Goal: Feedback & Contribution: Contribute content

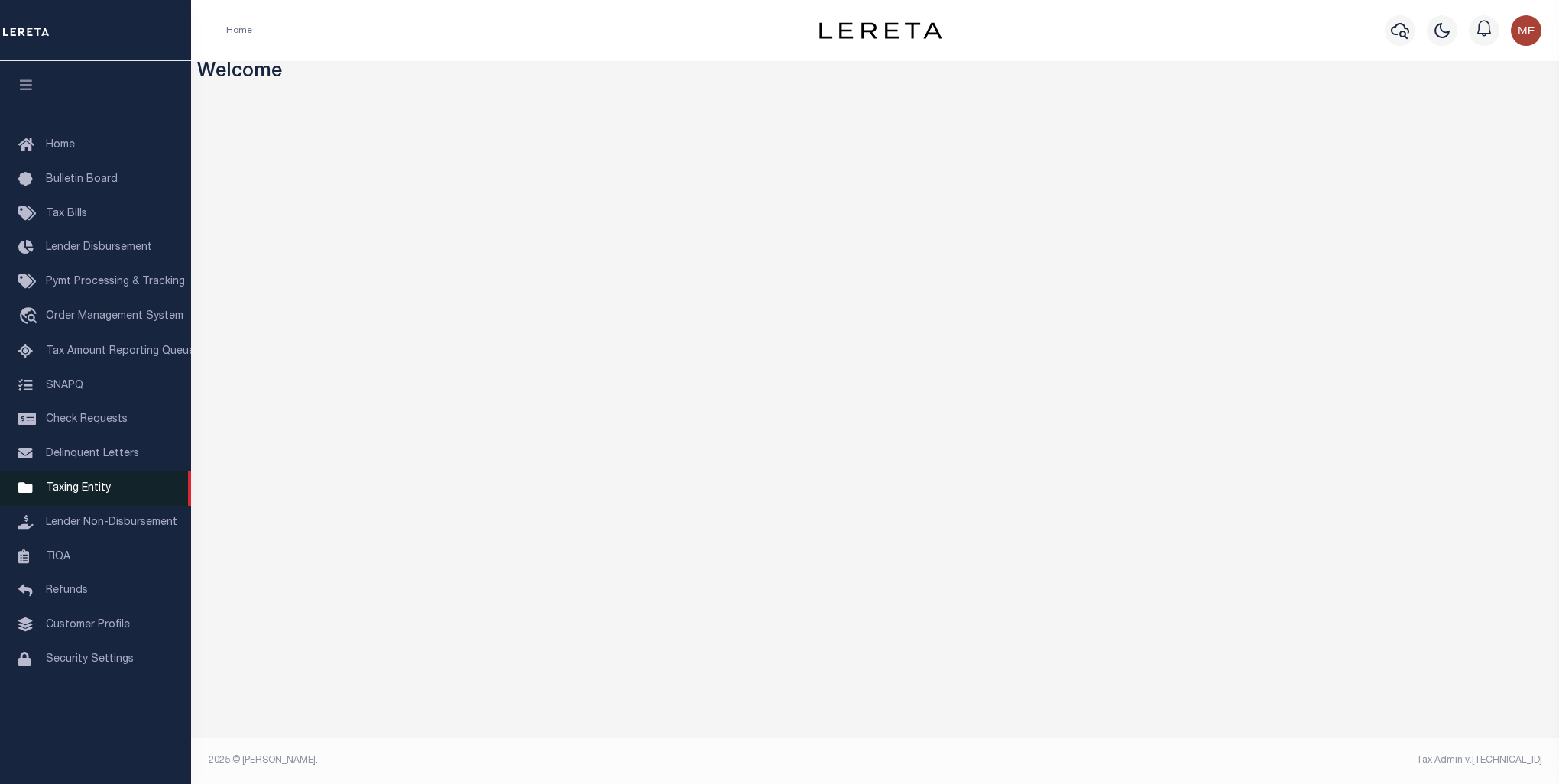
click at [95, 490] on span "Taxing Entity" at bounding box center [78, 488] width 65 height 11
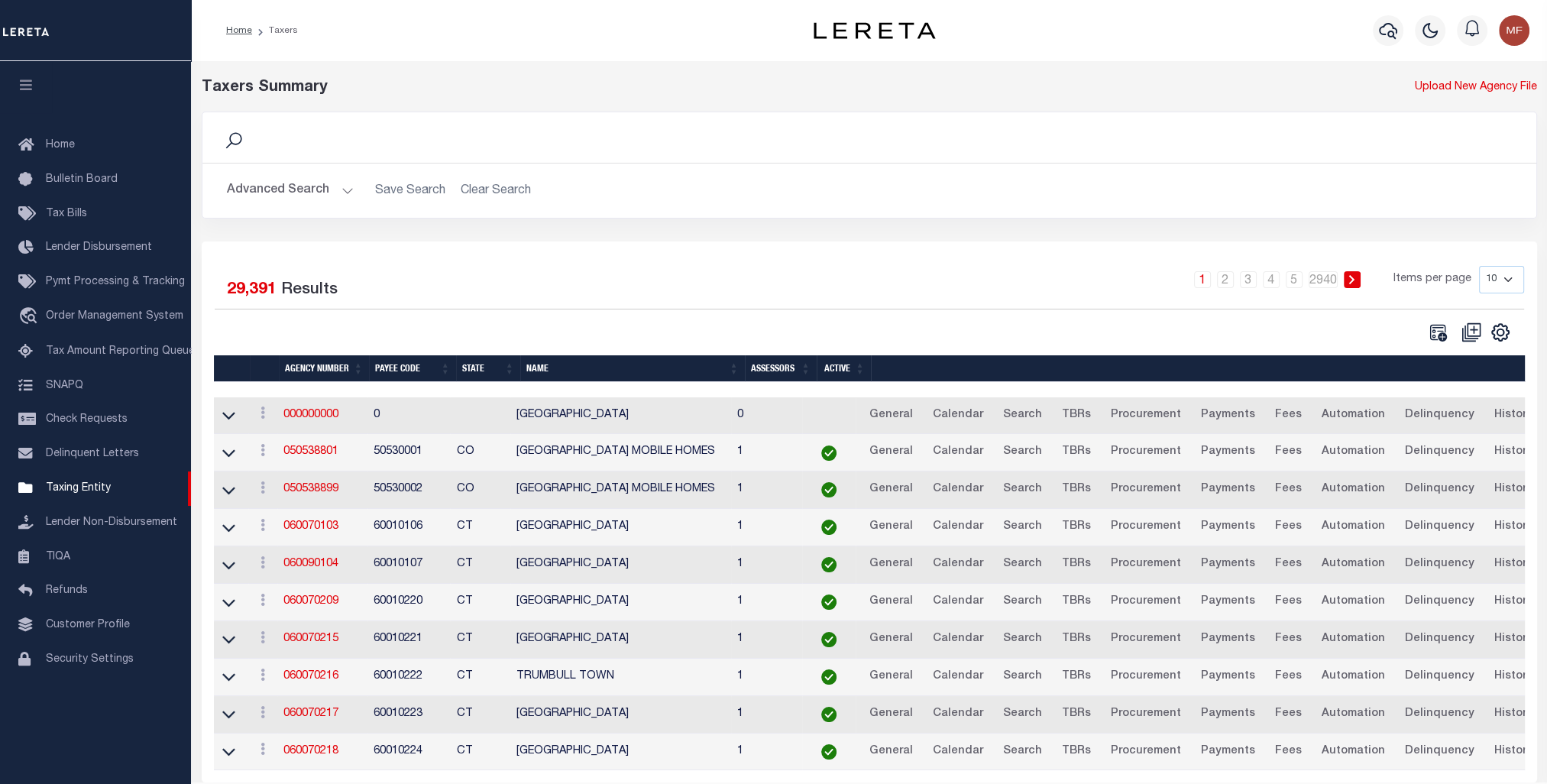
click at [287, 186] on button "Advanced Search" at bounding box center [290, 191] width 127 height 30
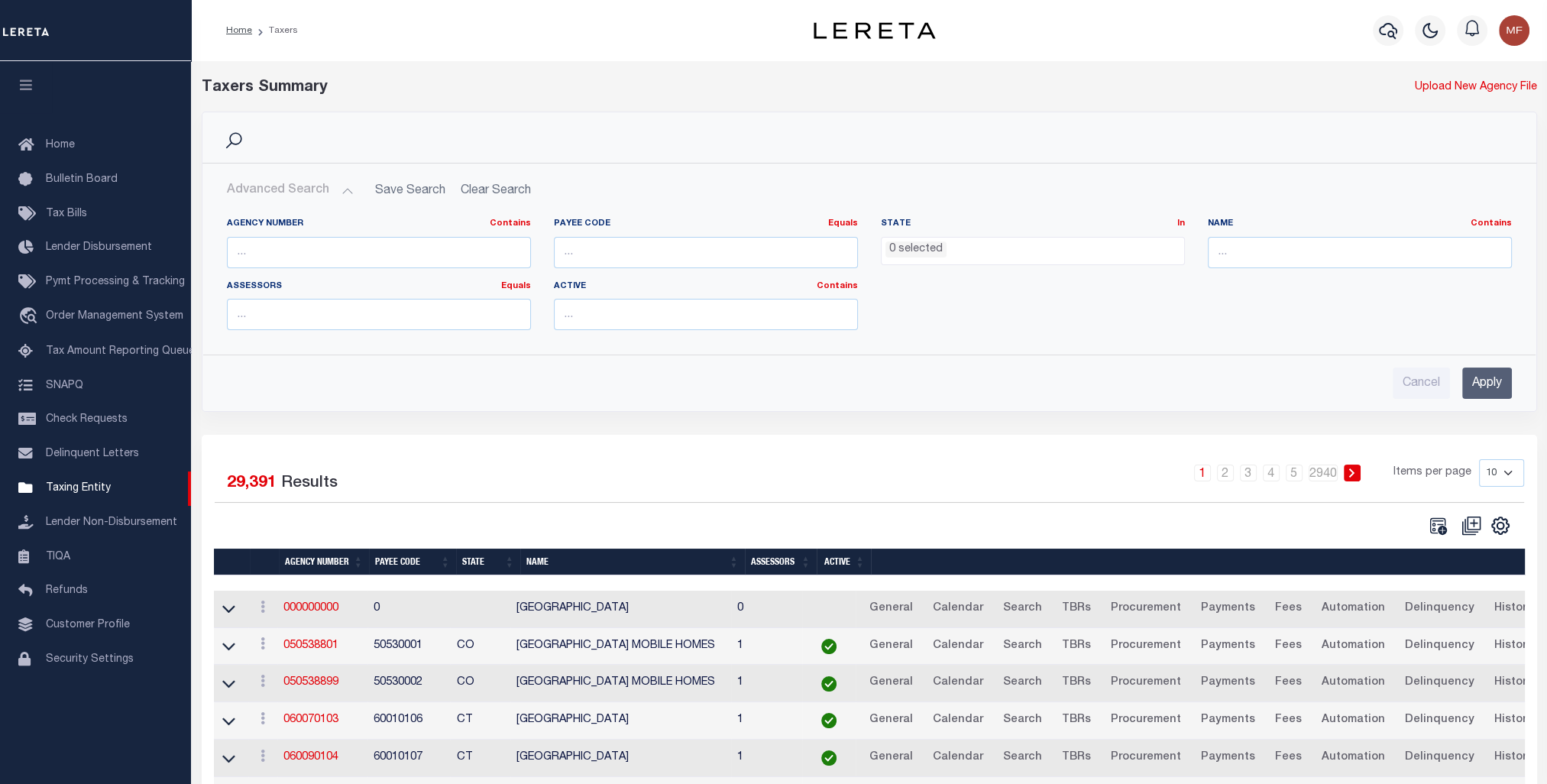
click at [1060, 252] on ul "0 selected" at bounding box center [1033, 248] width 303 height 21
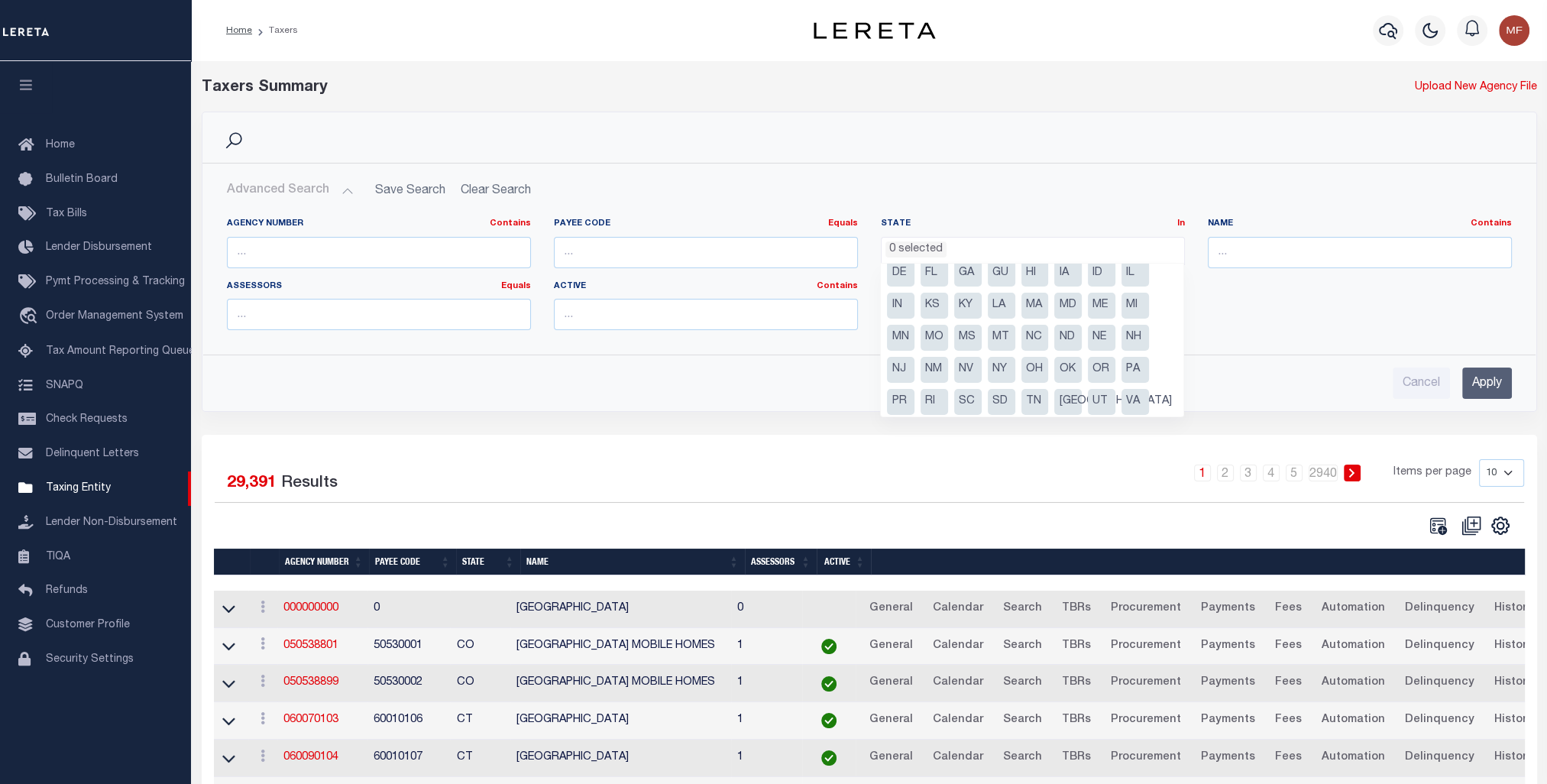
scroll to position [77, 0]
click at [1066, 366] on li "[GEOGRAPHIC_DATA]" at bounding box center [1068, 365] width 27 height 26
select select "[GEOGRAPHIC_DATA]"
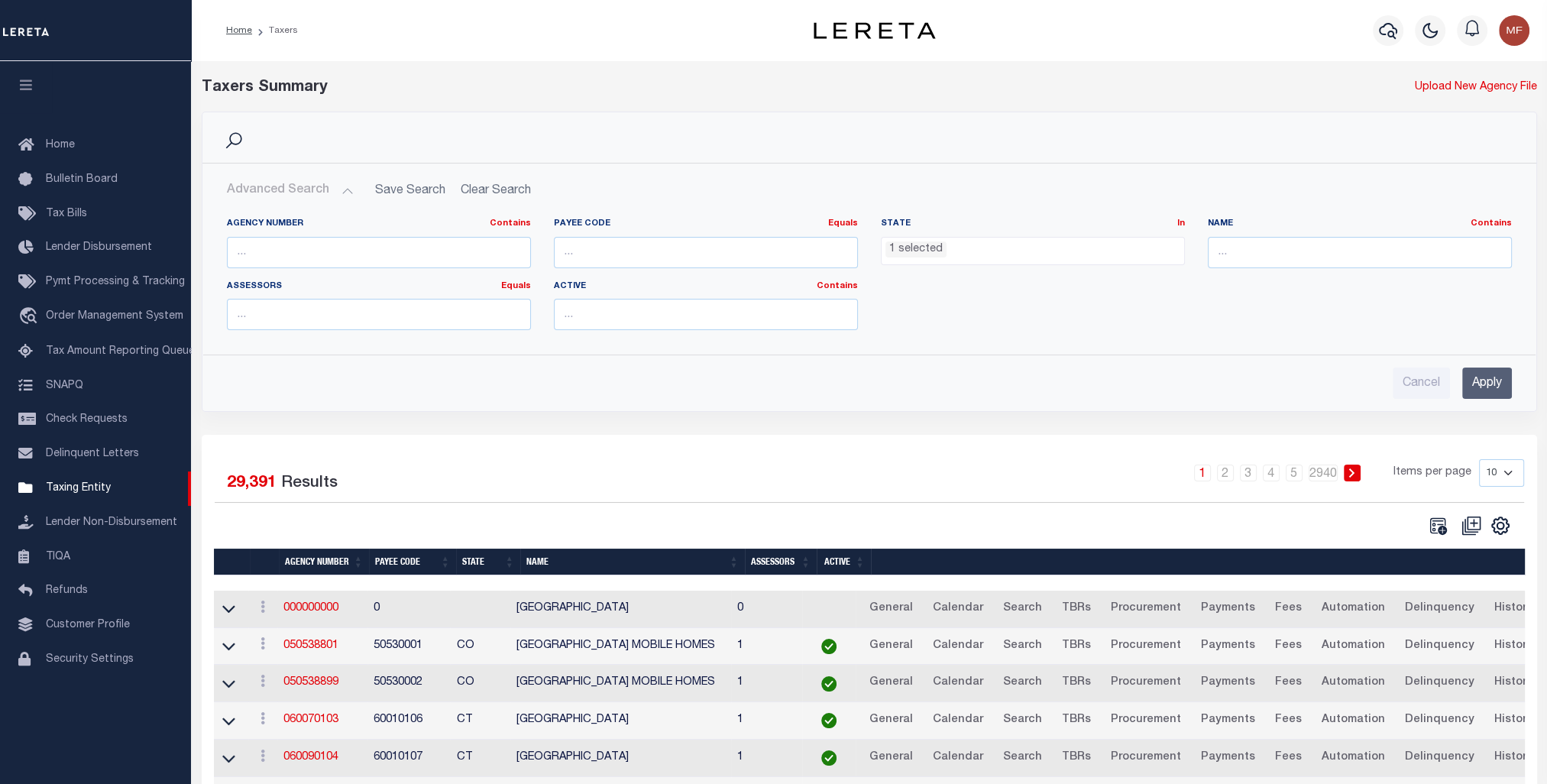
click at [1489, 384] on input "Apply" at bounding box center [1487, 383] width 50 height 31
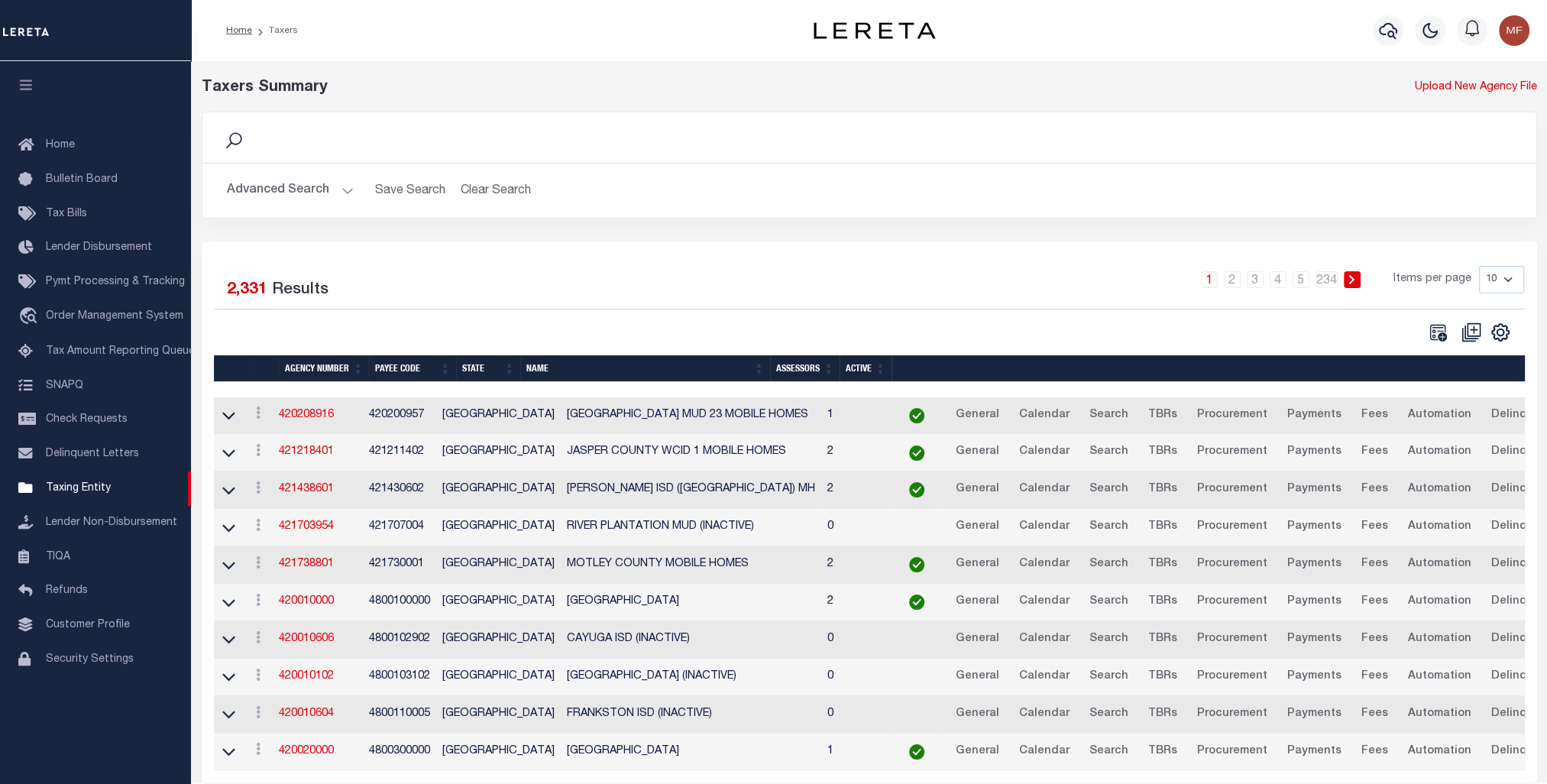
click at [292, 179] on button "Advanced Search" at bounding box center [290, 191] width 127 height 30
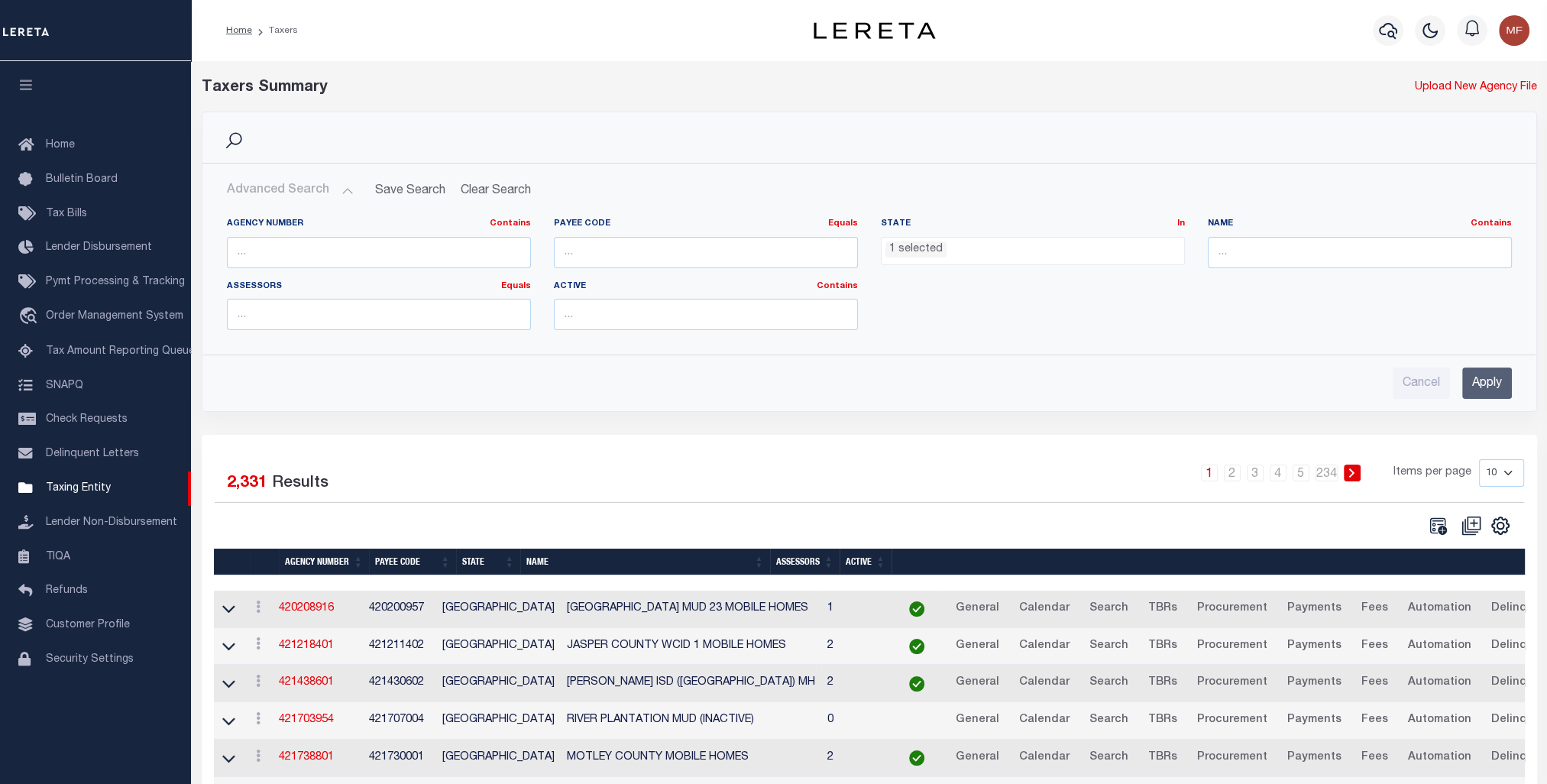
click at [1000, 247] on ul "1 selected" at bounding box center [1033, 248] width 303 height 21
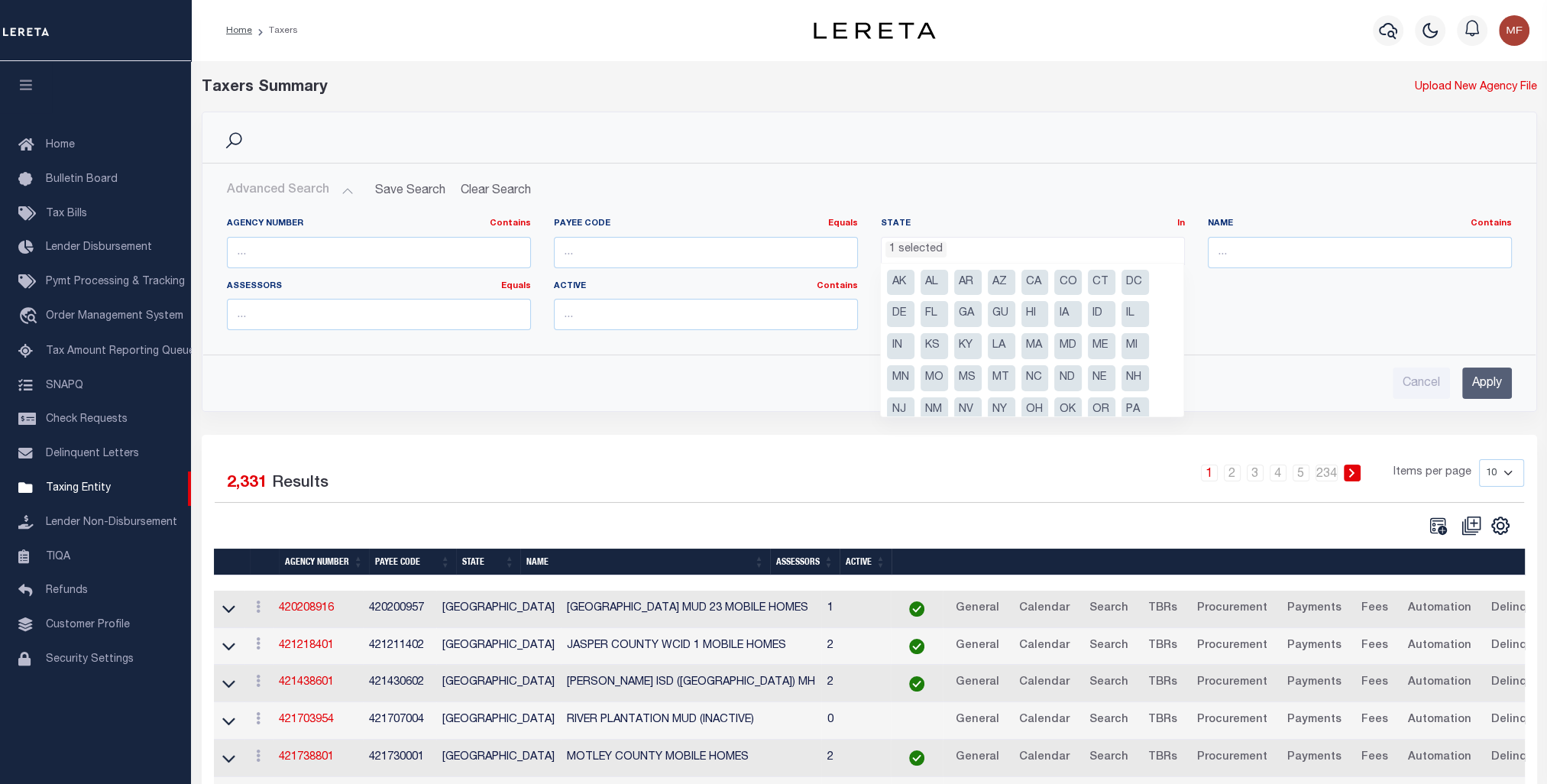
scroll to position [45, 0]
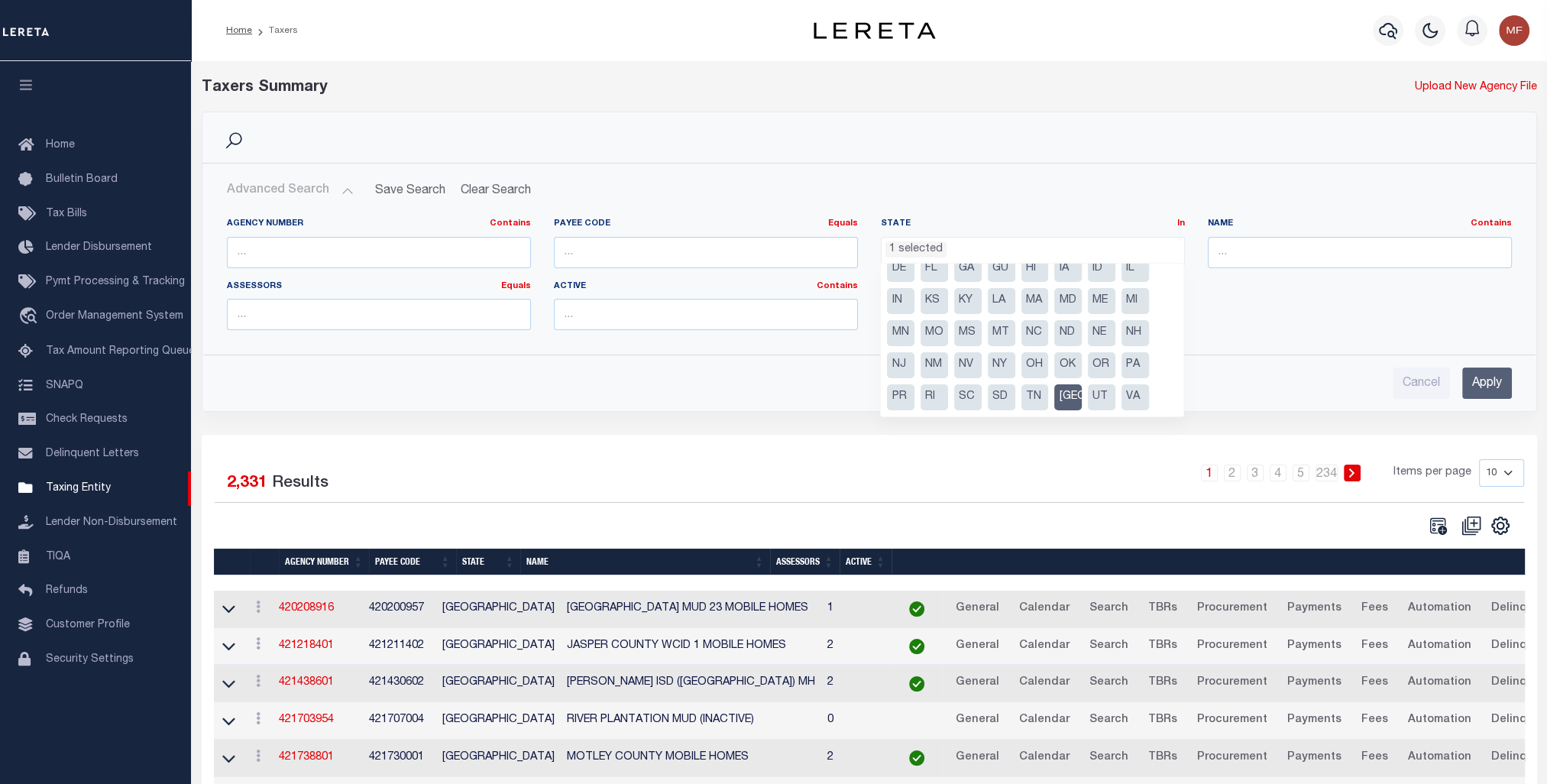
click at [1067, 395] on li "[GEOGRAPHIC_DATA]" at bounding box center [1068, 397] width 27 height 26
select select
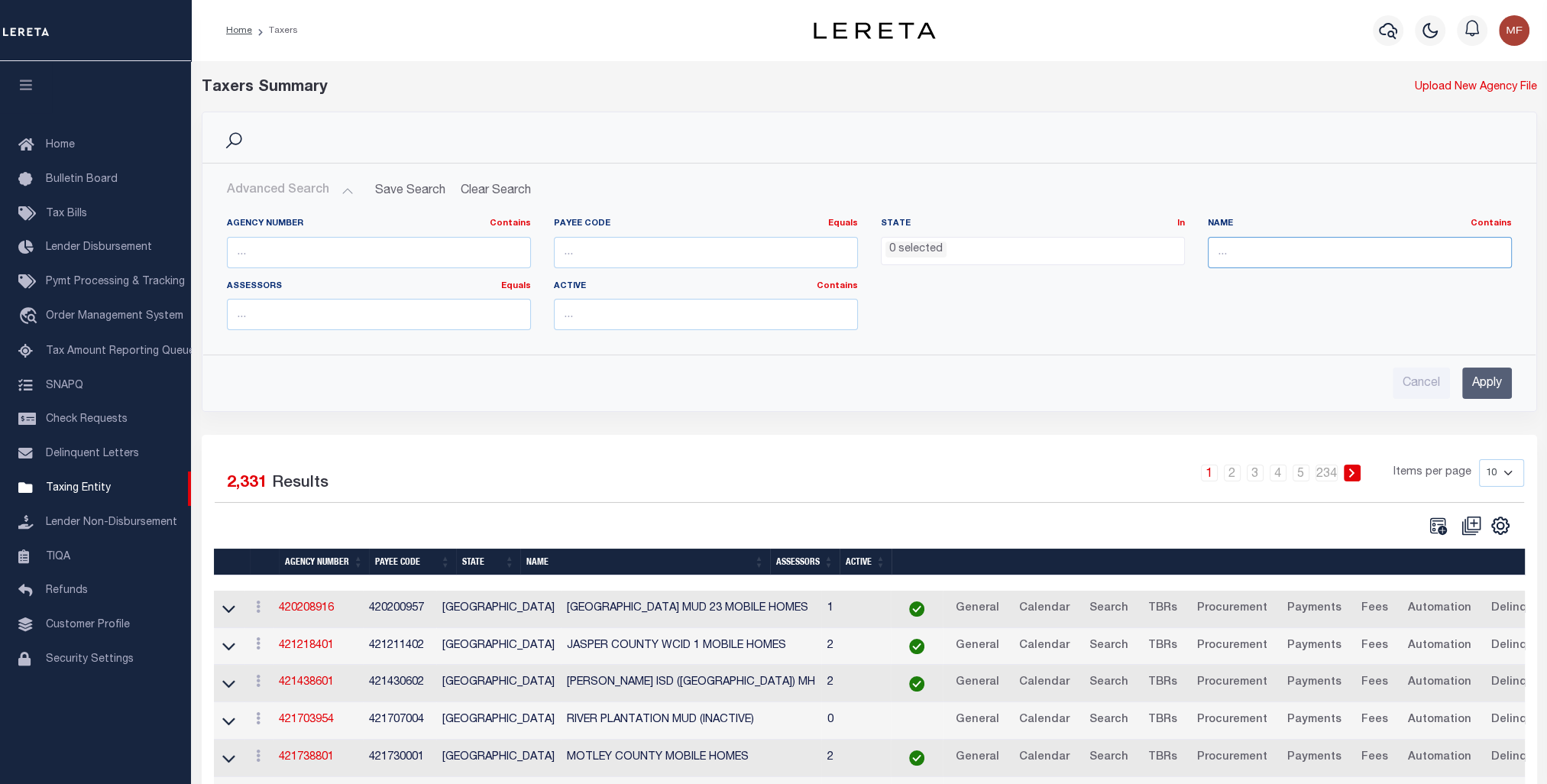
click at [1314, 243] on input "text" at bounding box center [1360, 253] width 304 height 31
type input "county"
click at [1490, 380] on input "Apply" at bounding box center [1487, 383] width 50 height 31
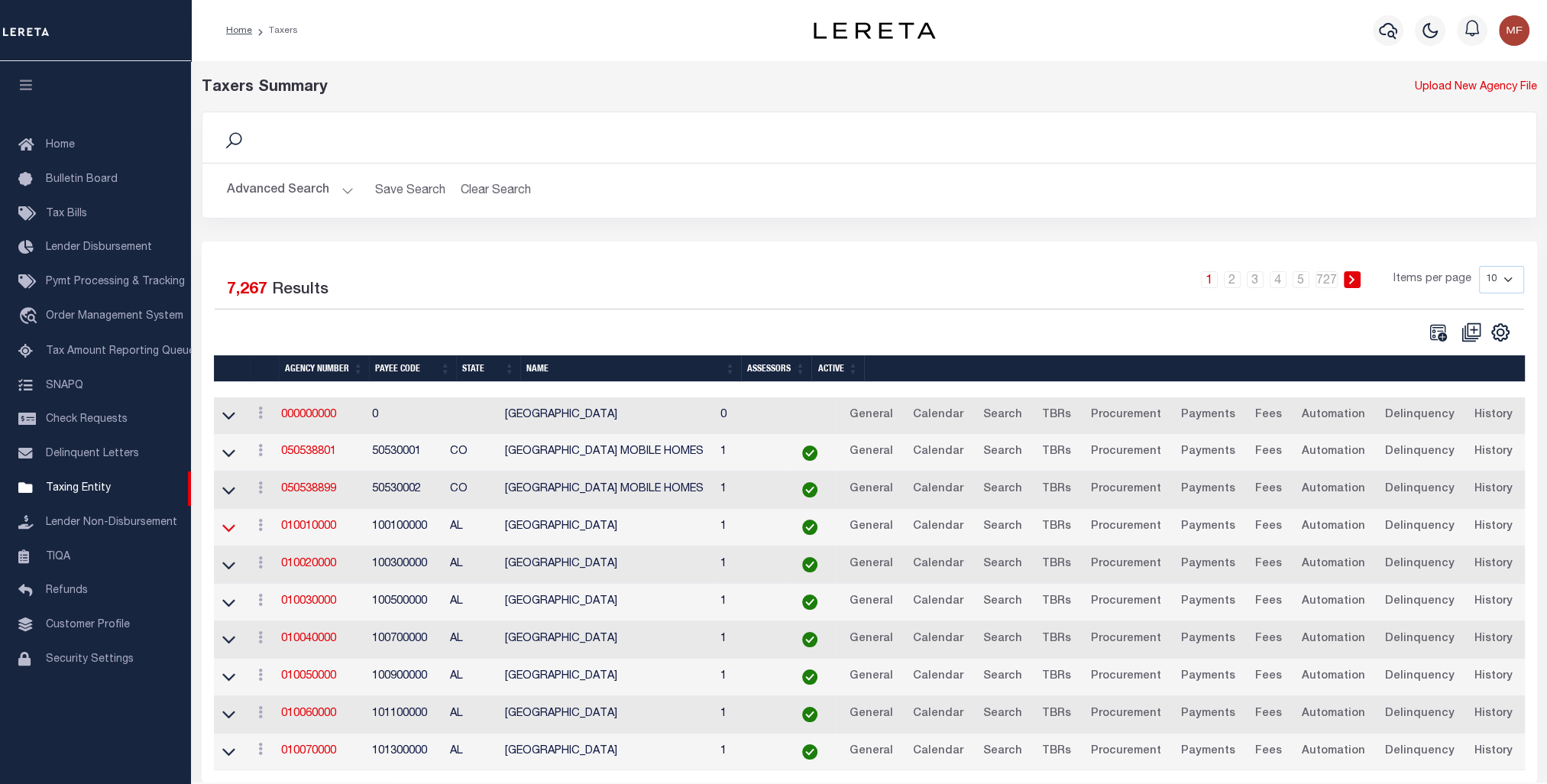
click at [233, 527] on icon at bounding box center [229, 528] width 13 height 8
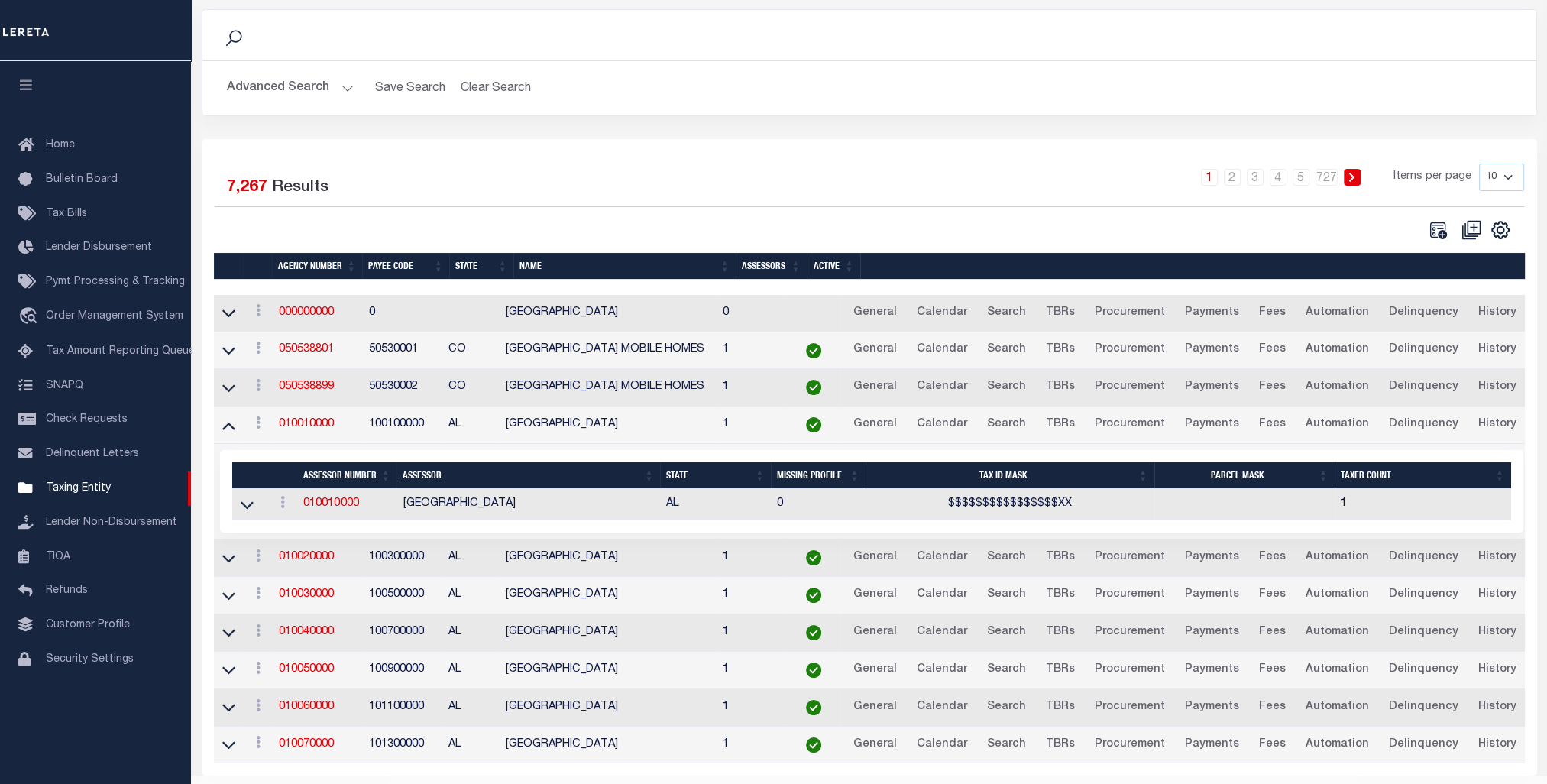
scroll to position [146, 0]
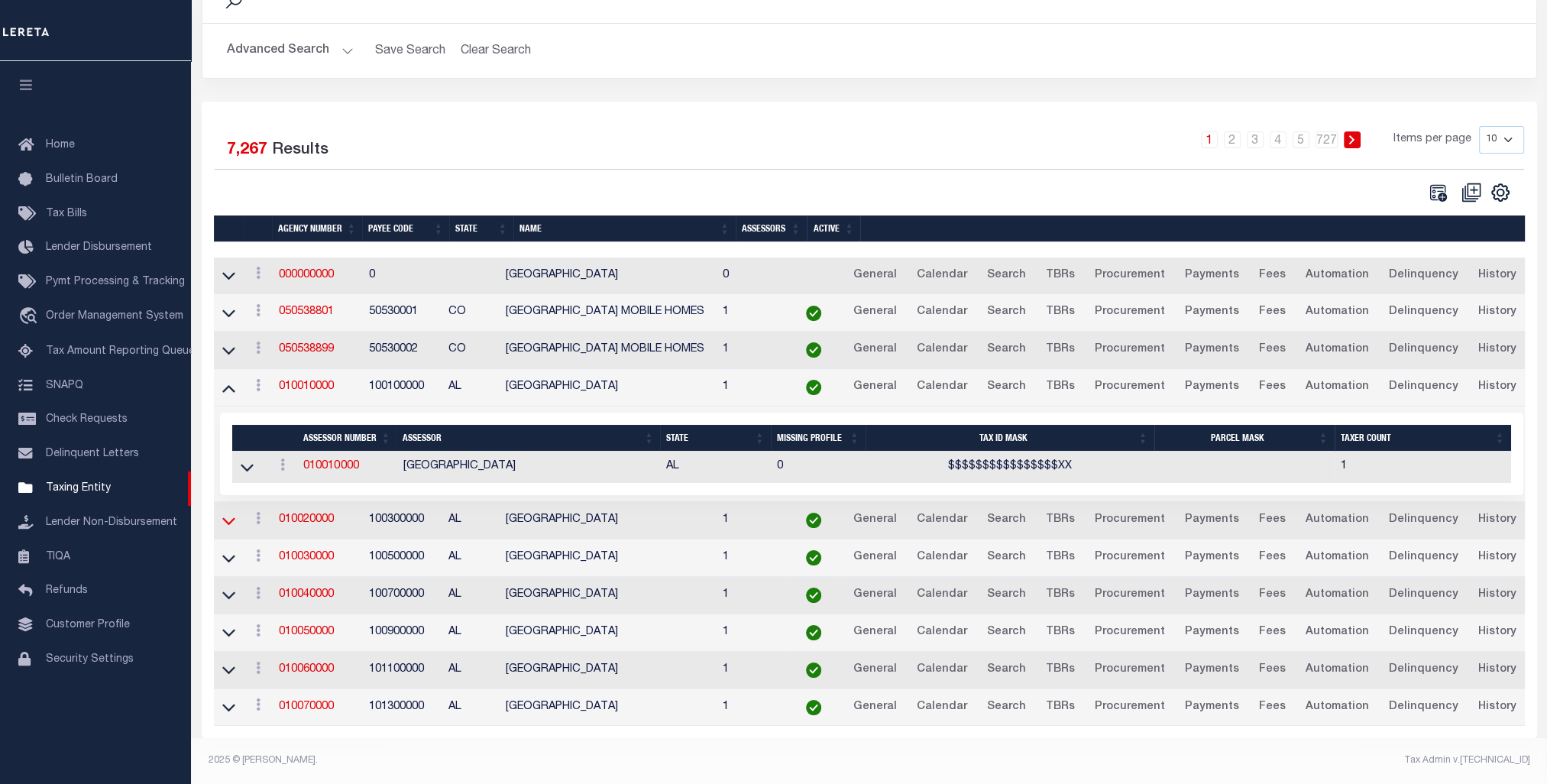
click at [232, 518] on icon at bounding box center [229, 520] width 13 height 16
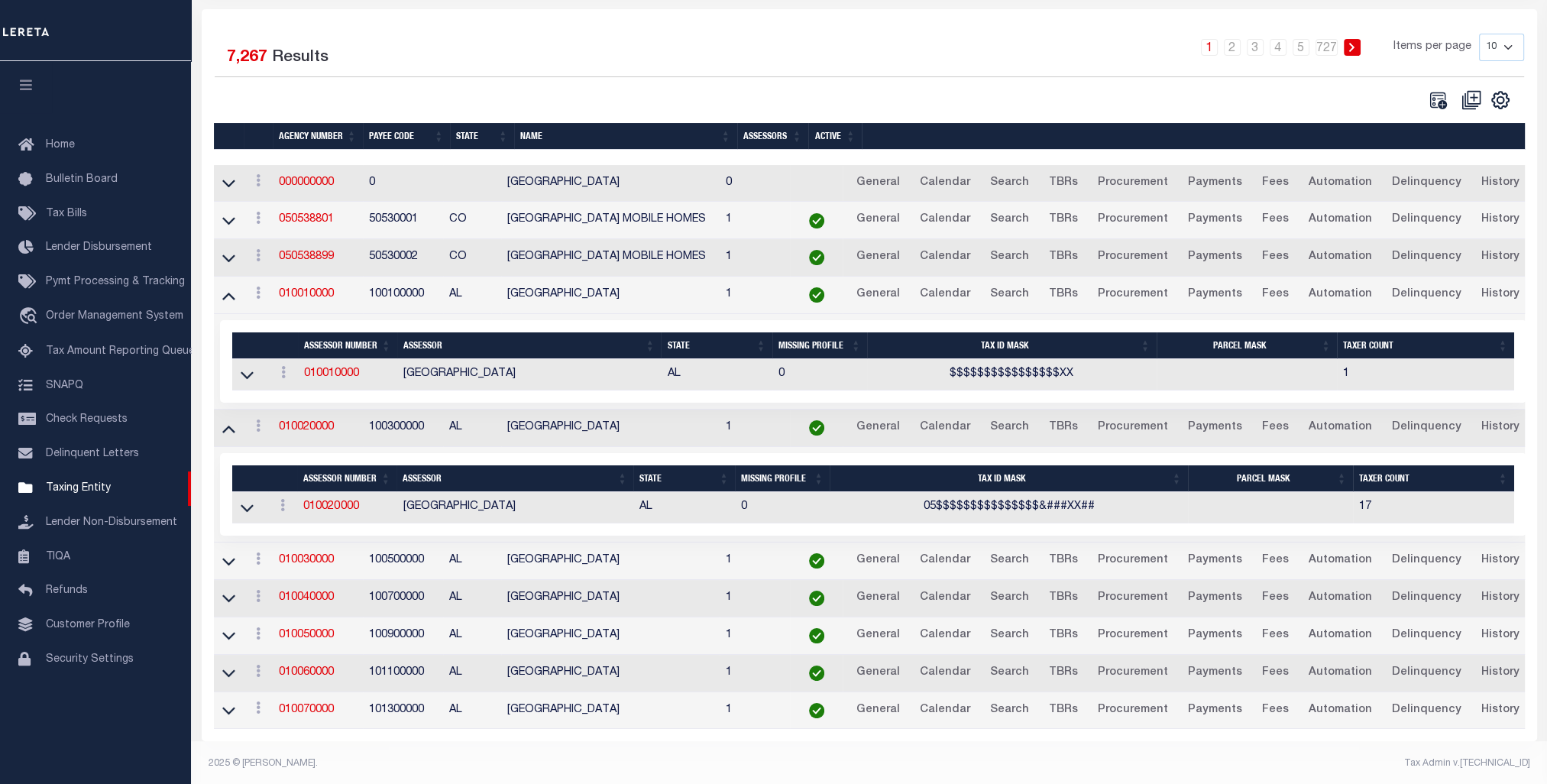
scroll to position [241, 0]
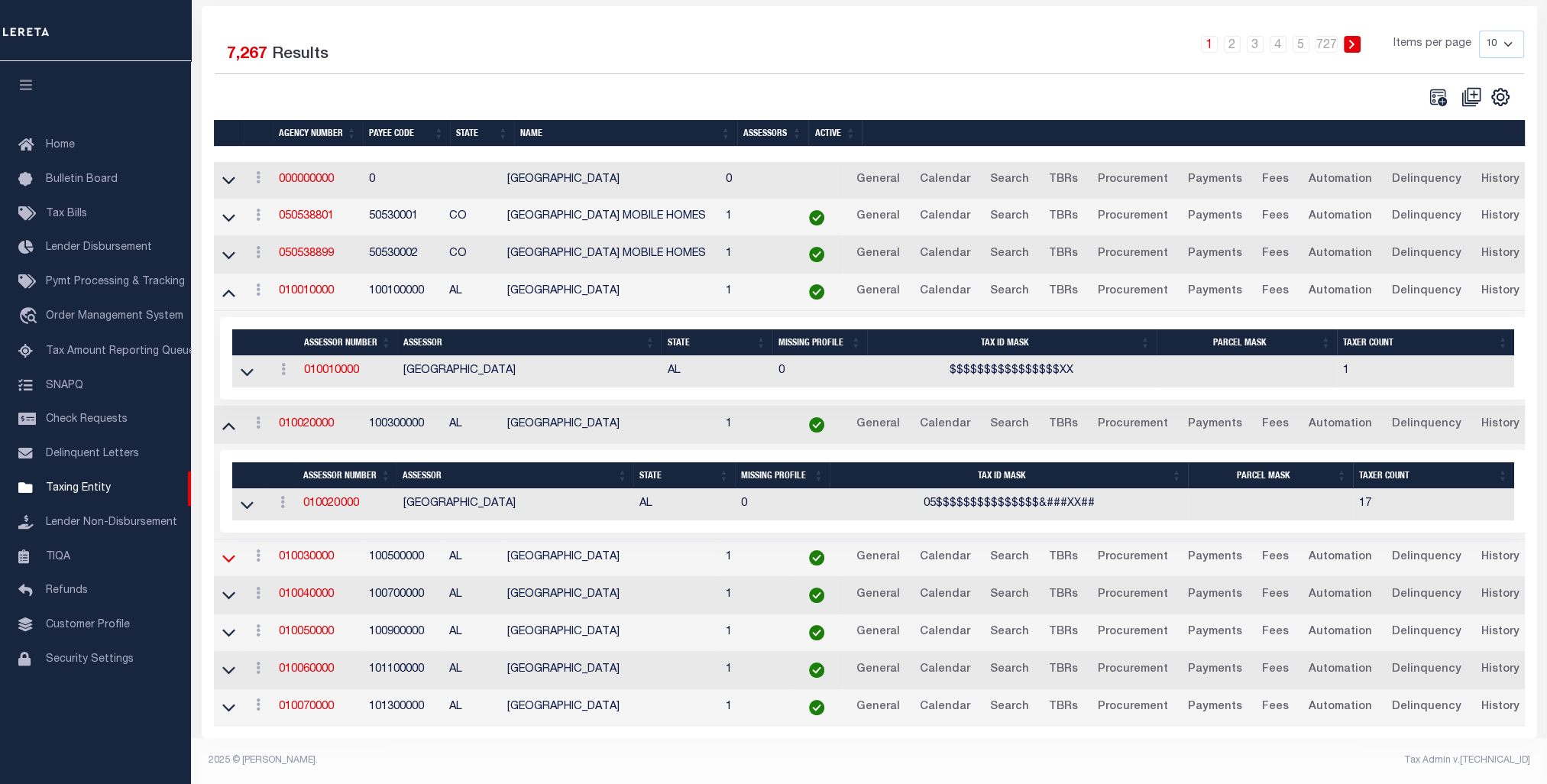
click at [231, 555] on icon at bounding box center [229, 558] width 13 height 8
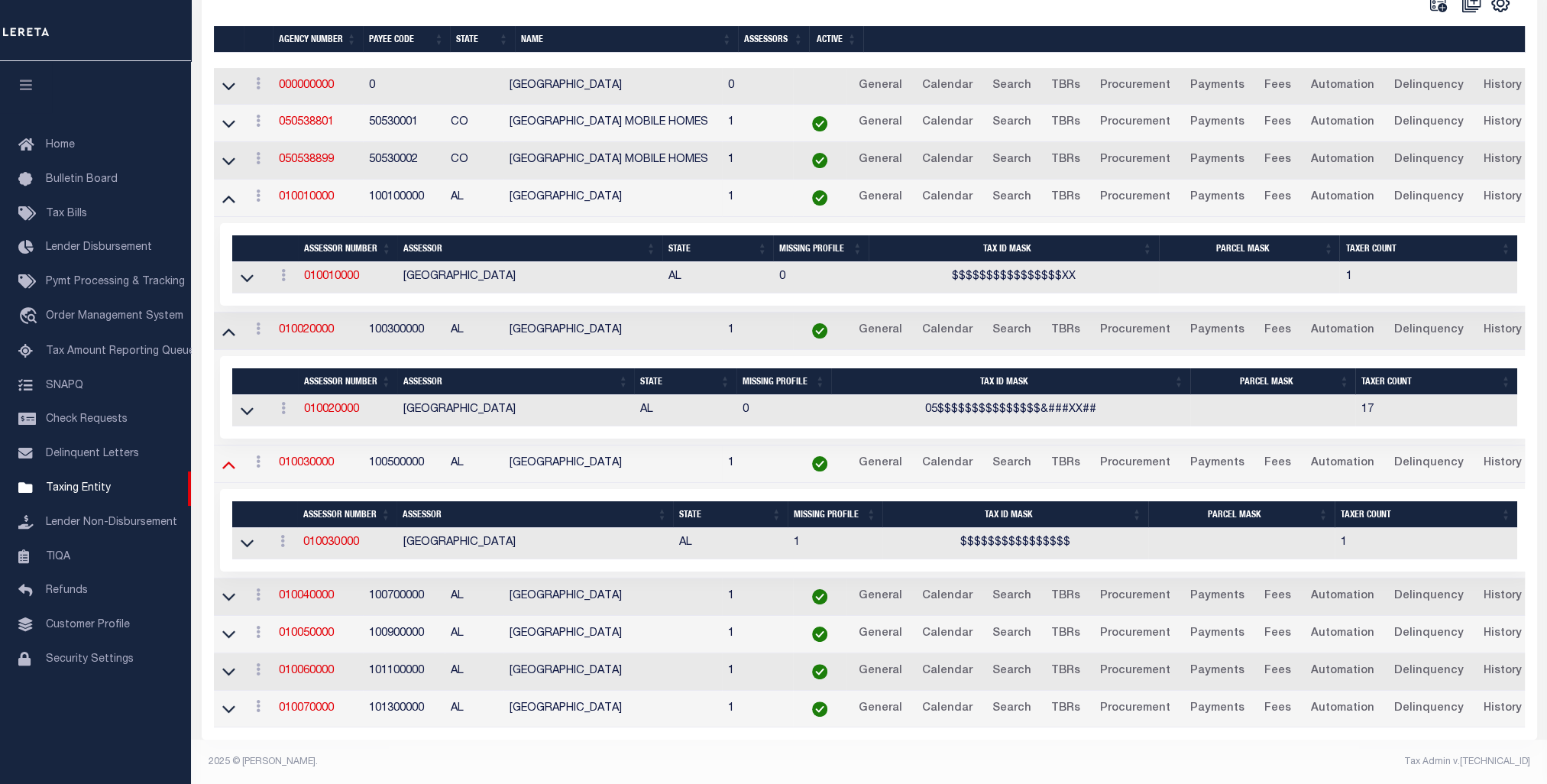
scroll to position [337, 0]
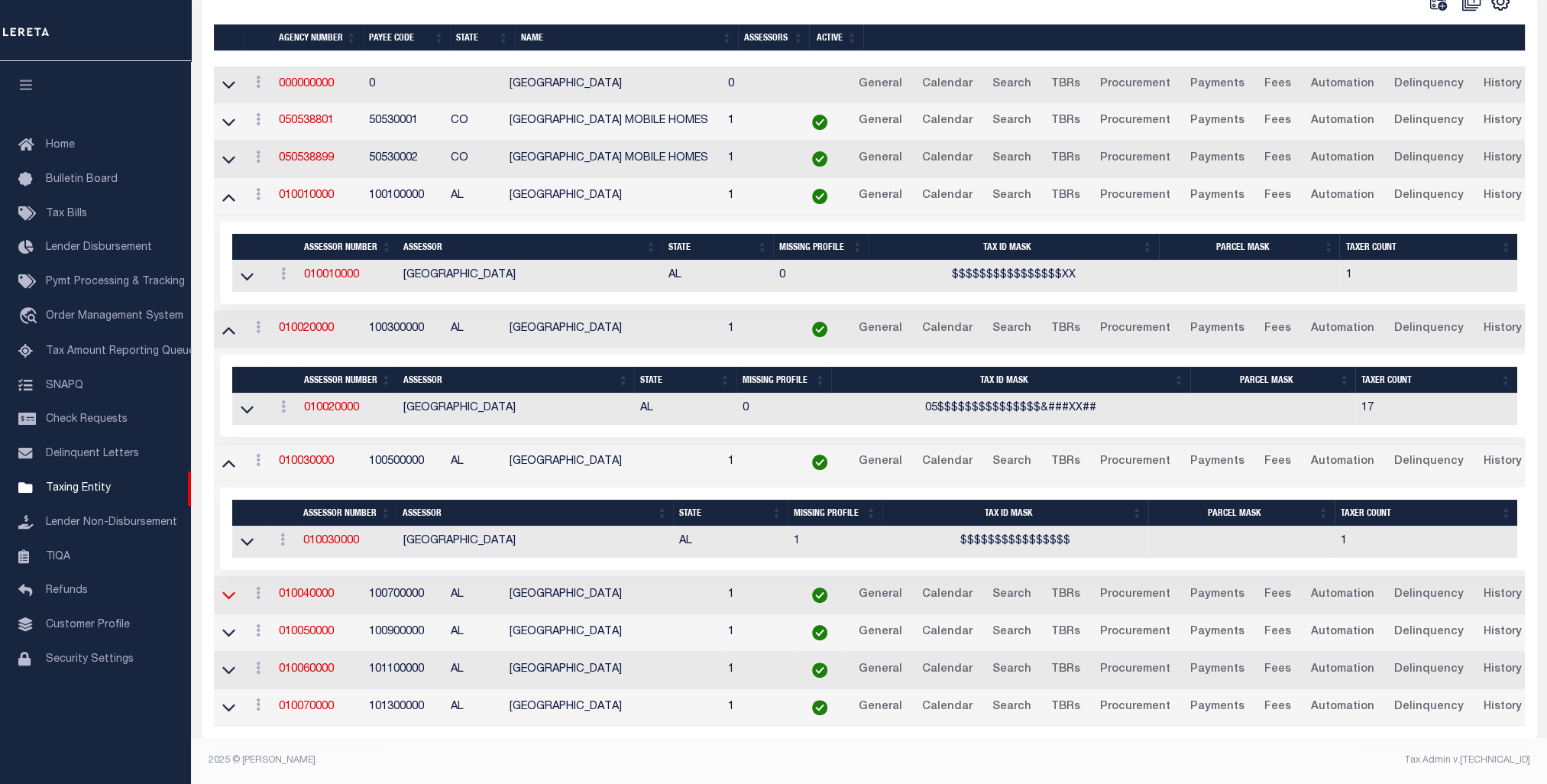
click at [230, 586] on icon at bounding box center [229, 594] width 13 height 16
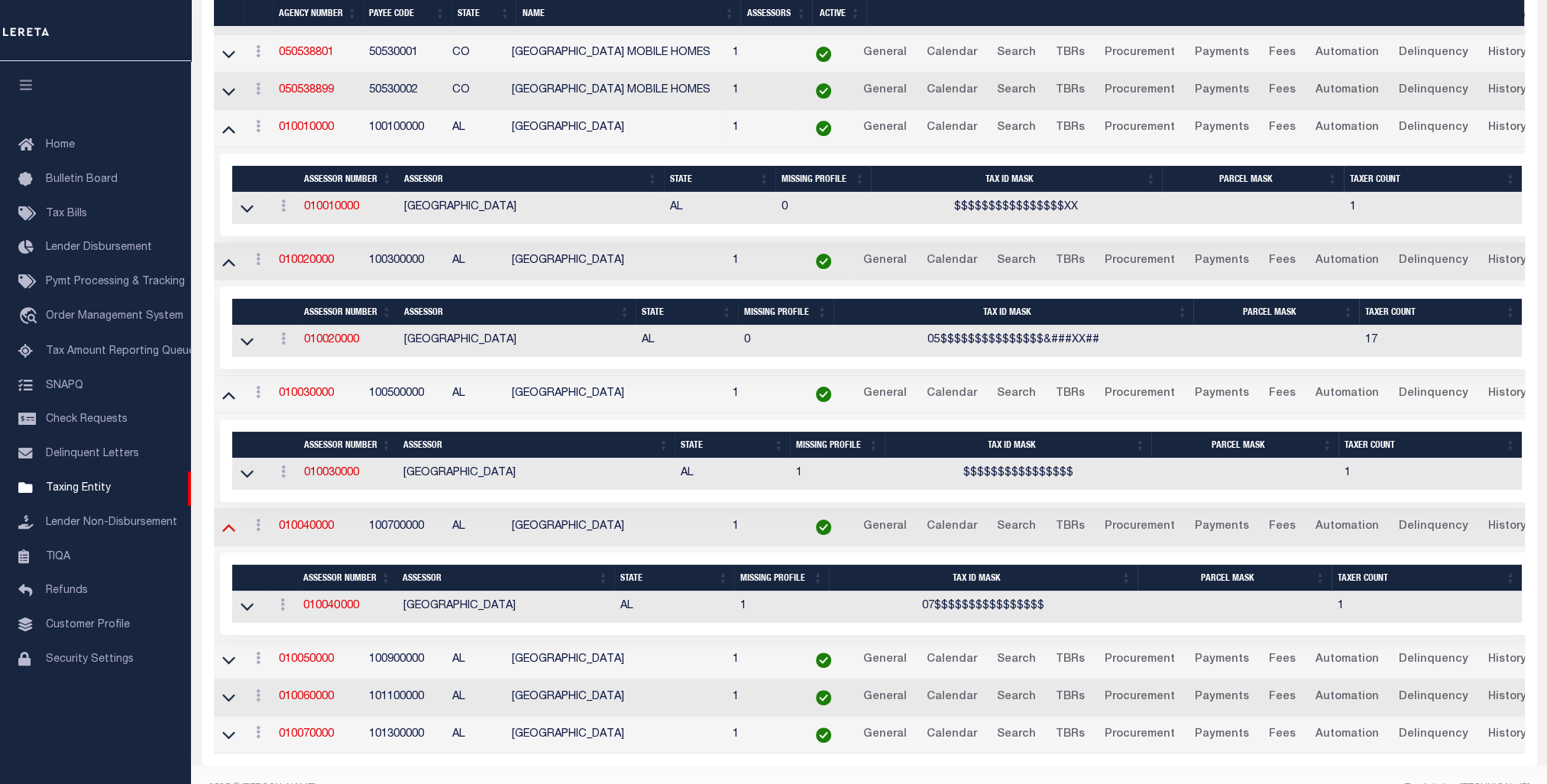
scroll to position [418, 0]
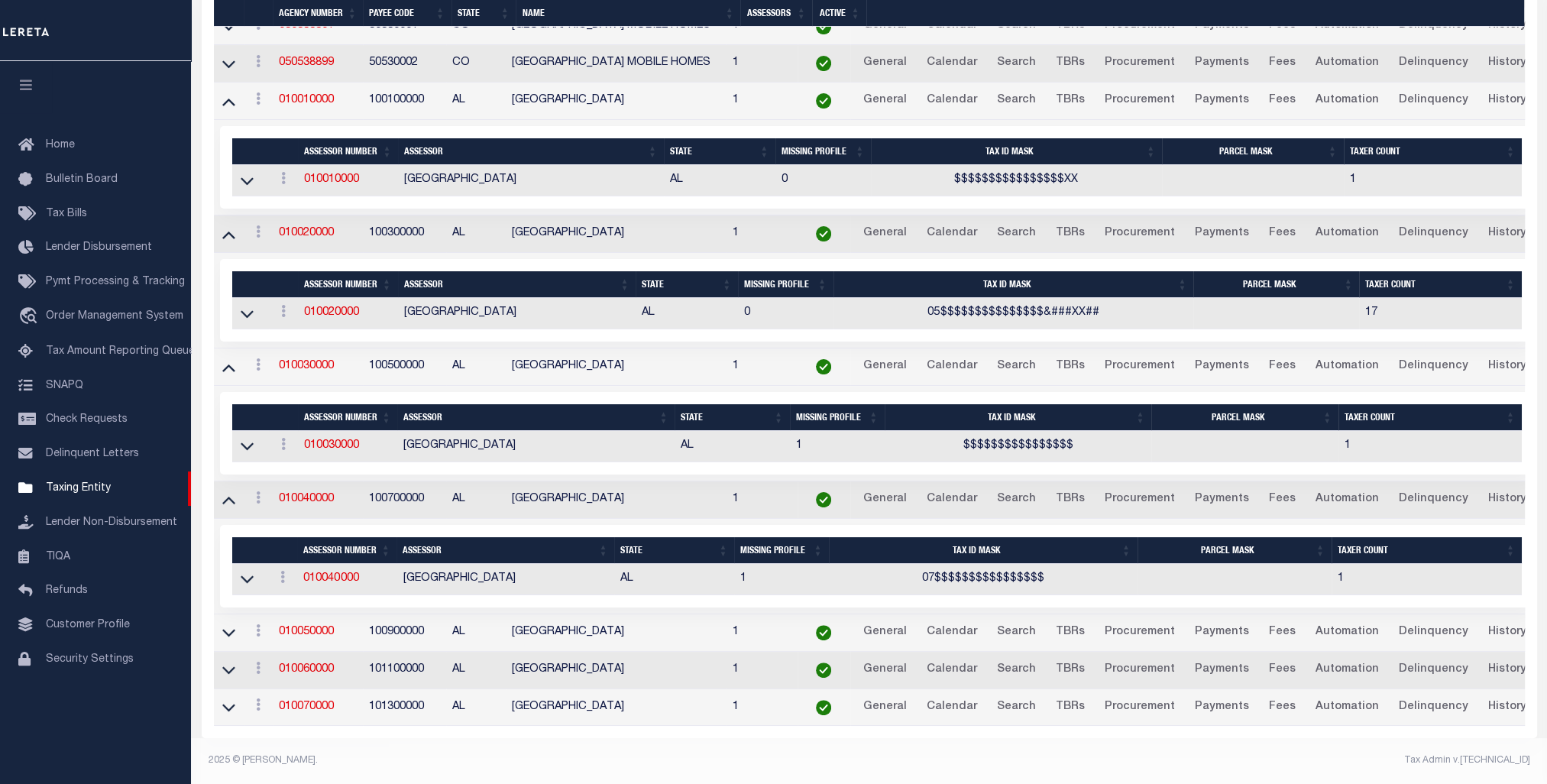
click at [236, 627] on link at bounding box center [229, 632] width 18 height 11
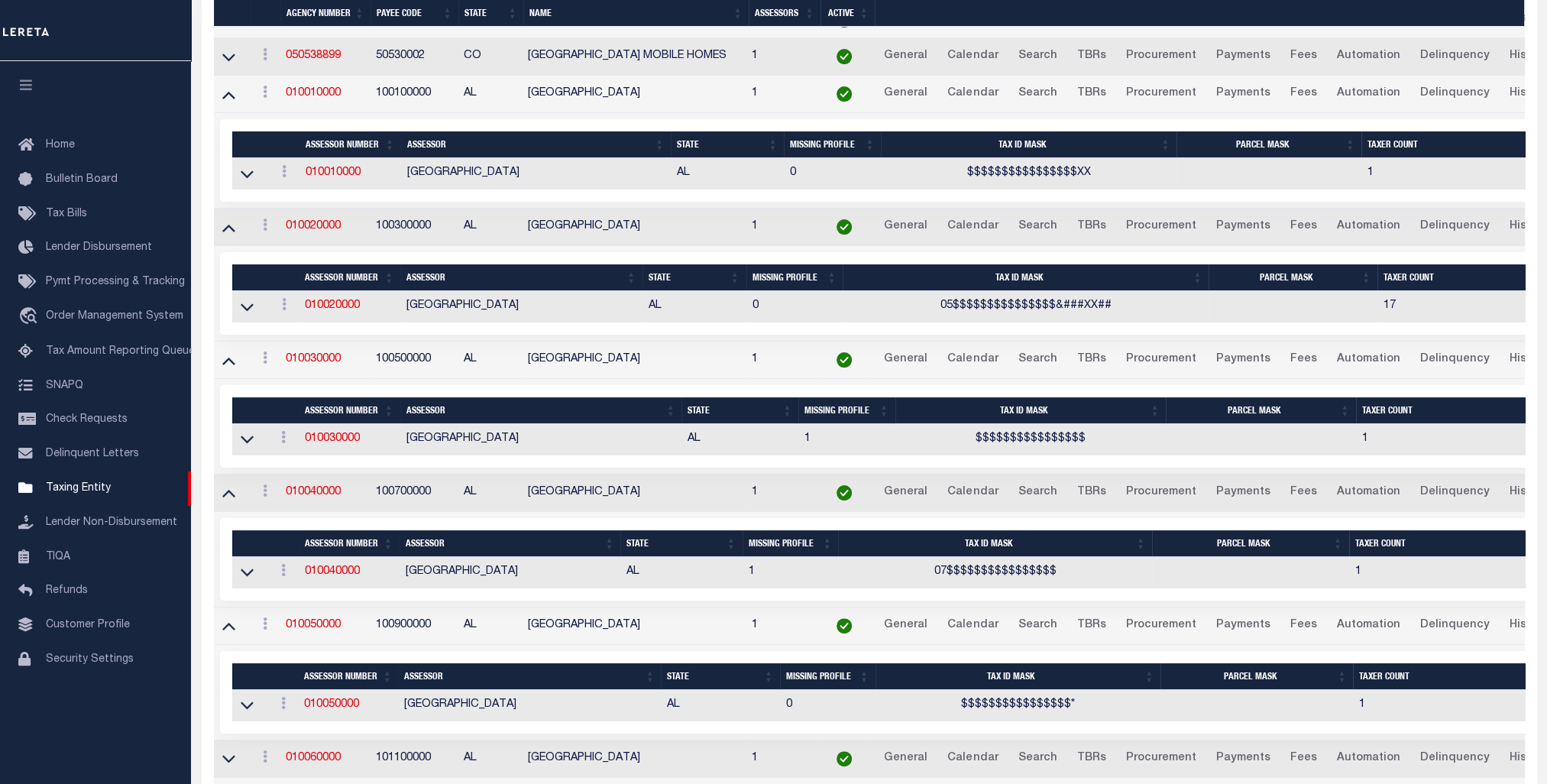
scroll to position [513, 0]
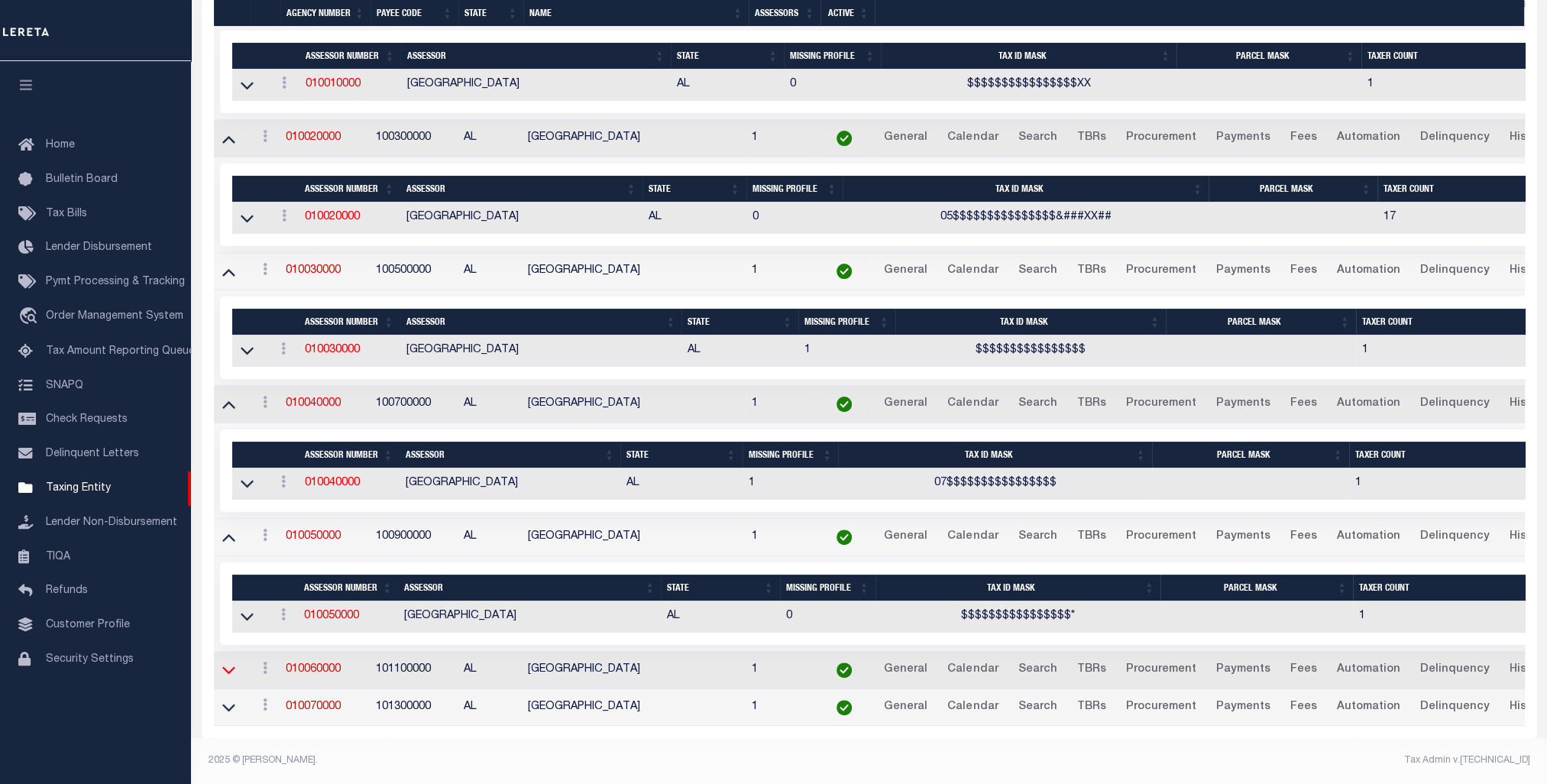
click at [228, 662] on icon at bounding box center [229, 670] width 13 height 16
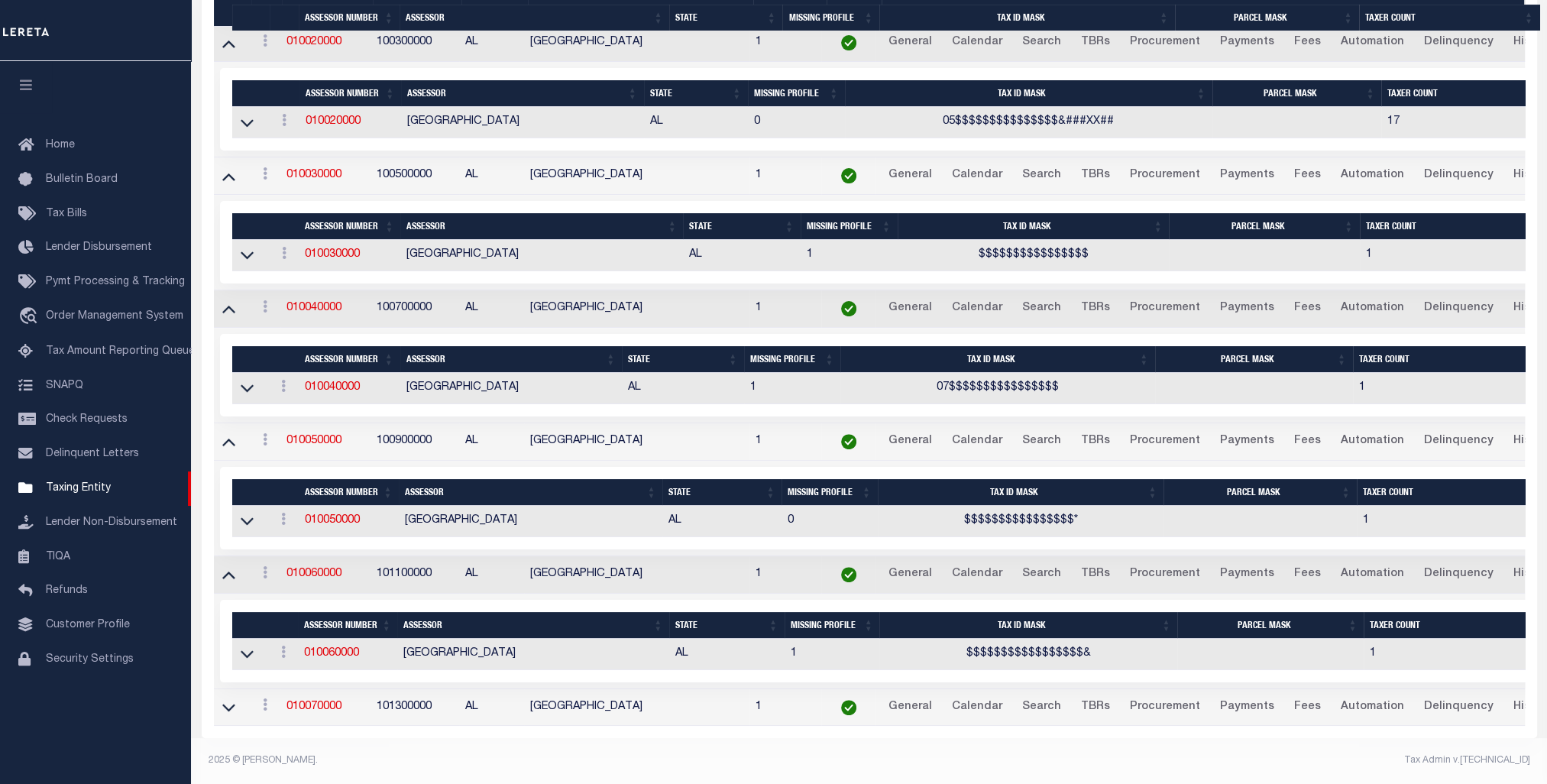
scroll to position [609, 0]
click at [233, 699] on icon at bounding box center [229, 707] width 13 height 16
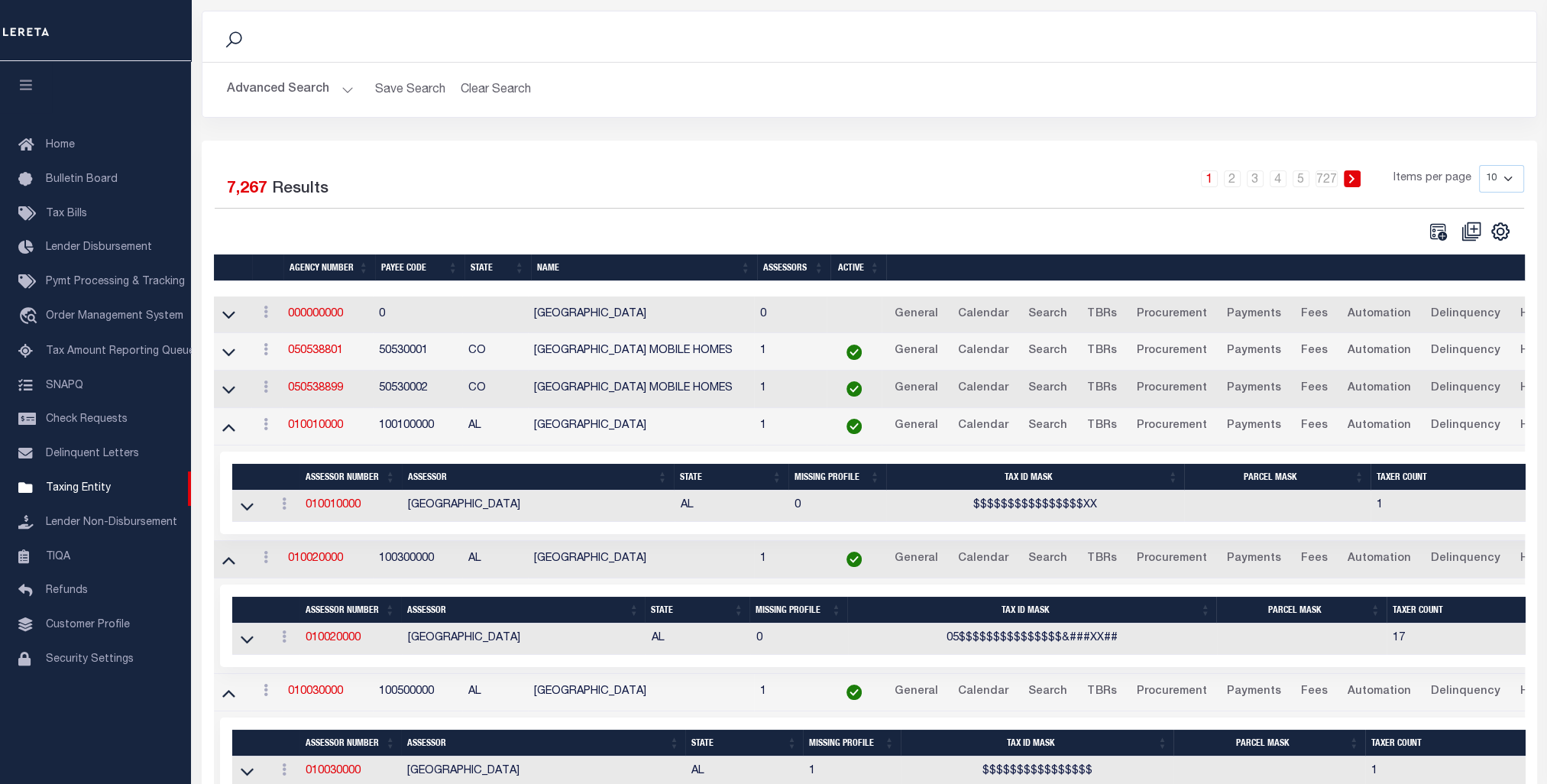
scroll to position [0, 0]
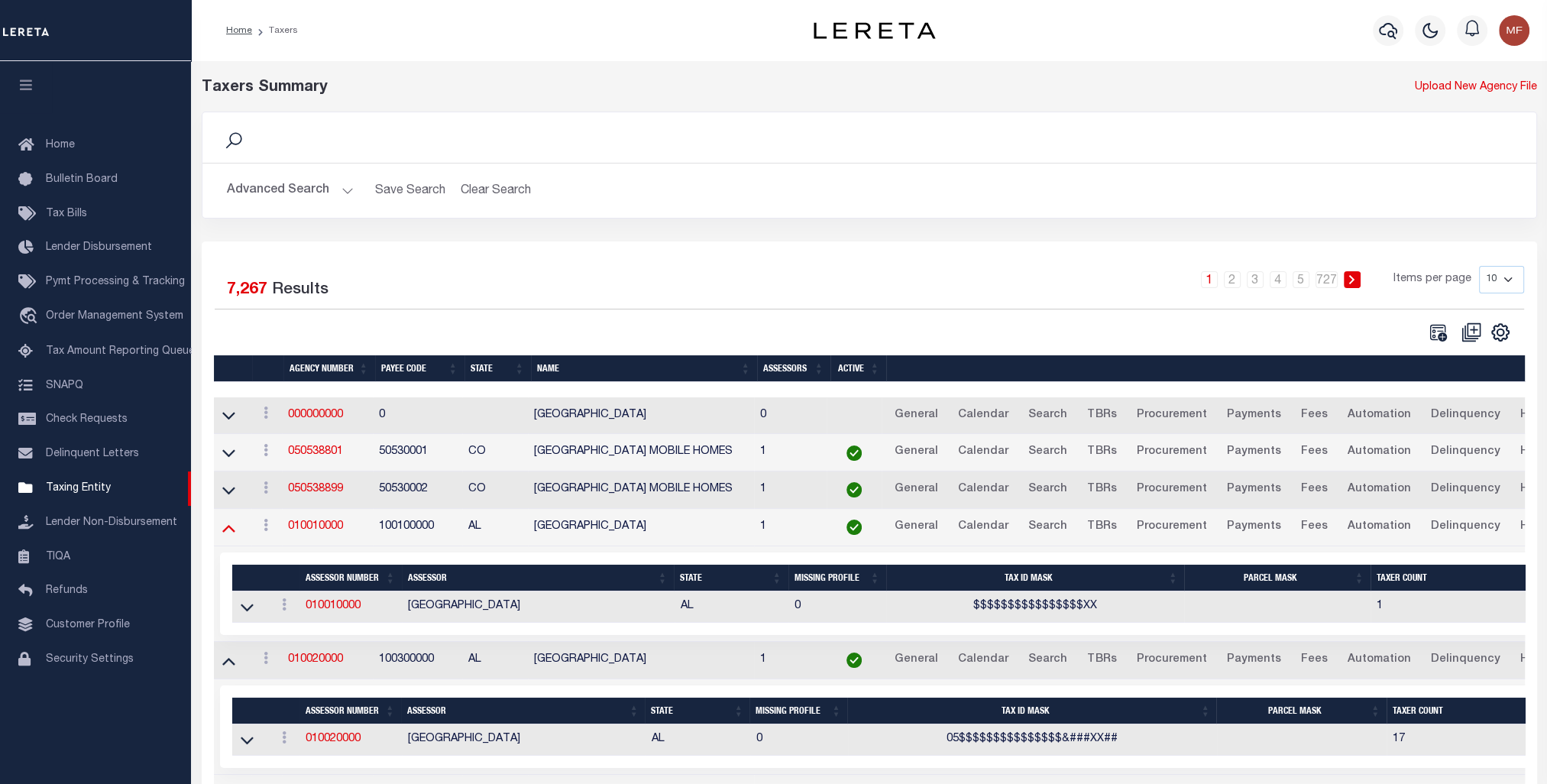
click at [226, 525] on icon at bounding box center [229, 527] width 13 height 16
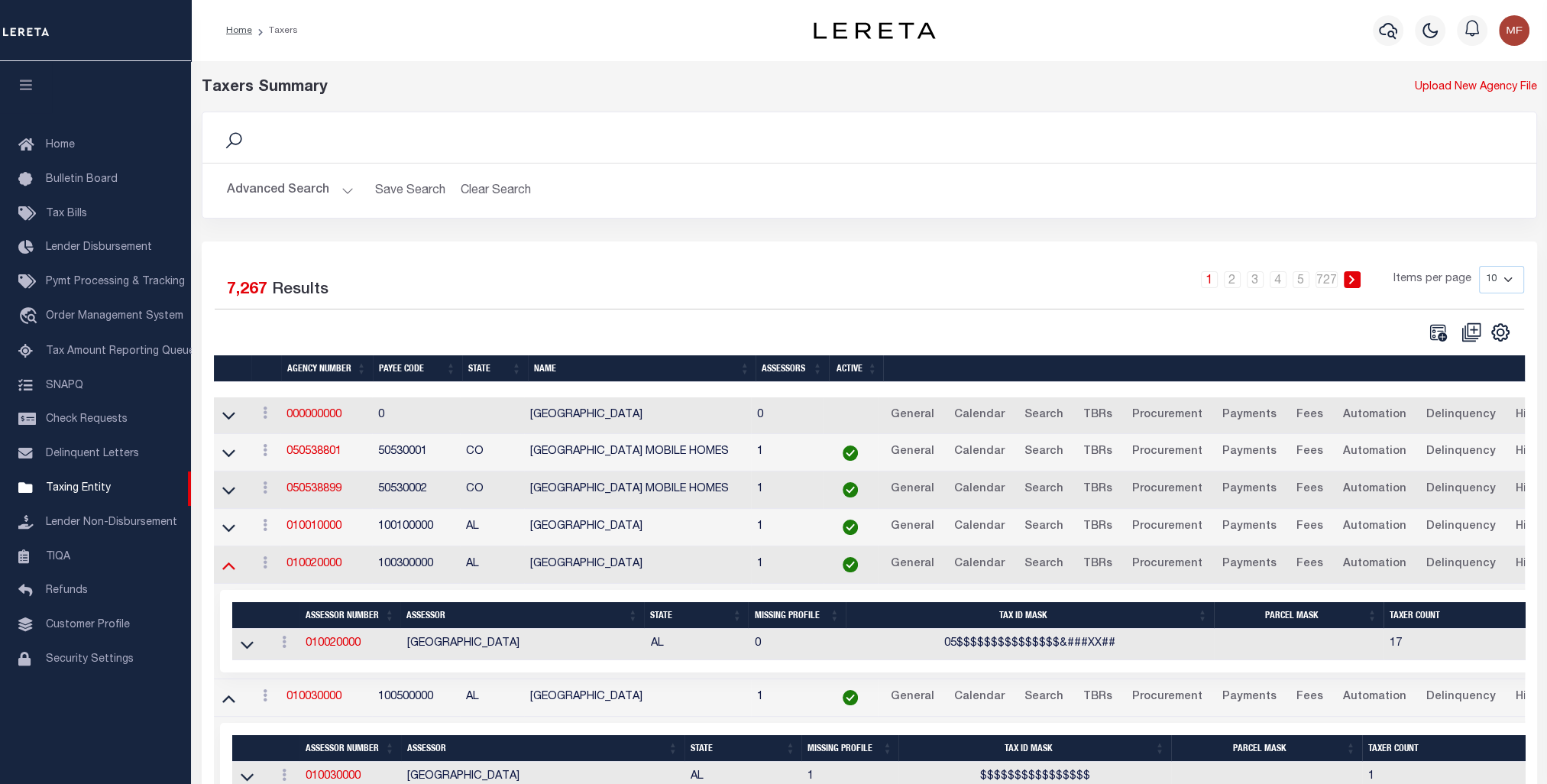
click at [233, 562] on icon at bounding box center [229, 565] width 13 height 16
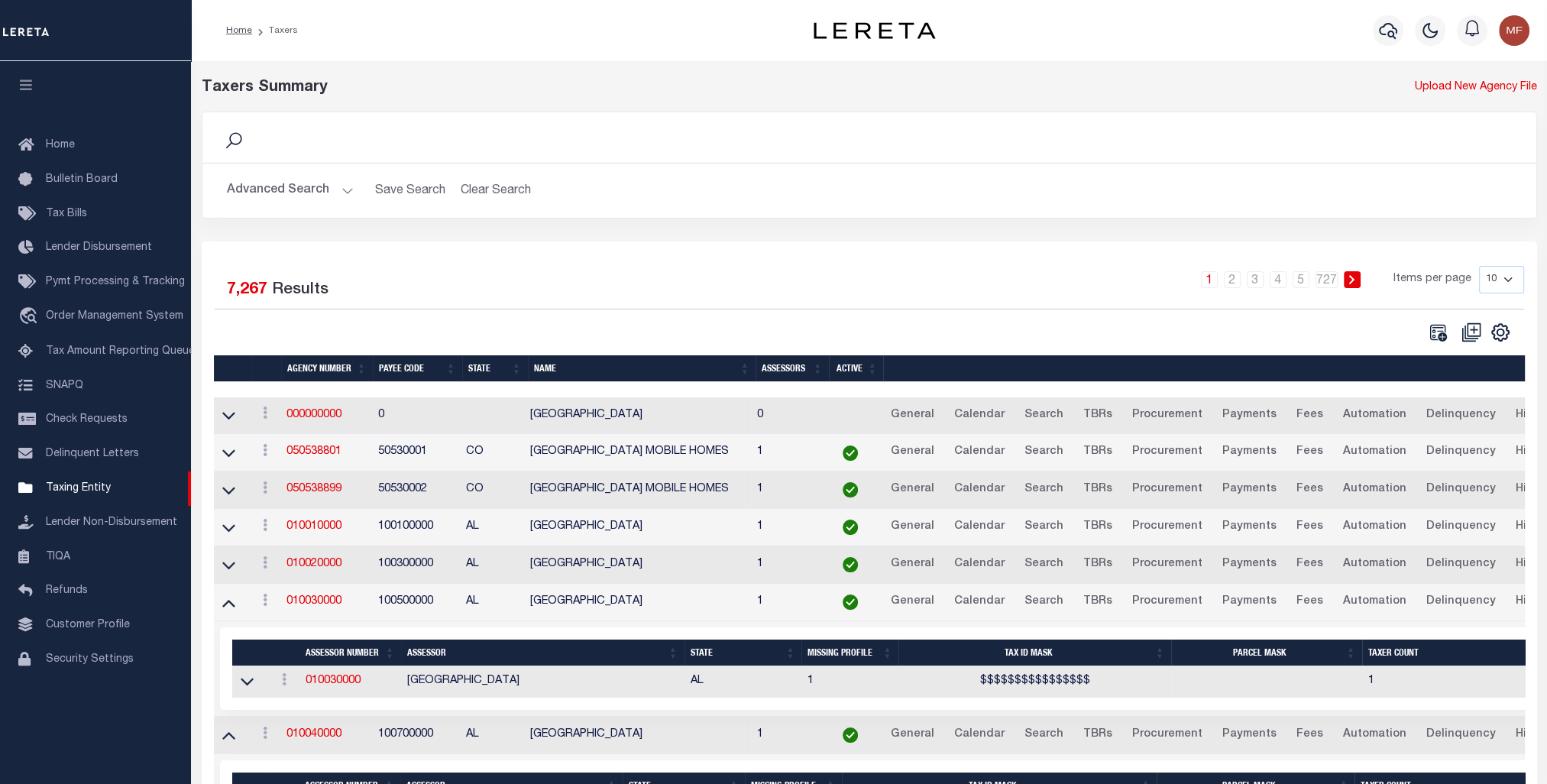
click at [236, 608] on td at bounding box center [232, 602] width 37 height 37
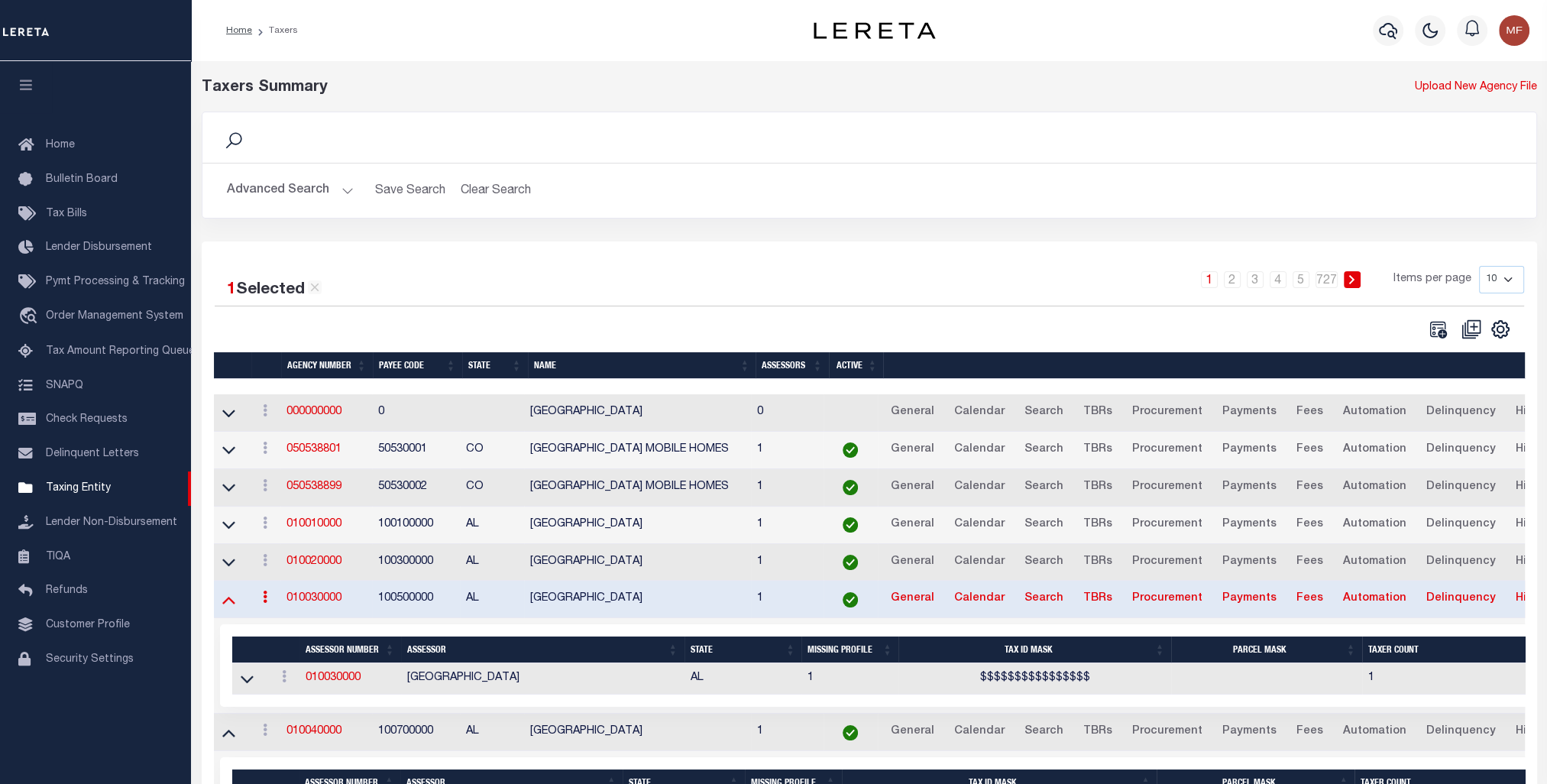
click at [231, 599] on icon at bounding box center [229, 600] width 13 height 8
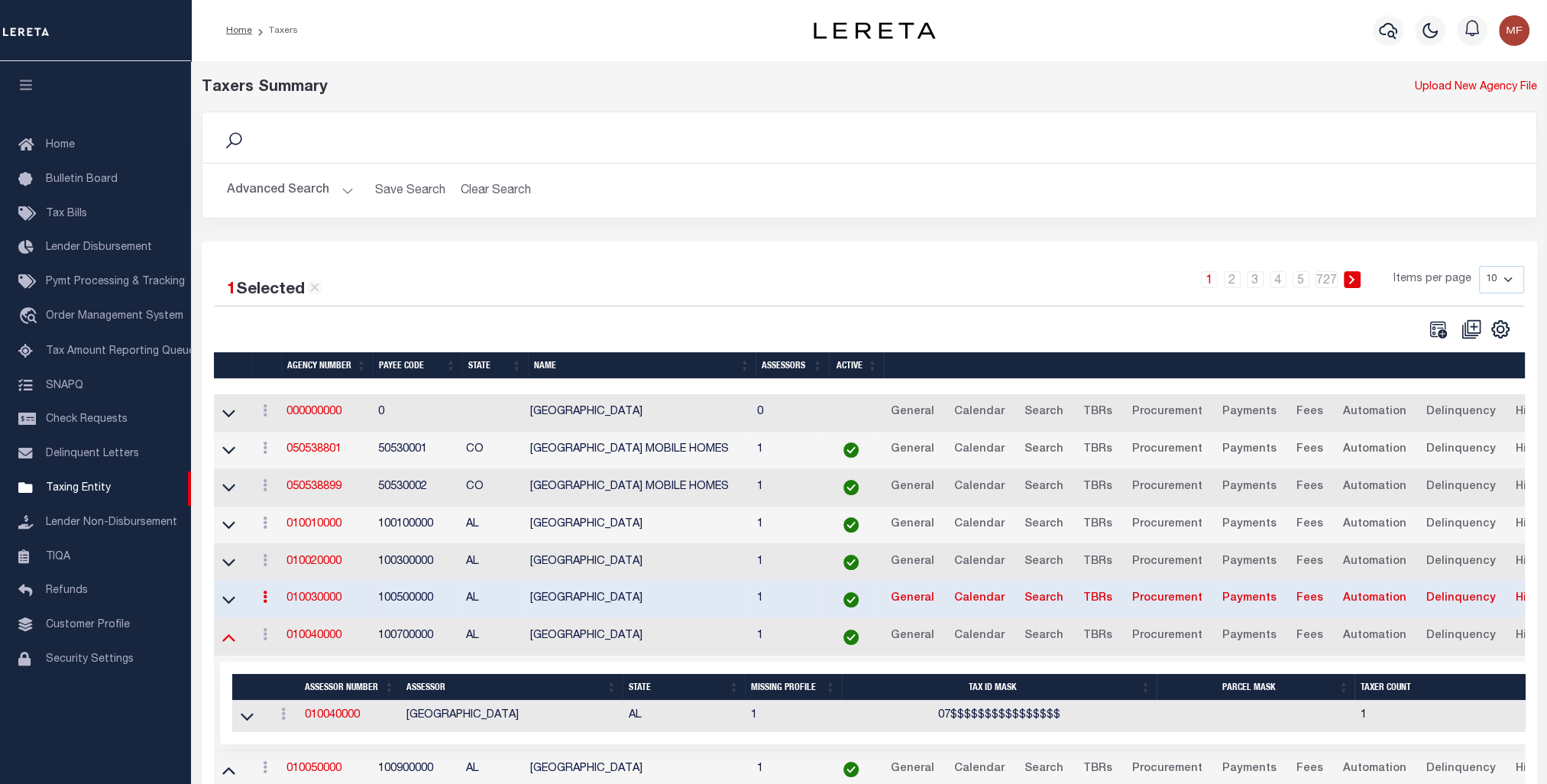
click at [226, 640] on icon at bounding box center [229, 636] width 13 height 16
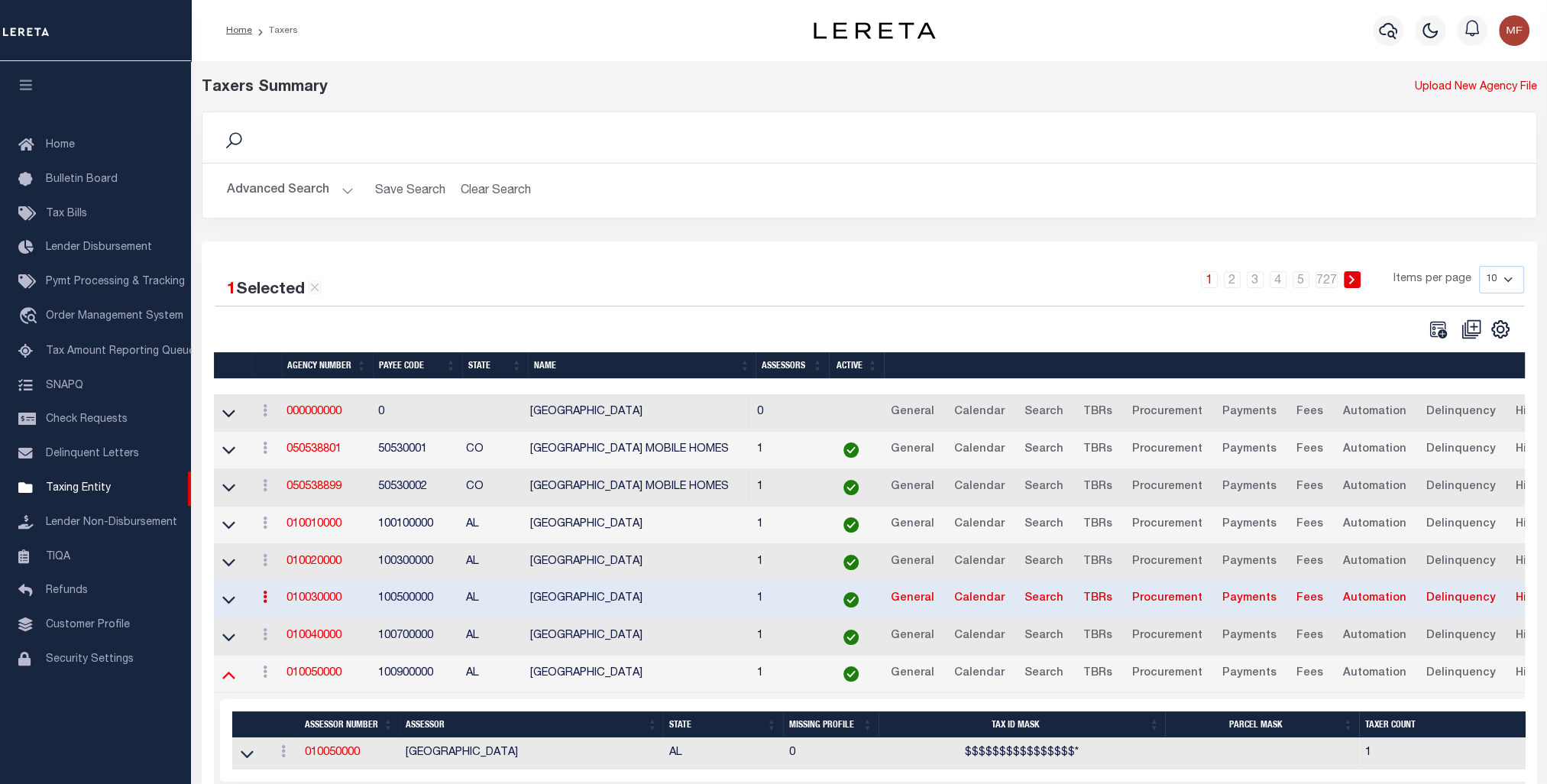
click at [229, 673] on icon at bounding box center [229, 675] width 13 height 8
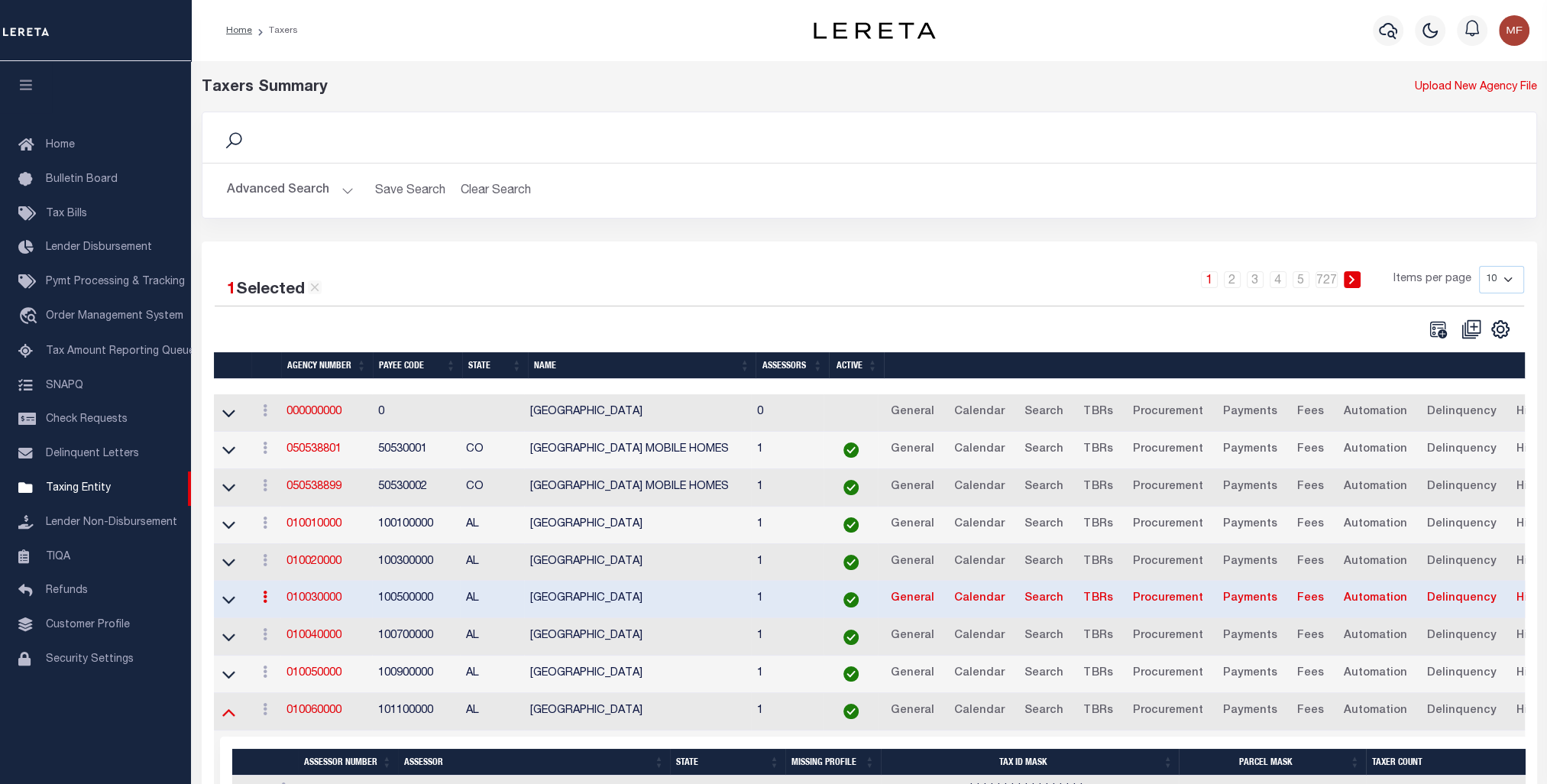
click at [226, 713] on icon at bounding box center [229, 712] width 13 height 16
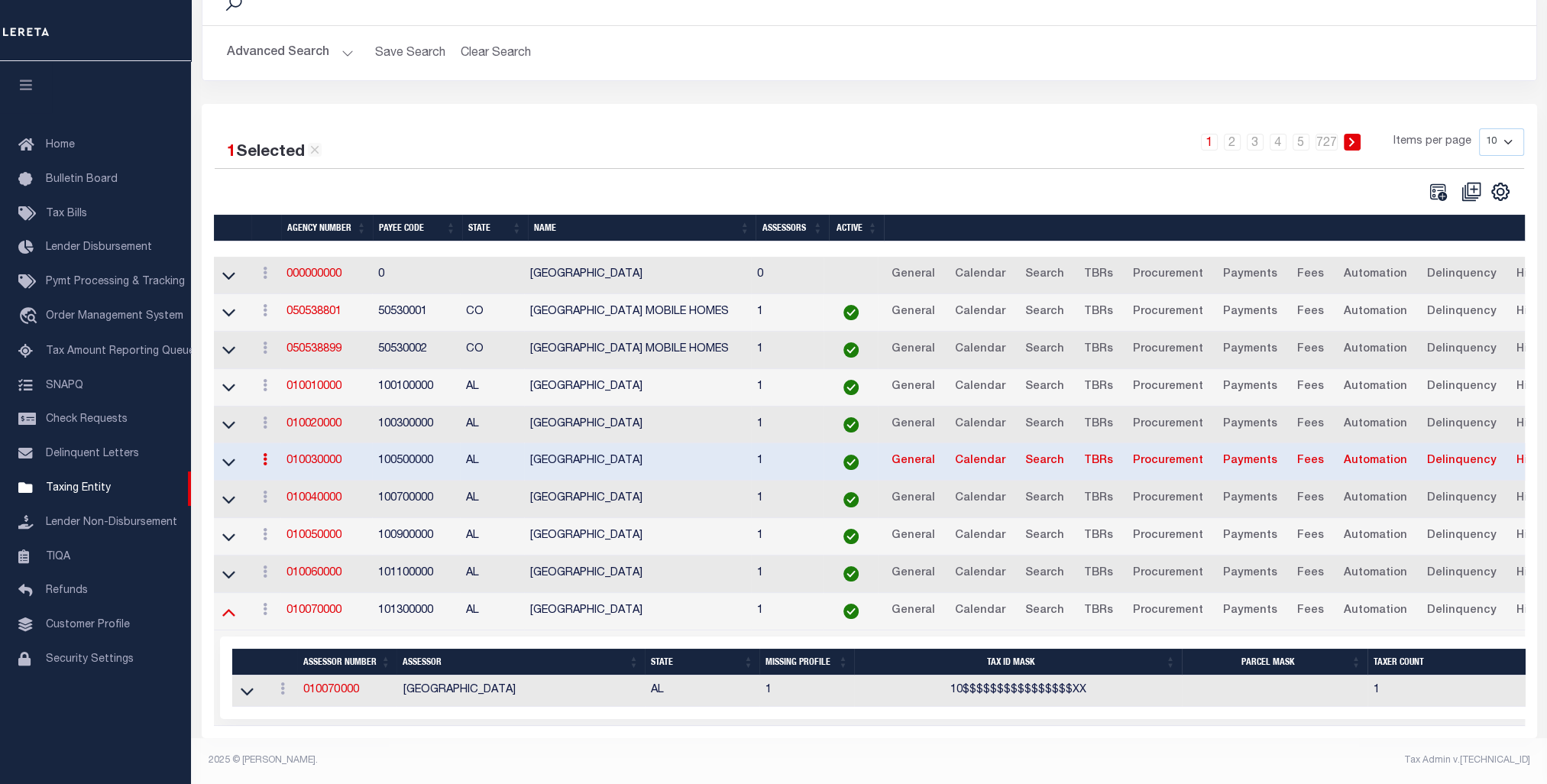
click at [232, 609] on icon at bounding box center [229, 613] width 13 height 8
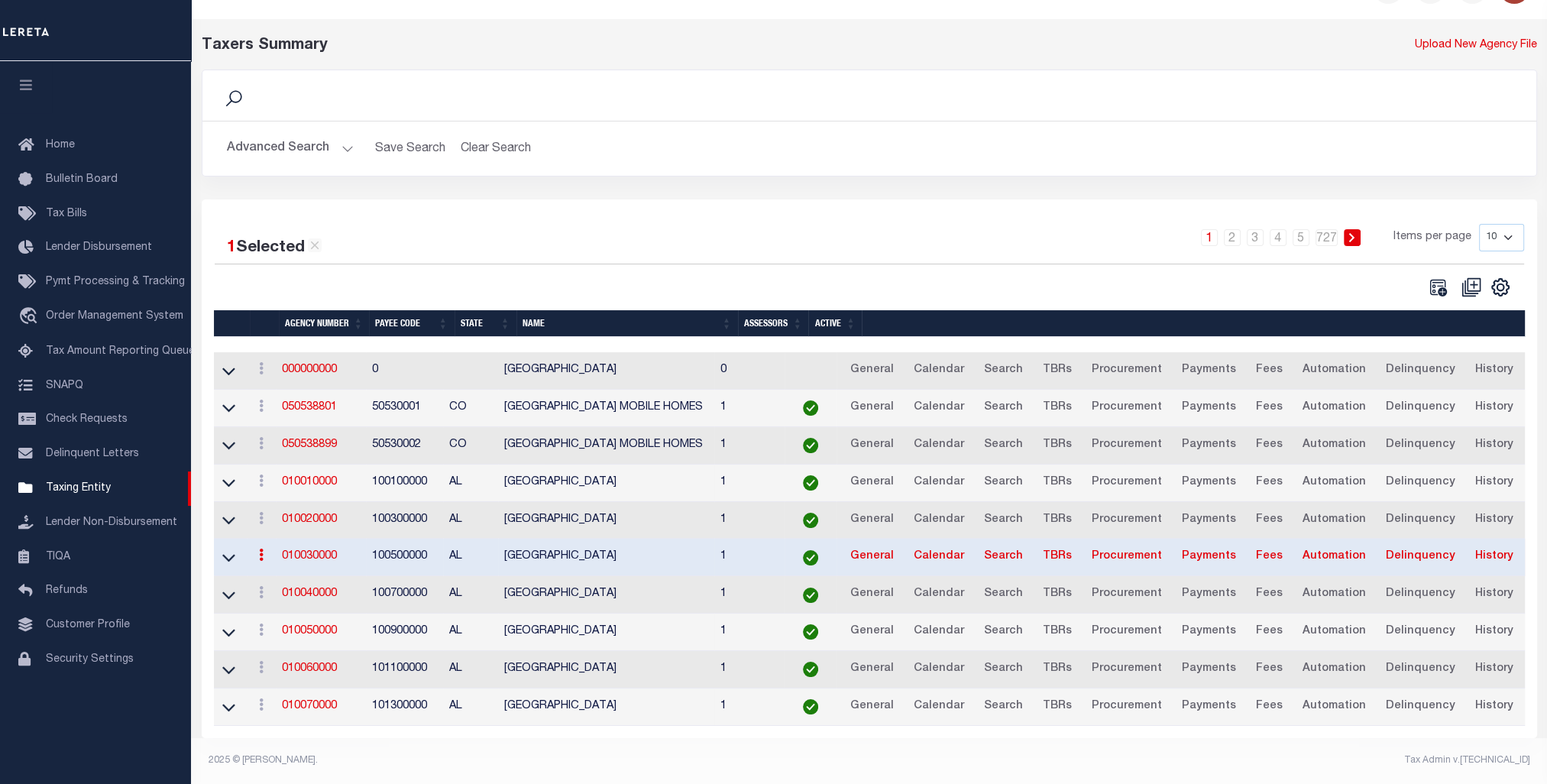
click at [1507, 228] on select "10 25 50 100" at bounding box center [1502, 237] width 45 height 27
select select "100"
click at [1479, 224] on select "10 25 50 100" at bounding box center [1502, 237] width 45 height 27
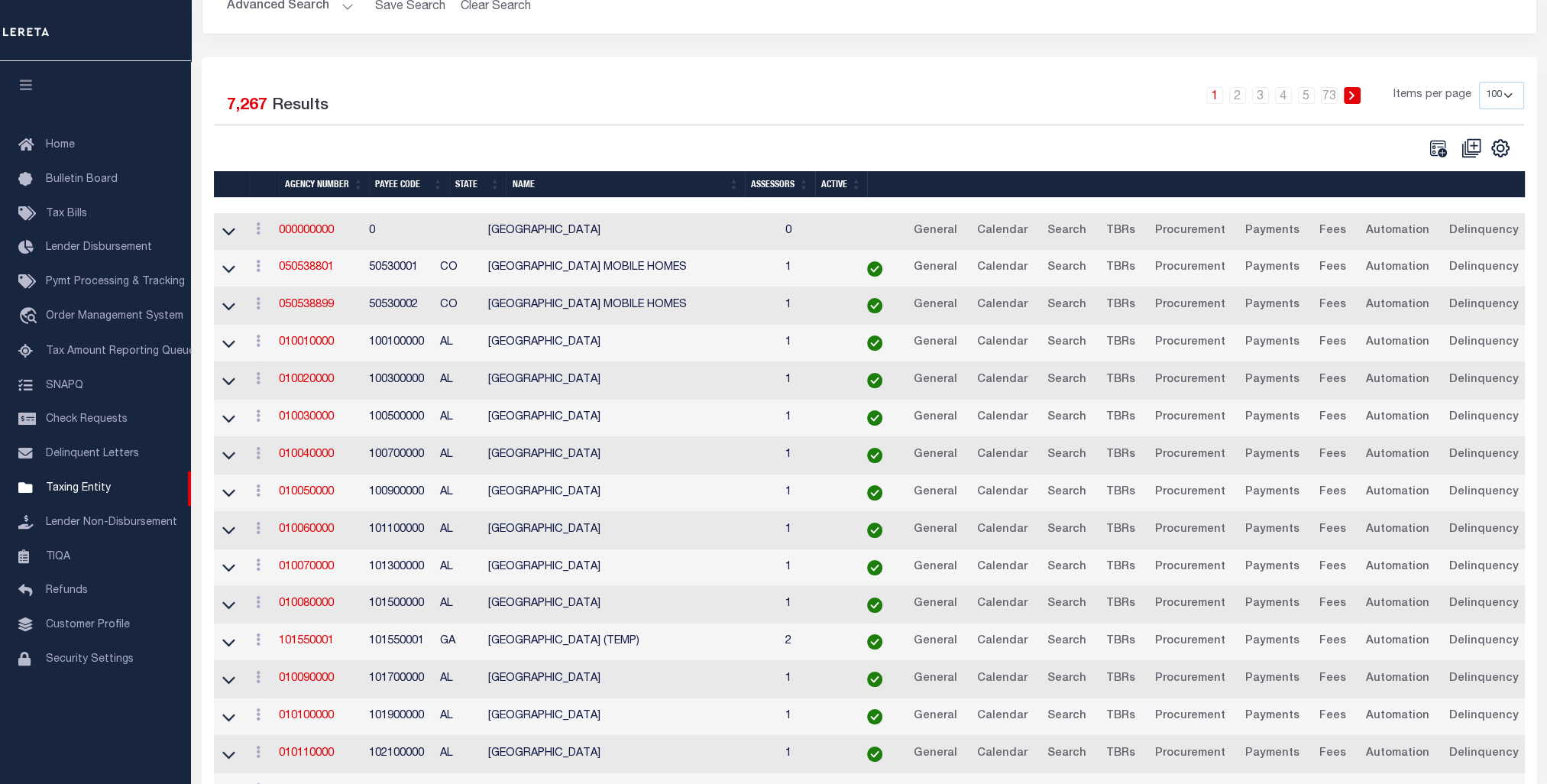
scroll to position [506, 0]
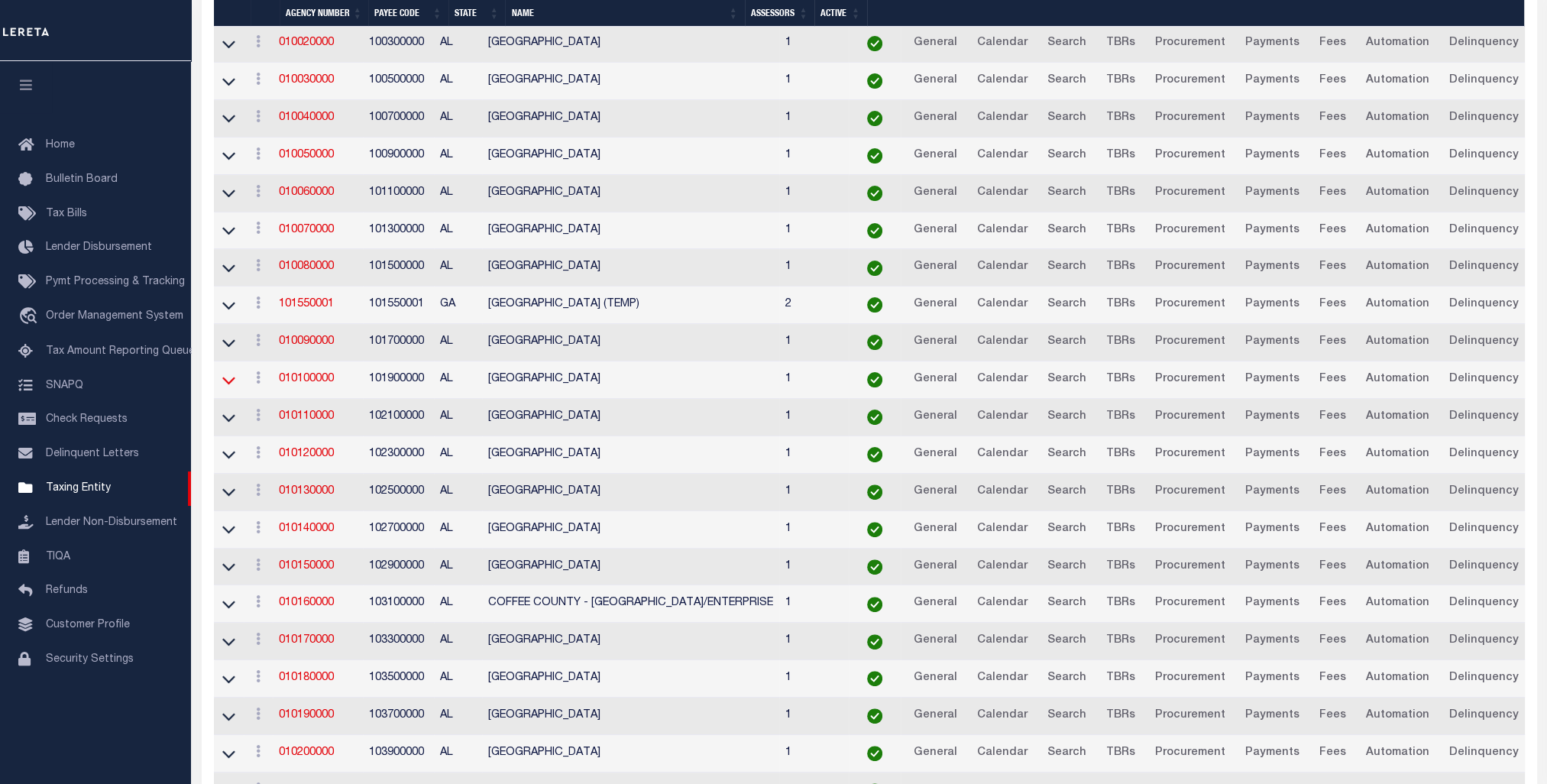
click at [227, 378] on icon at bounding box center [229, 380] width 13 height 8
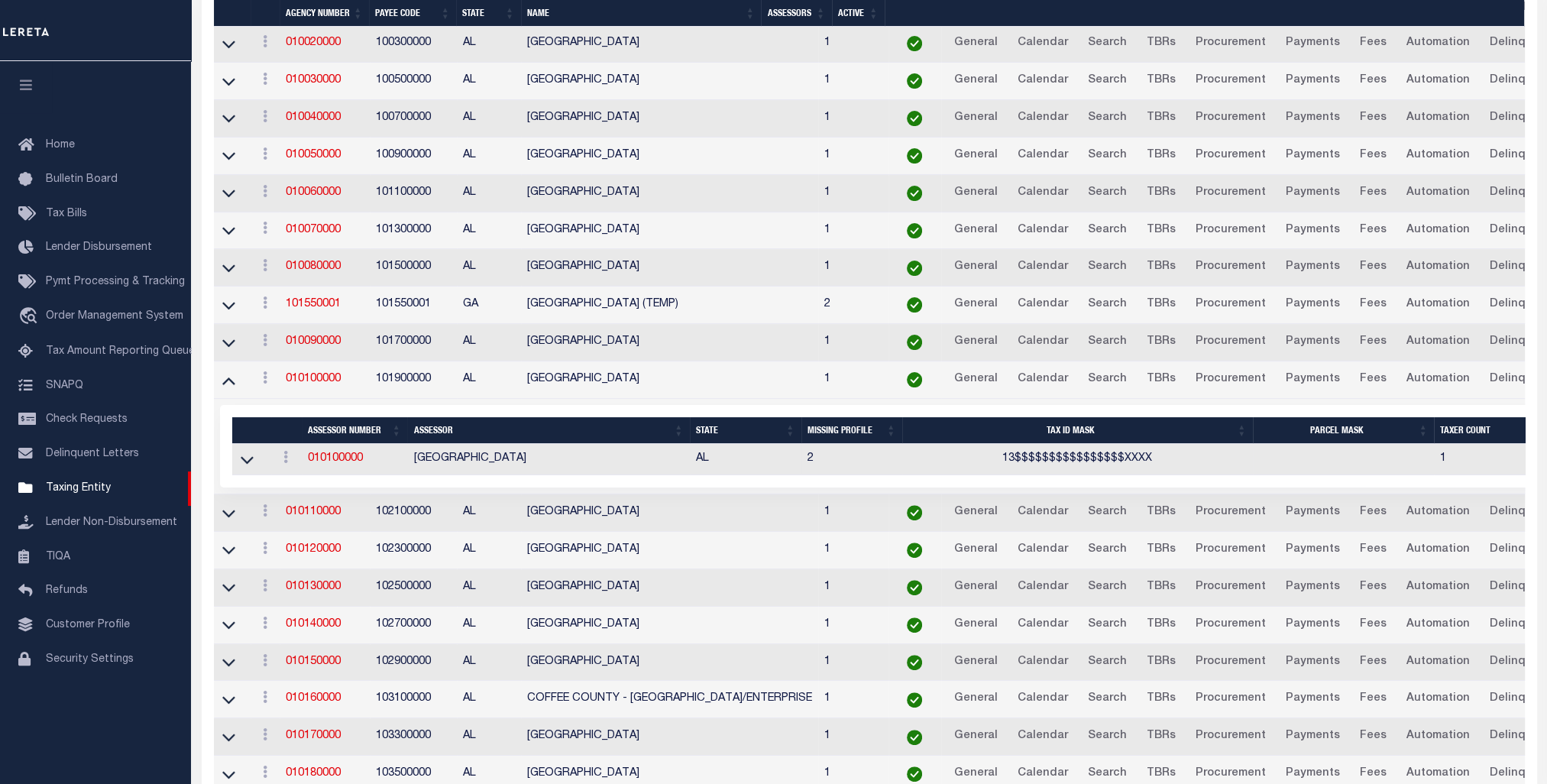
click at [248, 463] on icon at bounding box center [247, 460] width 13 height 16
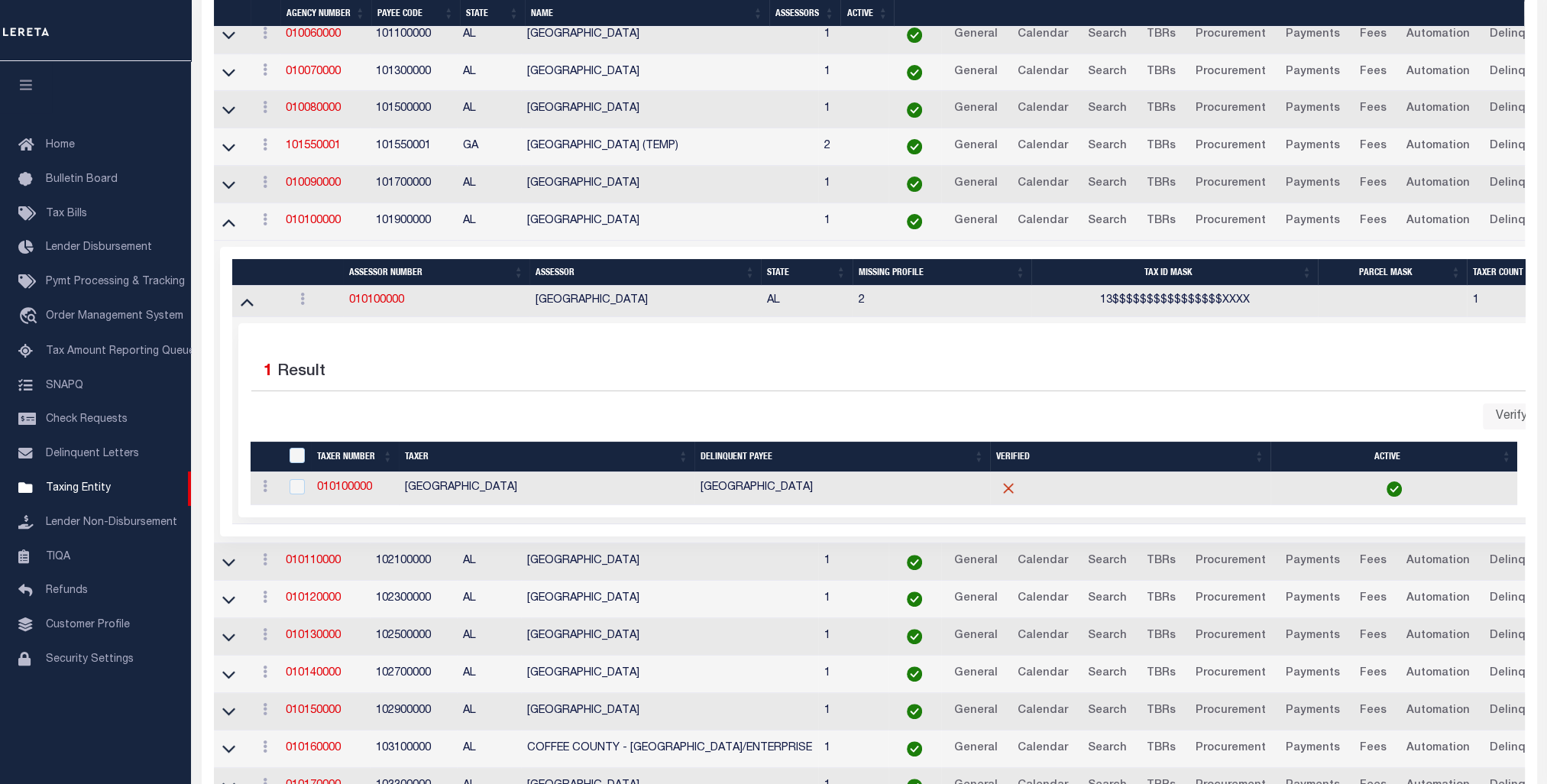
scroll to position [811, 0]
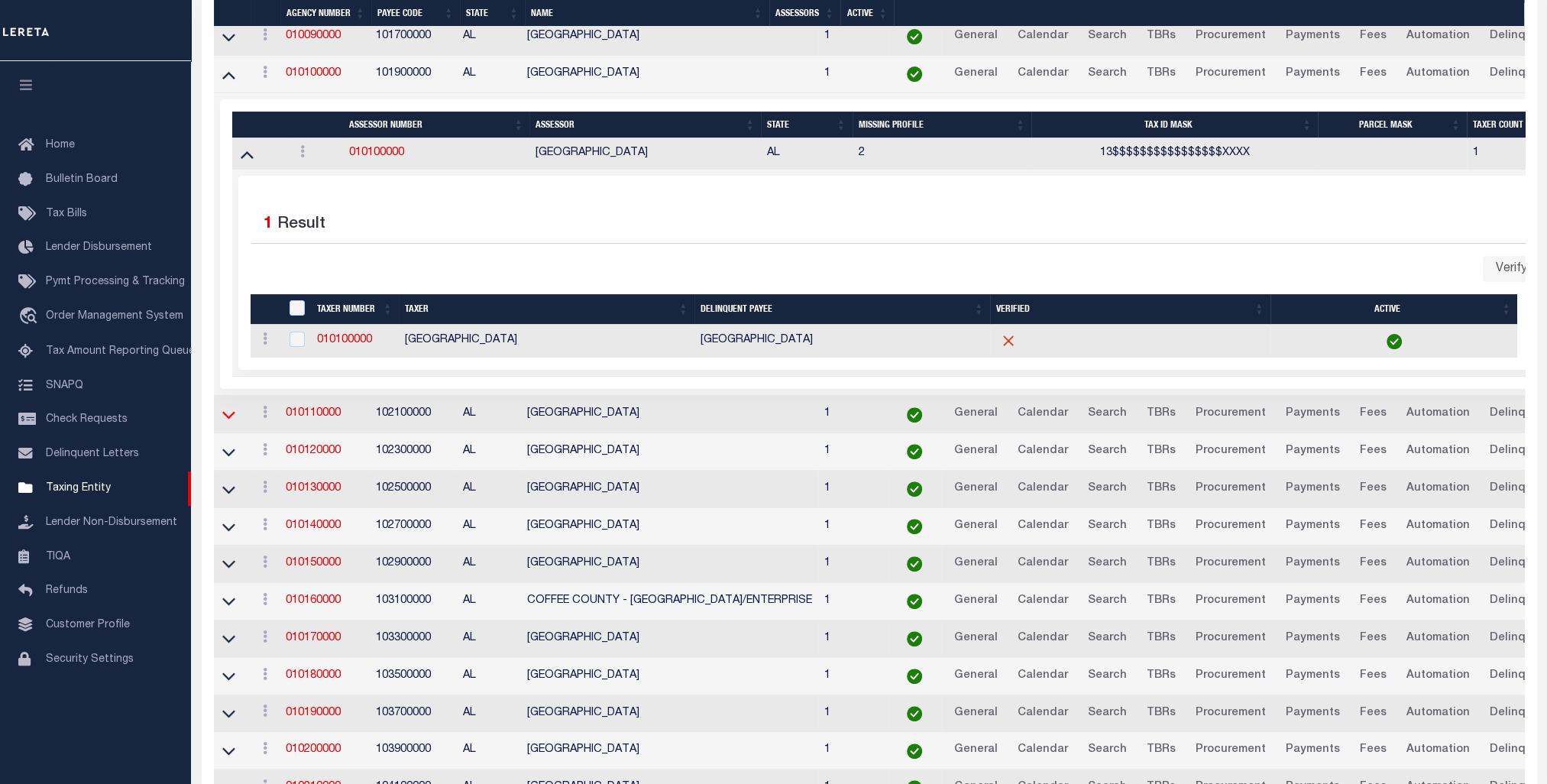
click at [234, 411] on icon at bounding box center [229, 415] width 13 height 8
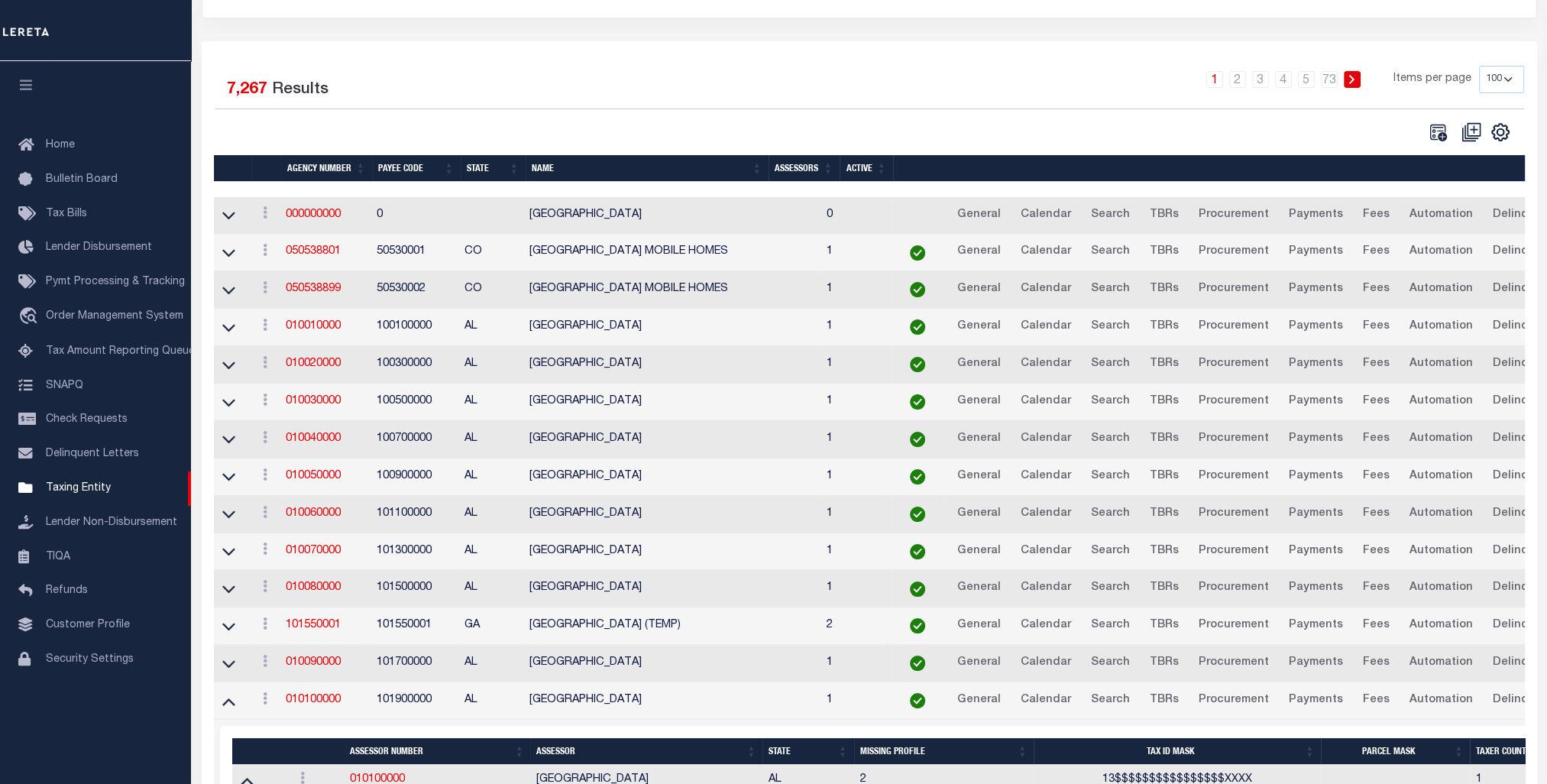
scroll to position [0, 0]
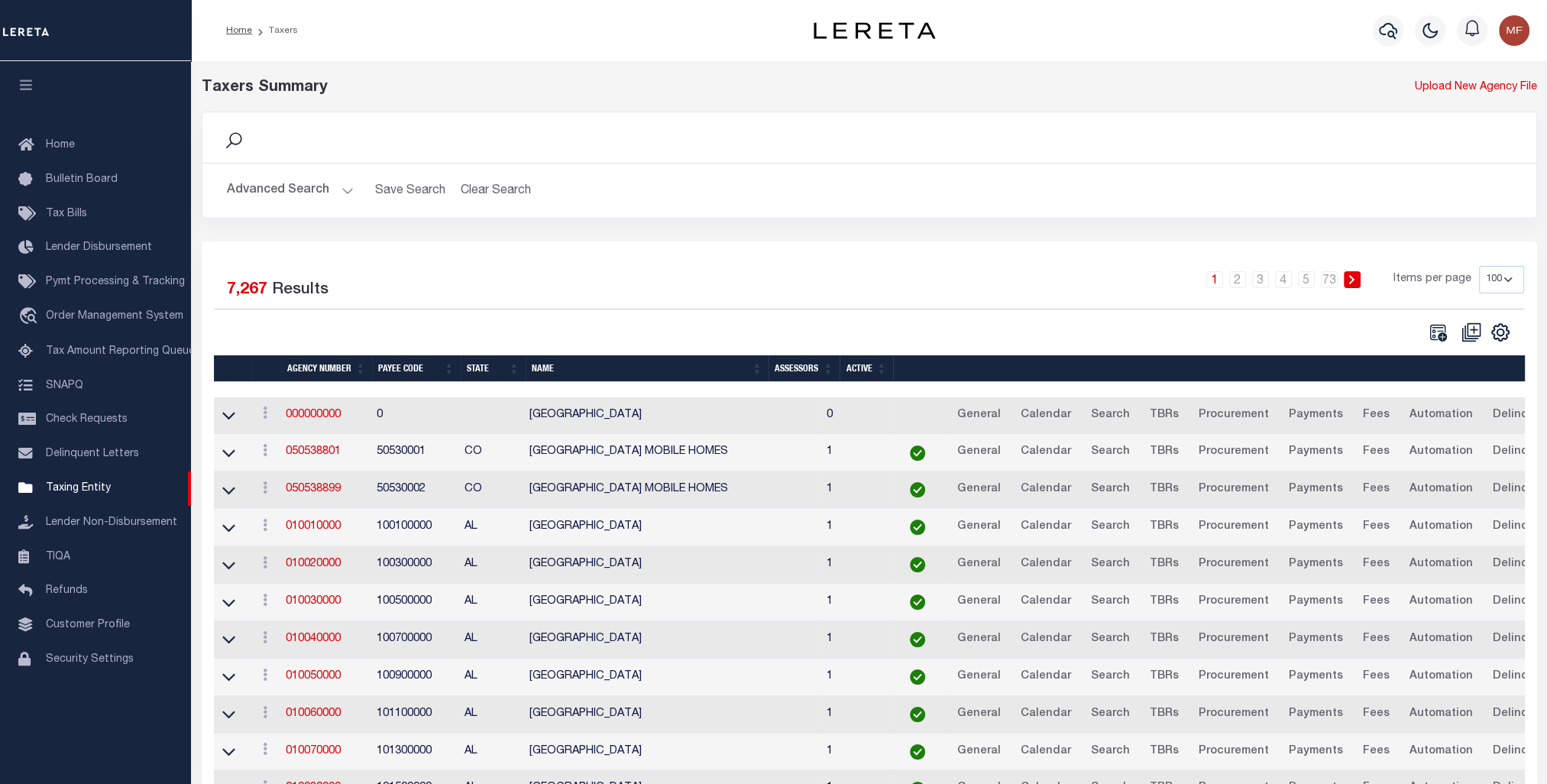
click at [264, 194] on button "Advanced Search" at bounding box center [290, 191] width 127 height 30
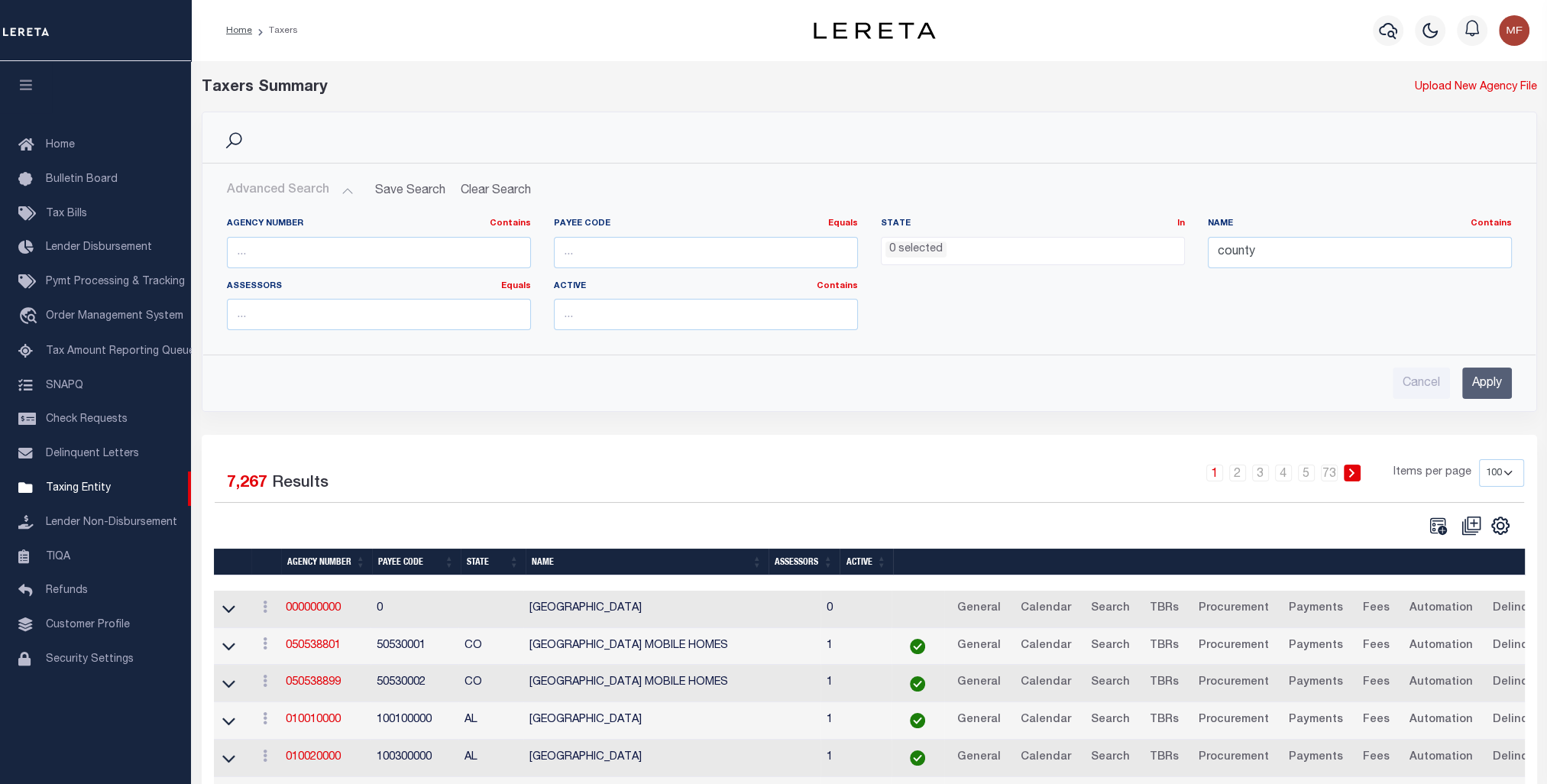
click at [1071, 254] on ul "0 selected" at bounding box center [1033, 248] width 303 height 21
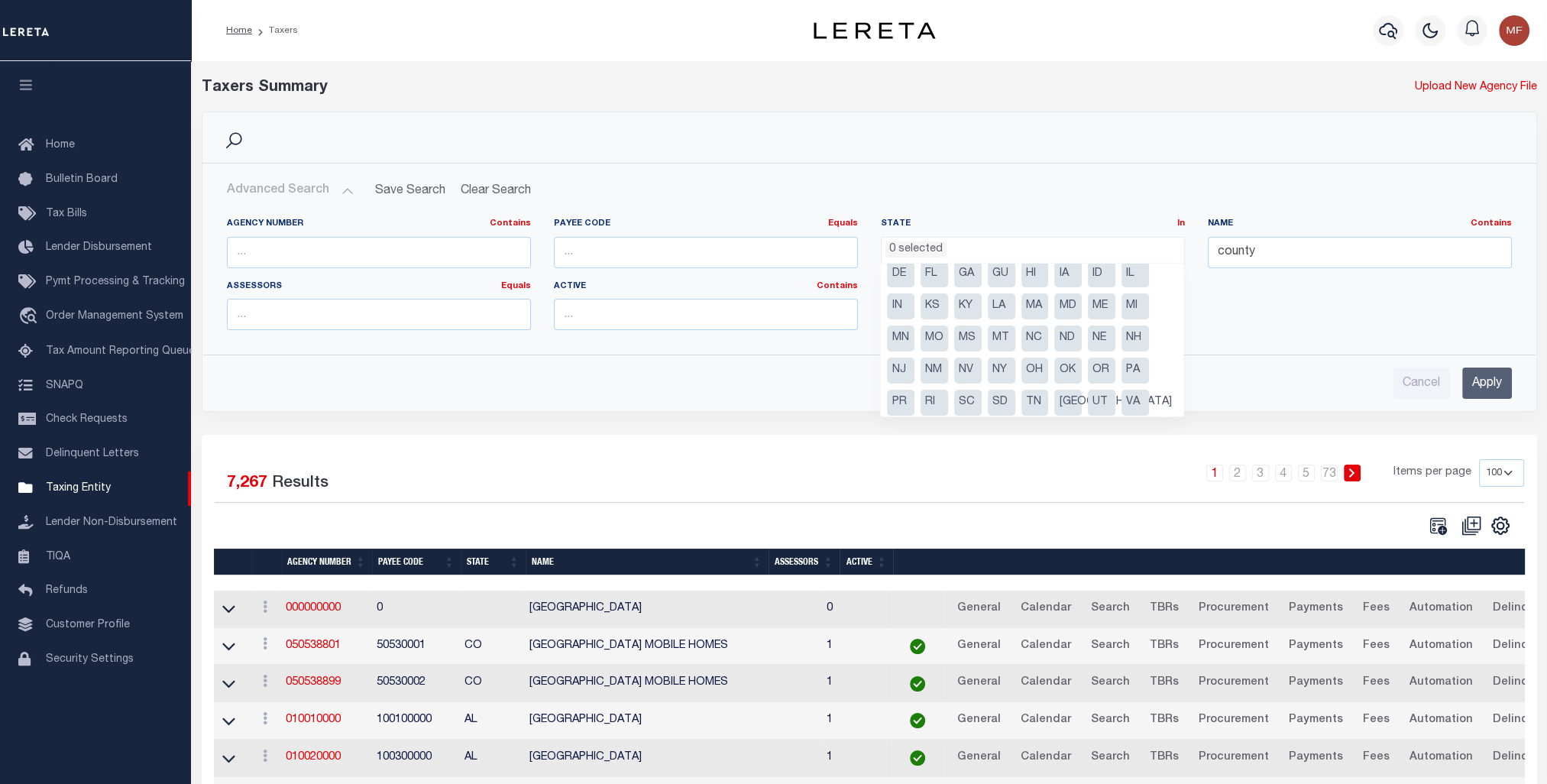
scroll to position [77, 0]
click at [1063, 366] on li "[GEOGRAPHIC_DATA]" at bounding box center [1068, 365] width 27 height 26
select select "[GEOGRAPHIC_DATA]"
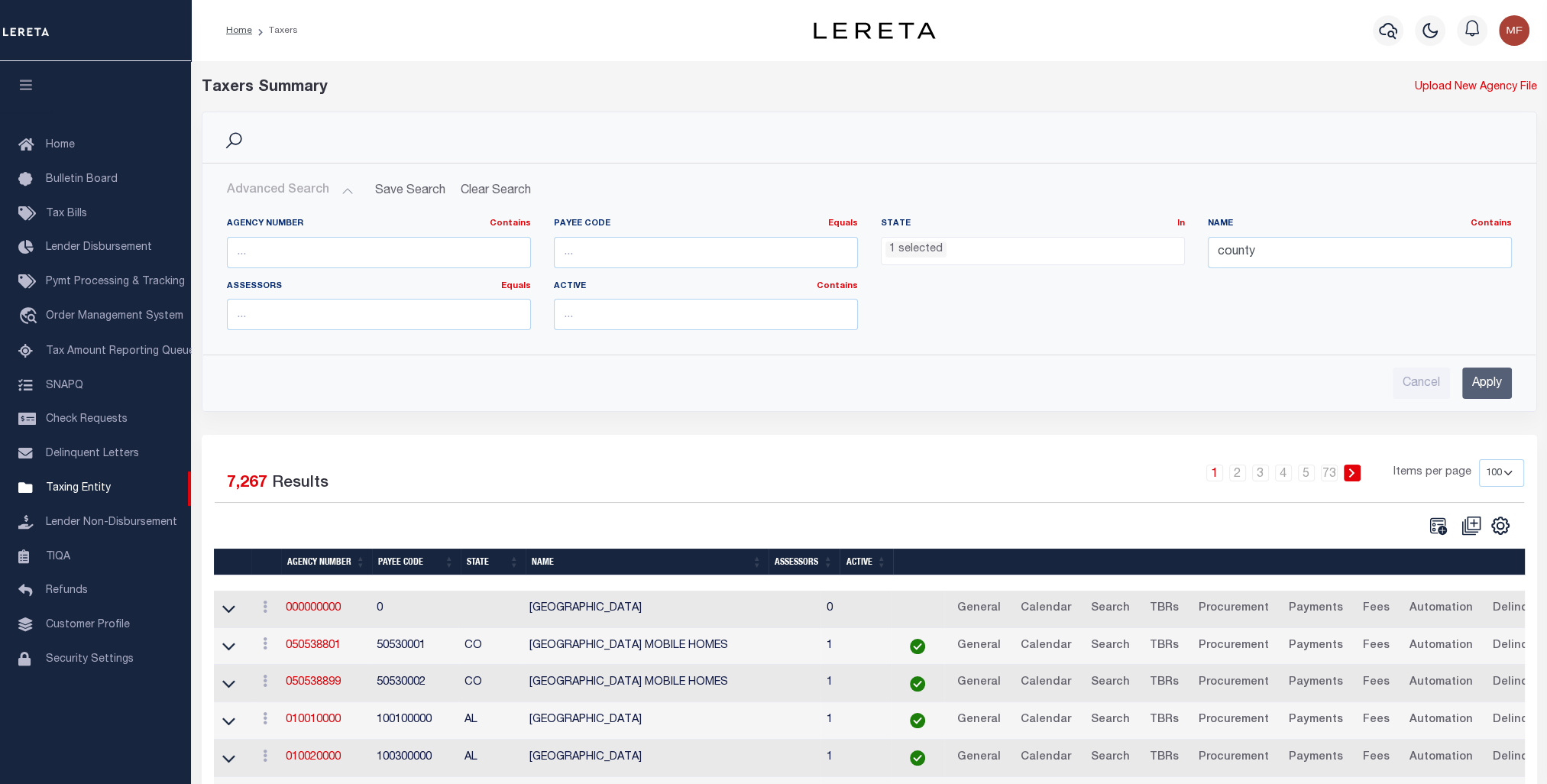
click at [1482, 380] on input "Apply" at bounding box center [1487, 383] width 50 height 31
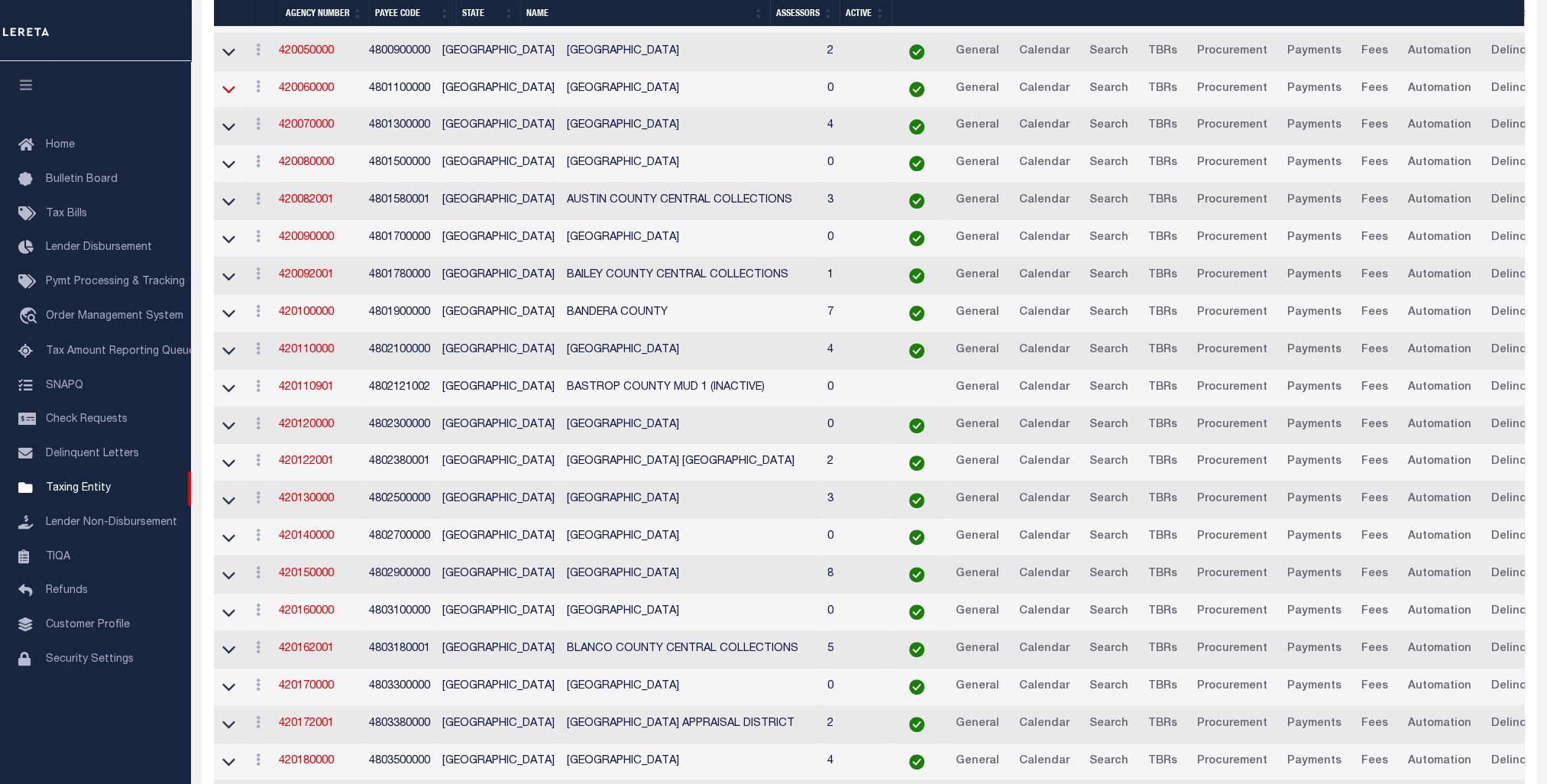
scroll to position [688, 0]
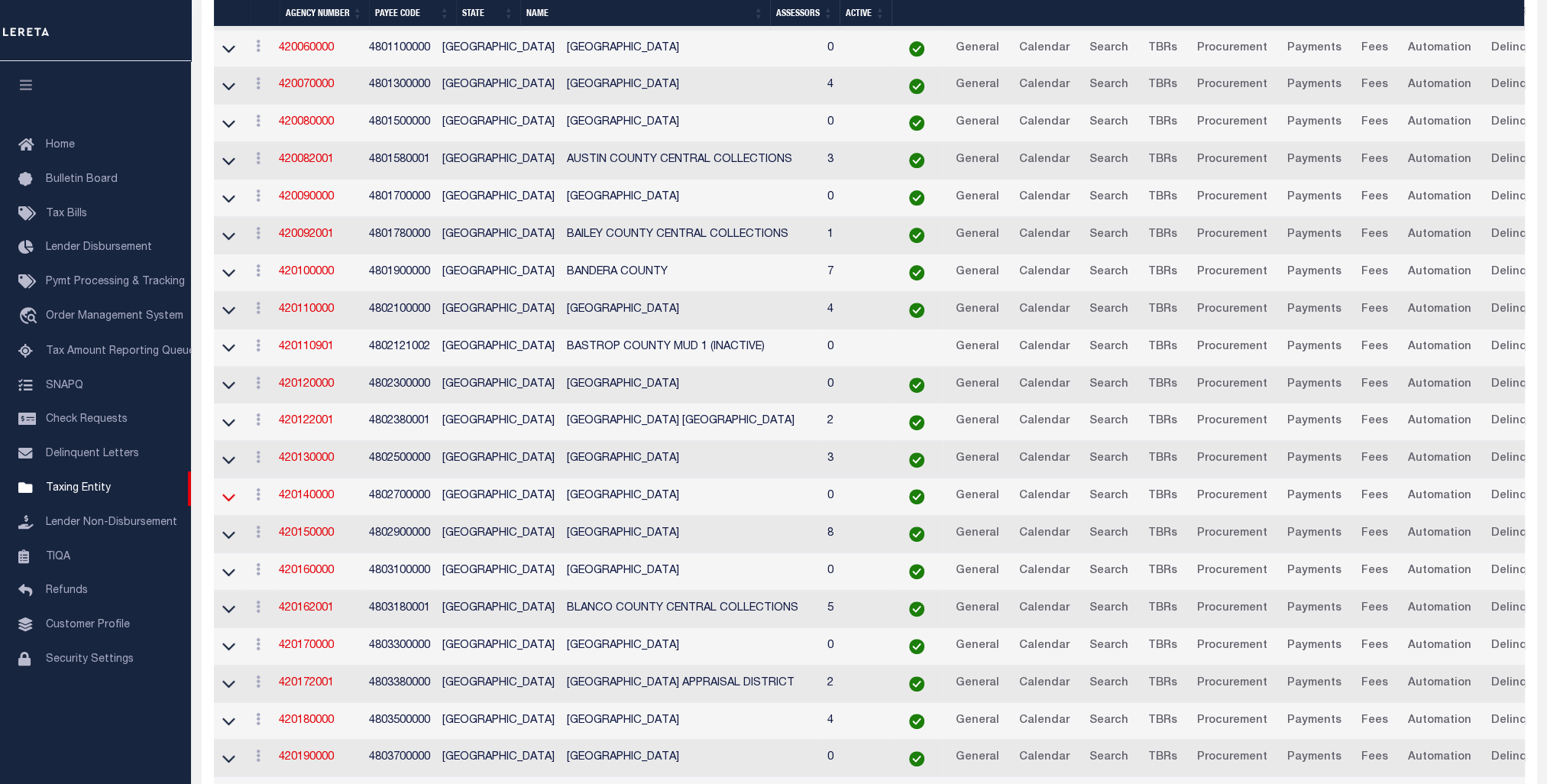
click at [223, 491] on icon at bounding box center [229, 497] width 13 height 16
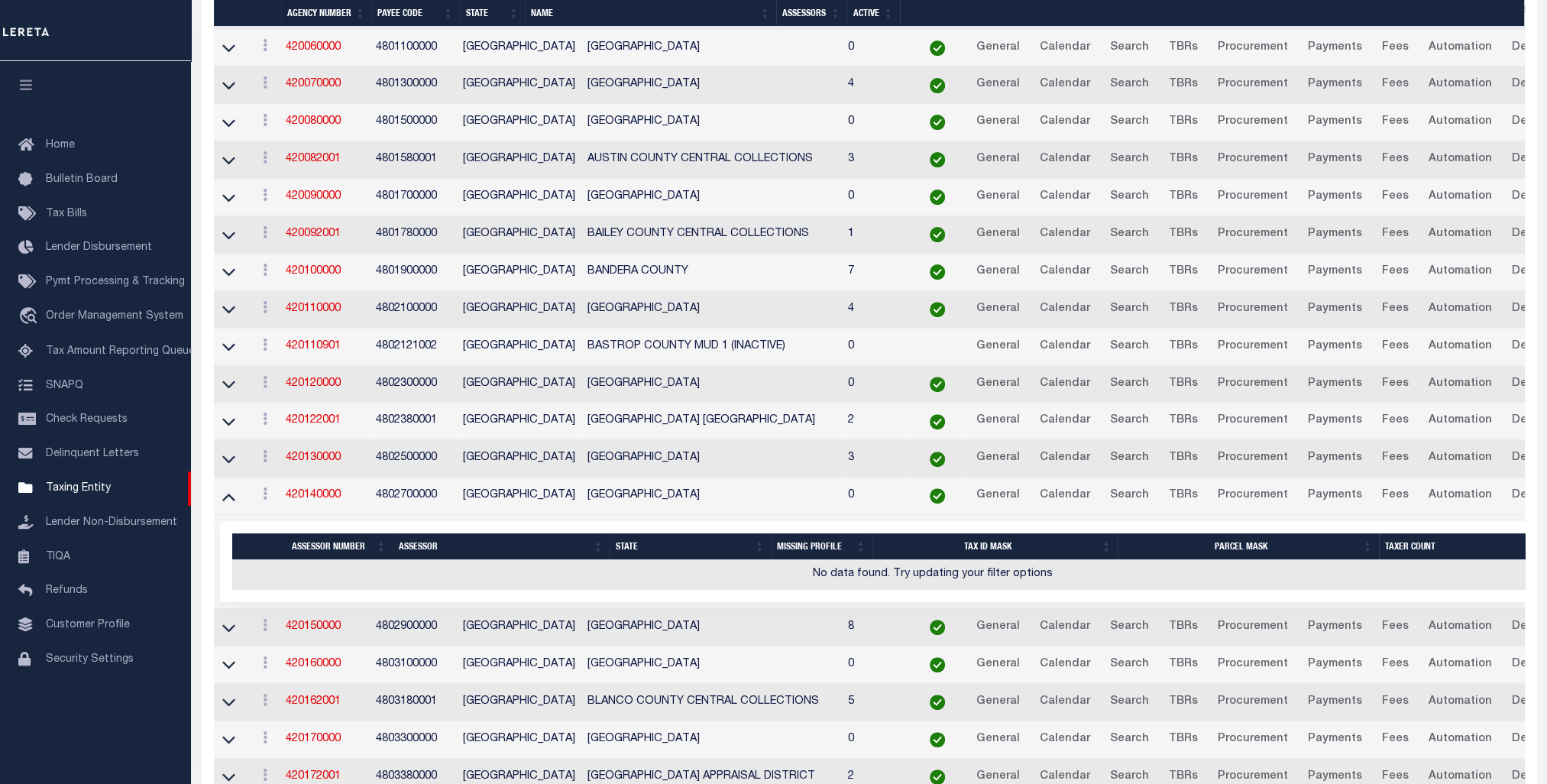
scroll to position [993, 0]
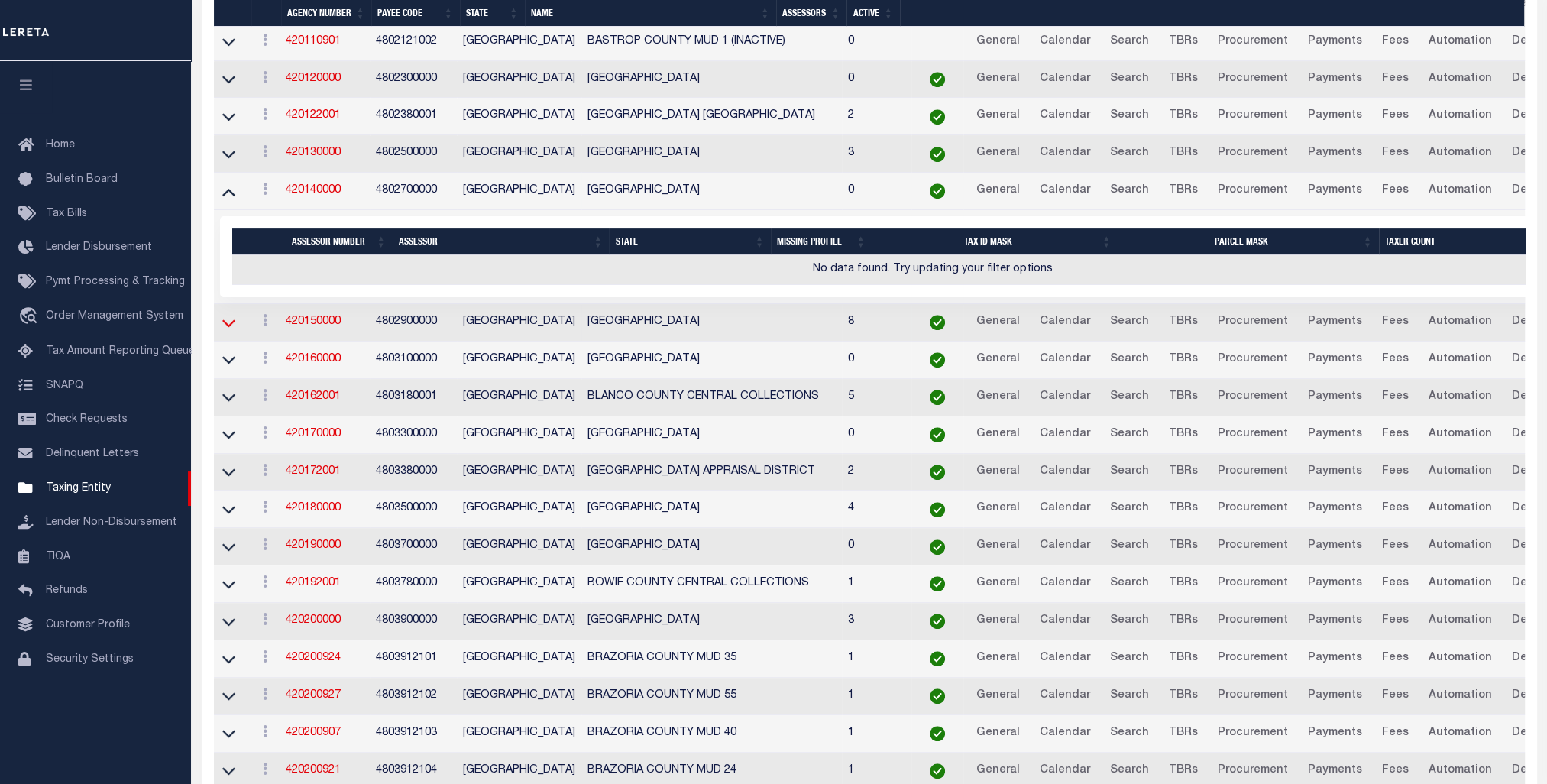
click at [232, 320] on icon at bounding box center [229, 324] width 13 height 8
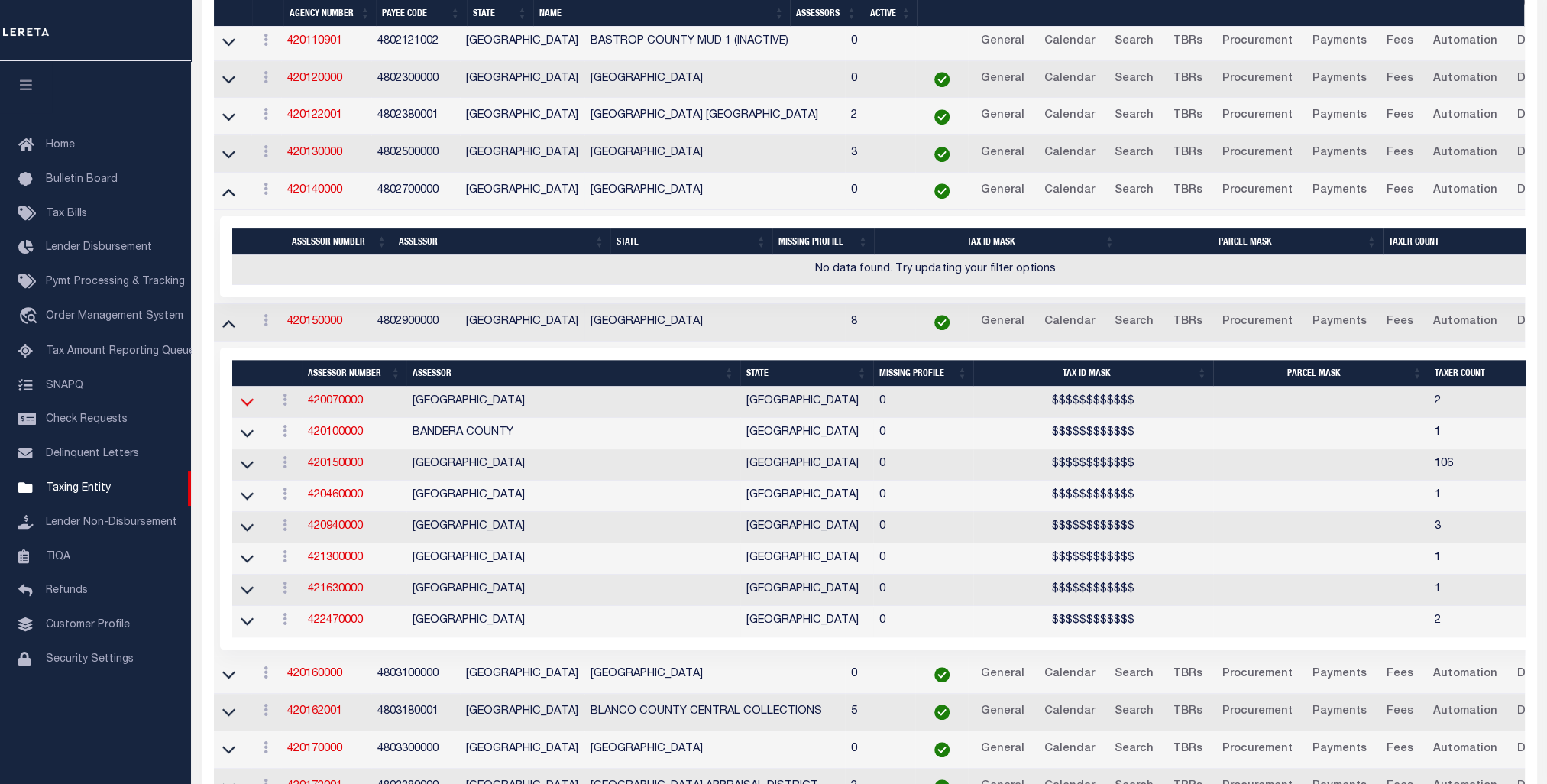
click at [252, 394] on icon at bounding box center [247, 401] width 13 height 16
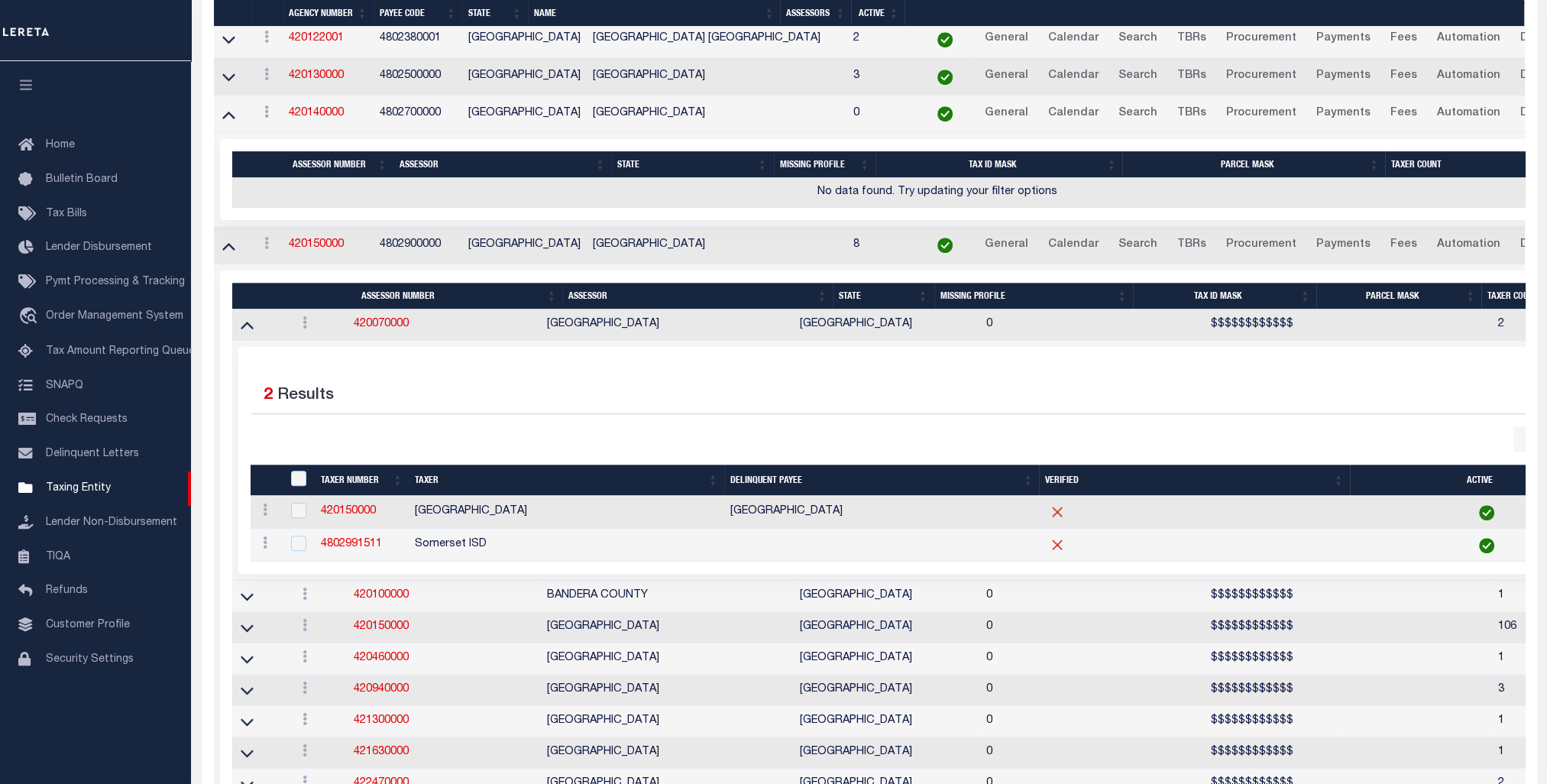
scroll to position [1146, 0]
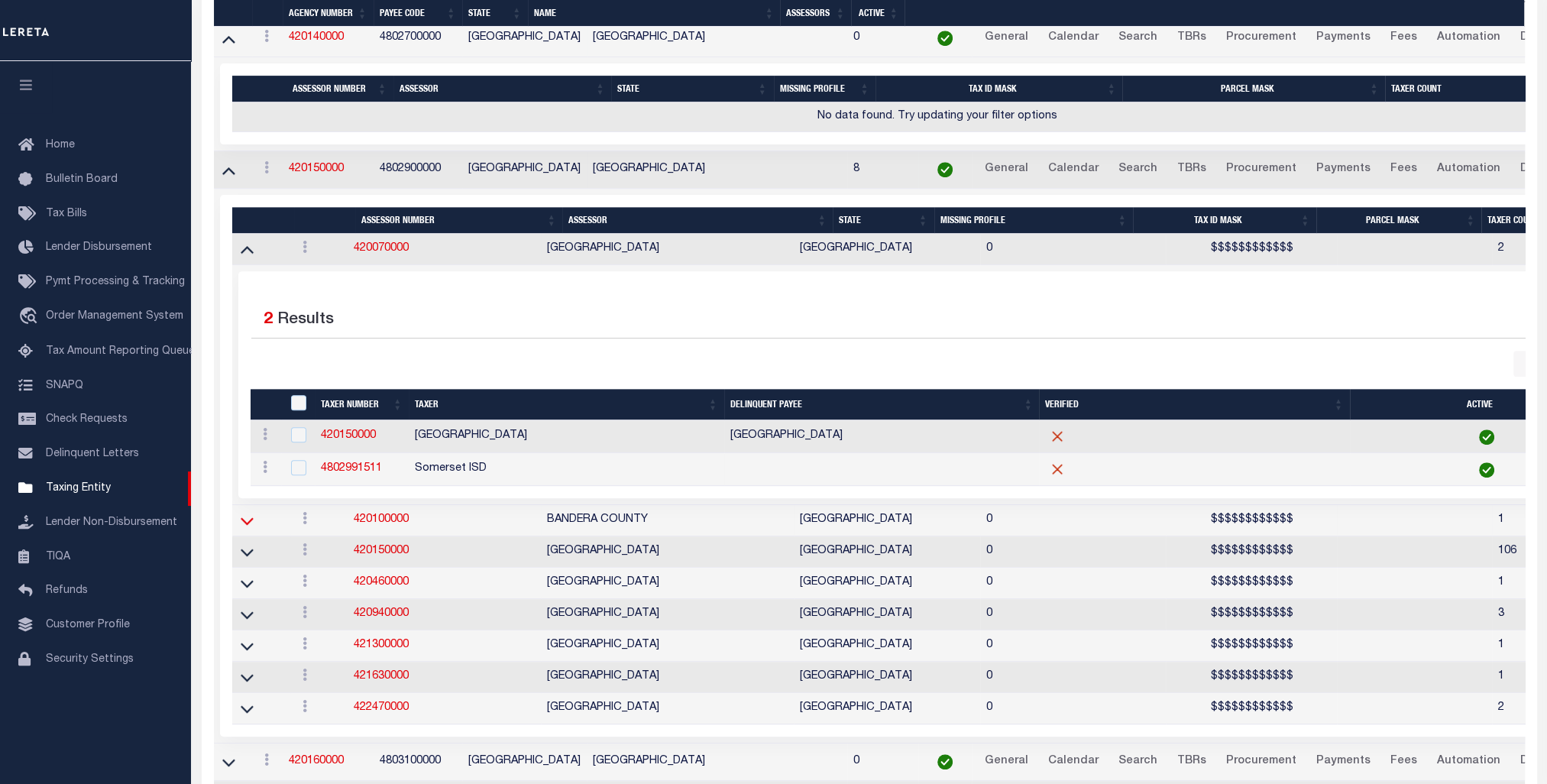
click at [243, 513] on icon at bounding box center [247, 520] width 13 height 16
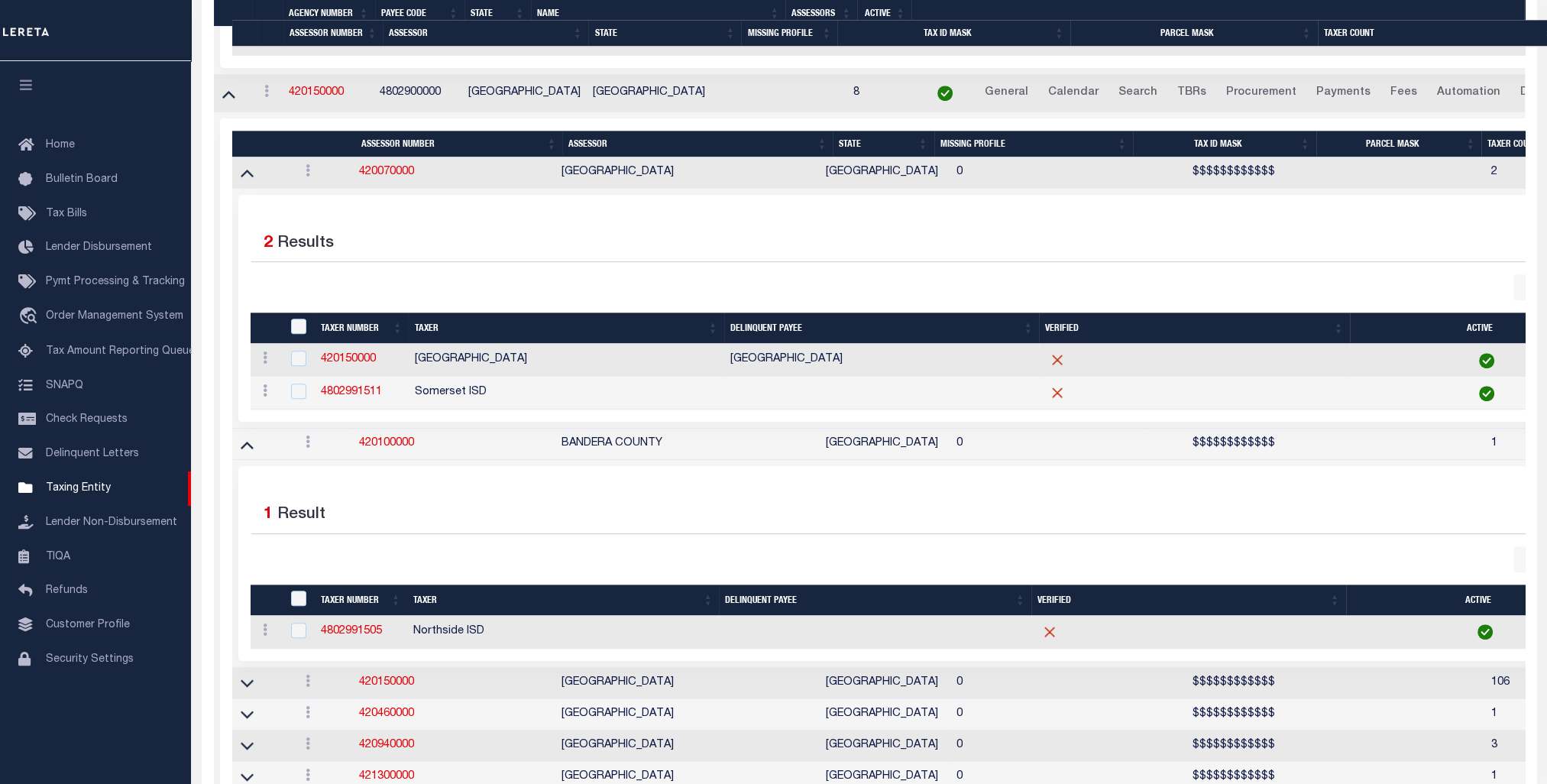
scroll to position [1451, 0]
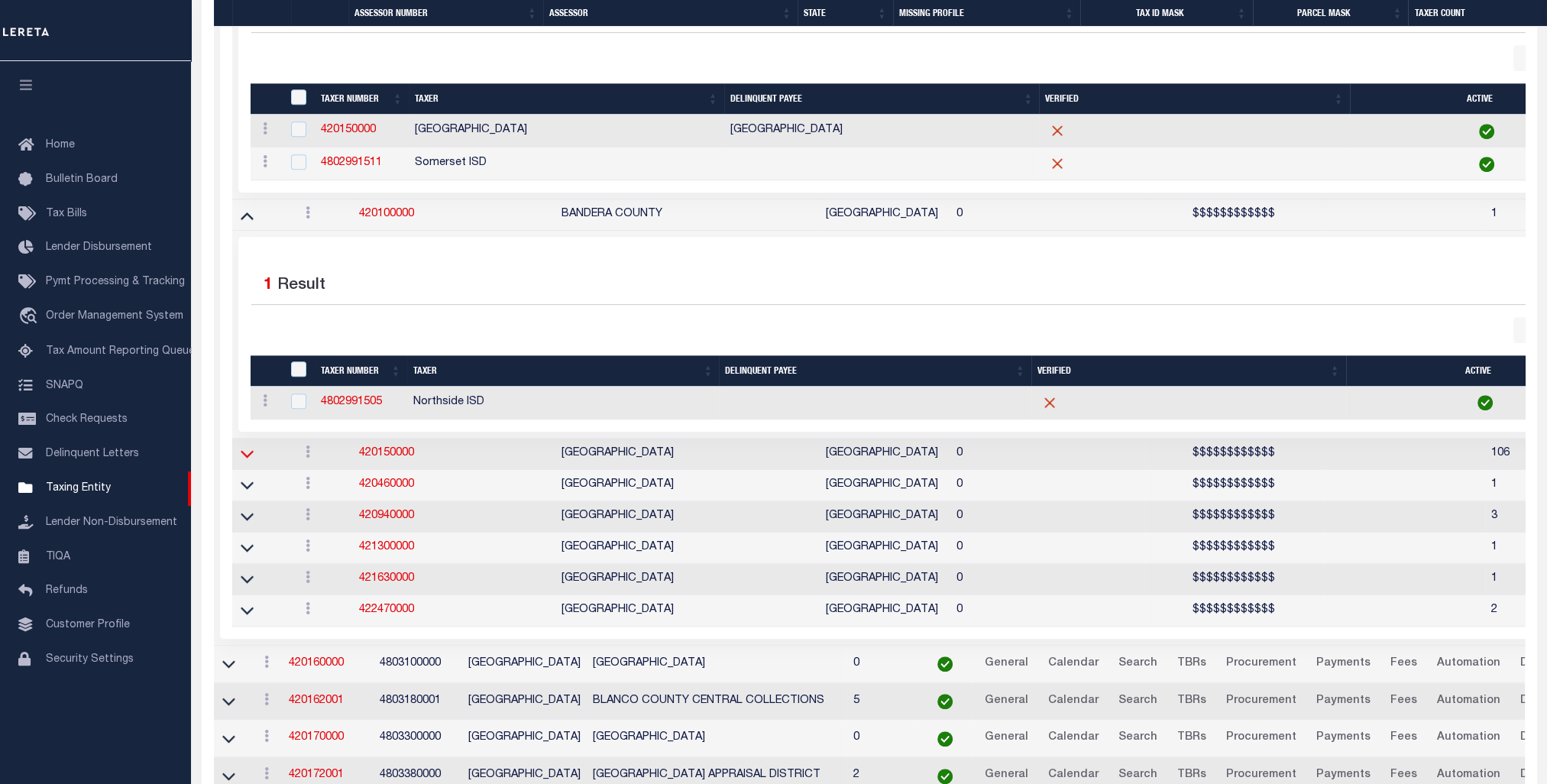
click at [247, 453] on icon at bounding box center [247, 453] width 13 height 16
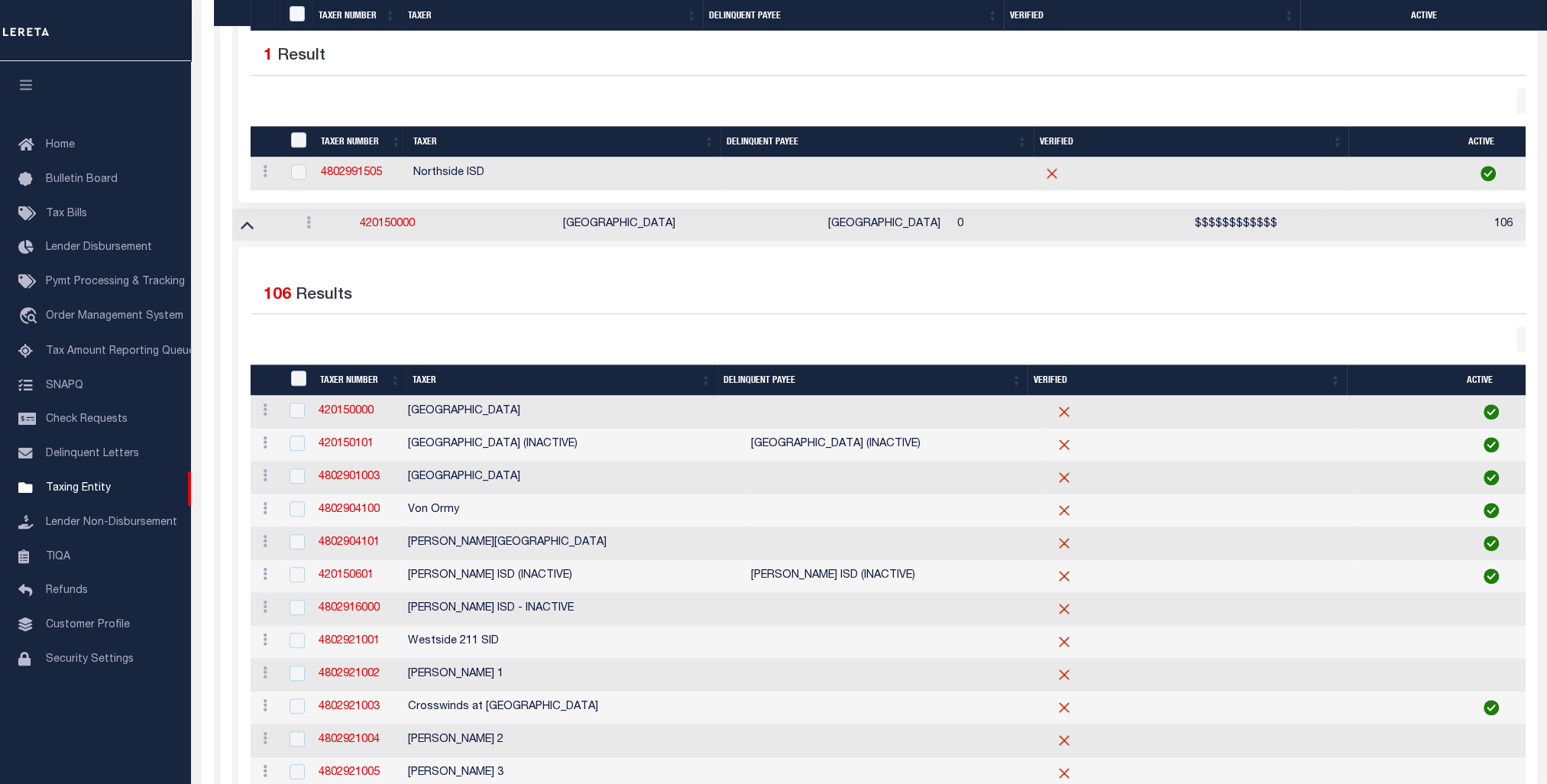
scroll to position [1528, 0]
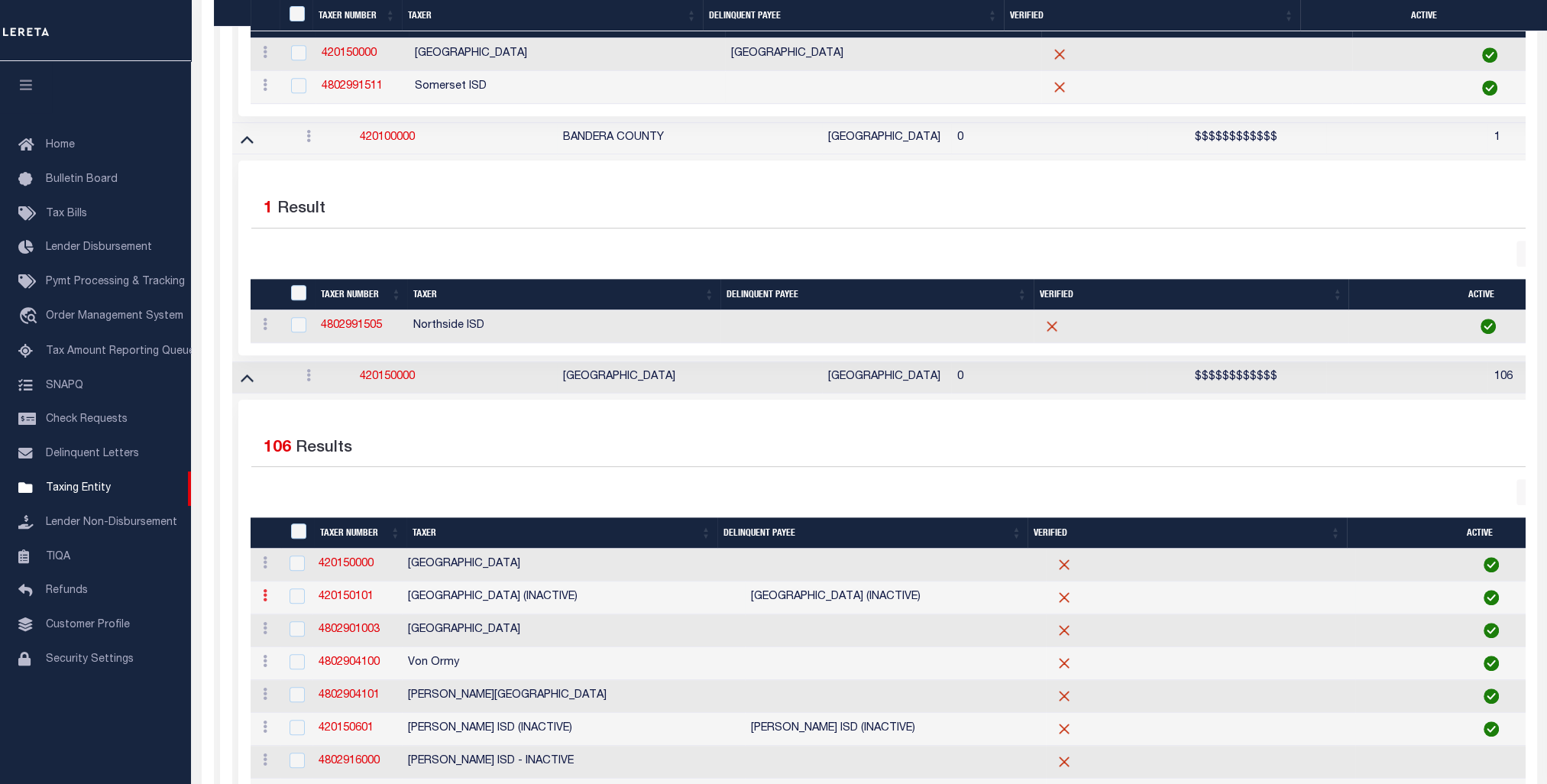
click at [263, 589] on icon at bounding box center [265, 595] width 5 height 12
click at [267, 591] on link at bounding box center [265, 597] width 17 height 12
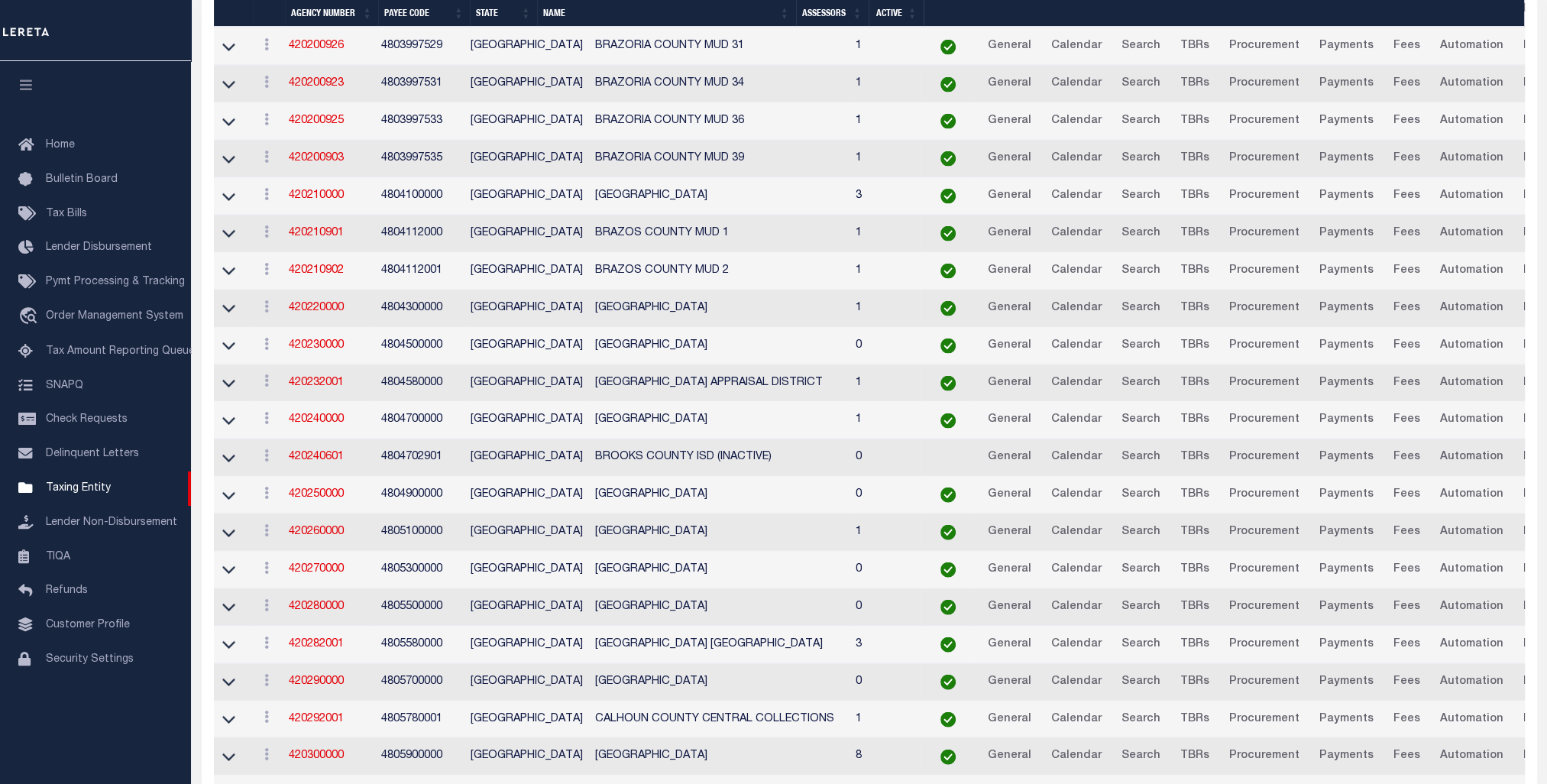
scroll to position [4963, 0]
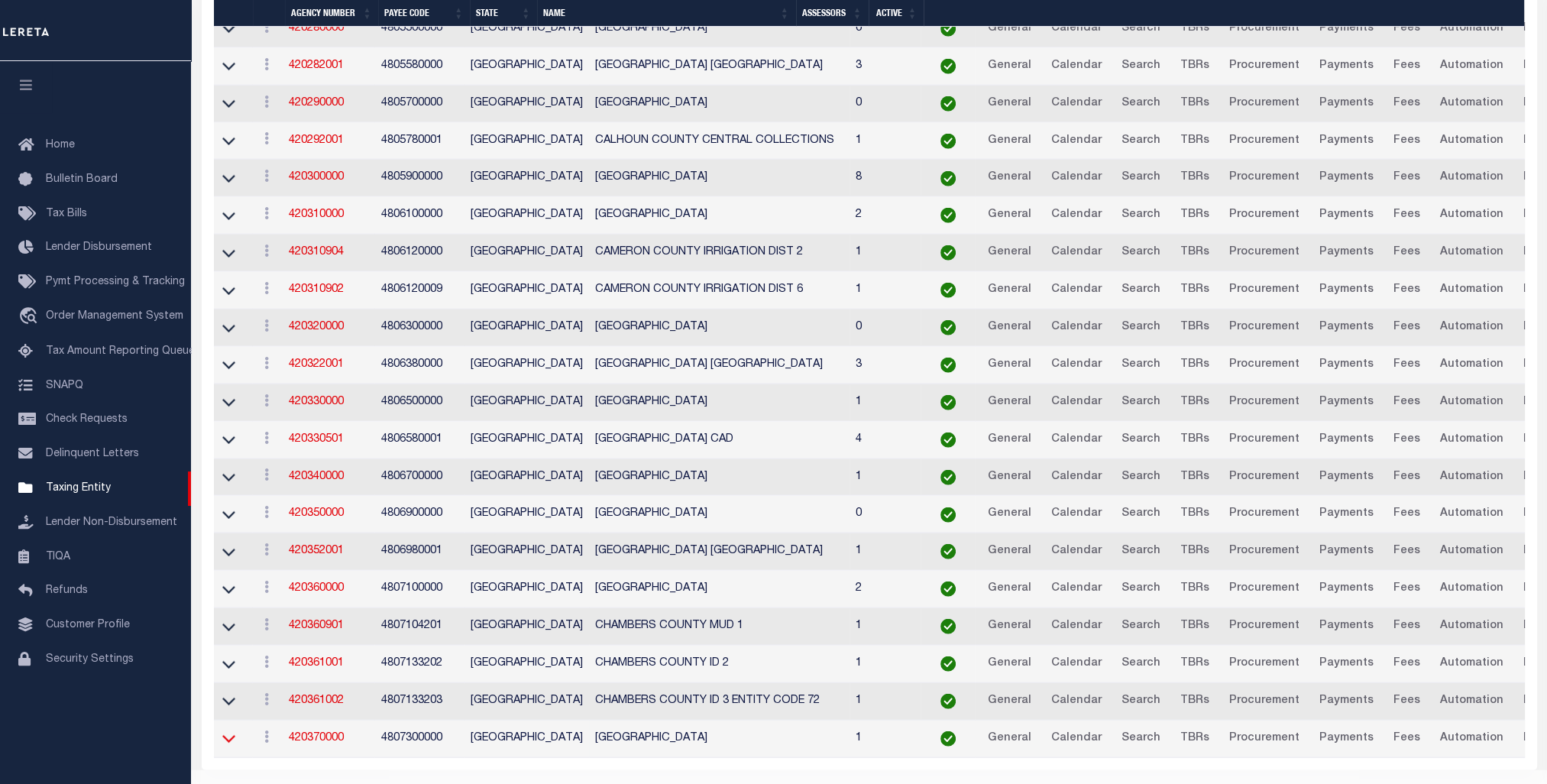
click at [233, 730] on icon at bounding box center [229, 738] width 13 height 16
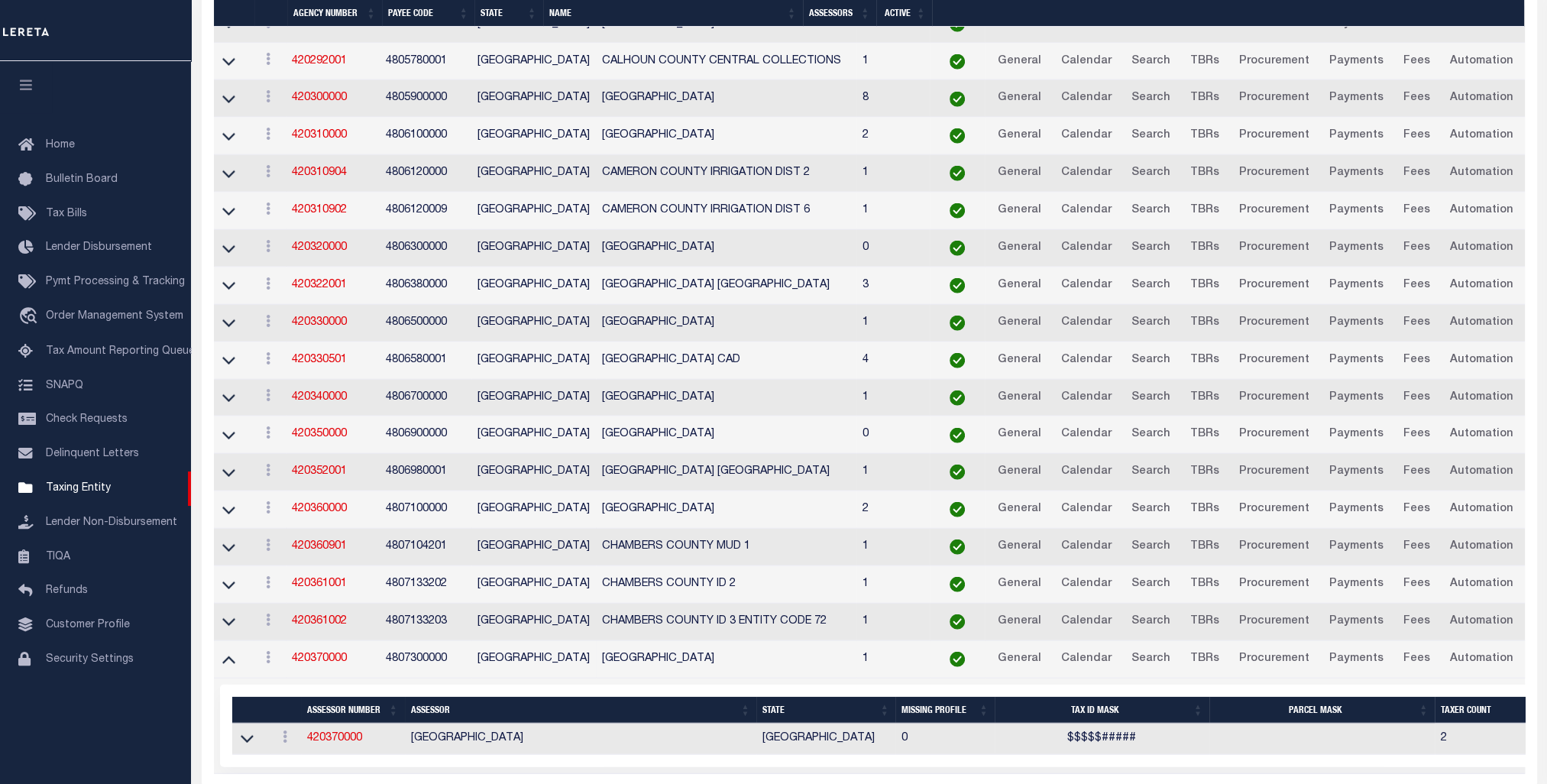
scroll to position [5058, 0]
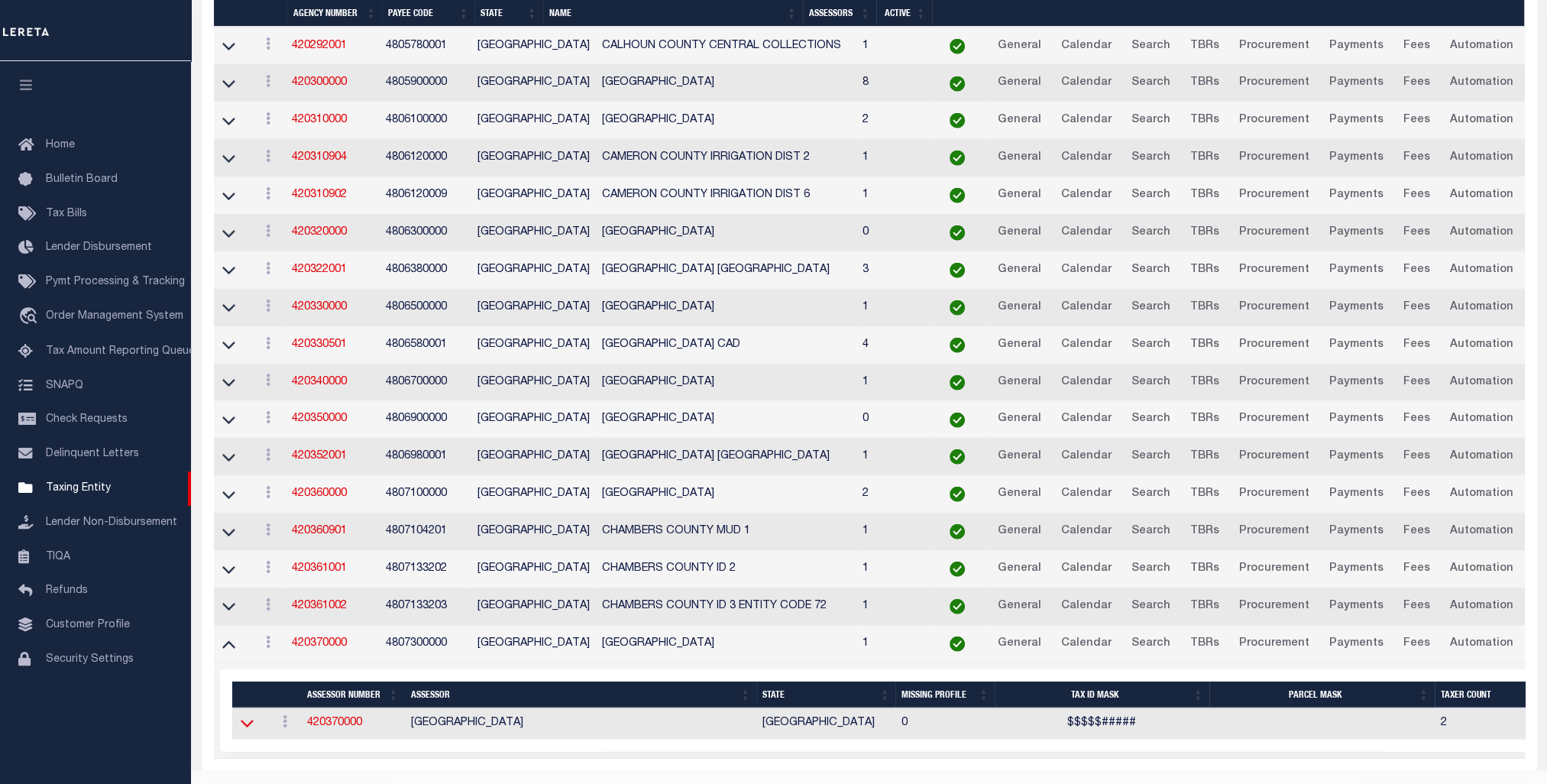
click at [242, 715] on icon at bounding box center [247, 723] width 13 height 16
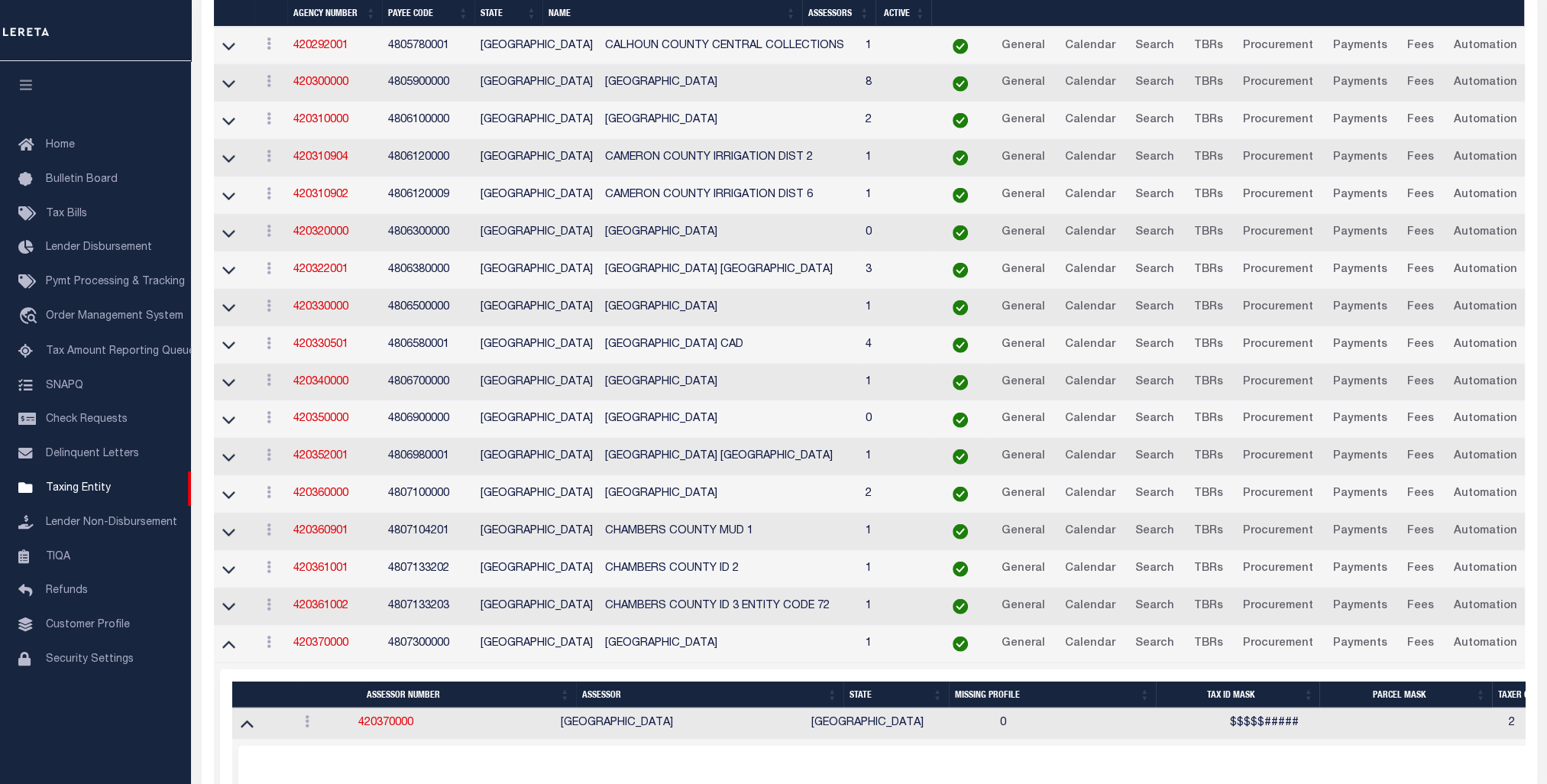
scroll to position [5299, 0]
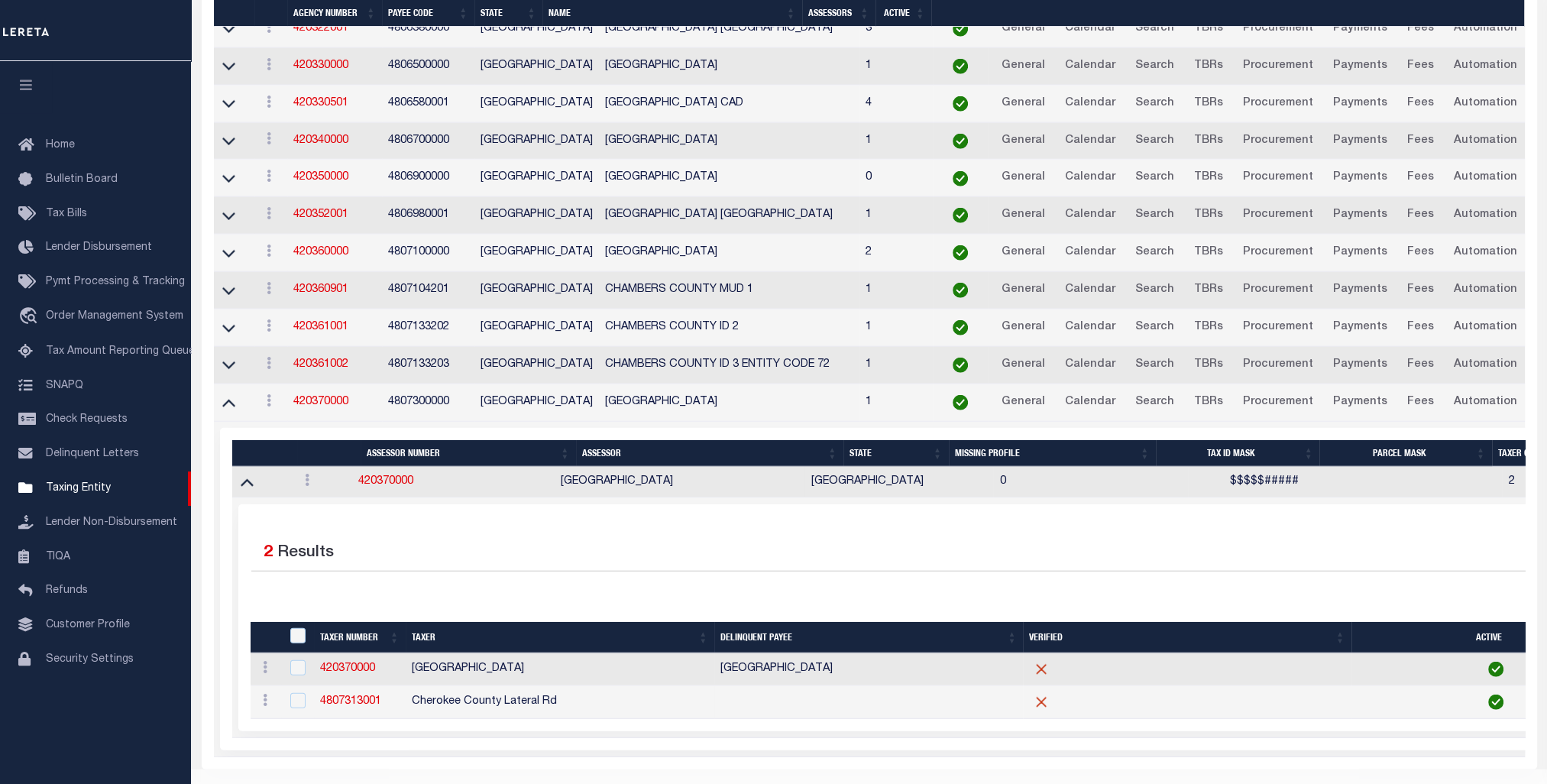
drag, startPoint x: 452, startPoint y: 230, endPoint x: 441, endPoint y: 181, distance: 50.2
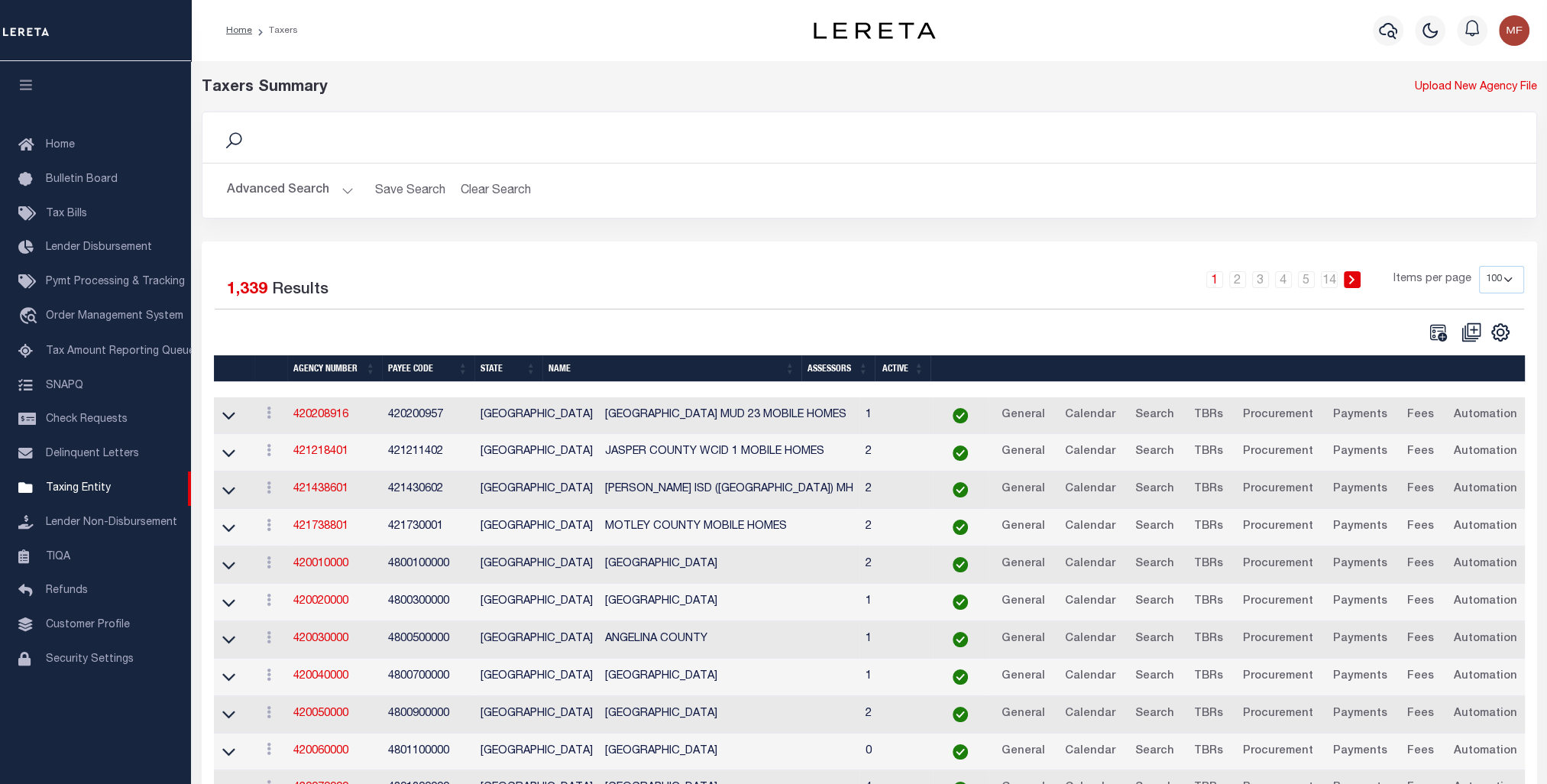
scroll to position [76, 0]
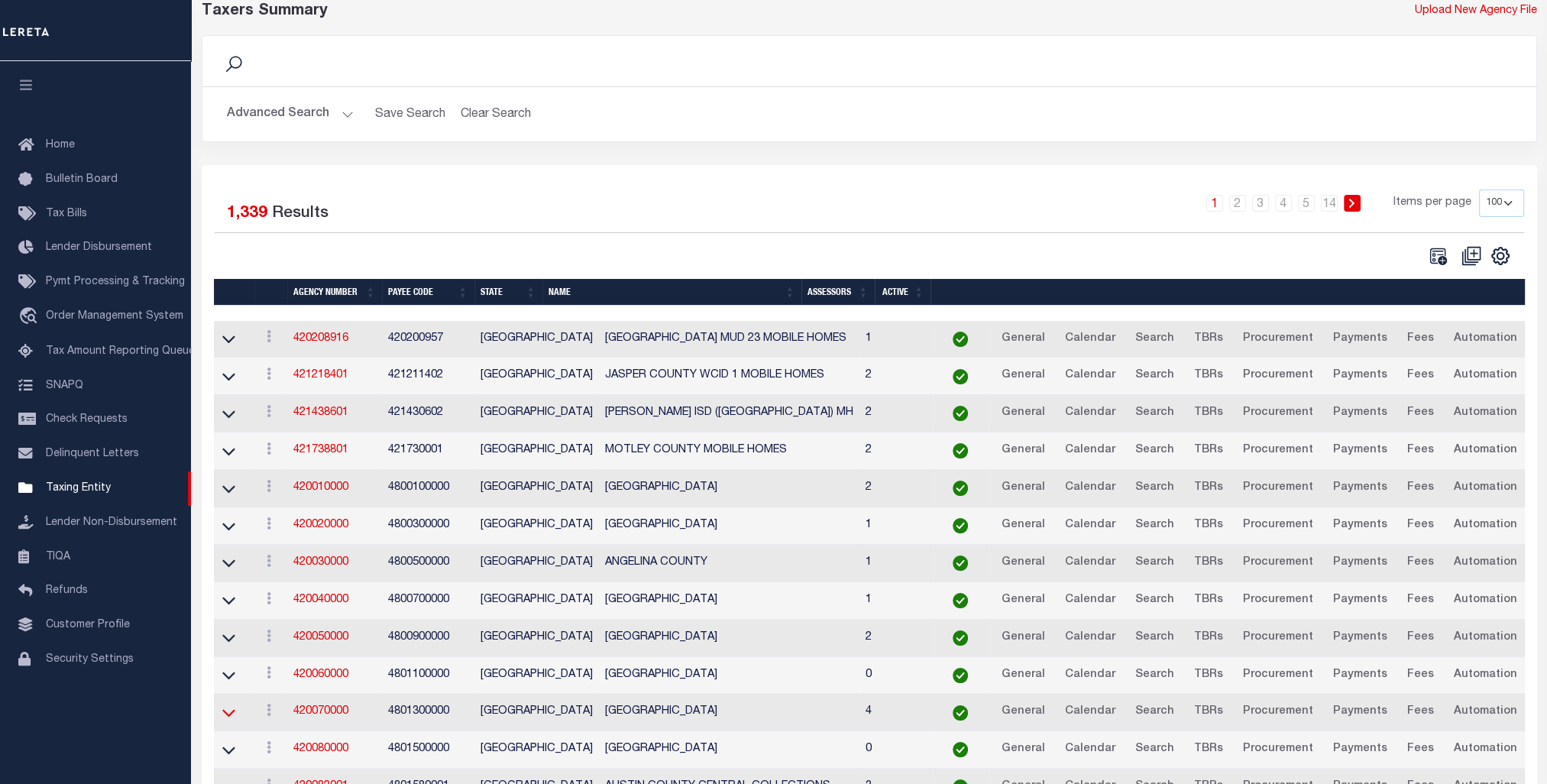
click at [227, 705] on icon at bounding box center [229, 712] width 13 height 16
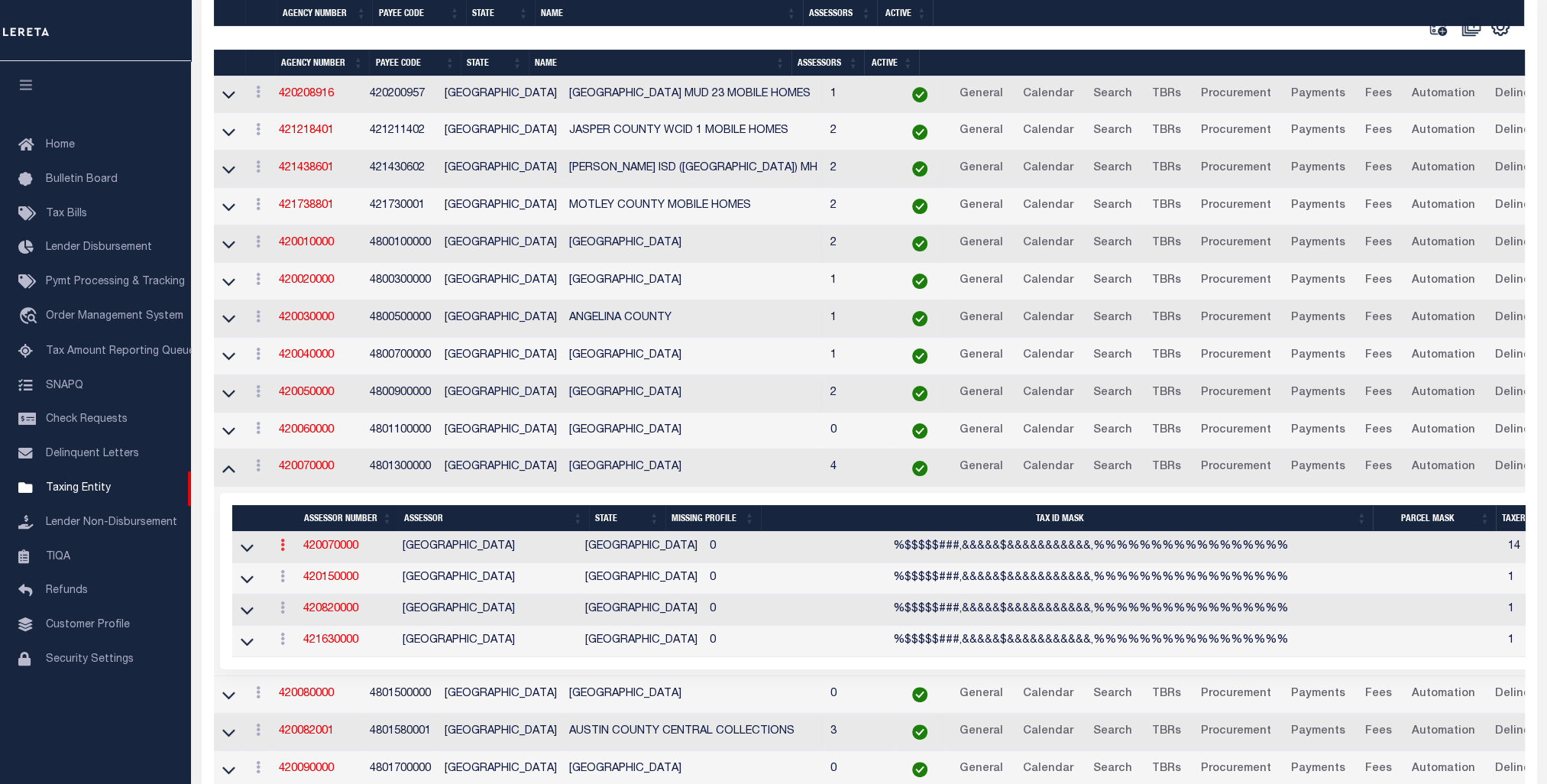
scroll to position [535, 0]
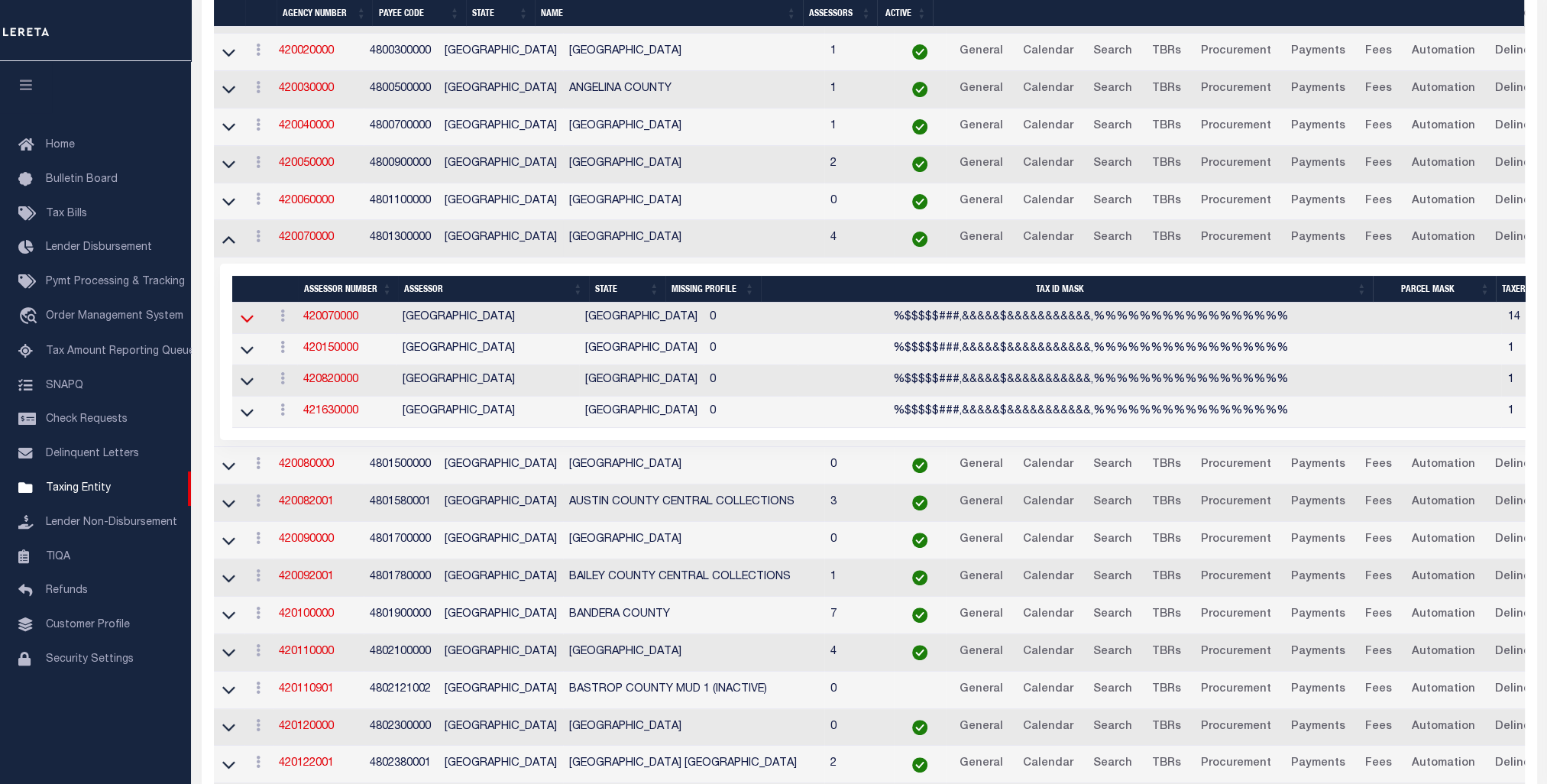
click at [250, 317] on icon at bounding box center [247, 318] width 13 height 16
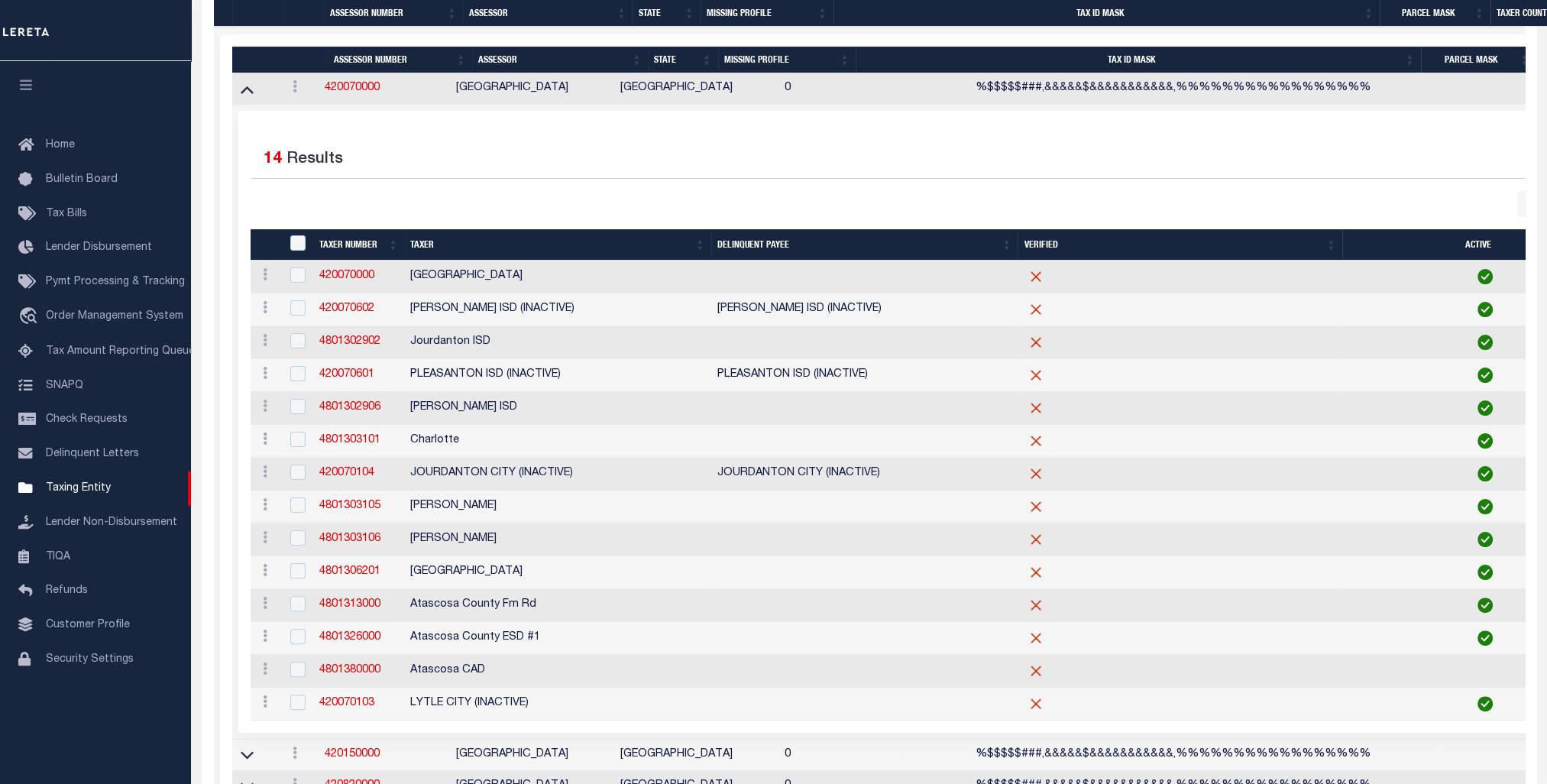
scroll to position [917, 0]
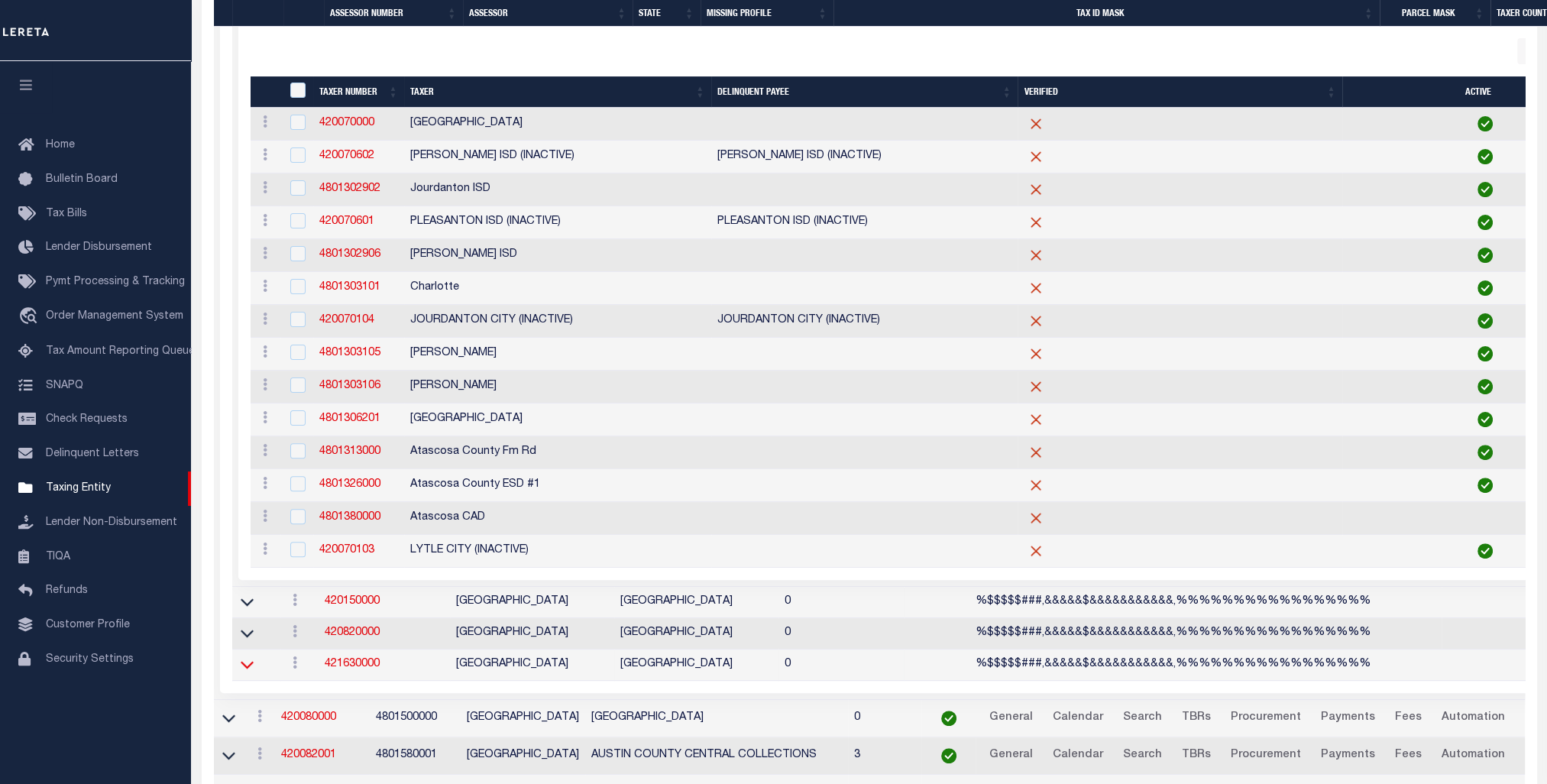
click at [250, 668] on icon at bounding box center [247, 664] width 13 height 16
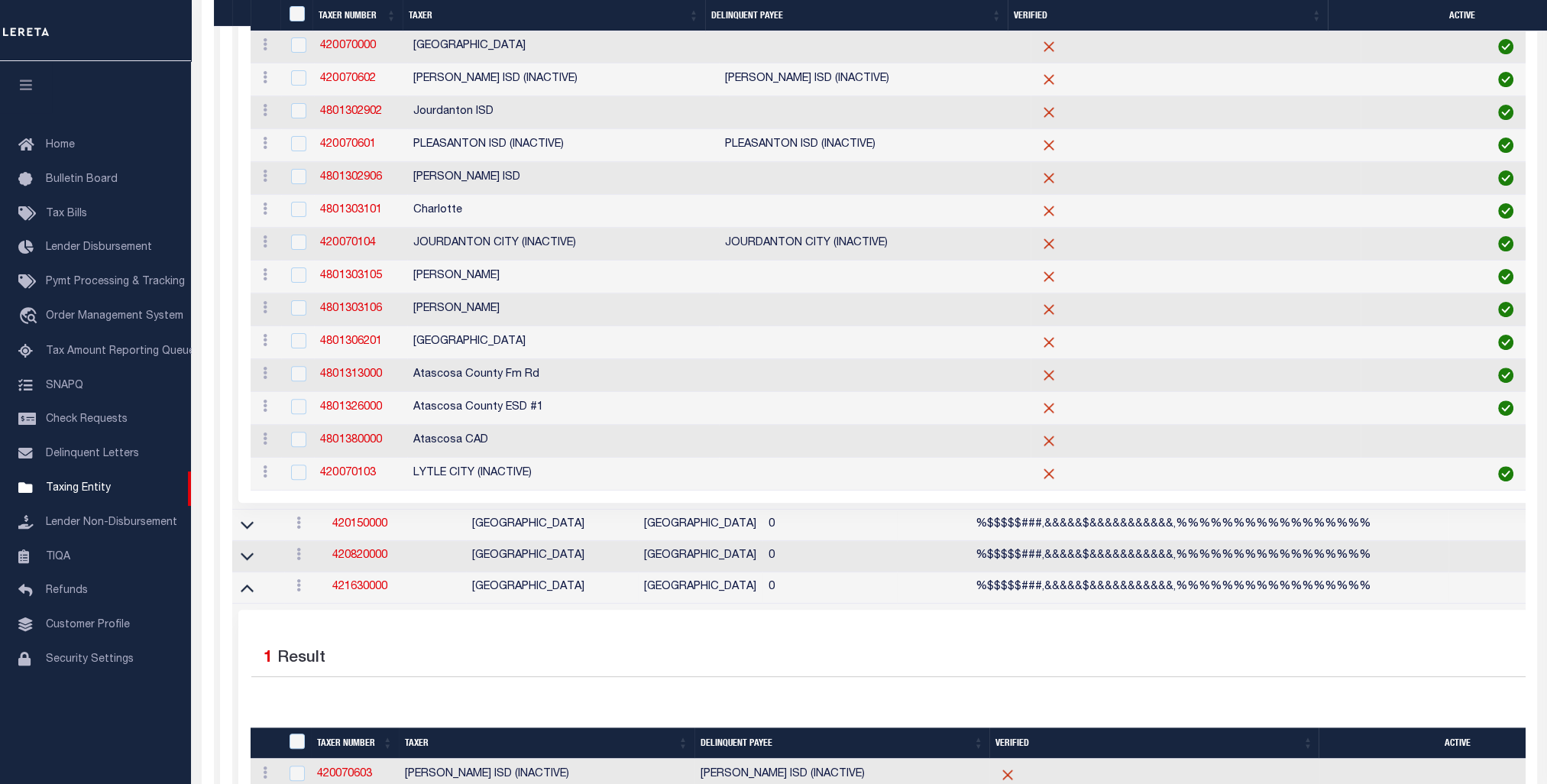
scroll to position [1223, 0]
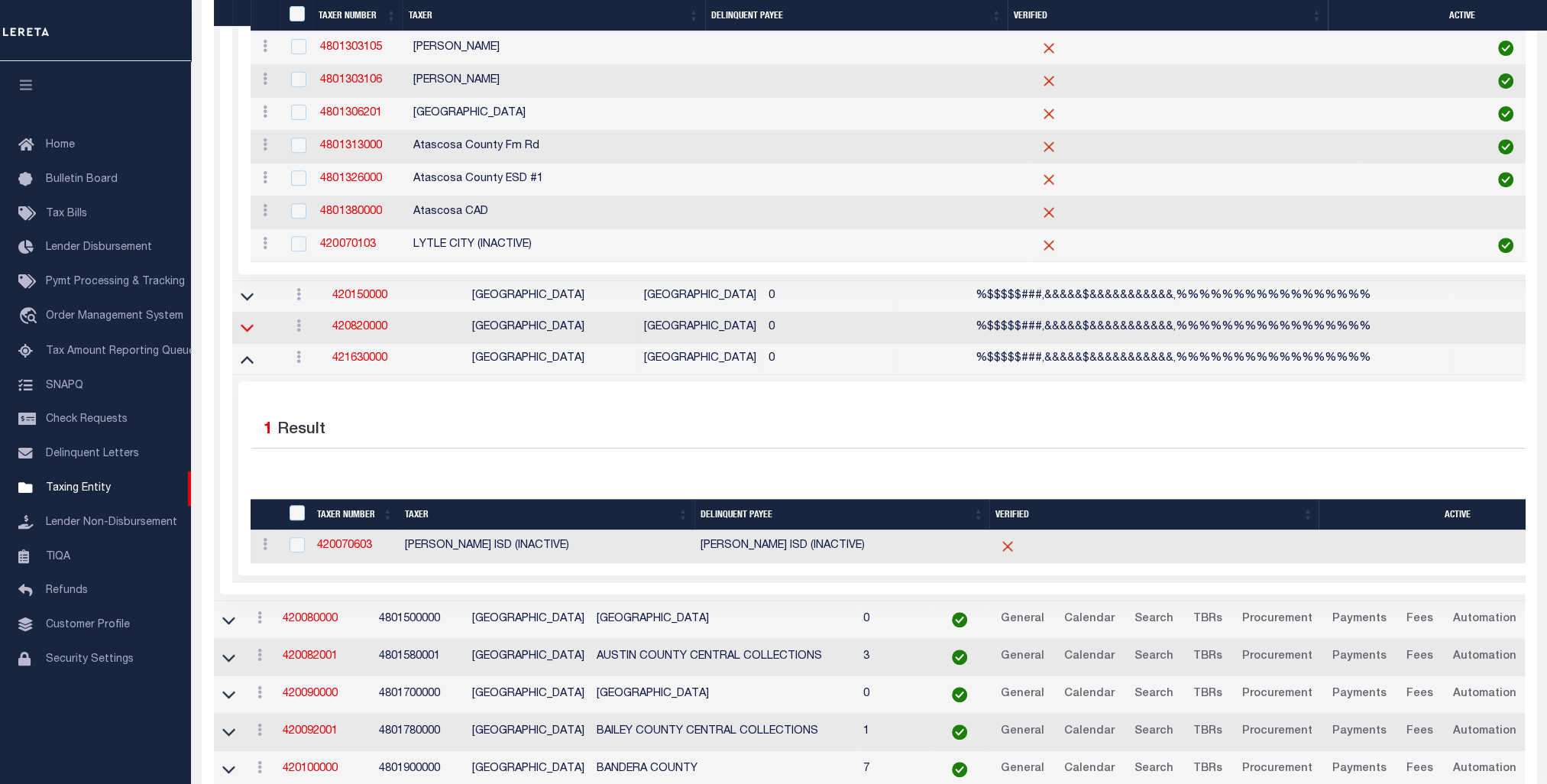
click at [250, 335] on icon at bounding box center [247, 327] width 13 height 16
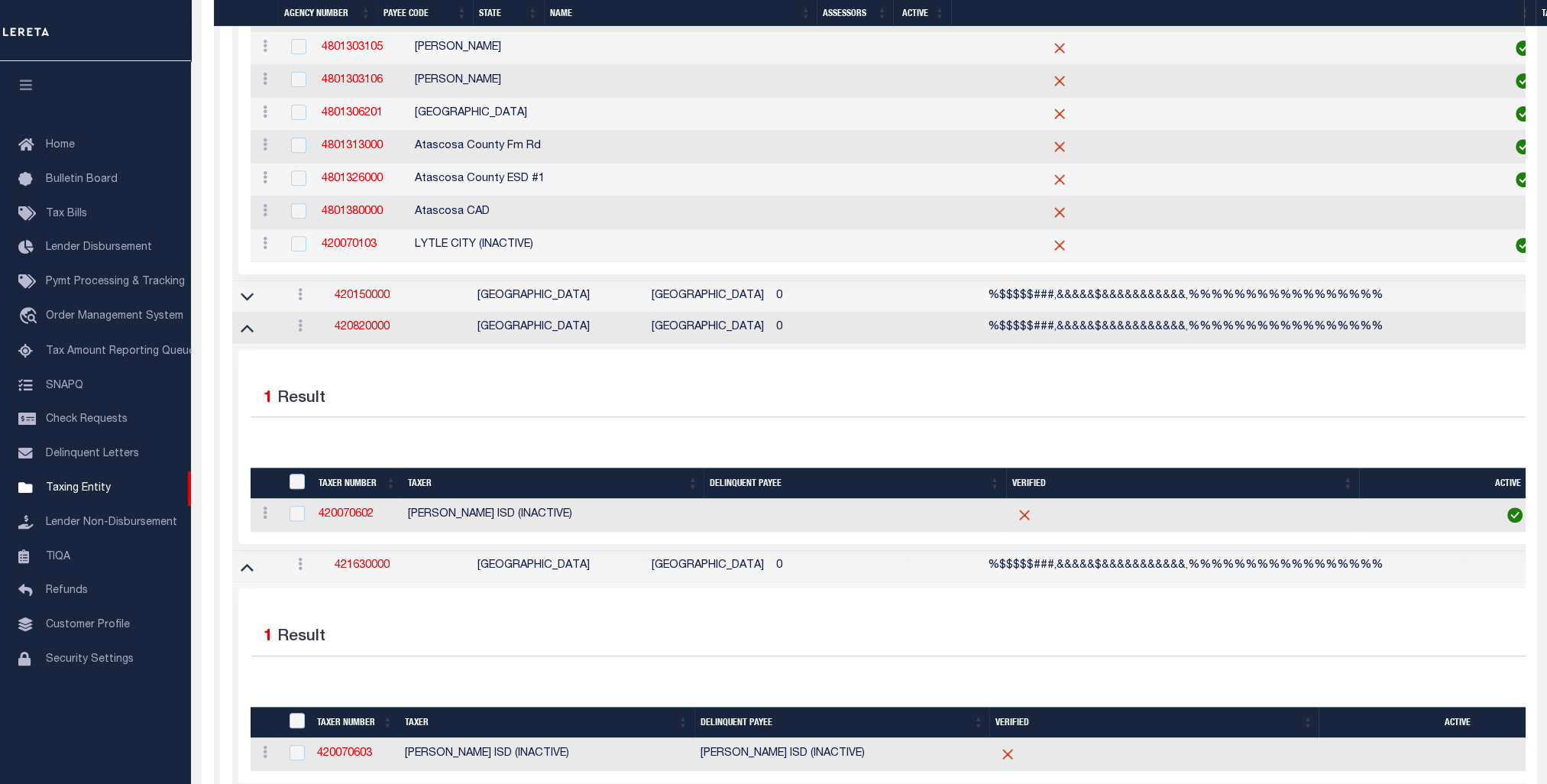
scroll to position [917, 0]
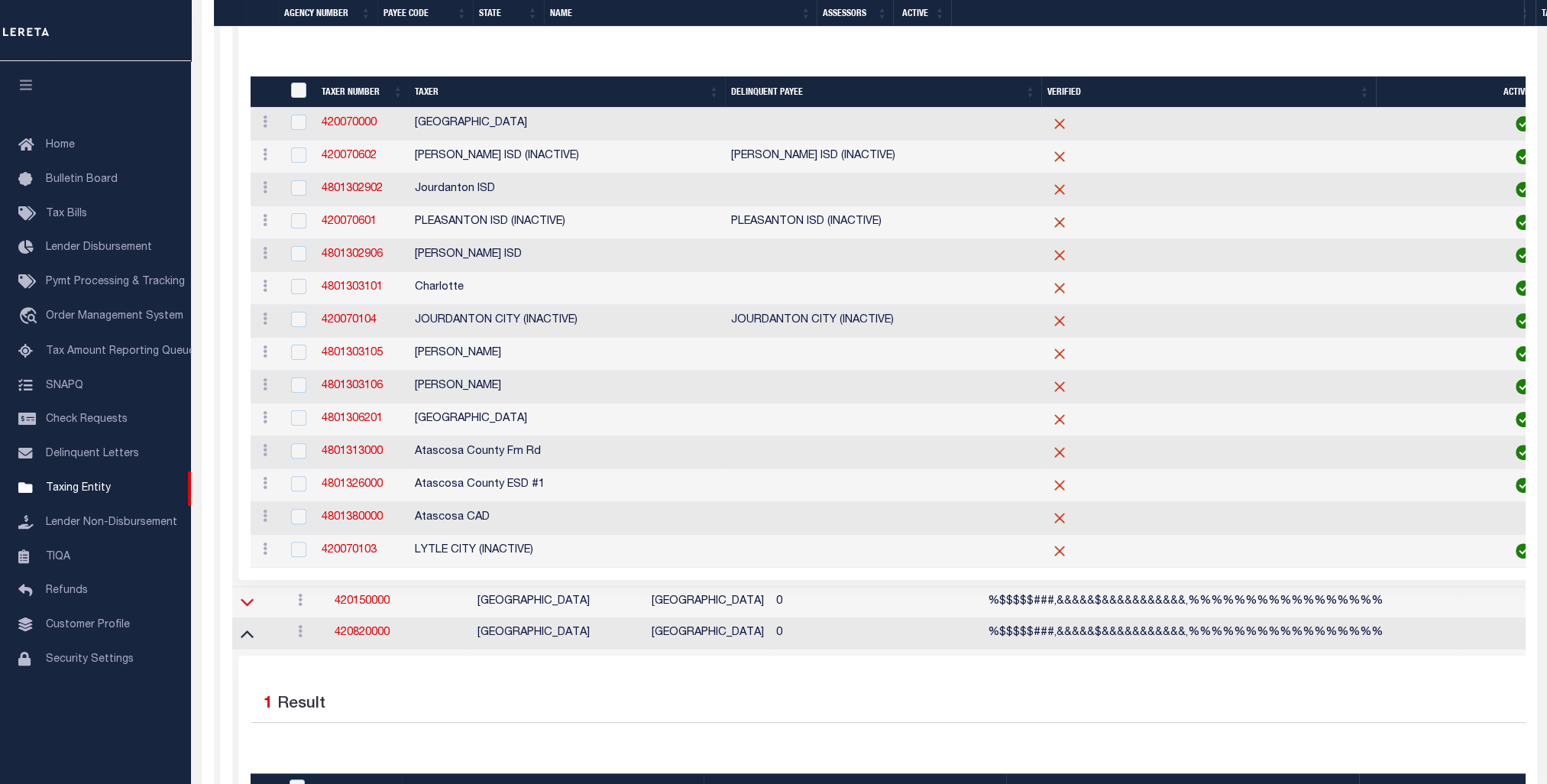
click at [247, 607] on icon at bounding box center [247, 603] width 13 height 8
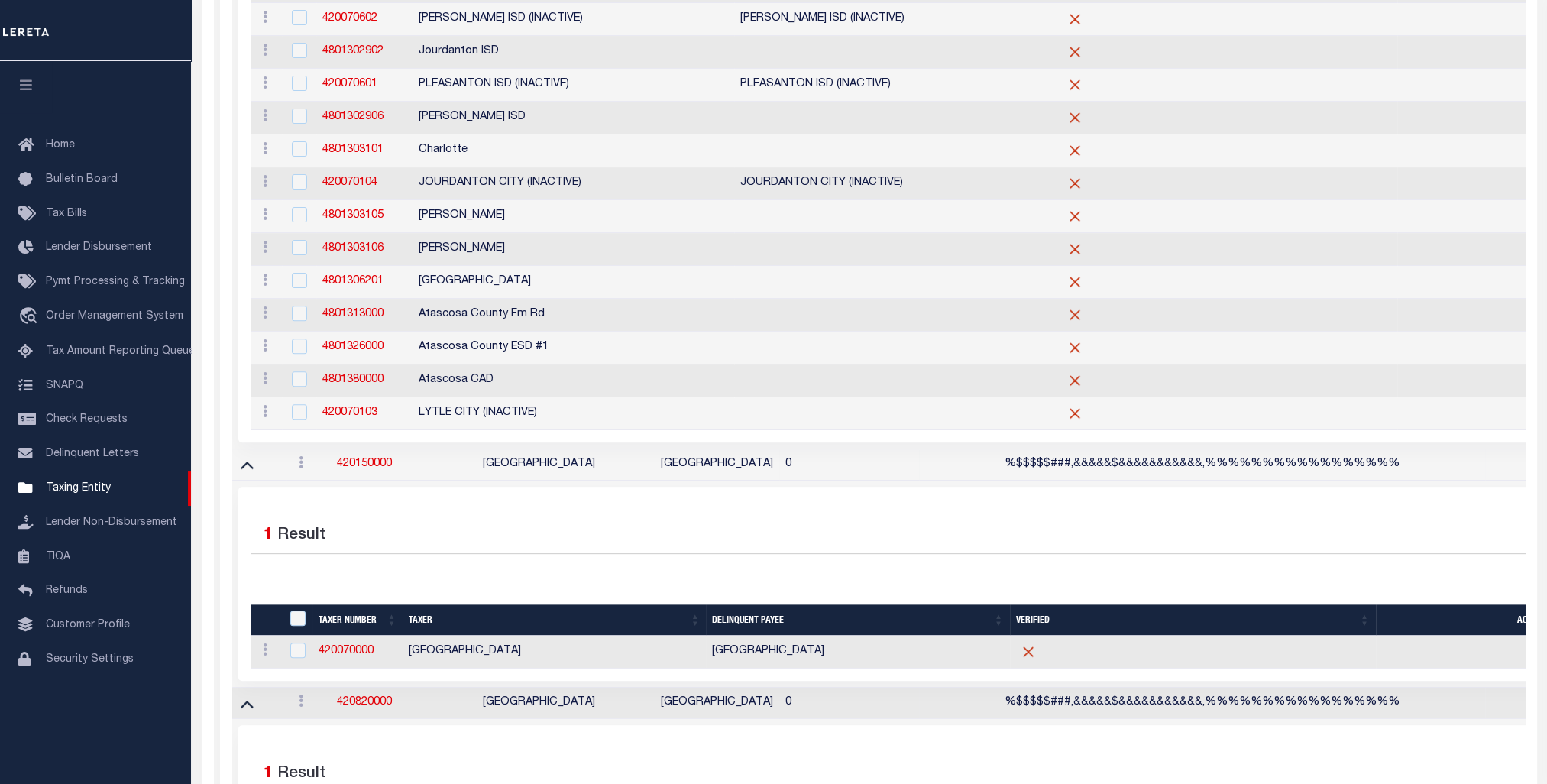
scroll to position [0, 0]
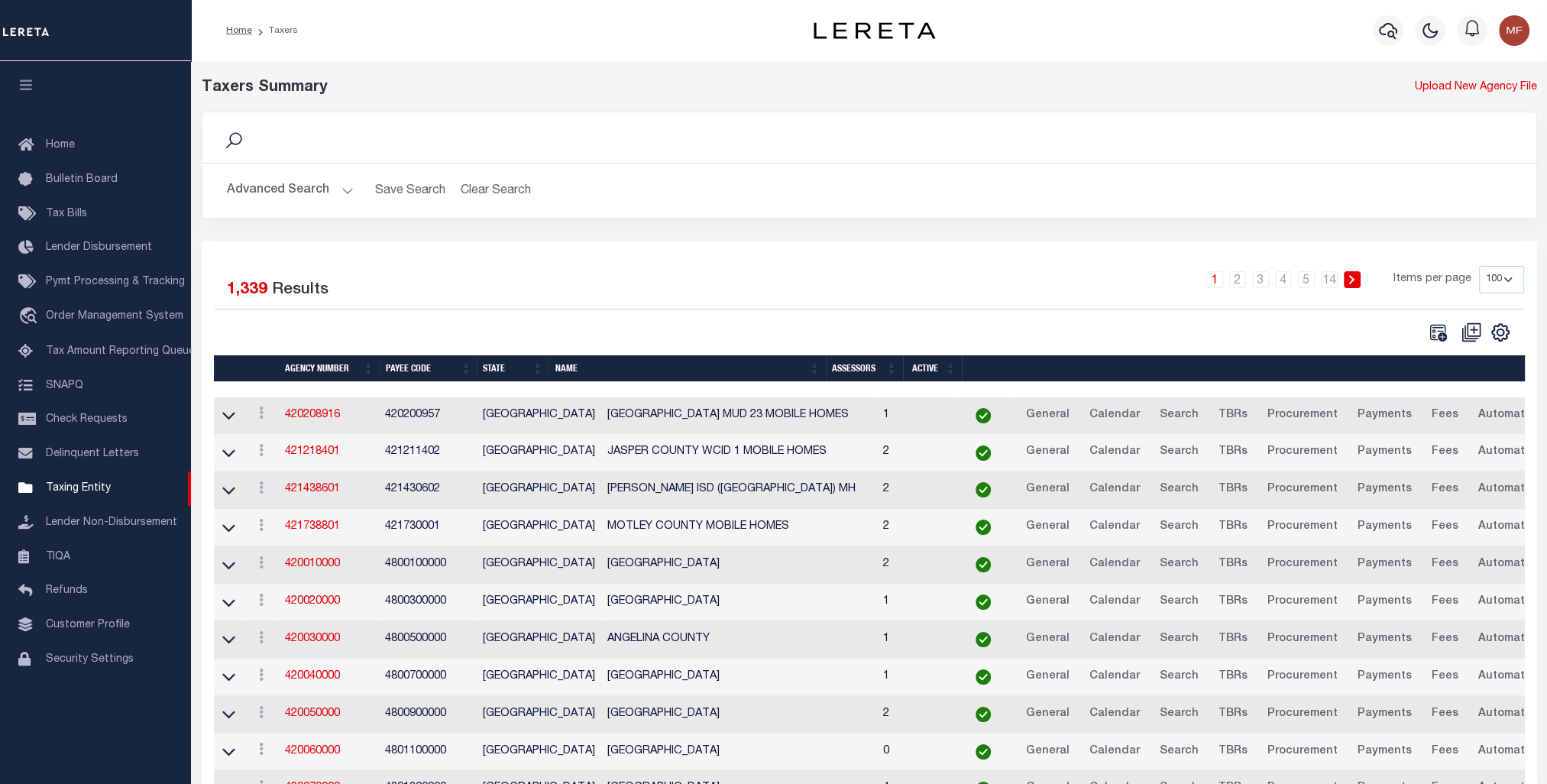
drag, startPoint x: 271, startPoint y: 185, endPoint x: 334, endPoint y: 197, distance: 64.1
click at [271, 185] on button "Advanced Search" at bounding box center [290, 191] width 127 height 30
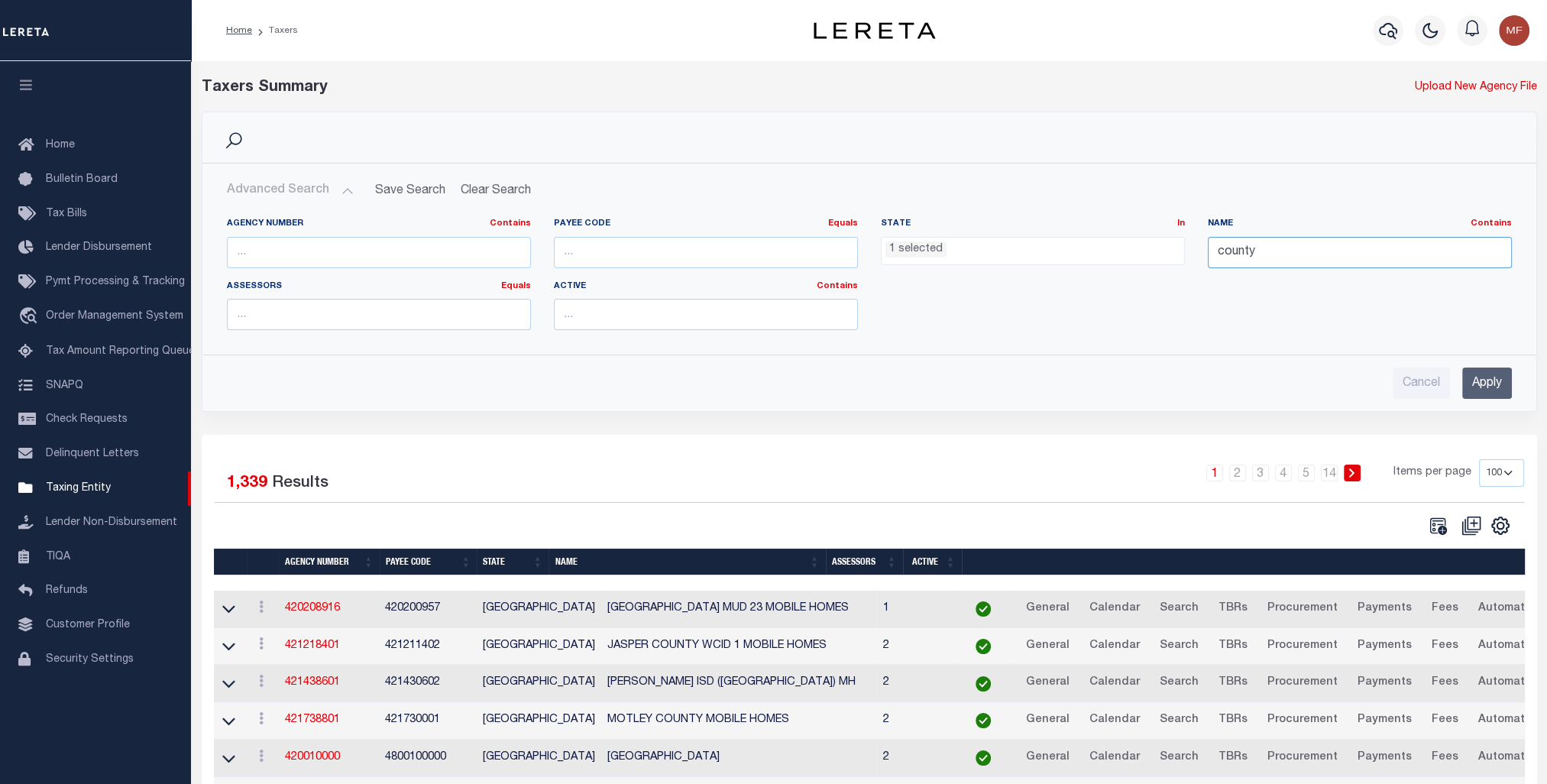
drag, startPoint x: 1269, startPoint y: 255, endPoint x: 1192, endPoint y: 251, distance: 77.1
click at [1192, 251] on div "Agency Number Contains Contains Is Payee Code Equals Equals Is Not Equal To Is …" at bounding box center [870, 280] width 1308 height 124
type input "bexar"
click at [1493, 381] on input "Apply" at bounding box center [1487, 383] width 50 height 31
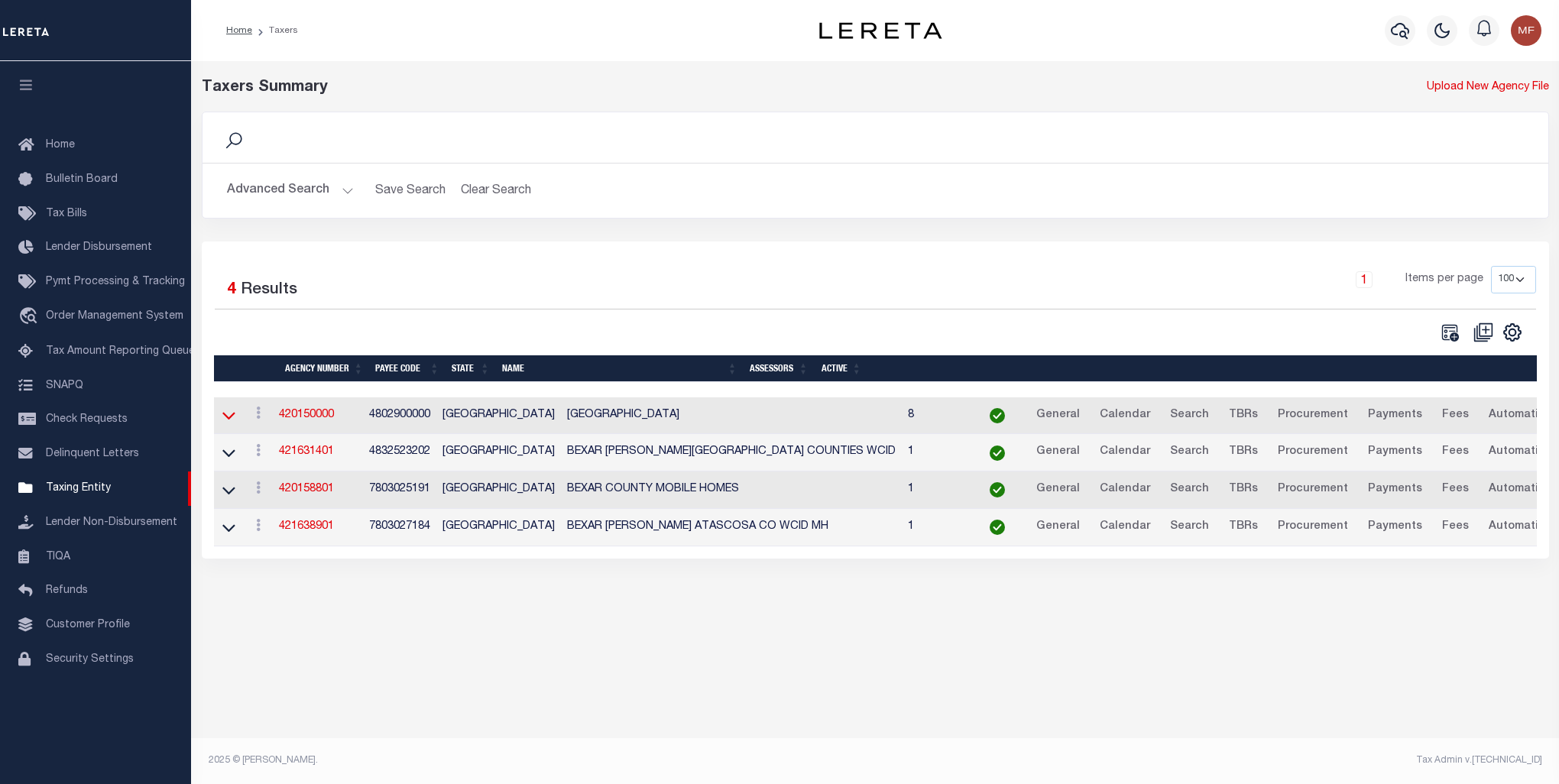
click at [228, 418] on icon at bounding box center [229, 415] width 13 height 16
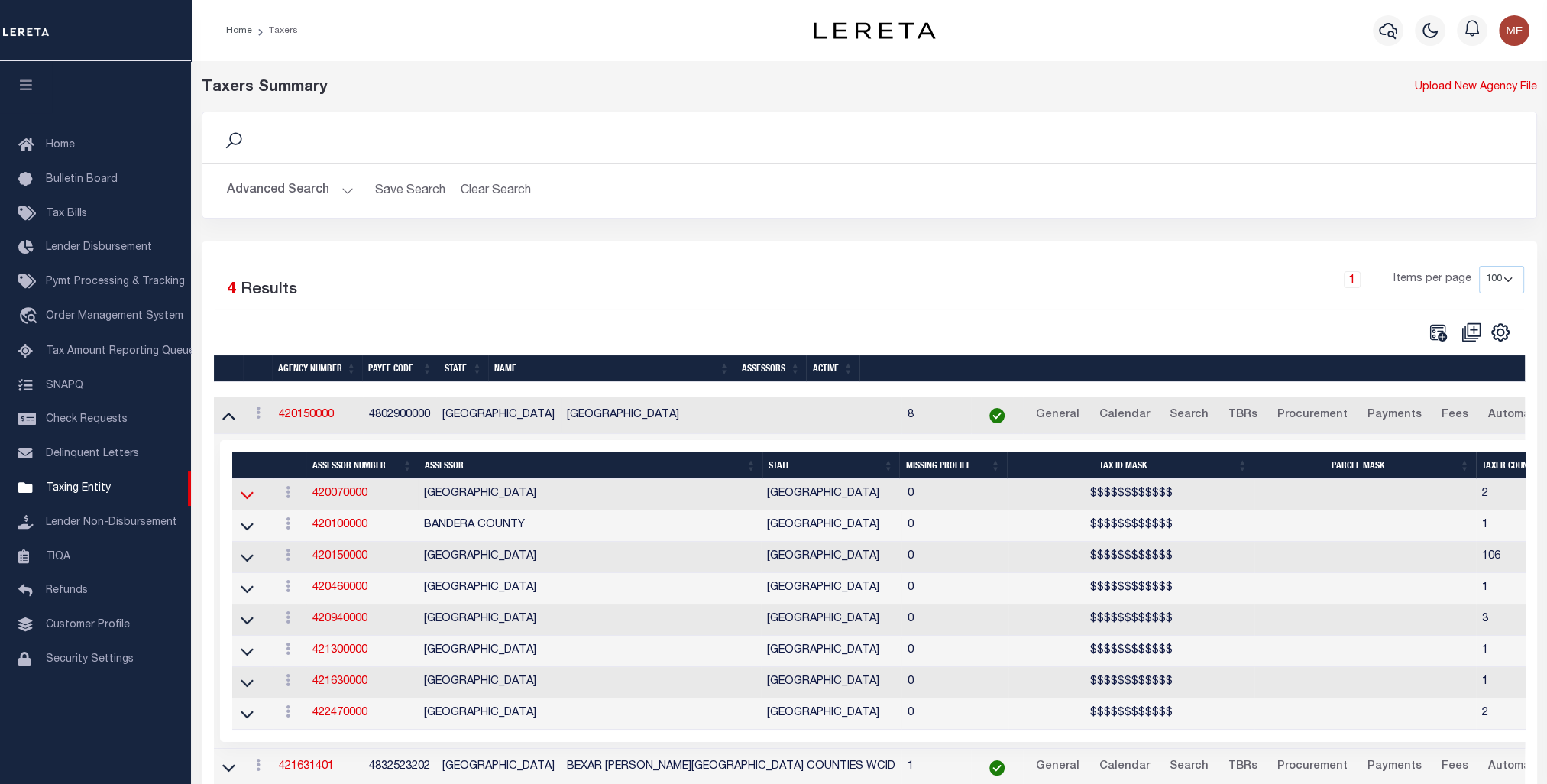
click at [248, 493] on icon at bounding box center [247, 495] width 13 height 16
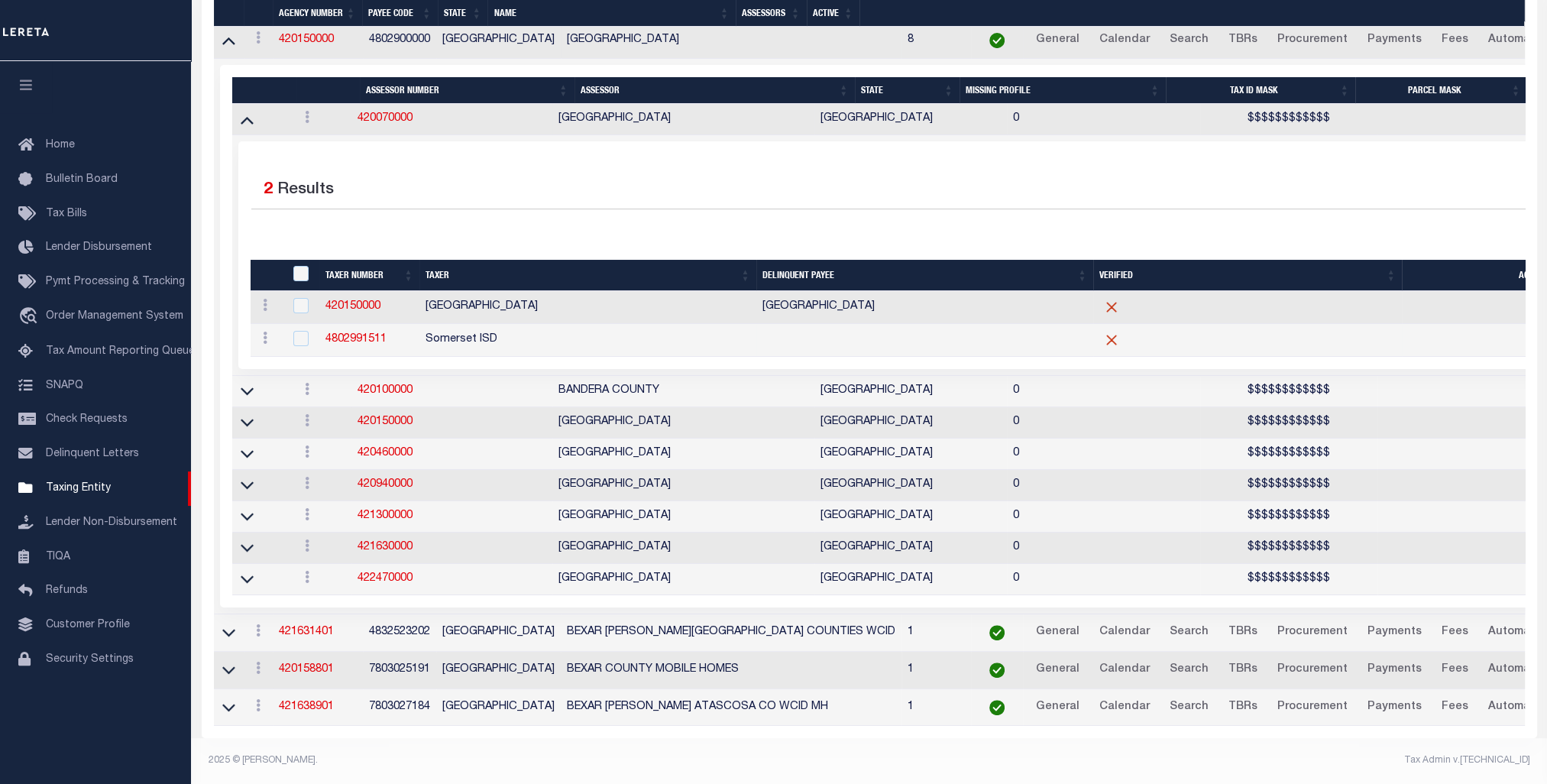
scroll to position [373, 0]
click at [243, 540] on icon at bounding box center [247, 548] width 13 height 16
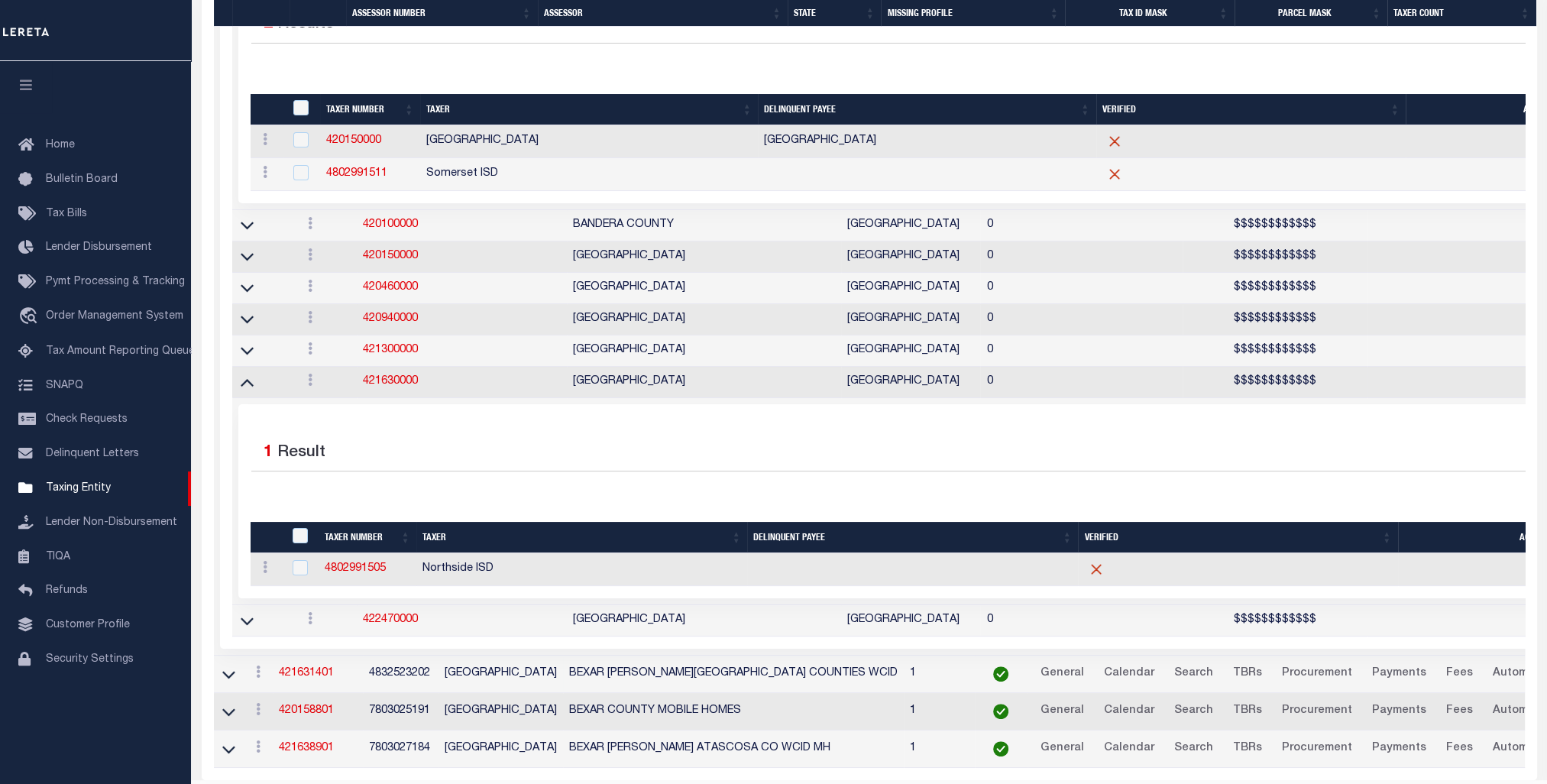
scroll to position [580, 0]
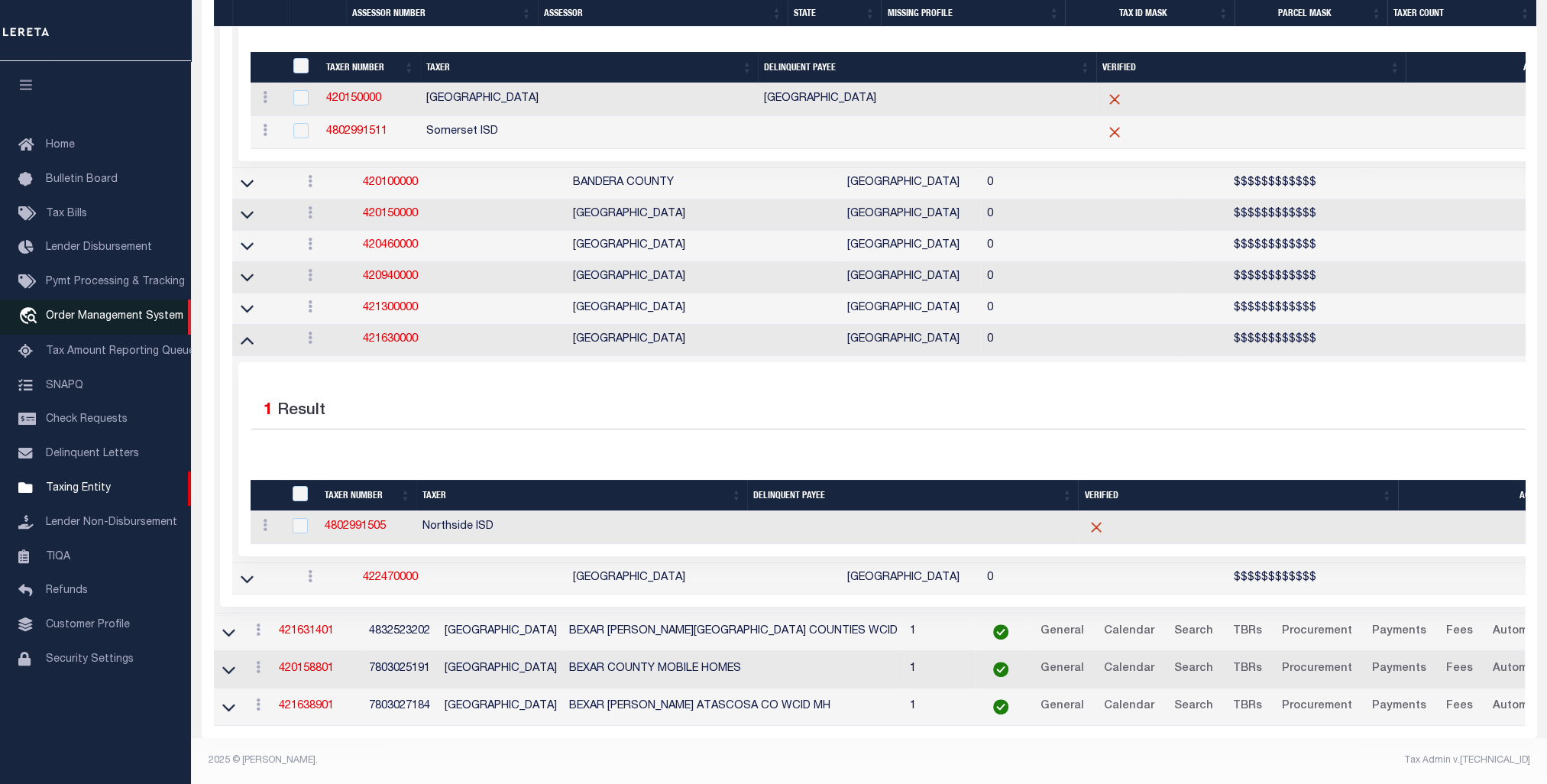
click at [93, 322] on span "Order Management System" at bounding box center [114, 317] width 138 height 11
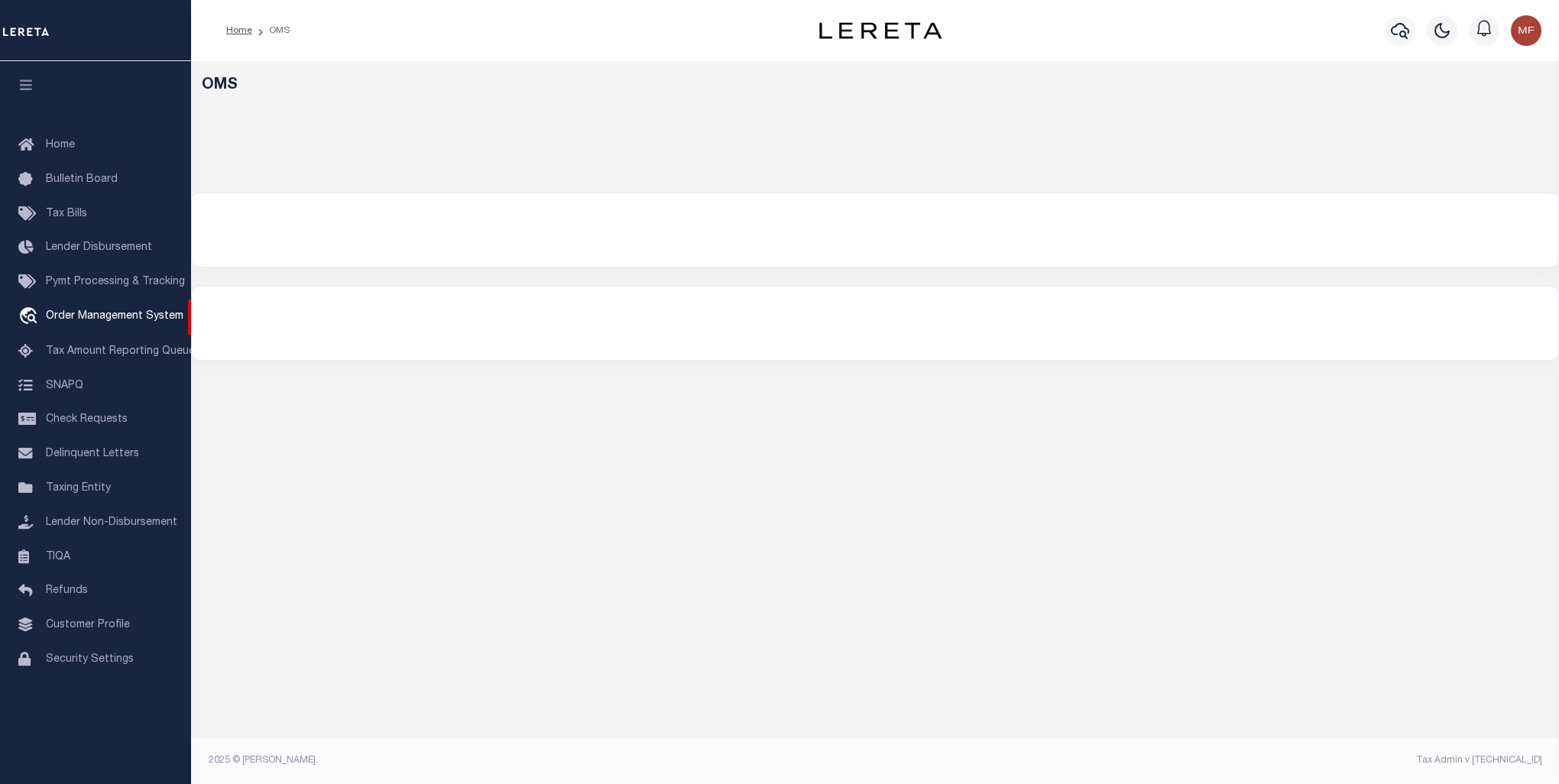
select select "200"
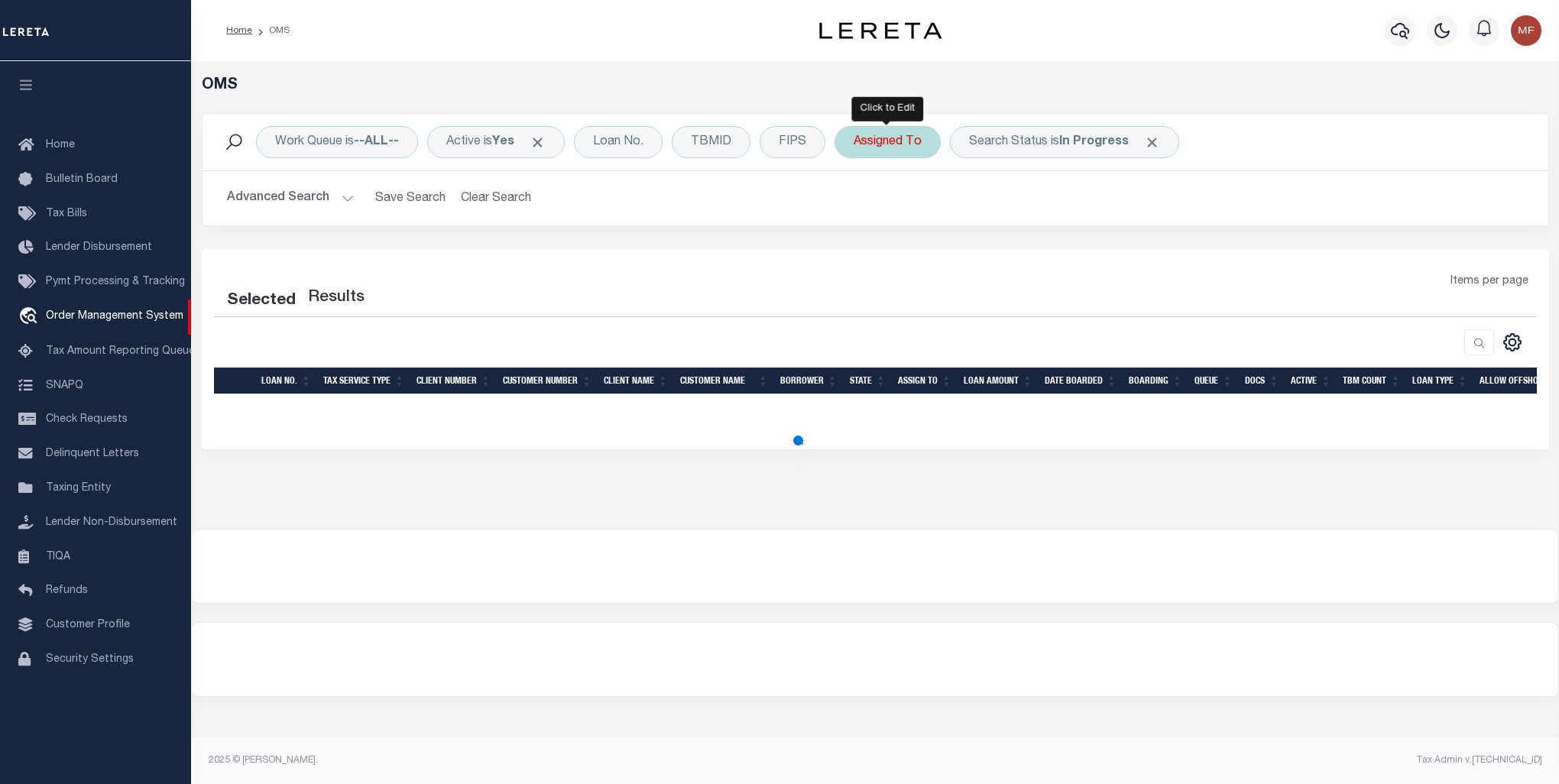
click at [897, 136] on div "Assigned To" at bounding box center [888, 142] width 107 height 32
select select "200"
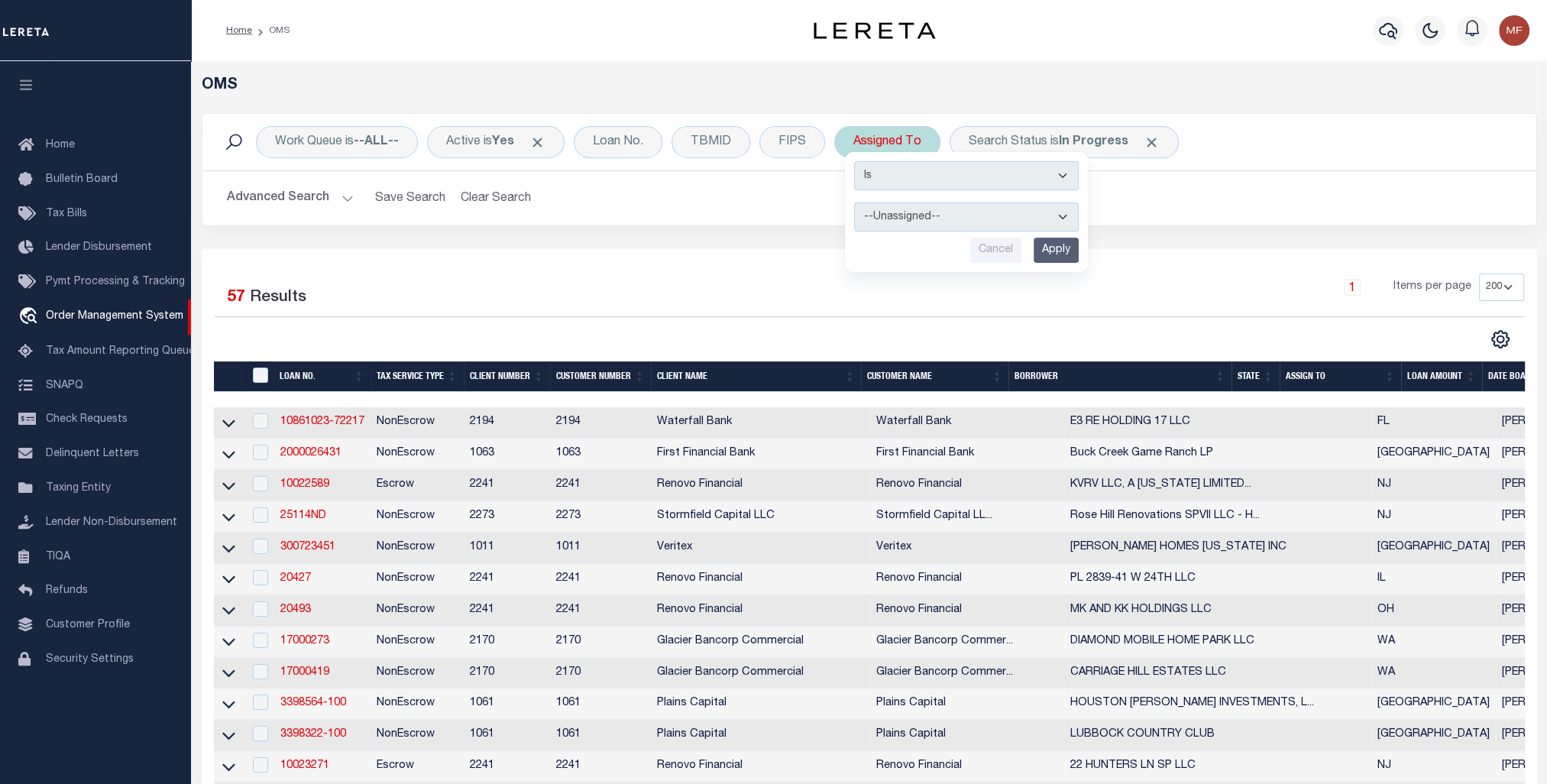
click at [1060, 216] on select "--Unassigned-- Abdul Muzain Adrienne Cayea Agustin Fernandez Ahmad Darwish Albe…" at bounding box center [966, 216] width 225 height 29
select select "Fink Melissa"
click at [854, 202] on select "--Unassigned-- Abdul Muzain Adrienne Cayea Agustin Fernandez Ahmad Darwish Albe…" at bounding box center [966, 216] width 225 height 29
click at [1059, 241] on input "Apply" at bounding box center [1056, 250] width 45 height 25
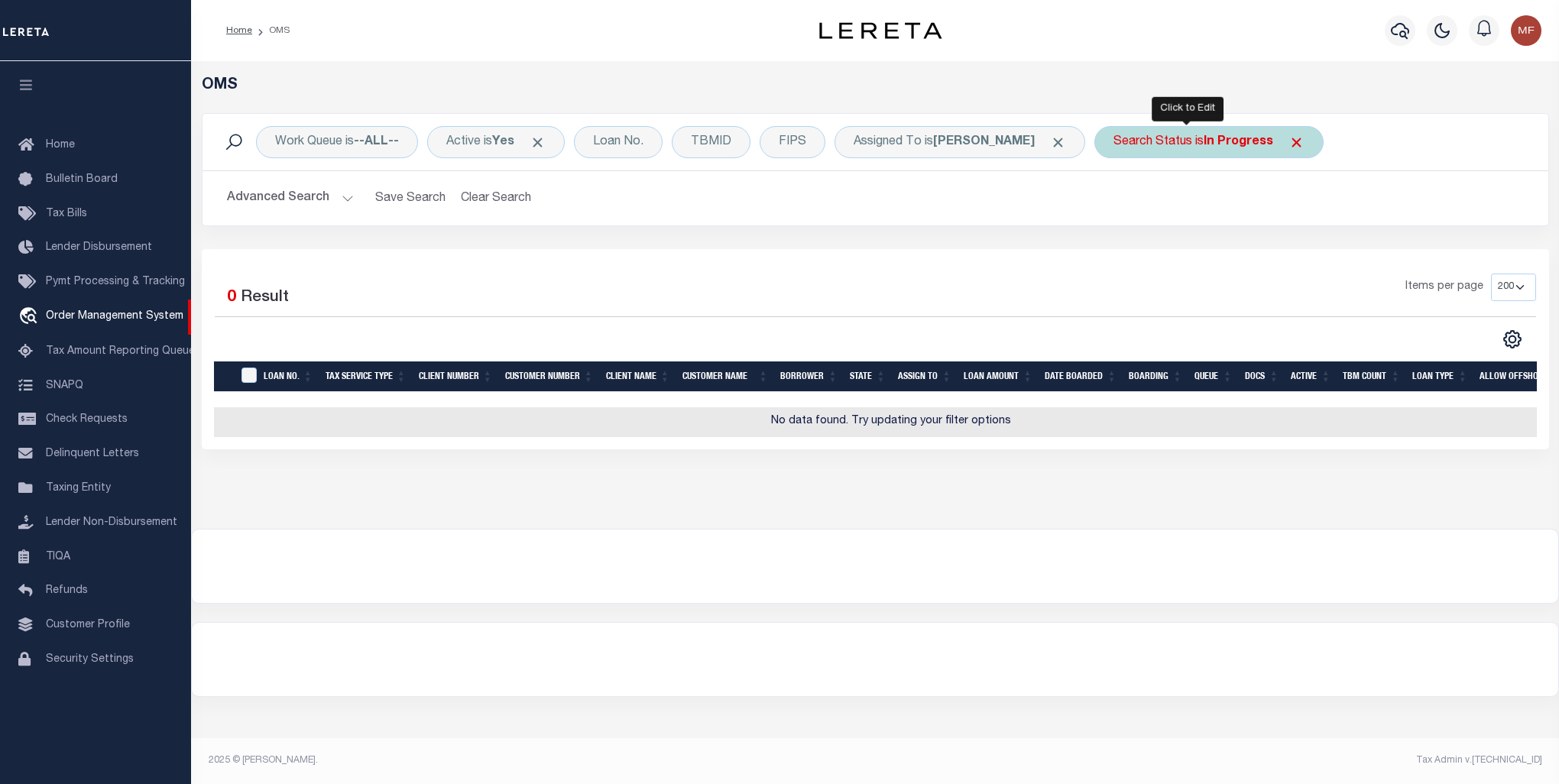
click at [1215, 147] on b "In Progress" at bounding box center [1238, 142] width 69 height 12
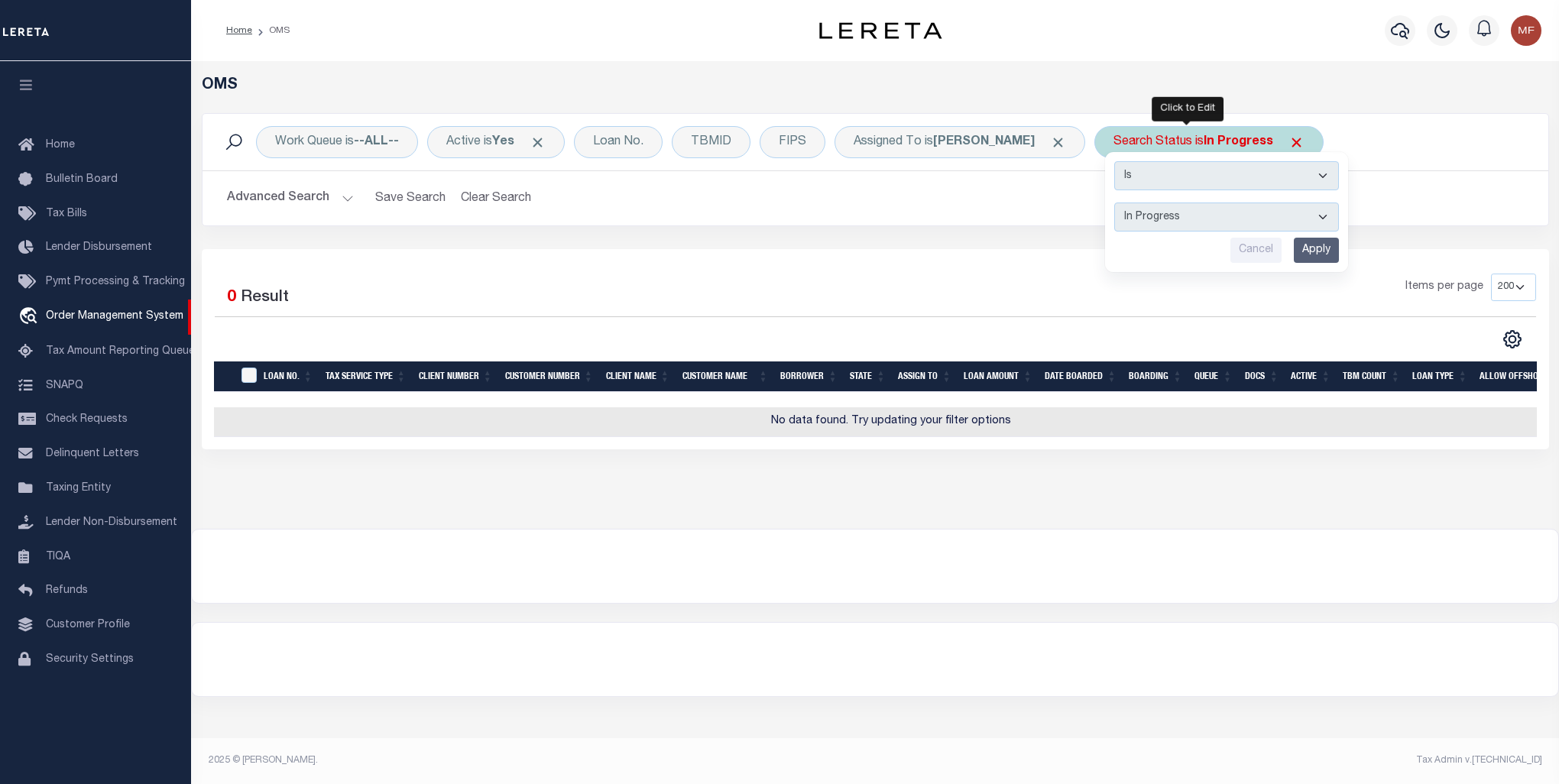
click at [1302, 217] on select "Automated Search Bad Parcel Complete Duplicate Parcel High Dollar Reporting In …" at bounding box center [1226, 216] width 225 height 29
select select "JR"
click at [1114, 202] on select "Automated Search Bad Parcel Complete Duplicate Parcel High Dollar Reporting In …" at bounding box center [1226, 216] width 225 height 29
click at [1299, 240] on input "Apply" at bounding box center [1316, 250] width 45 height 25
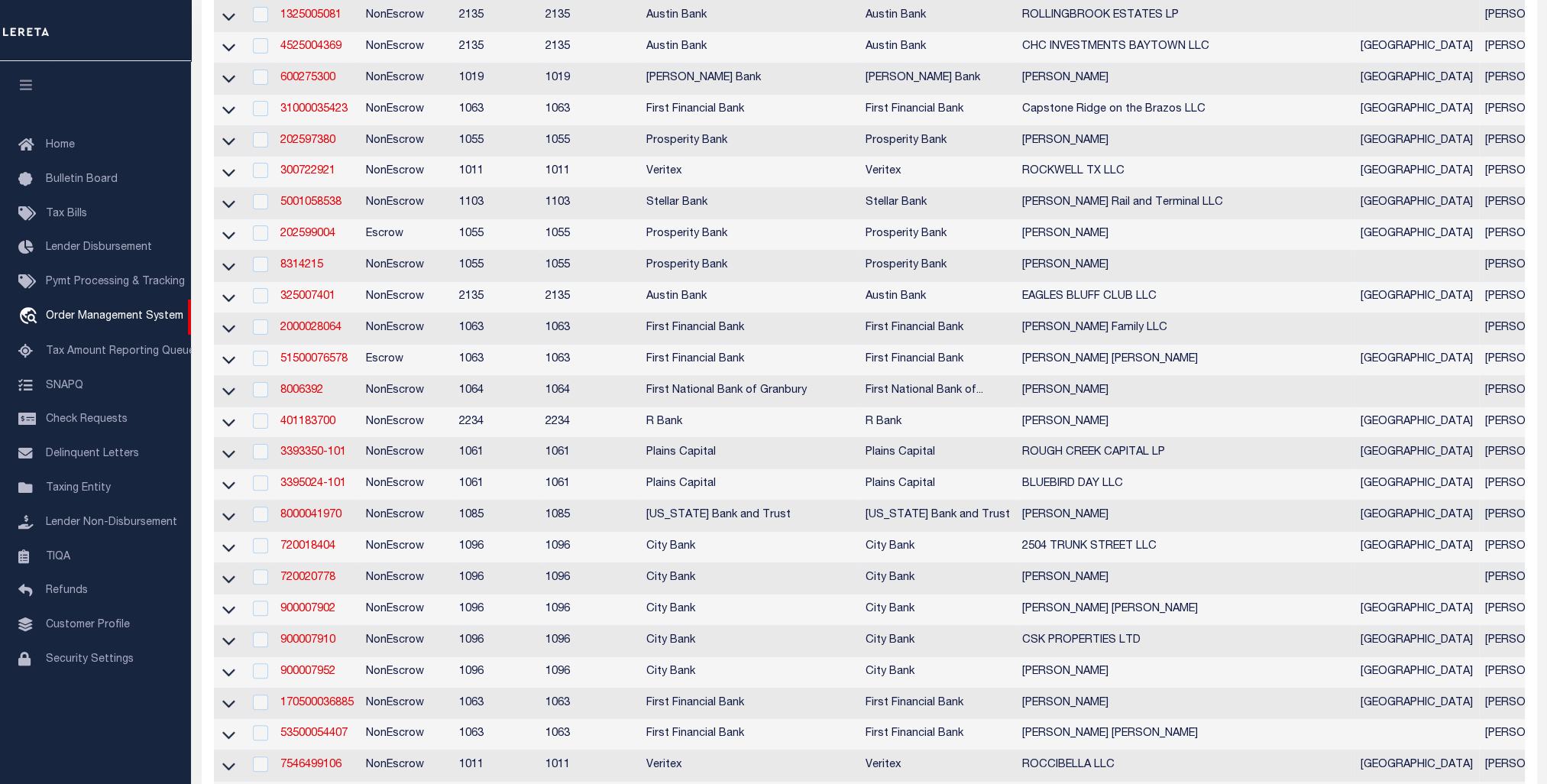
scroll to position [135, 0]
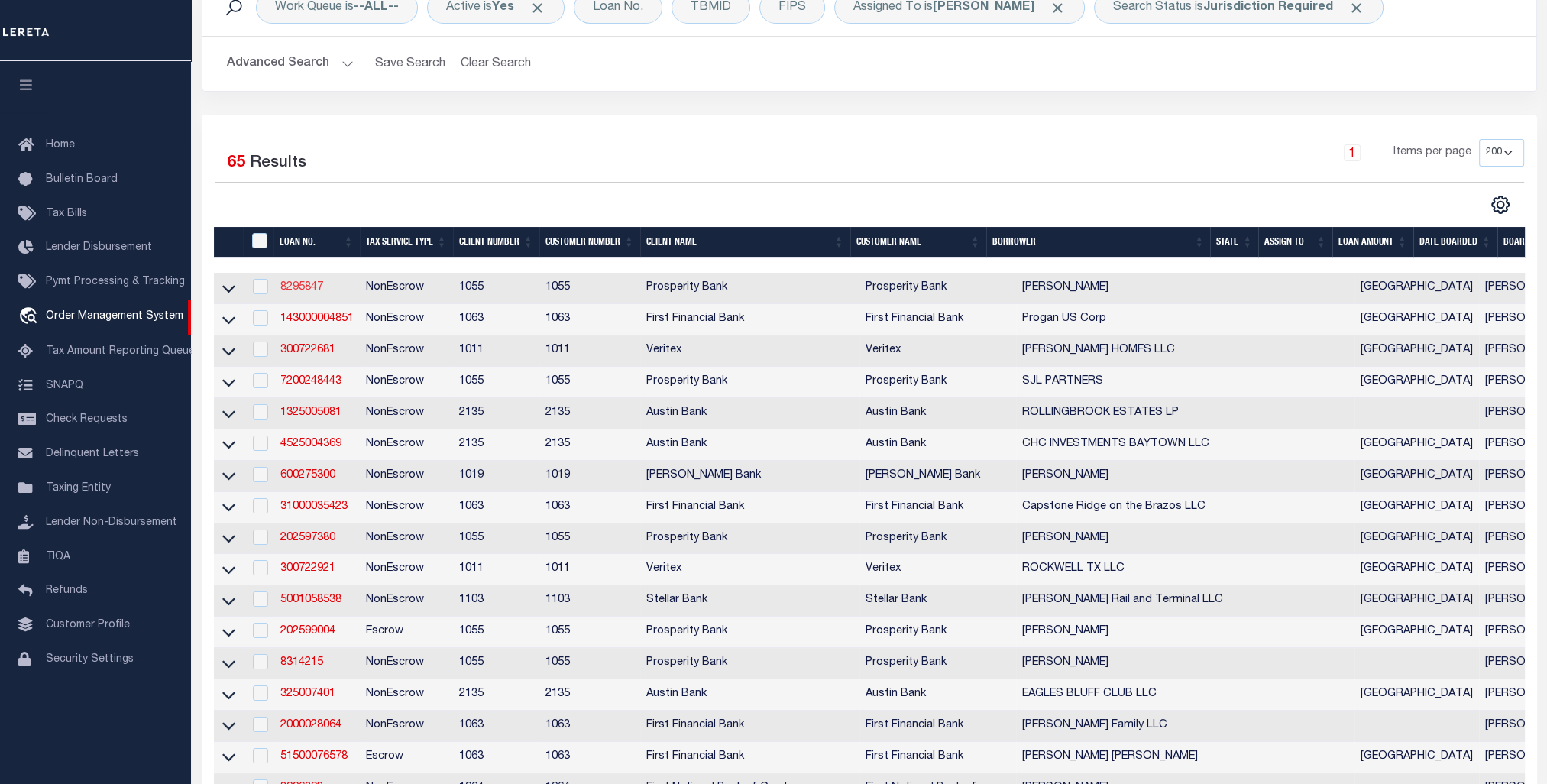
click at [296, 290] on link "8295847" at bounding box center [302, 287] width 43 height 11
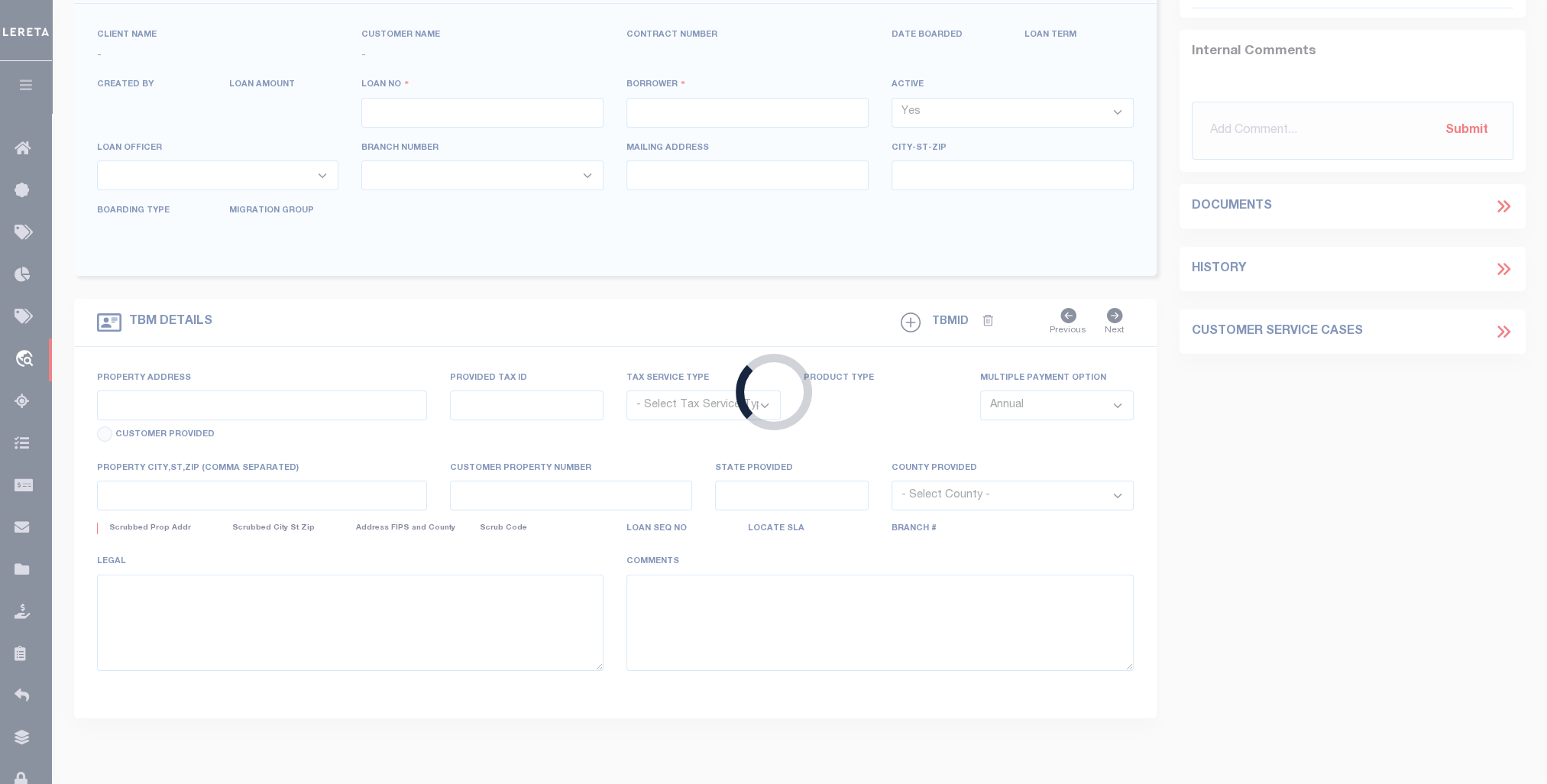
type input "8295847"
type input "JEFFREY F CRIPPEN JR"
select select
type input "102 S BROAD ST"
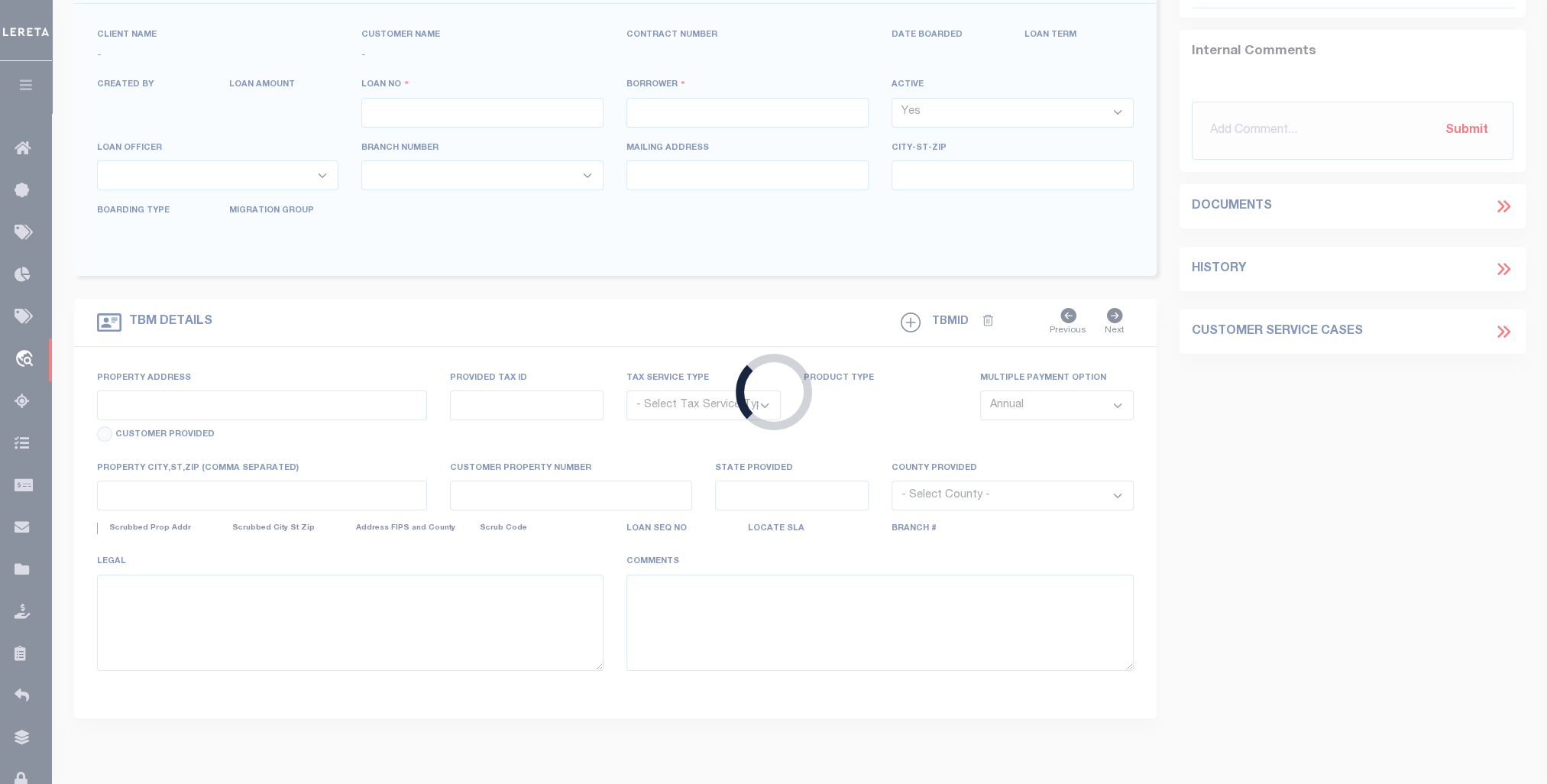
type input "SAINT JO TX 76265"
select select
select select "NonEscrow"
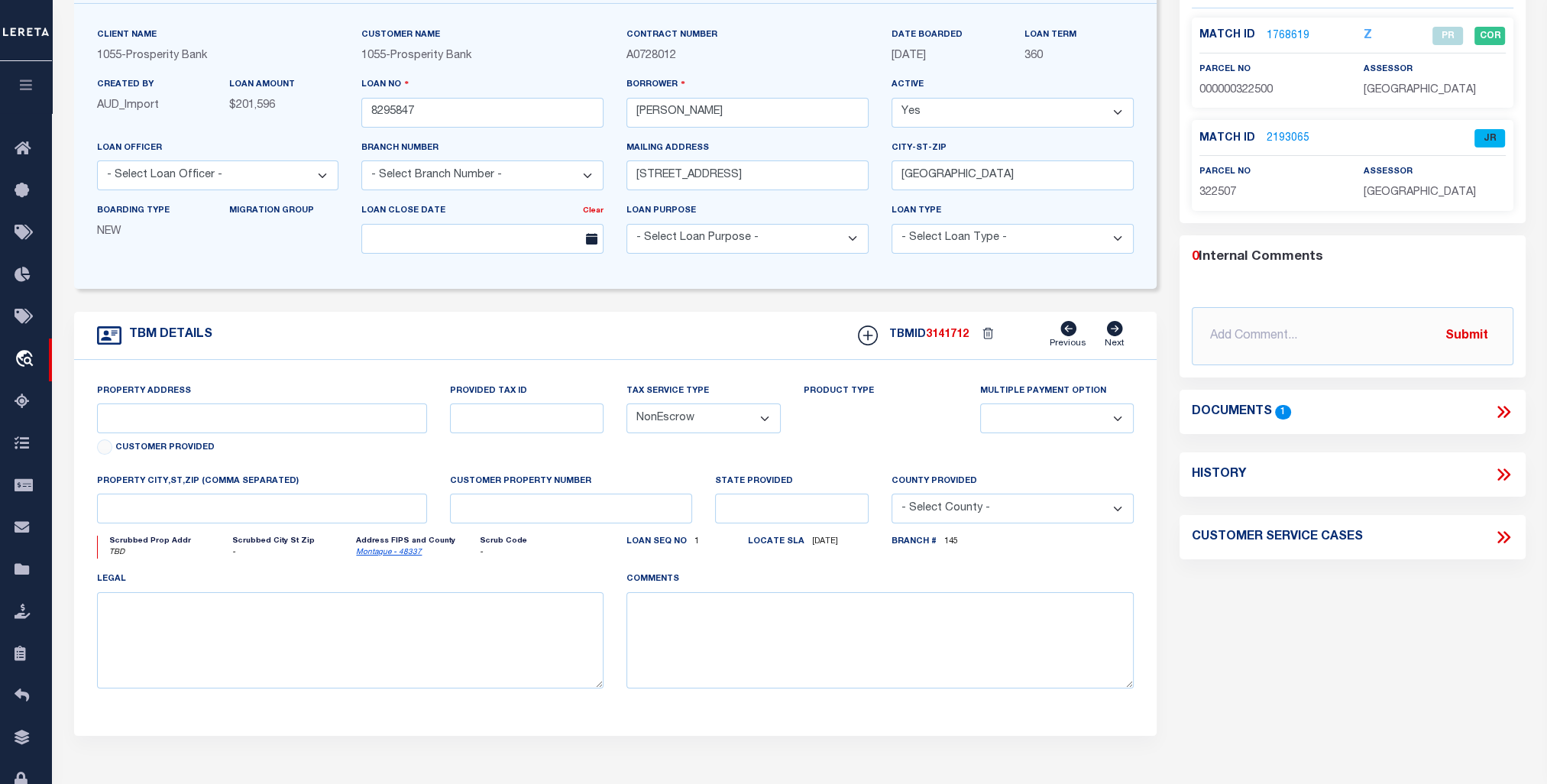
select select "10530"
select select "4086"
type input "TBD"
type input "25651"
select select
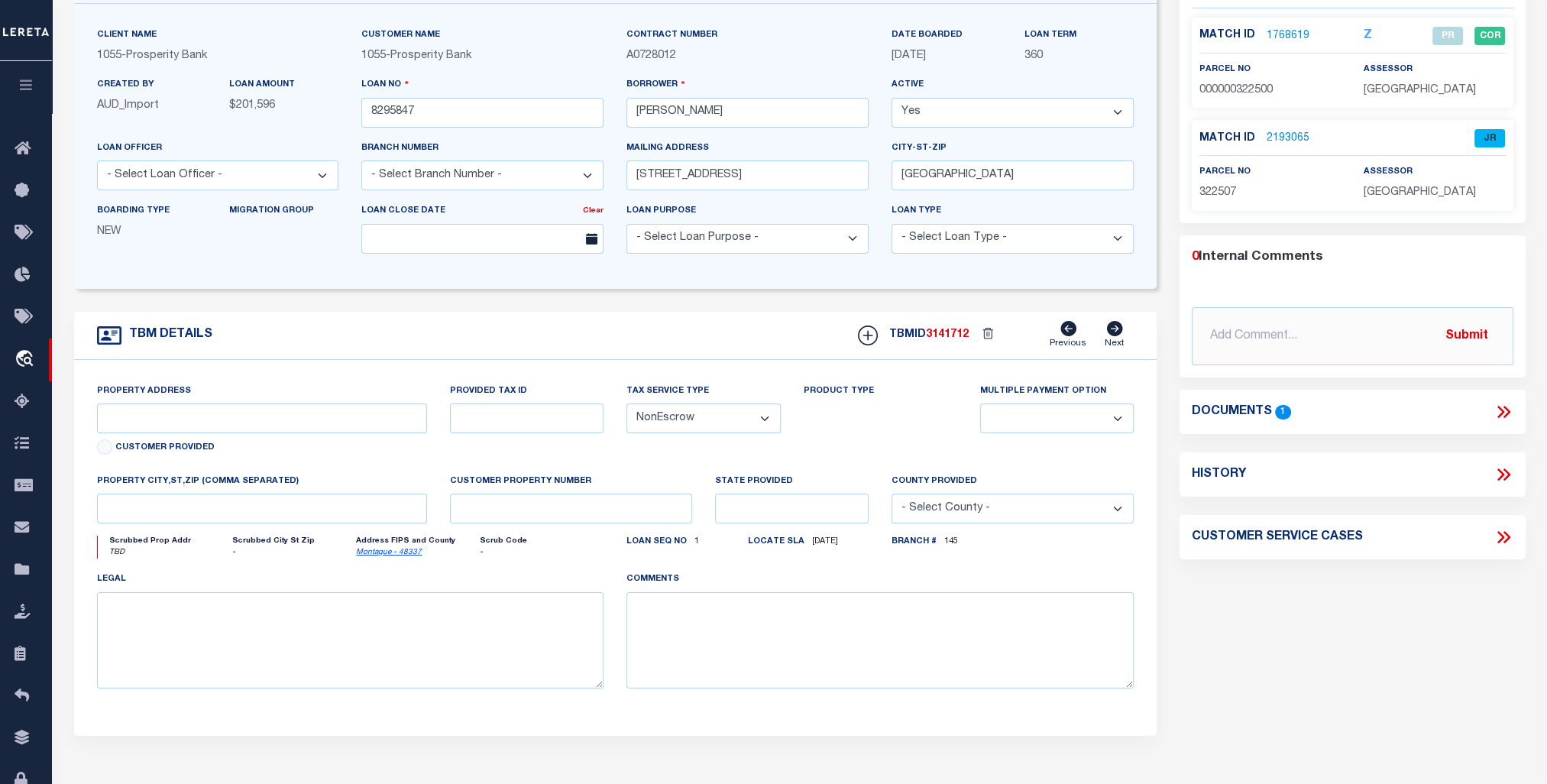
type input "[GEOGRAPHIC_DATA]"
type textarea "18.29 AC +/- OUT OF LOT 31 OF RIVER RIDGE ESTATES"
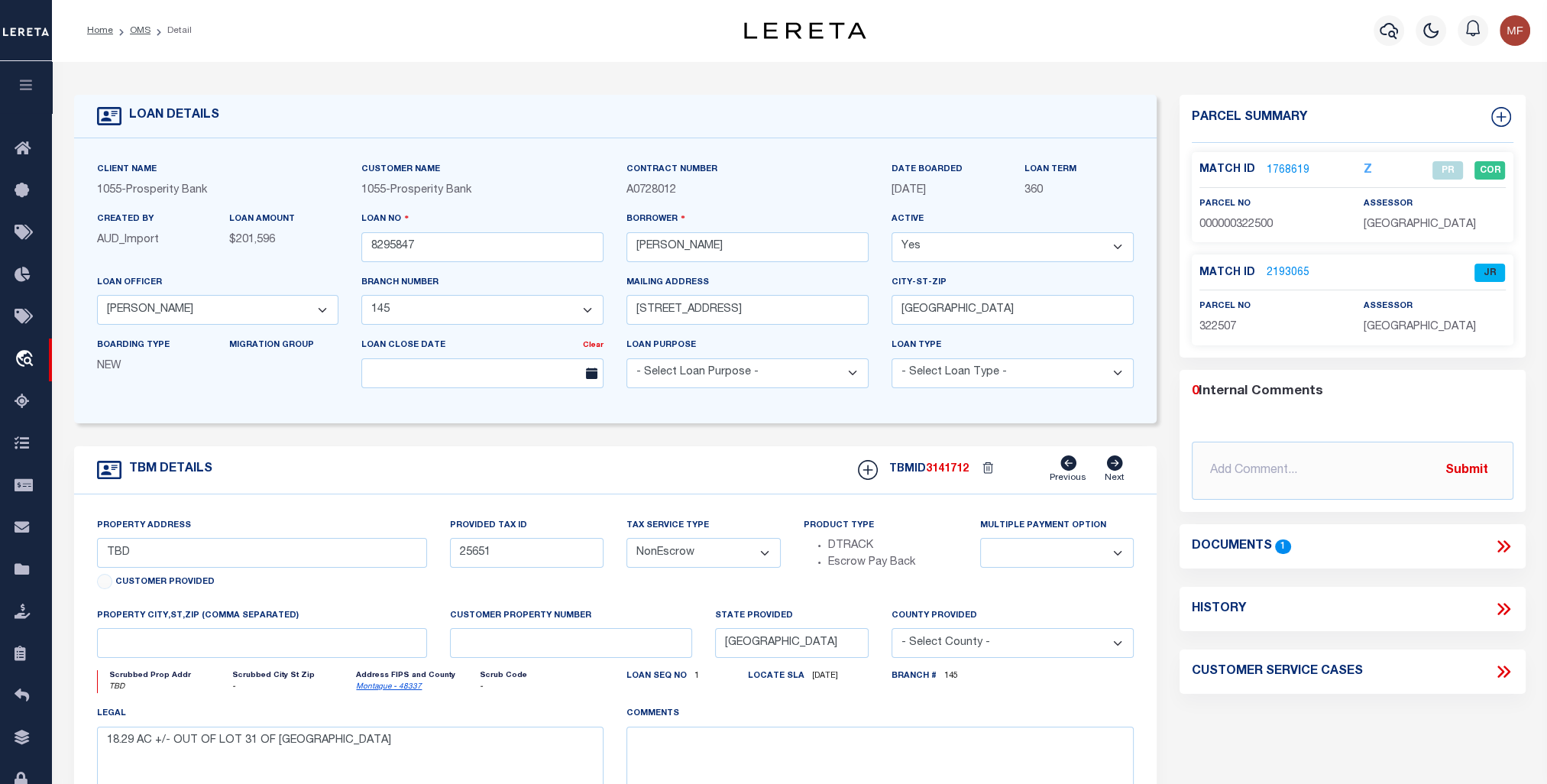
click at [1283, 273] on link "2193065" at bounding box center [1288, 273] width 43 height 16
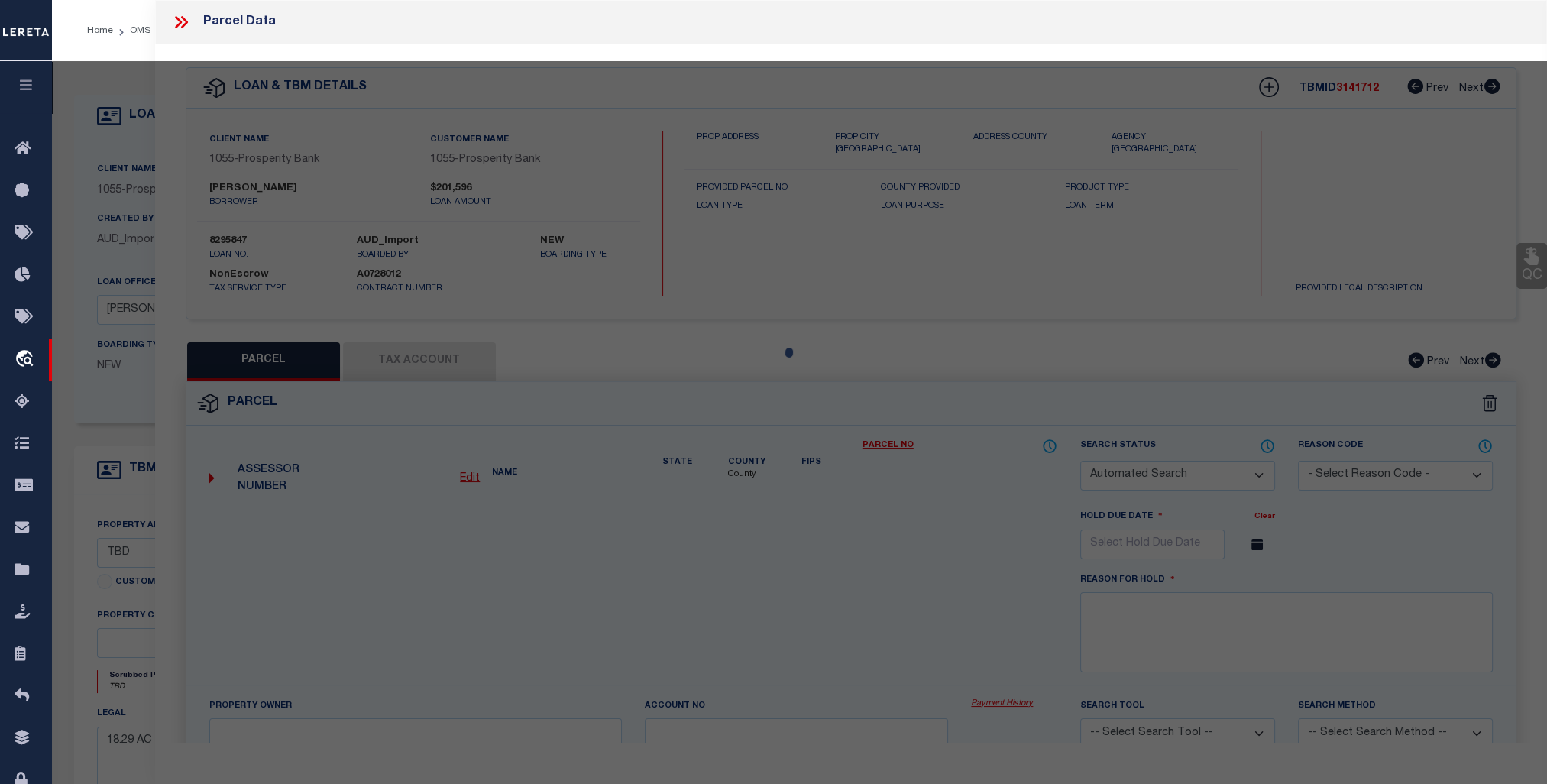
checkbox input "false"
select select "JR"
type input "CRIPPEN JEFFREY F JR"
select select "AGF"
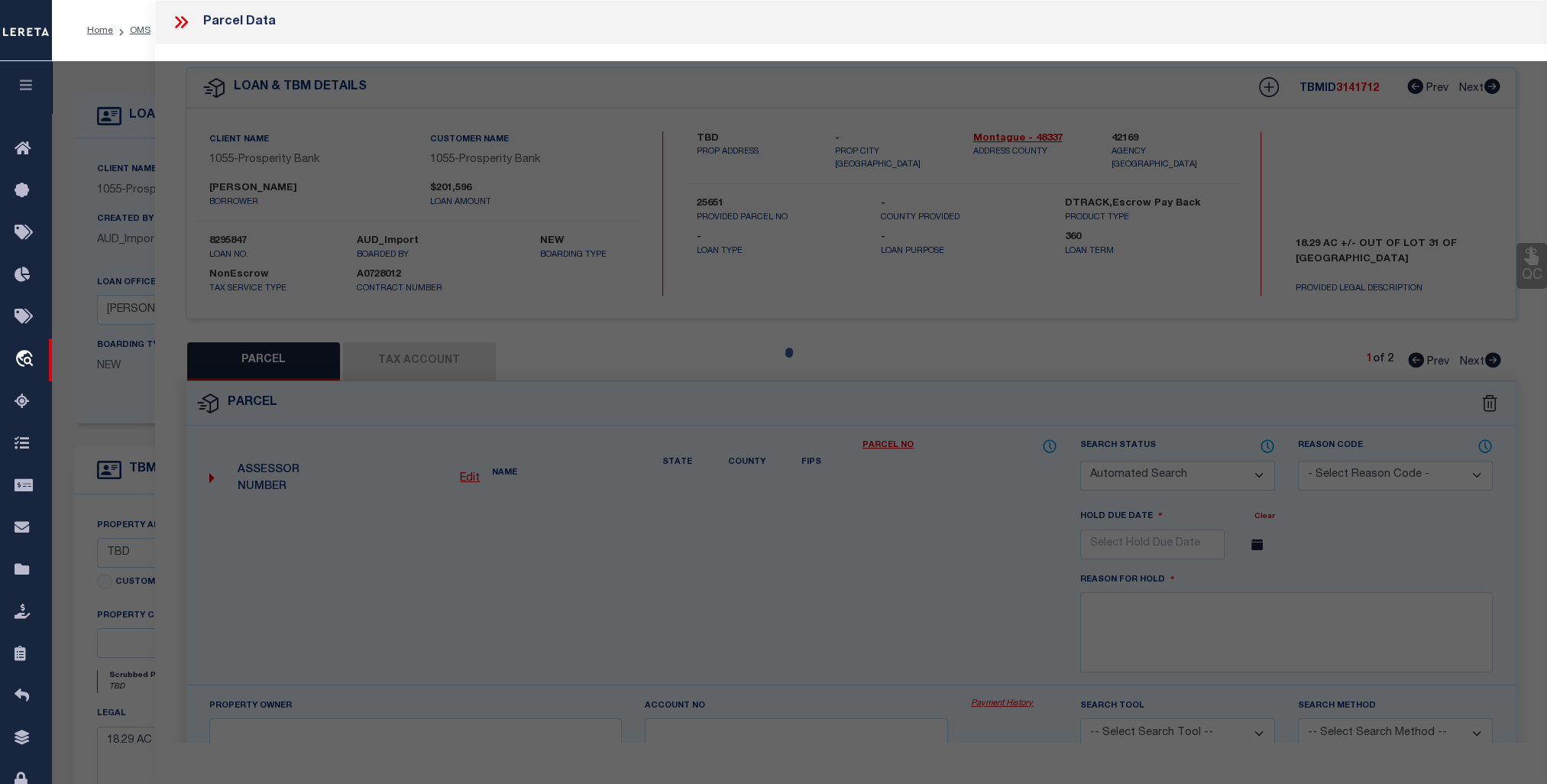
select select "ADD"
type input "CR 433"
type textarea "18.290, TRACT 31, RIVER RIDGE ESTATES"
type textarea "Unable to add COOKE CAD entity and there is no MONTAGUE COUNTY to add for SAINT…"
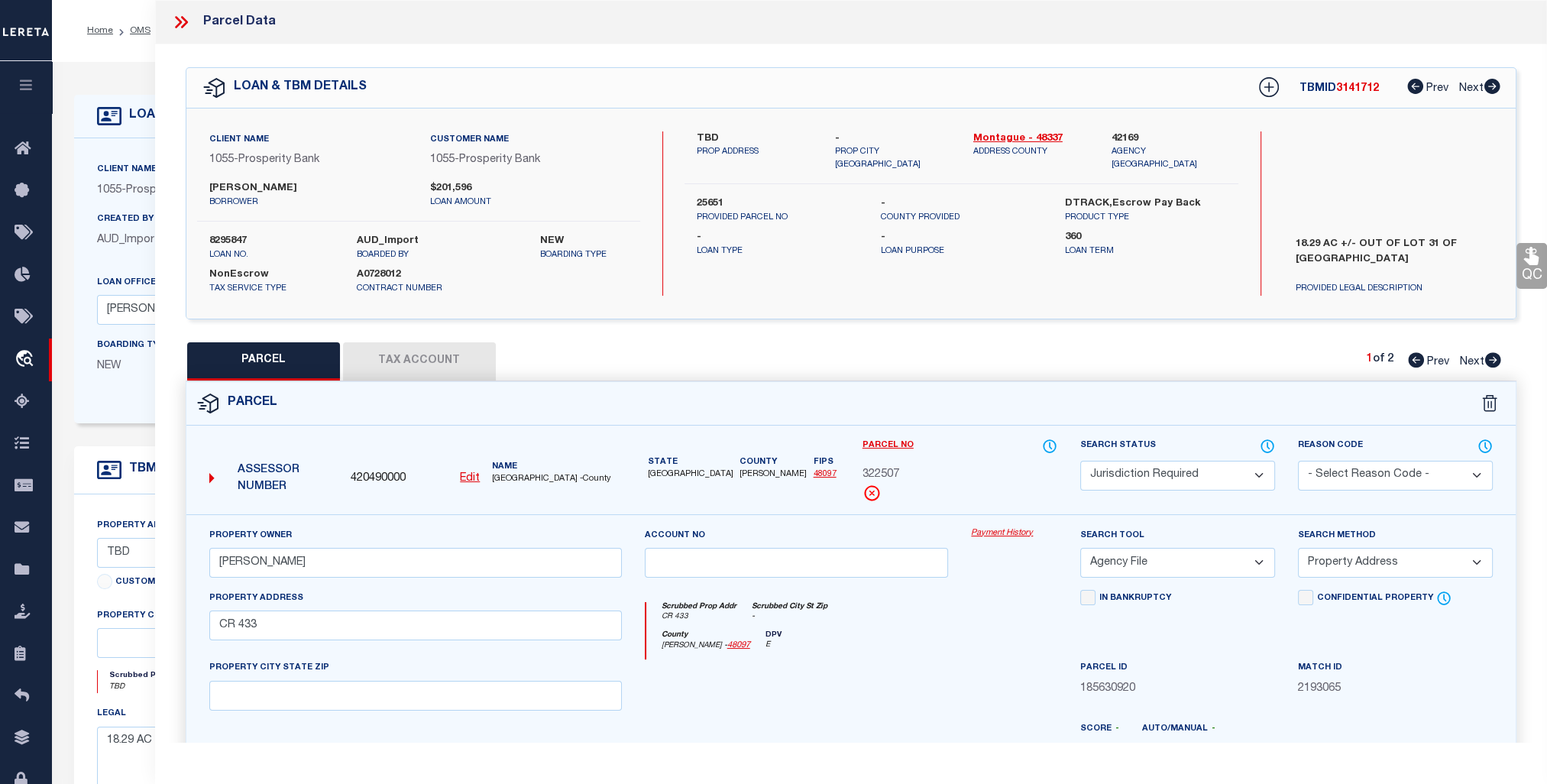
click at [422, 357] on button "Tax Account" at bounding box center [419, 361] width 152 height 38
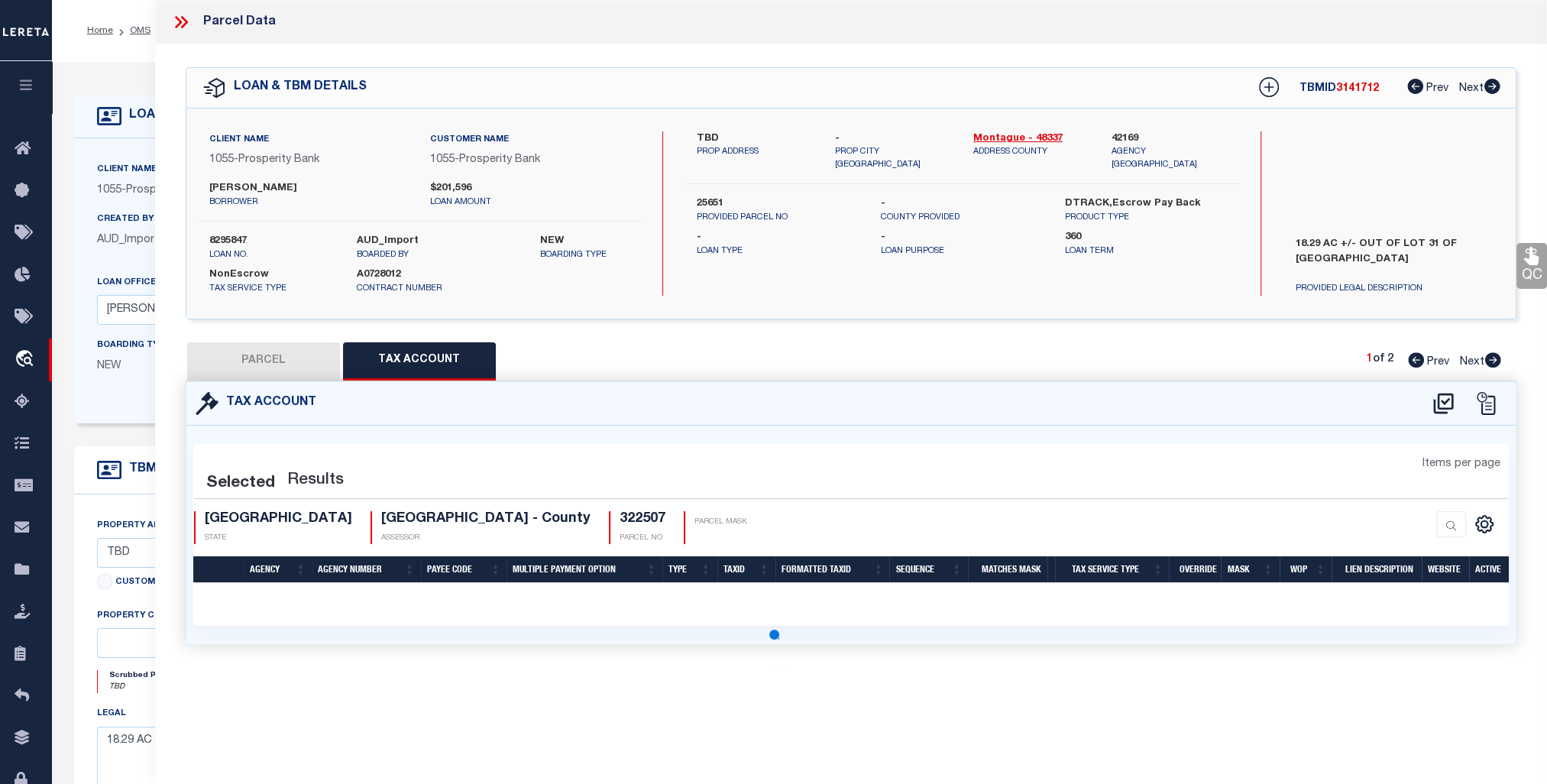
select select "100"
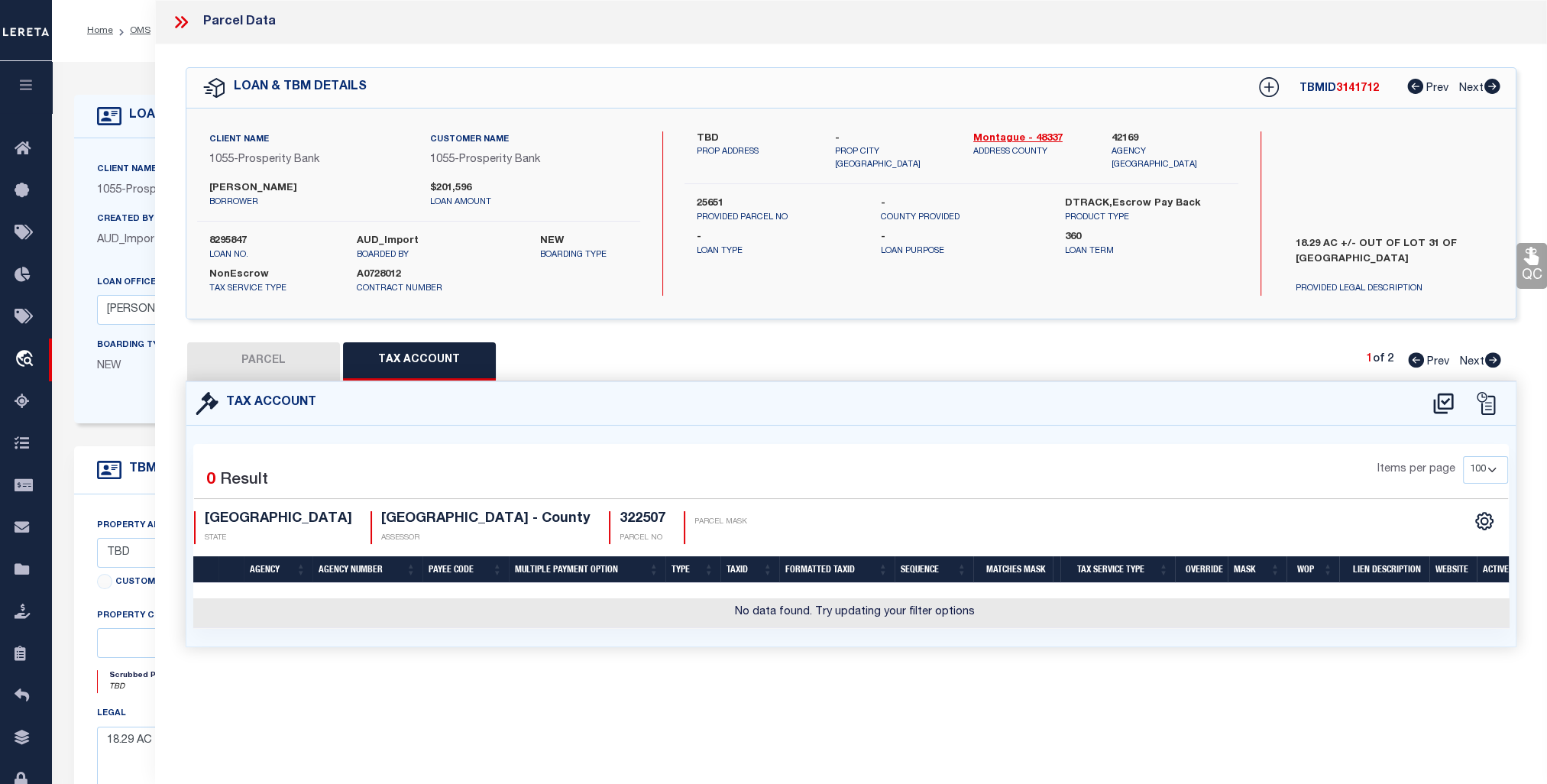
click at [285, 348] on button "PARCEL" at bounding box center [264, 361] width 152 height 38
select select "AS"
select select
checkbox input "false"
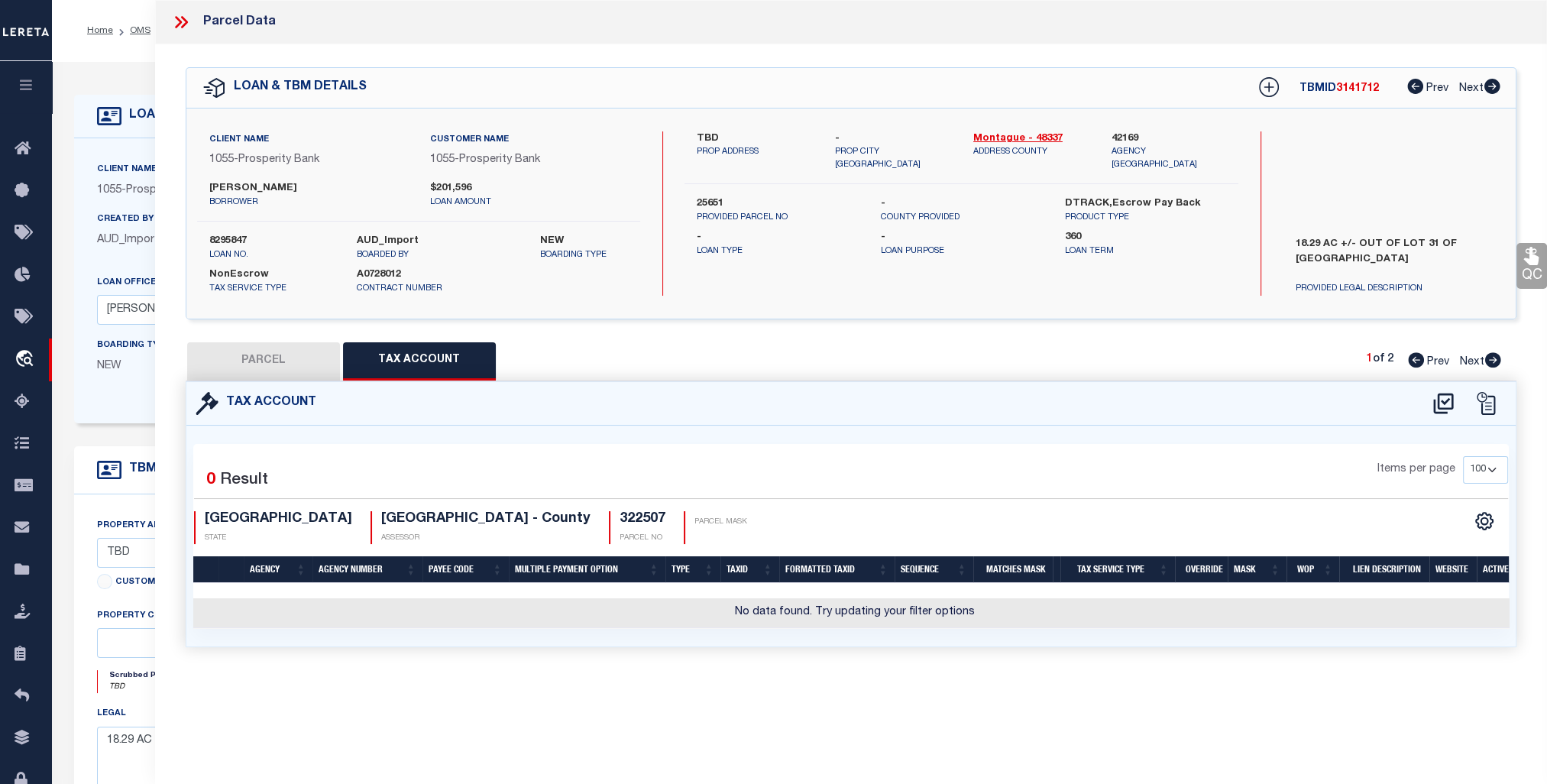
checkbox input "false"
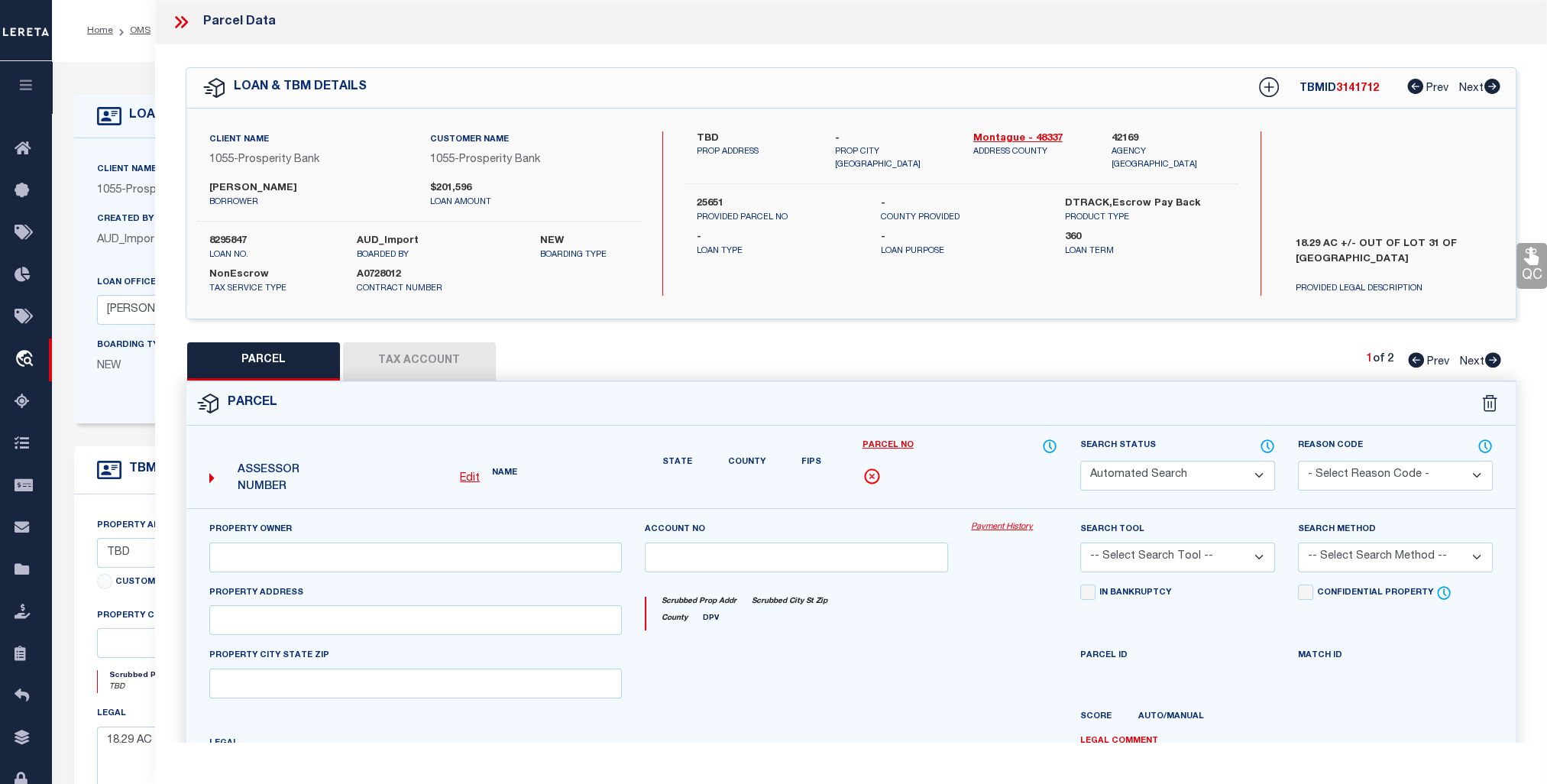
select select "JR"
type input "CRIPPEN JEFFREY F JR"
select select "AGF"
select select "ADD"
type input "CR 433"
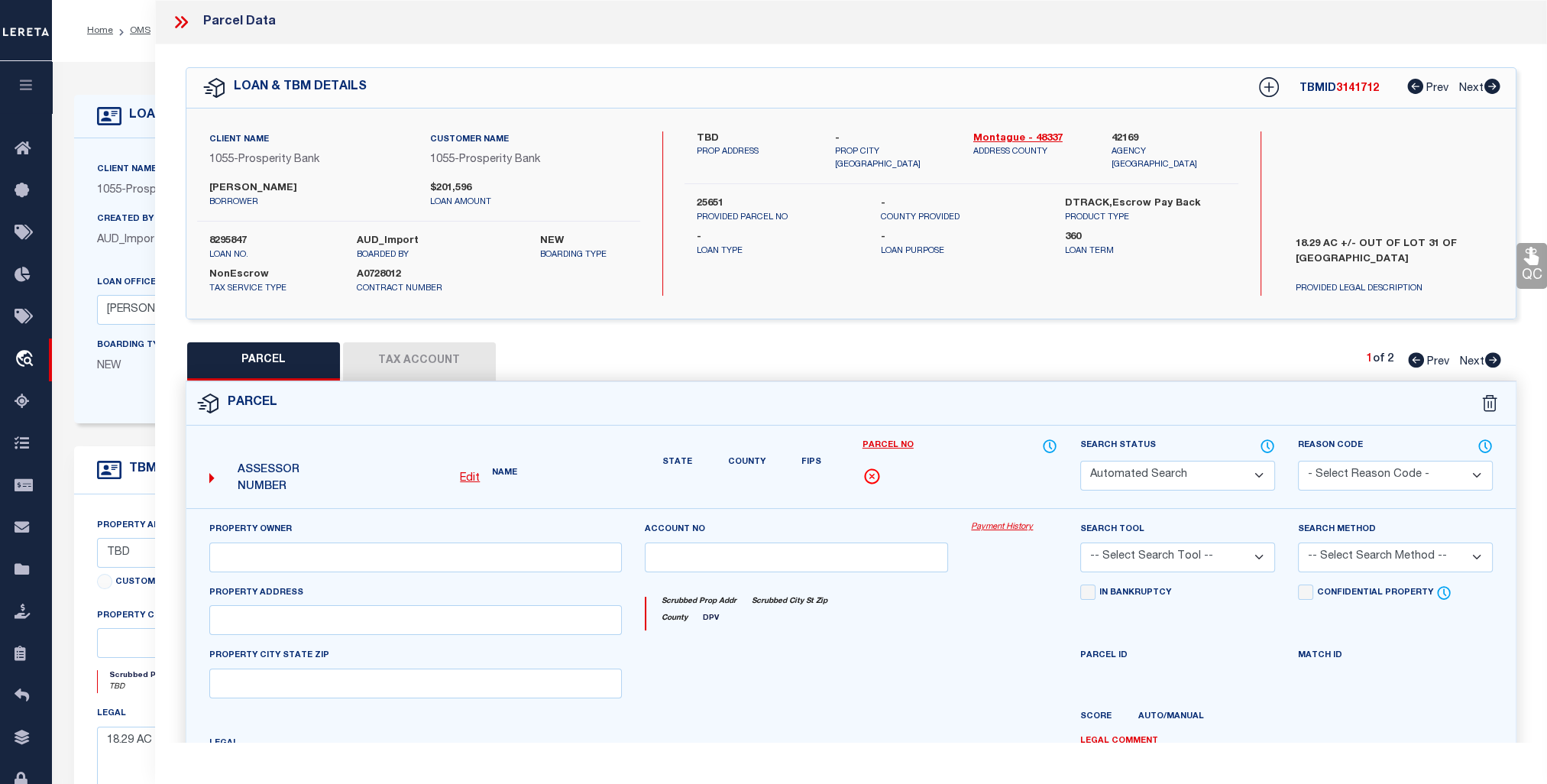
type textarea "18.290, TRACT 31, RIVER RIDGE ESTATES"
type textarea "Unable to add COOKE CAD entity and there is no MONTAGUE COUNTY to add for SAINT…"
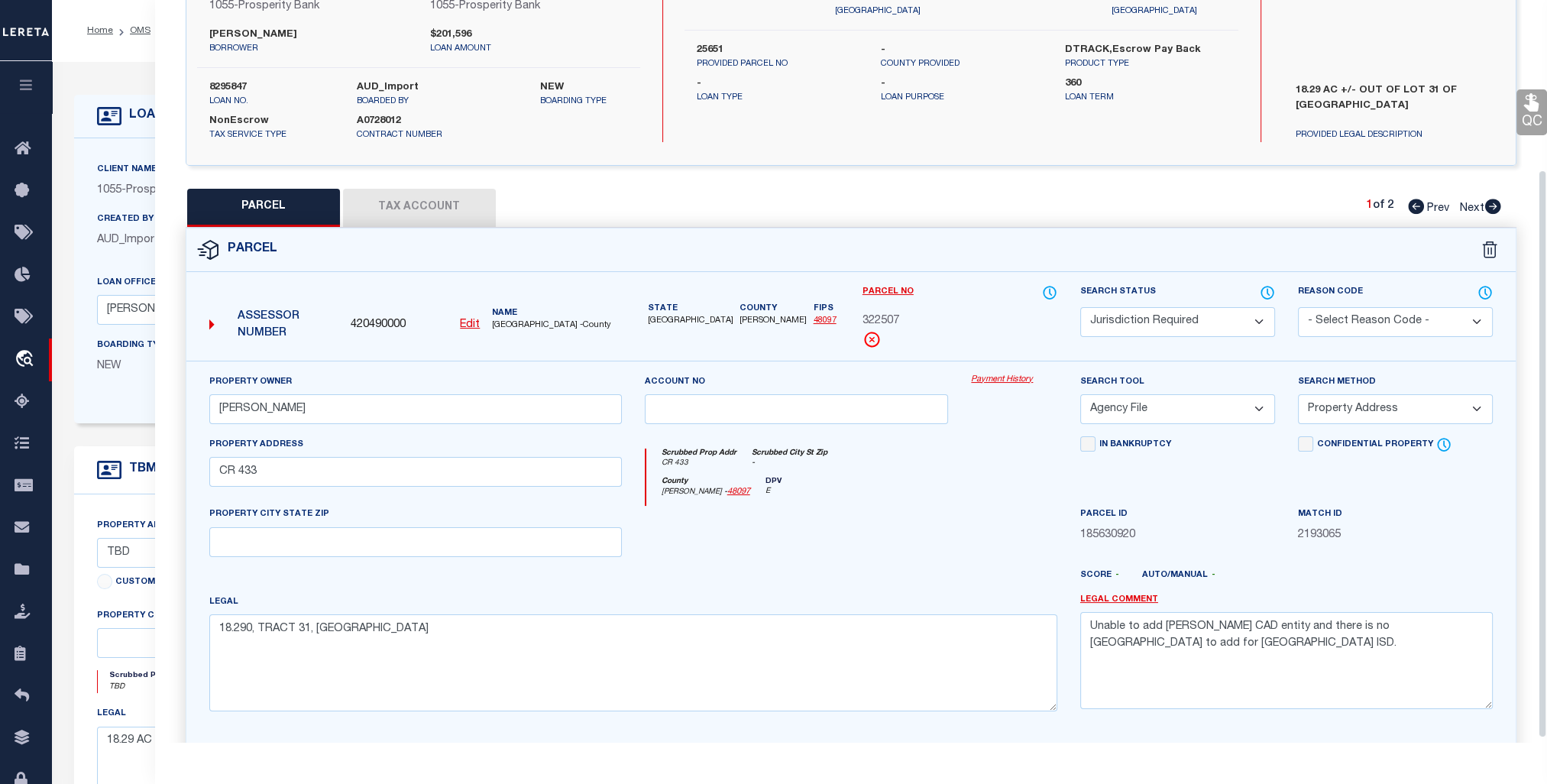
scroll to position [226, 0]
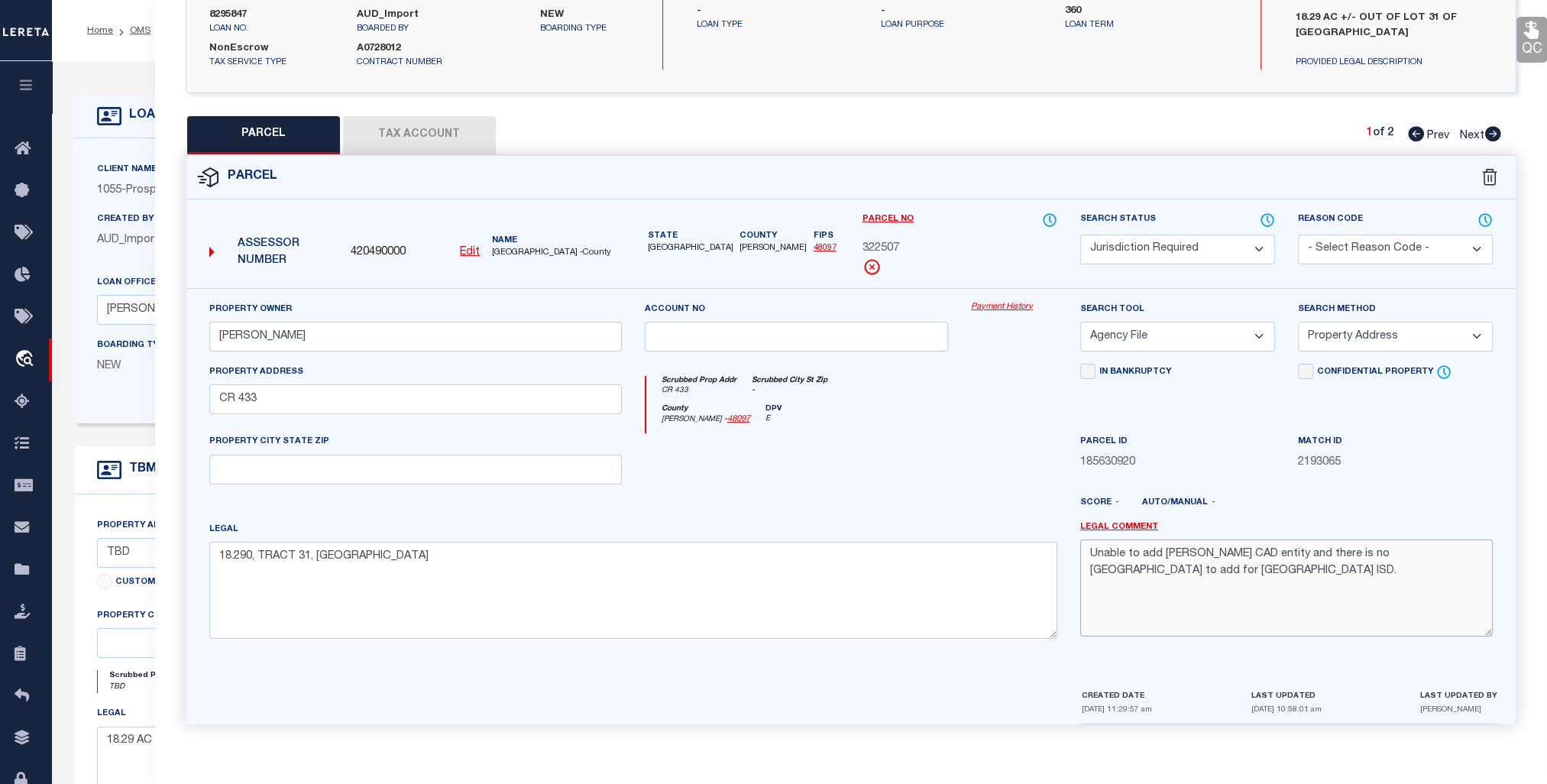
drag, startPoint x: 1451, startPoint y: 548, endPoint x: 1342, endPoint y: 560, distance: 109.7
click at [1342, 560] on textarea "Unable to add COOKE CAD entity and there is no MONTAGUE COUNTY to add for SAINT…" at bounding box center [1286, 588] width 412 height 96
drag, startPoint x: 1163, startPoint y: 554, endPoint x: 1227, endPoint y: 542, distance: 65.1
click at [1227, 542] on textarea "Unable to add COOKE CAD entity and there is no MONTAGUE COUNTY to add for SAINT…" at bounding box center [1286, 588] width 412 height 96
click at [1209, 571] on textarea "Unable to add COOKE CAD entity and there is no MONTAGUE COUNTY to add for SAINT…" at bounding box center [1286, 588] width 412 height 96
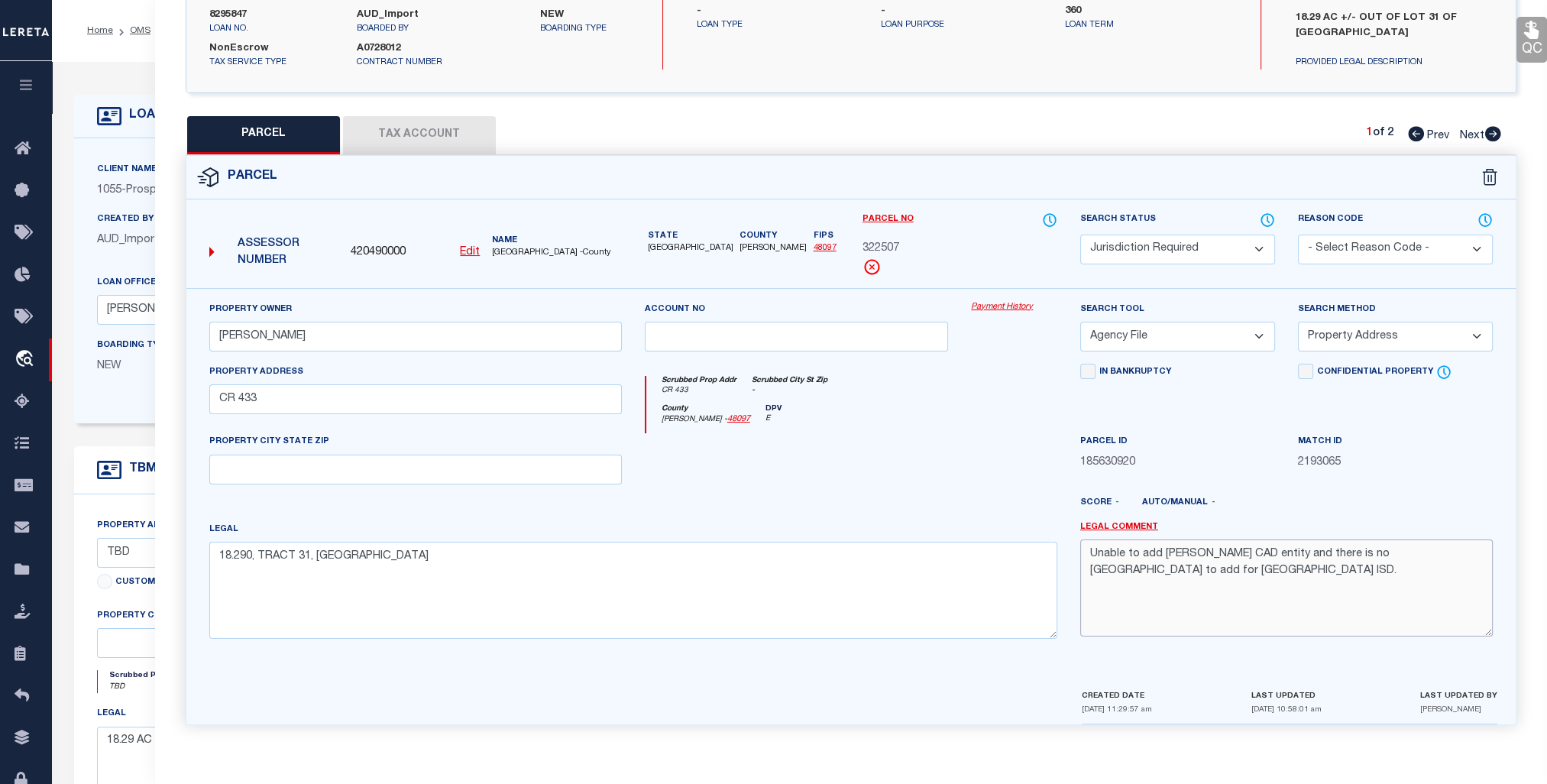
drag, startPoint x: 1248, startPoint y: 565, endPoint x: 1095, endPoint y: 574, distance: 153.3
click at [1095, 574] on textarea "Unable to add COOKE CAD entity and there is no MONTAGUE COUNTY to add for SAINT…" at bounding box center [1286, 588] width 412 height 96
click at [1332, 581] on textarea "Unable to add COOKE CAD entity and there is no MONTAGUE COUNTY to add for SAINT…" at bounding box center [1286, 588] width 412 height 96
click at [1421, 133] on link "Prev" at bounding box center [1432, 133] width 49 height 11
click at [405, 138] on button "Tax Account" at bounding box center [419, 135] width 152 height 38
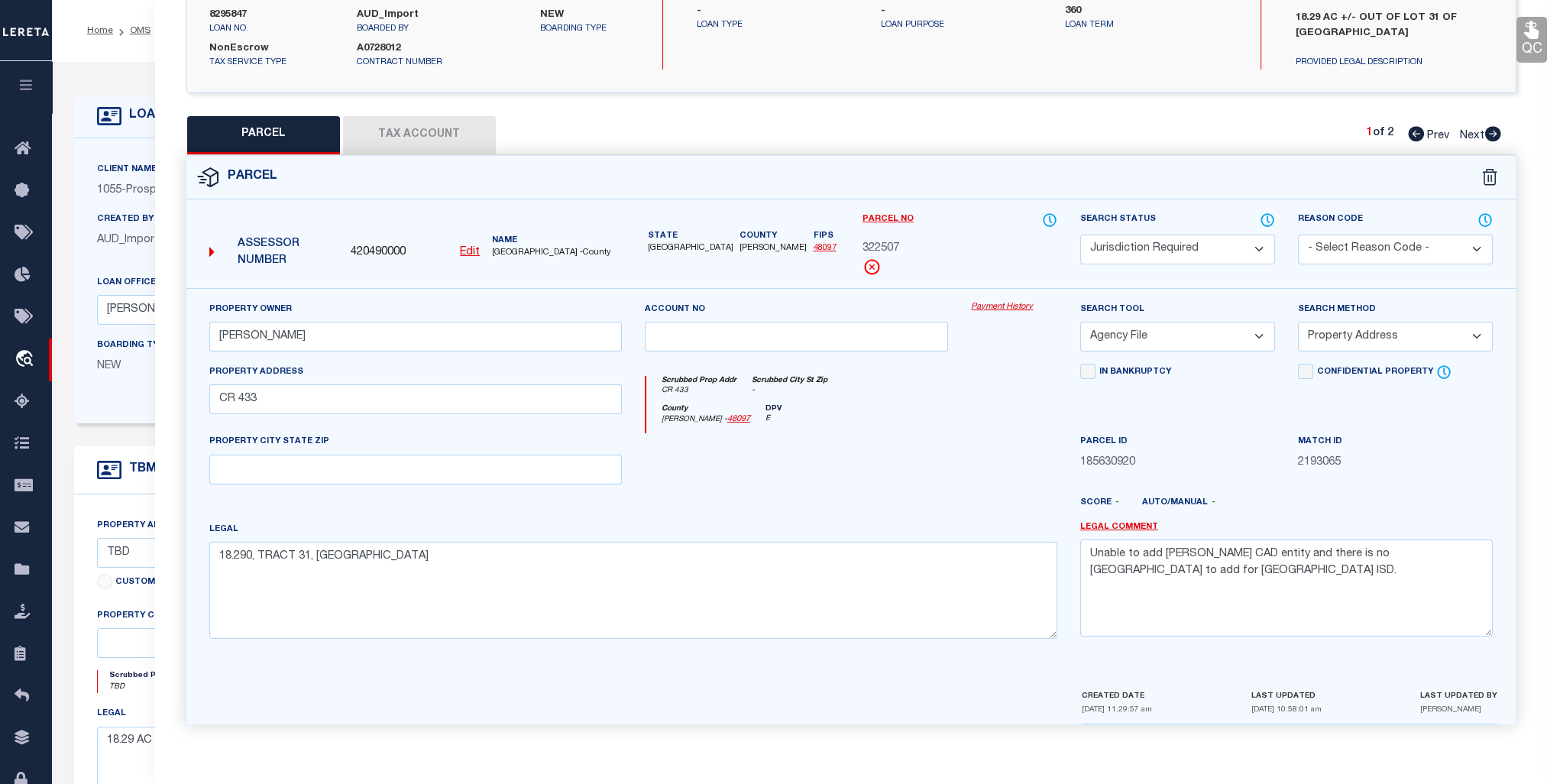
scroll to position [0, 0]
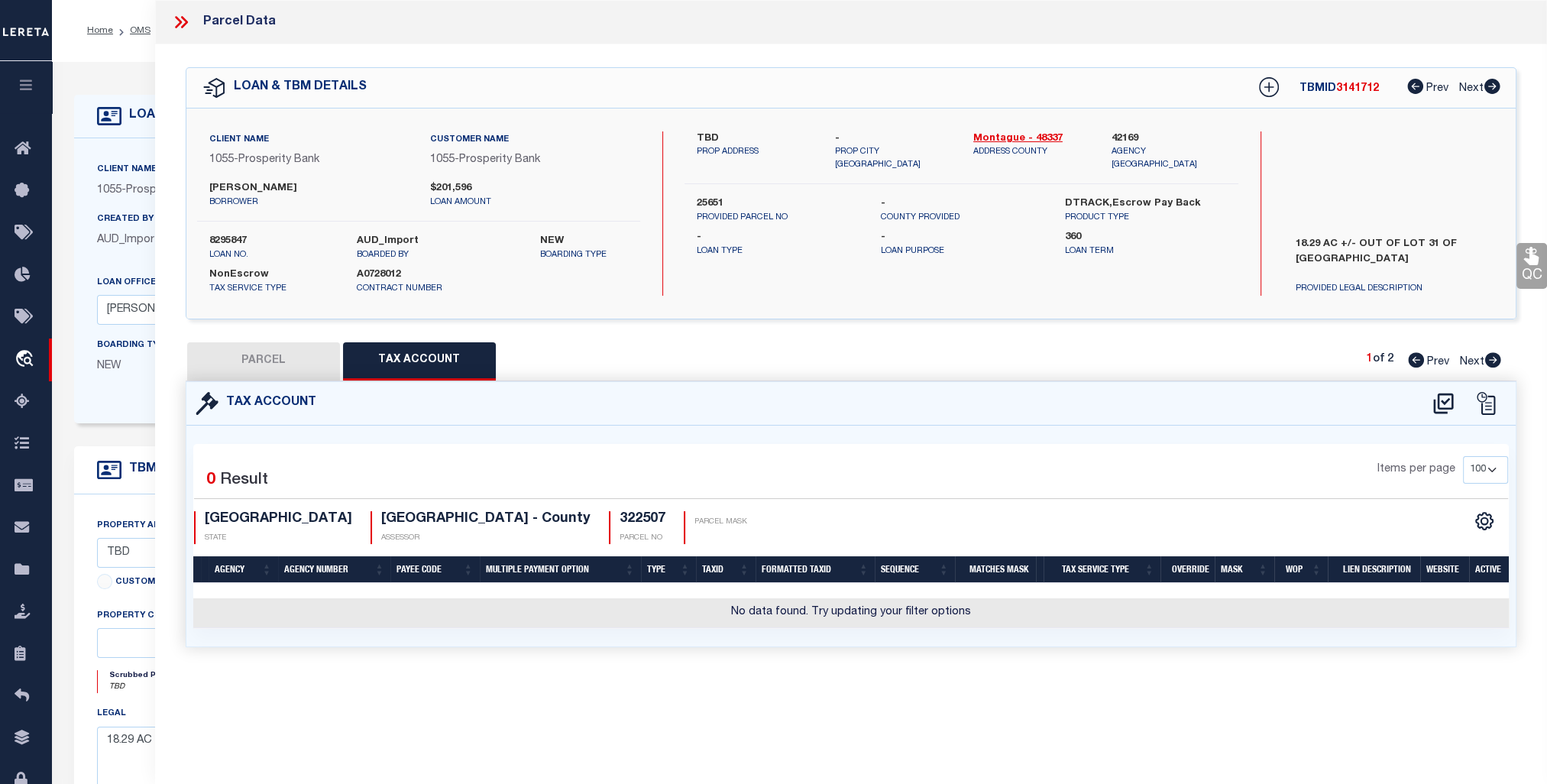
select select "100"
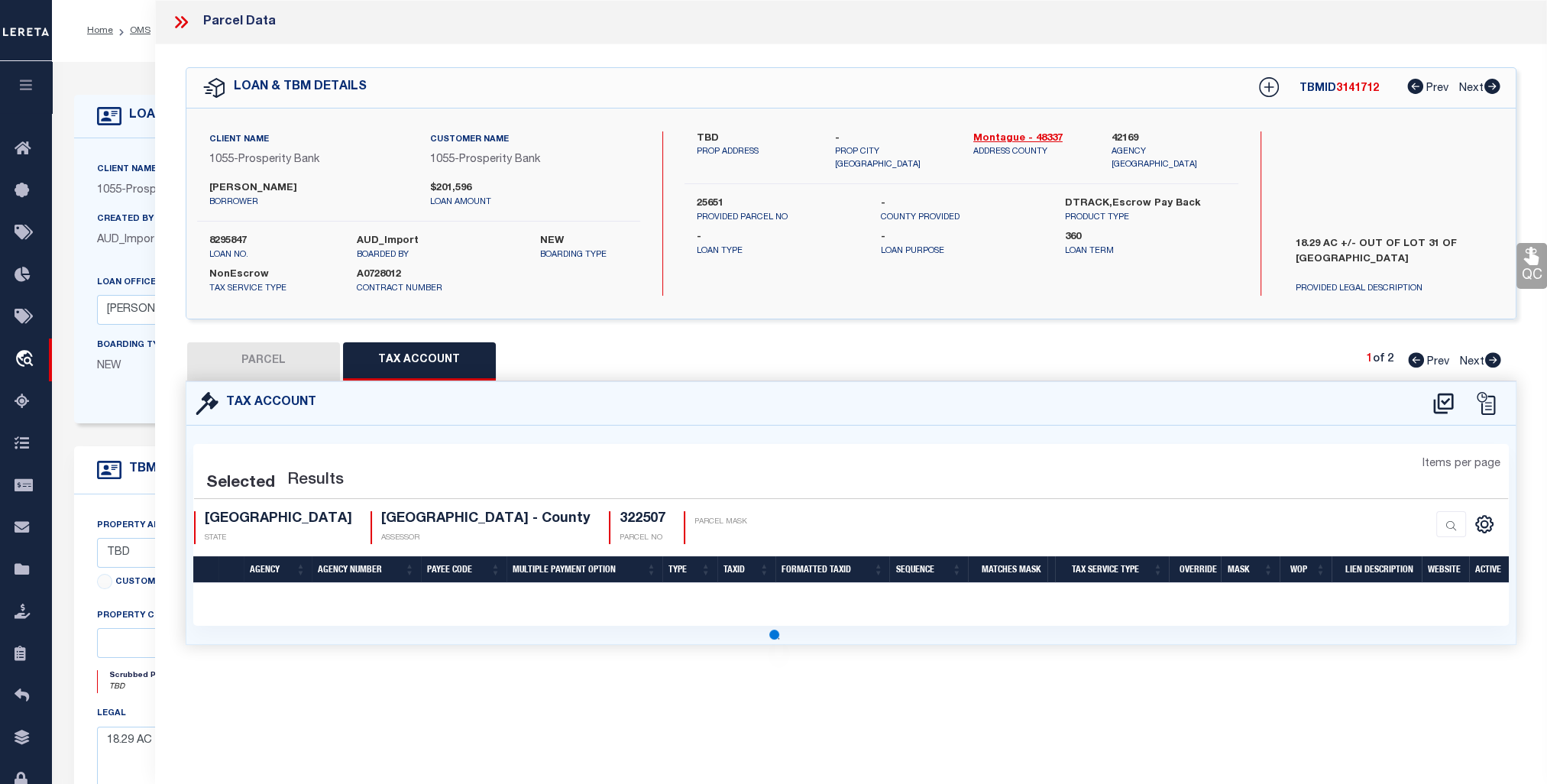
select select "100"
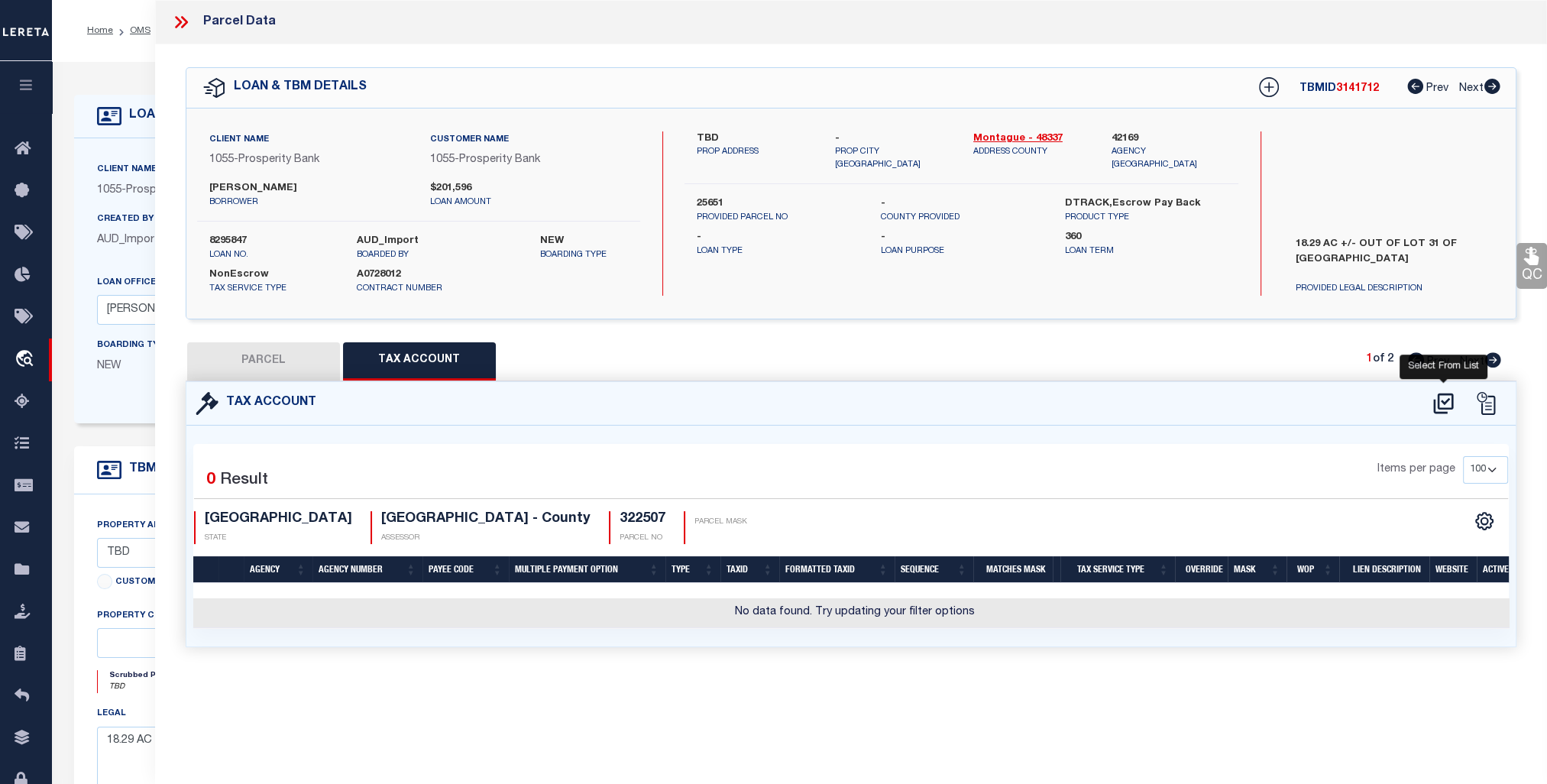
click at [1442, 394] on icon at bounding box center [1444, 403] width 25 height 24
select select "100"
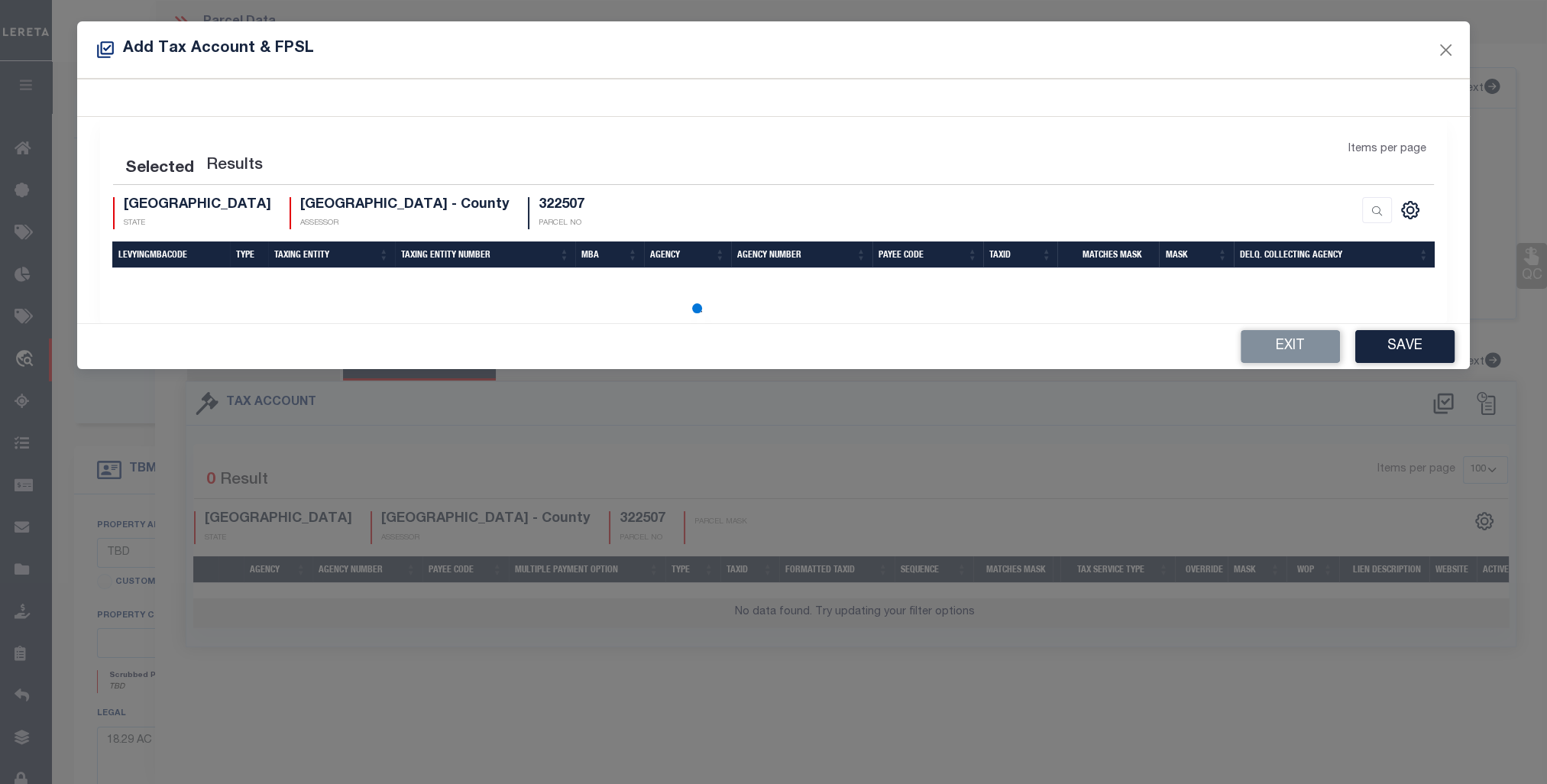
select select "100"
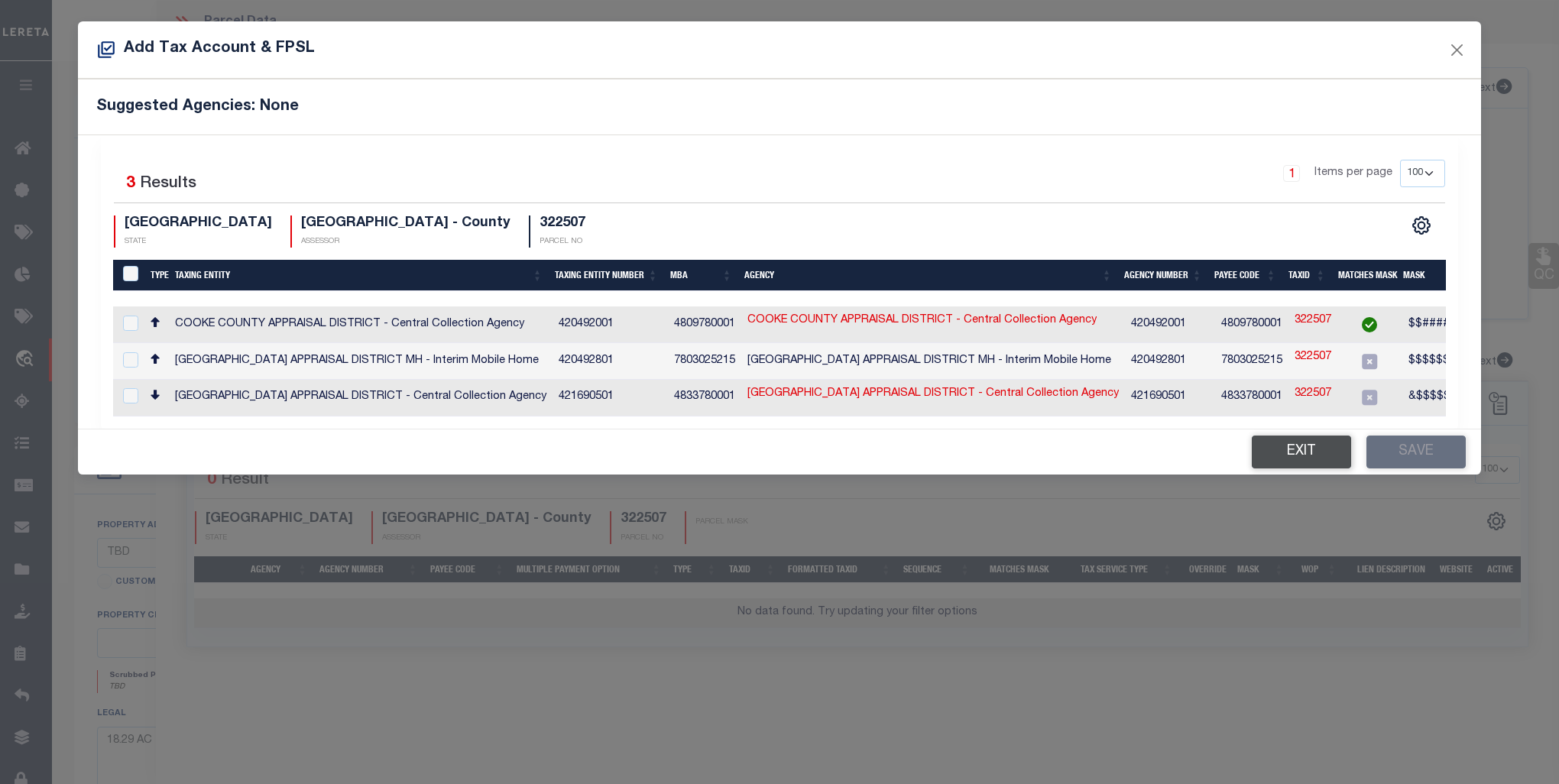
click at [1289, 454] on button "Exit" at bounding box center [1302, 452] width 100 height 33
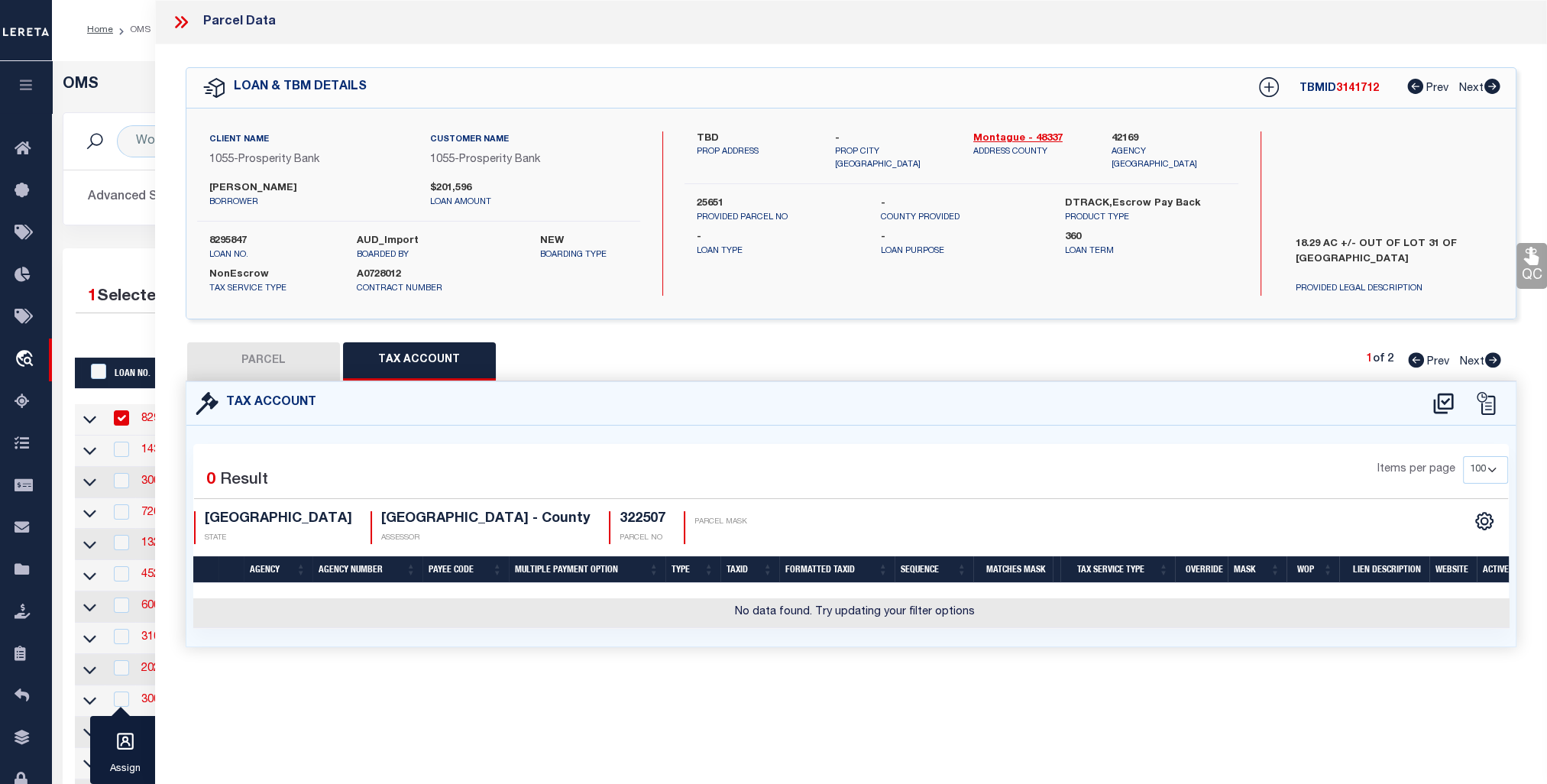
scroll to position [135, 0]
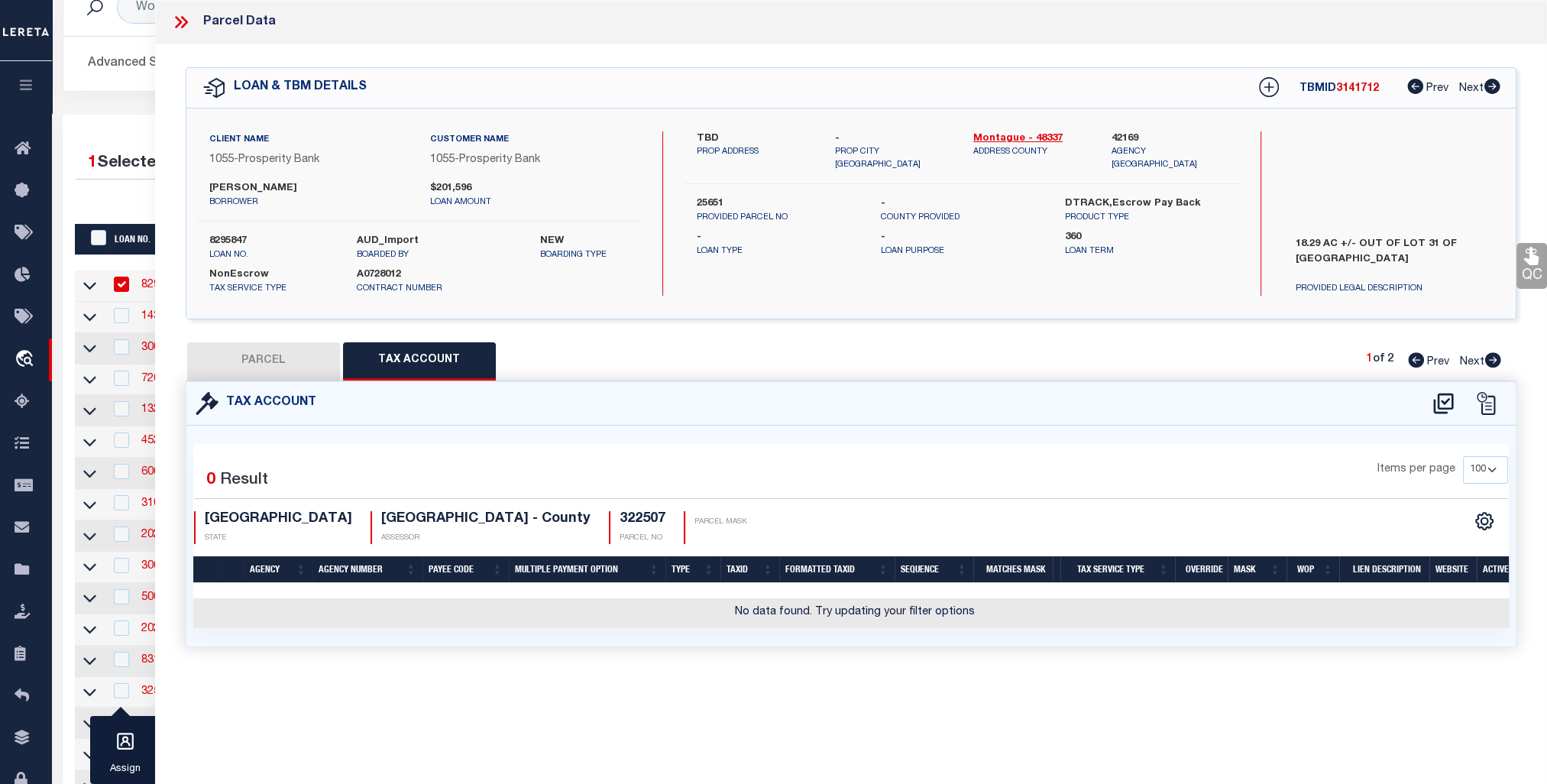
click at [184, 22] on icon at bounding box center [181, 23] width 20 height 20
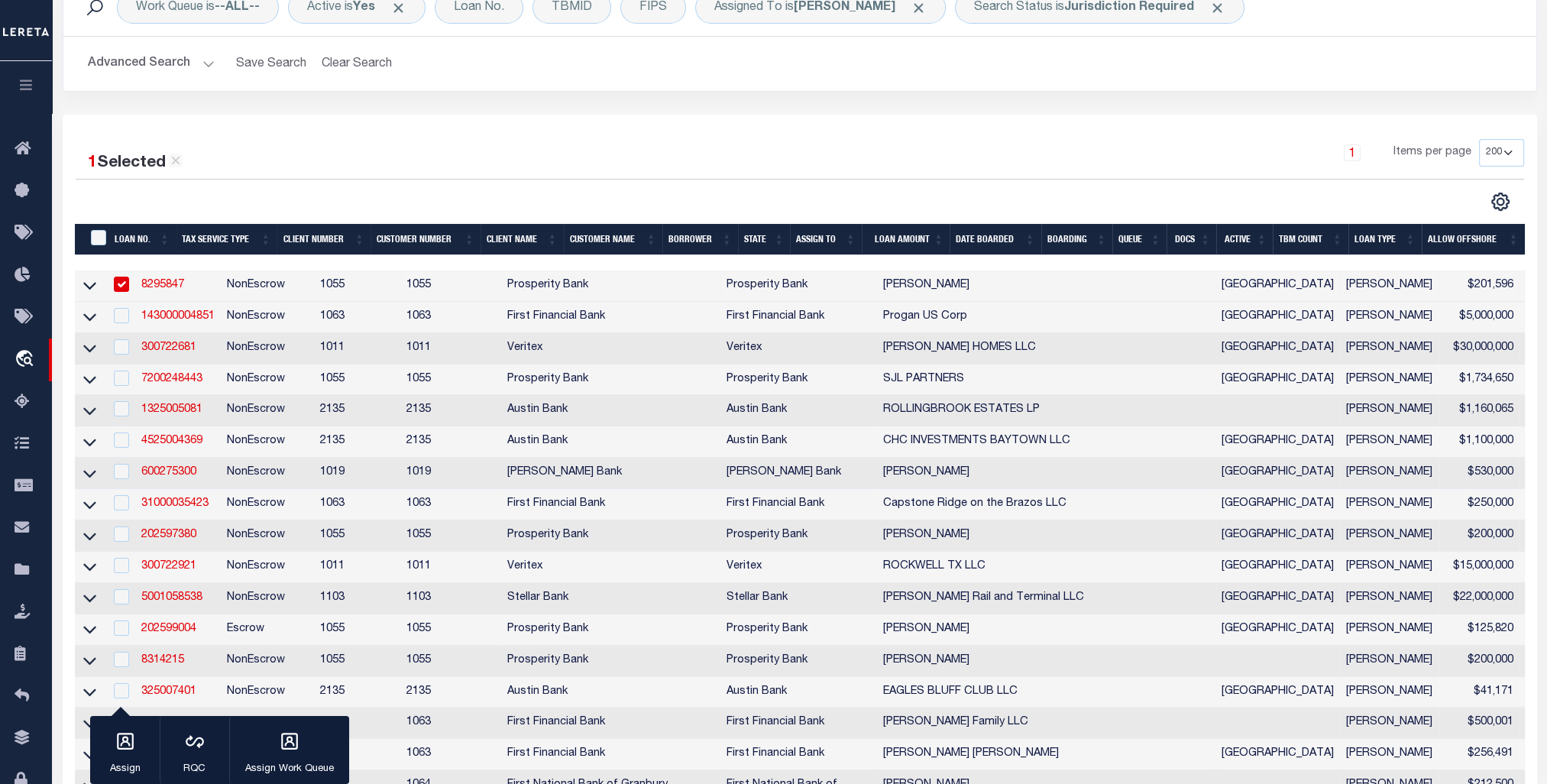
click at [116, 278] on input "checkbox" at bounding box center [121, 285] width 16 height 16
checkbox input "false"
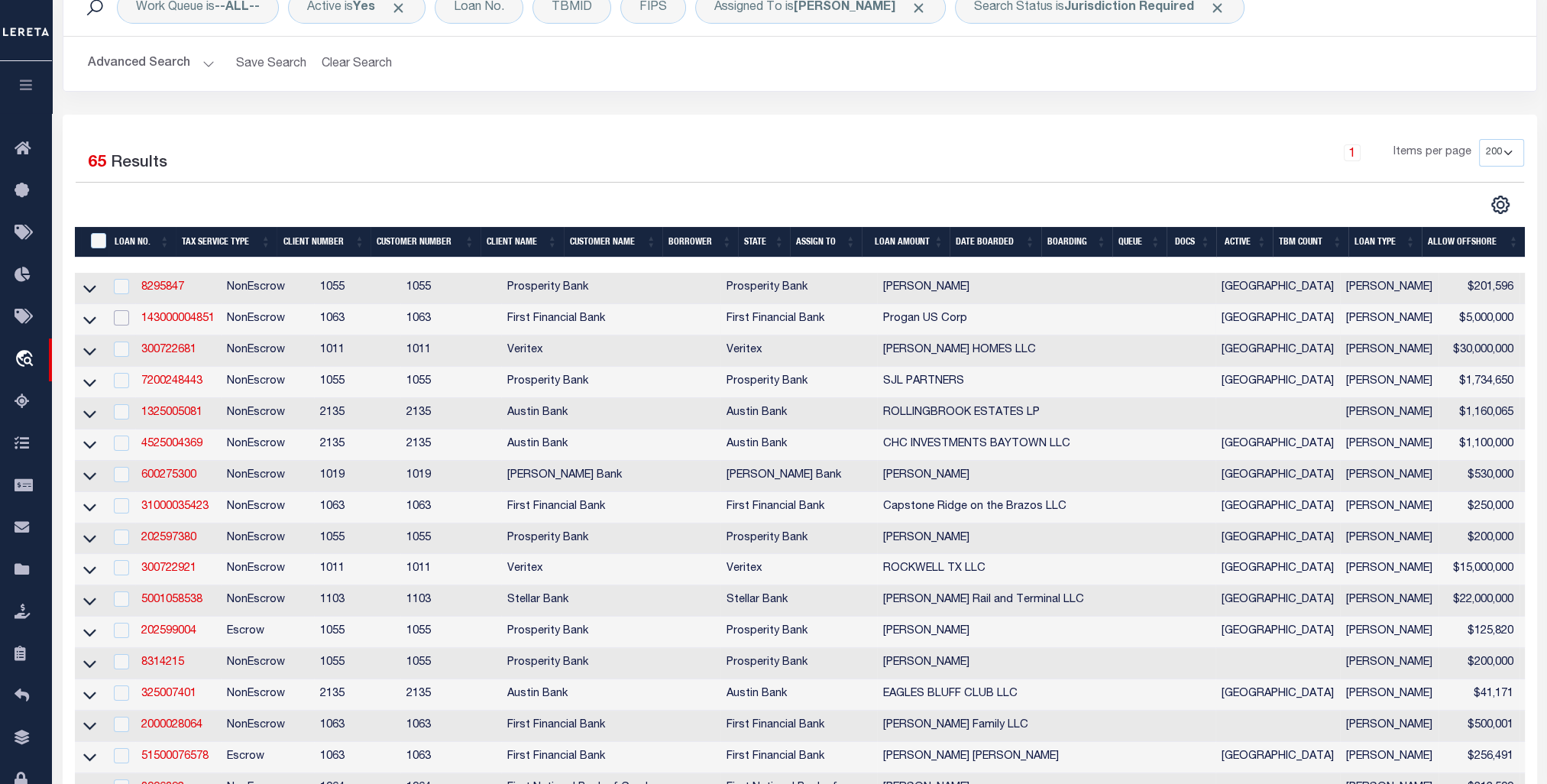
click at [123, 323] on input "checkbox" at bounding box center [121, 318] width 16 height 16
checkbox input "true"
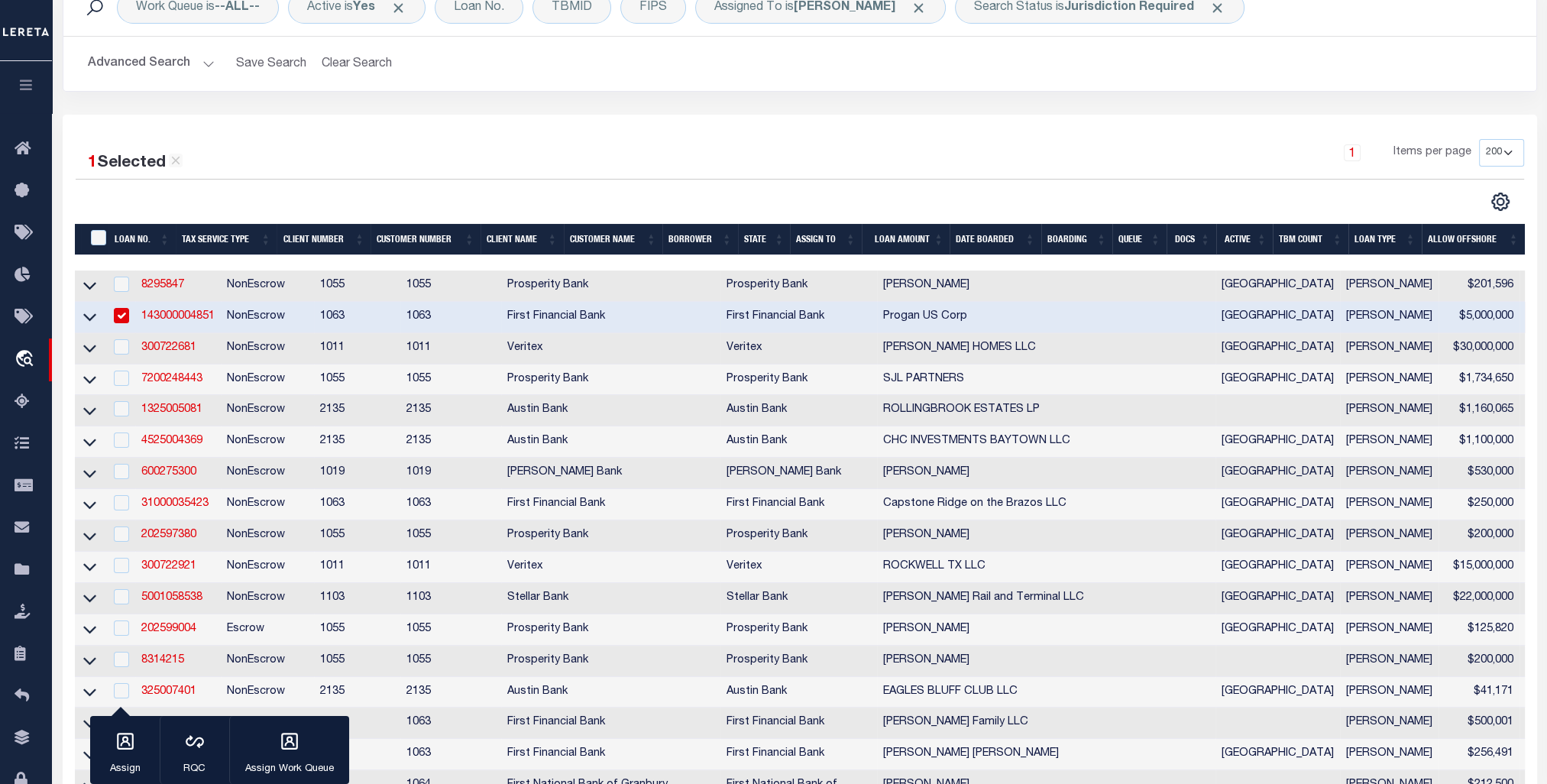
click at [171, 319] on link "143000004851" at bounding box center [178, 317] width 73 height 11
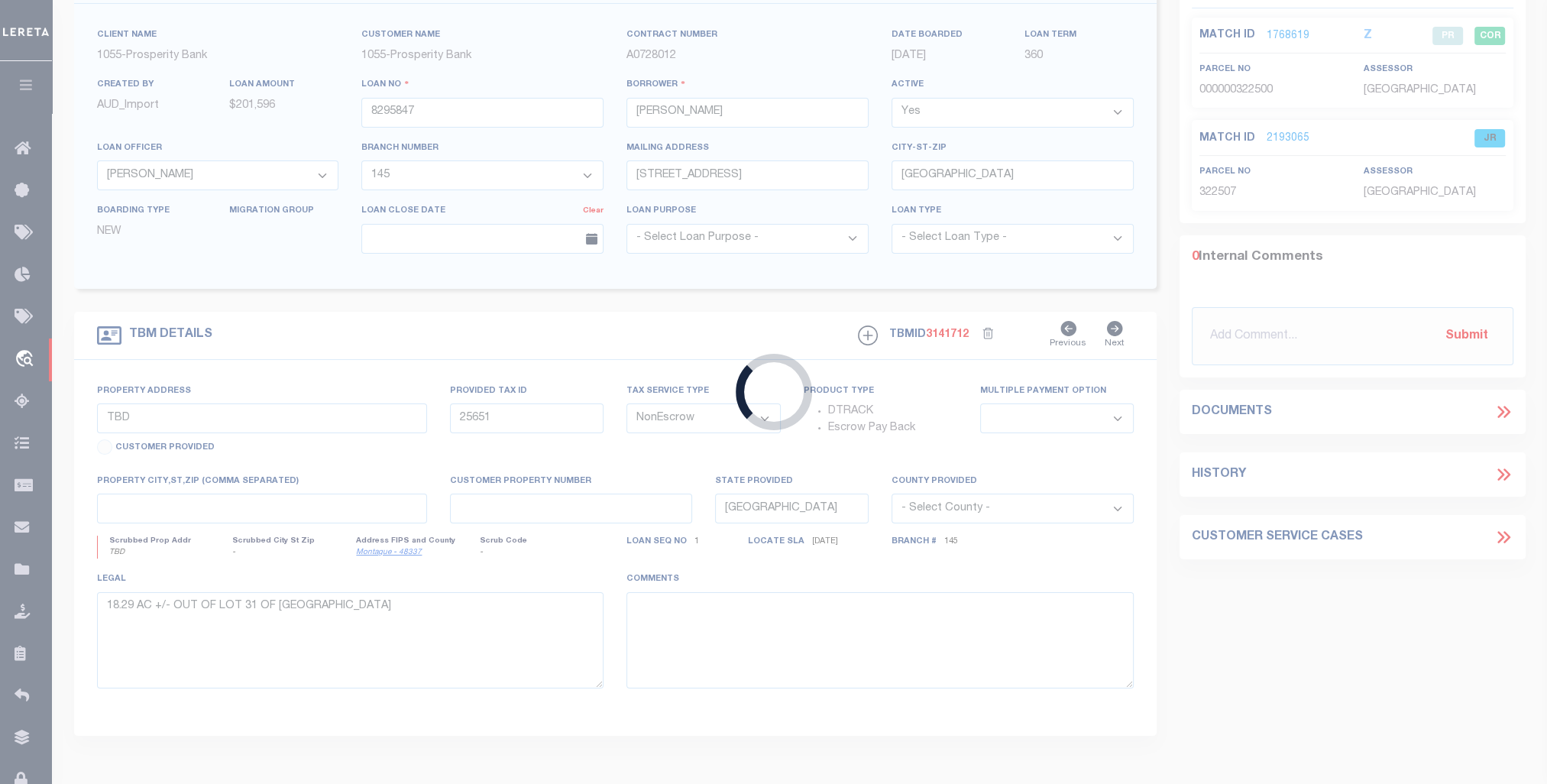
type input "143000004851"
type input "Progan US Corp"
select select
select select "400"
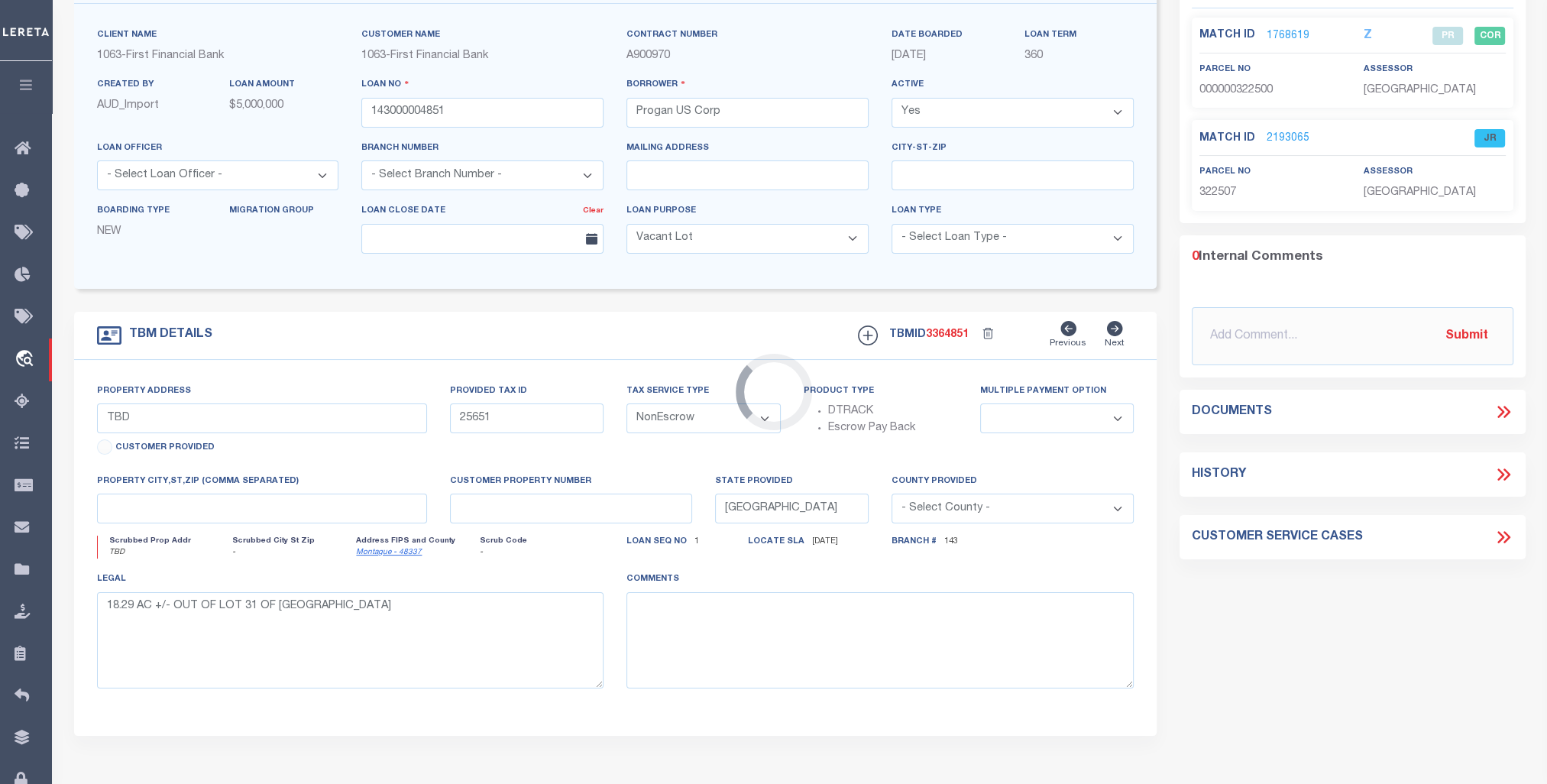
select select "49039"
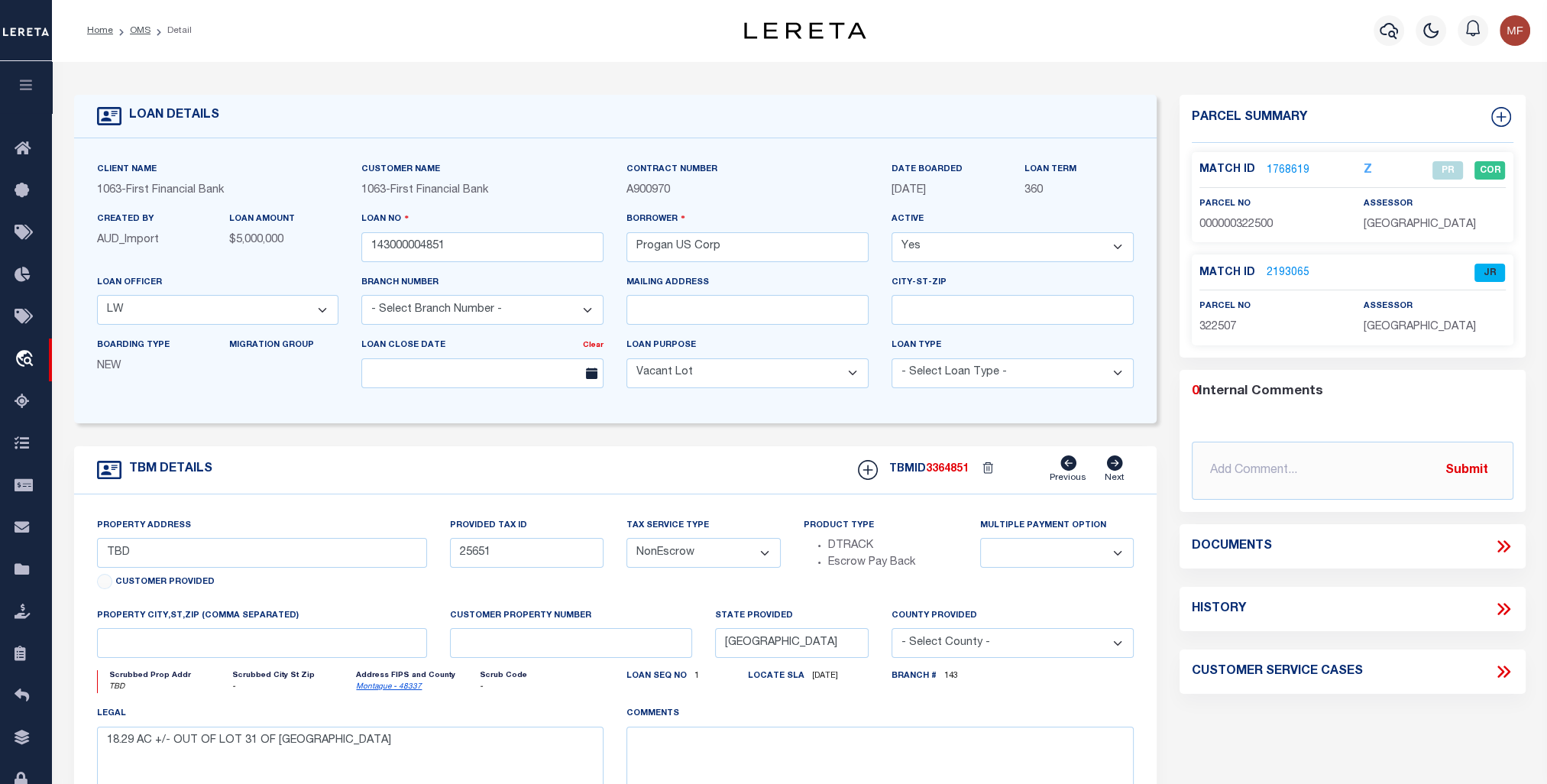
select select "794"
type input "14830 Talcott Street,"
select select
type input "Houston TX 77015"
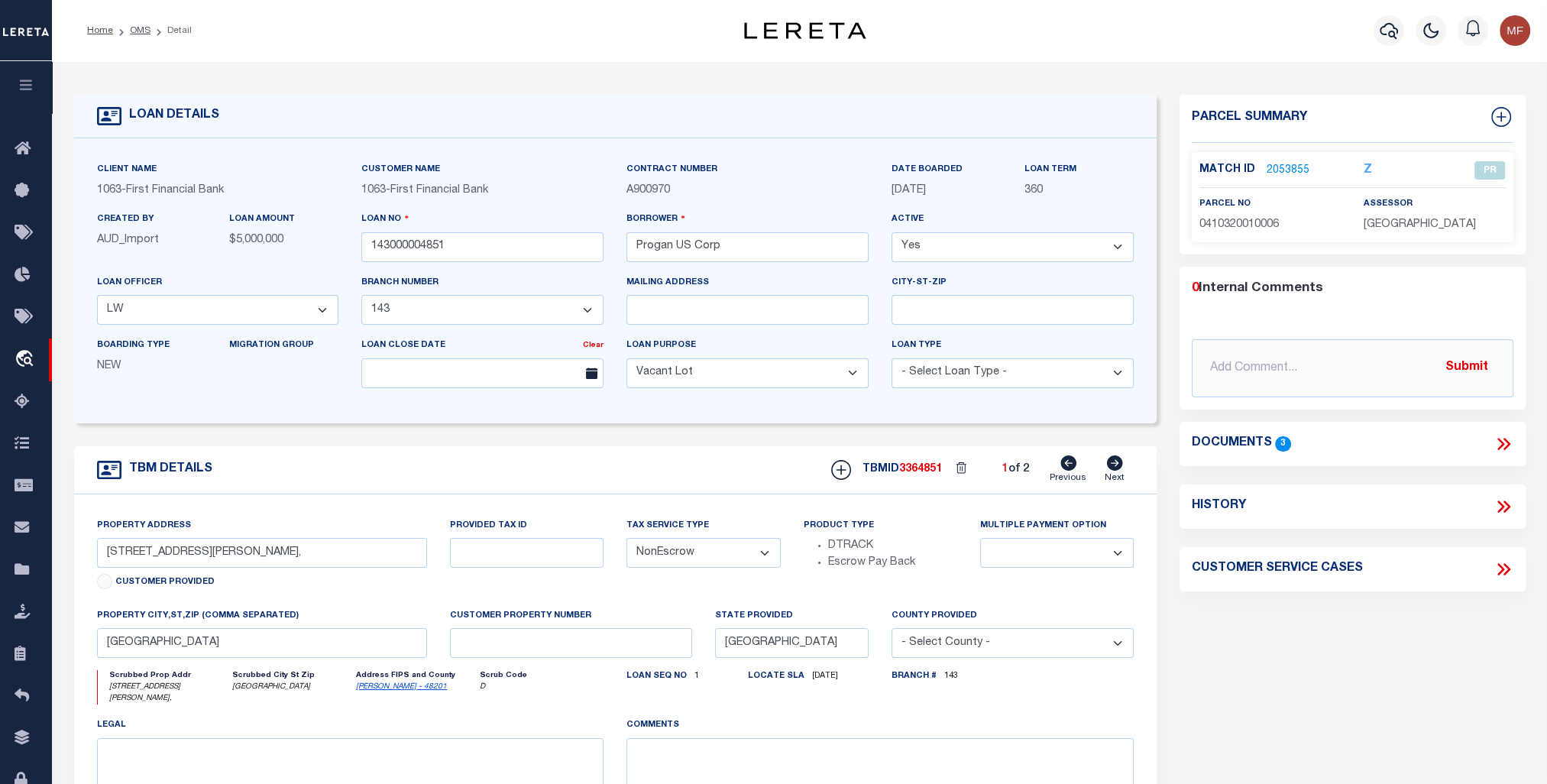
click at [1115, 467] on icon at bounding box center [1115, 463] width 16 height 16
select select
type input "3"
select select
click at [1293, 168] on link "2228753" at bounding box center [1288, 170] width 43 height 16
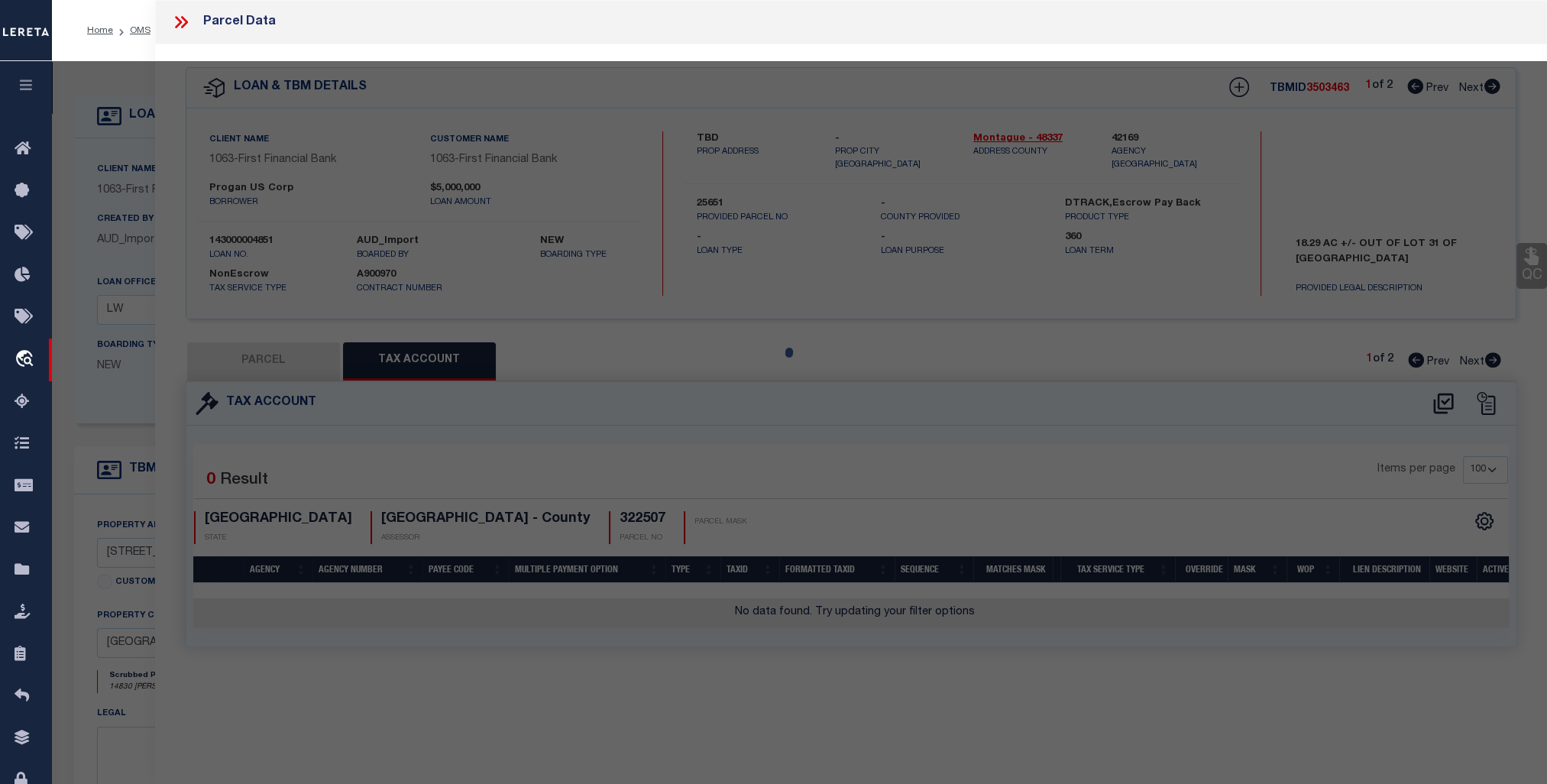
select select "AS"
select select
checkbox input "false"
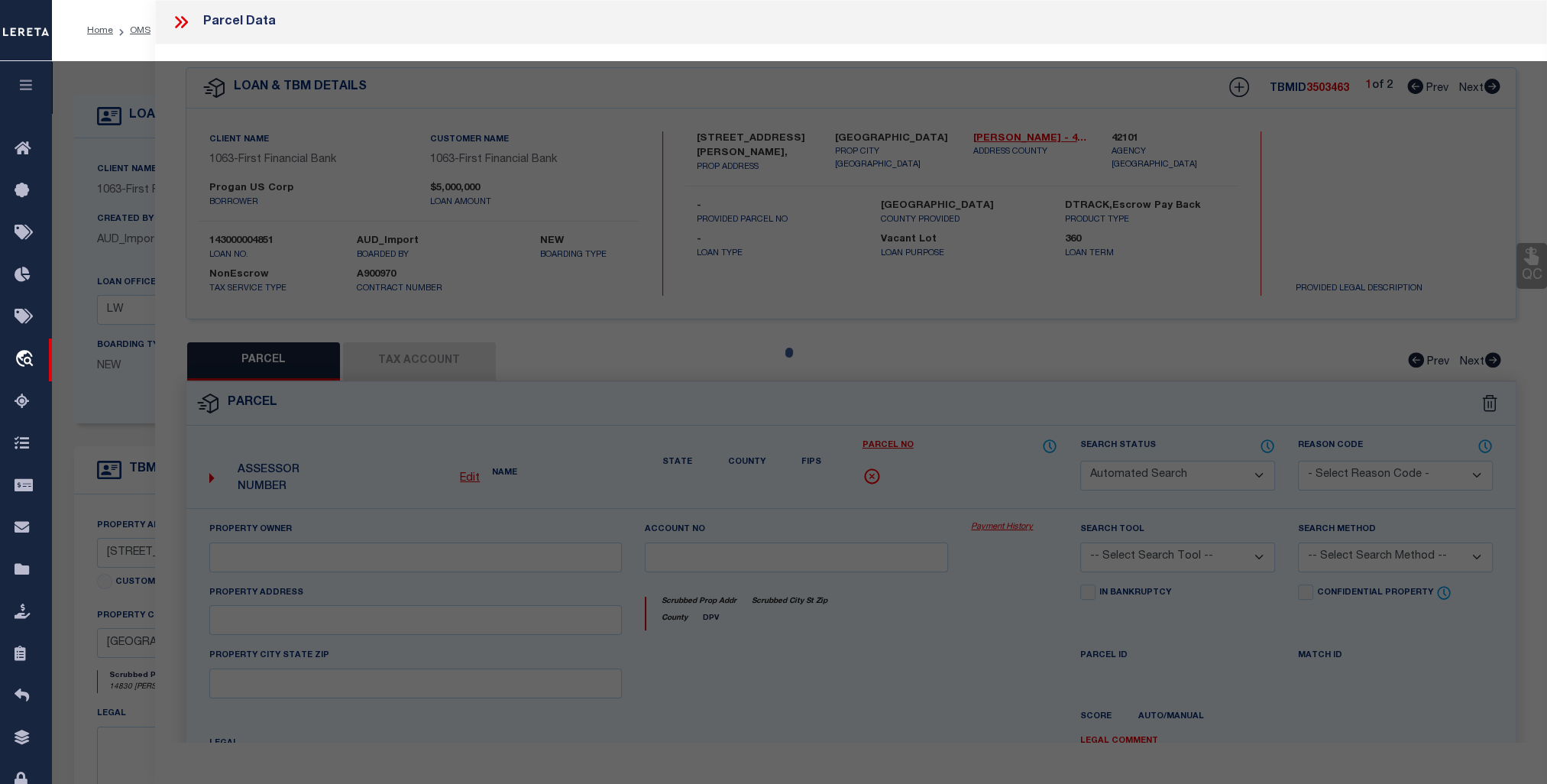
select select "JR"
type input "PROGAN US CORP"
select select "AGW"
select select "LEG"
type input "14830 TALCOTT ST"
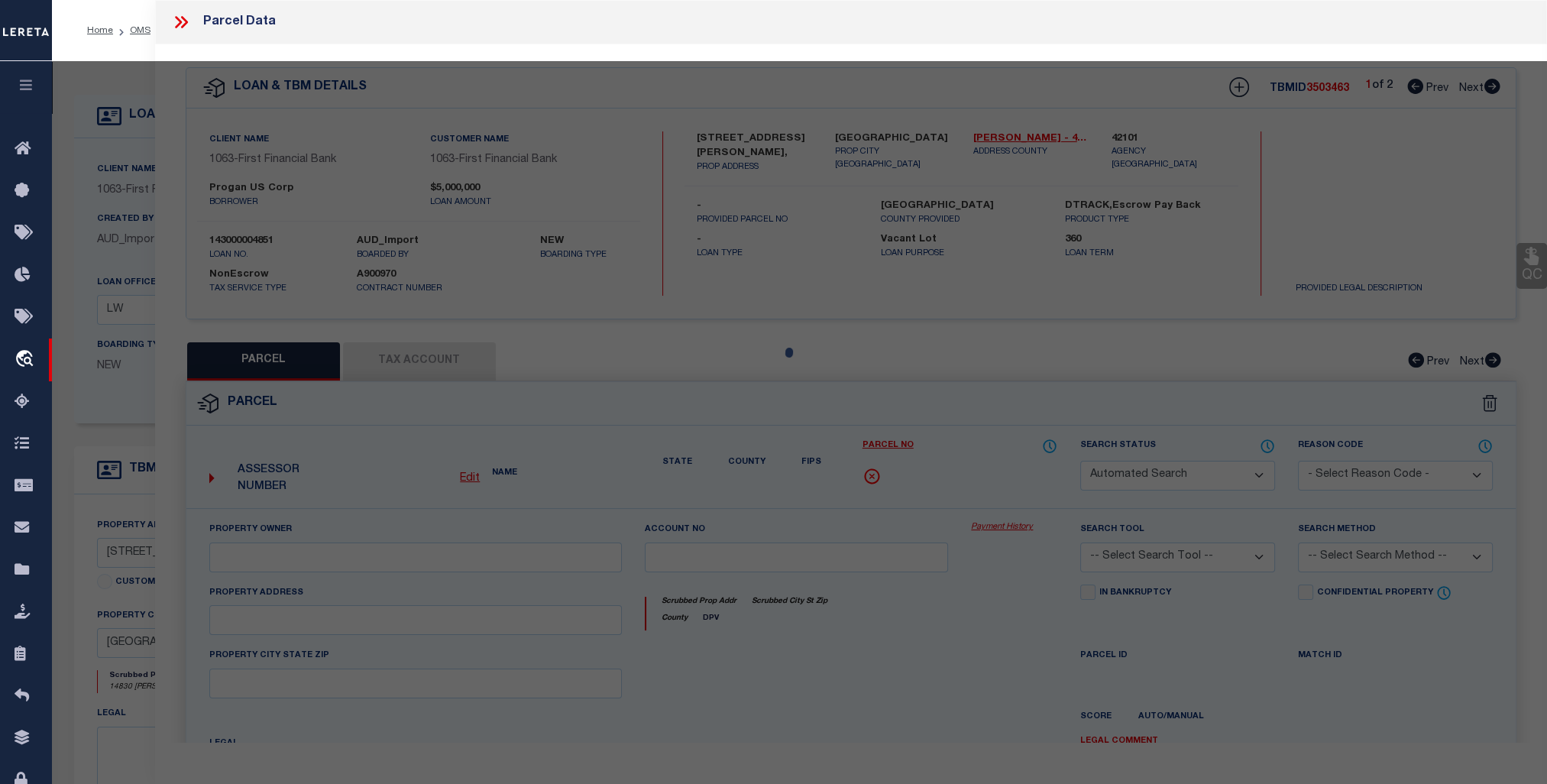
type input "[GEOGRAPHIC_DATA]"
type textarea "TRS 1E 1F & 1H ABST 76 R & R VINCE"
type textarea "Need to add GOOSE CREEK CISD to the jurisdiction tab which collects GALENA PARK…"
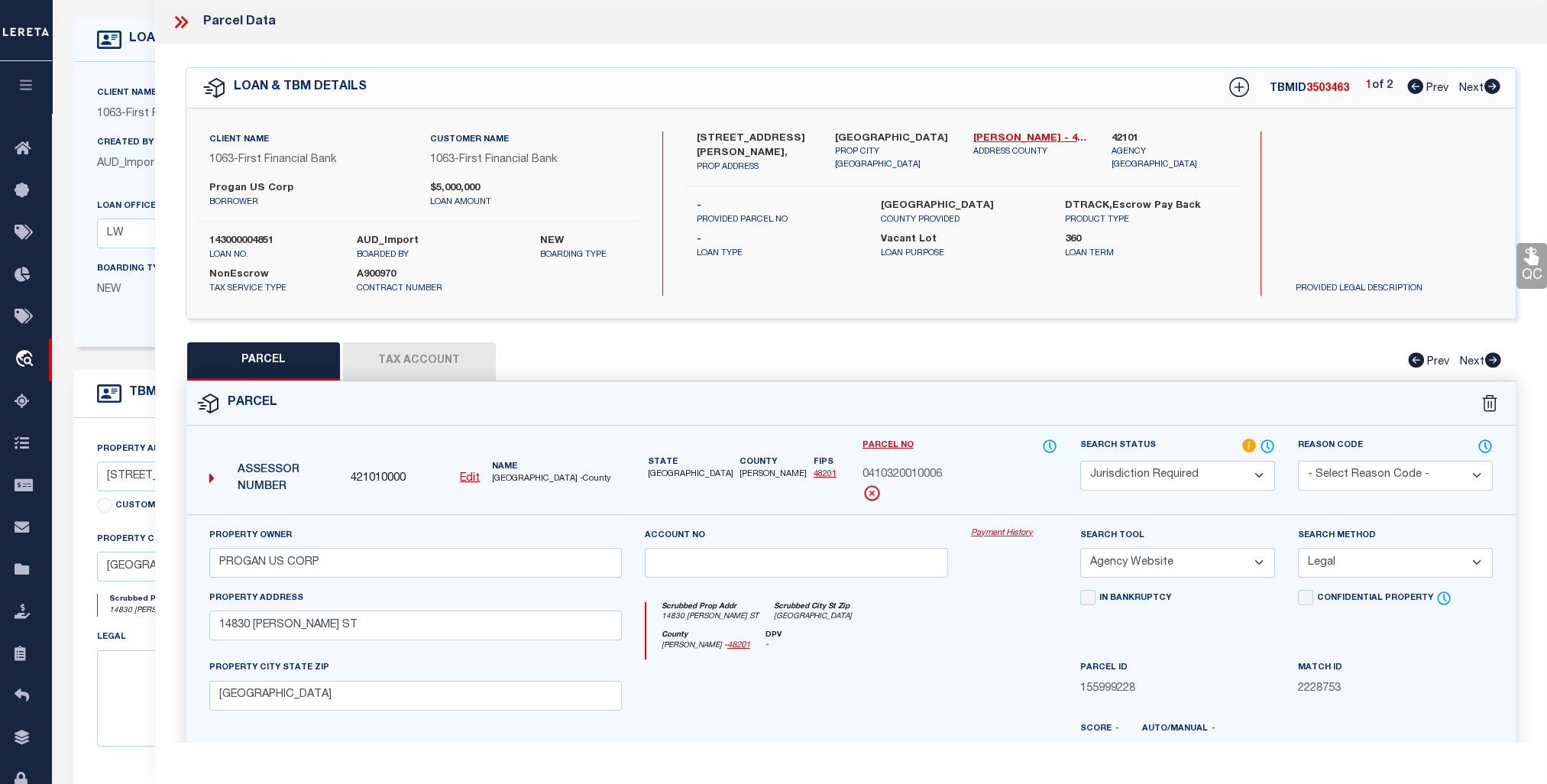
click at [180, 23] on icon at bounding box center [178, 23] width 7 height 12
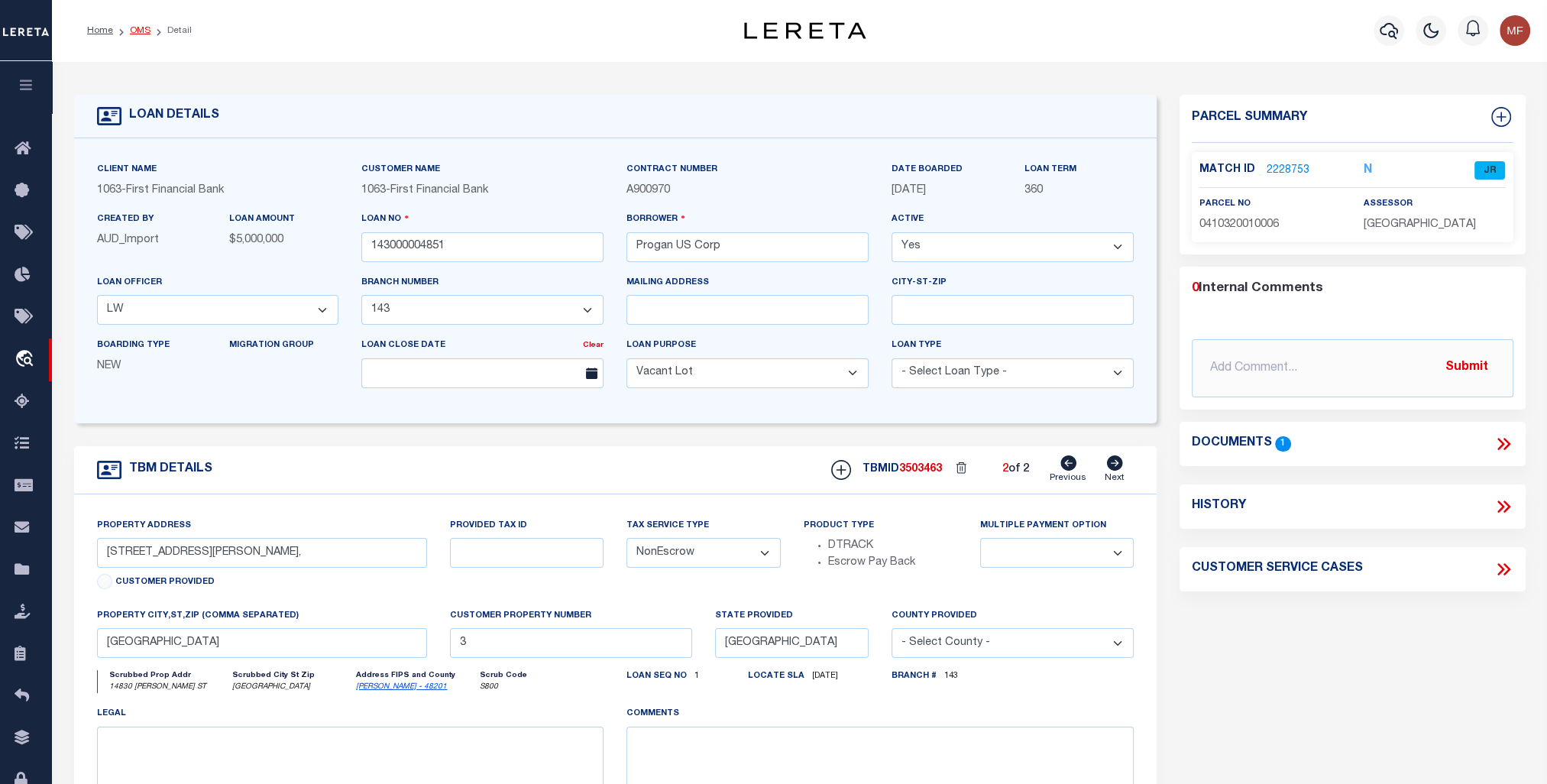
click at [138, 29] on link "OMS" at bounding box center [140, 30] width 21 height 9
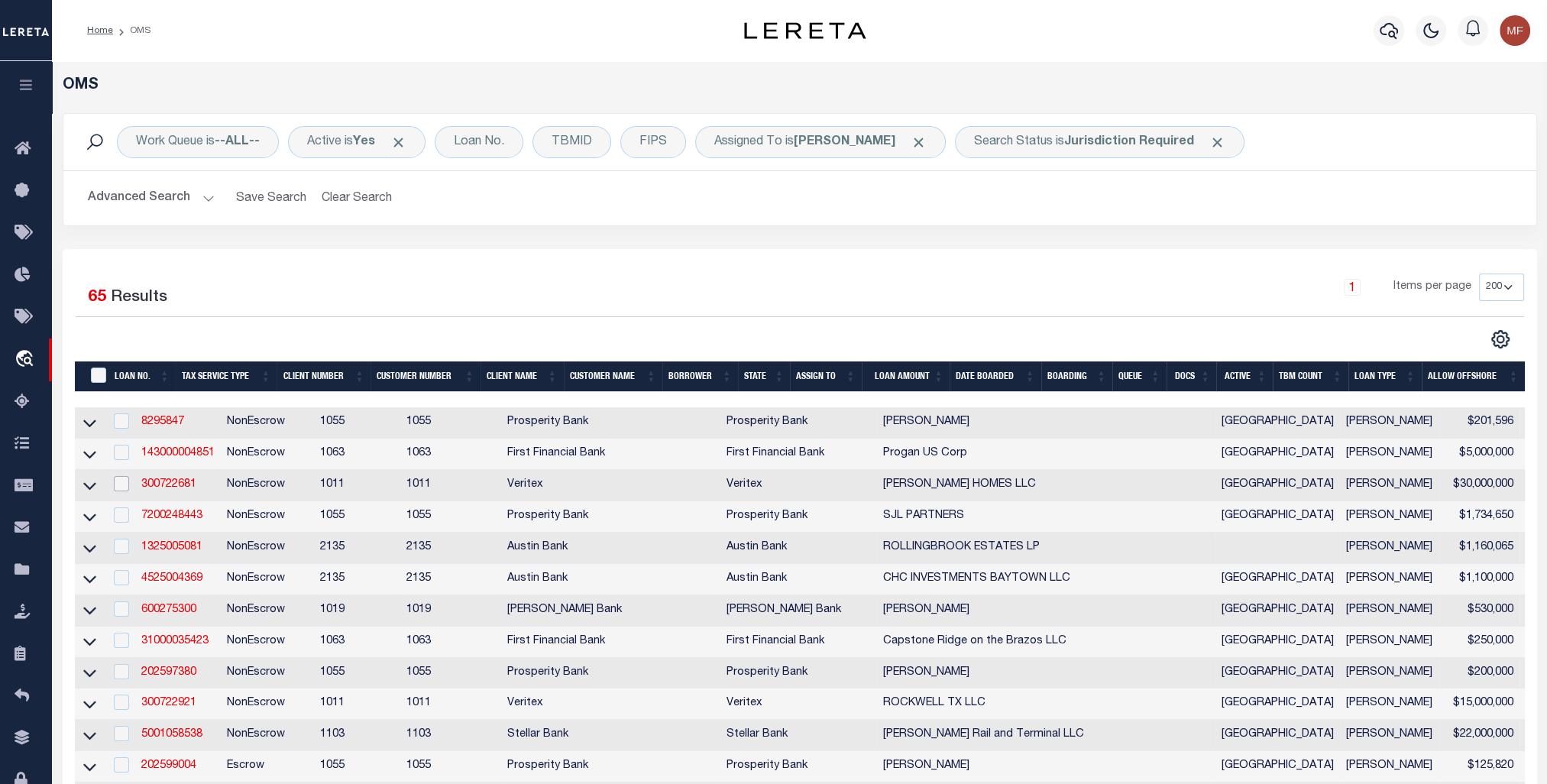
click at [124, 485] on input "checkbox" at bounding box center [121, 484] width 16 height 16
checkbox input "true"
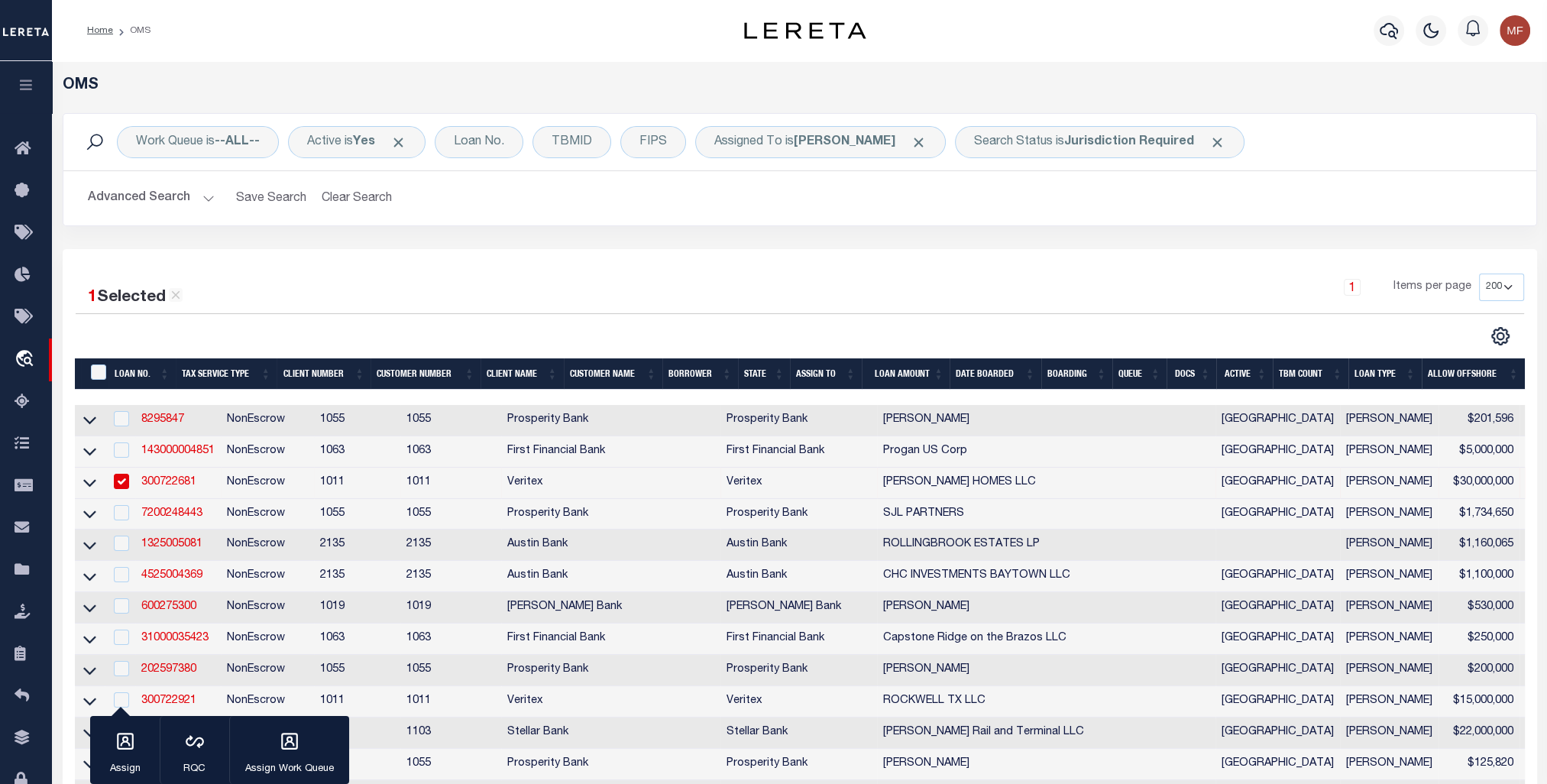
click at [152, 481] on link "300722681" at bounding box center [169, 482] width 55 height 11
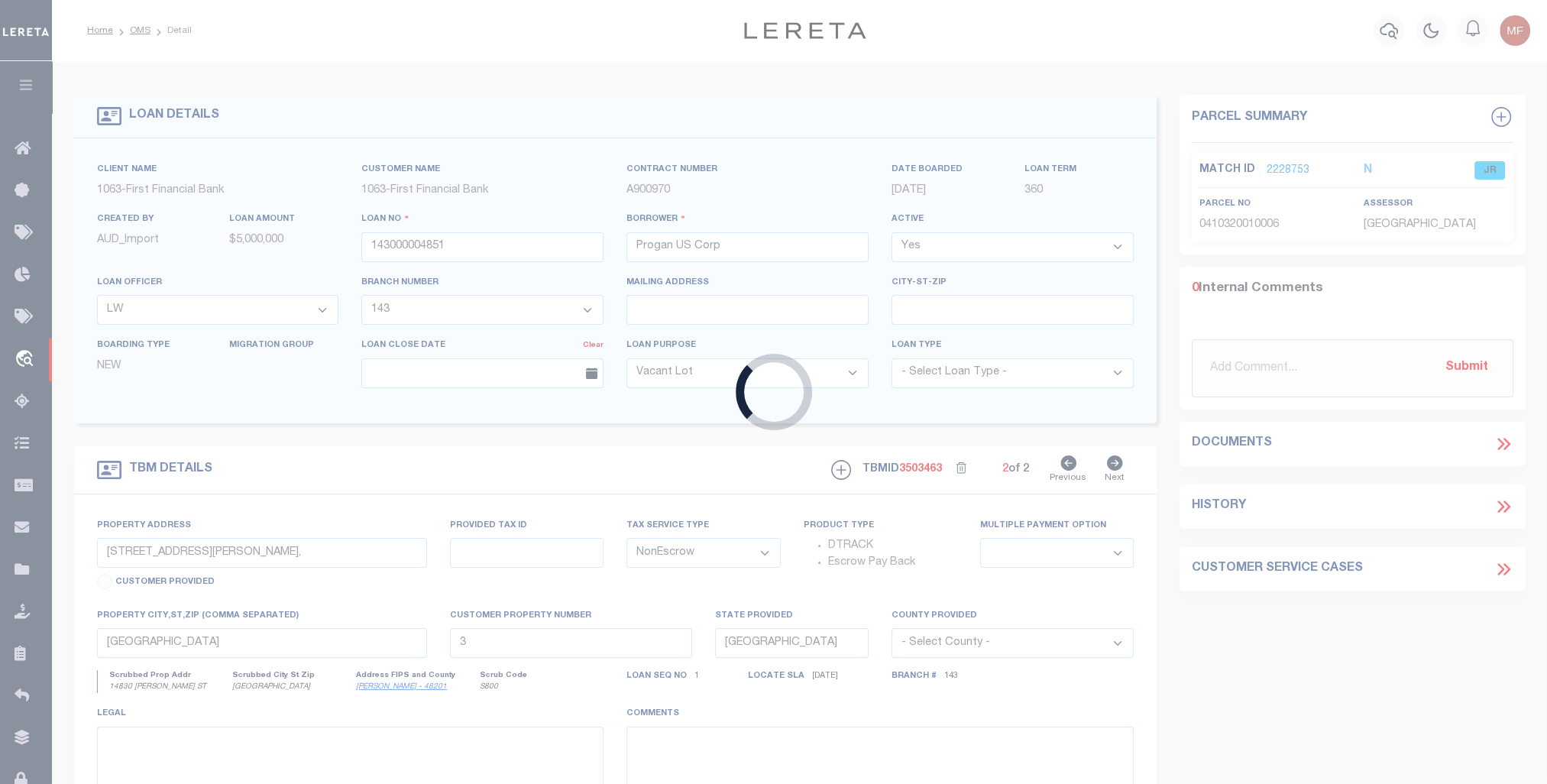
type input "300722681"
type input "SANDLIN HOMES LLC"
select select
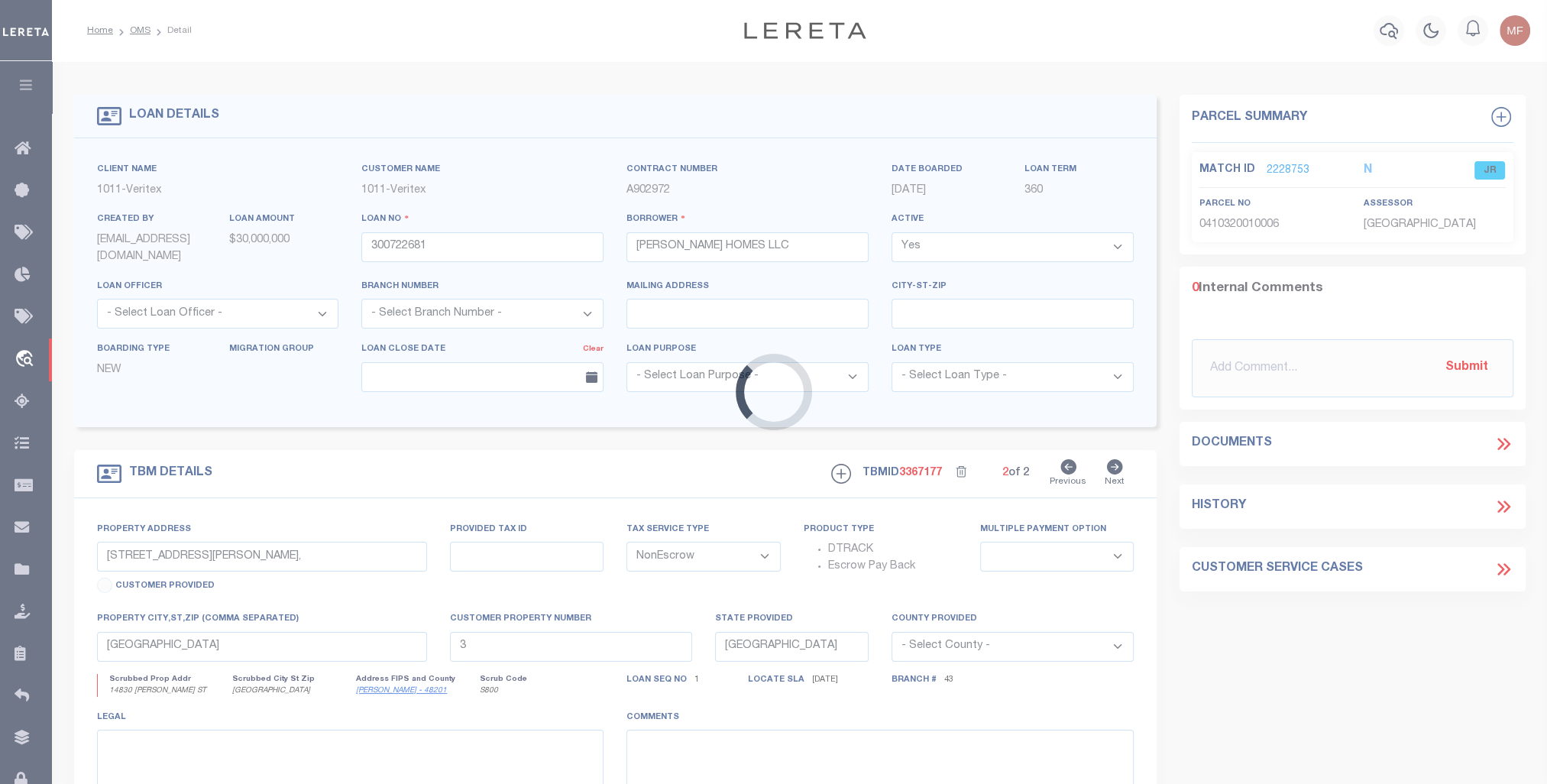
type input "Lots 21 22 23 24 25 26 5 6 7 8"
select select
type input "Cleburne TX 76033"
select select "Johnson"
type textarea "block E and block F Baker Farms Addistion -1908Chippewa Drive"
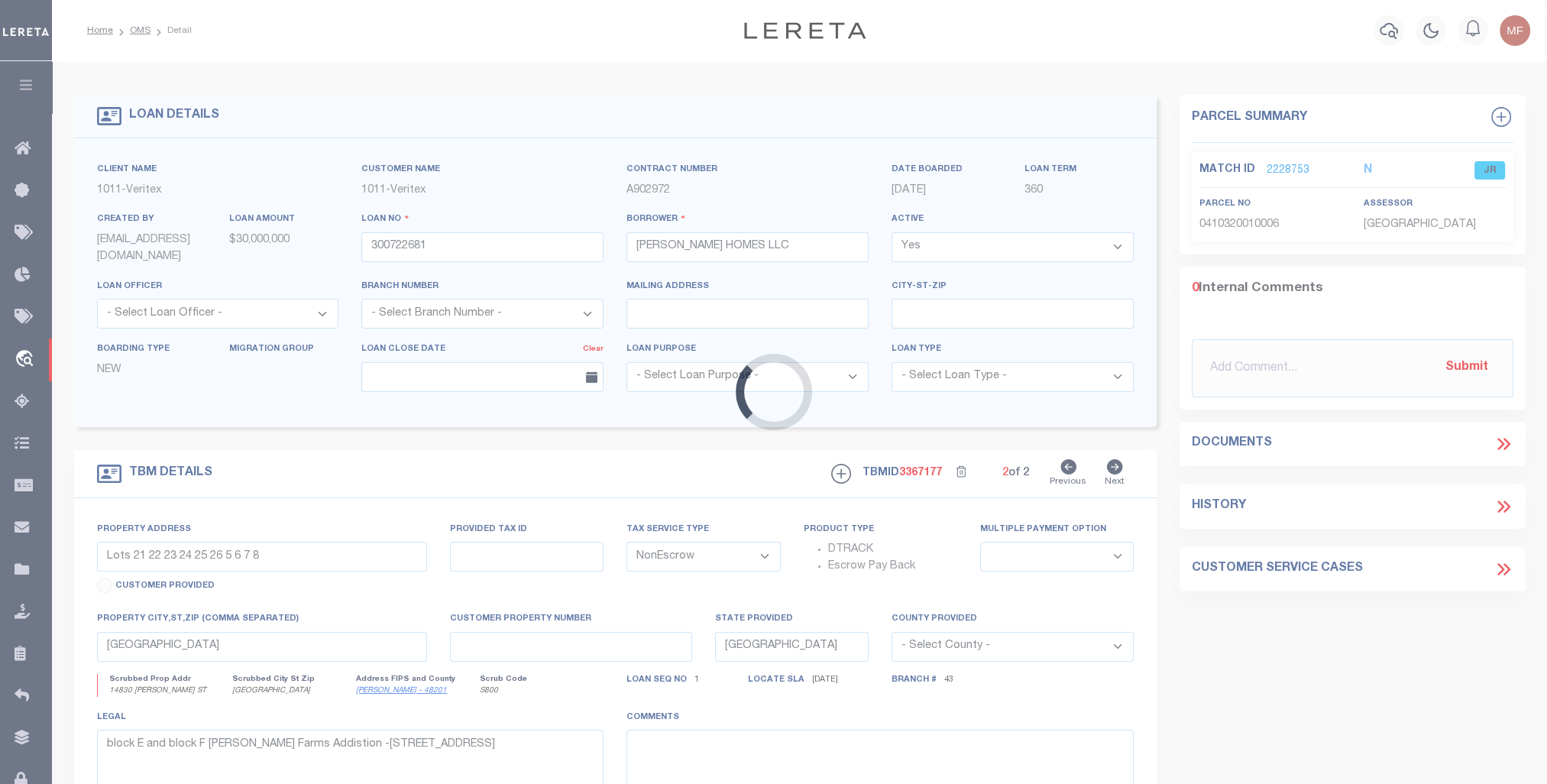
select select "4617"
select select "2347"
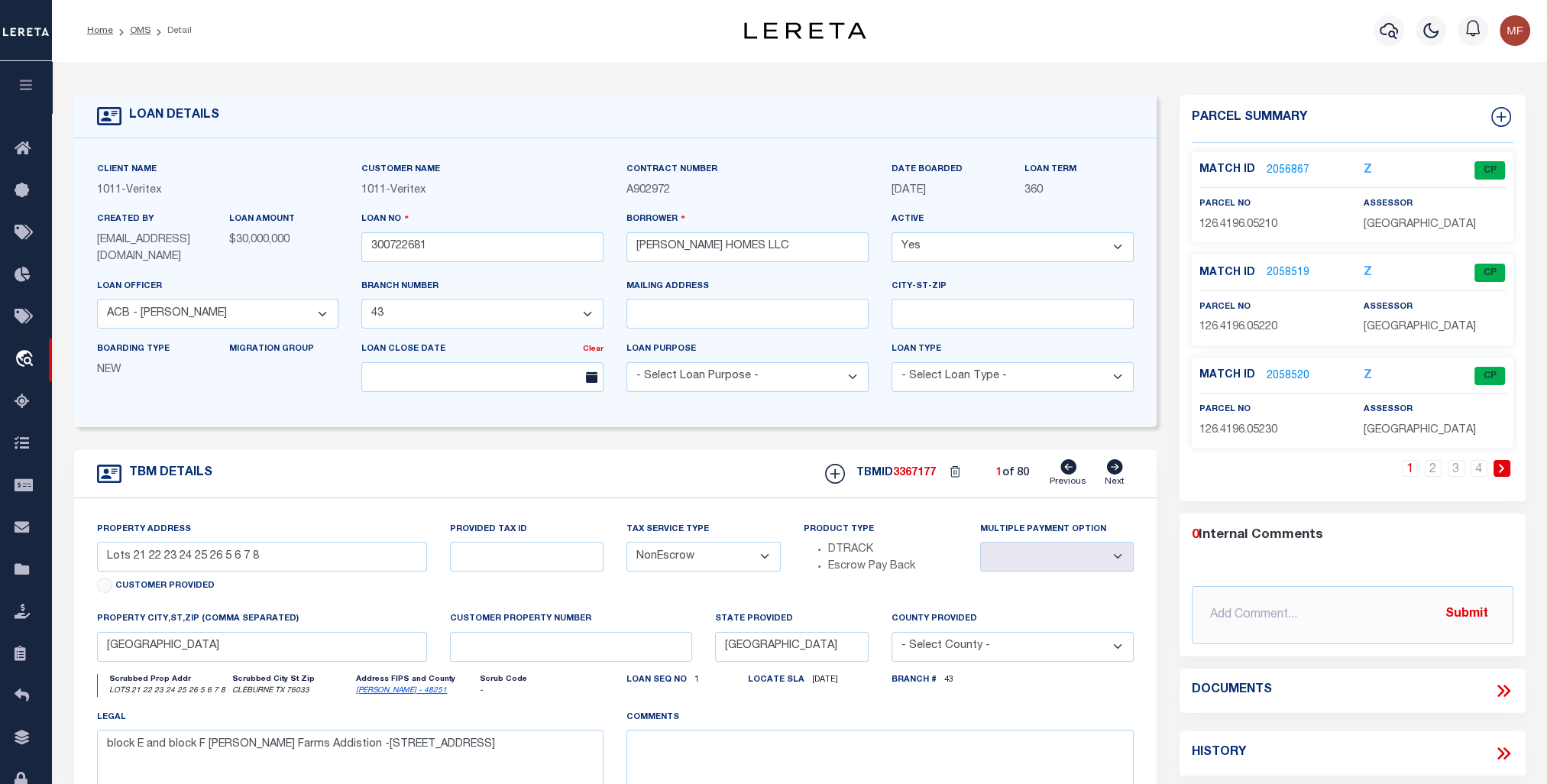
click at [1287, 268] on link "2058519" at bounding box center [1288, 273] width 43 height 16
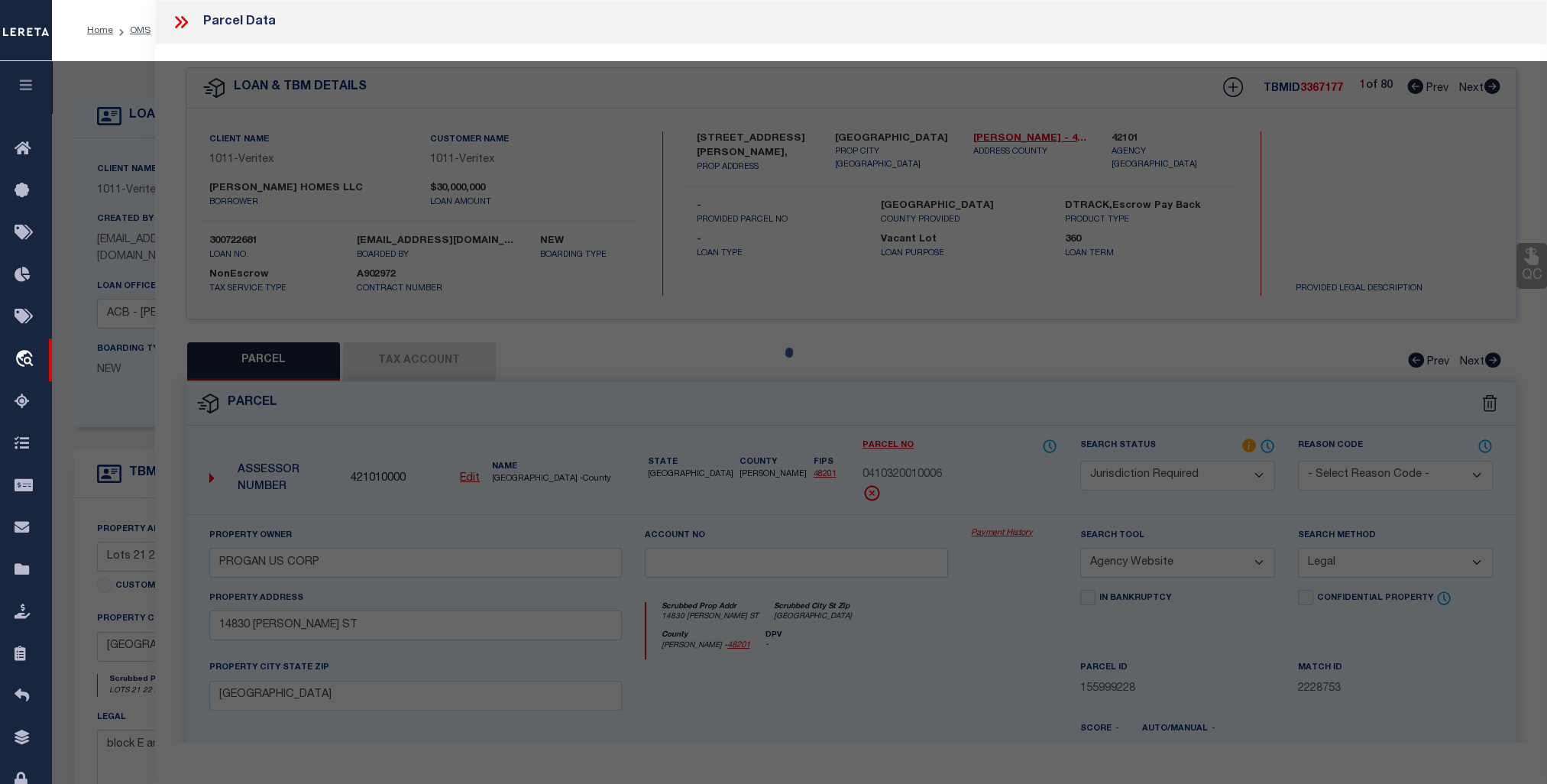
select select "AS"
select select
checkbox input "false"
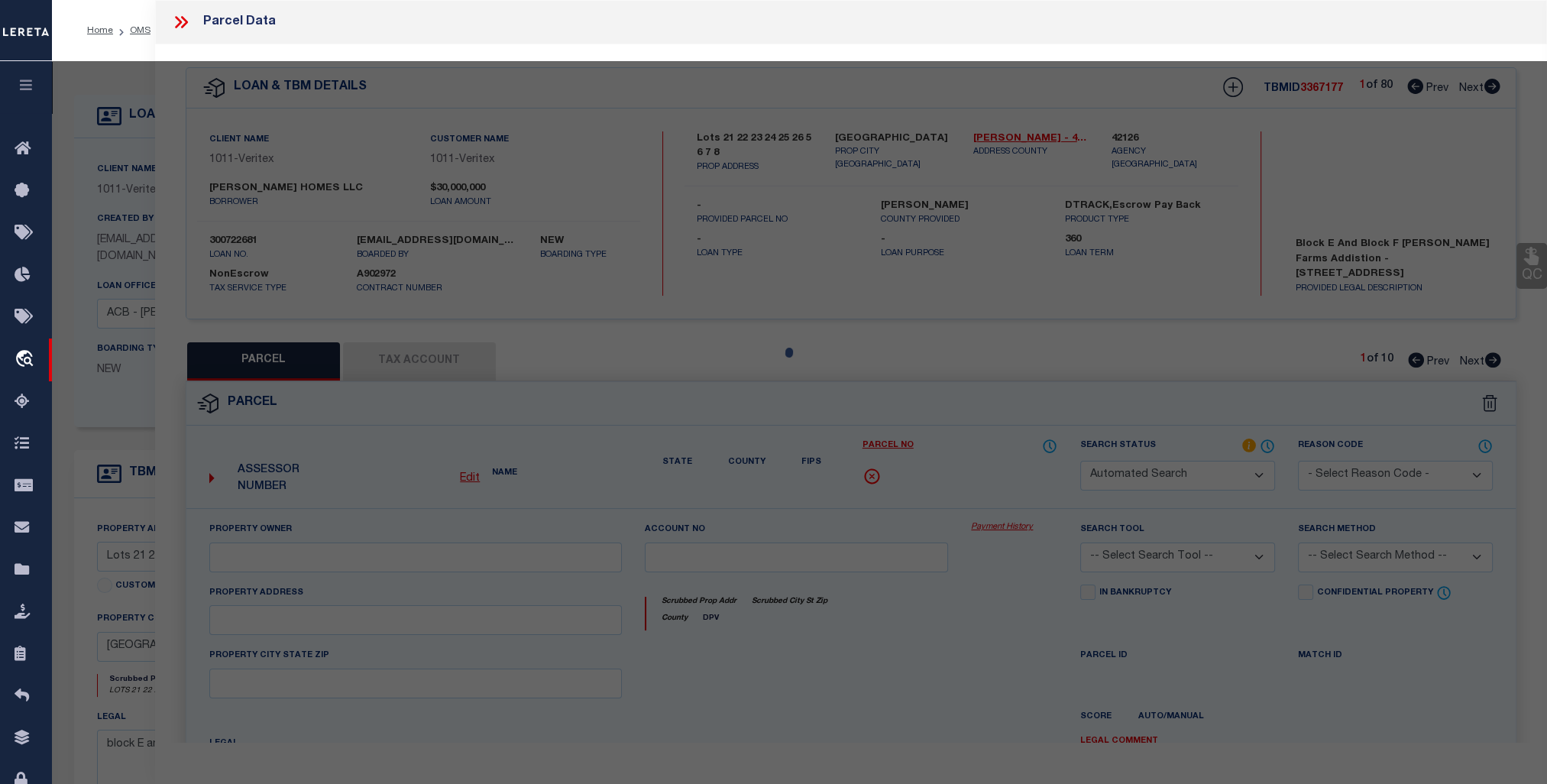
select select "CP"
type input "SANDLIN HOMES INC"
select select "AGW"
select select
type input "1910 CHIPPEWA DR"
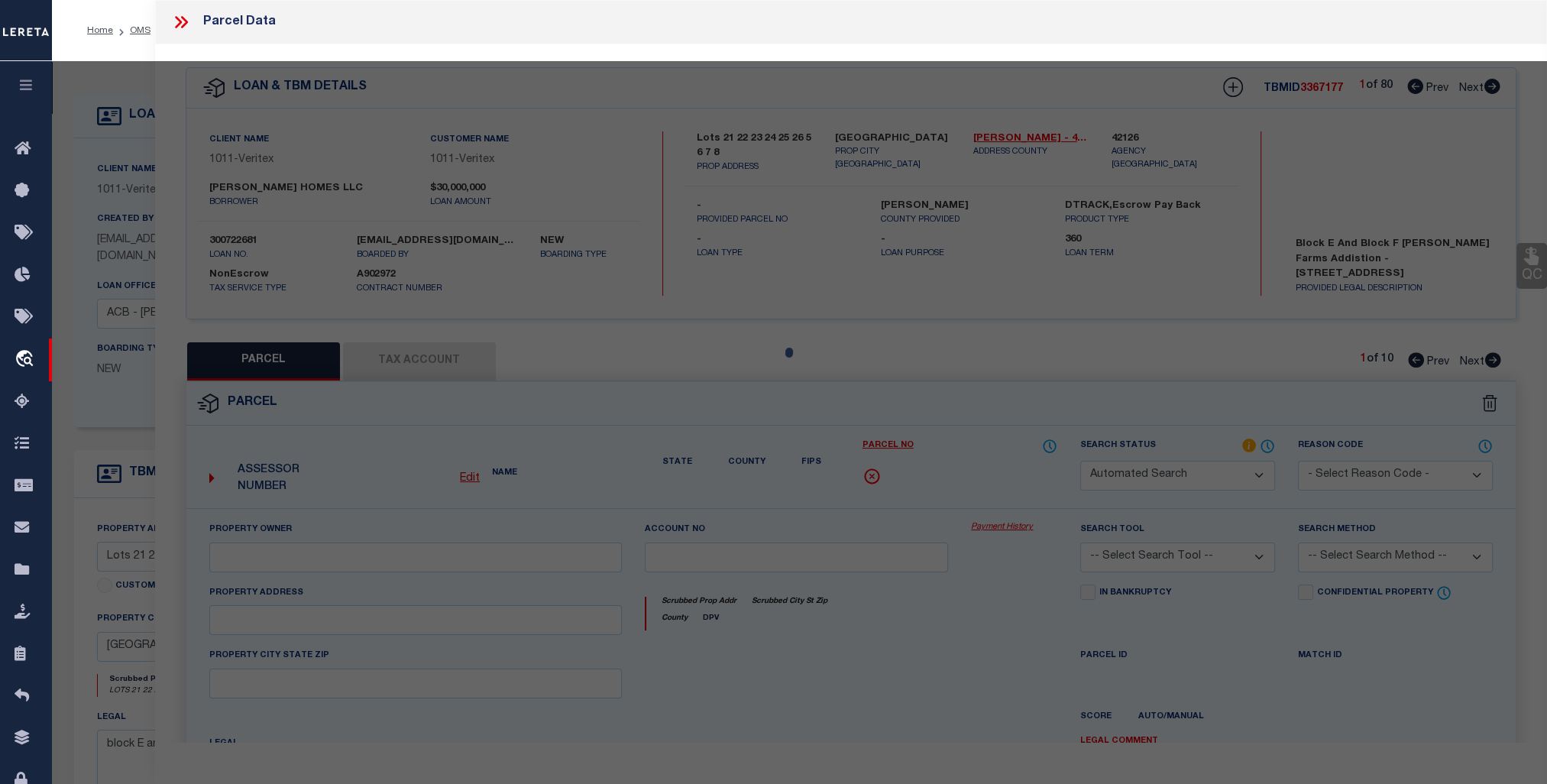
checkbox input "false"
type input "[GEOGRAPHIC_DATA]"
type textarea "LOT 22 BLK E BAKERS FARM Acres:0.1492"
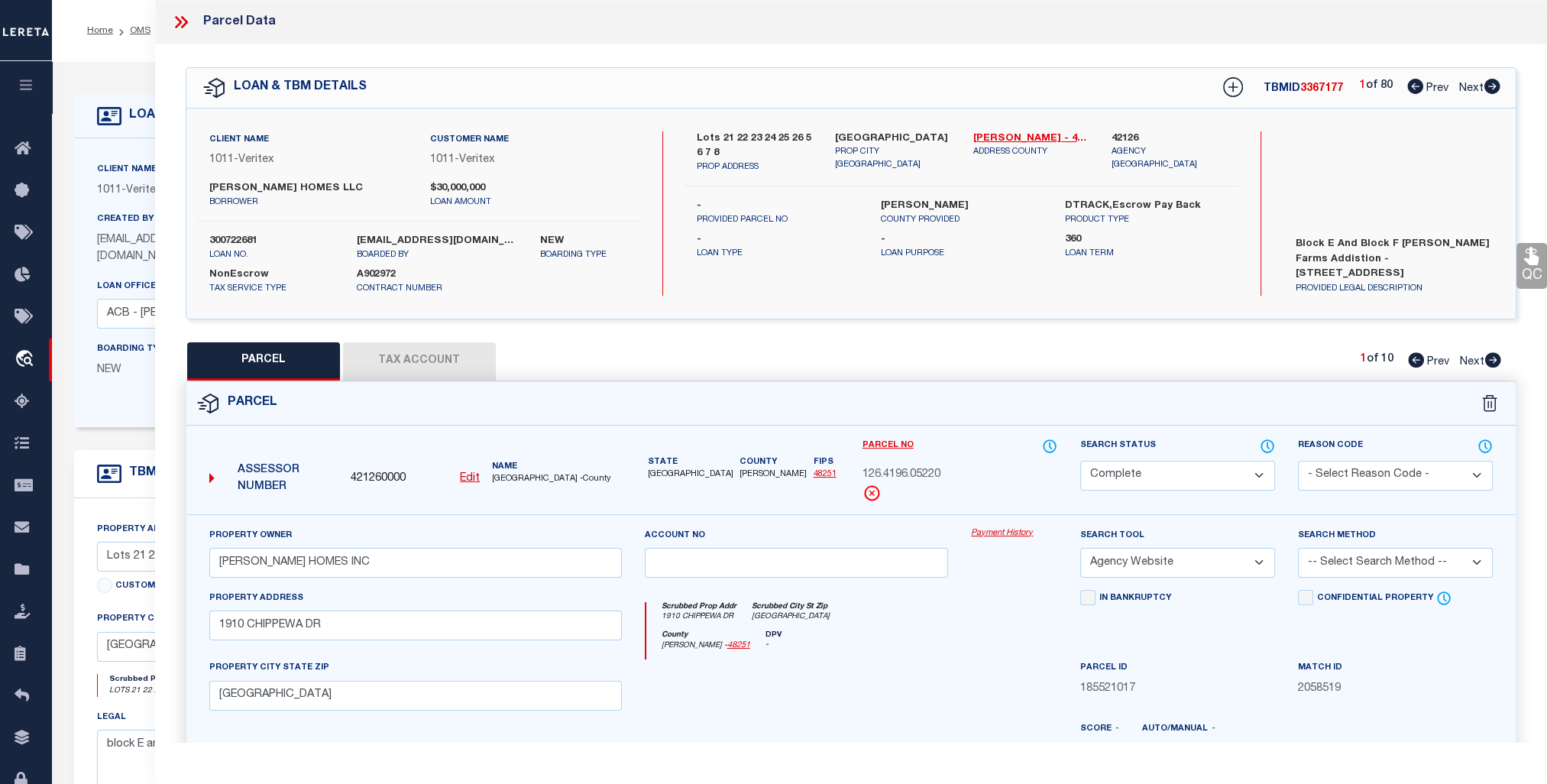
click at [184, 20] on icon at bounding box center [184, 23] width 7 height 12
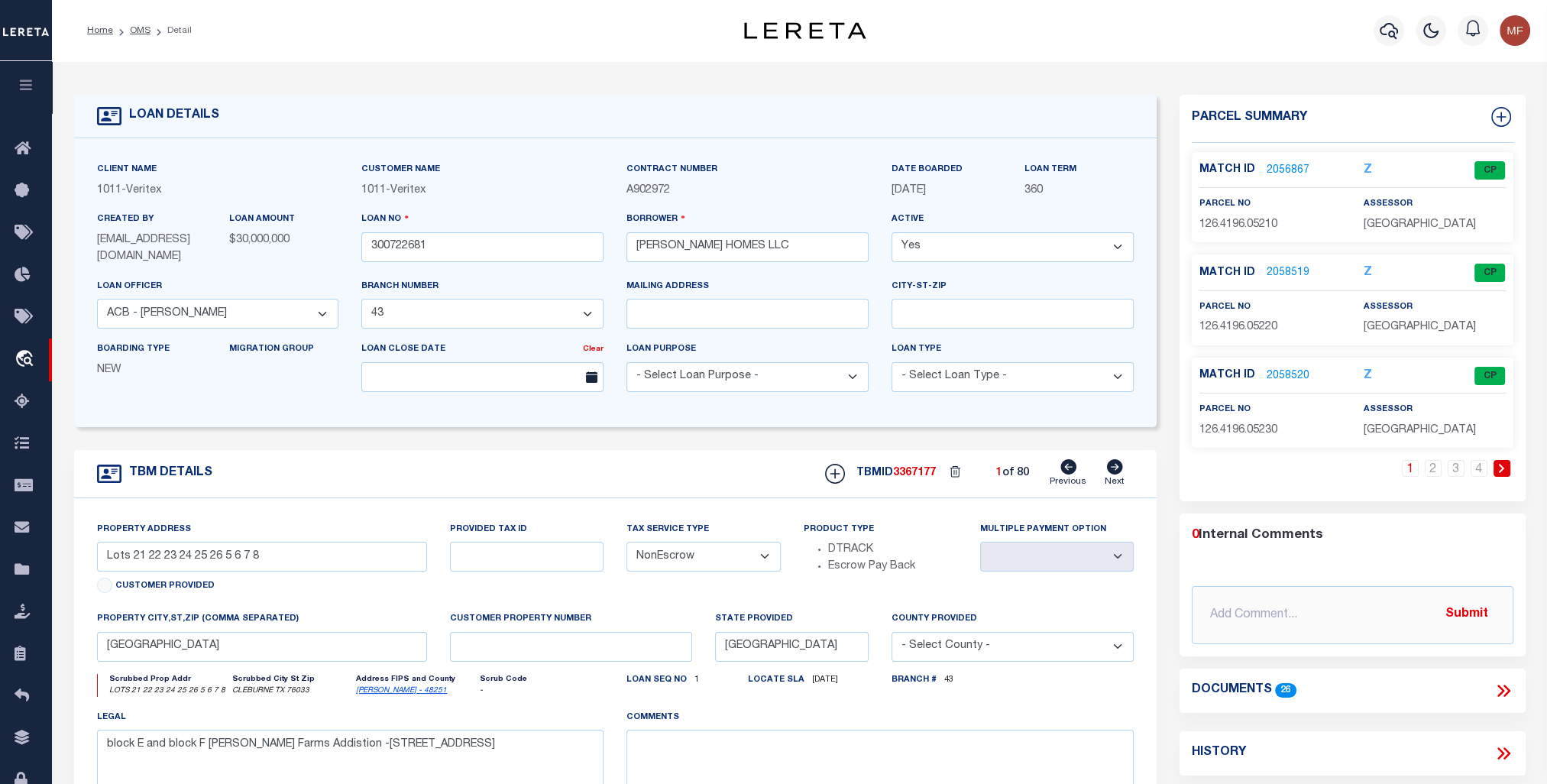
click at [1498, 466] on icon at bounding box center [1501, 468] width 7 height 9
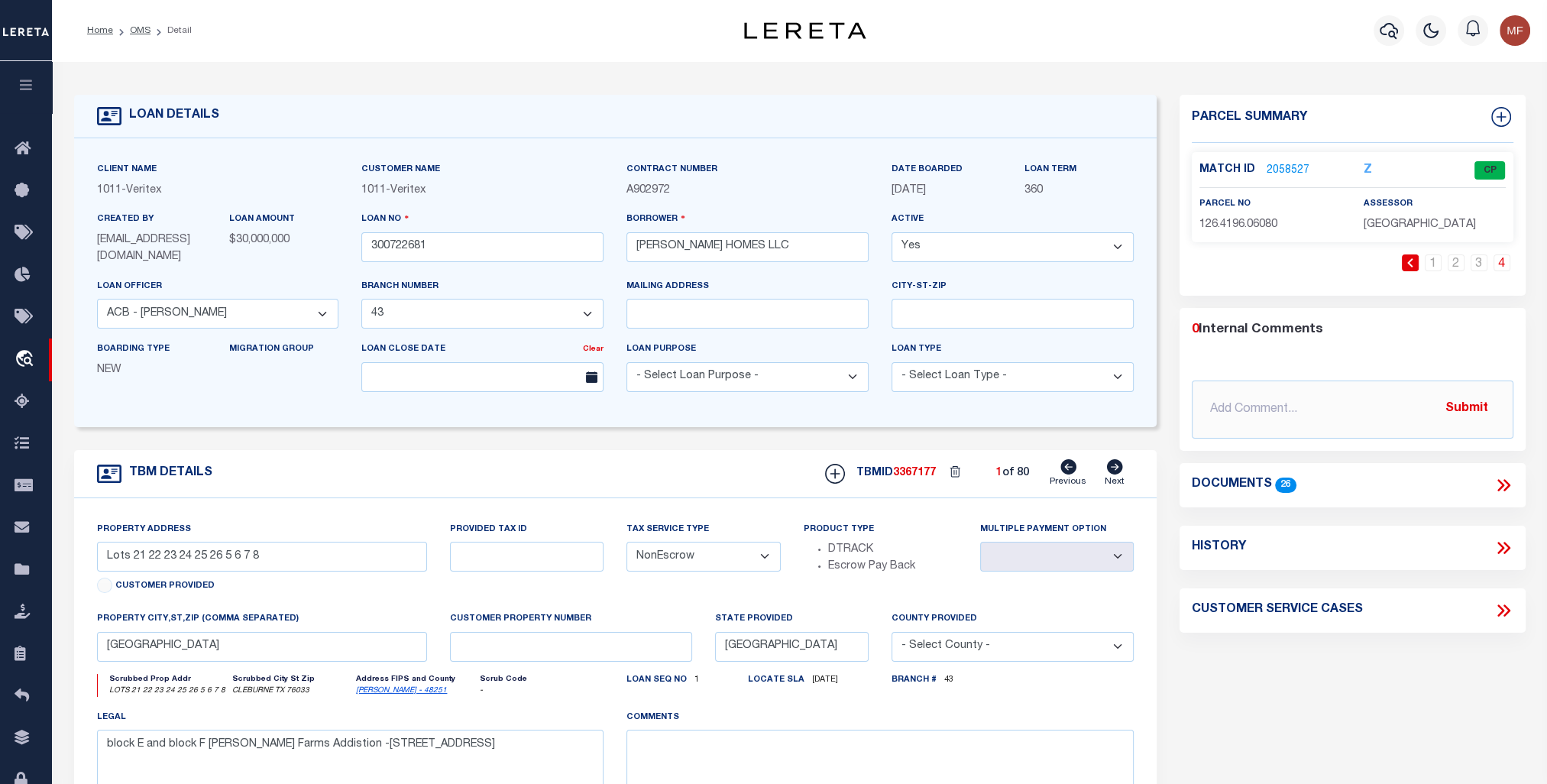
click at [1119, 466] on icon at bounding box center [1115, 467] width 16 height 16
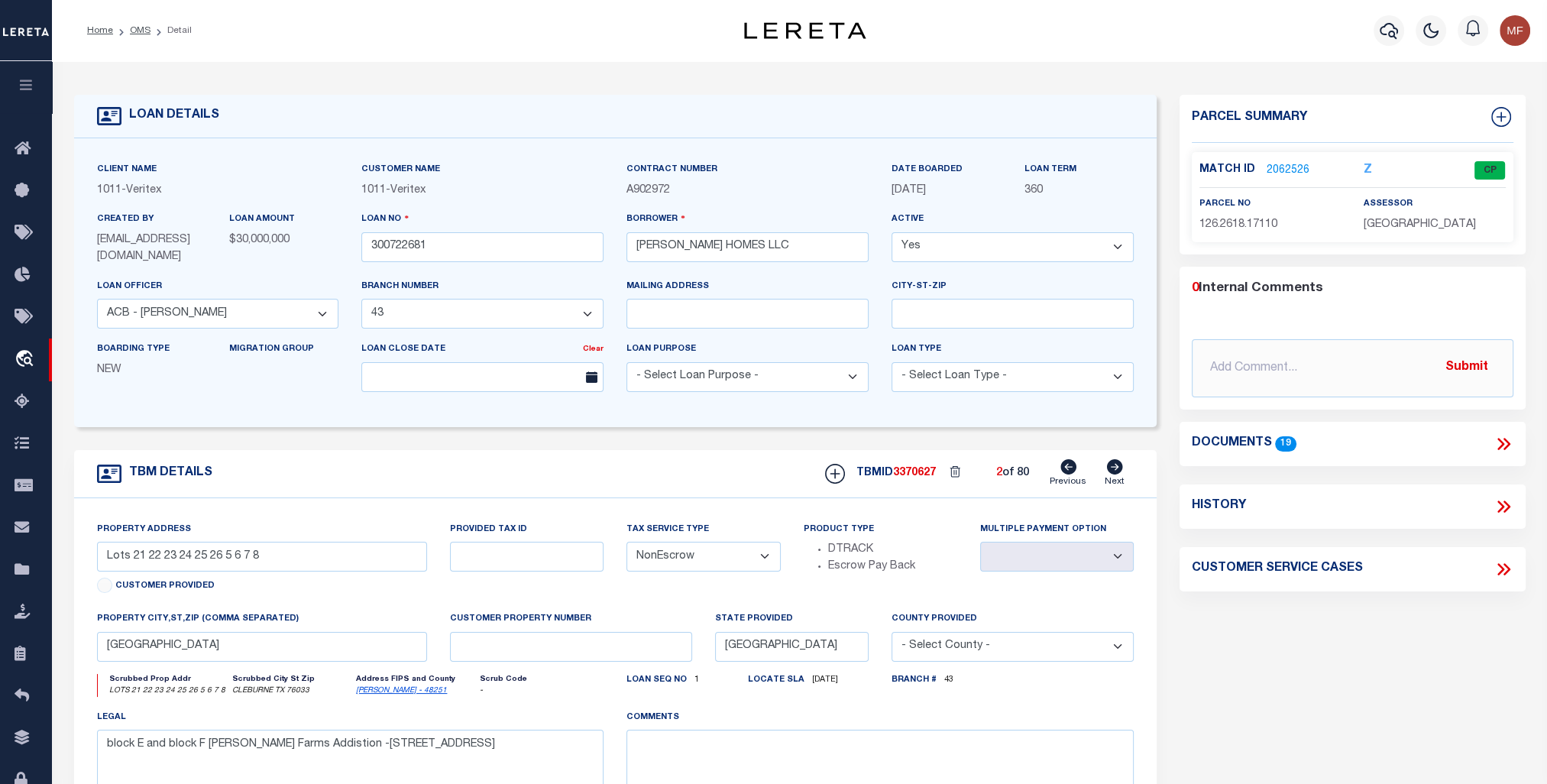
type input "1009 Wasatch Court"
select select
type input "Burleson TX 76028"
type textarea "See the Deed Attached"
click at [1119, 466] on icon at bounding box center [1115, 467] width 16 height 16
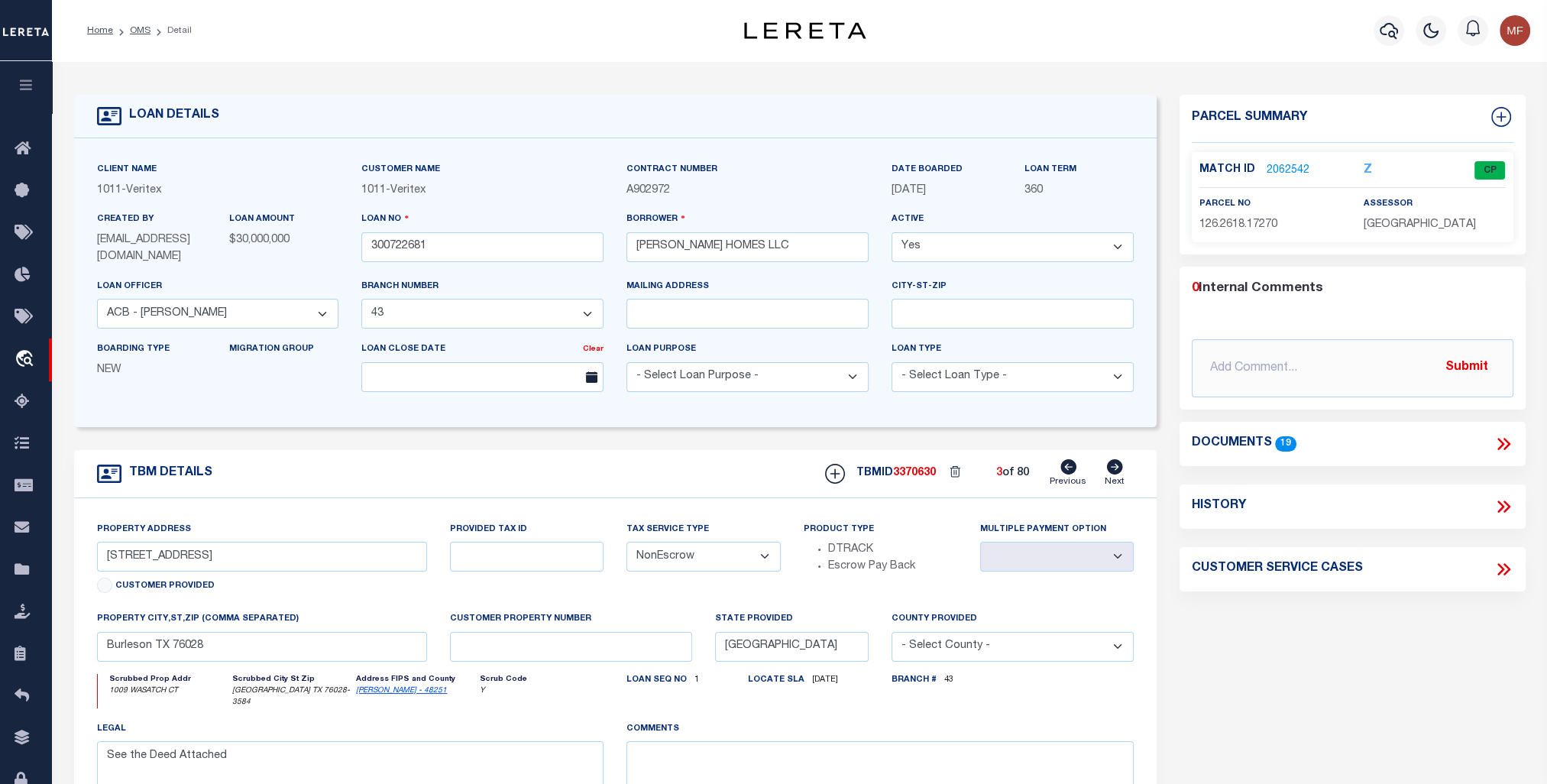
type input "1012 Catskill"
select select
click at [1119, 466] on icon at bounding box center [1115, 467] width 16 height 16
type input "265 Allegheny Drive"
select select
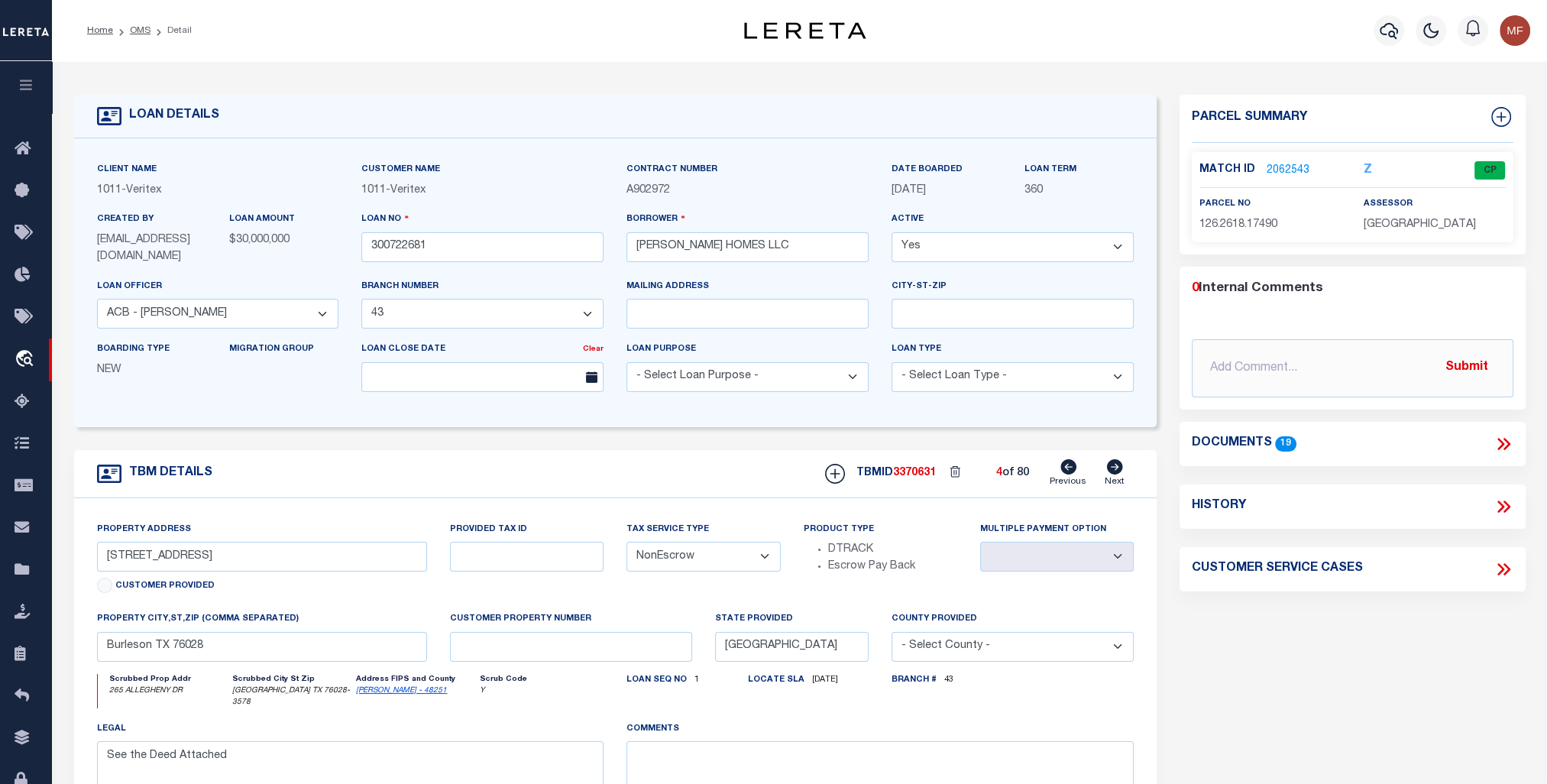
click at [1119, 466] on icon at bounding box center [1115, 467] width 16 height 16
type input "217 Allegheny Drive"
select select
click at [1119, 466] on icon at bounding box center [1115, 467] width 16 height 16
type input "221 Allegheny Drive"
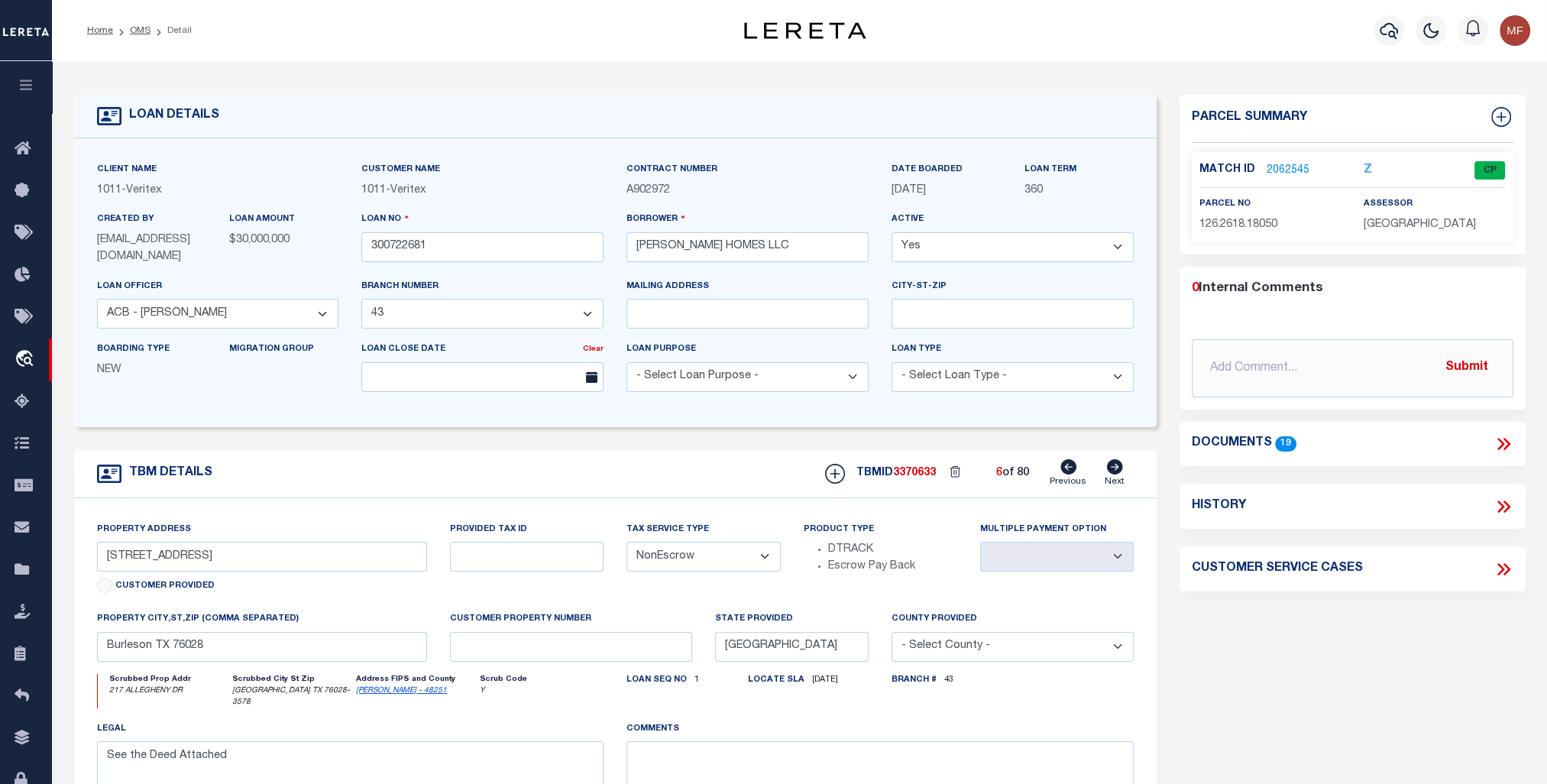
select select
click at [1119, 466] on icon at bounding box center [1115, 467] width 16 height 16
type input "1021 Allegheny Drive"
select select
click at [1119, 466] on icon at bounding box center [1115, 467] width 16 height 16
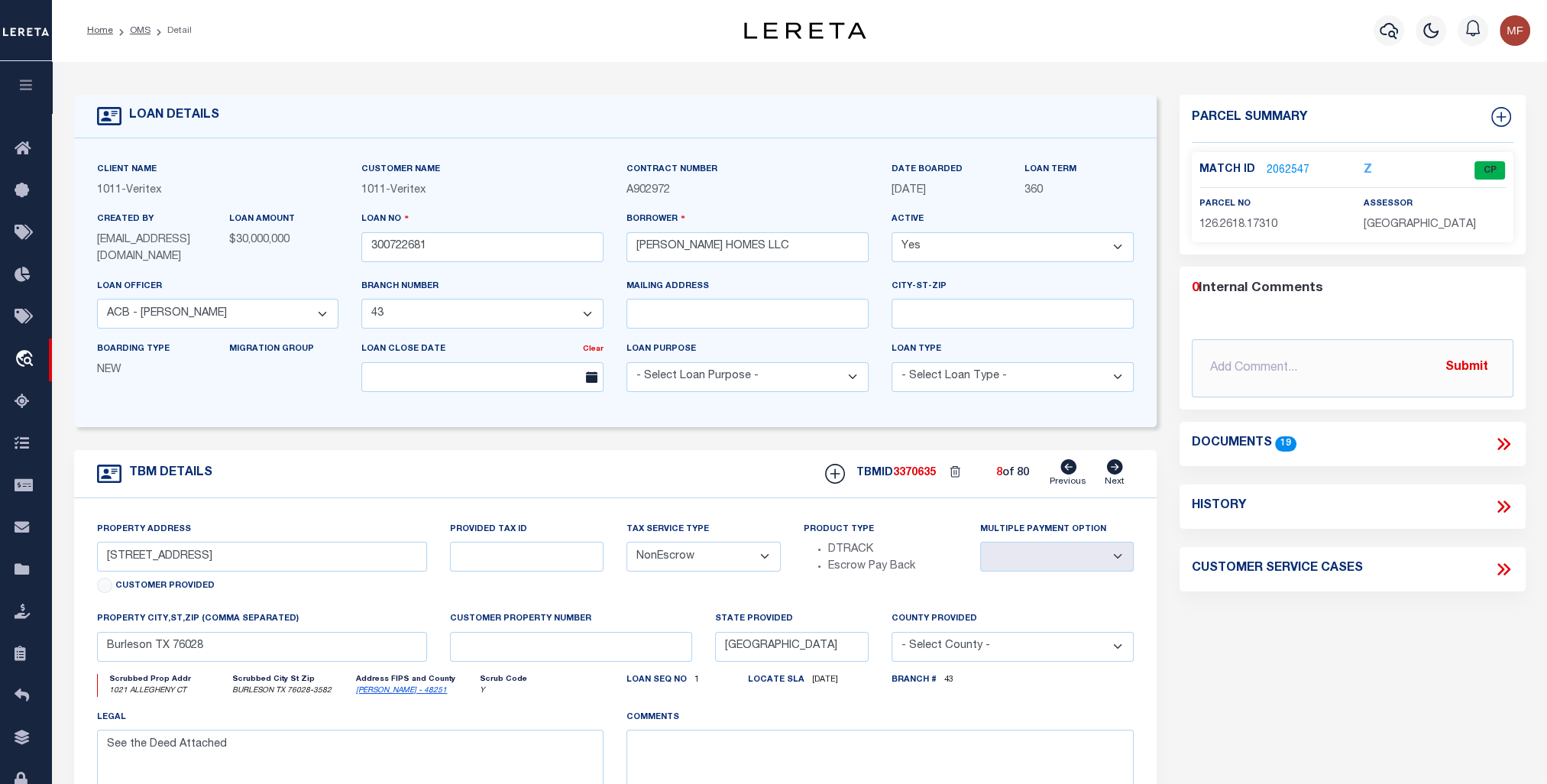
type input "1016 Allegheny Drive"
click at [1119, 466] on icon at bounding box center [1115, 467] width 16 height 16
select select
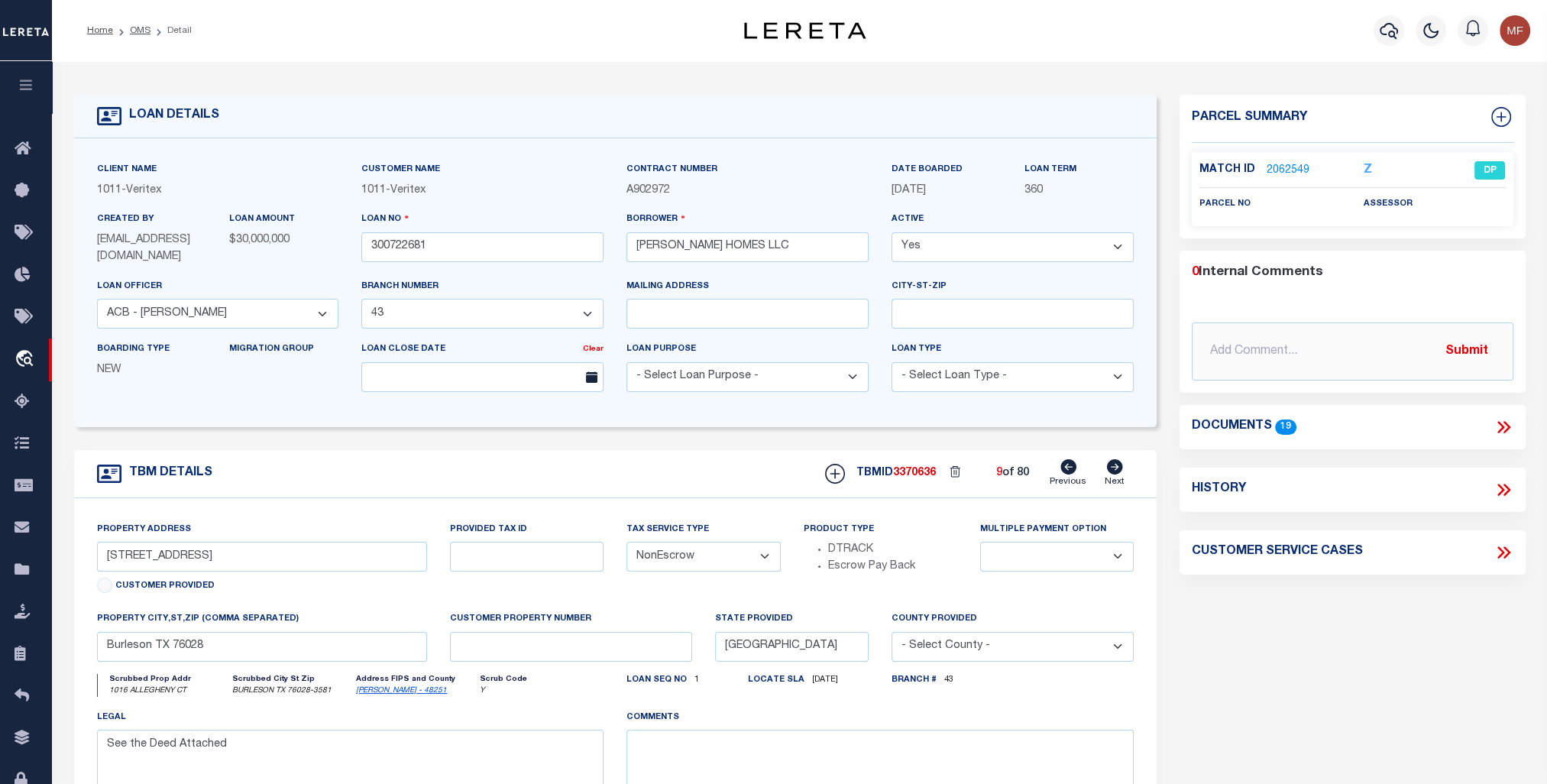
click at [1119, 466] on icon at bounding box center [1115, 467] width 16 height 16
type input "285 Allegheny Drive"
select select
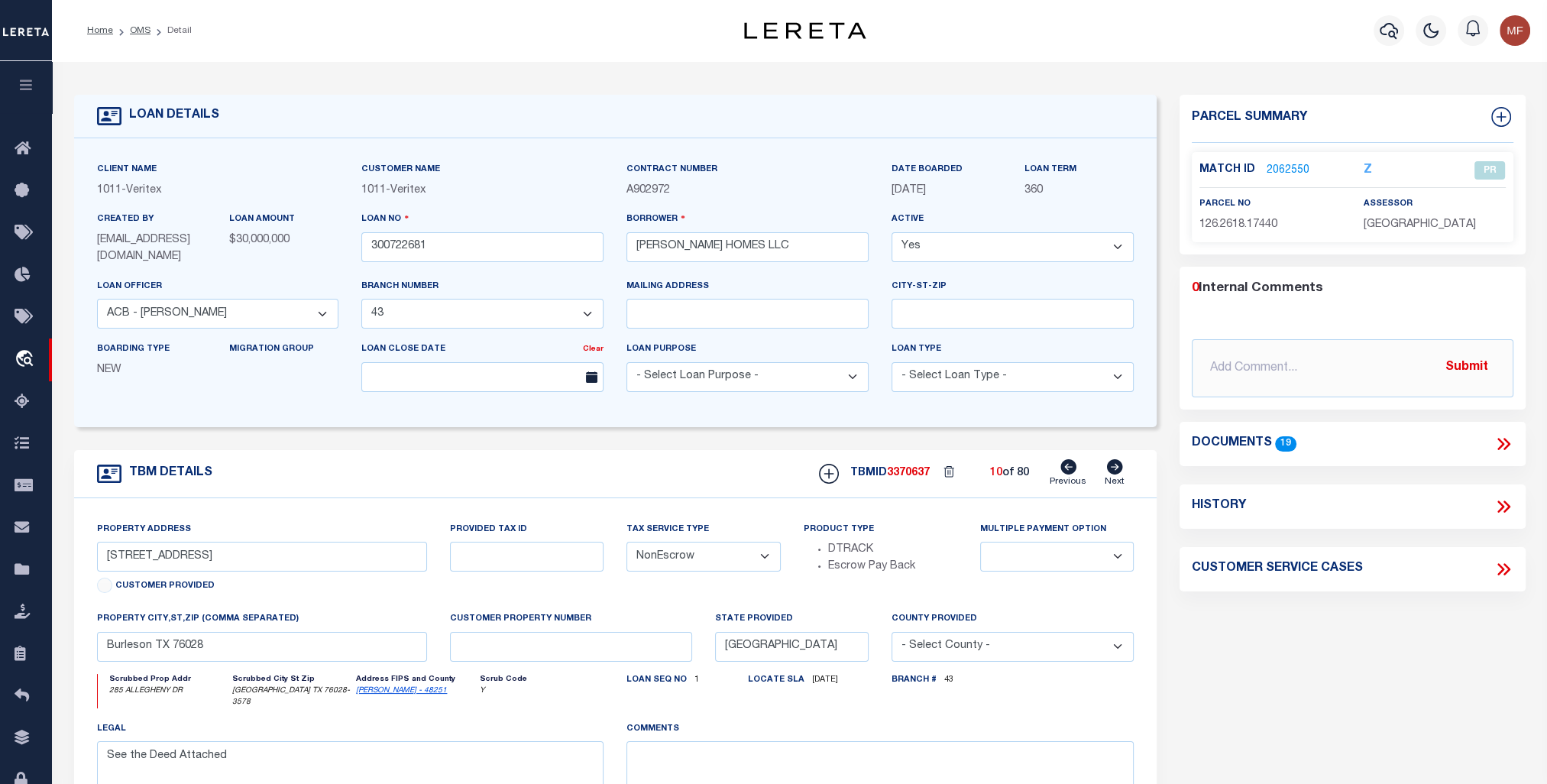
click at [1118, 467] on icon at bounding box center [1115, 467] width 17 height 16
type input "416 SHADOWFAX DRIVE"
select select
type input "Aledo TX 76008"
select select "Parker"
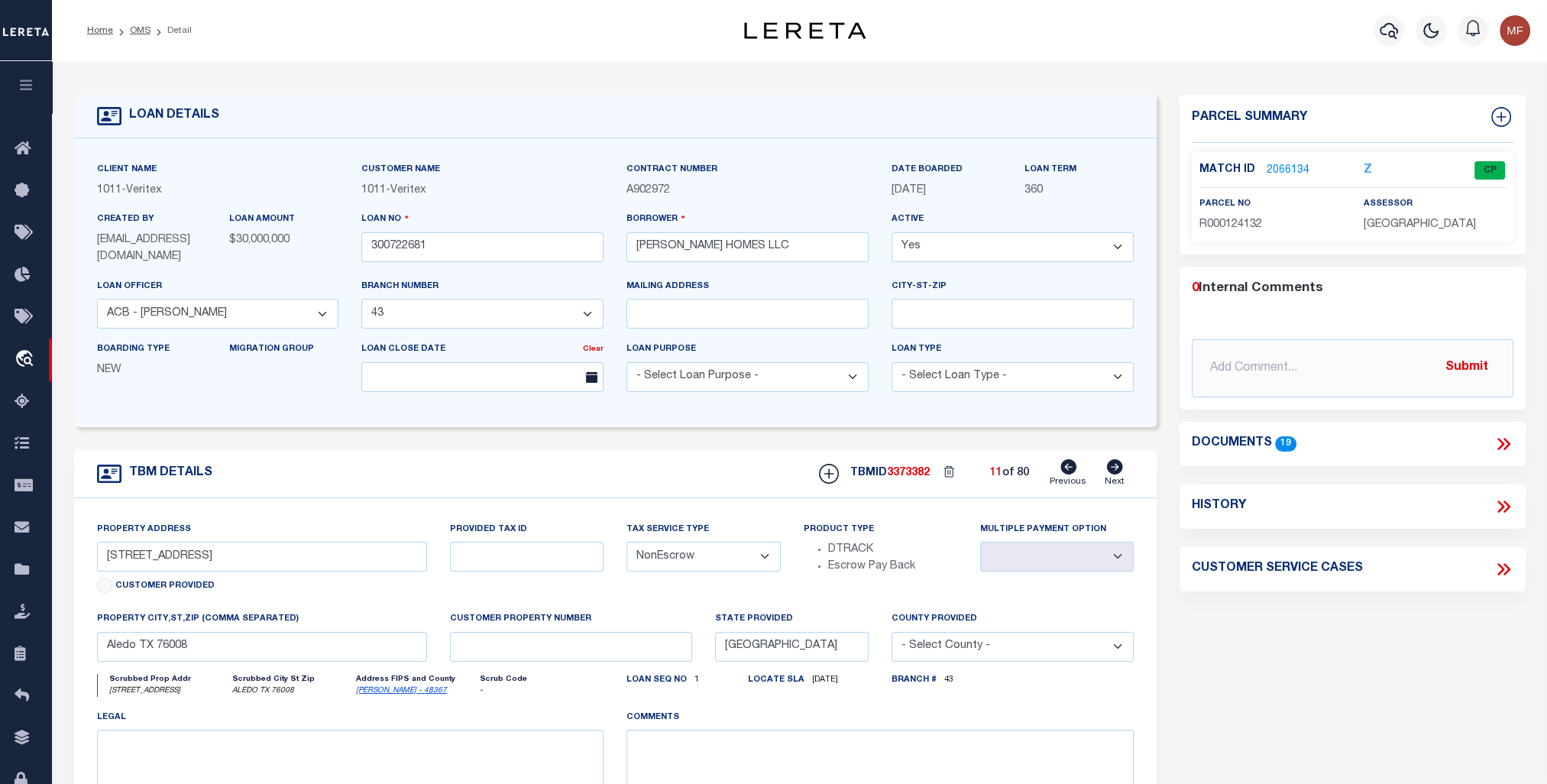
click at [1118, 467] on icon at bounding box center [1115, 467] width 17 height 16
type input "4001 Valley View Drive"
select select
type input "Joshua TX 76058"
select select "Johnson"
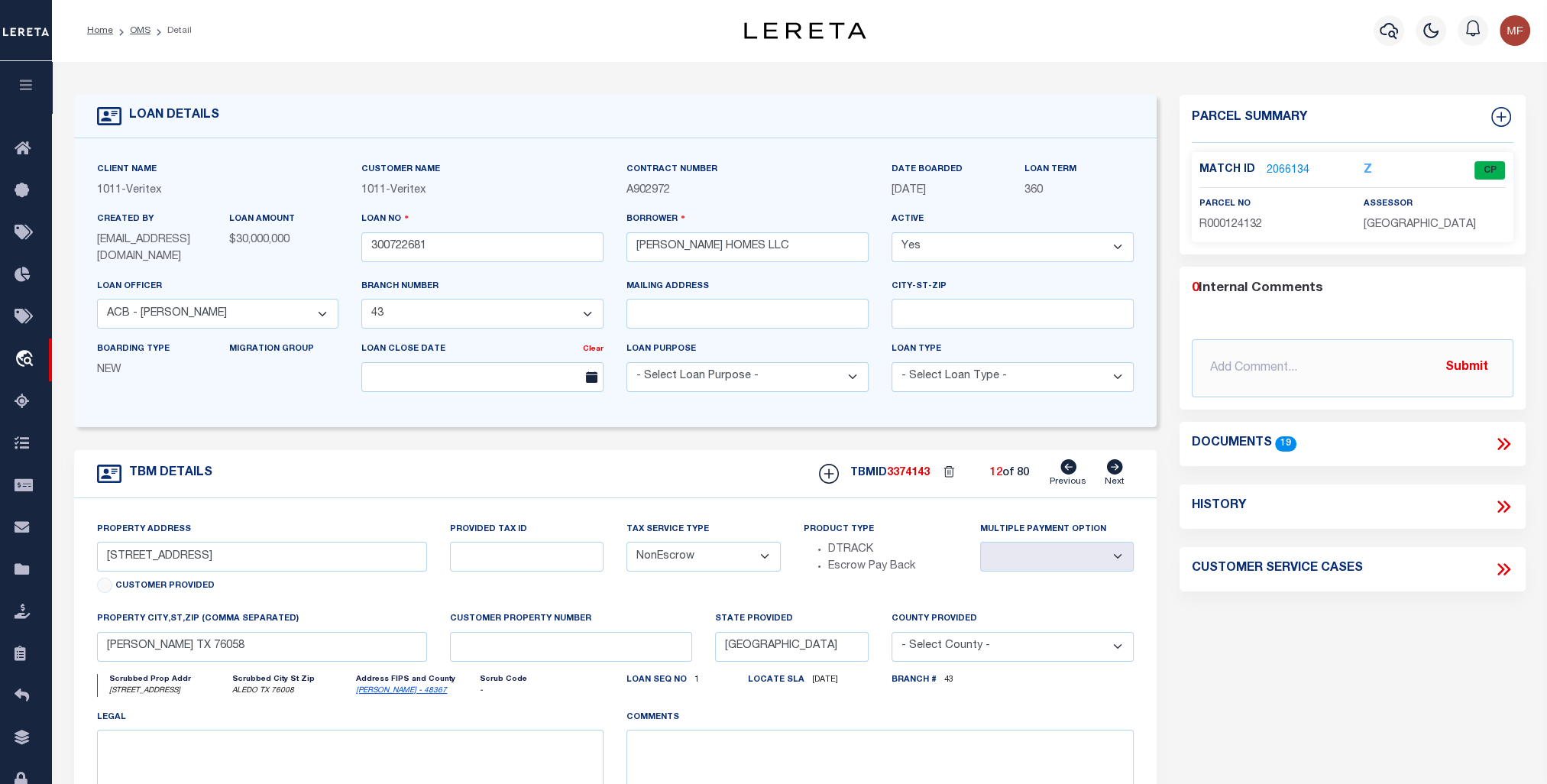
type textarea "Lot 19, Block 4, Lots 3, 7, Block 5, of JOSHUA MEADOWS ADDITION, PHASE 3C, an a…"
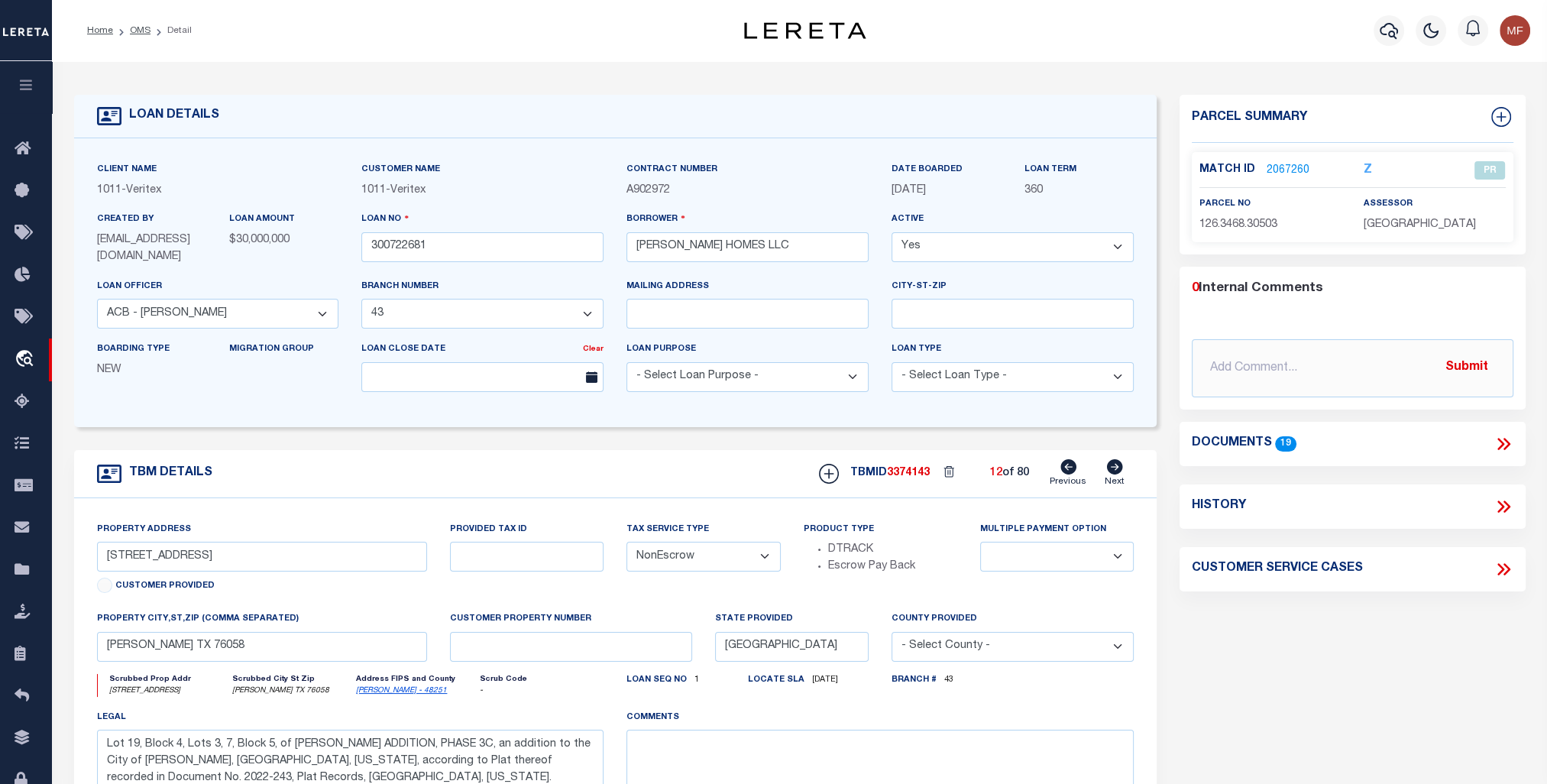
click at [1118, 467] on icon at bounding box center [1115, 467] width 17 height 16
type input "4008 Twin Hills Court"
select select
type textarea "Lot 19, Block 4, Lots 3, 7, Block 5, of JOSHUA MEADOWS ADDITION, PHASE 3C, an a…"
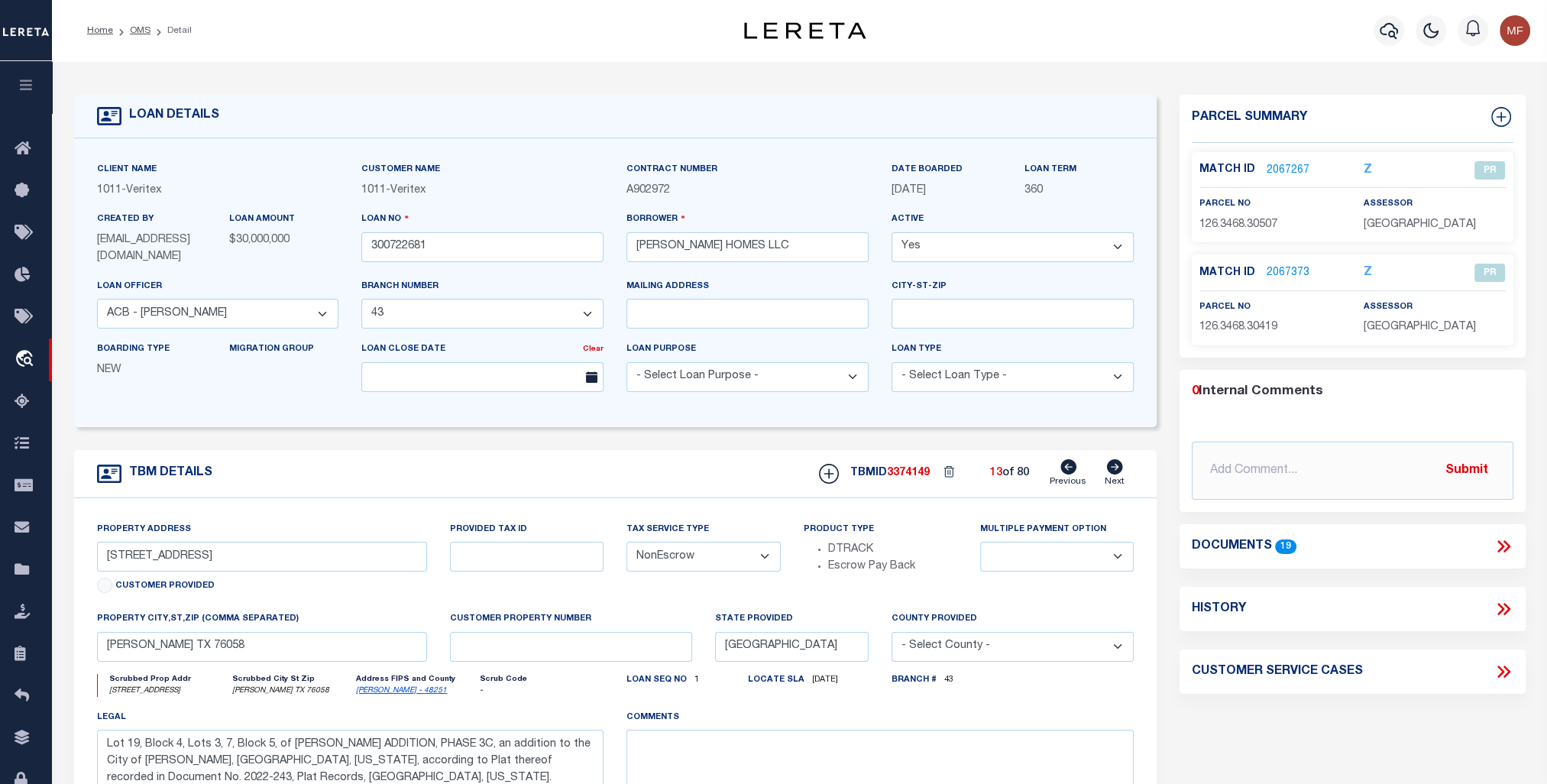
click at [1118, 467] on icon at bounding box center [1115, 467] width 17 height 16
type input "10 LOTS IN BAKER FARMS SUBDV,"
select select
type input "CLEBURNE, TX, 76033"
type input "UNIT 001"
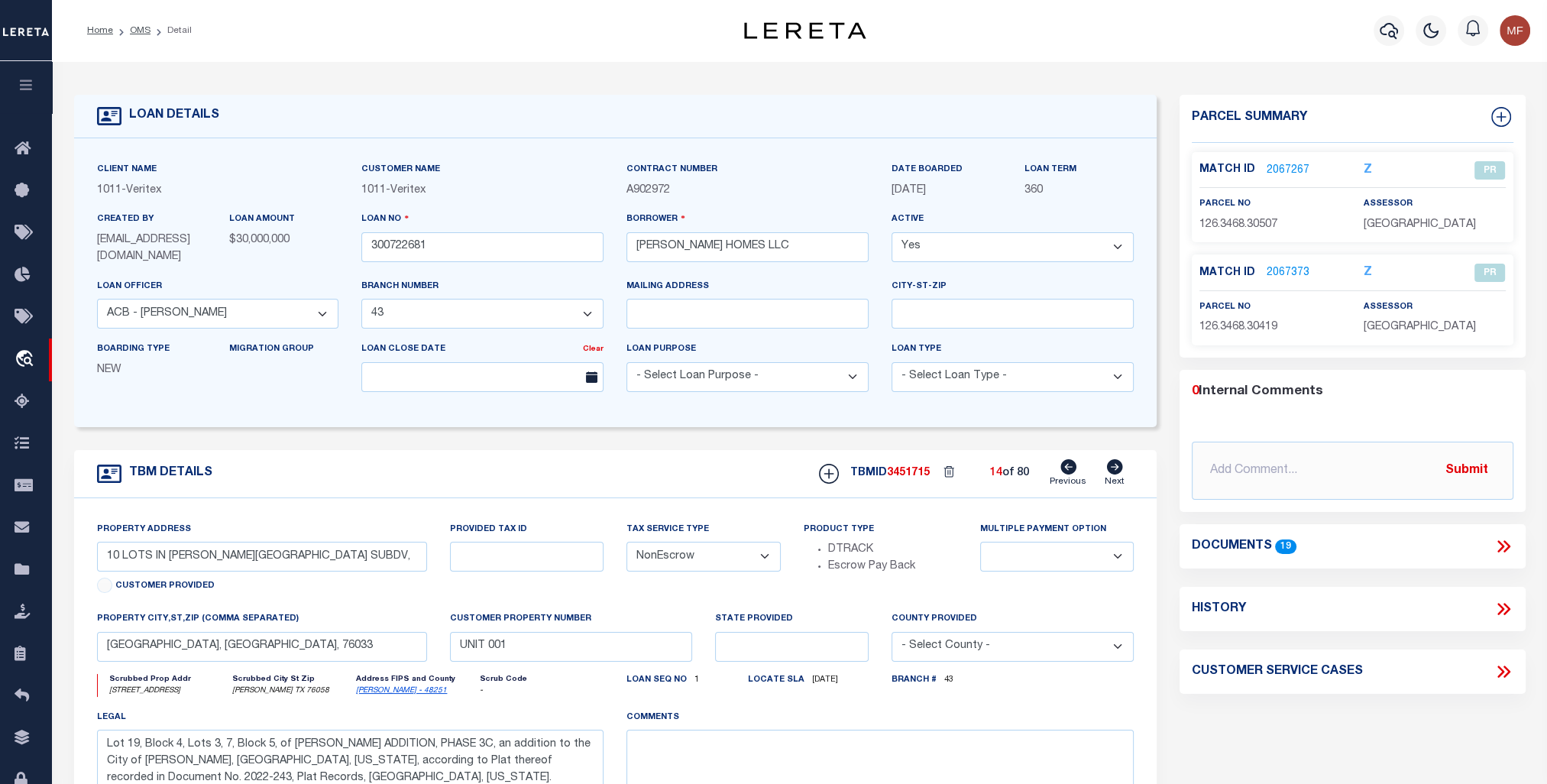
select select
type textarea "Lots 21, 22, 23, 24, 25, 26, Block E, and Lots 5, 6, 7, 8, Block F, of BAKER FA…"
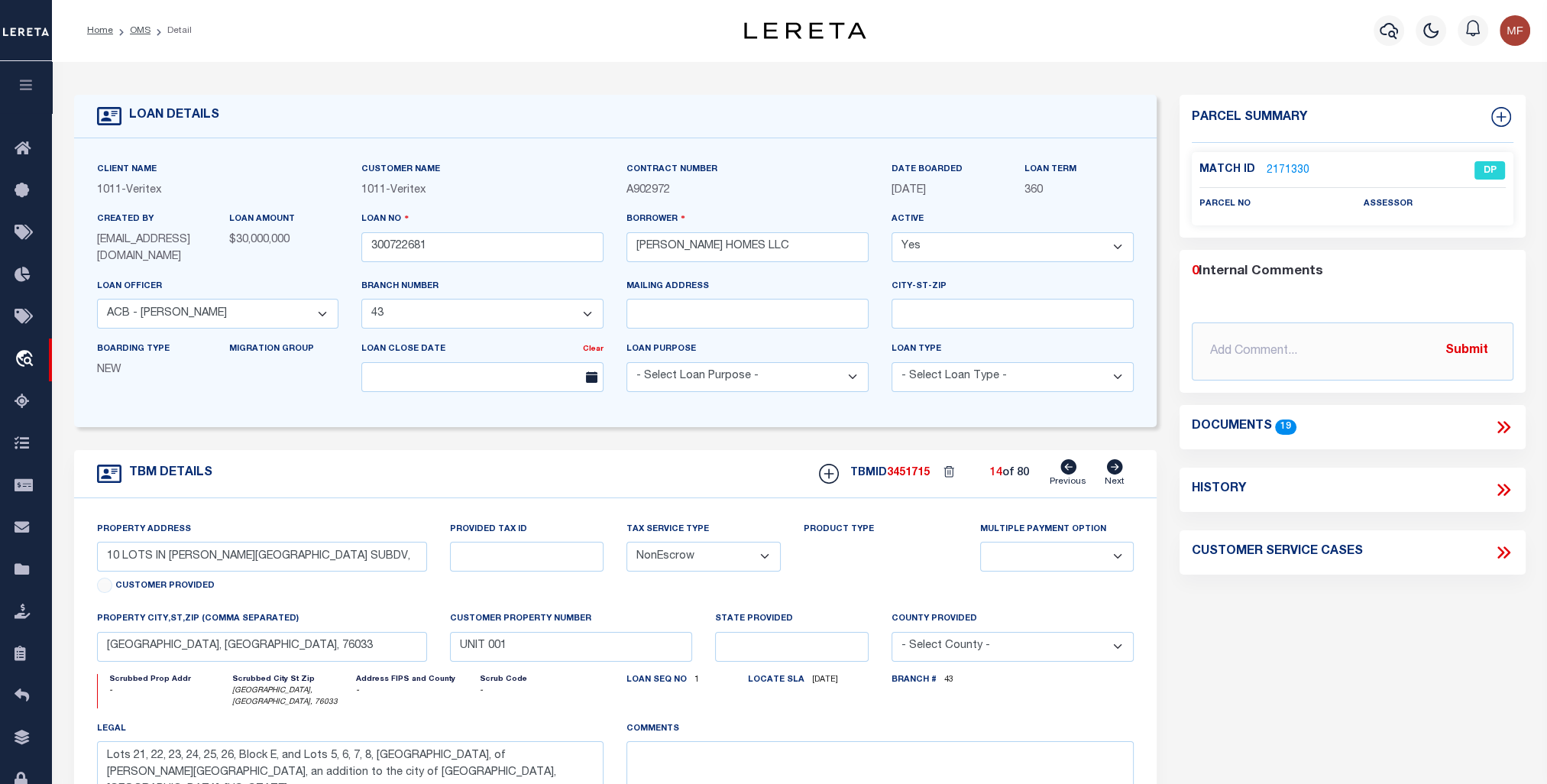
click at [1117, 467] on icon at bounding box center [1115, 467] width 17 height 16
type input "1012 LONGBOW TRAIL"
select select
type input "JUSTIN, TX, 76247"
type input "[GEOGRAPHIC_DATA]"
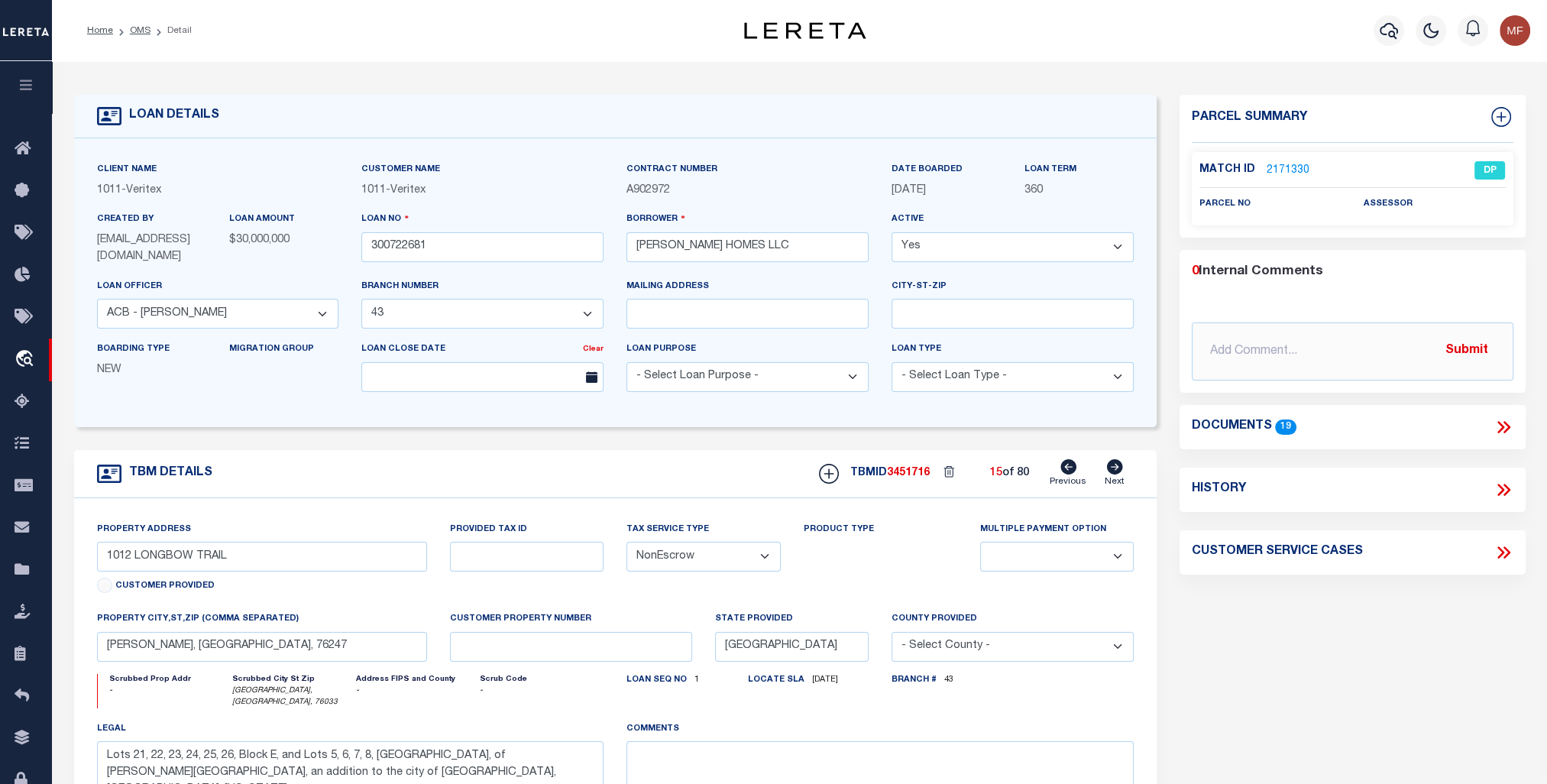
select select
type textarea "LT 6 BLK 37 TIMBERBROOK DENTON CO UNIT 050"
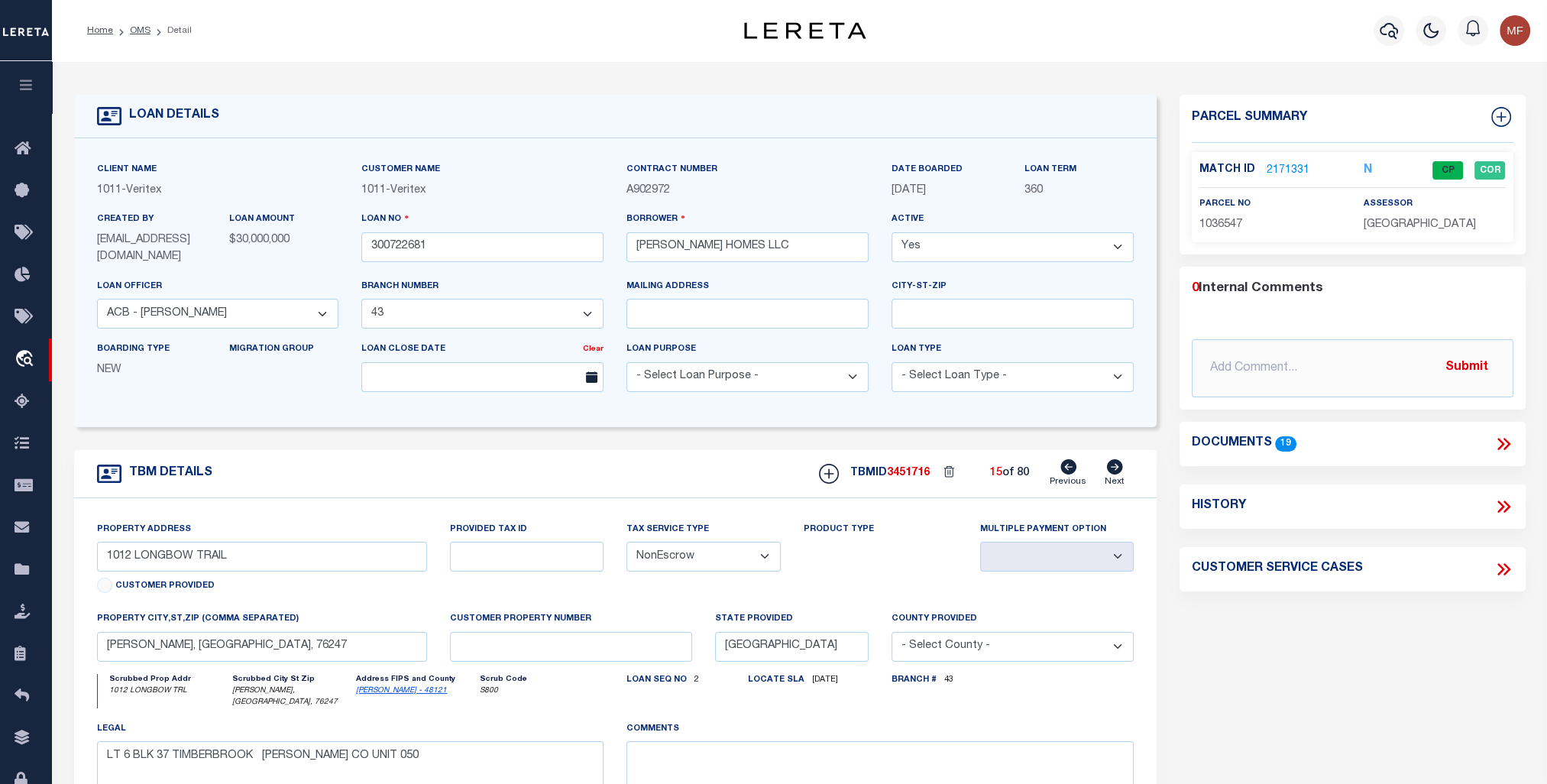
click at [1117, 467] on icon at bounding box center [1115, 467] width 17 height 16
type input "1015 MOSS GROVE TRAIL"
select select
type textarea "LT 35 BLK 21 TIMBERBROOK DENTON CO UNIT 046"
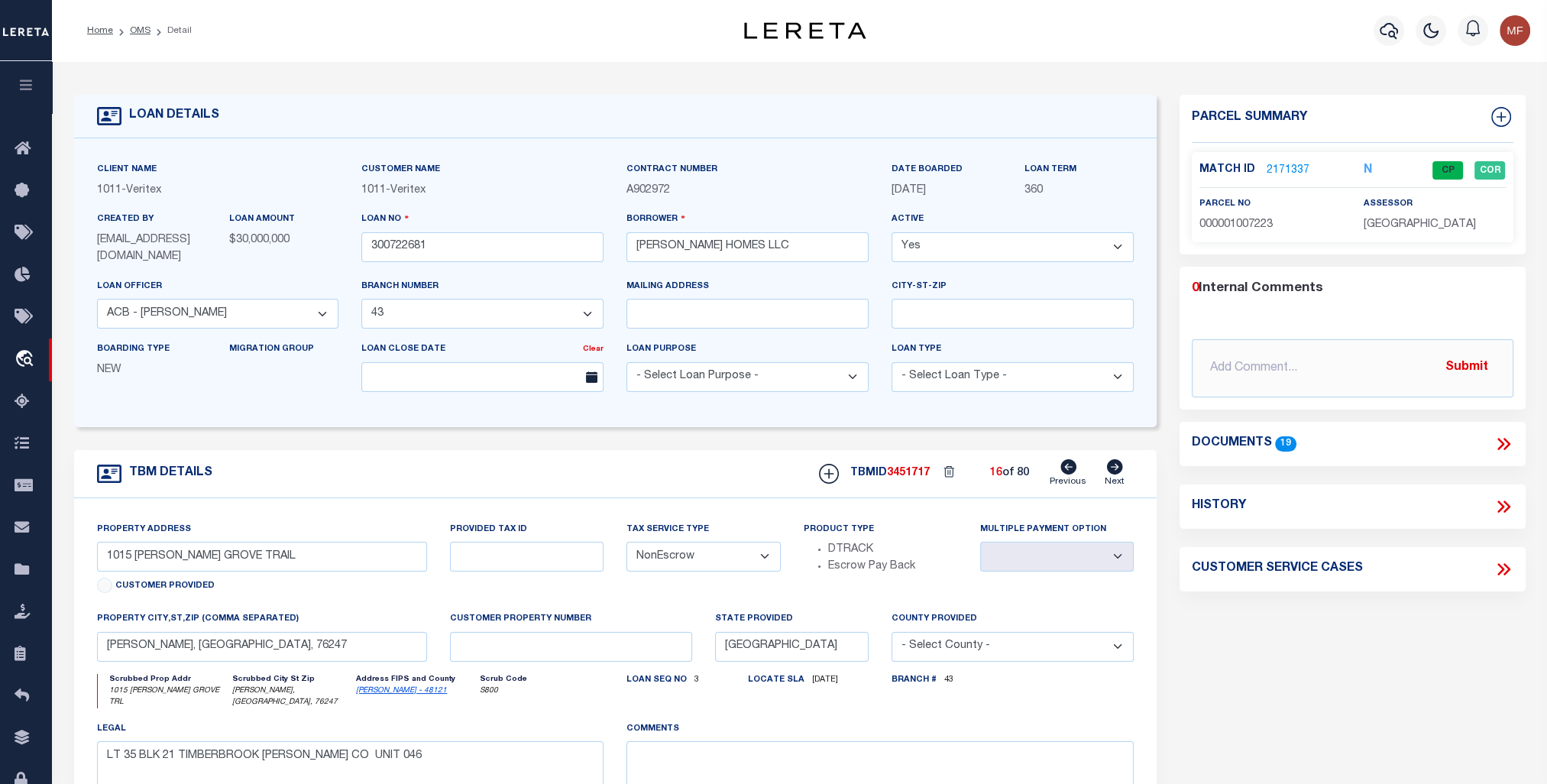
click at [1117, 467] on icon at bounding box center [1115, 467] width 17 height 16
type input "1017 MOSS GROVE TRAIL"
select select
type textarea "LT 34 BLK 21 TIMBERBROOK DENTON CO UNIT 047"
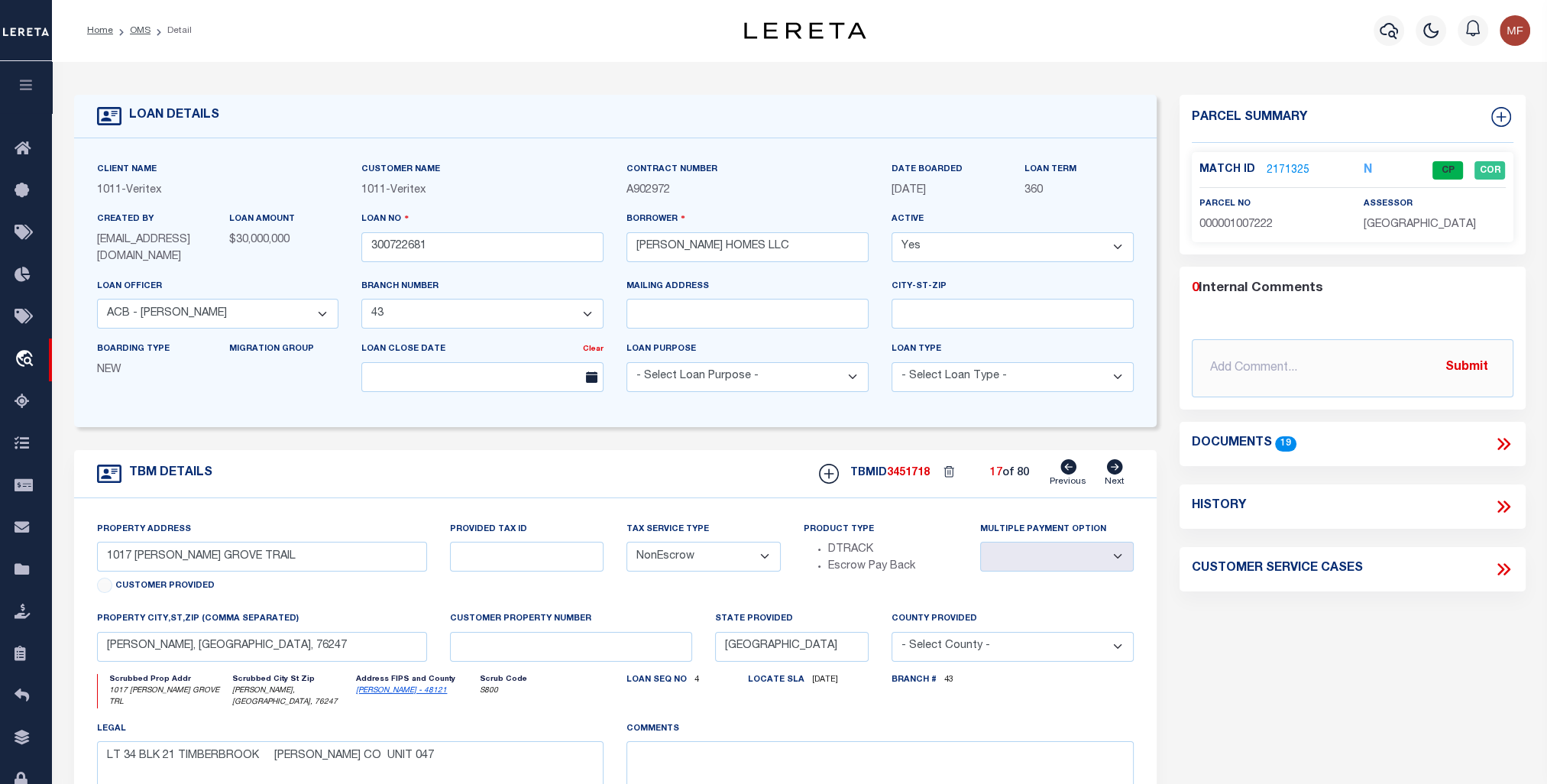
click at [1117, 467] on icon at bounding box center [1115, 467] width 17 height 16
type input "1019 MOSS GROVE TRAIL"
select select
type textarea "LT 33 BLK 21 TIMBERBROOK DENTON CO UNIT 048"
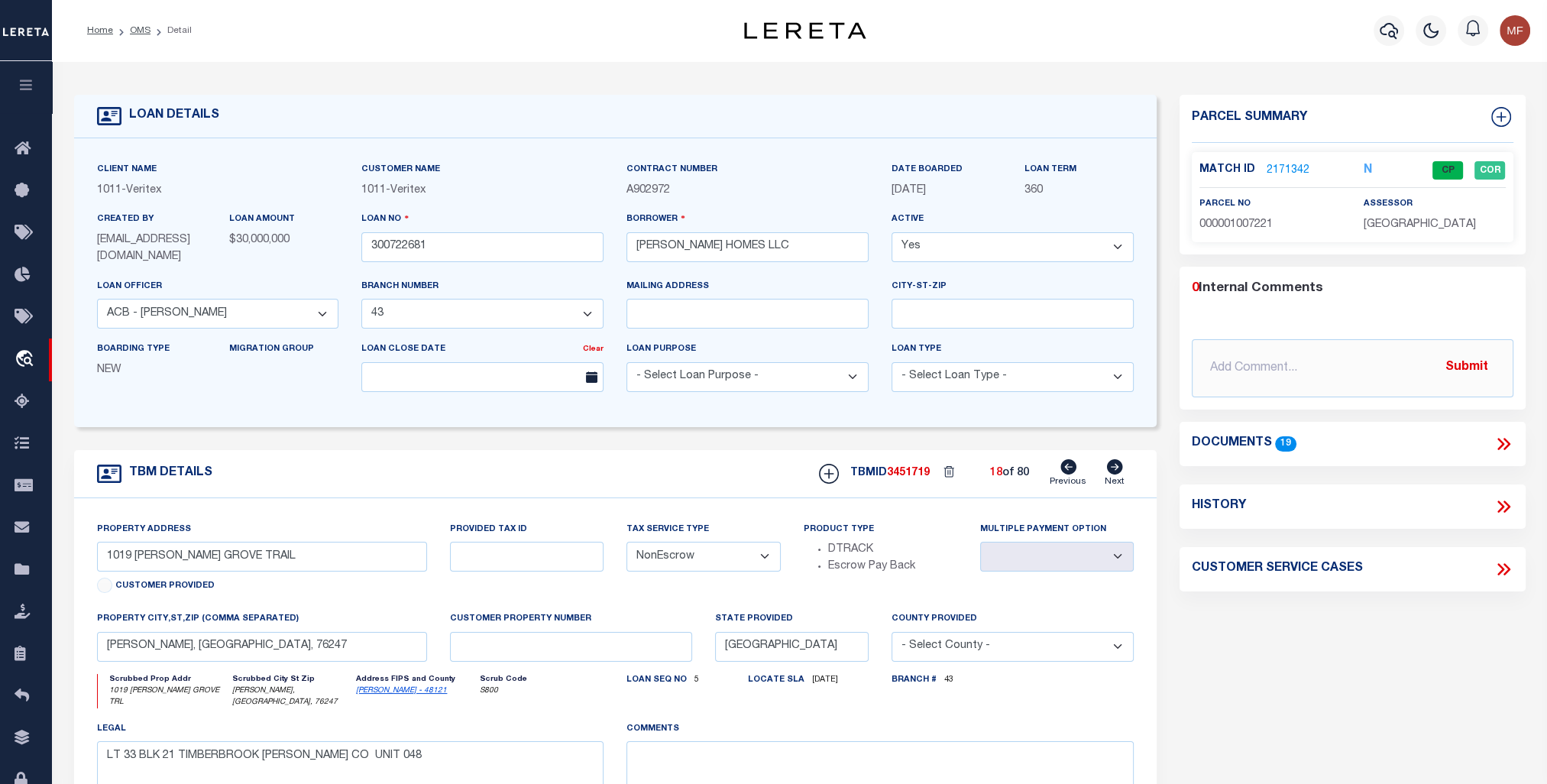
click at [1117, 467] on icon at bounding box center [1115, 467] width 17 height 16
type input "1900 CHEYEENE DR,"
select select
type input "CLEBURNE, TX, 76033"
select select
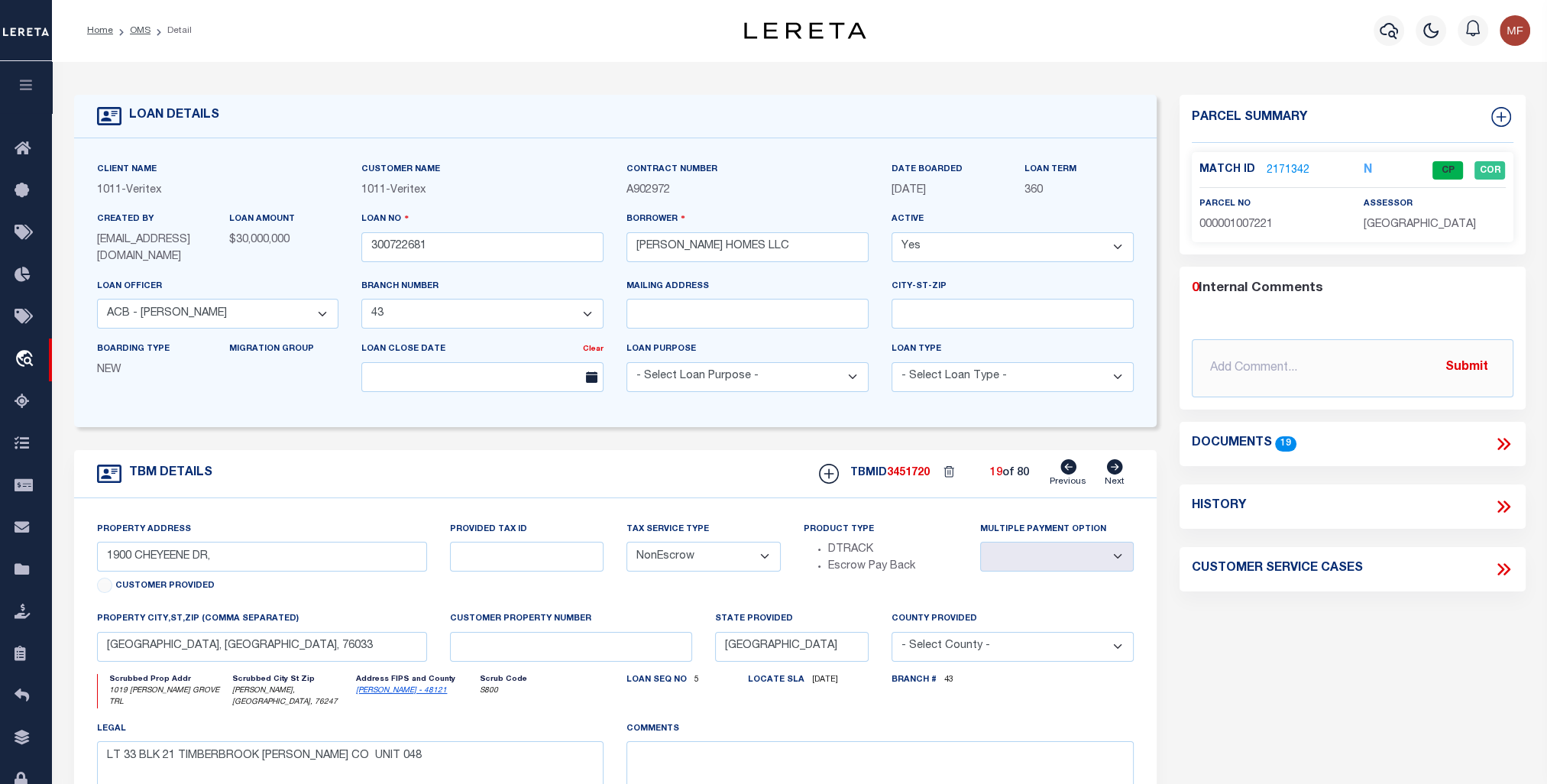
type textarea "UNIT 019"
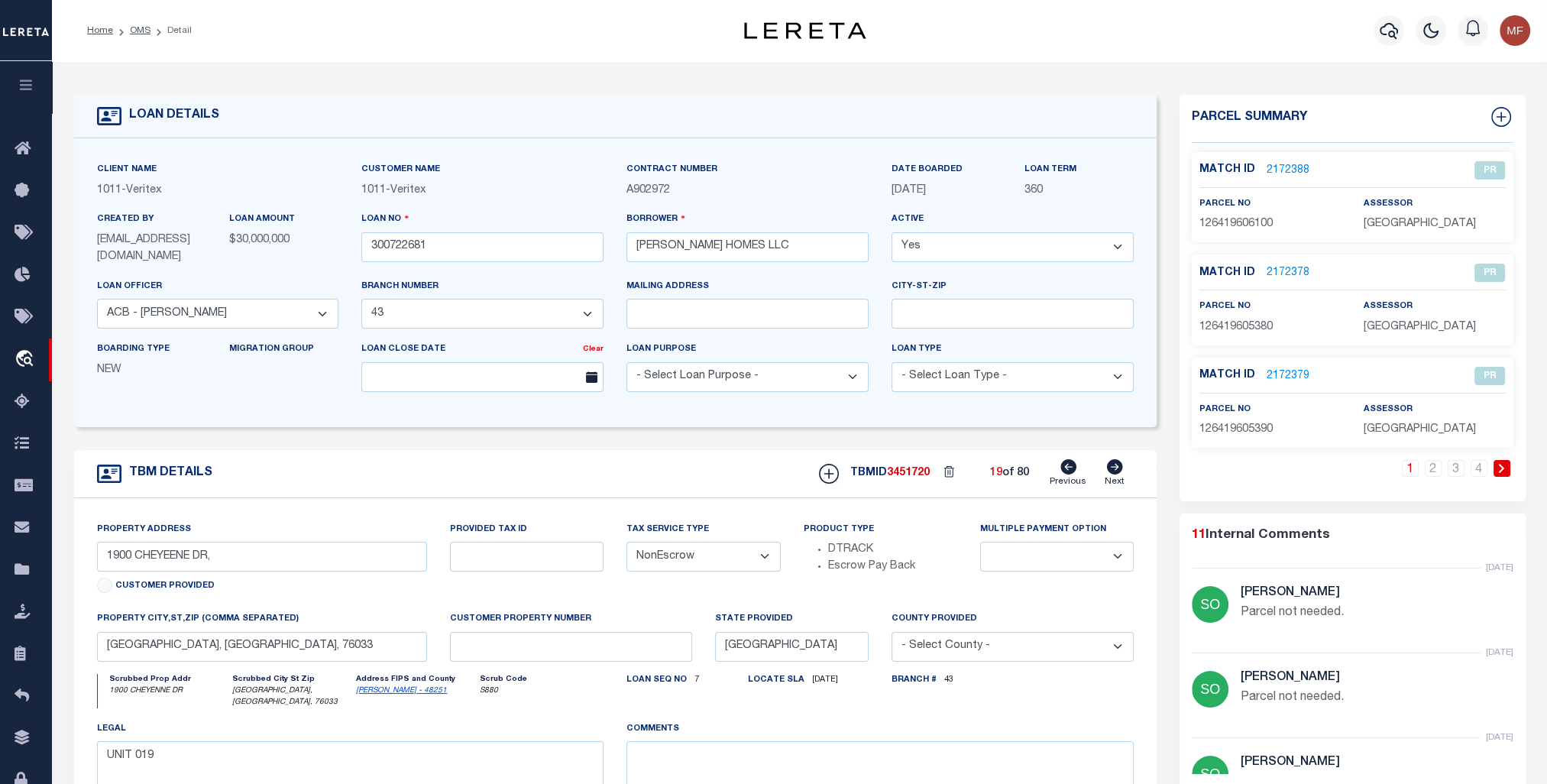
click at [1500, 461] on link at bounding box center [1502, 468] width 17 height 17
click at [1115, 464] on icon at bounding box center [1115, 467] width 16 height 16
type input "1902 CHEYEENE DR"
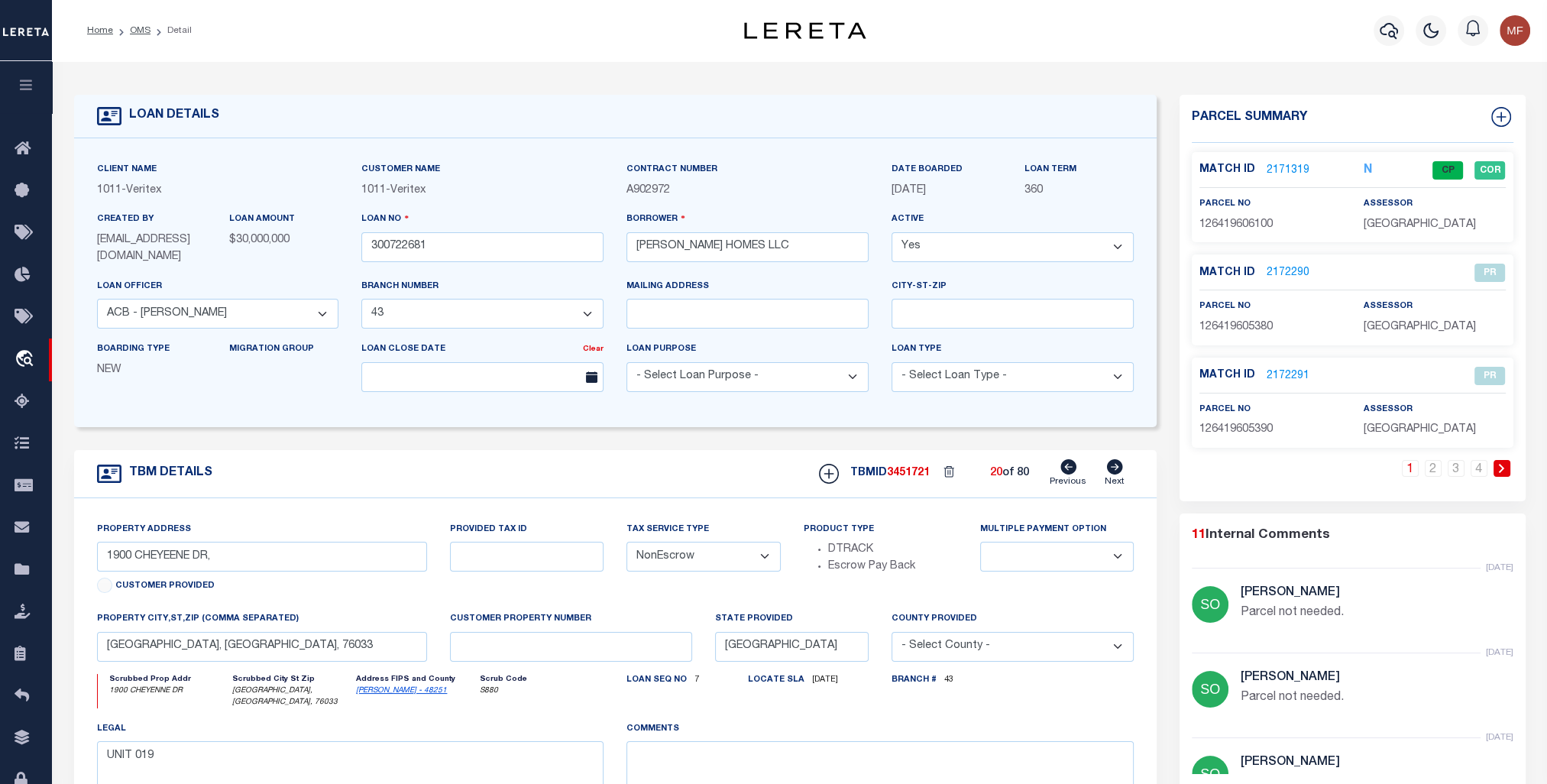
select select
type input "UNIT 020"
select select
type textarea "LOT 10 BLOCK F BAKER FARMS ADDITION"
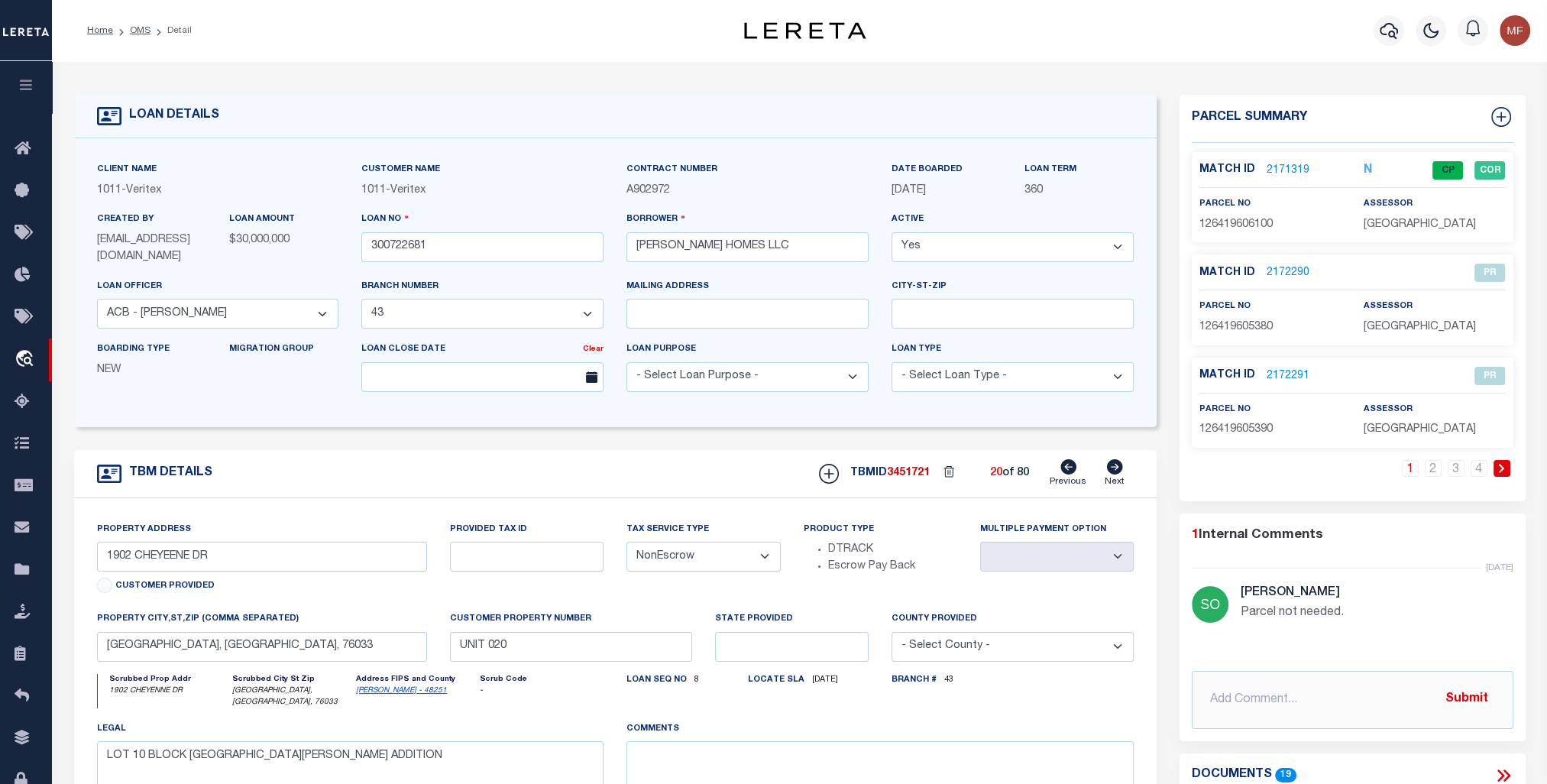
click at [1115, 464] on icon at bounding box center [1115, 467] width 16 height 16
type input "1904 CHEYEENE DR,"
select select
type input "UNIT 021"
select select
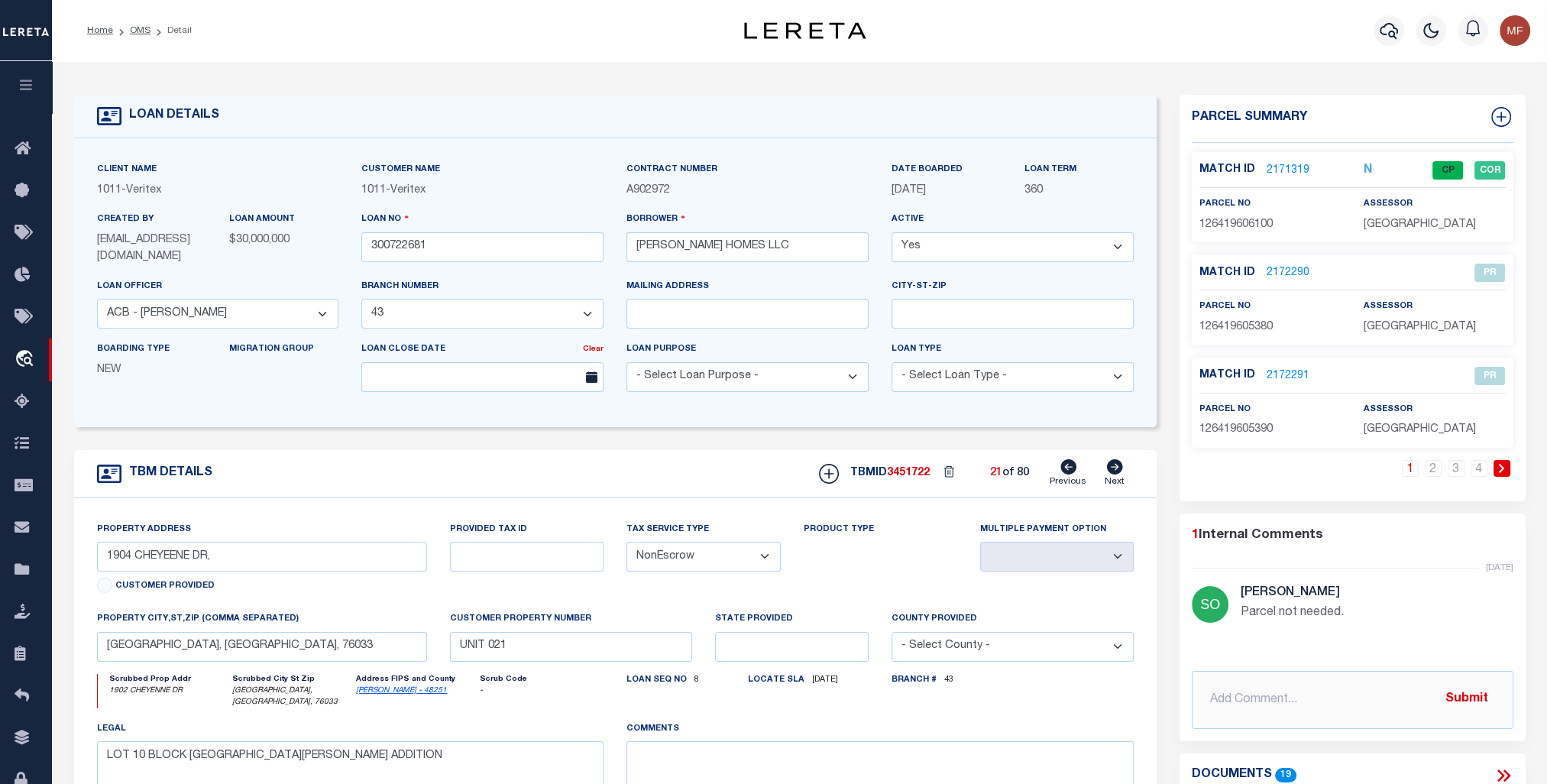
type textarea "LOT 11 BLOCK F BAKER FARMS ADDITION"
click at [1115, 464] on icon at bounding box center [1115, 467] width 16 height 16
type input "208 ALLEGHENY DR."
select select
type input "BURLESON, TX, 76028"
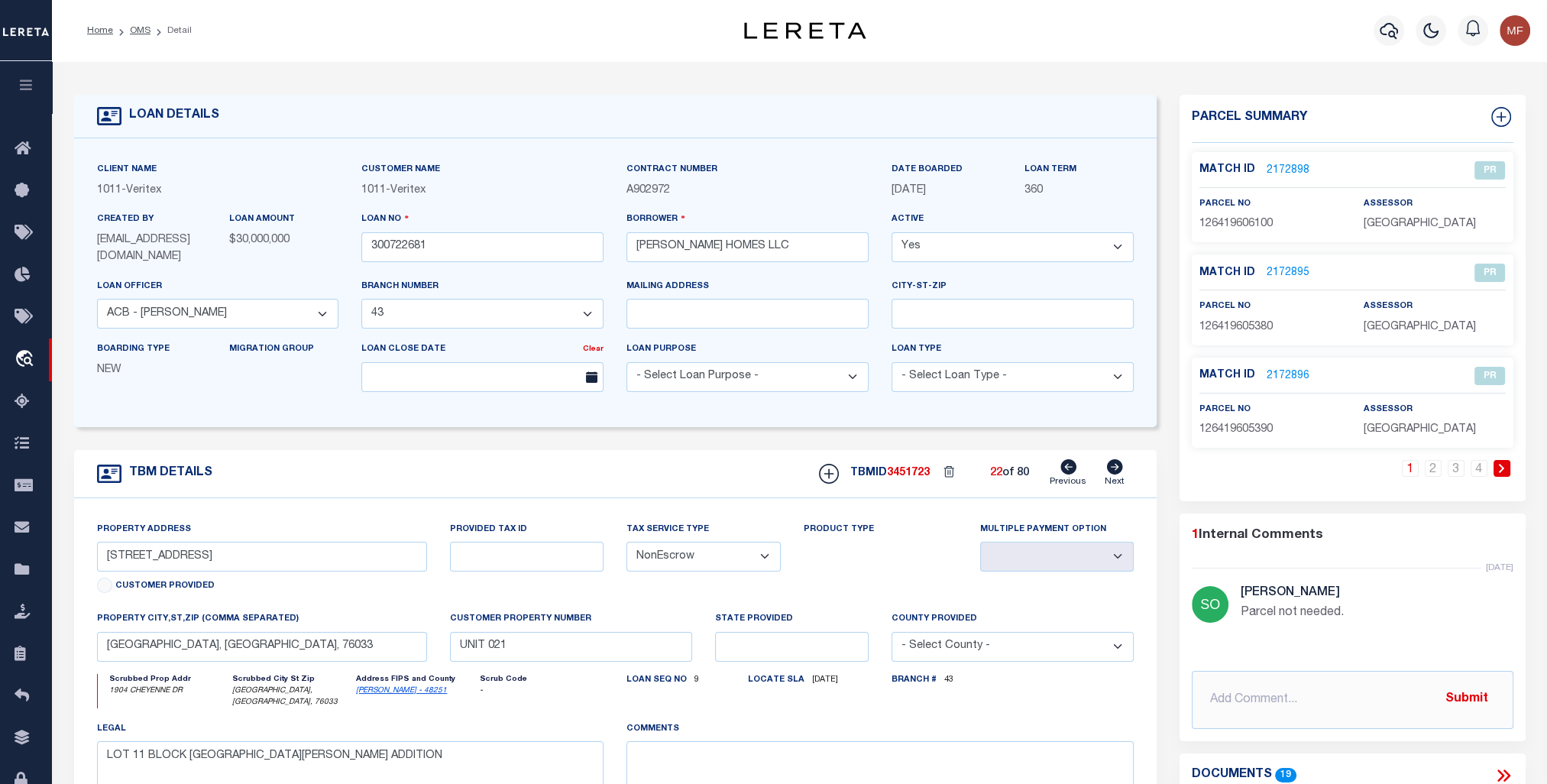
type input "[GEOGRAPHIC_DATA]"
select select
type textarea "LT 6 BLK 17 HIDDEN VISTAS JOHNSON COUNTY UNIT 18"
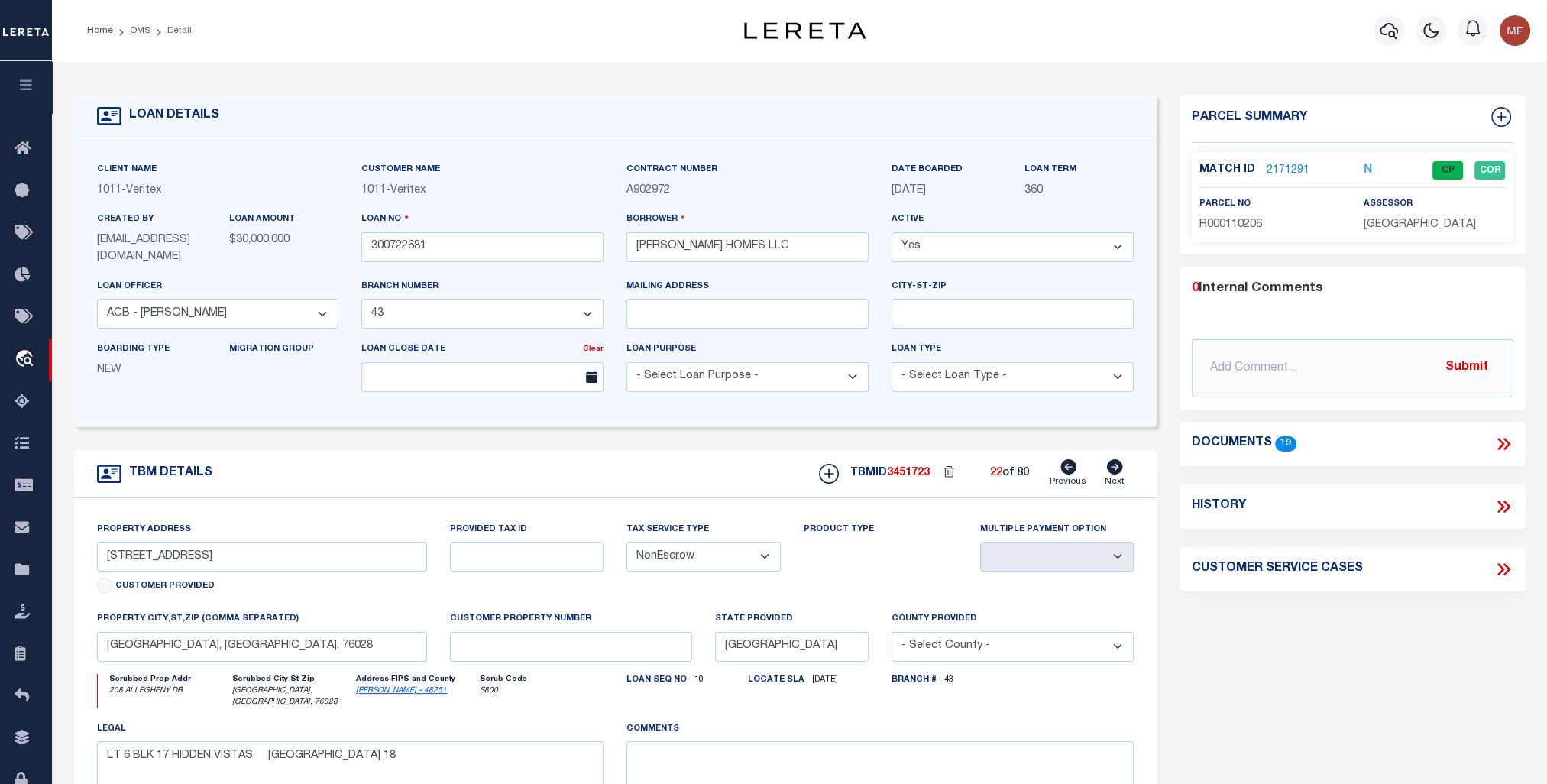
click at [1074, 464] on icon at bounding box center [1068, 467] width 16 height 16
type input "1904 CHEYEENE DR,"
select select
type input "CLEBURNE, TX, 76033"
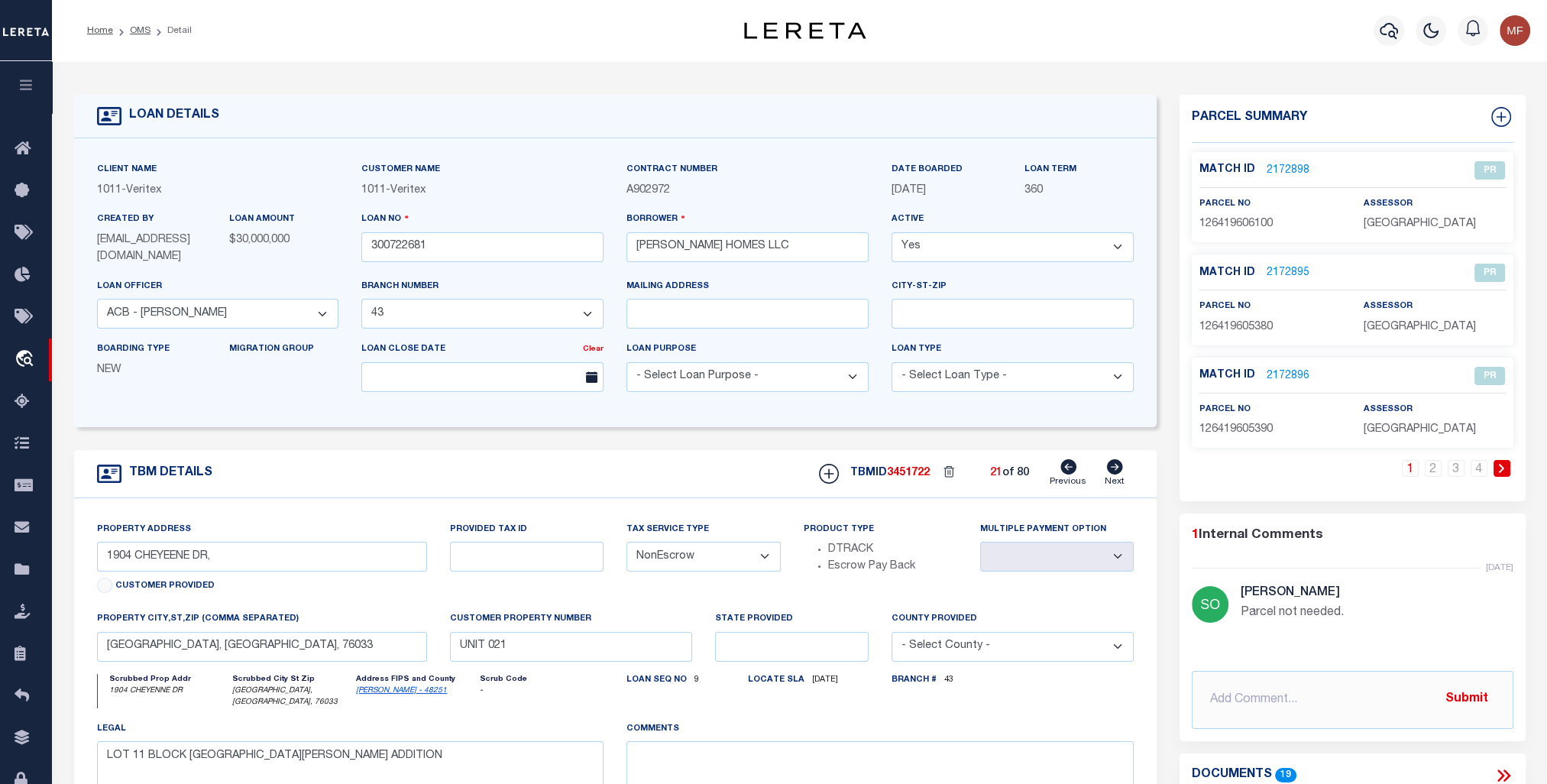
click at [1499, 461] on link at bounding box center [1502, 468] width 17 height 17
click at [1112, 463] on icon at bounding box center [1115, 467] width 16 height 16
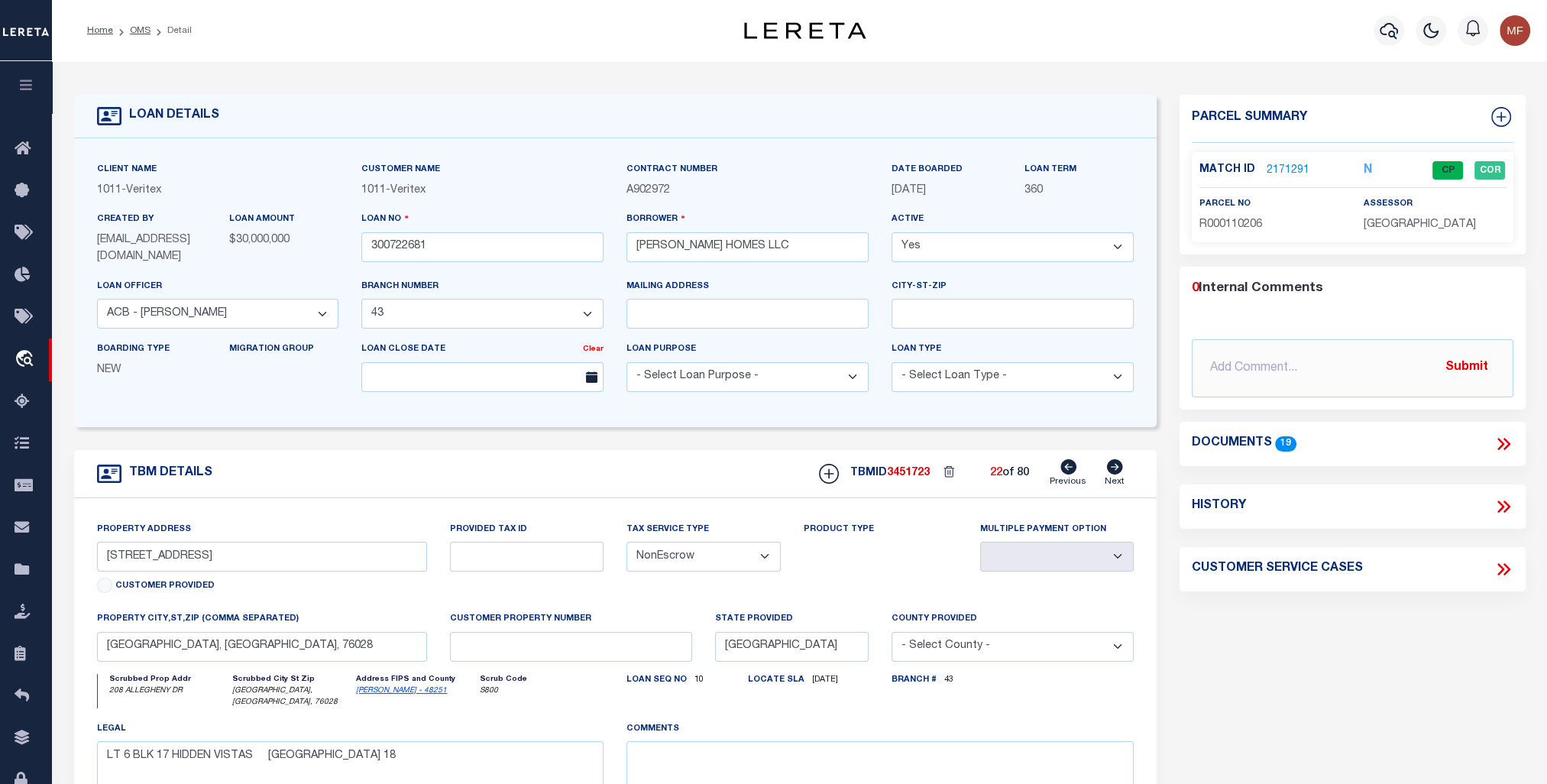
click at [1112, 463] on icon at bounding box center [1115, 467] width 16 height 16
click at [1112, 469] on icon at bounding box center [1115, 467] width 17 height 16
click at [1115, 469] on icon at bounding box center [1115, 467] width 17 height 16
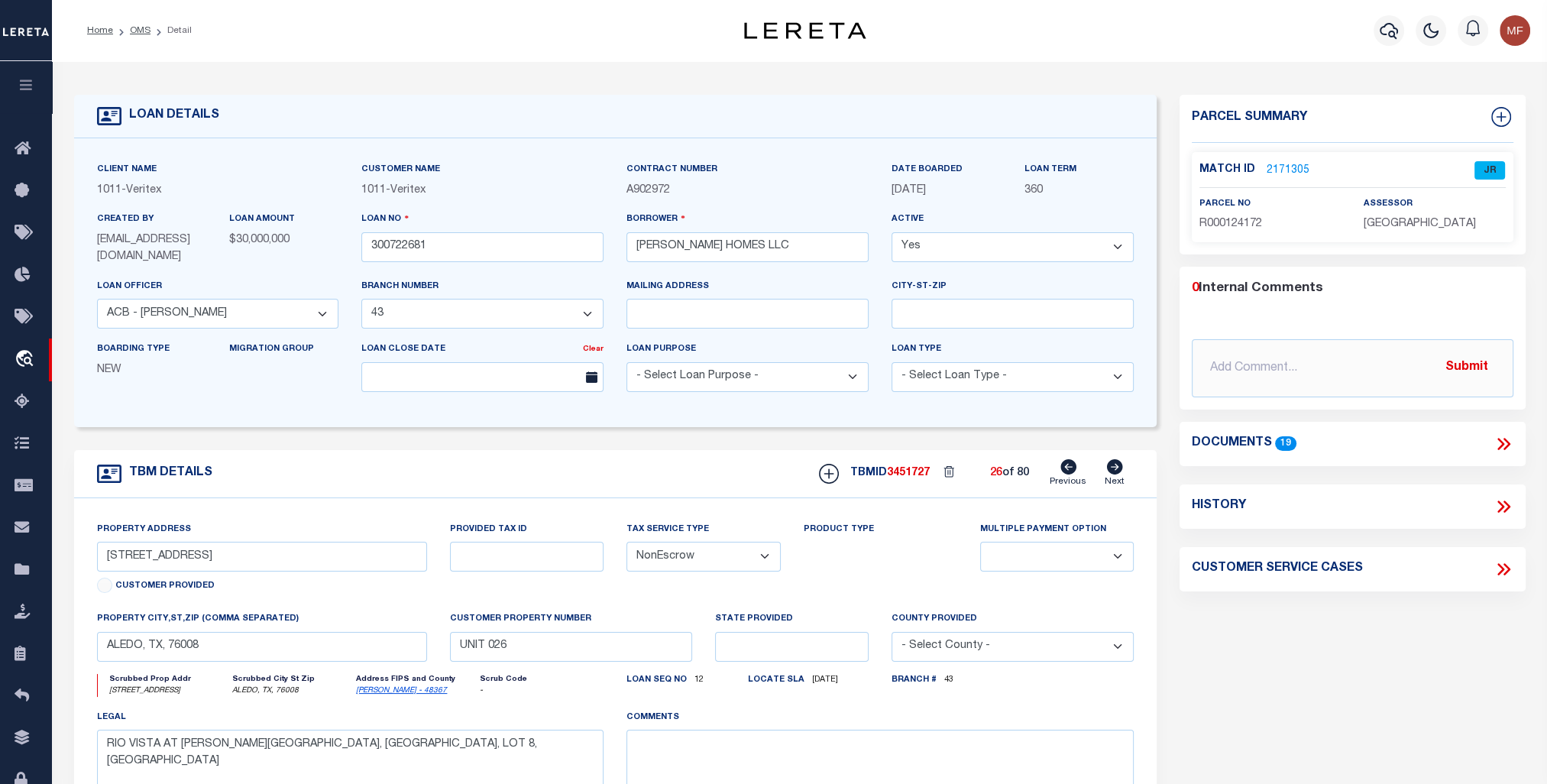
click at [1282, 166] on link "2171305" at bounding box center [1288, 170] width 43 height 16
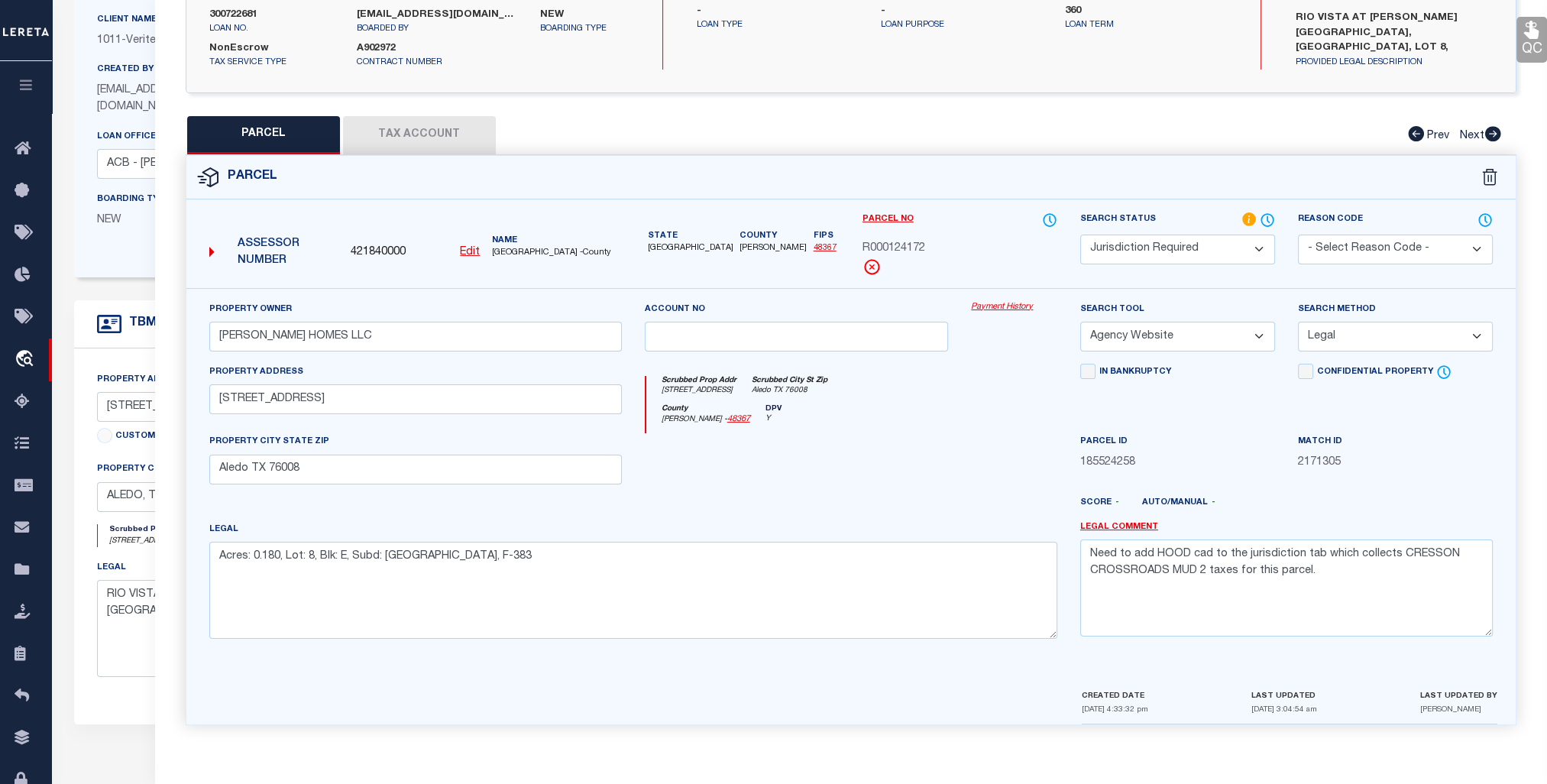
scroll to position [152, 0]
click at [418, 123] on button "Tax Account" at bounding box center [419, 135] width 152 height 38
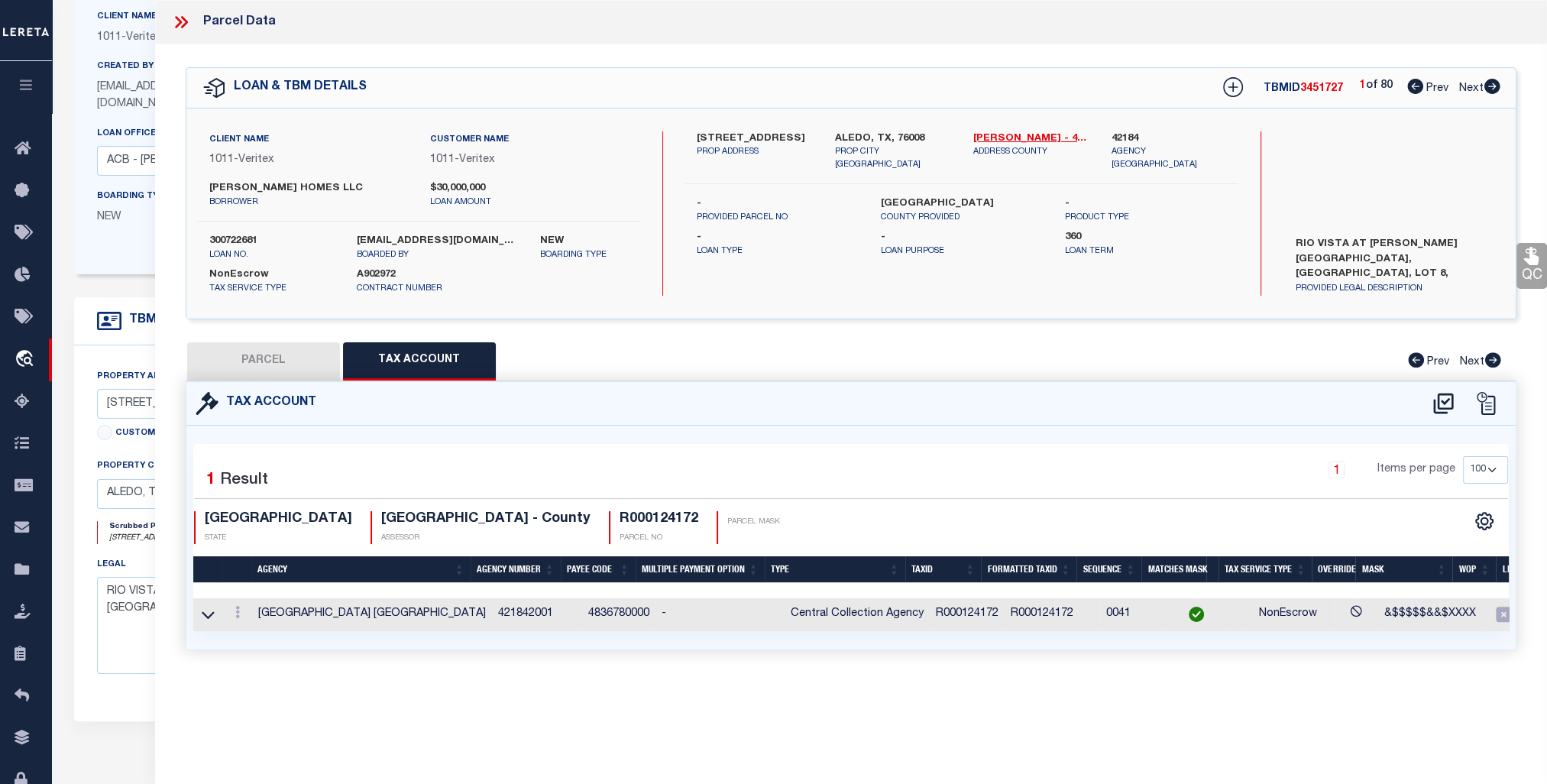
click at [426, 354] on button "Tax Account" at bounding box center [419, 361] width 152 height 38
click at [267, 359] on button "PARCEL" at bounding box center [264, 361] width 152 height 38
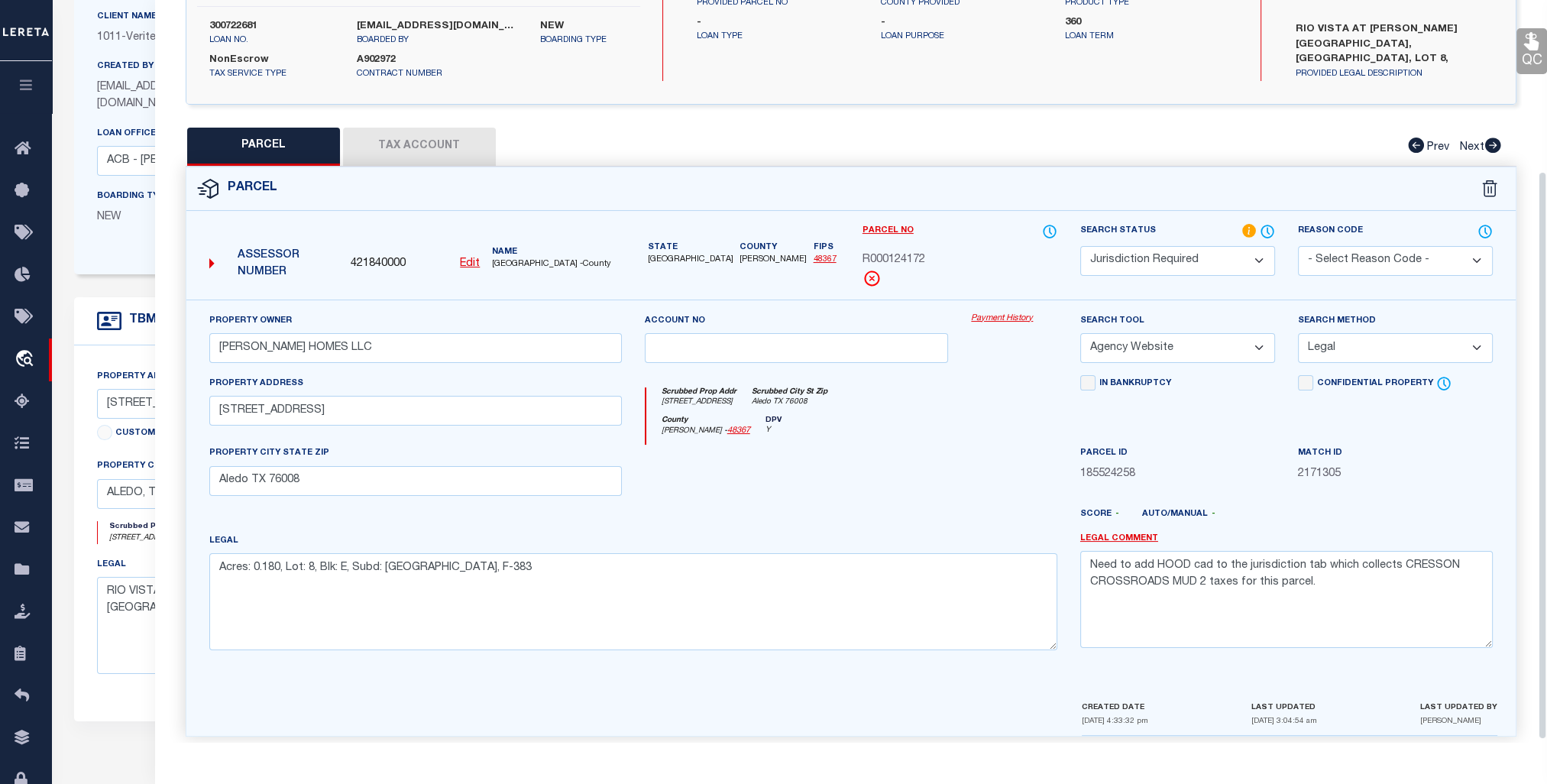
scroll to position [226, 0]
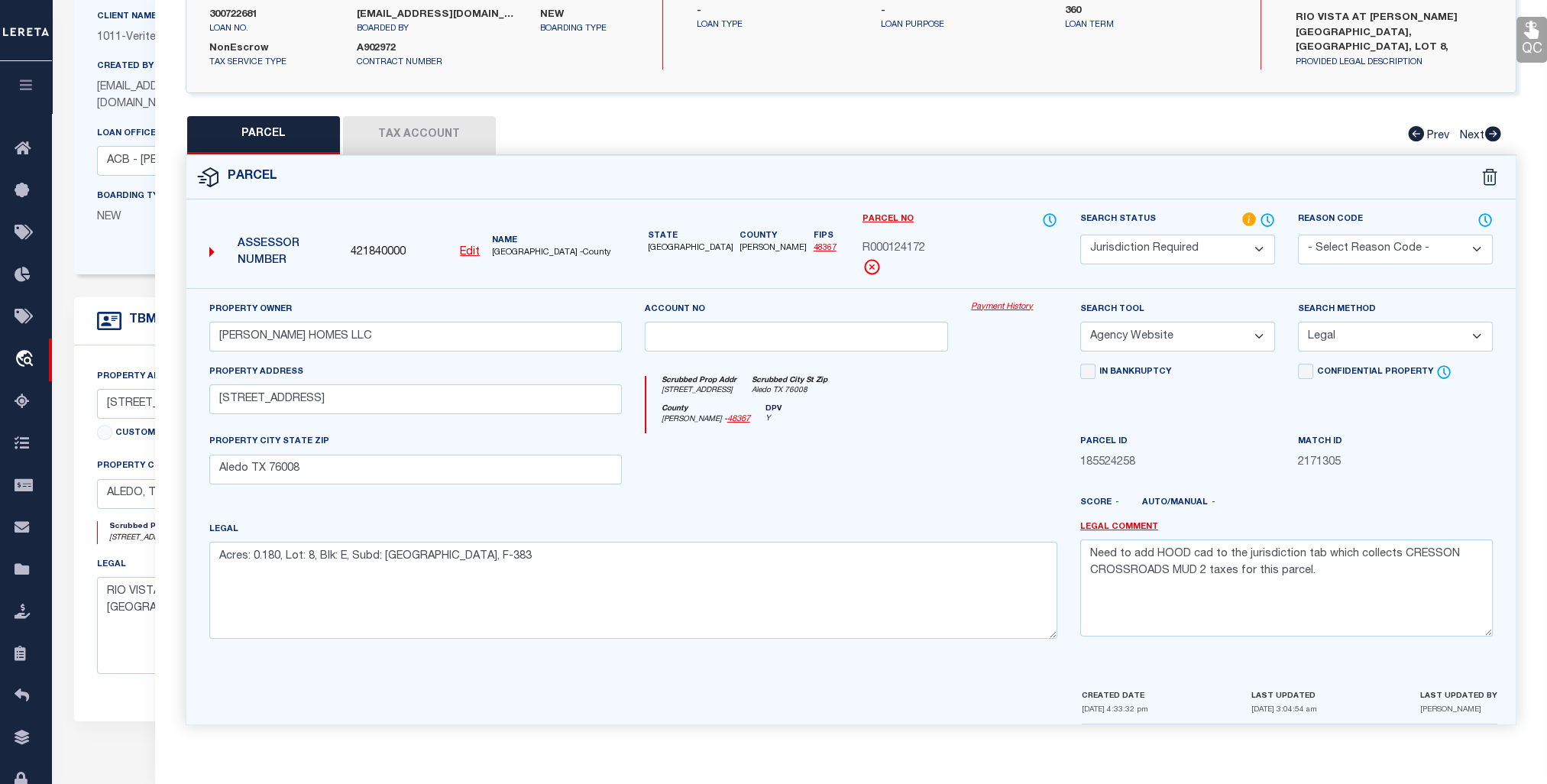
click at [401, 135] on button "Tax Account" at bounding box center [419, 135] width 152 height 38
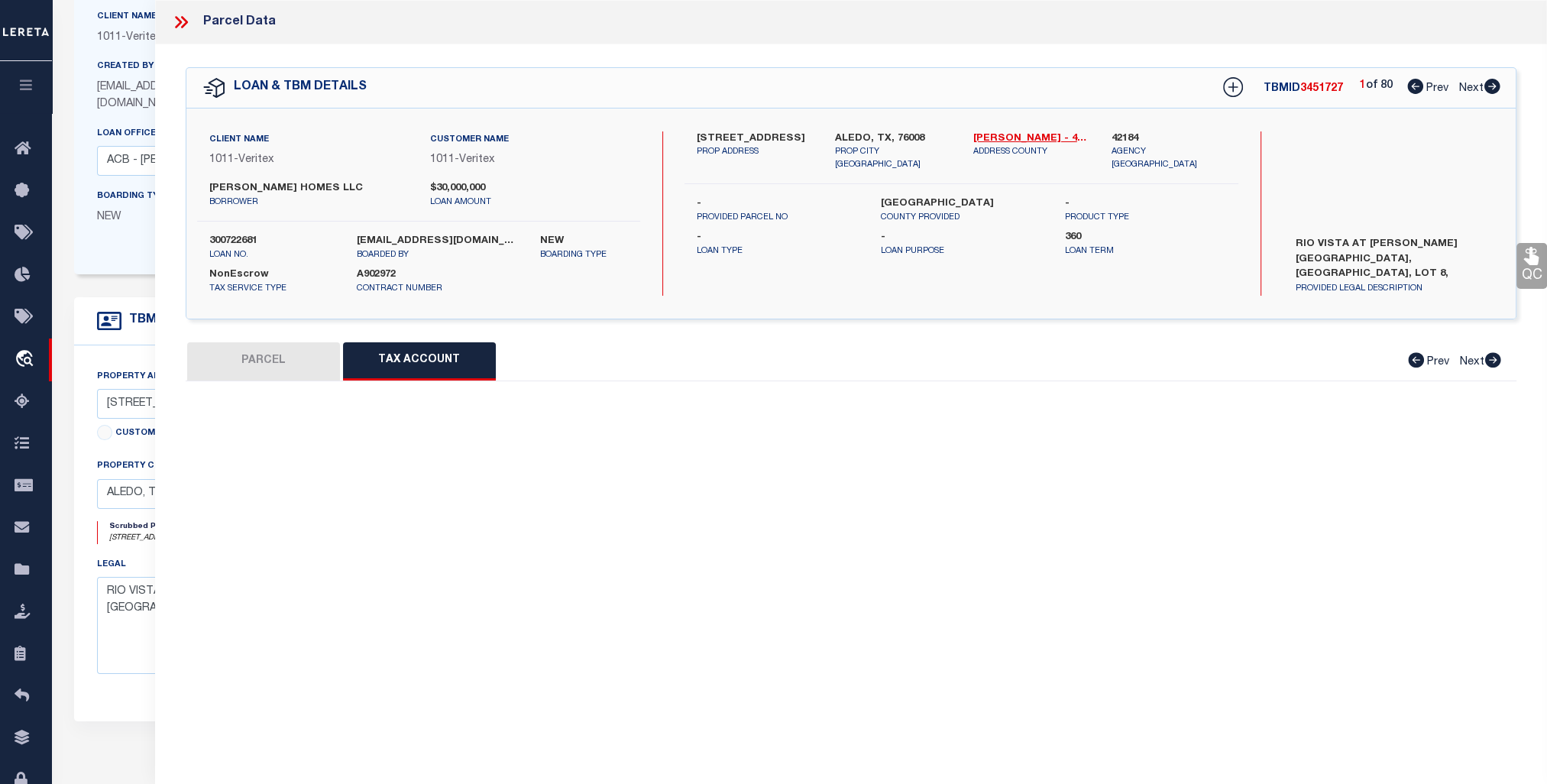
scroll to position [0, 0]
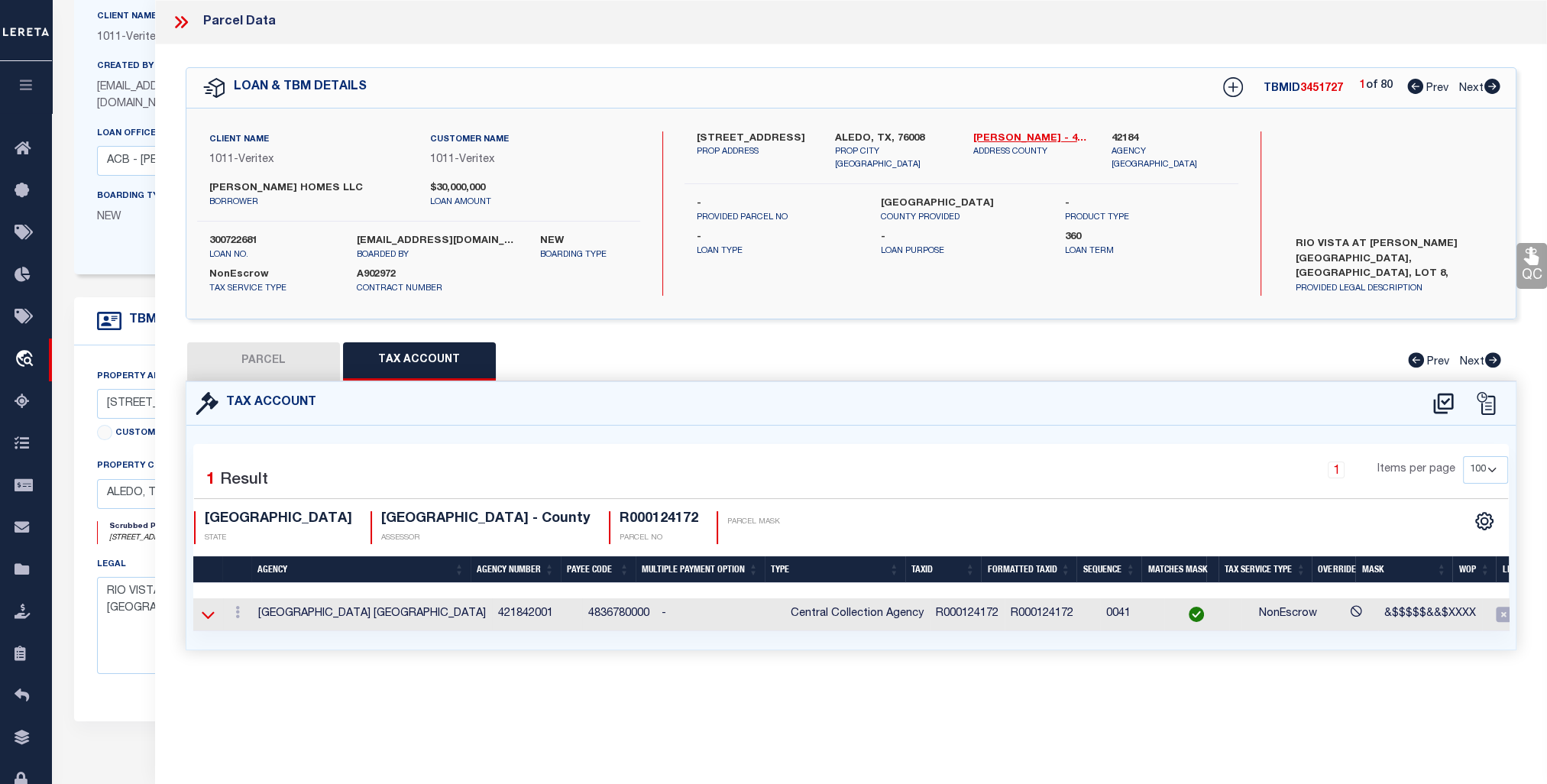
click at [208, 610] on icon at bounding box center [208, 614] width 13 height 16
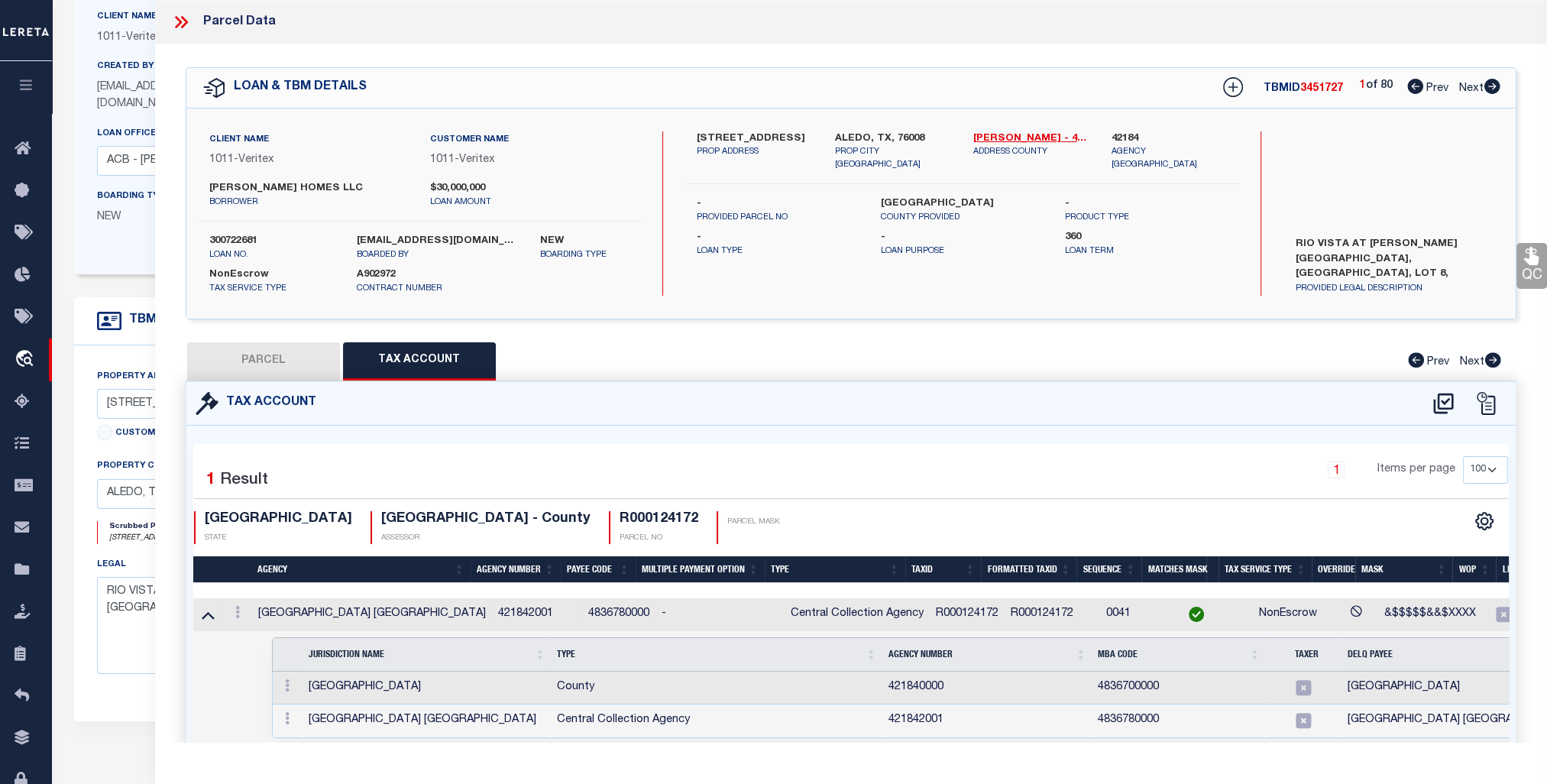
click at [233, 368] on button "PARCEL" at bounding box center [264, 361] width 152 height 38
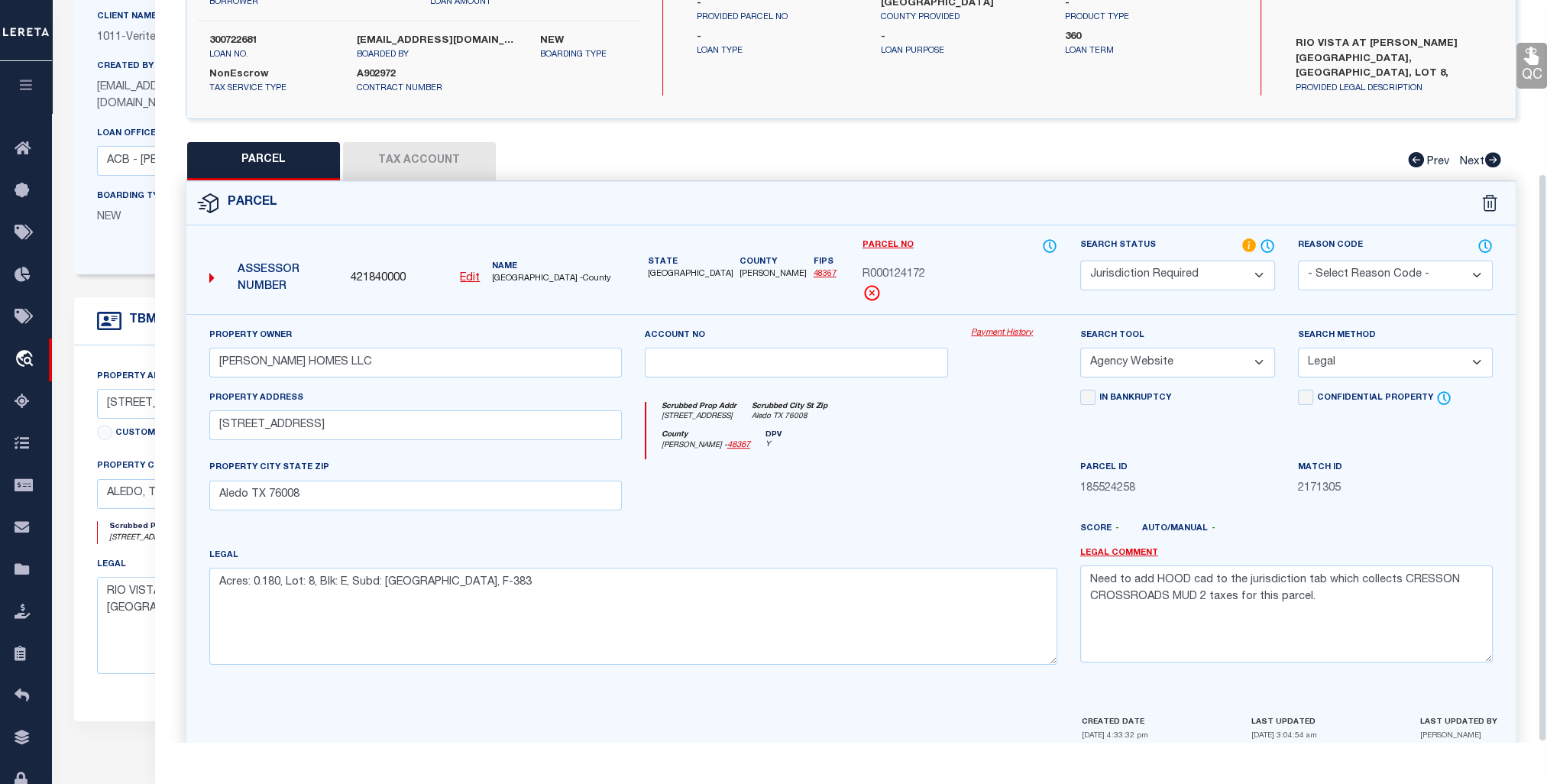
scroll to position [226, 0]
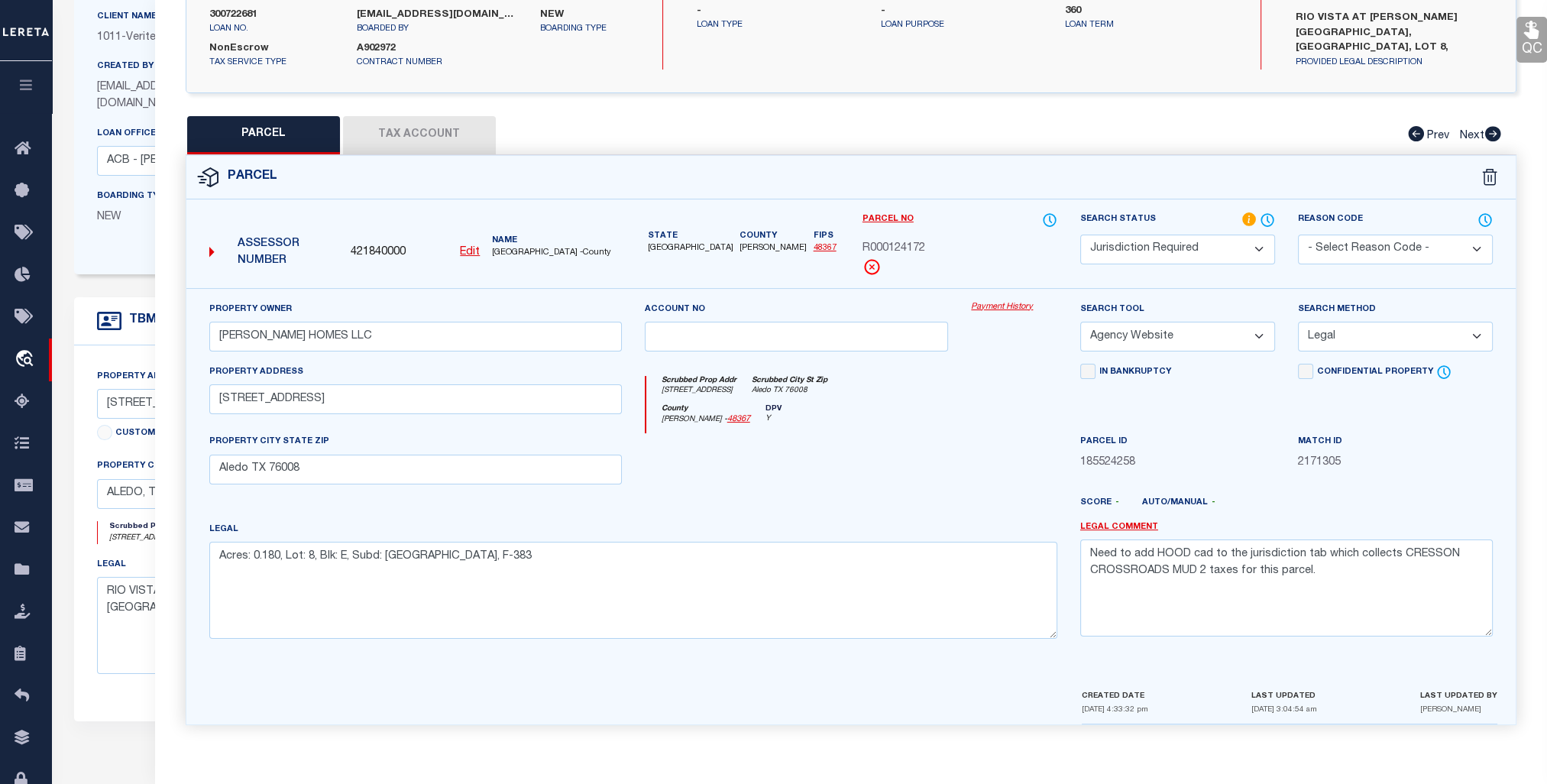
click at [461, 128] on button "Tax Account" at bounding box center [419, 135] width 152 height 38
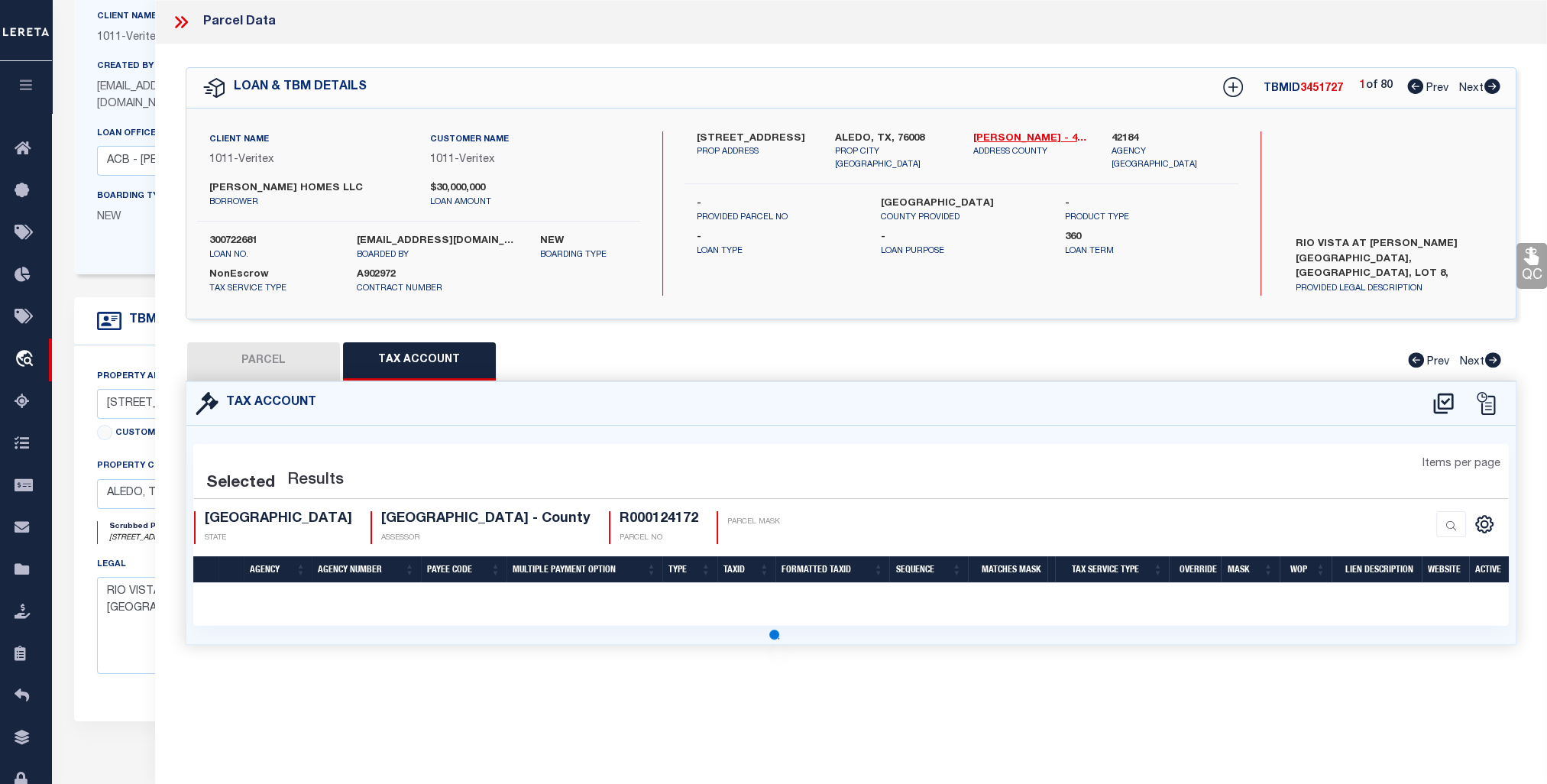
scroll to position [0, 0]
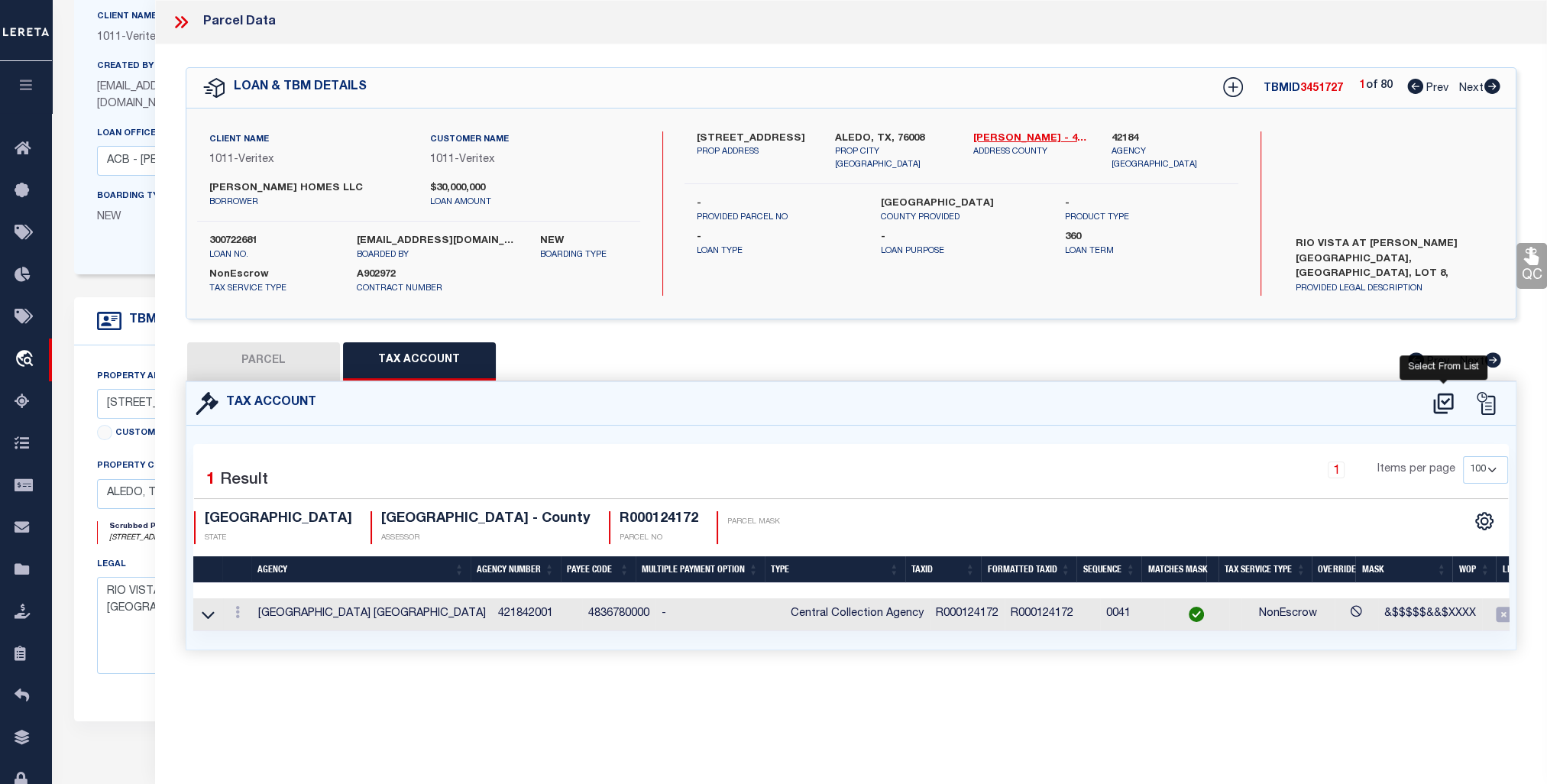
click at [1444, 393] on icon at bounding box center [1444, 403] width 20 height 21
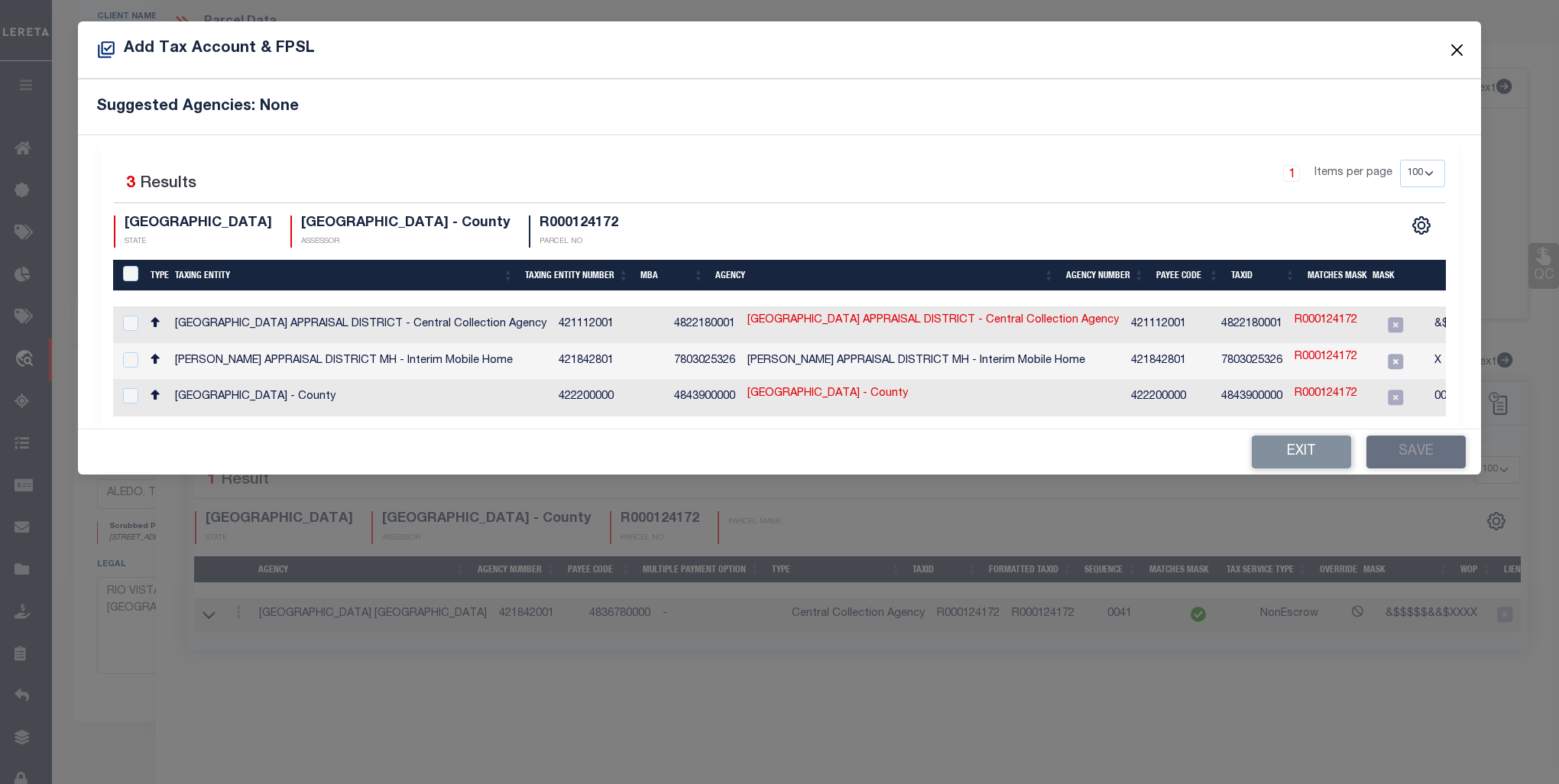
click at [1464, 51] on button "Close" at bounding box center [1458, 50] width 20 height 20
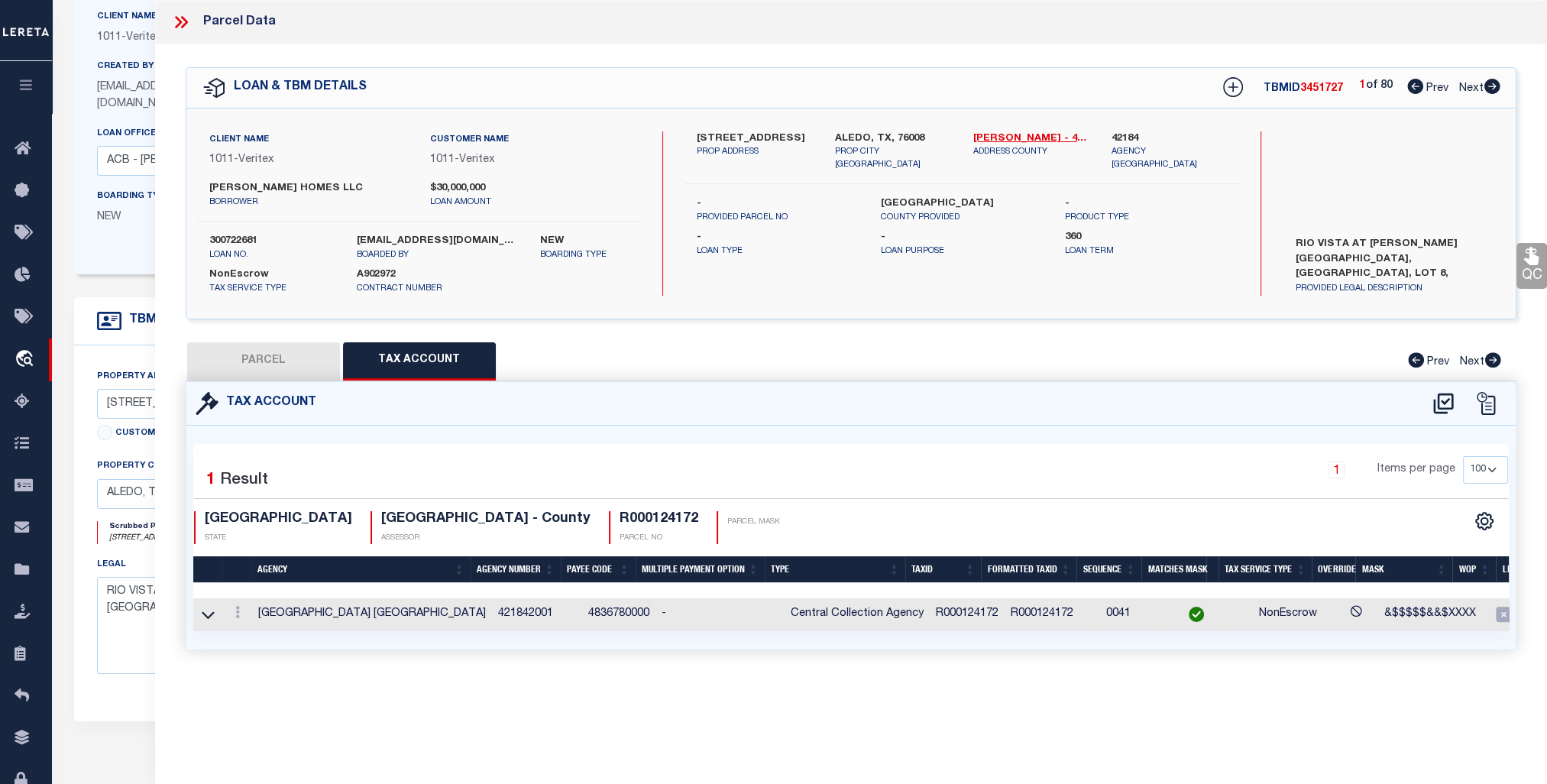
click at [292, 345] on button "PARCEL" at bounding box center [264, 361] width 152 height 38
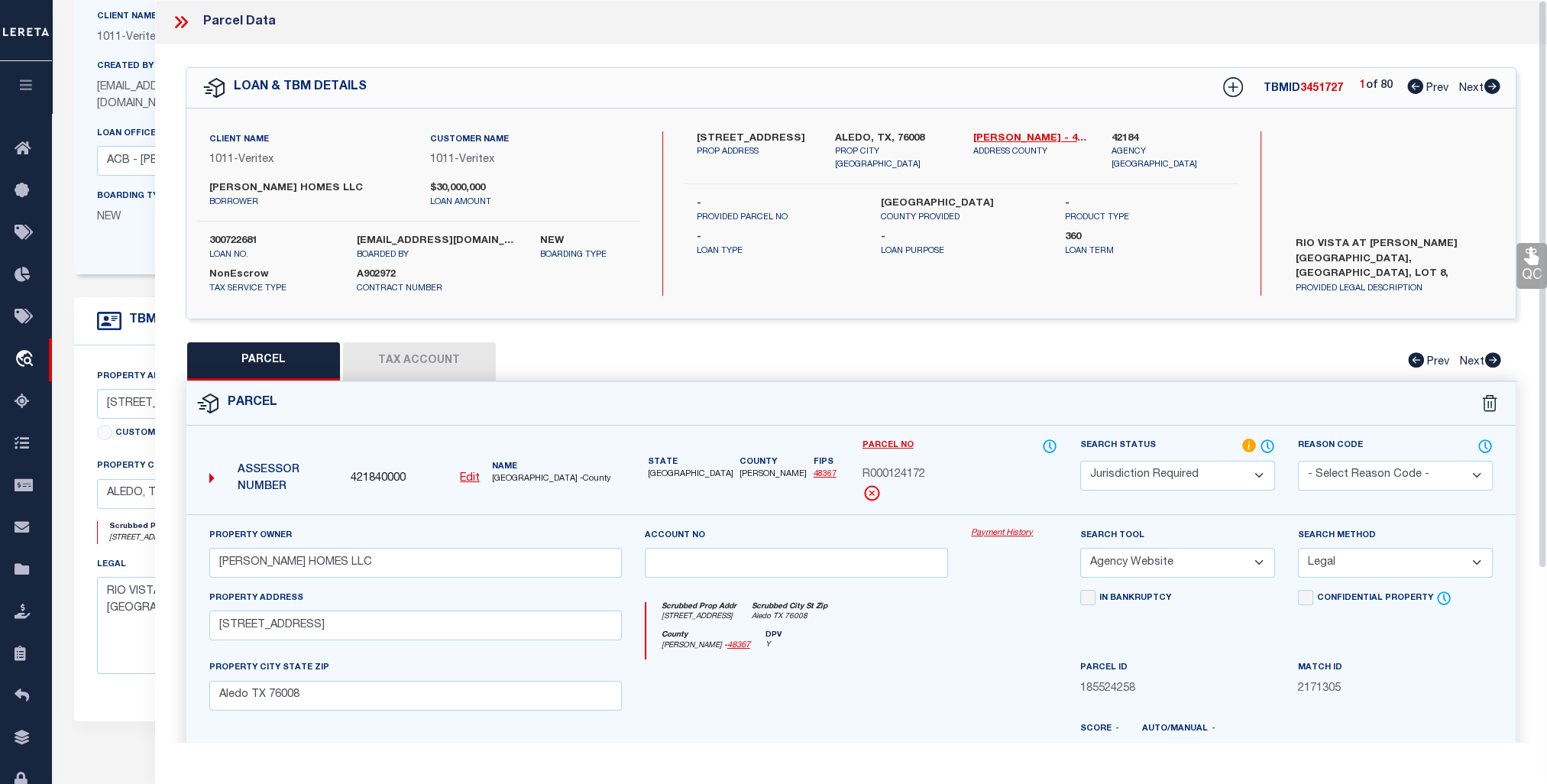
click at [177, 26] on icon at bounding box center [181, 23] width 20 height 20
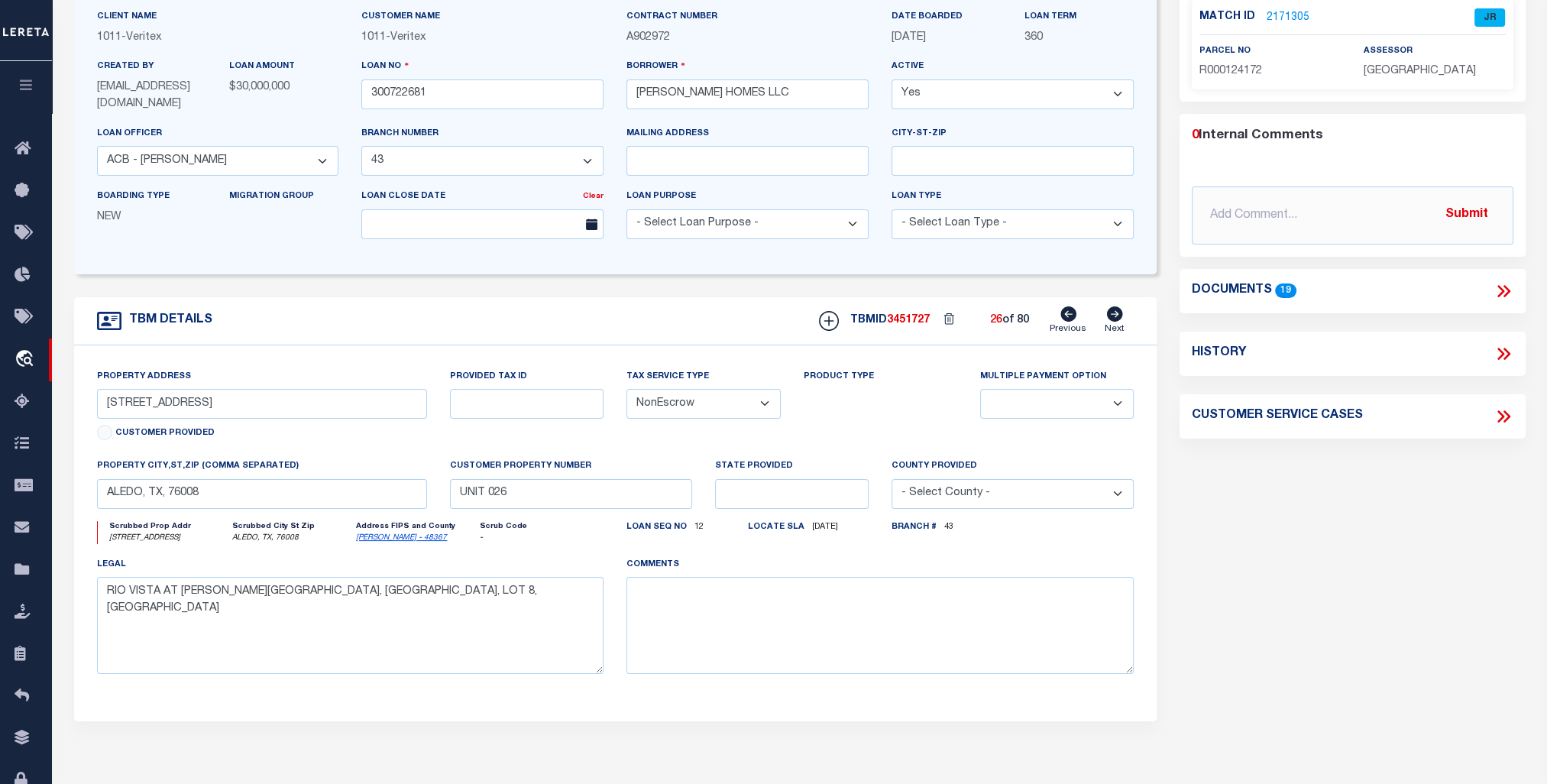
click at [1063, 313] on icon at bounding box center [1068, 314] width 16 height 16
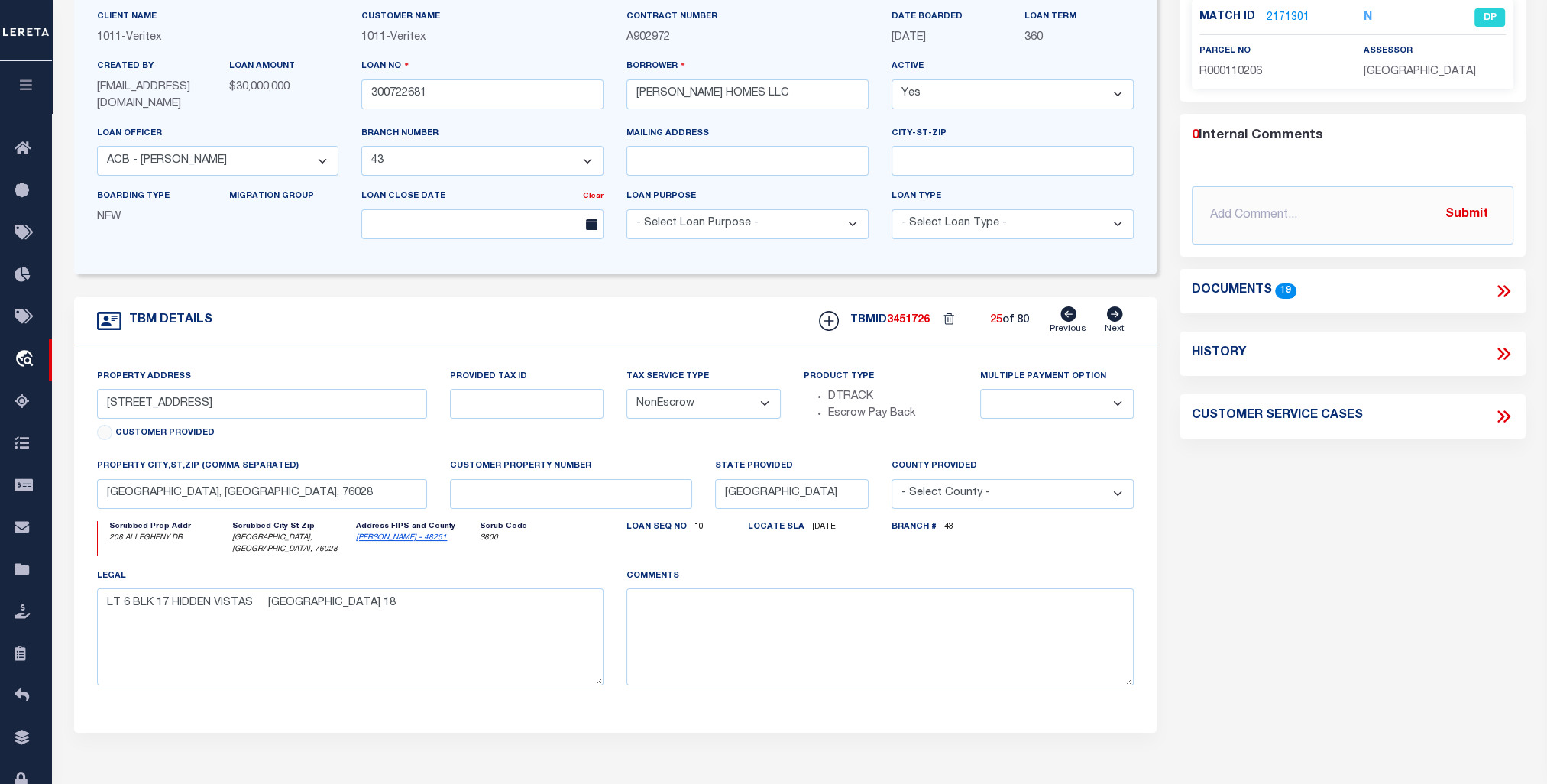
click at [1112, 317] on icon at bounding box center [1115, 314] width 17 height 16
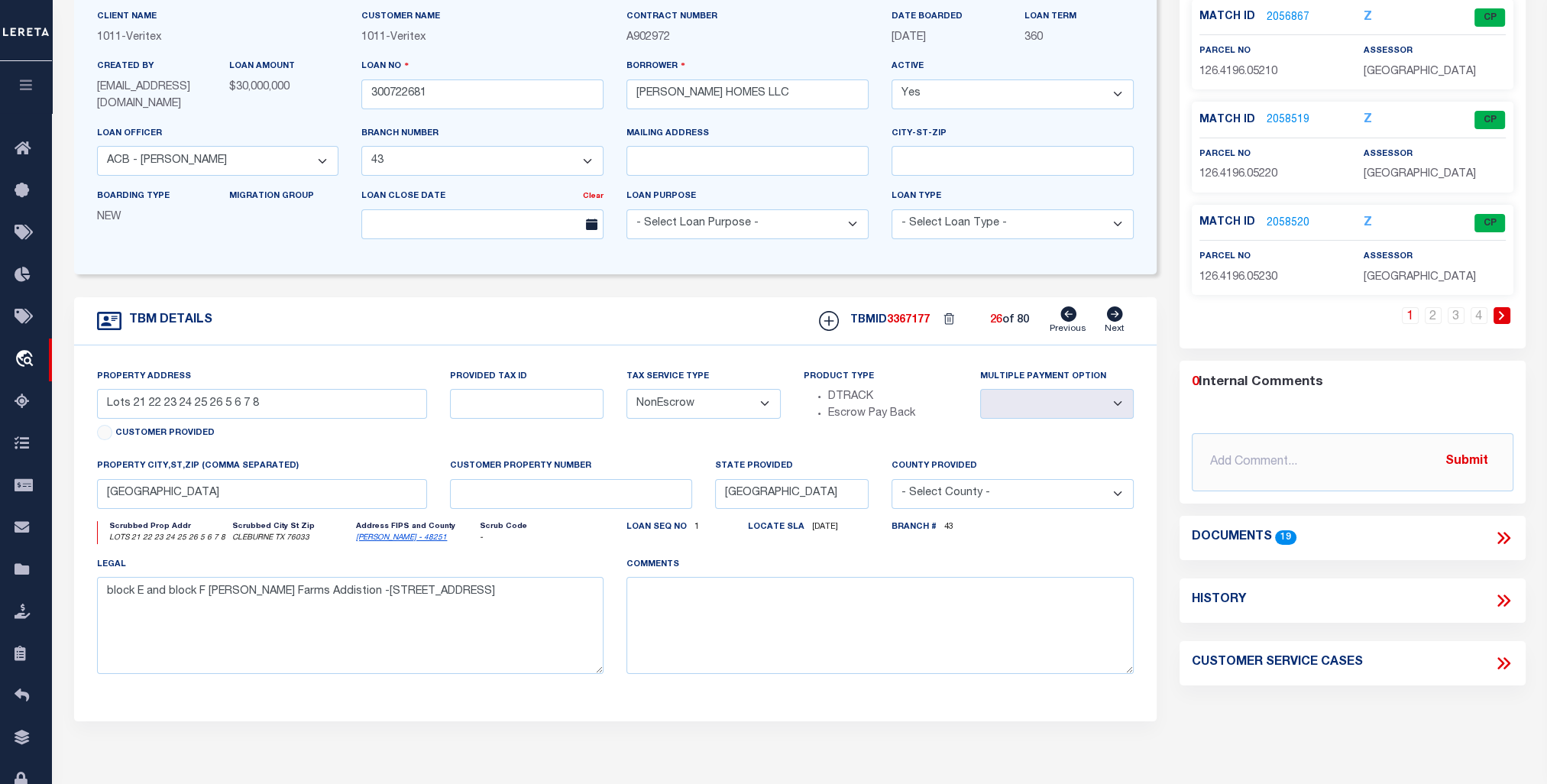
click at [1067, 320] on icon at bounding box center [1068, 314] width 16 height 16
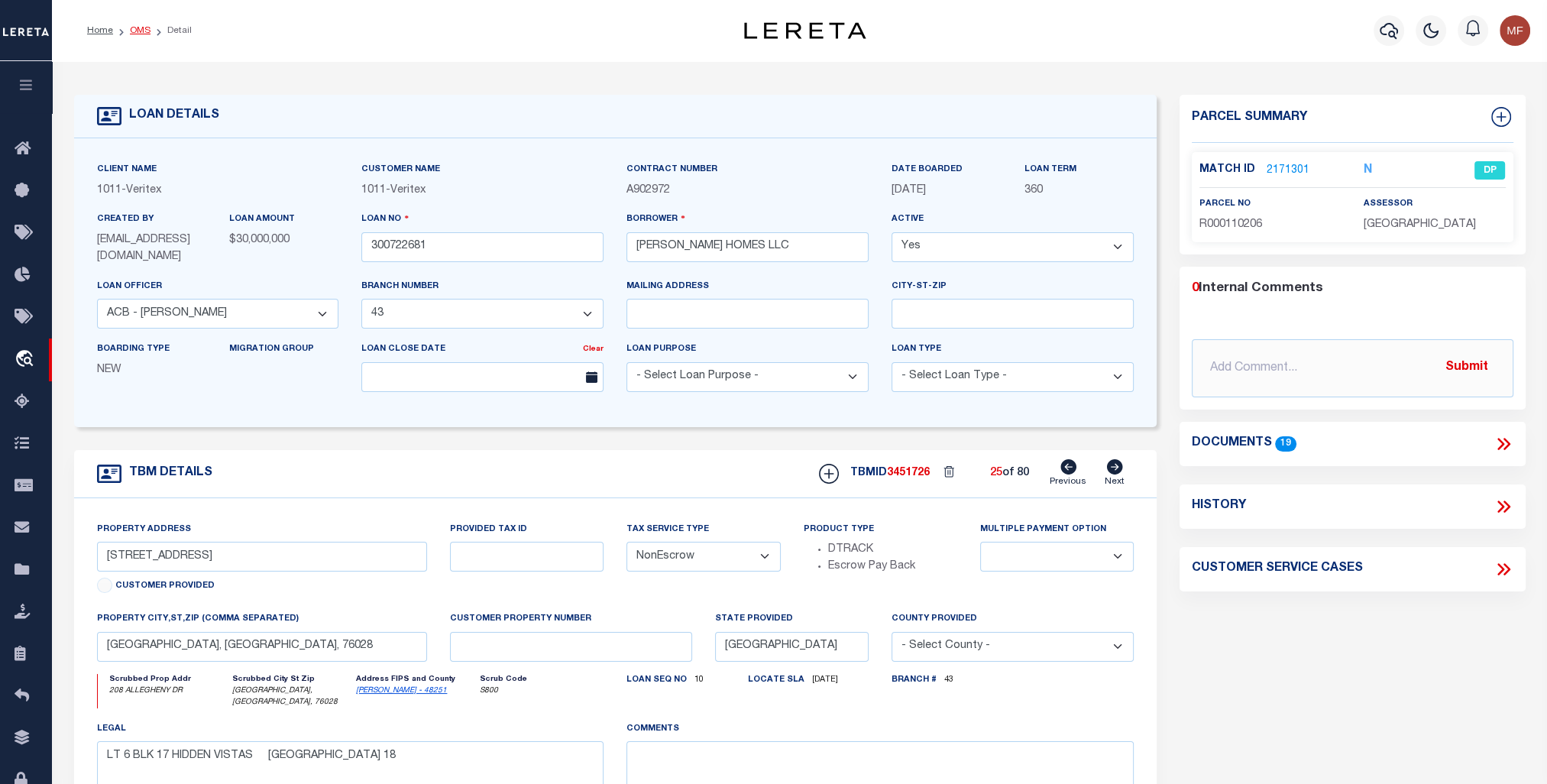
click at [139, 28] on link "OMS" at bounding box center [140, 30] width 21 height 9
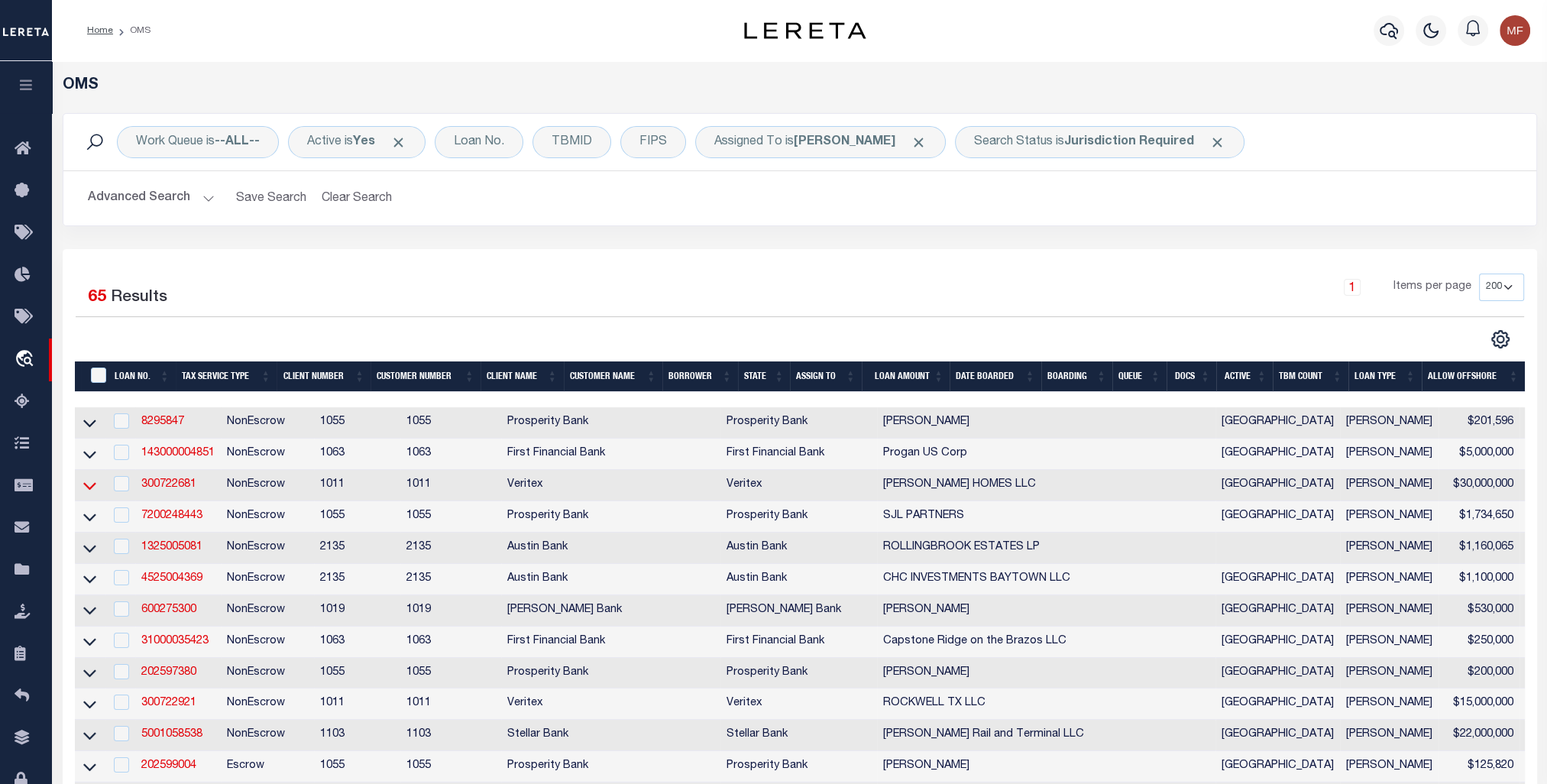
click at [86, 488] on icon at bounding box center [89, 485] width 13 height 16
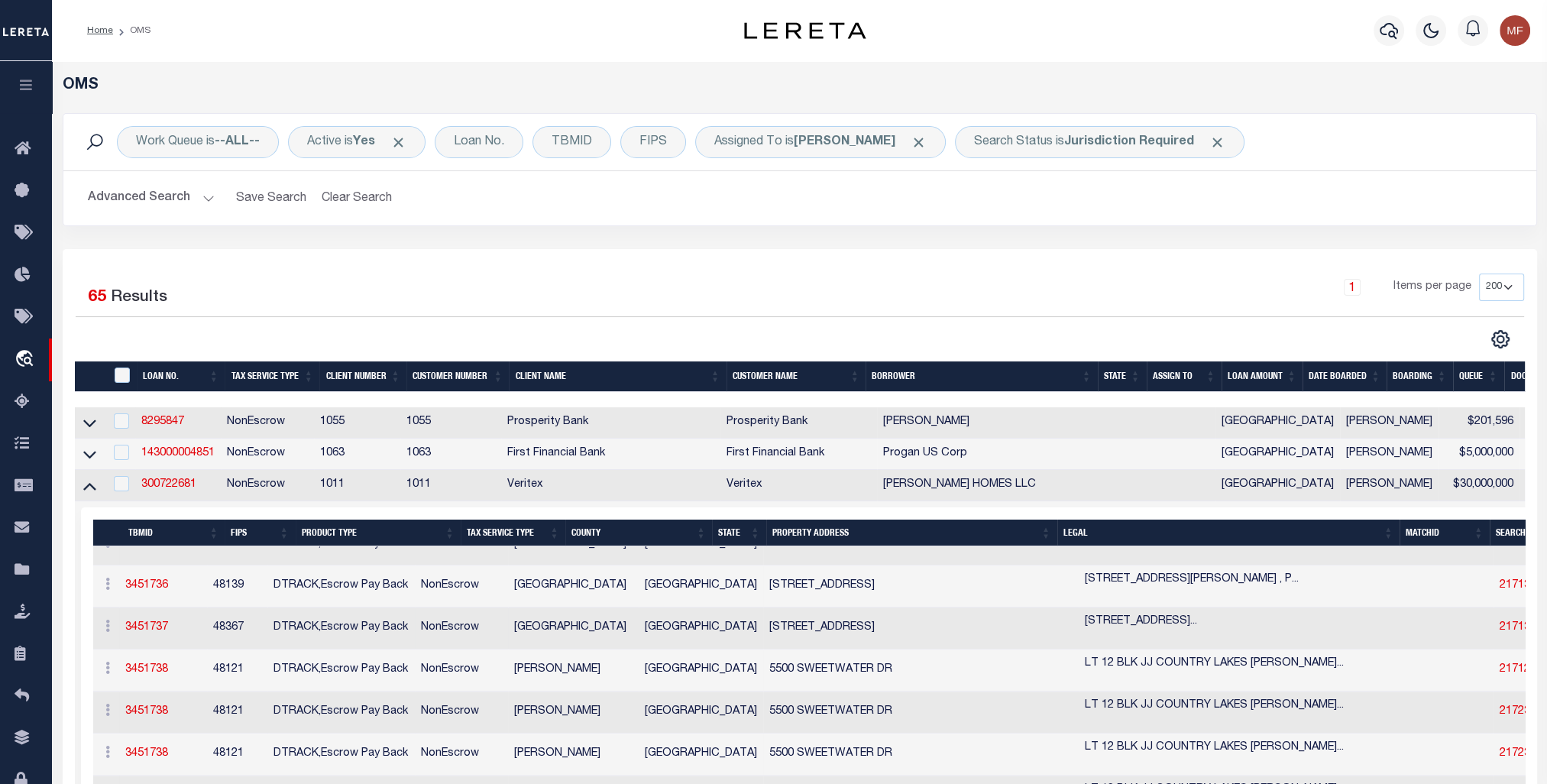
scroll to position [2827, 0]
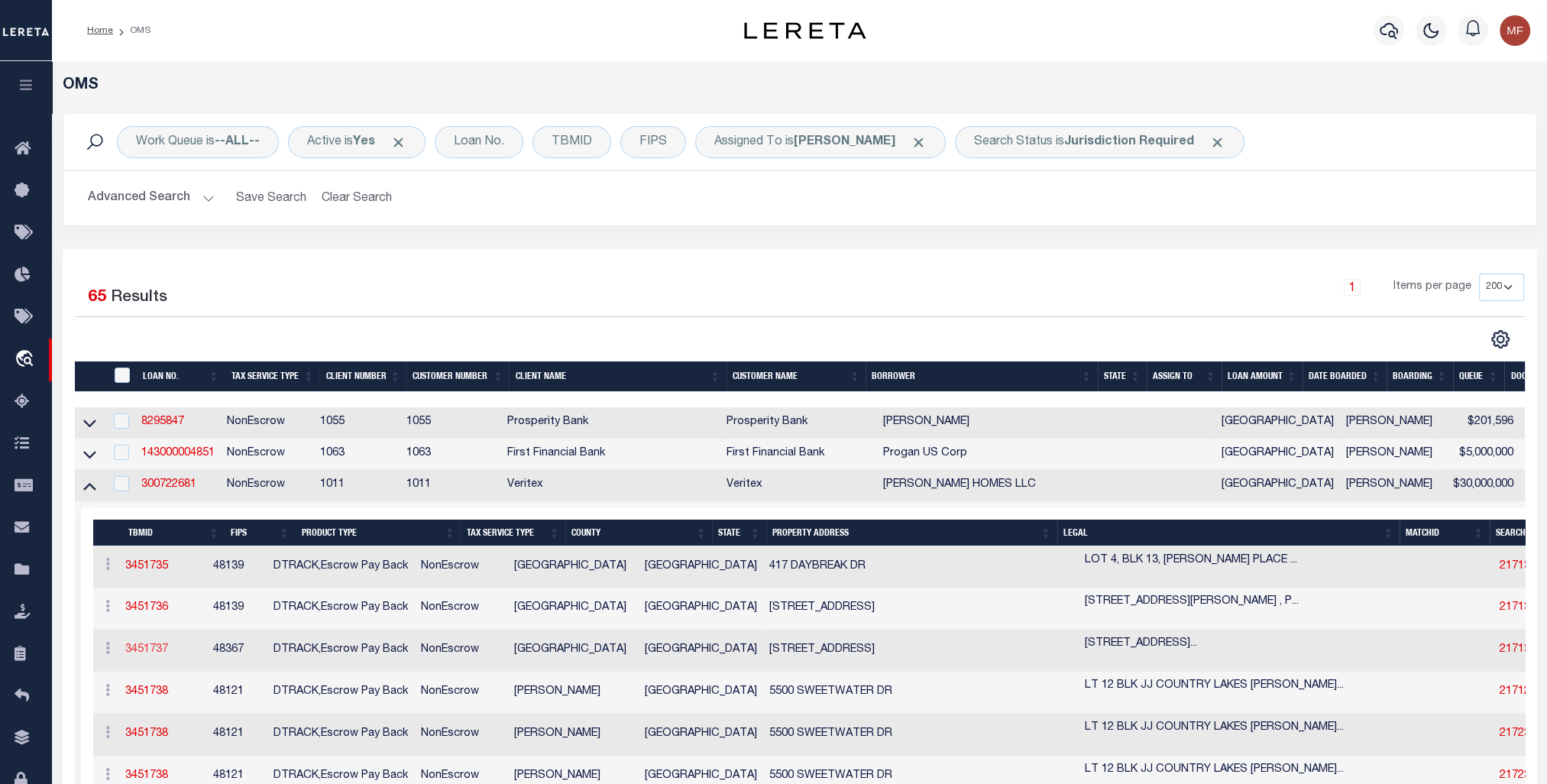
click at [148, 647] on link "3451737" at bounding box center [146, 649] width 43 height 11
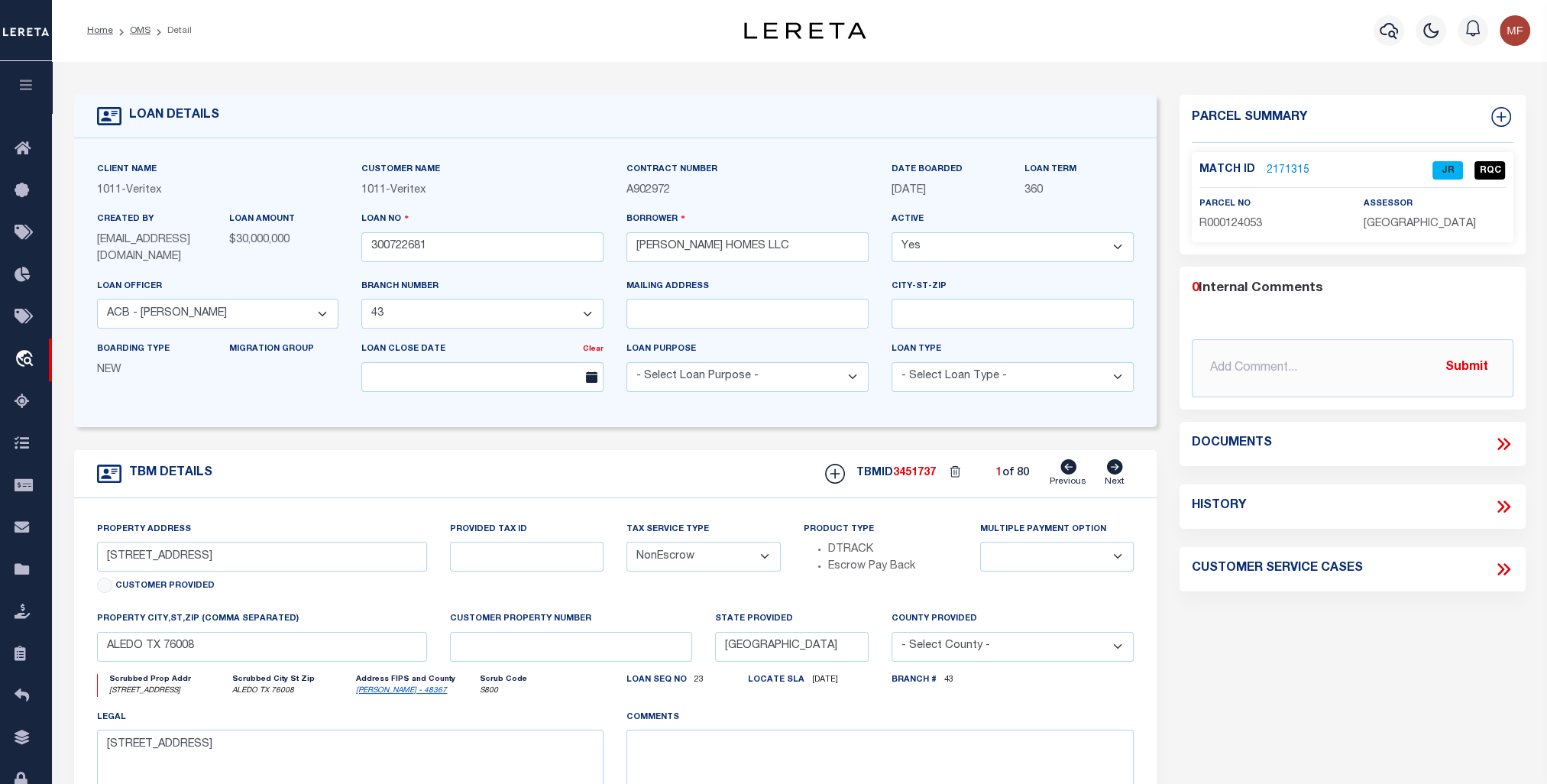
click at [1291, 173] on link "2171315" at bounding box center [1288, 170] width 43 height 16
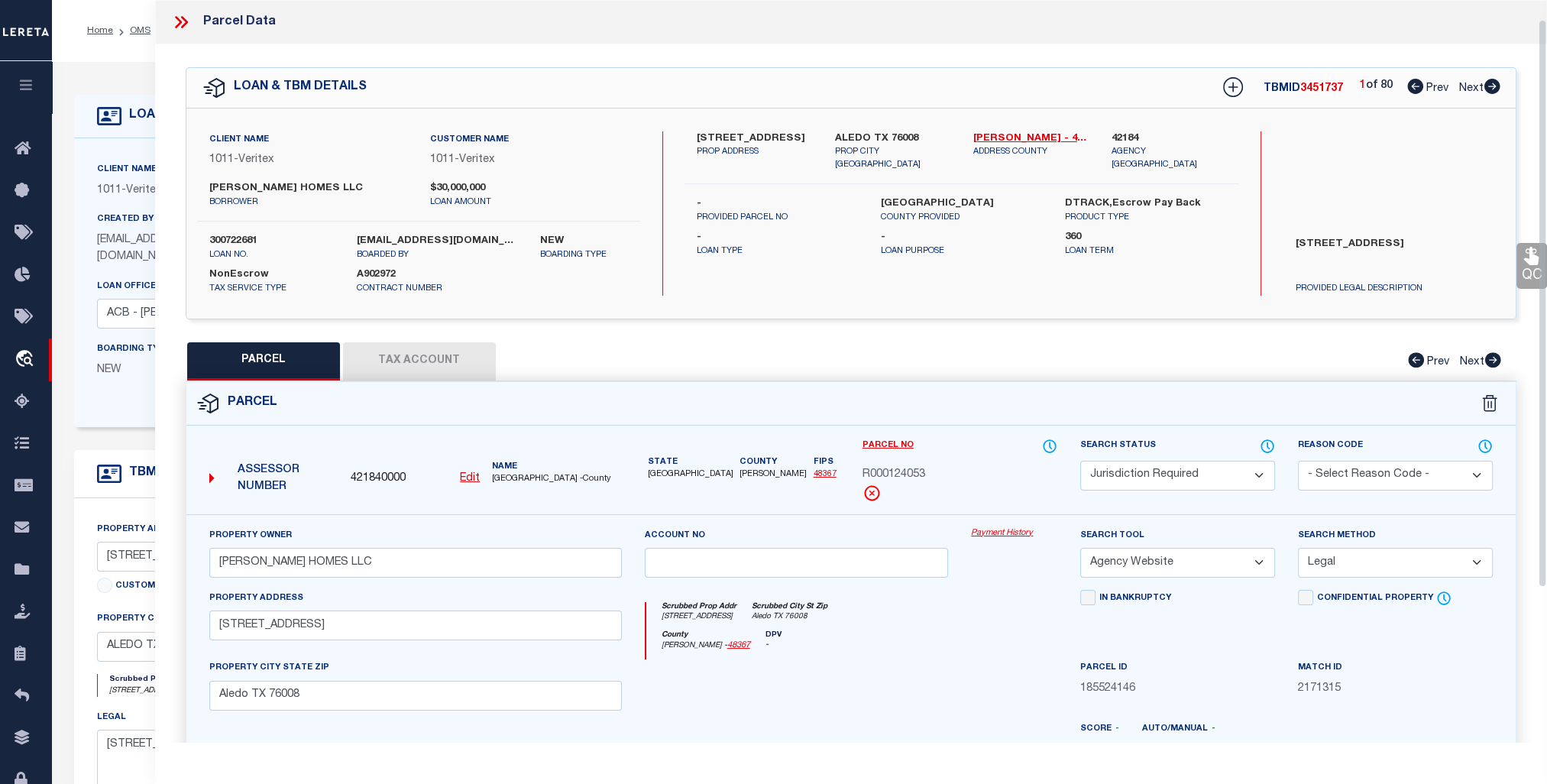
scroll to position [226, 0]
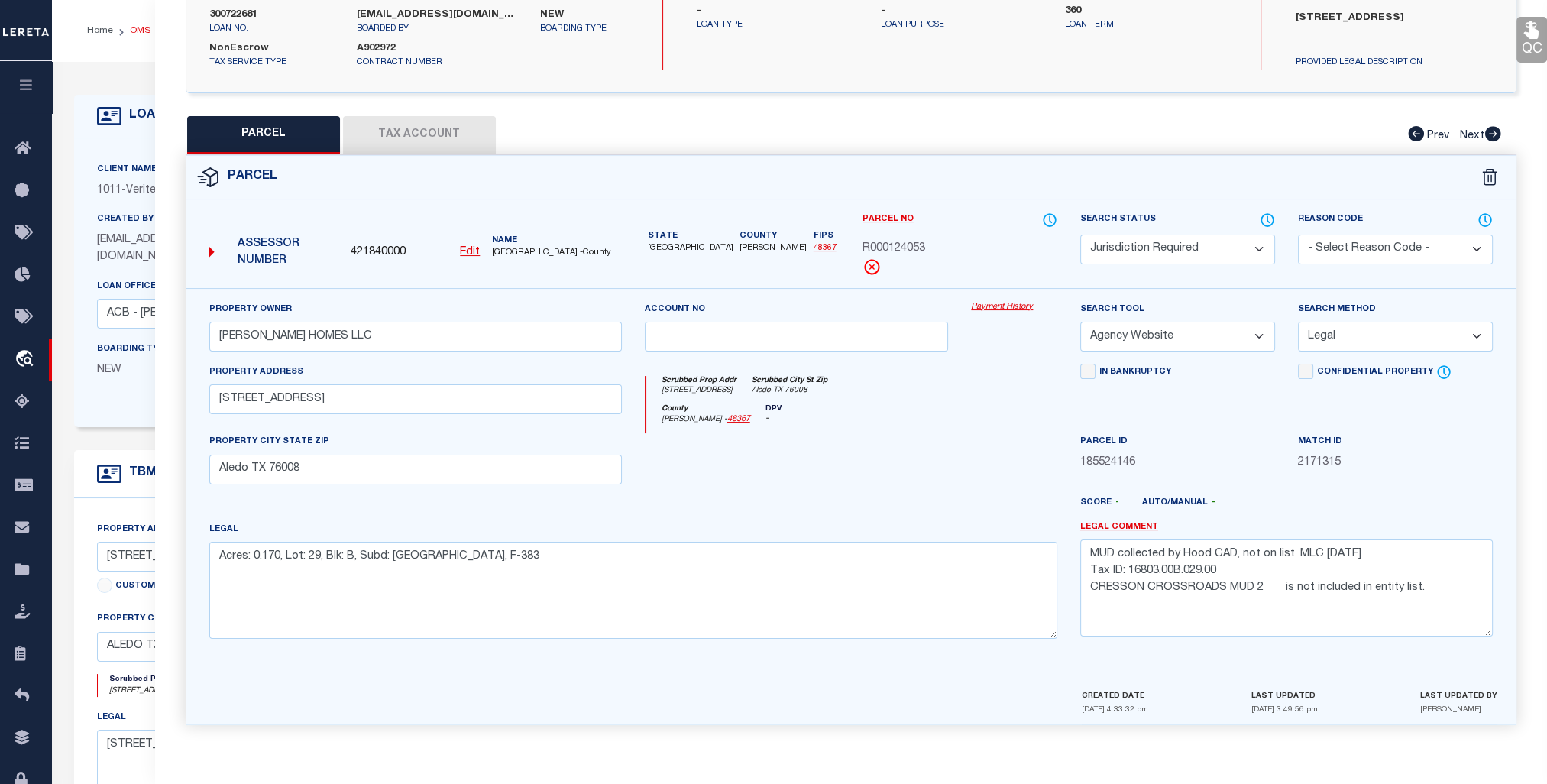
click at [137, 30] on link "OMS" at bounding box center [140, 30] width 21 height 9
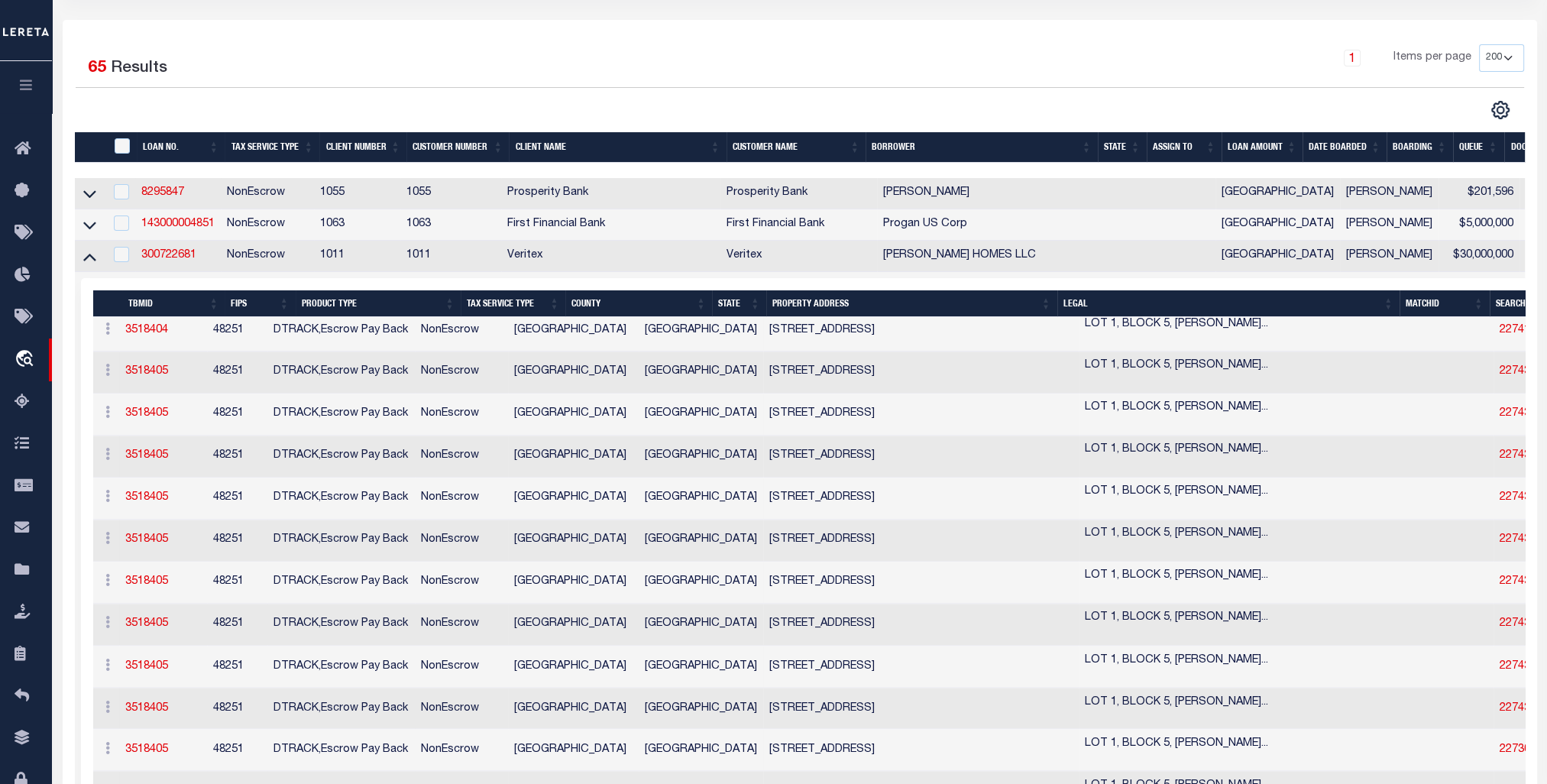
scroll to position [19024, 0]
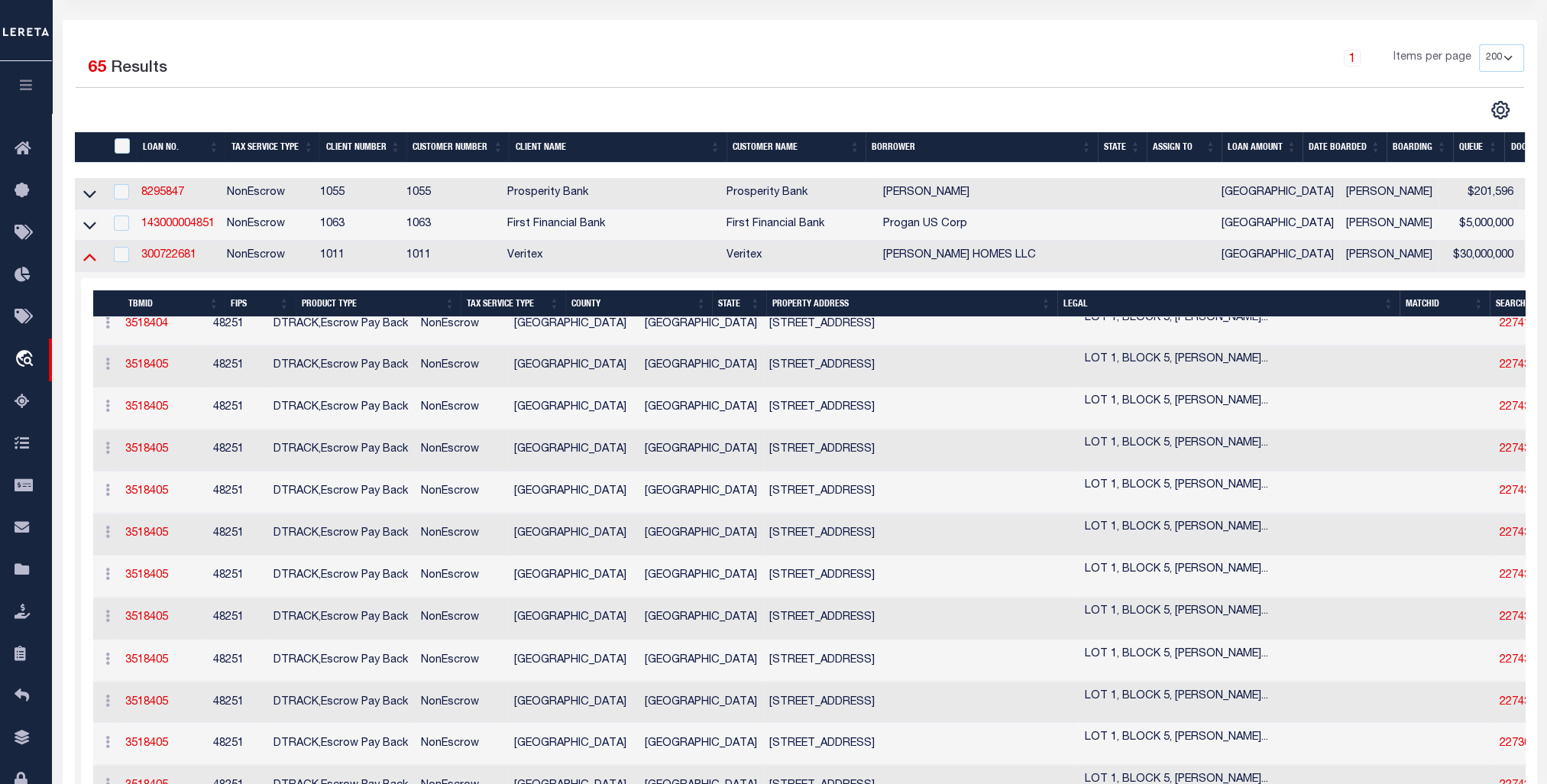
click at [92, 262] on icon at bounding box center [89, 256] width 13 height 16
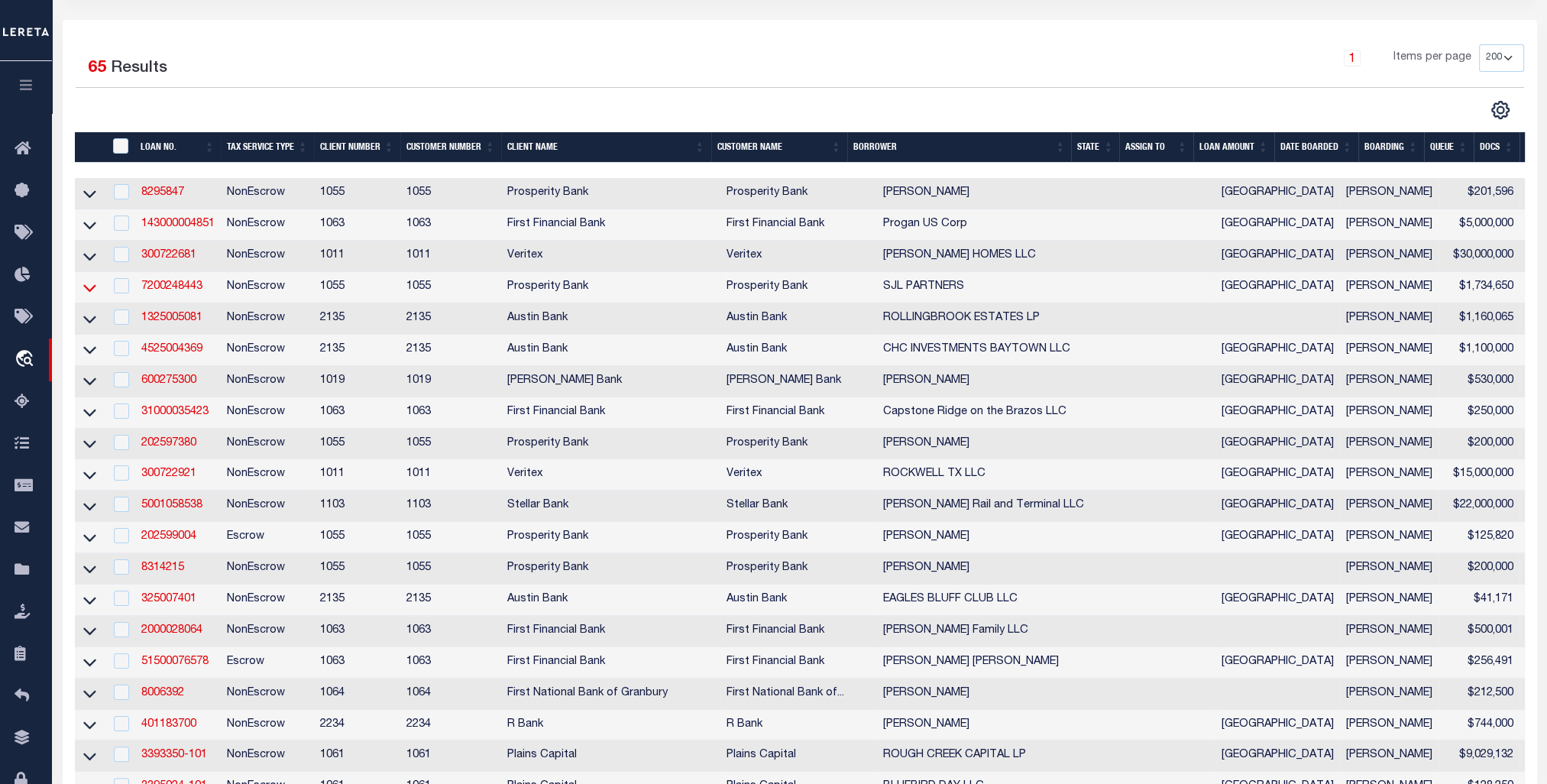
click at [87, 291] on icon at bounding box center [89, 288] width 13 height 16
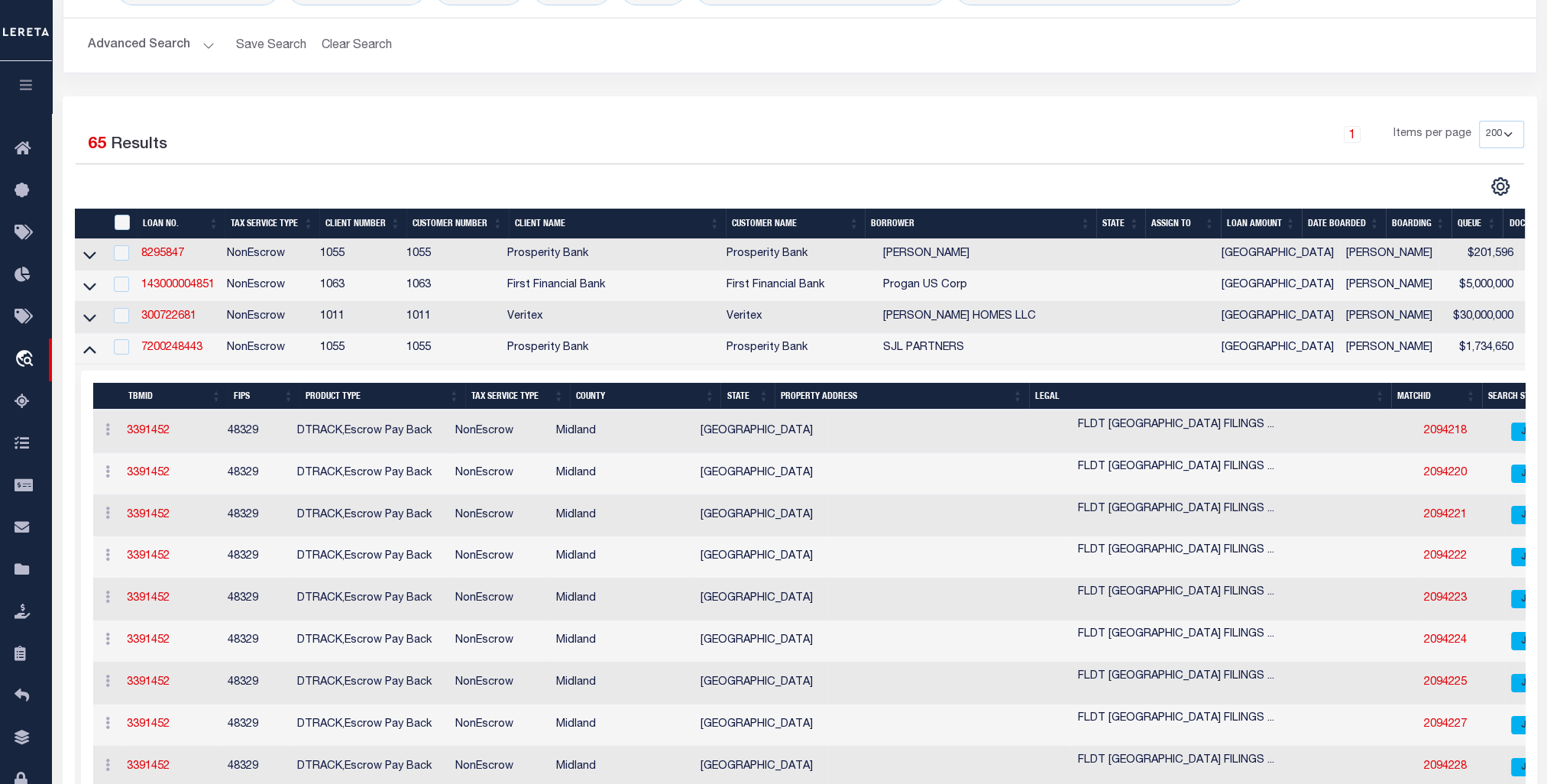
scroll to position [0, 0]
click at [1424, 477] on link "2094217" at bounding box center [1445, 471] width 43 height 11
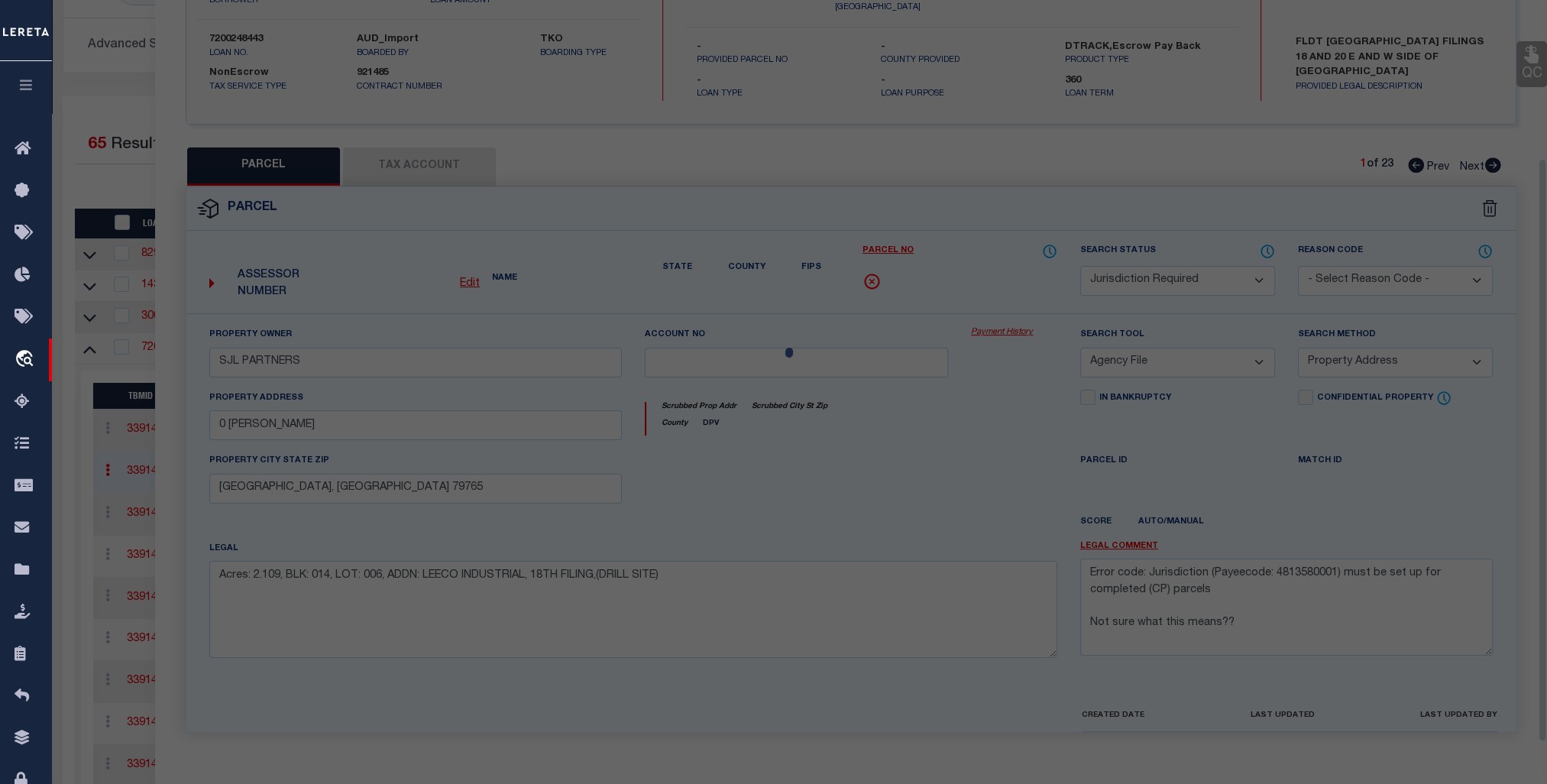
scroll to position [226, 0]
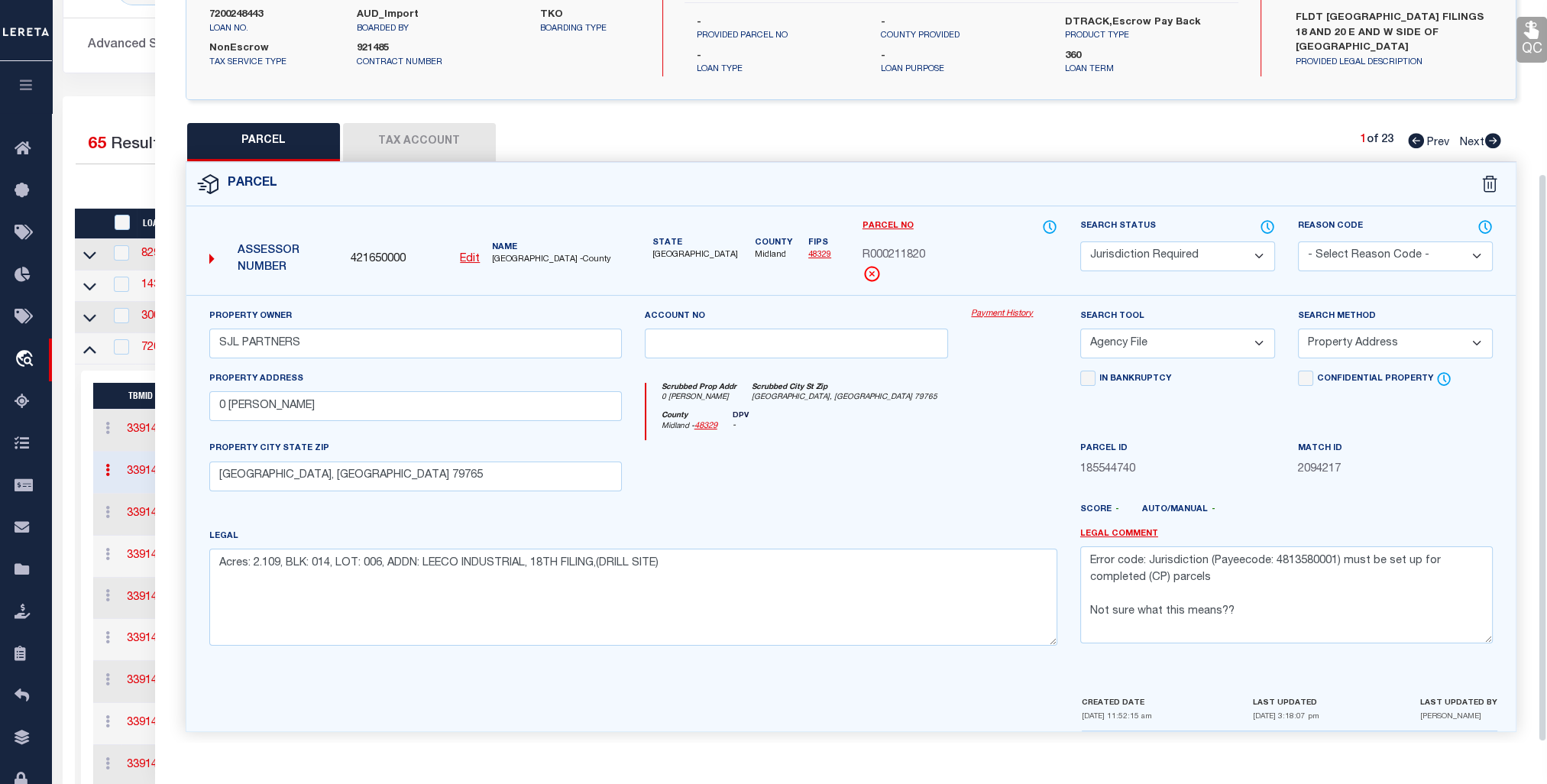
click at [108, 22] on div "Advanced Search Save Search Clear Search tblSearchTopScreen_dynamictable_____De…" at bounding box center [800, 46] width 1473 height 54
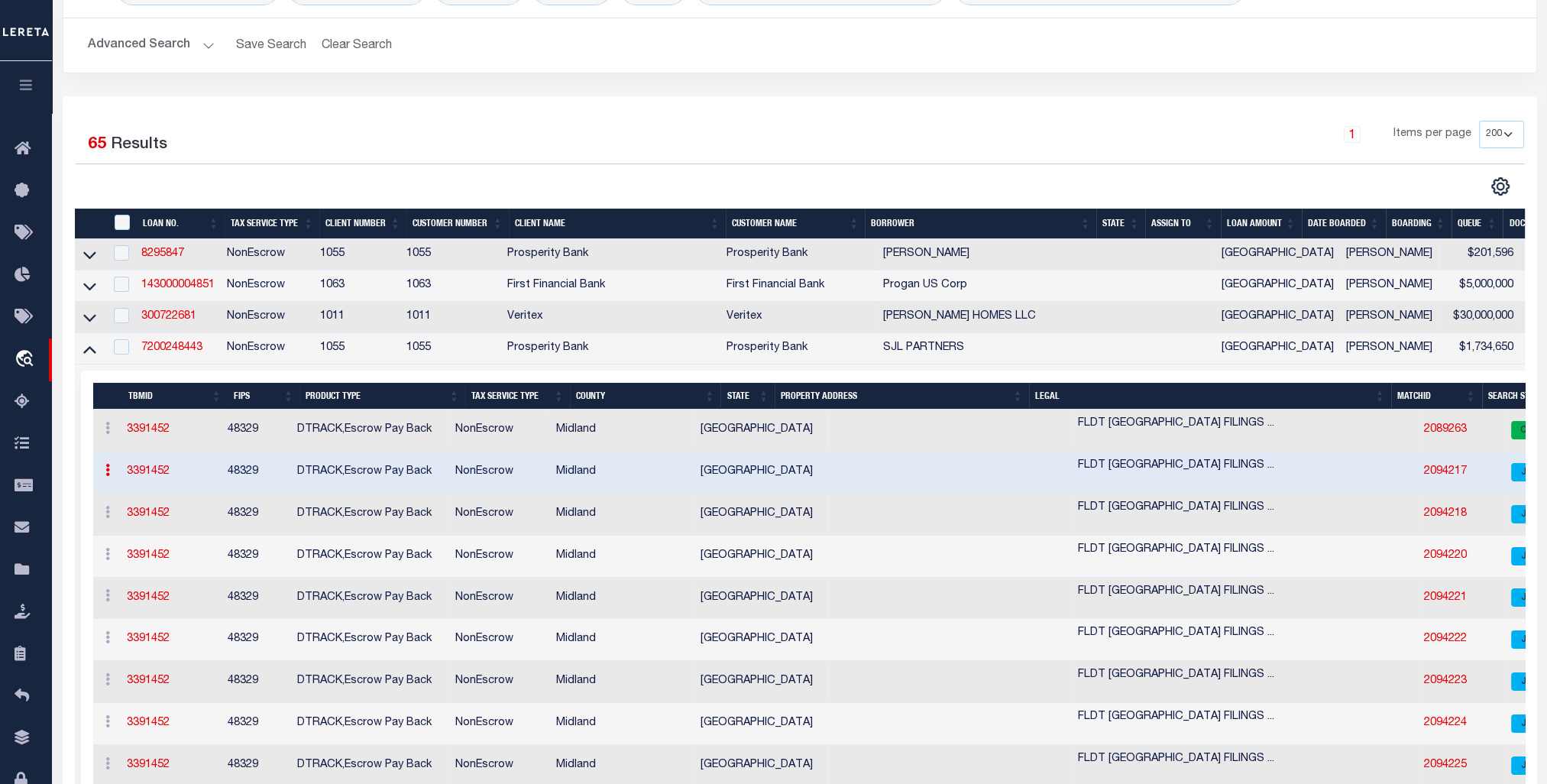
click at [1424, 474] on link "2094217" at bounding box center [1445, 471] width 43 height 11
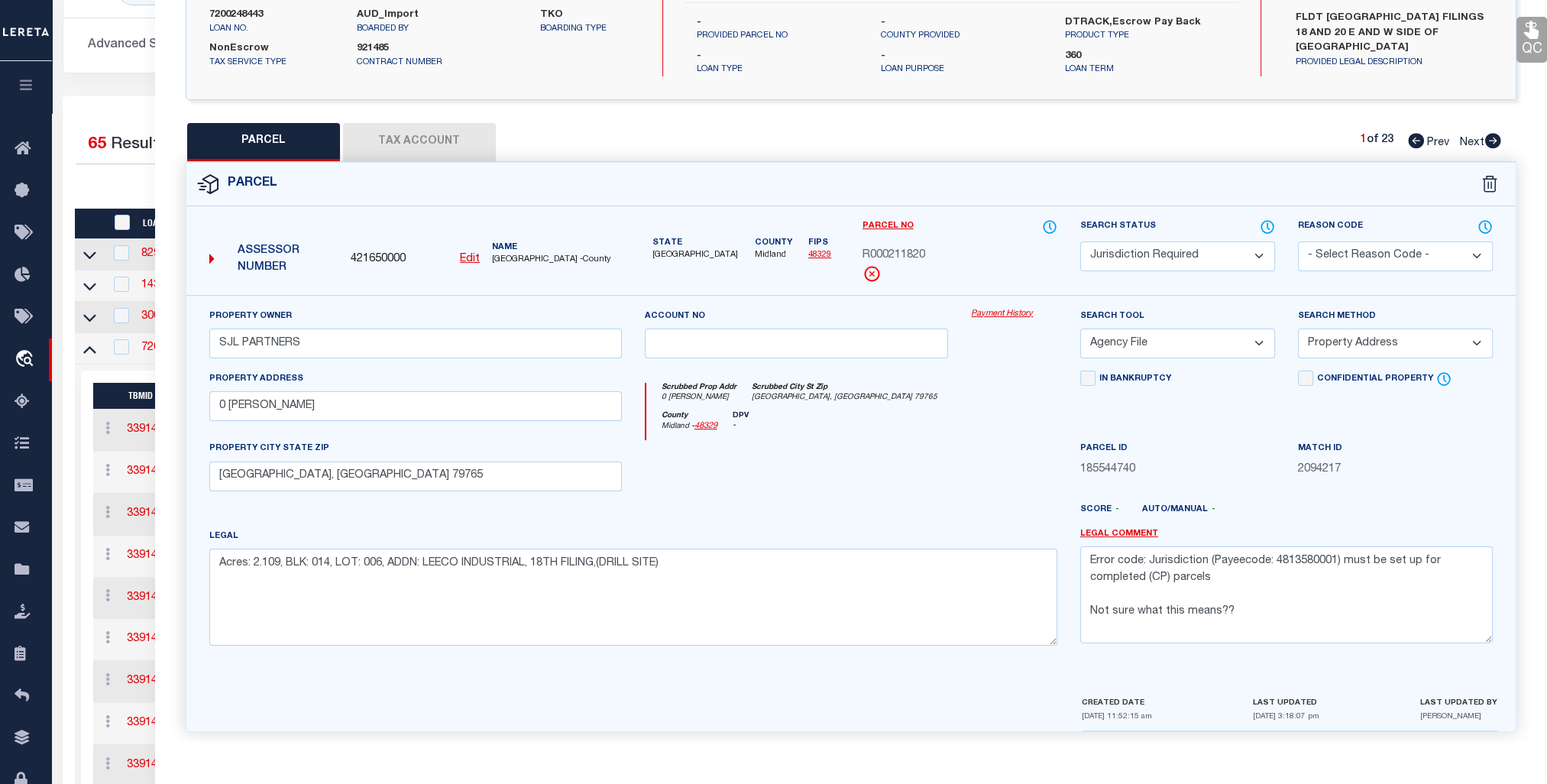
click at [90, 89] on div "Work Queue is --ALL-- Active is Yes Loan No. TBMID FIPS Assigned To is Fink, Me…" at bounding box center [800, 28] width 1497 height 136
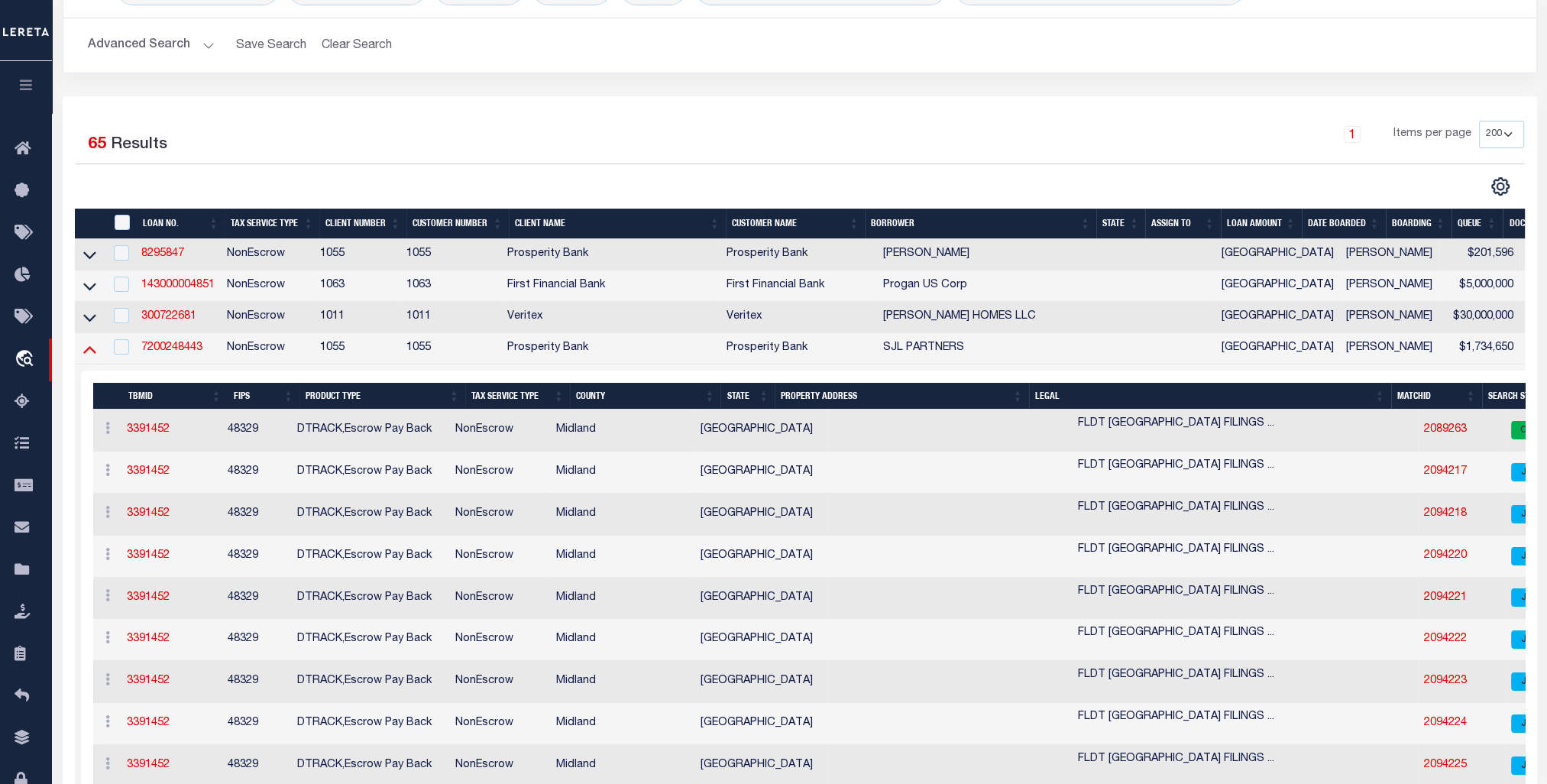
click at [89, 355] on icon at bounding box center [89, 348] width 13 height 16
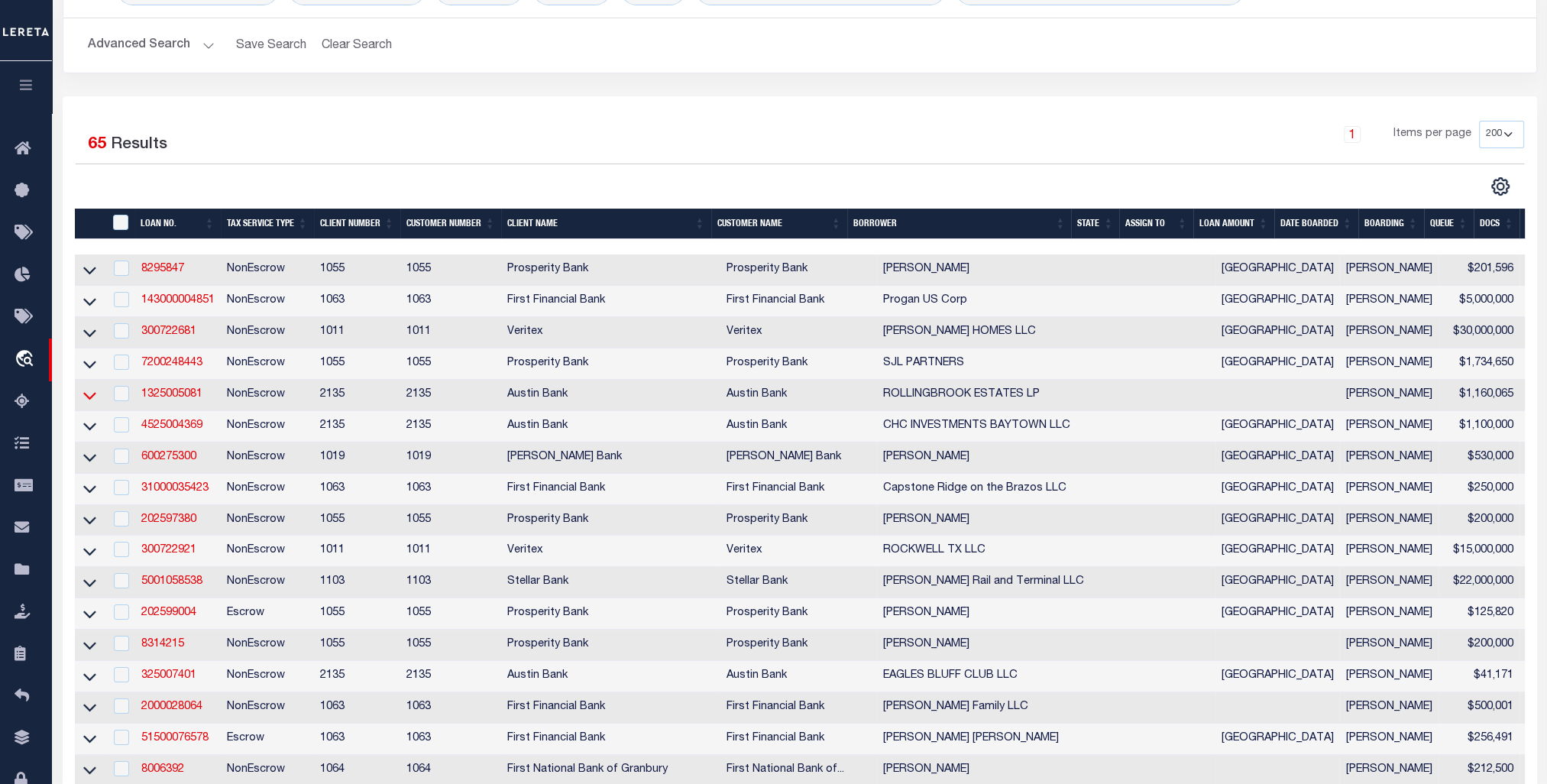
click at [89, 399] on icon at bounding box center [89, 395] width 13 height 16
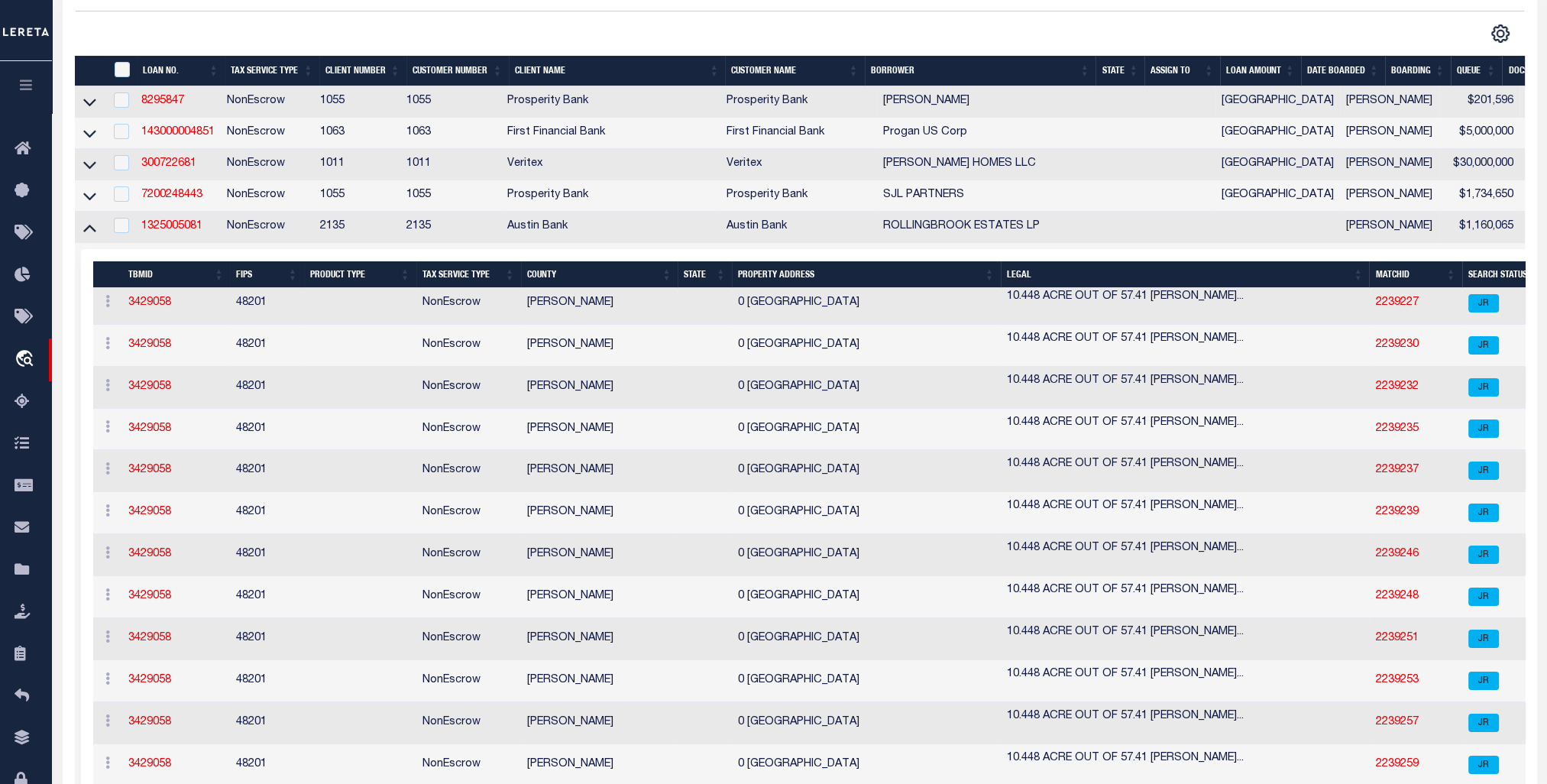
scroll to position [1476, 0]
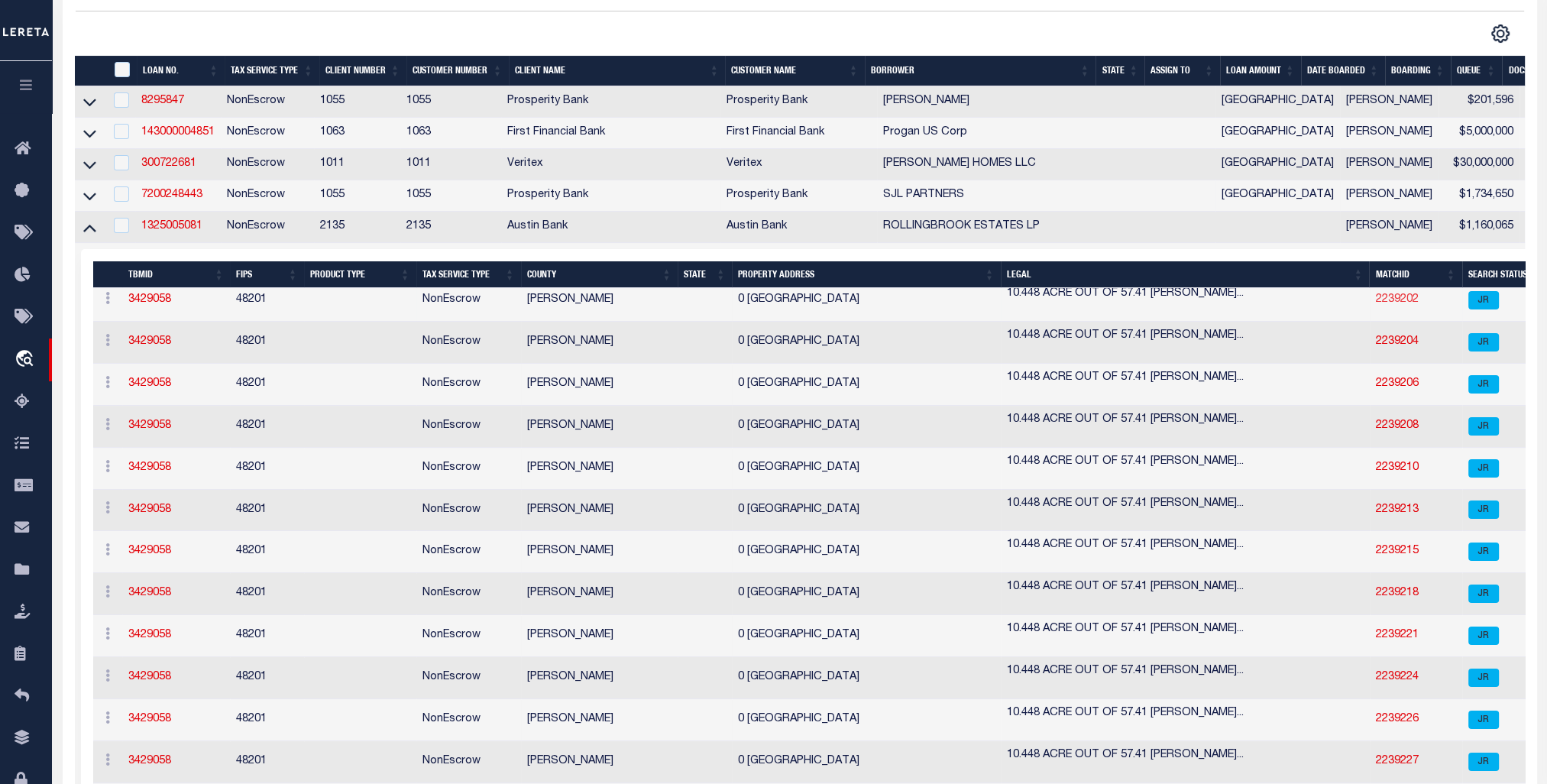
click at [1376, 299] on link "2239202" at bounding box center [1397, 299] width 43 height 11
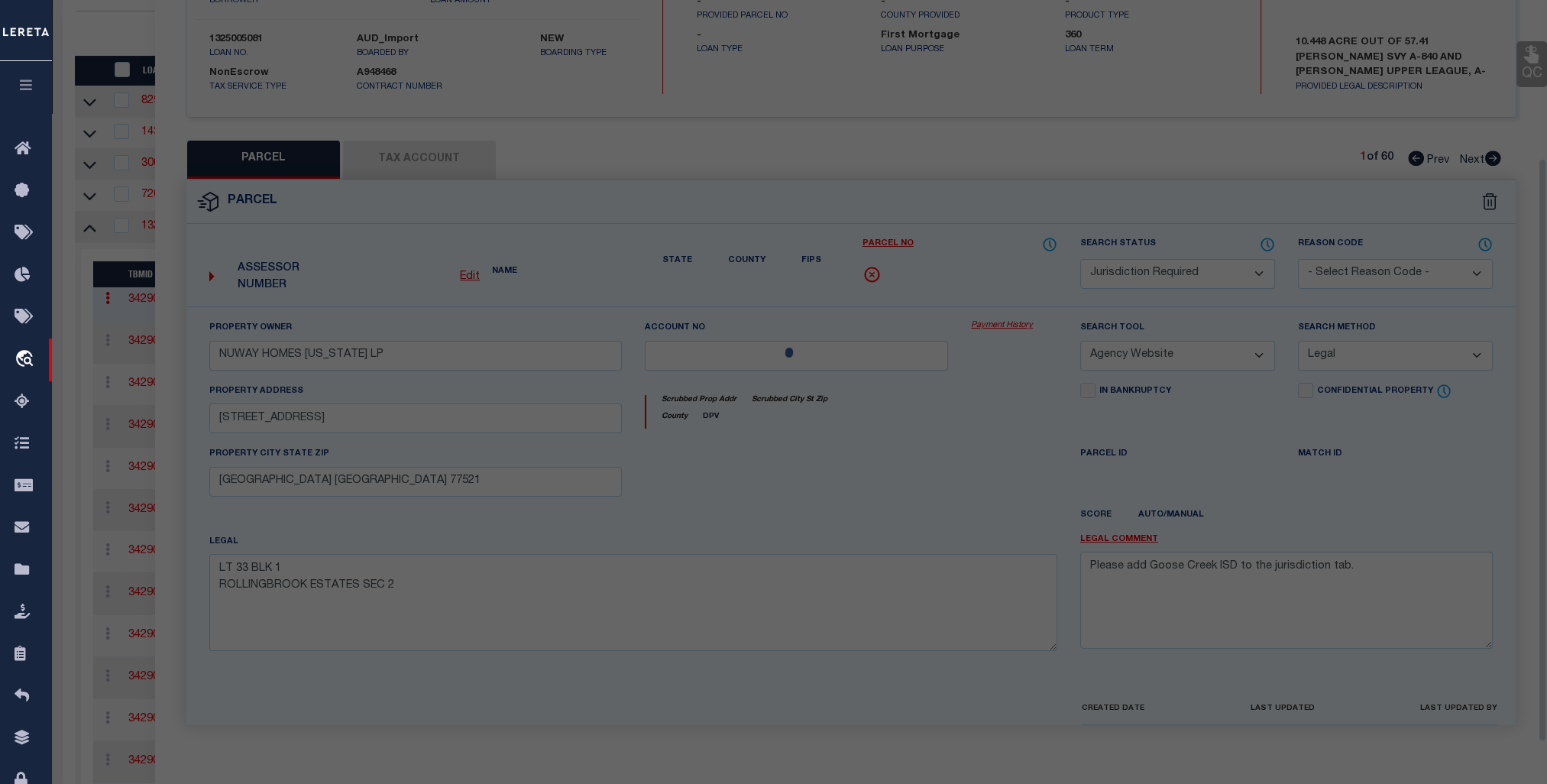
scroll to position [226, 0]
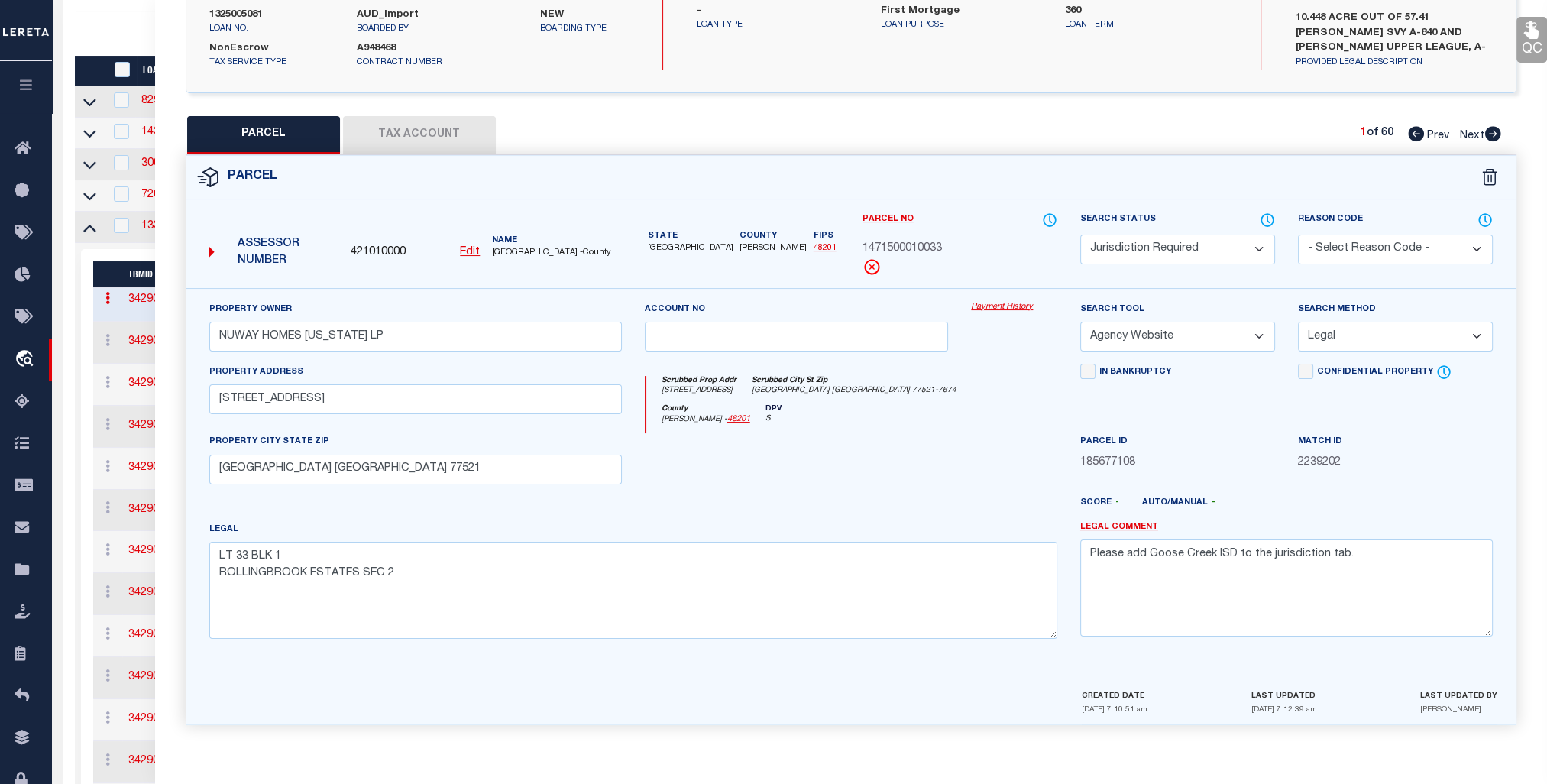
click at [122, 34] on div at bounding box center [437, 33] width 724 height 20
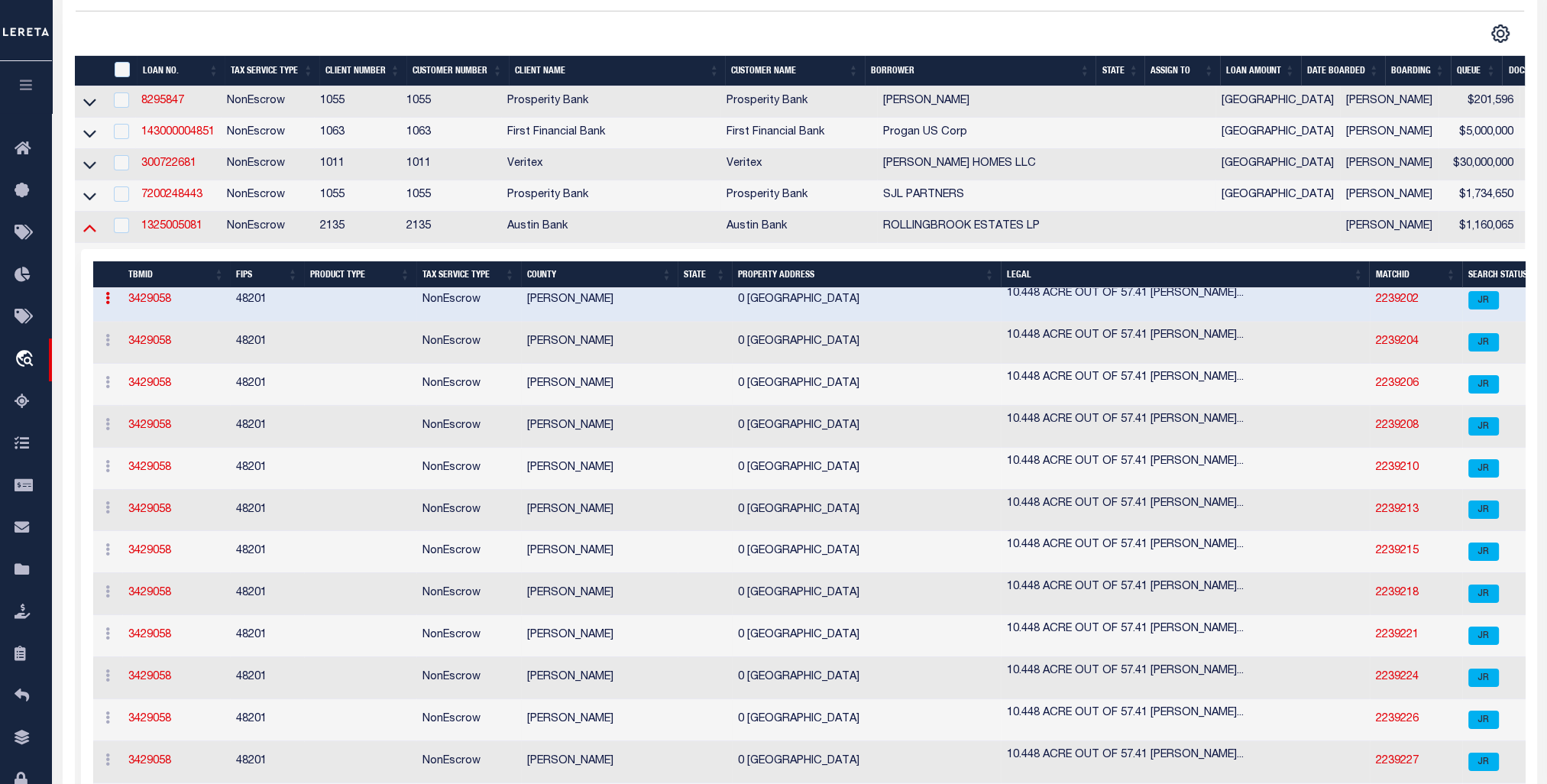
click at [86, 236] on icon at bounding box center [89, 227] width 13 height 16
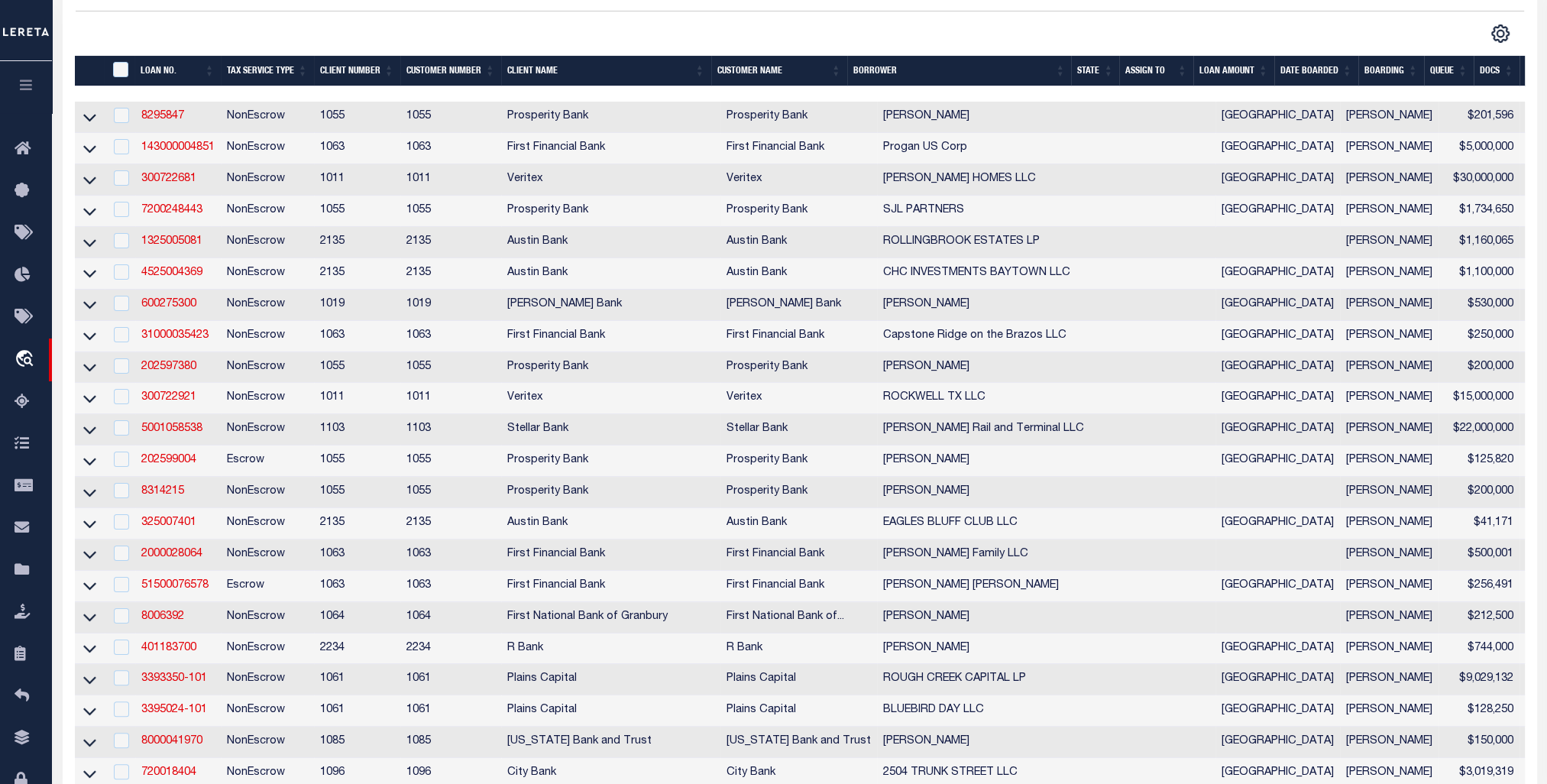
click at [90, 278] on icon at bounding box center [89, 273] width 13 height 16
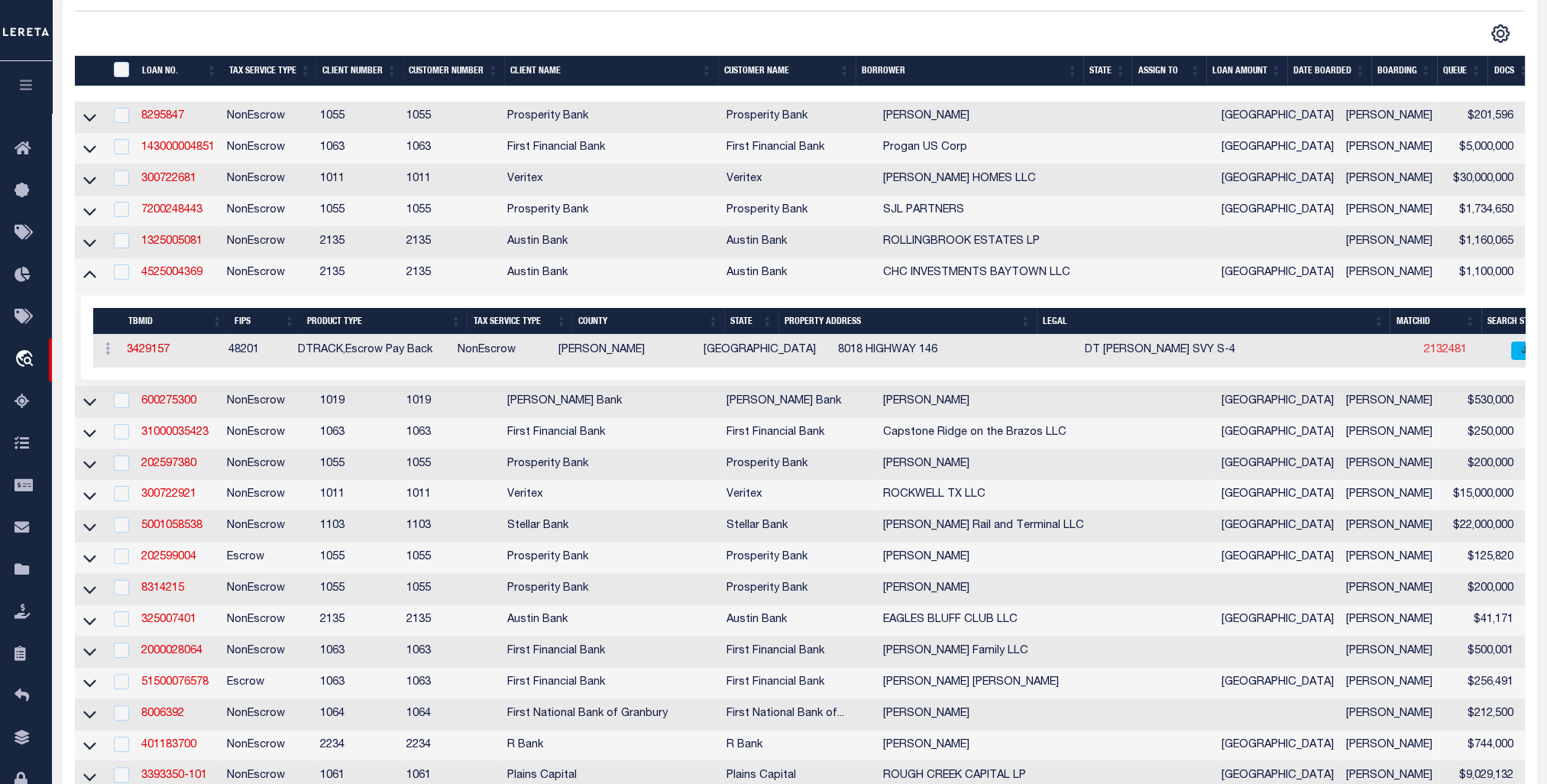
click at [1423, 353] on link "2132481" at bounding box center [1444, 350] width 43 height 11
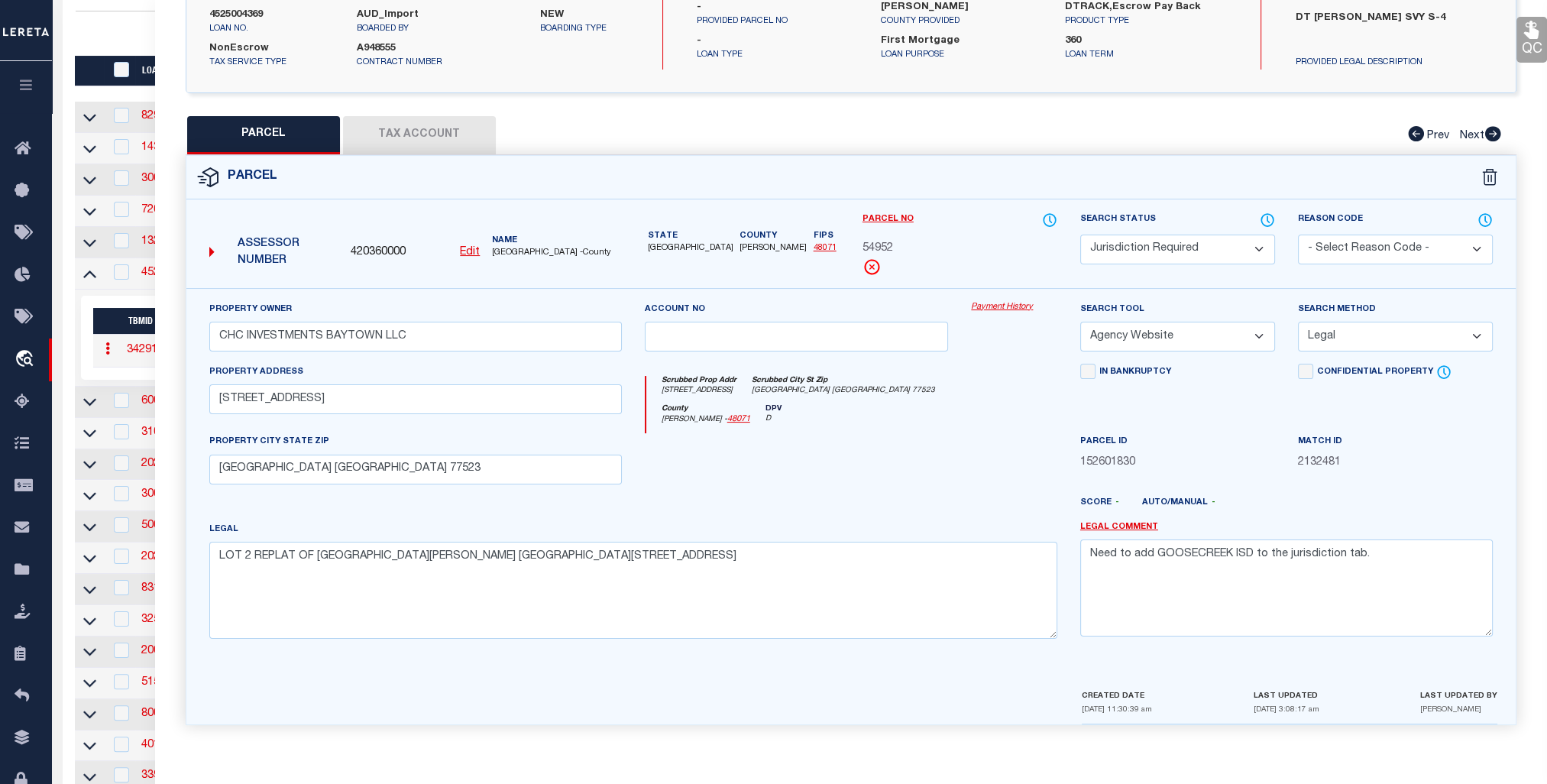
click at [114, 38] on div at bounding box center [437, 33] width 724 height 20
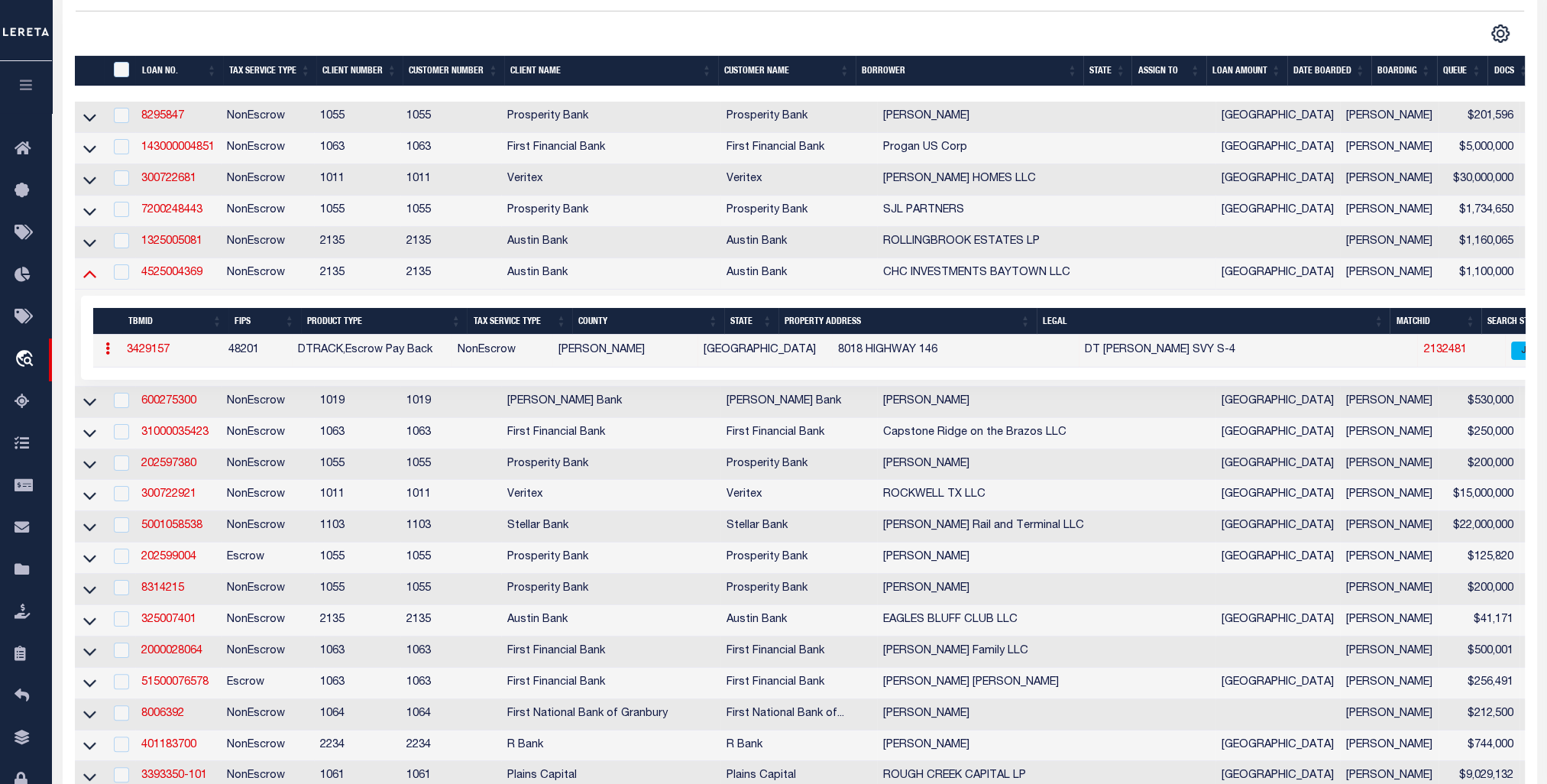
click at [89, 281] on icon at bounding box center [89, 273] width 13 height 16
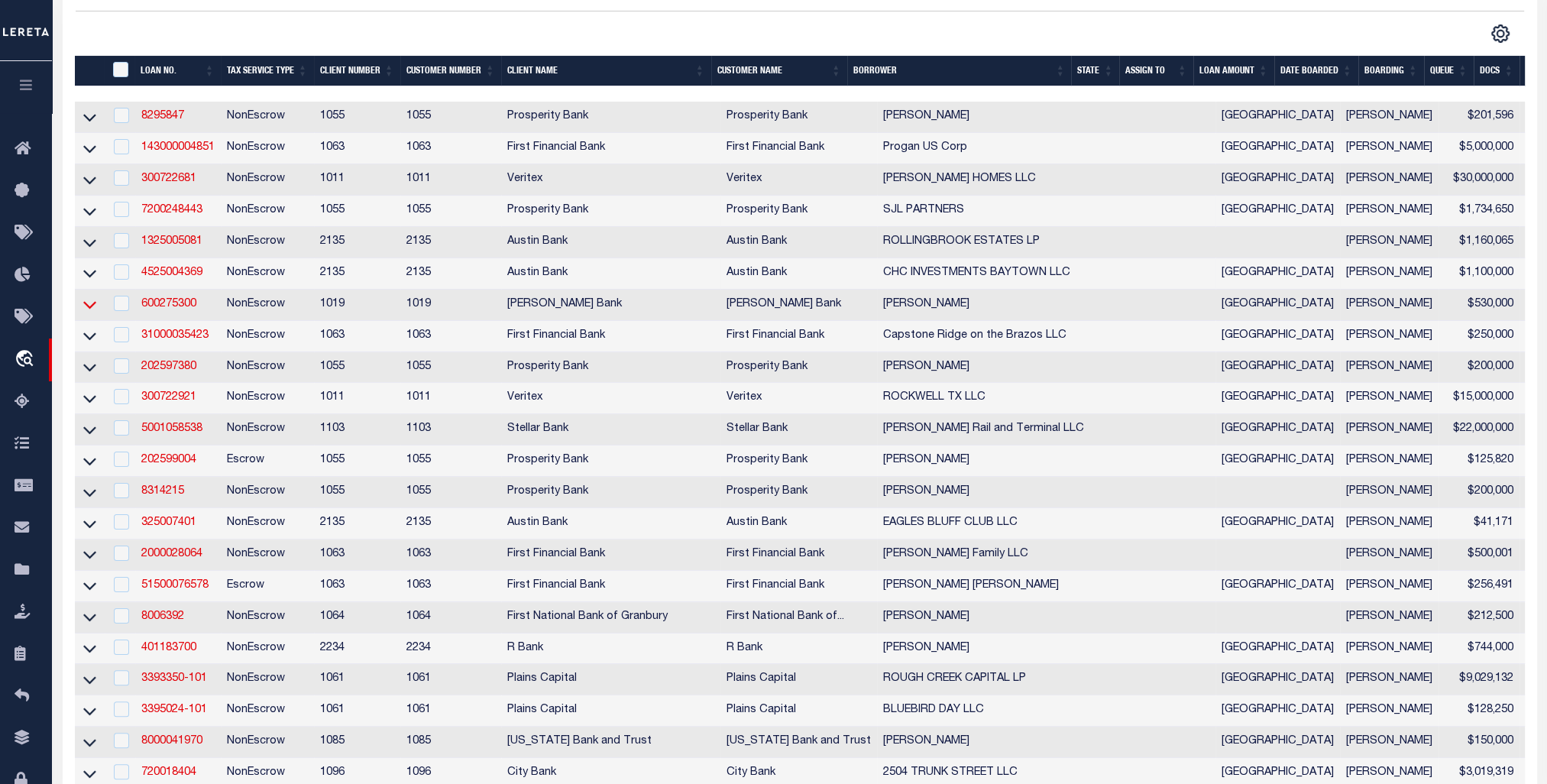
click at [88, 313] on icon at bounding box center [89, 304] width 13 height 16
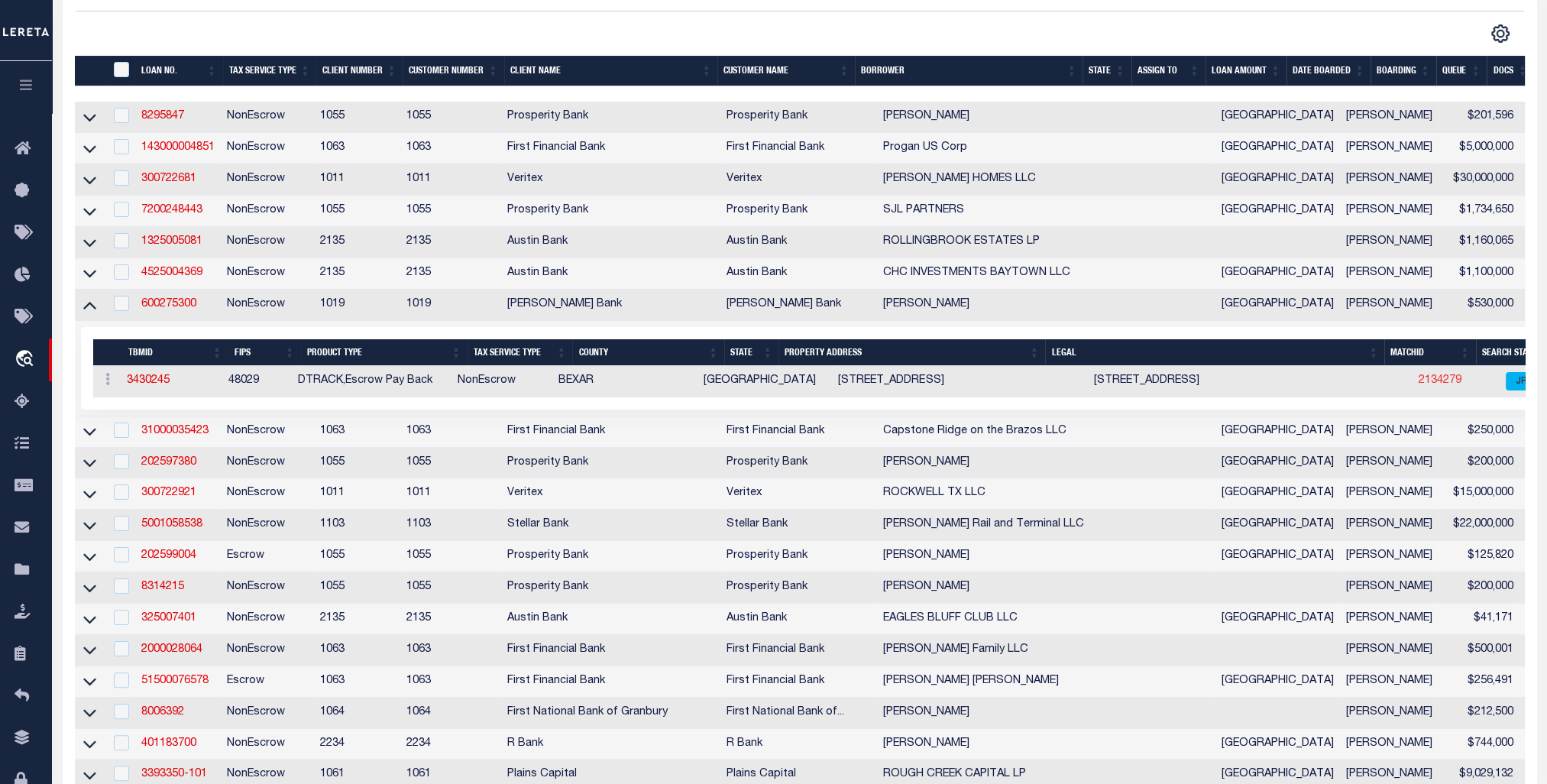
click at [1419, 383] on link "2134279" at bounding box center [1440, 380] width 43 height 11
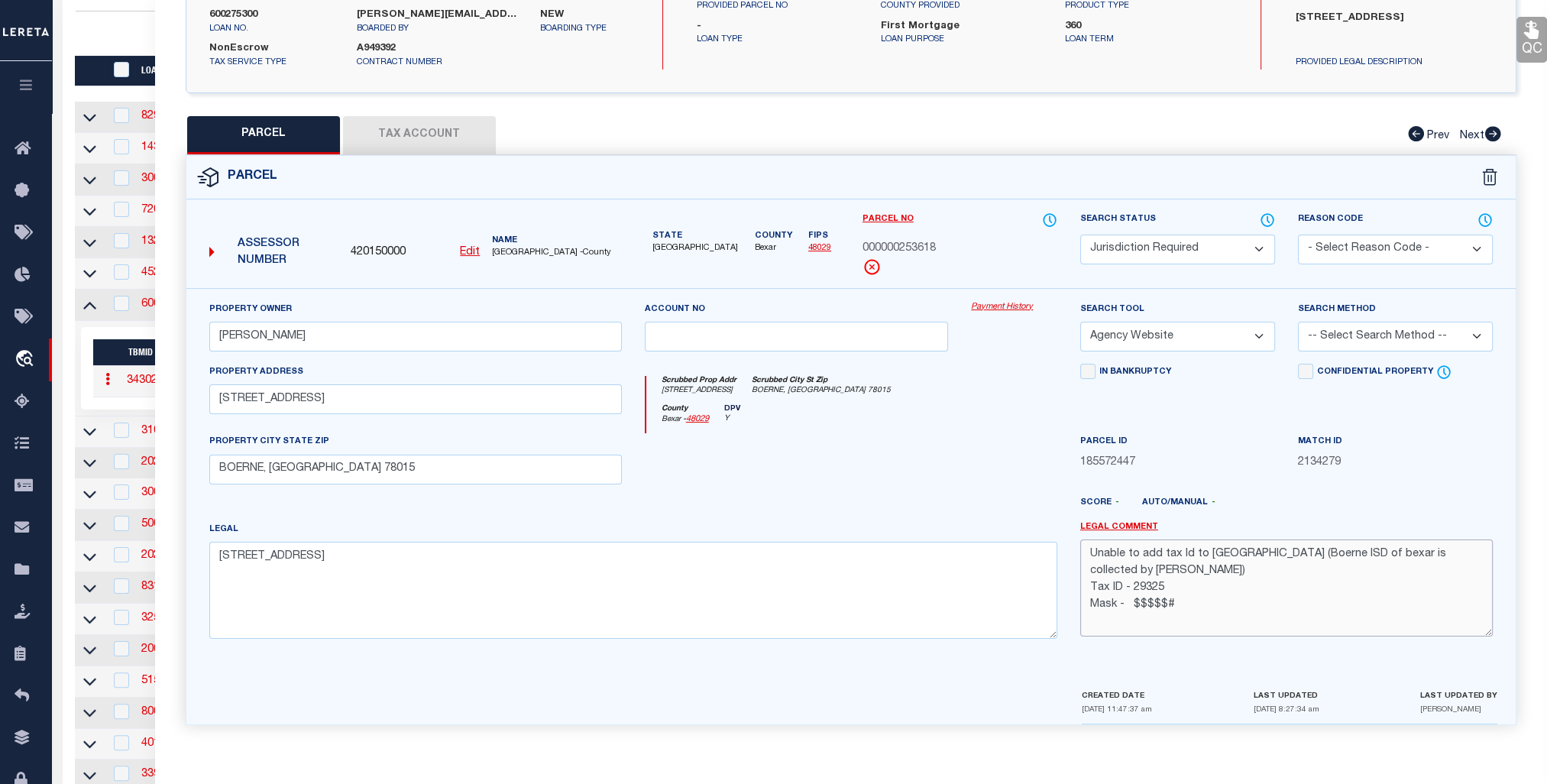
drag, startPoint x: 1287, startPoint y: 555, endPoint x: 1372, endPoint y: 542, distance: 86.0
click at [1372, 542] on textarea "Unable to add tax Id to kendall county (Boerne ISD of bexar is collected by Ken…" at bounding box center [1286, 588] width 412 height 96
click at [415, 138] on button "Tax Account" at bounding box center [419, 135] width 152 height 38
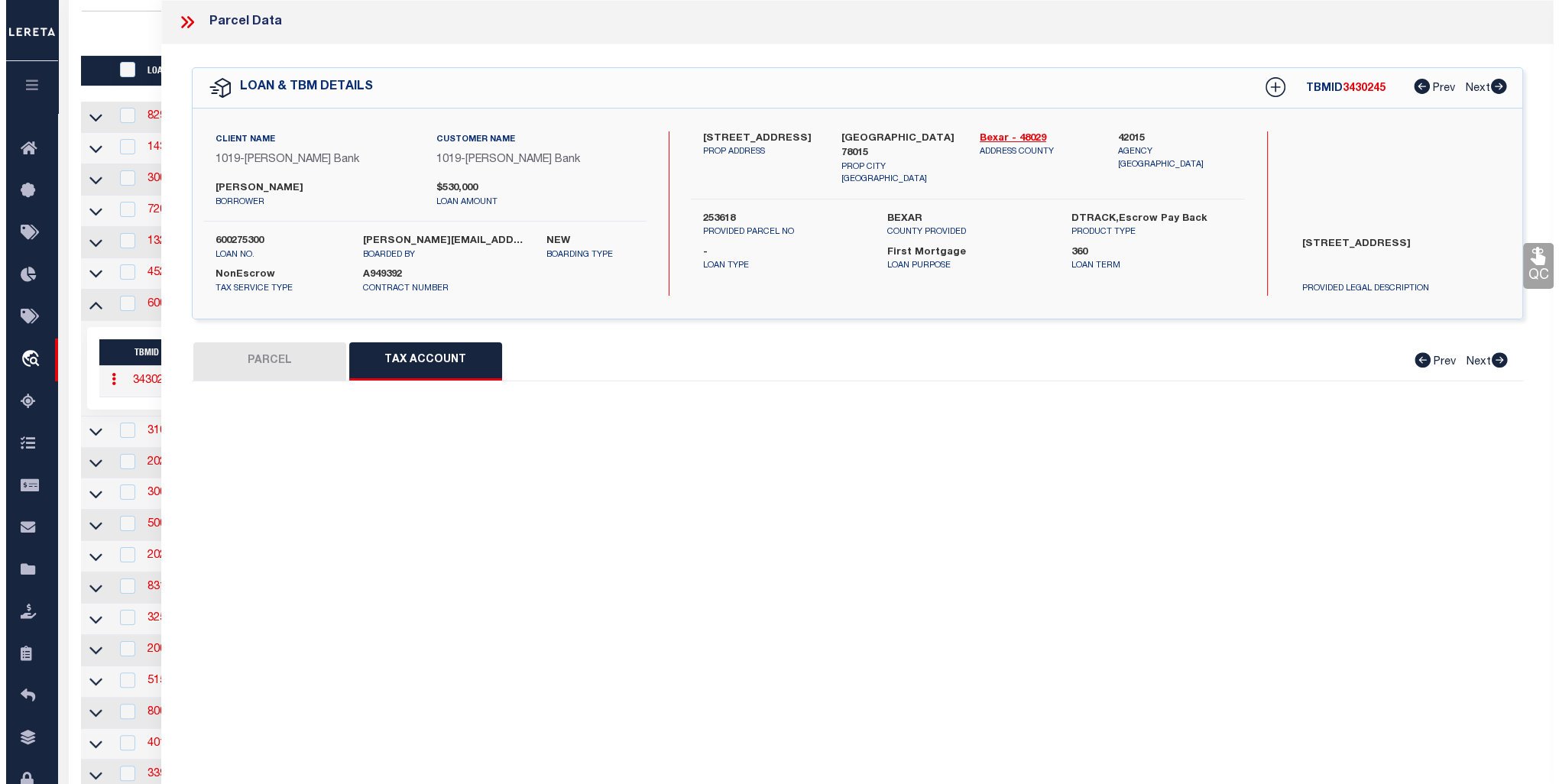
scroll to position [0, 0]
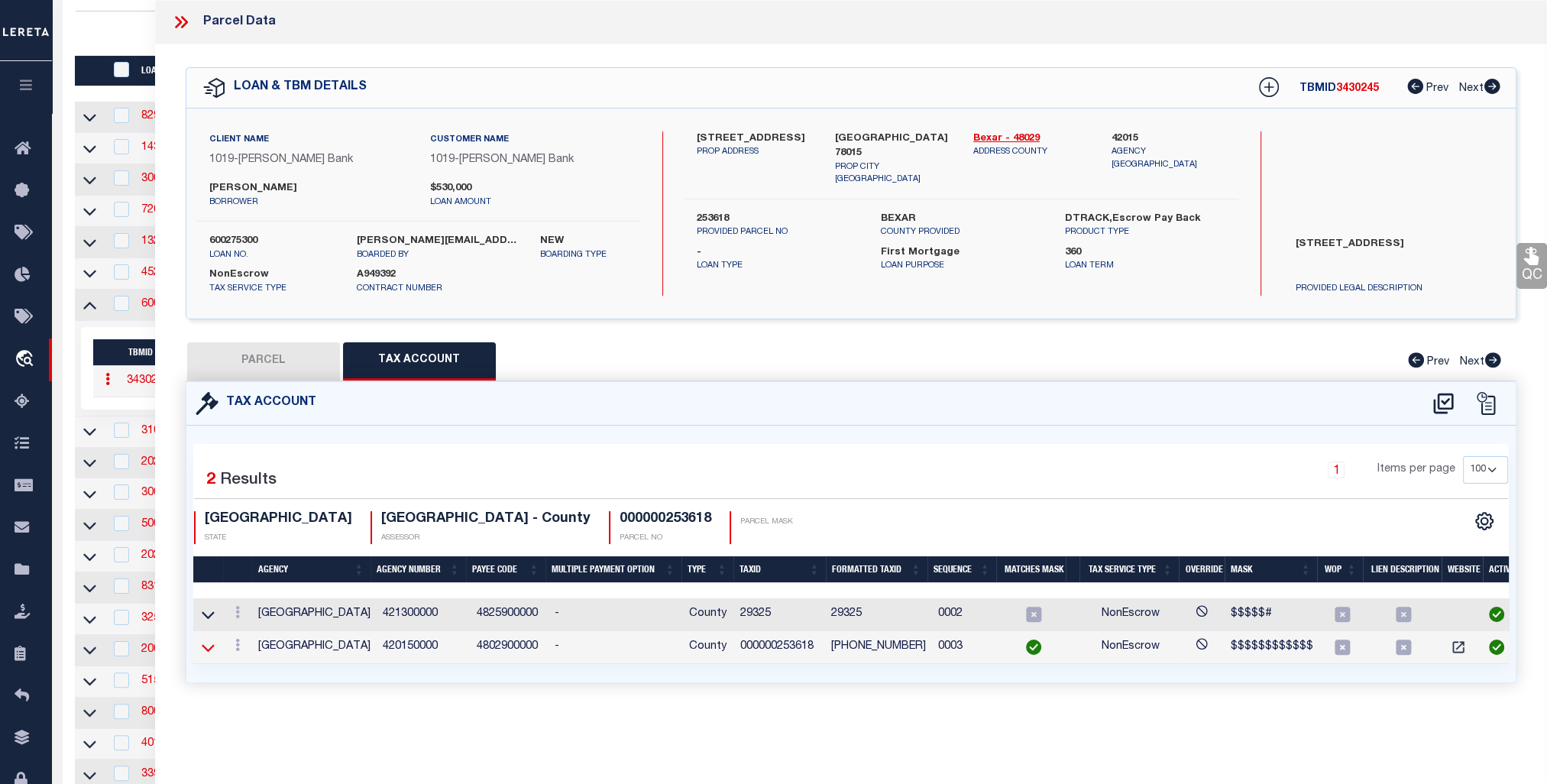
click at [211, 650] on icon at bounding box center [208, 647] width 13 height 16
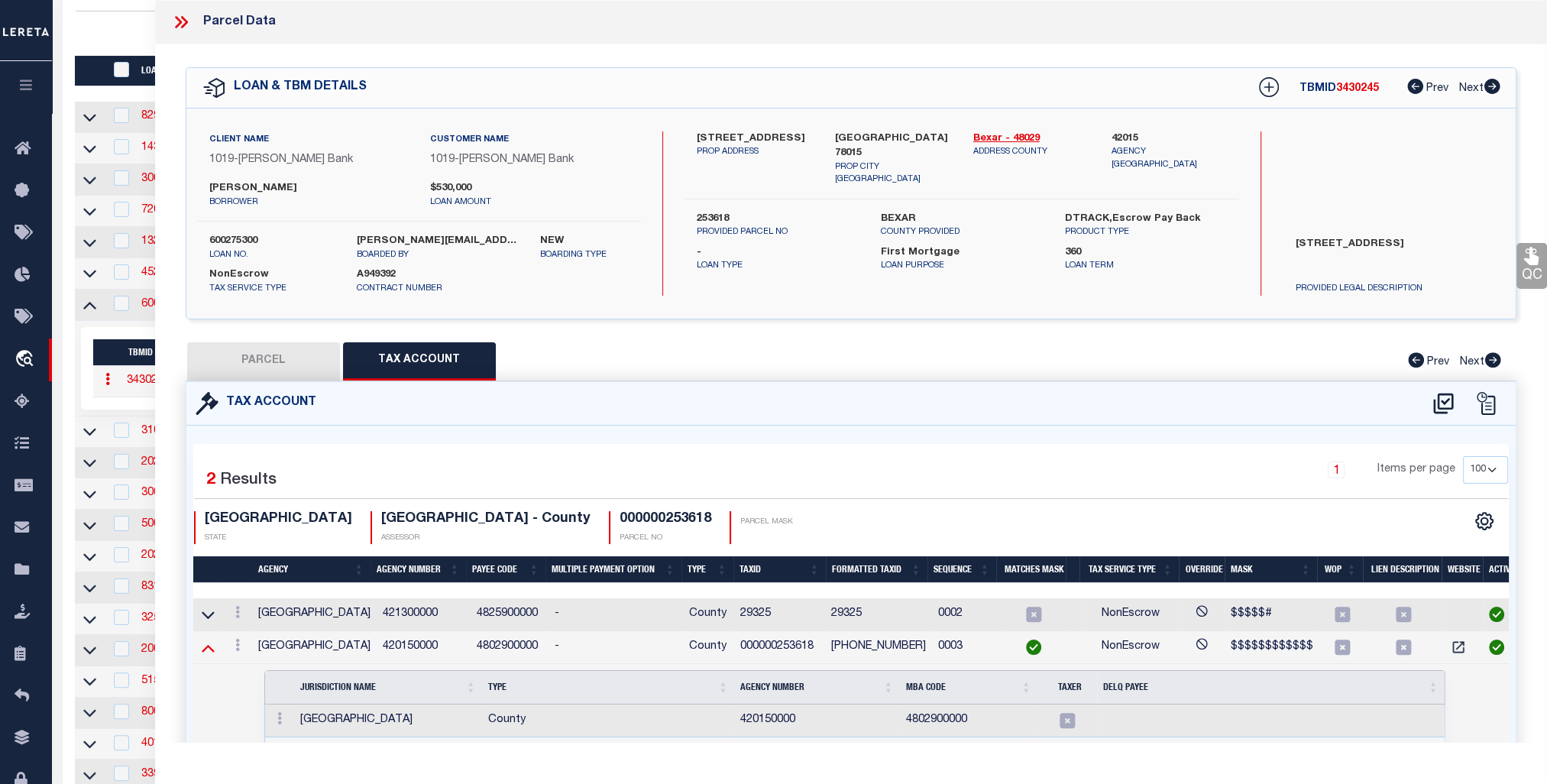
click at [211, 643] on icon at bounding box center [208, 647] width 13 height 16
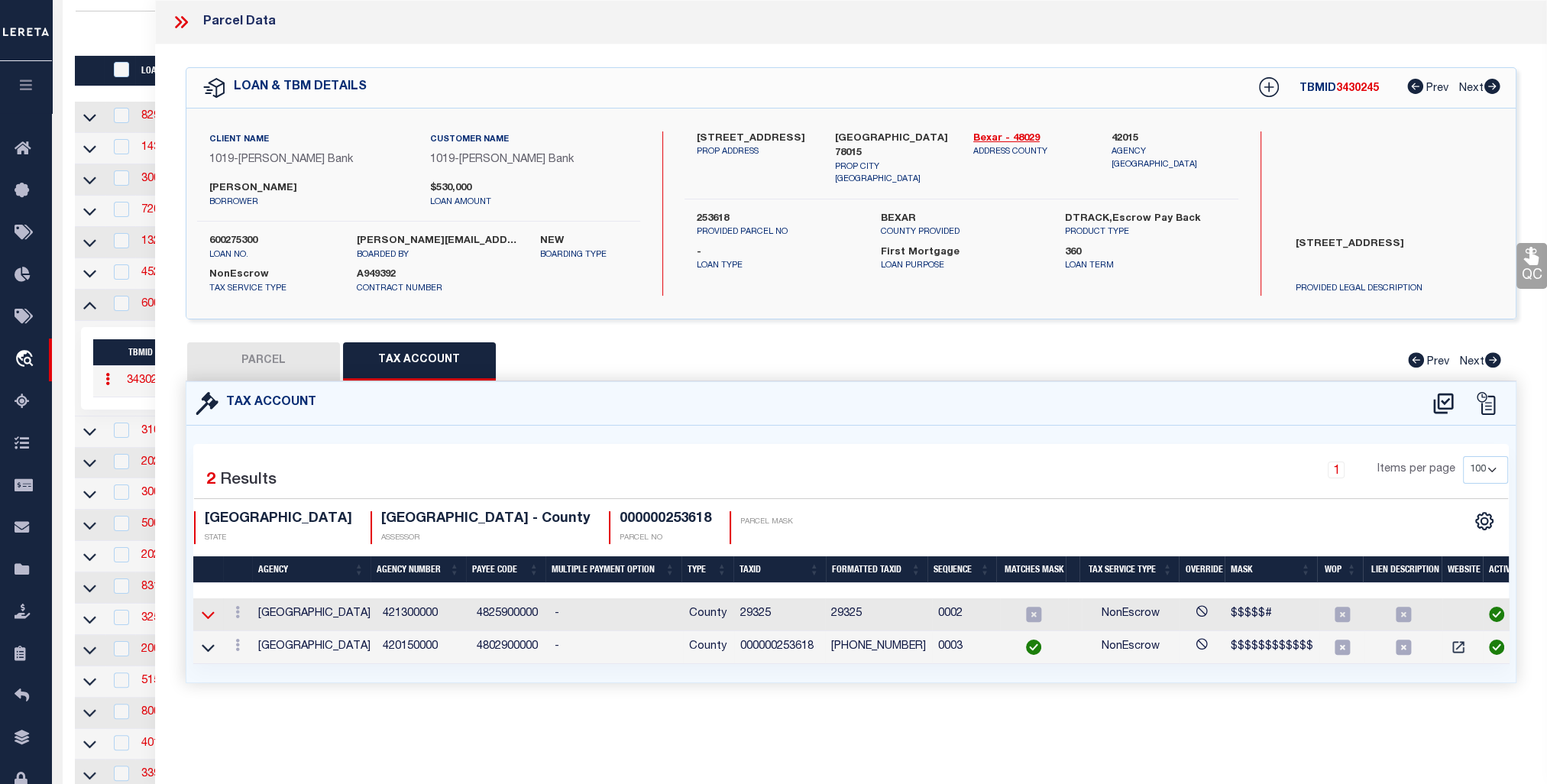
click at [211, 616] on icon at bounding box center [208, 614] width 13 height 16
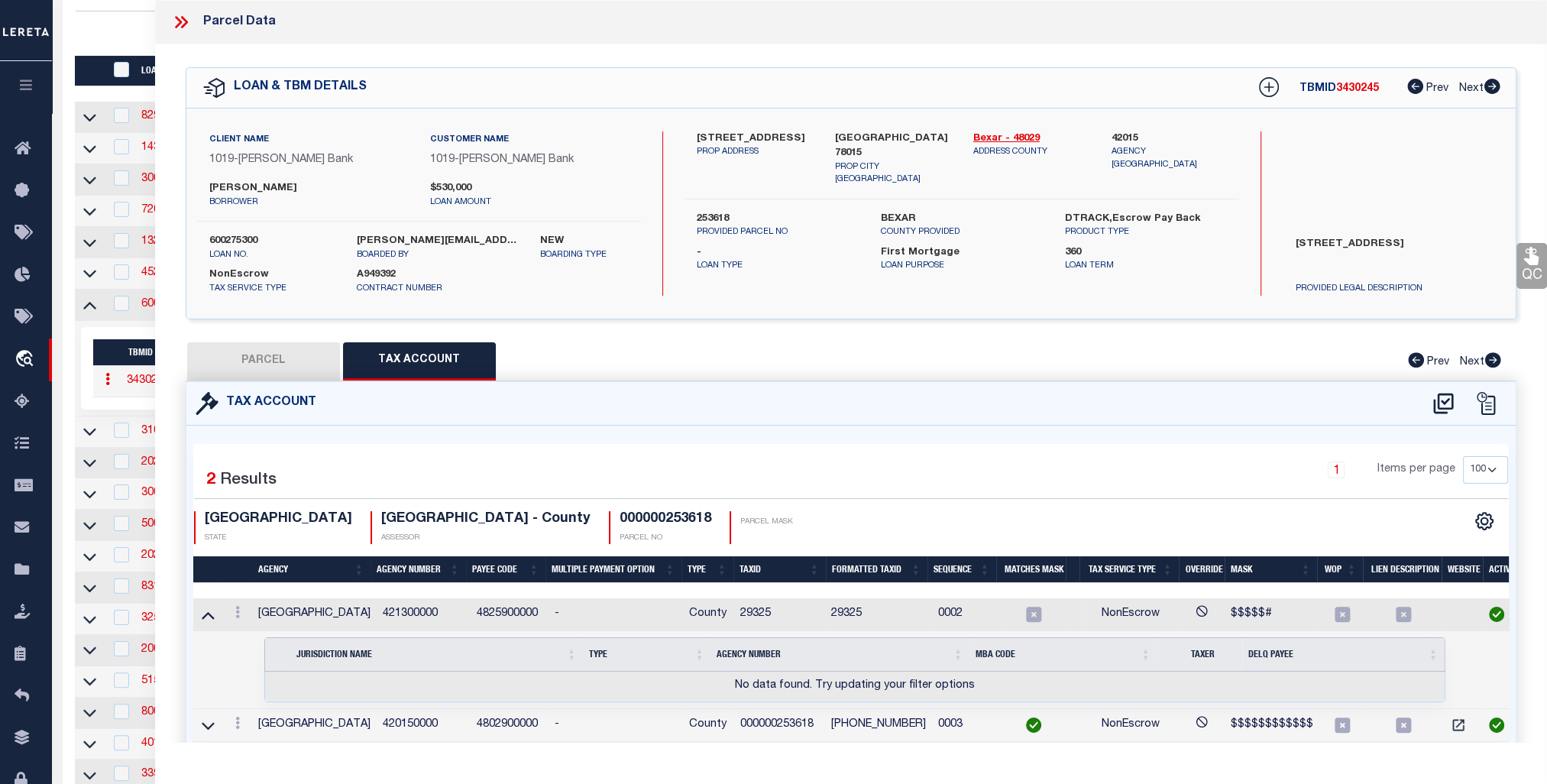
click at [211, 616] on icon at bounding box center [208, 614] width 13 height 16
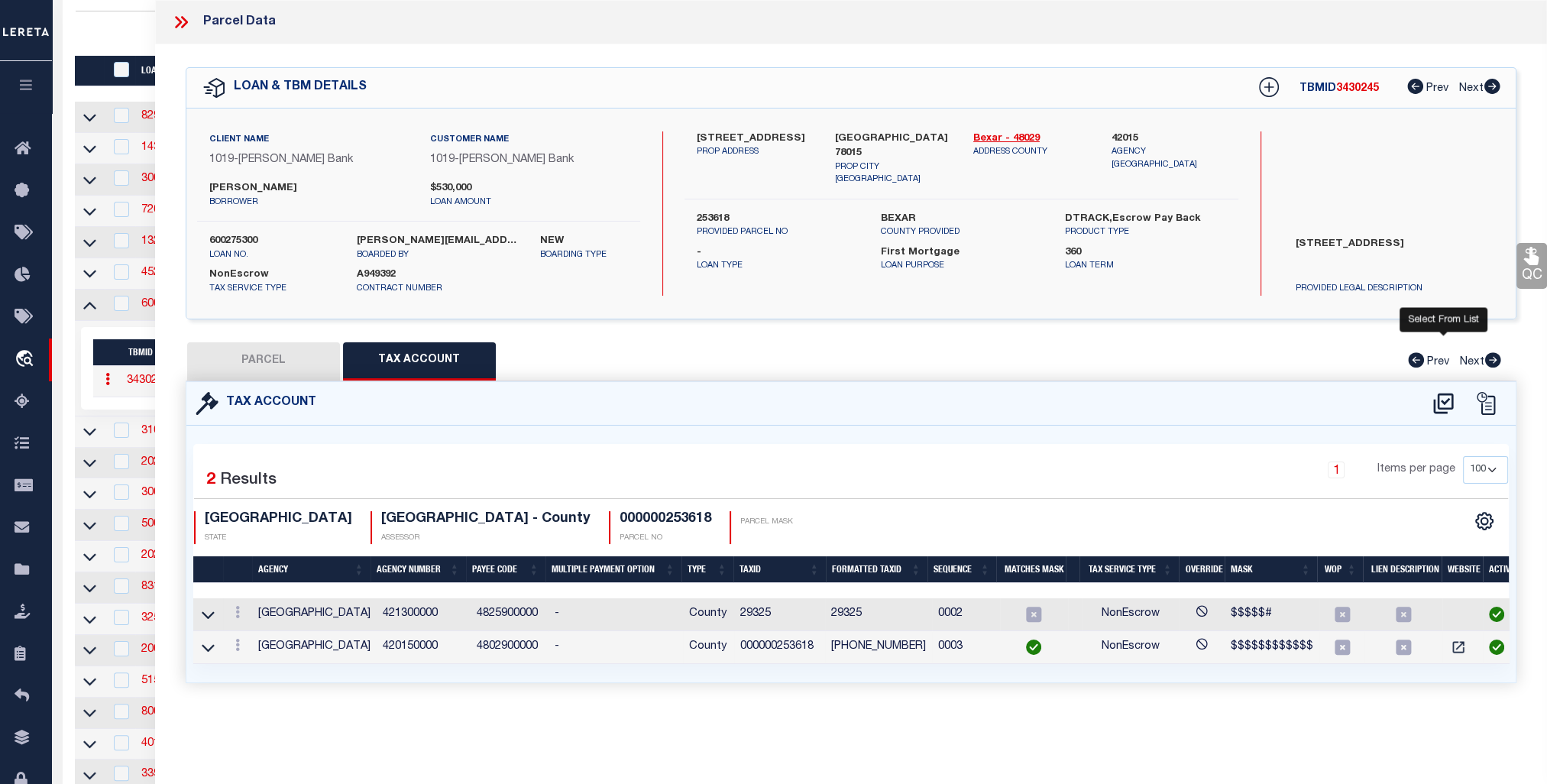
click at [1444, 402] on icon at bounding box center [1444, 403] width 25 height 24
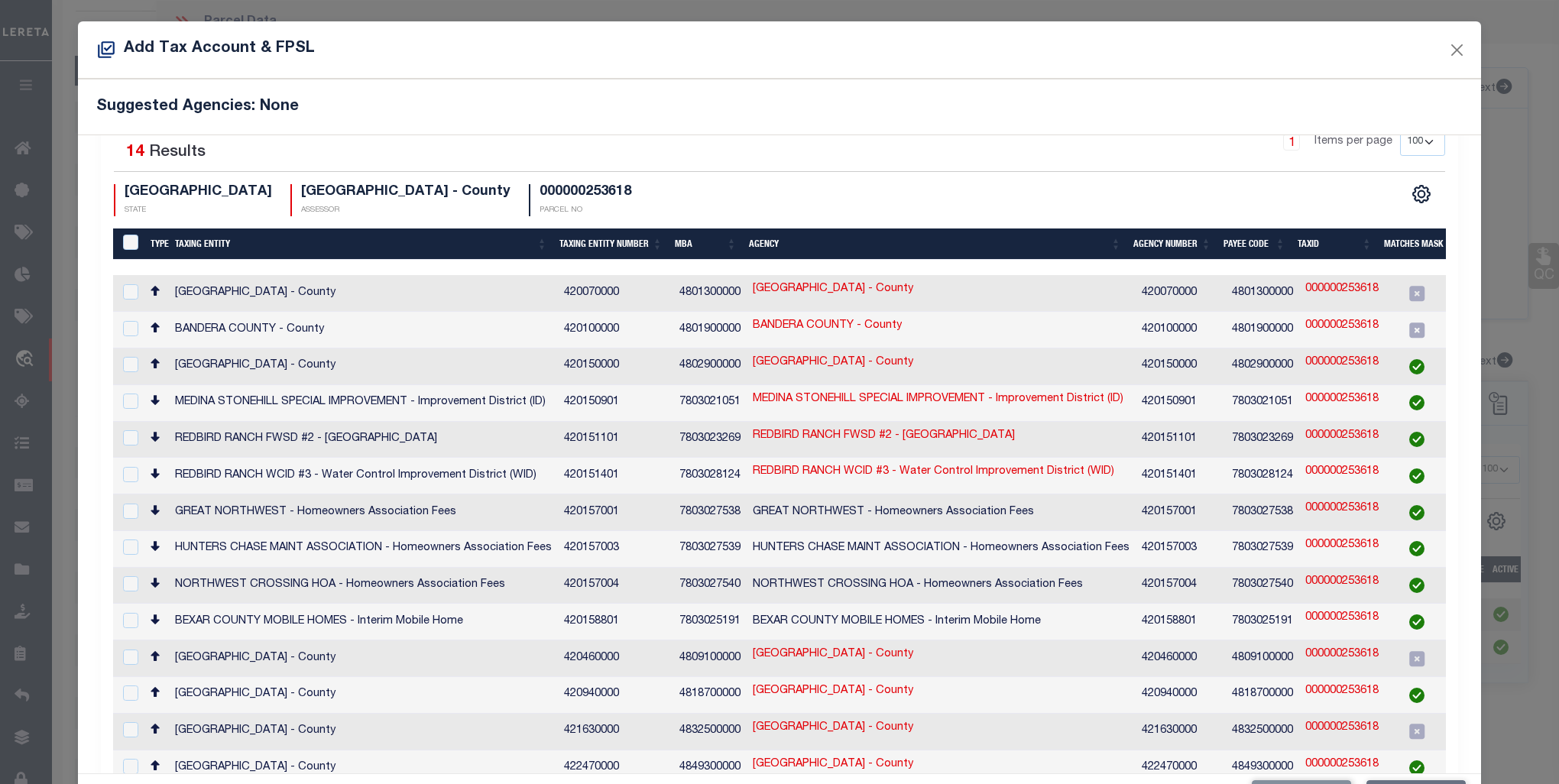
scroll to position [56, 0]
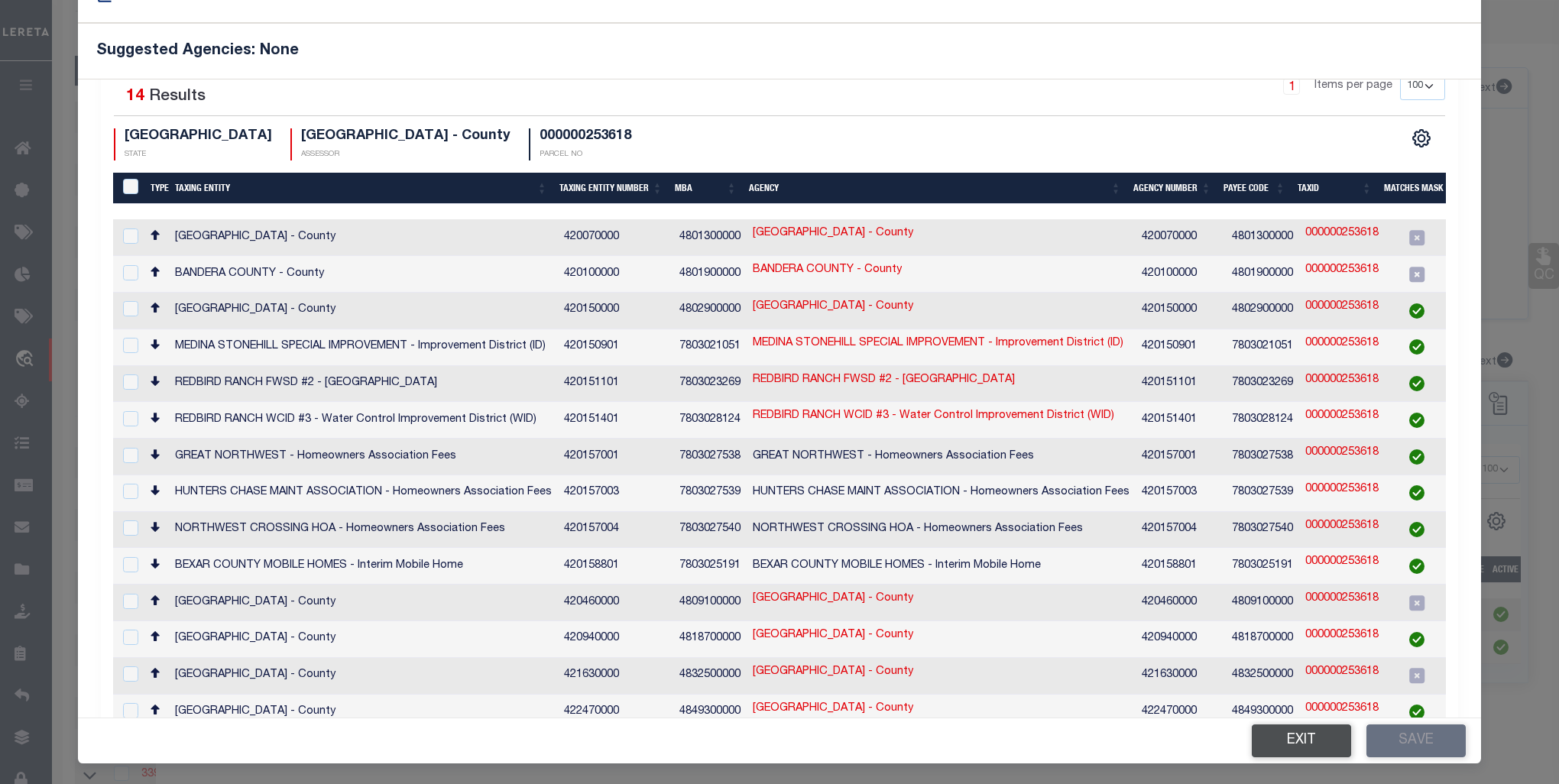
click at [1307, 740] on button "Exit" at bounding box center [1302, 740] width 100 height 33
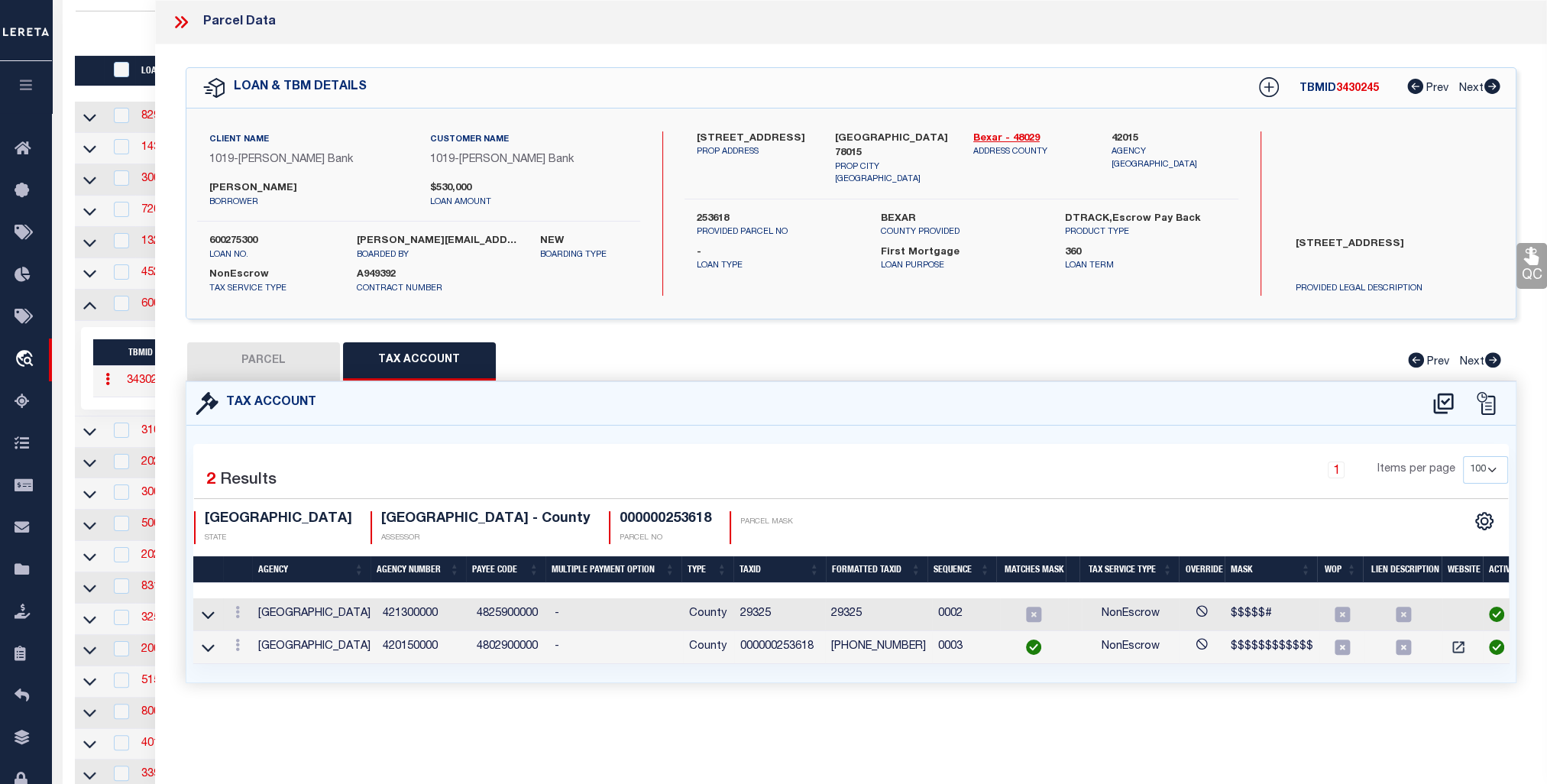
click at [252, 344] on button "PARCEL" at bounding box center [264, 361] width 152 height 38
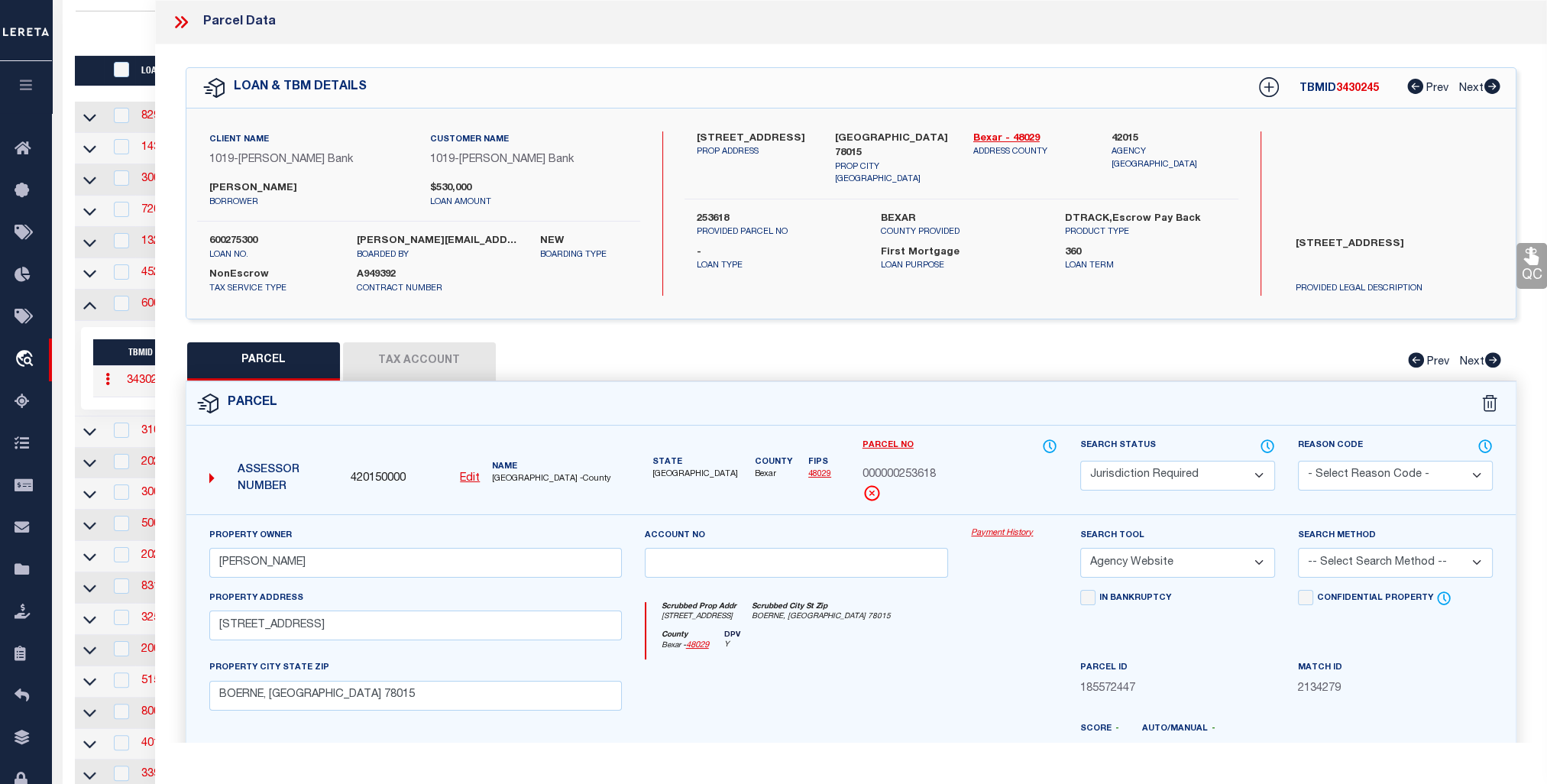
click at [414, 358] on button "Tax Account" at bounding box center [419, 361] width 152 height 38
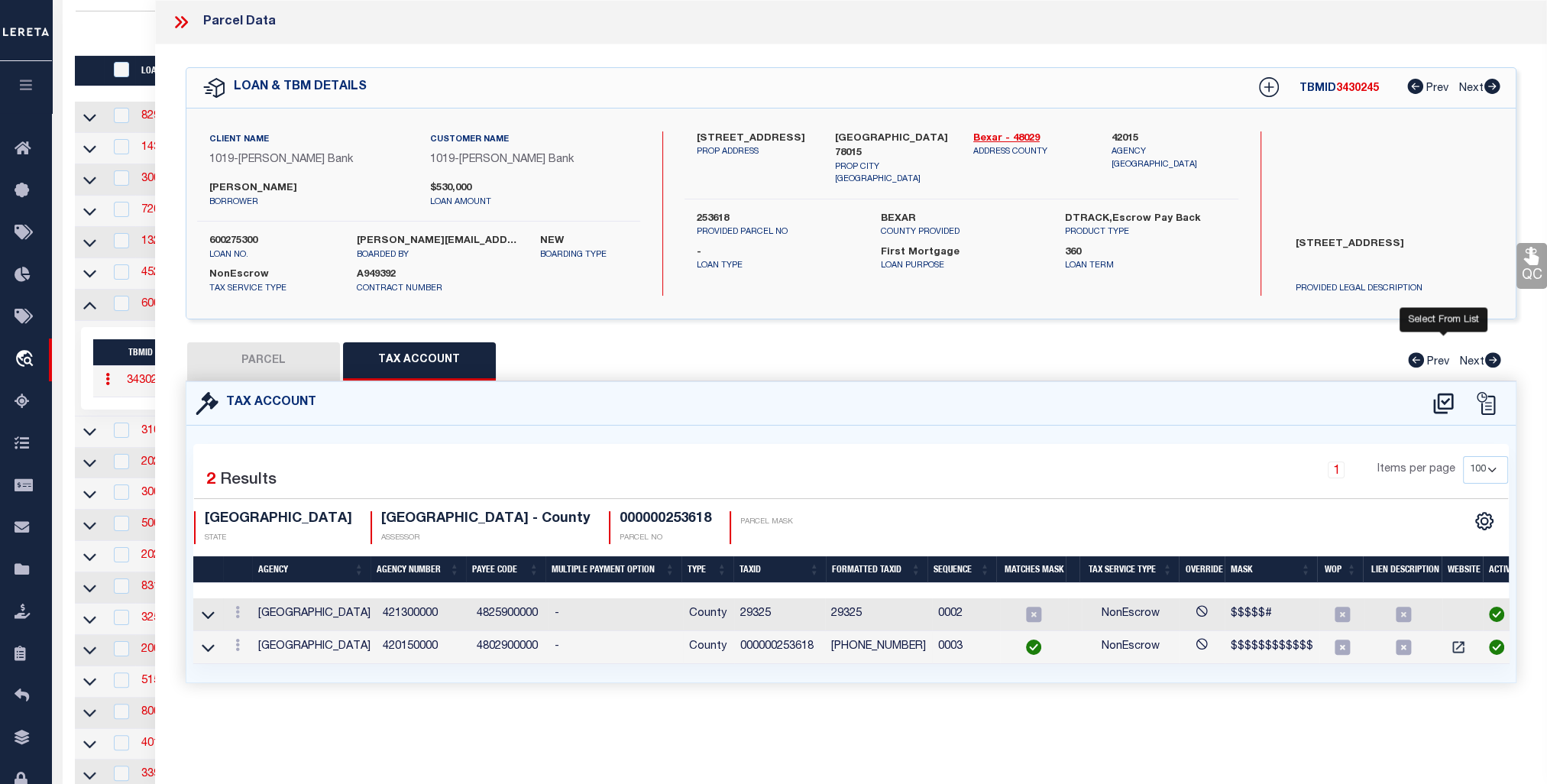
click at [1449, 401] on icon at bounding box center [1444, 403] width 25 height 24
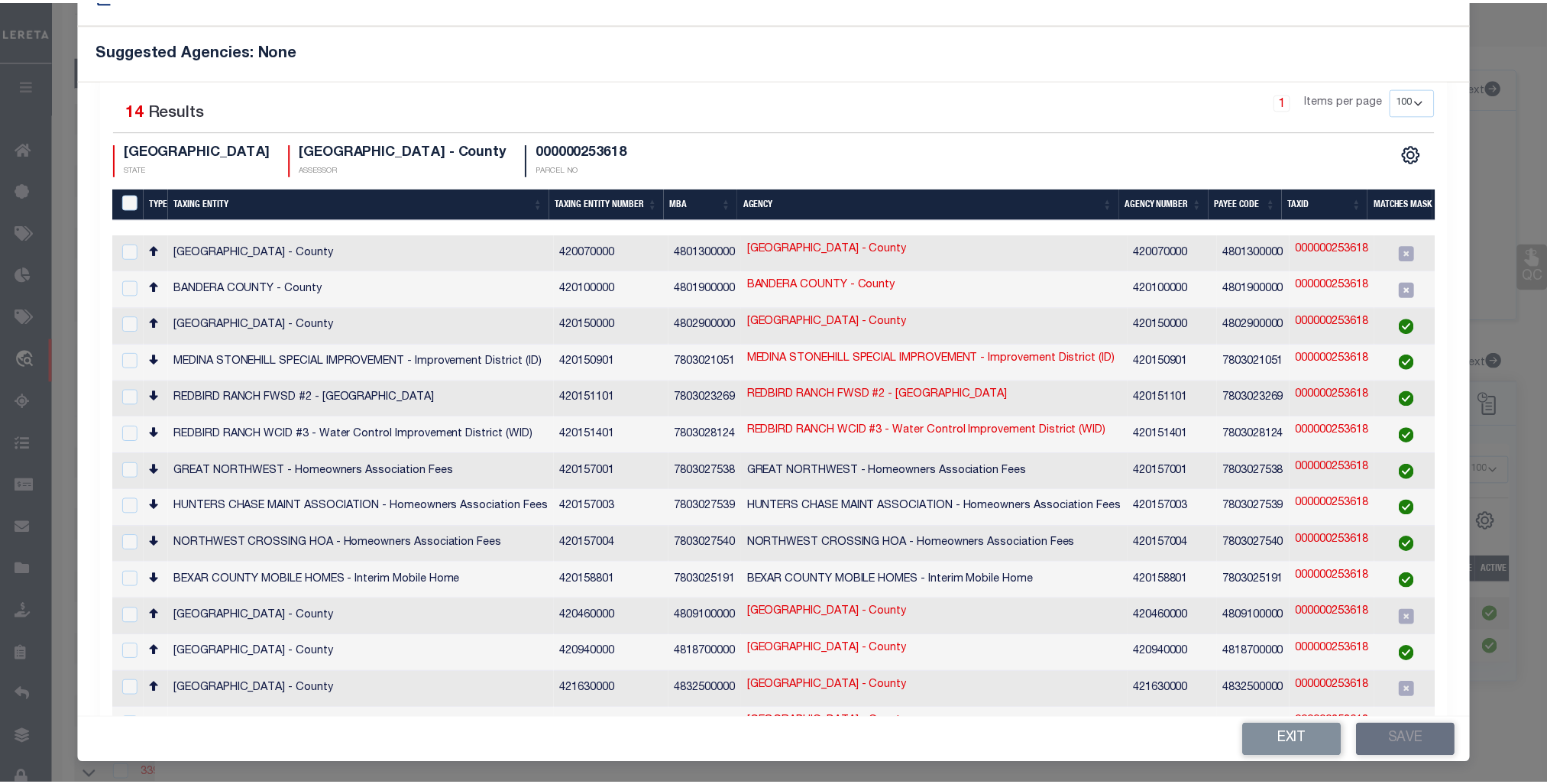
scroll to position [31, 0]
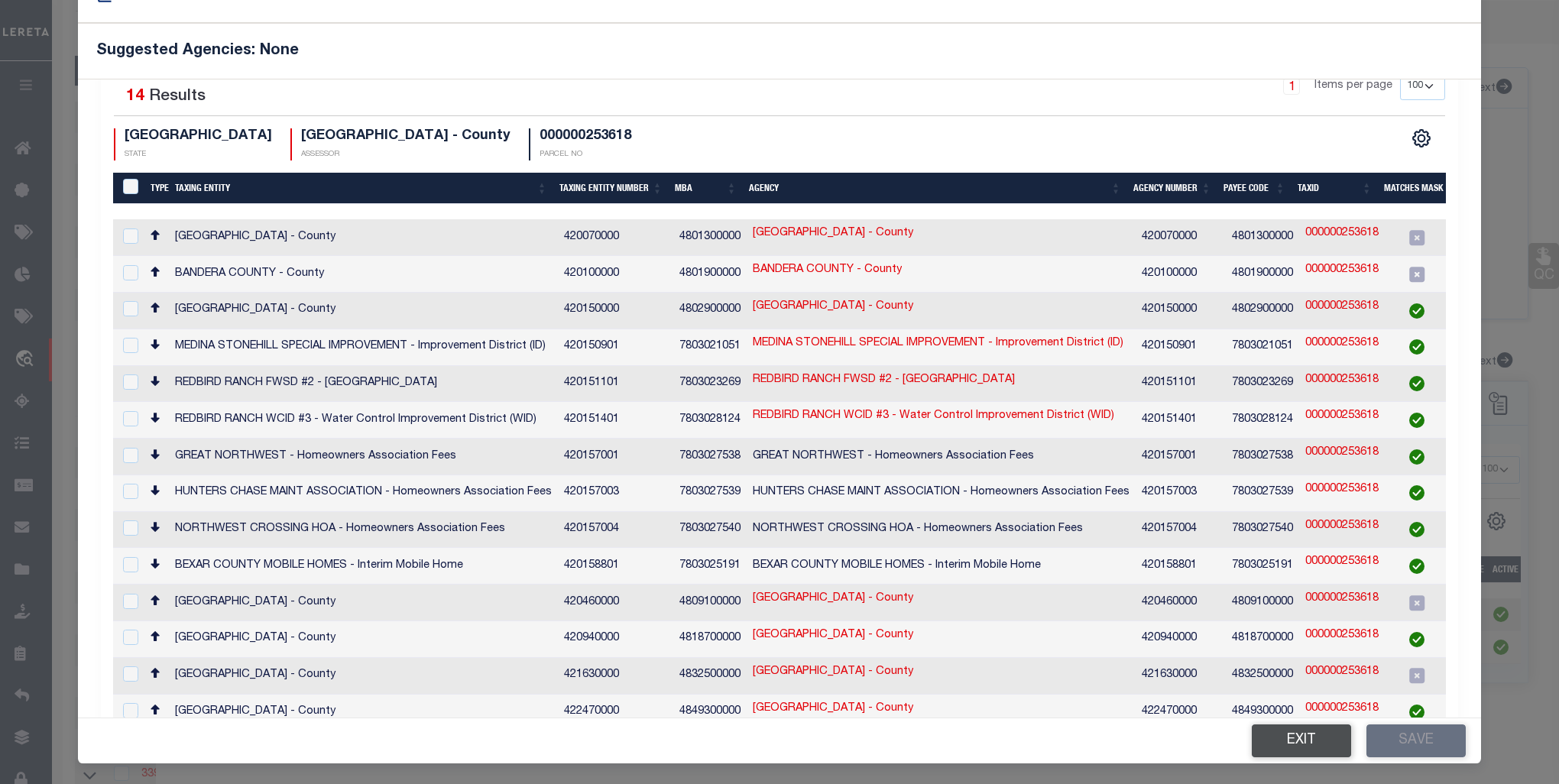
click at [1296, 739] on button "Exit" at bounding box center [1302, 740] width 100 height 33
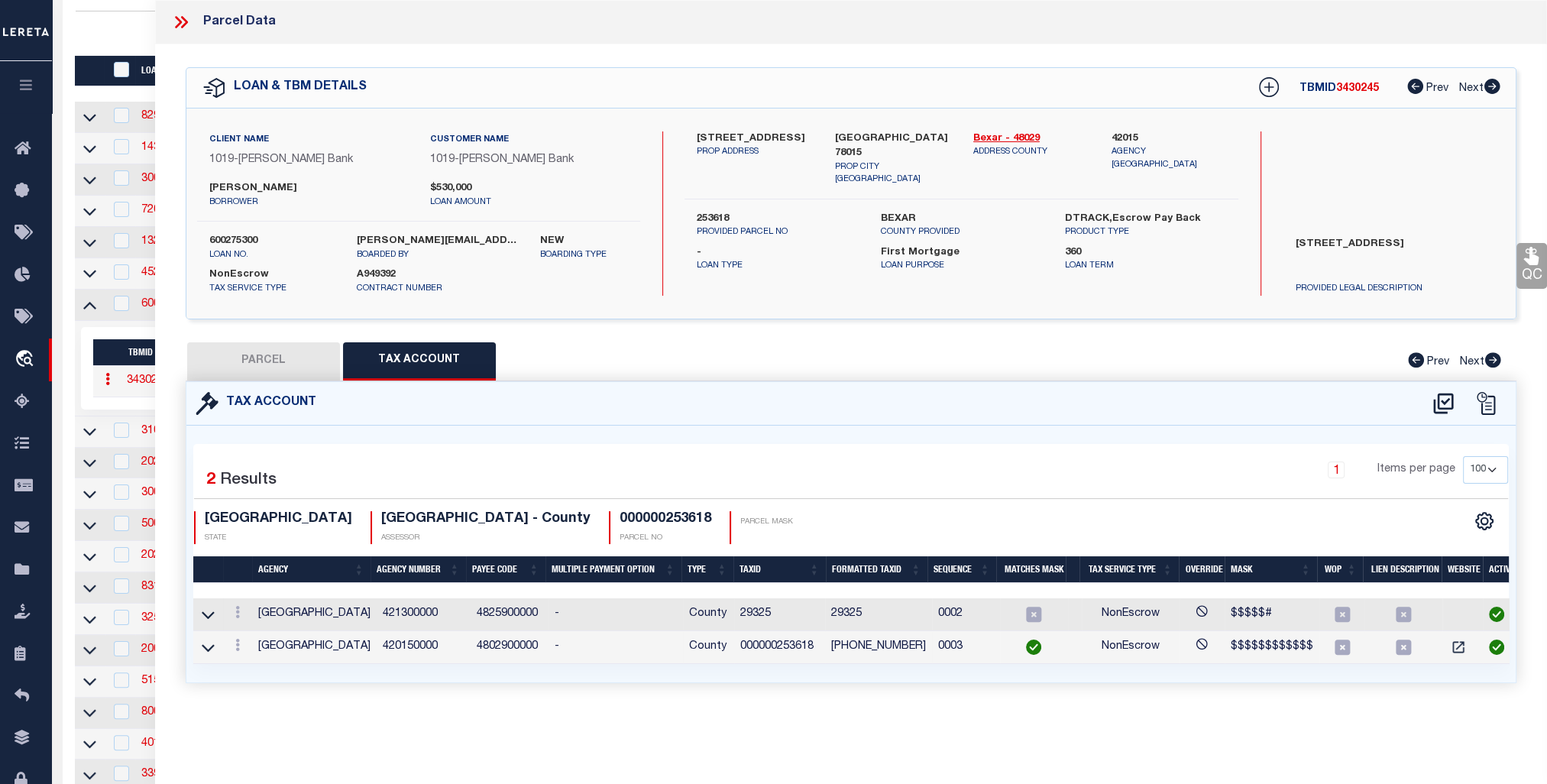
click at [296, 353] on button "PARCEL" at bounding box center [264, 361] width 152 height 38
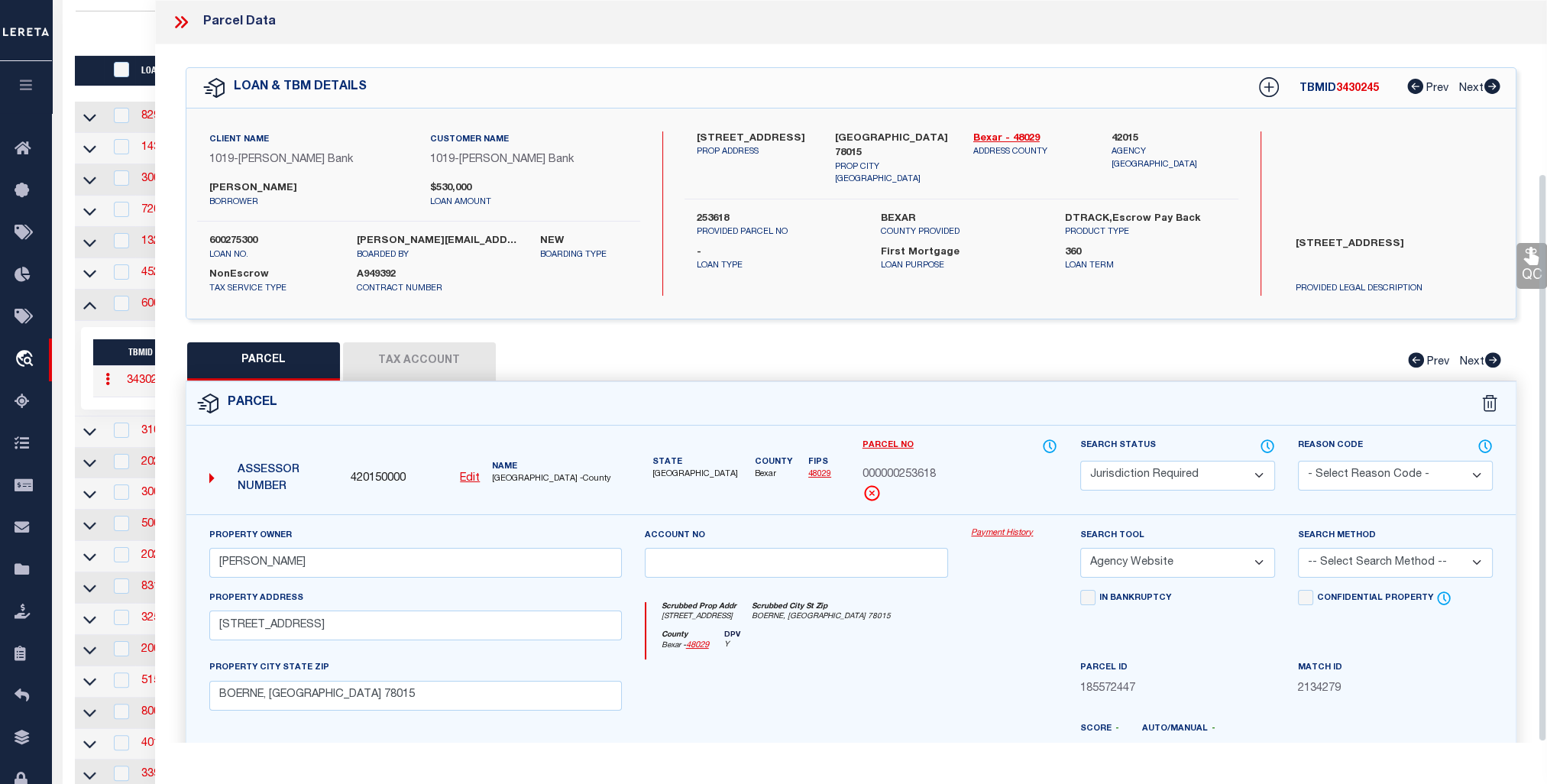
scroll to position [226, 0]
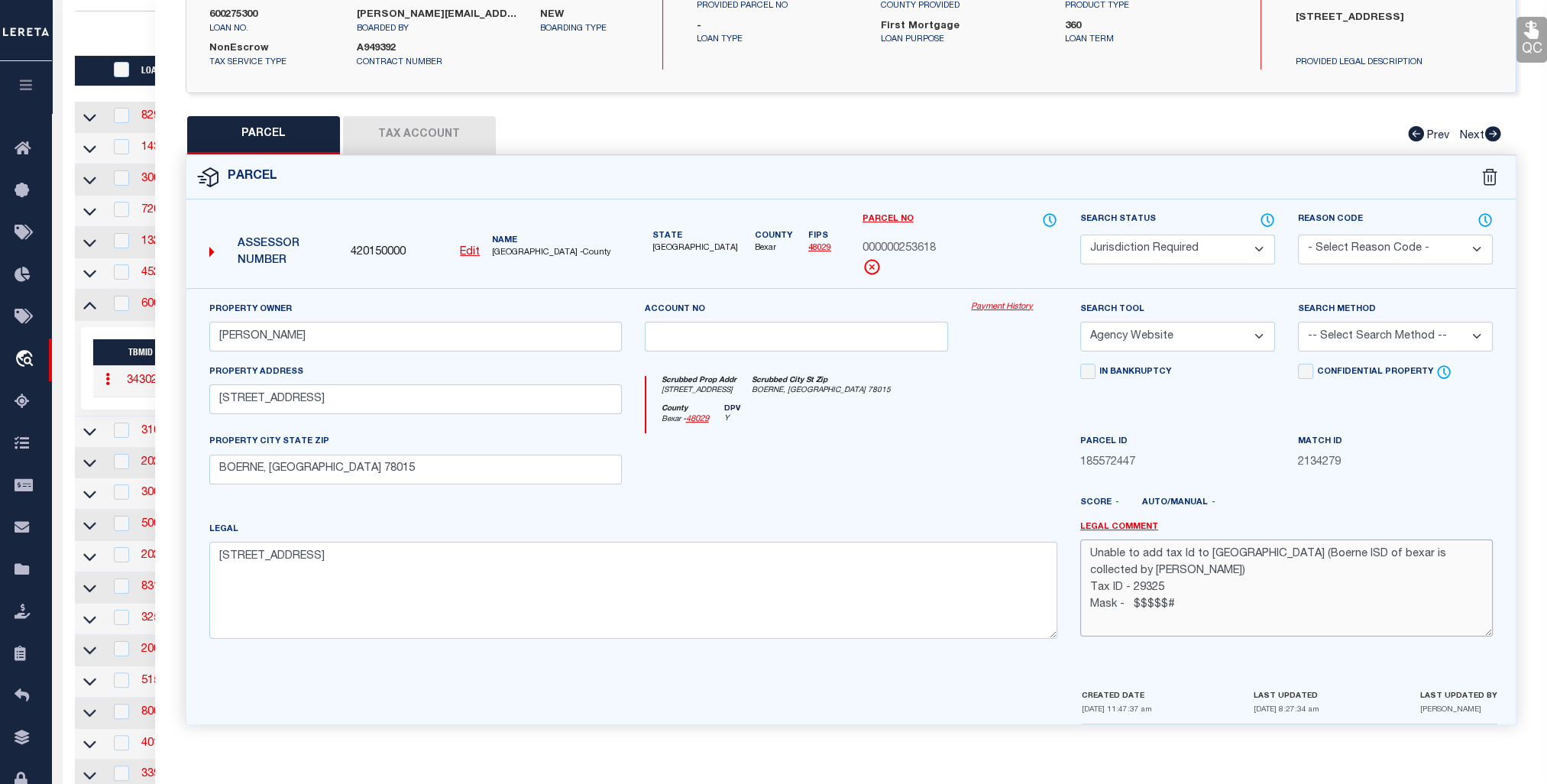
click at [1146, 567] on textarea "Unable to add tax Id to kendall county (Boerne ISD of bexar is collected by Ken…" at bounding box center [1286, 588] width 412 height 96
click at [443, 134] on button "Tax Account" at bounding box center [419, 135] width 152 height 38
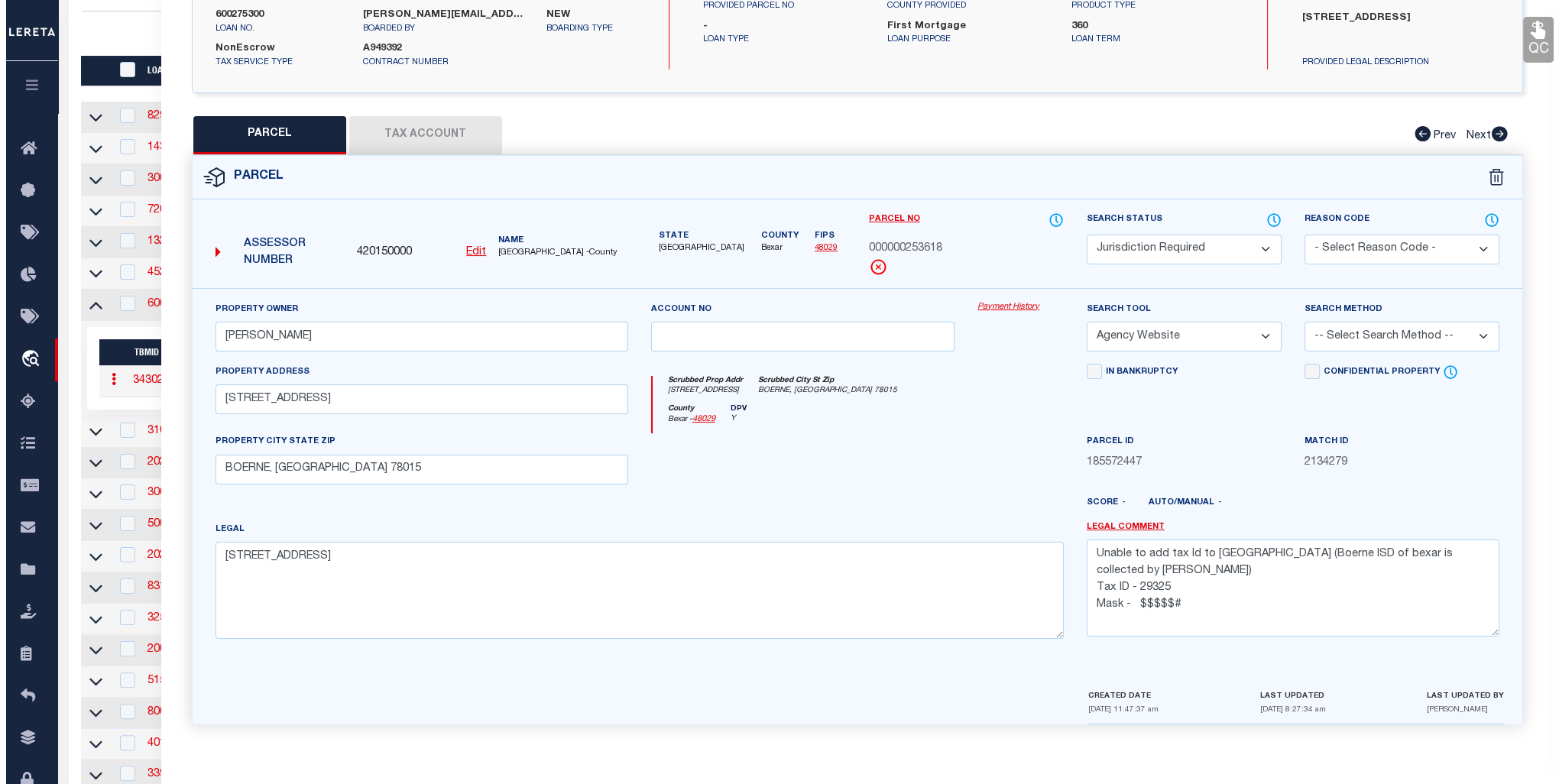
scroll to position [0, 0]
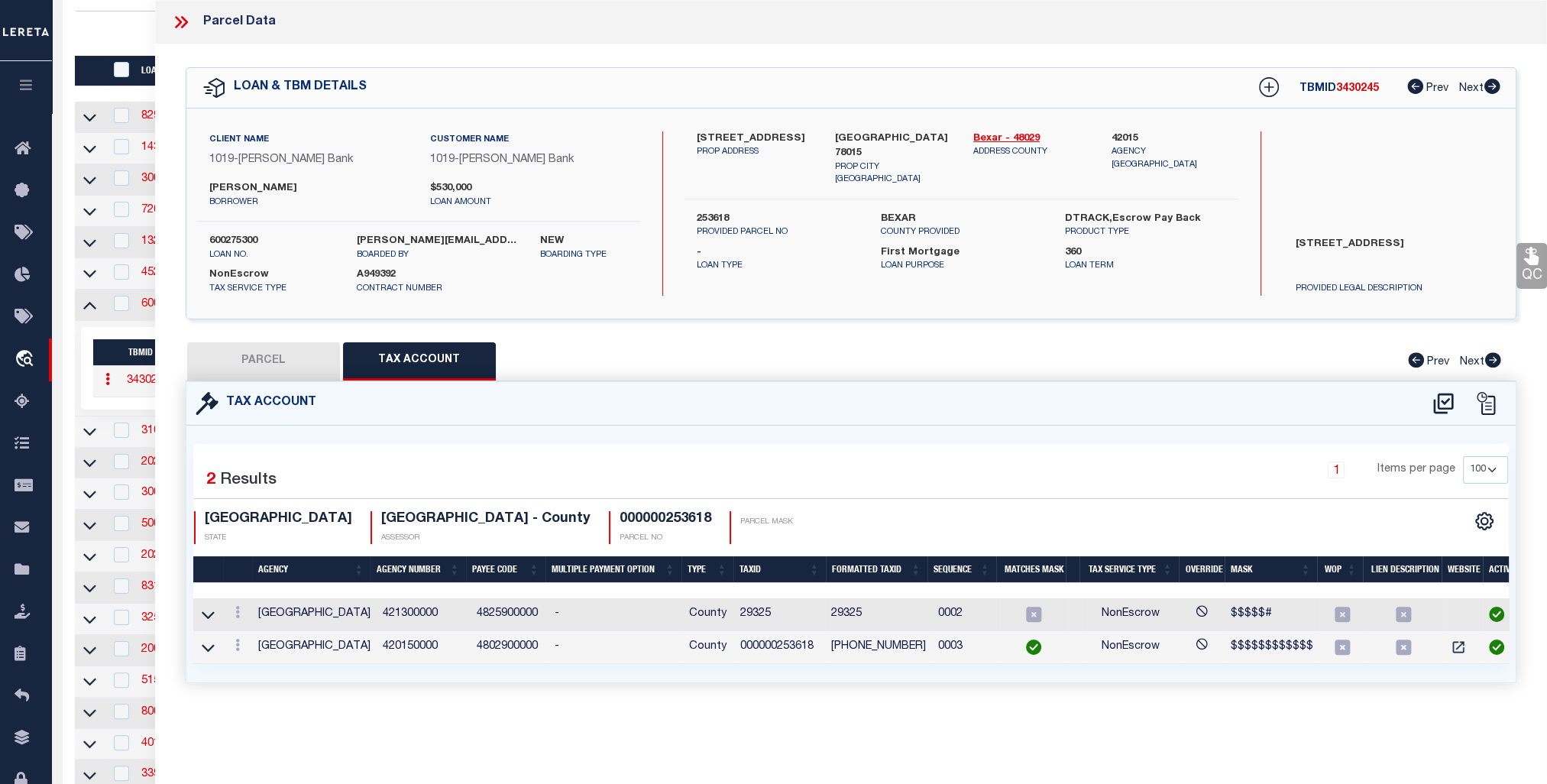
click at [237, 354] on button "PARCEL" at bounding box center [264, 361] width 152 height 38
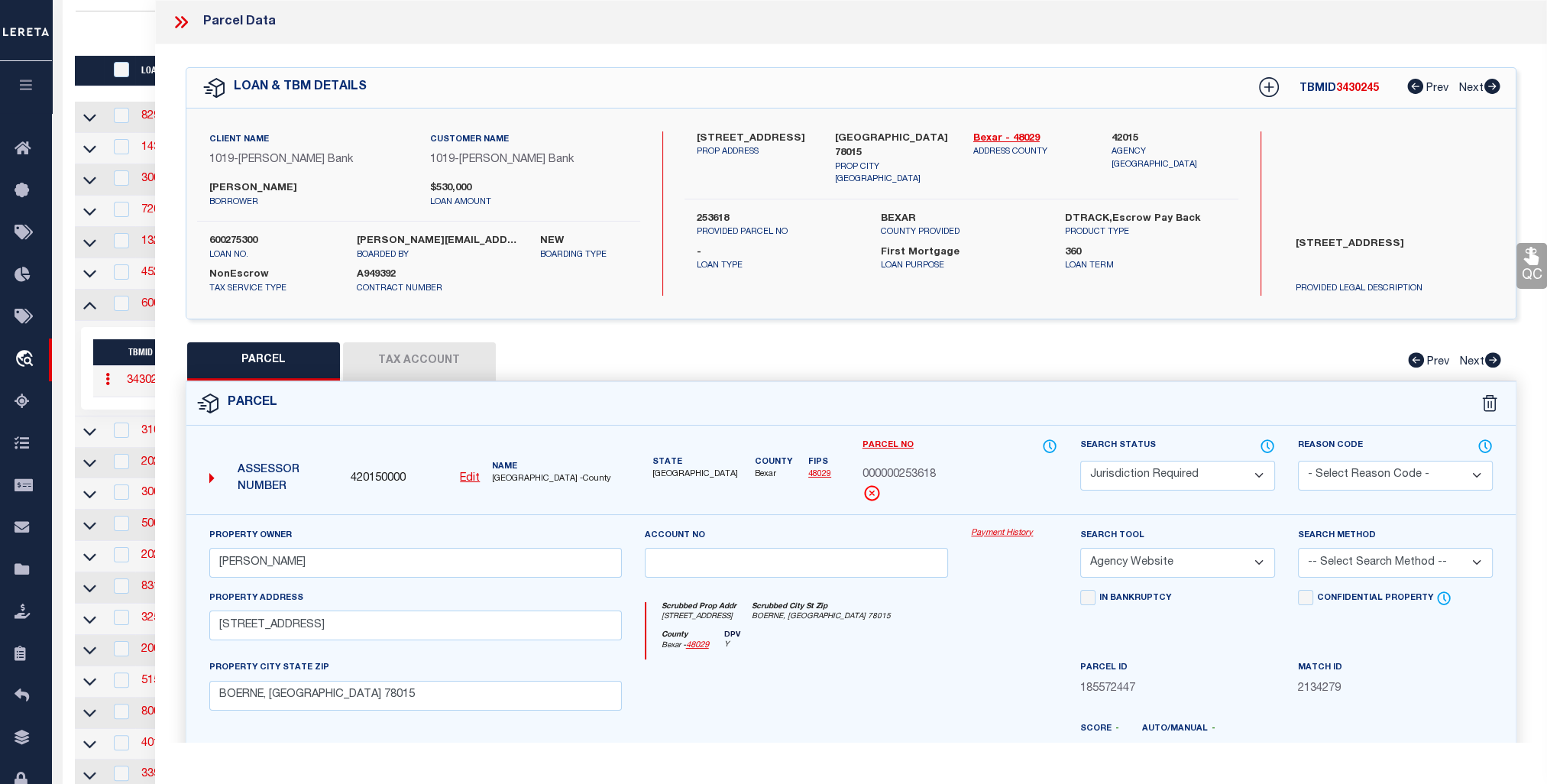
click at [467, 350] on button "Tax Account" at bounding box center [419, 361] width 152 height 38
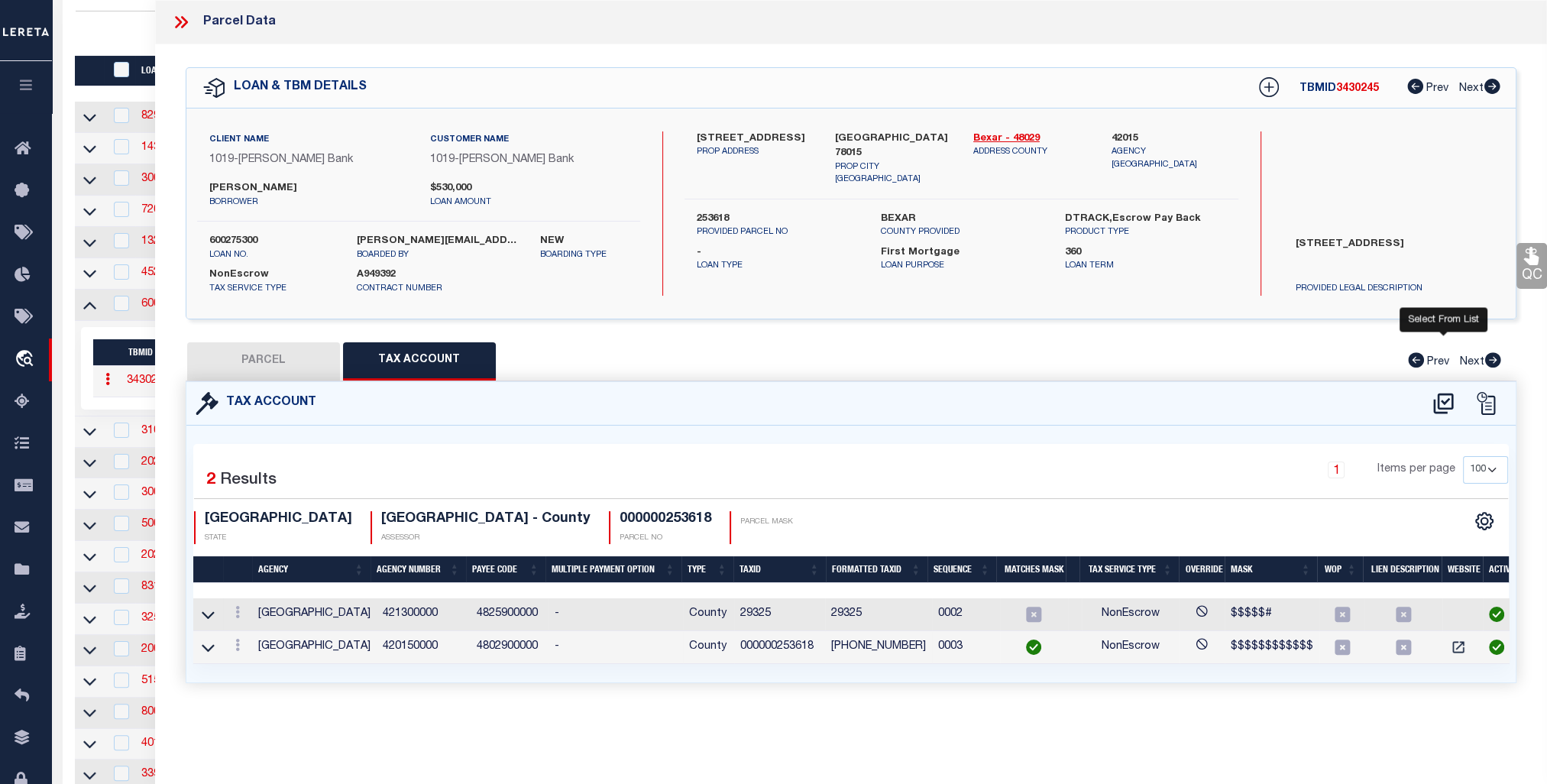
click at [1444, 395] on icon at bounding box center [1444, 403] width 25 height 24
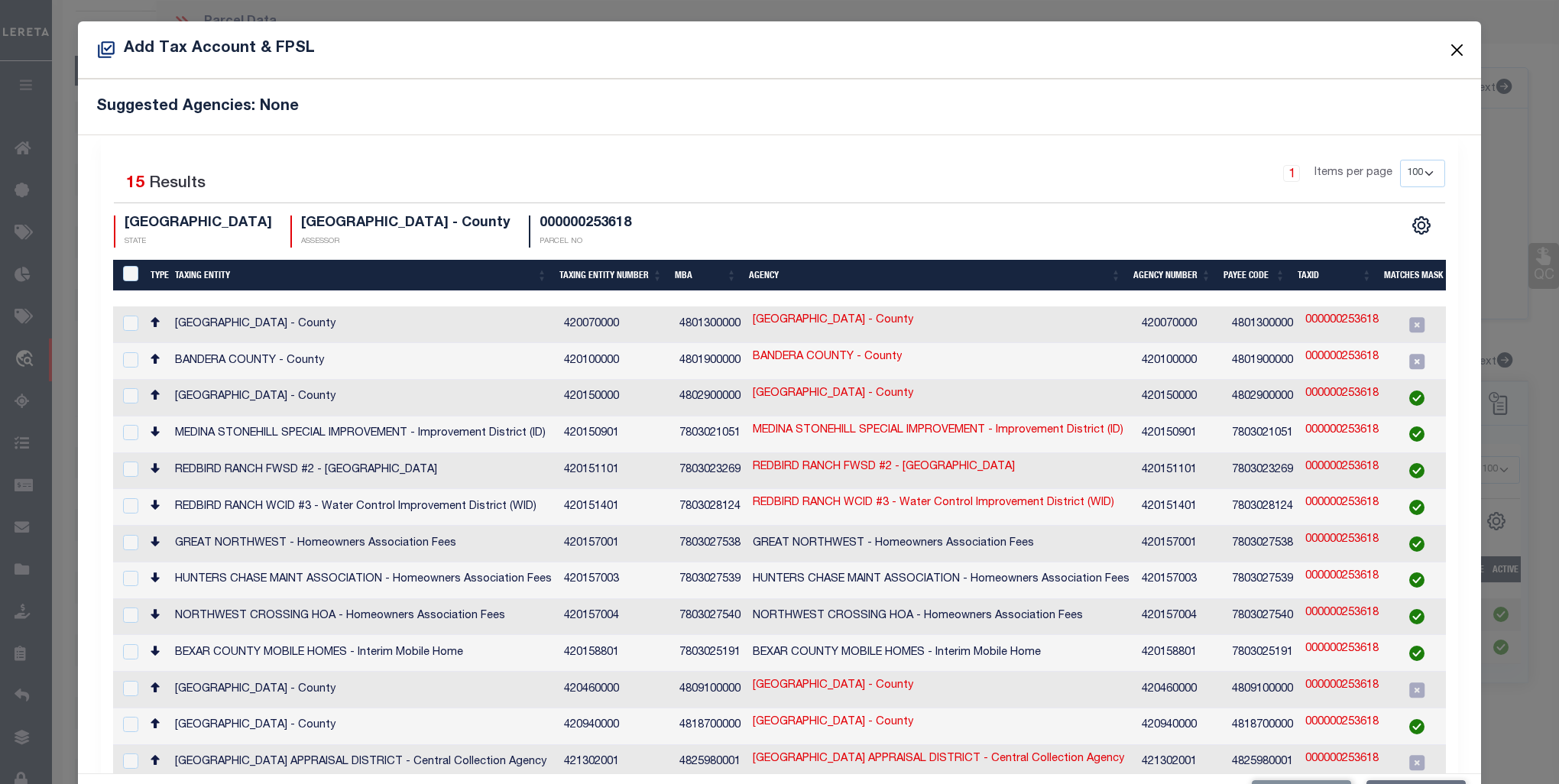
click at [1448, 44] on button "Close" at bounding box center [1458, 50] width 20 height 20
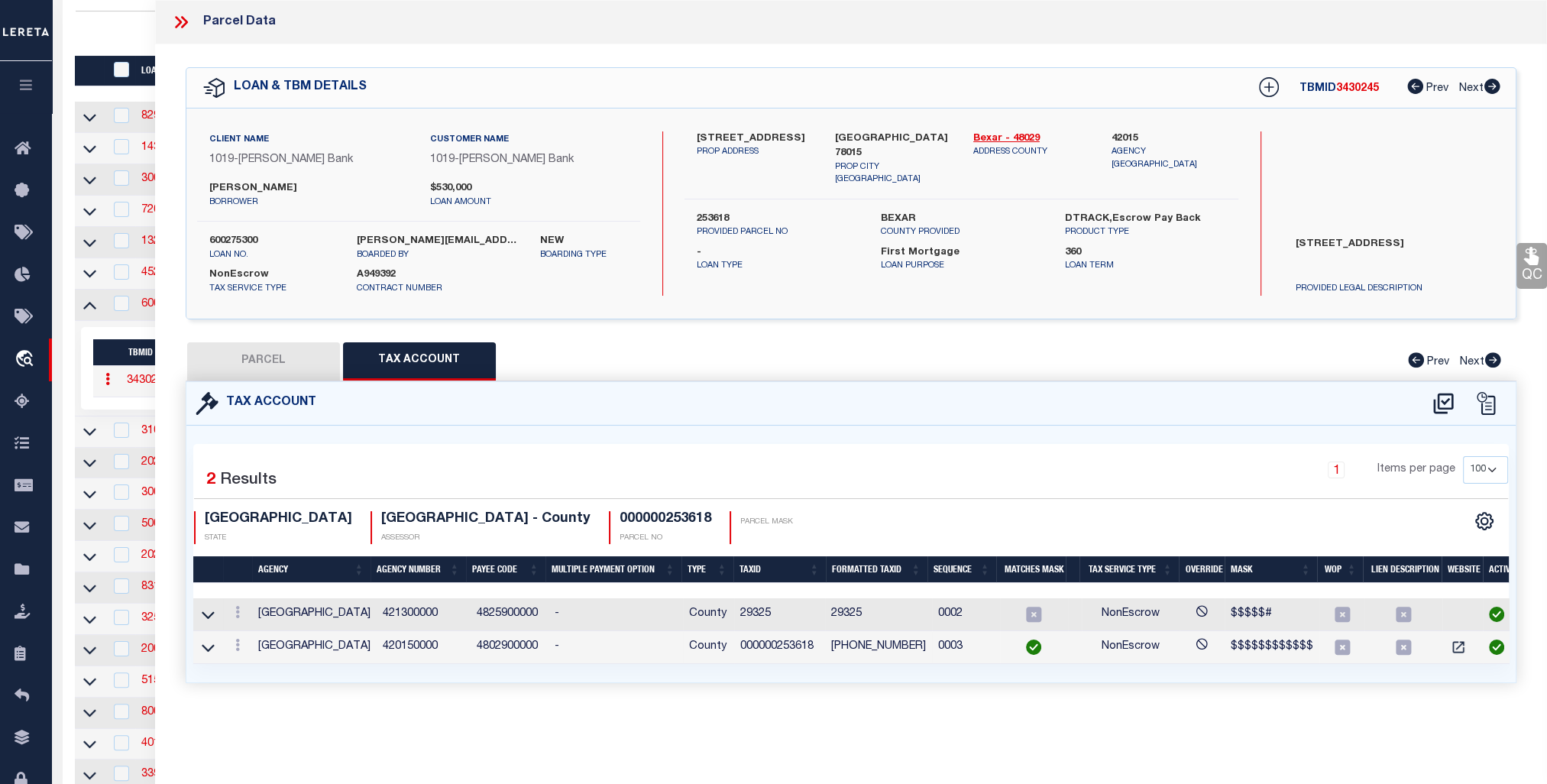
click at [184, 19] on icon at bounding box center [184, 23] width 7 height 12
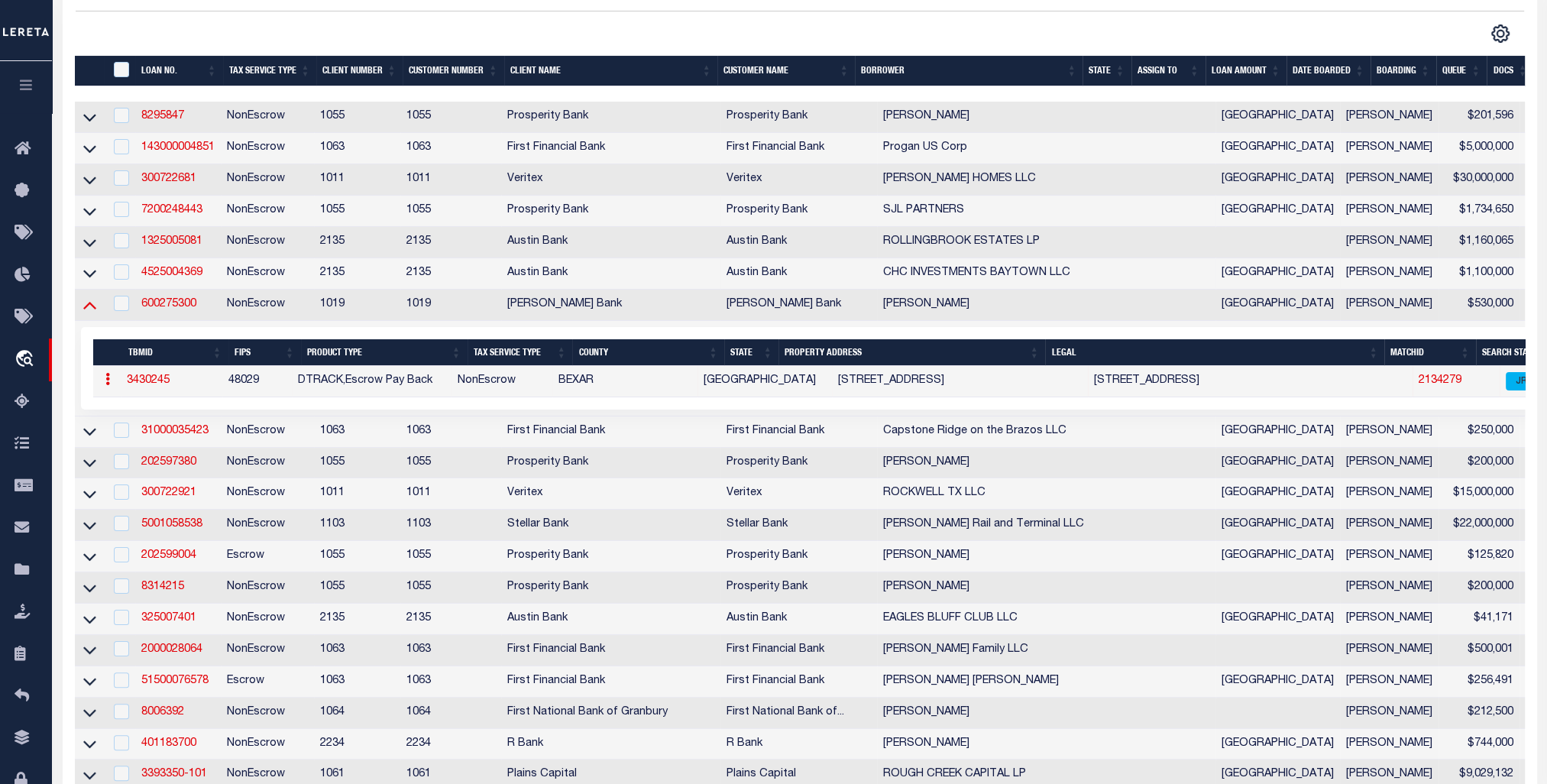
click at [85, 310] on icon at bounding box center [89, 306] width 13 height 8
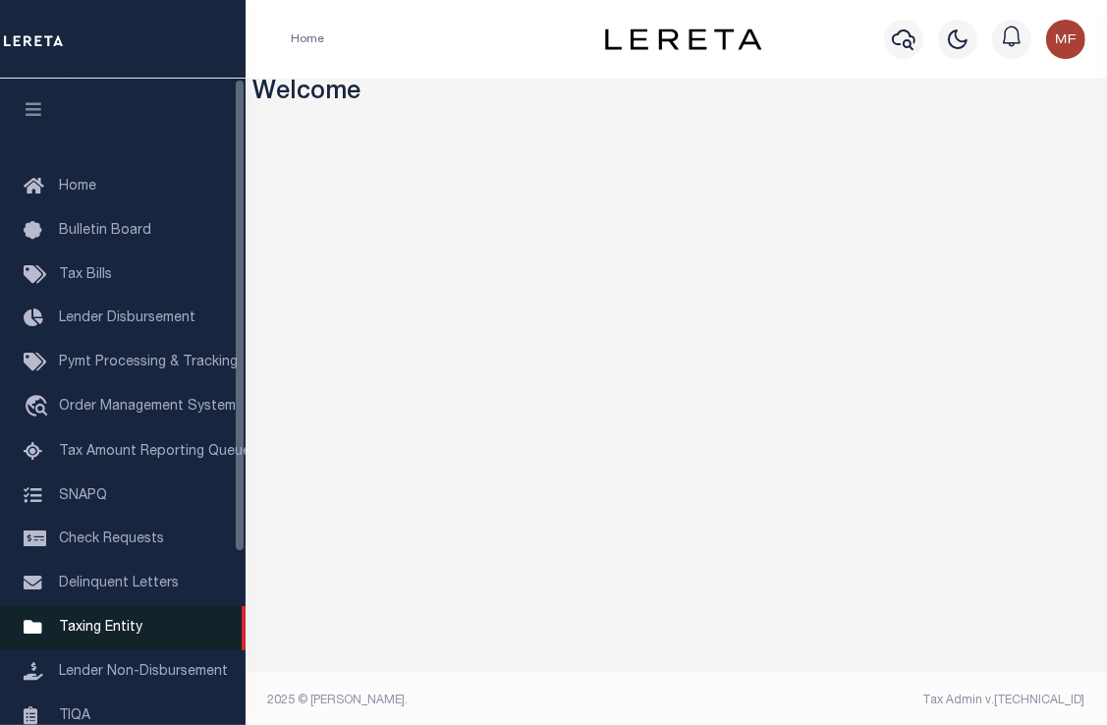
click at [136, 646] on link "Taxing Entity" at bounding box center [123, 628] width 246 height 44
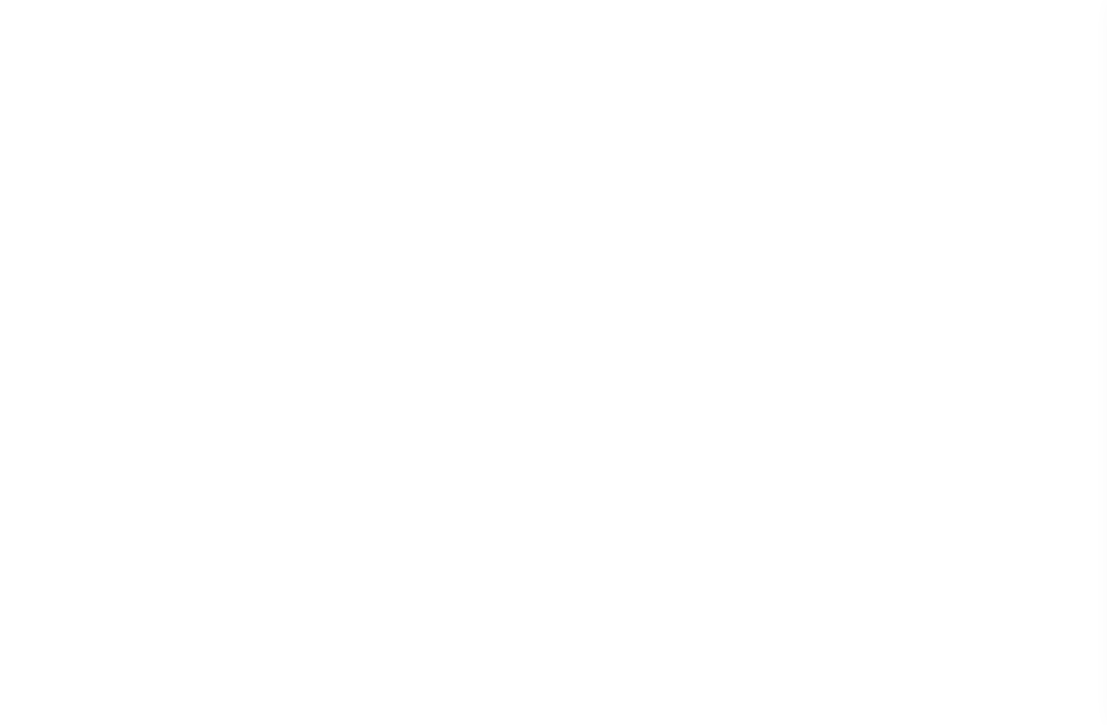
select select "100"
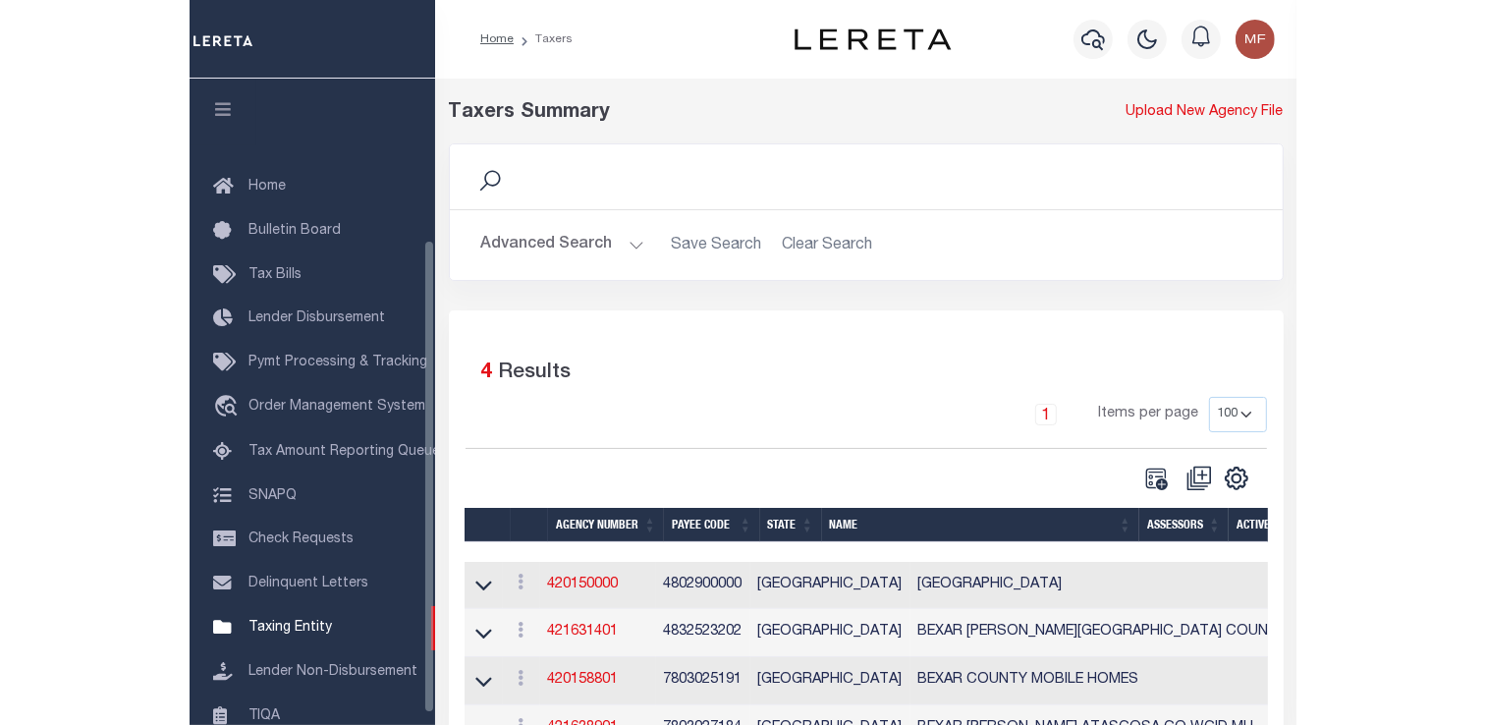
scroll to position [220, 0]
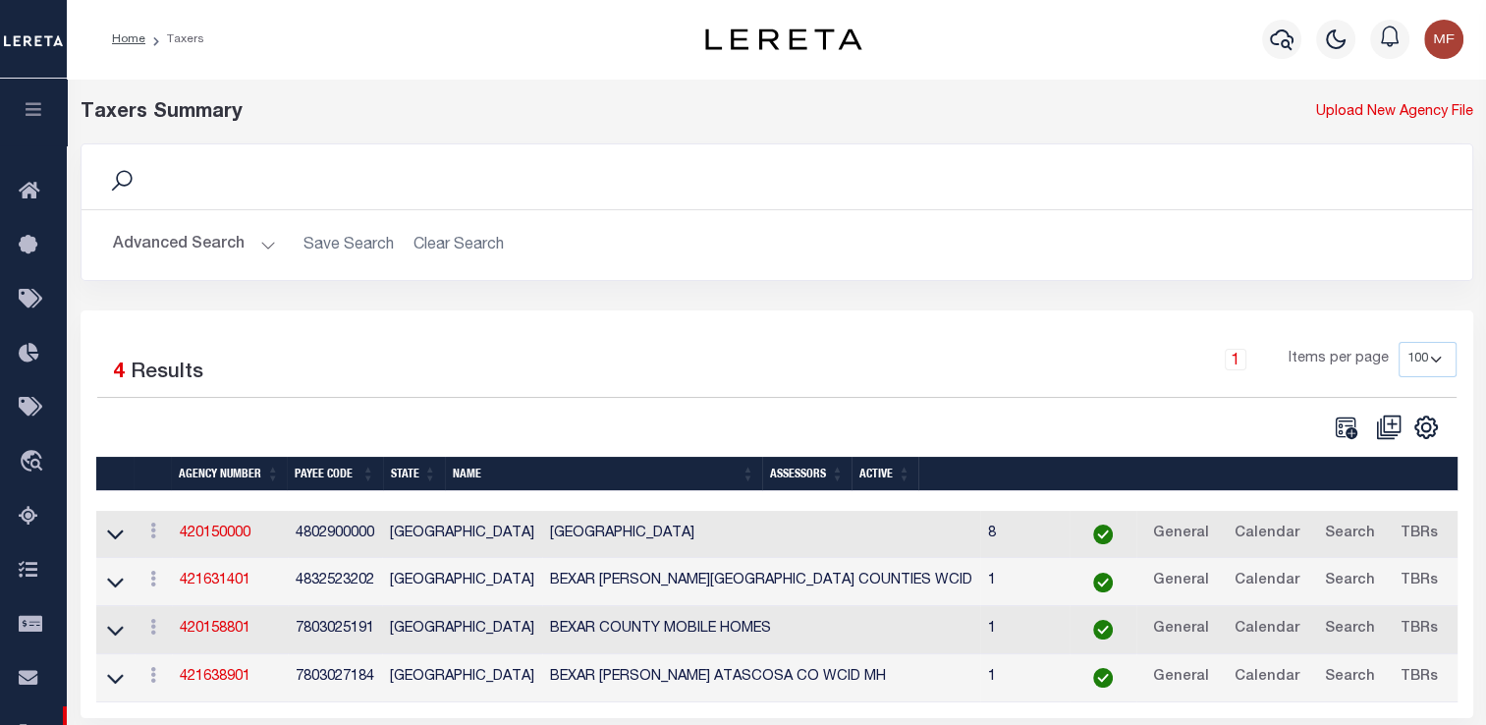
click at [238, 244] on button "Advanced Search" at bounding box center [194, 245] width 163 height 38
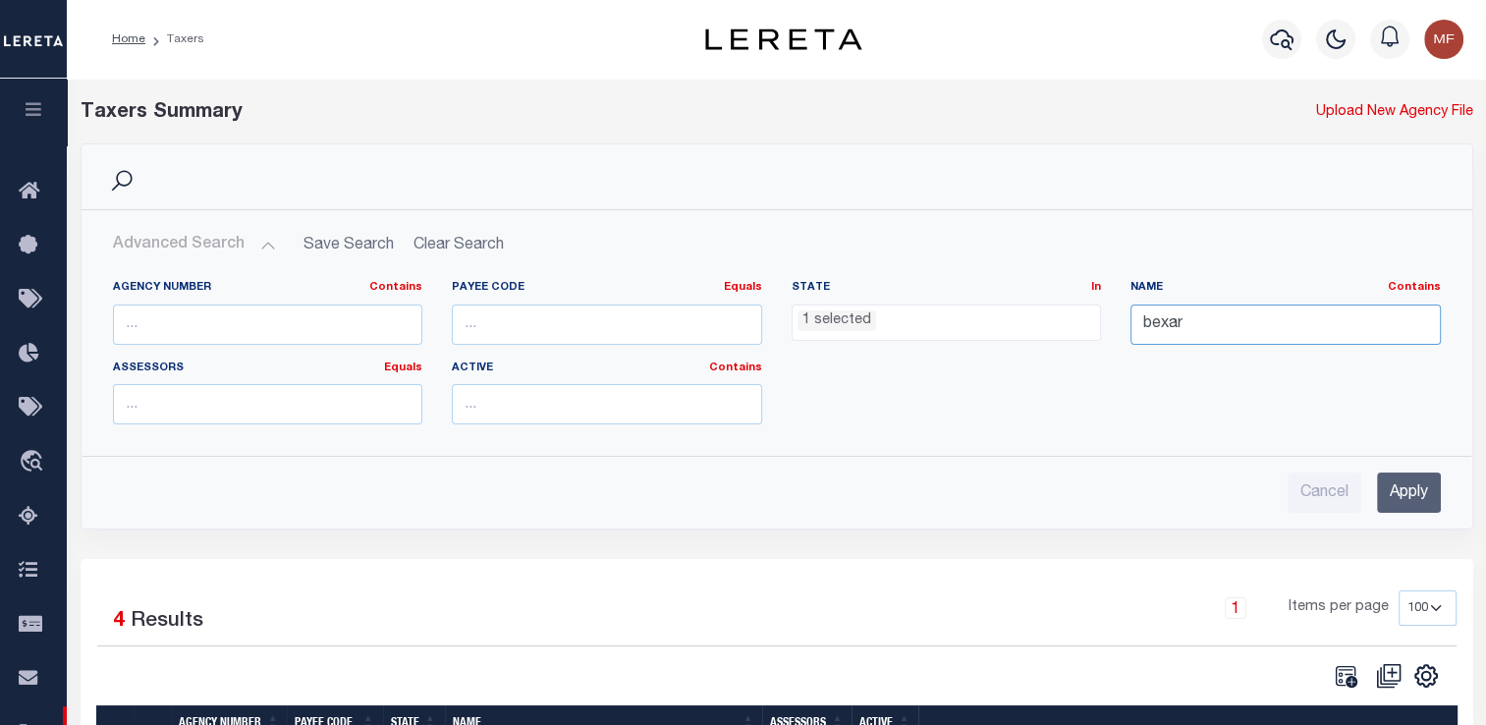
drag, startPoint x: 1203, startPoint y: 326, endPoint x: 1096, endPoint y: 331, distance: 107.2
click at [1096, 331] on div "Agency Number Contains Contains Is Payee Code Equals Equals Is Not Equal To Is …" at bounding box center [777, 360] width 1358 height 160
click at [1106, 489] on input "Apply" at bounding box center [1409, 492] width 64 height 40
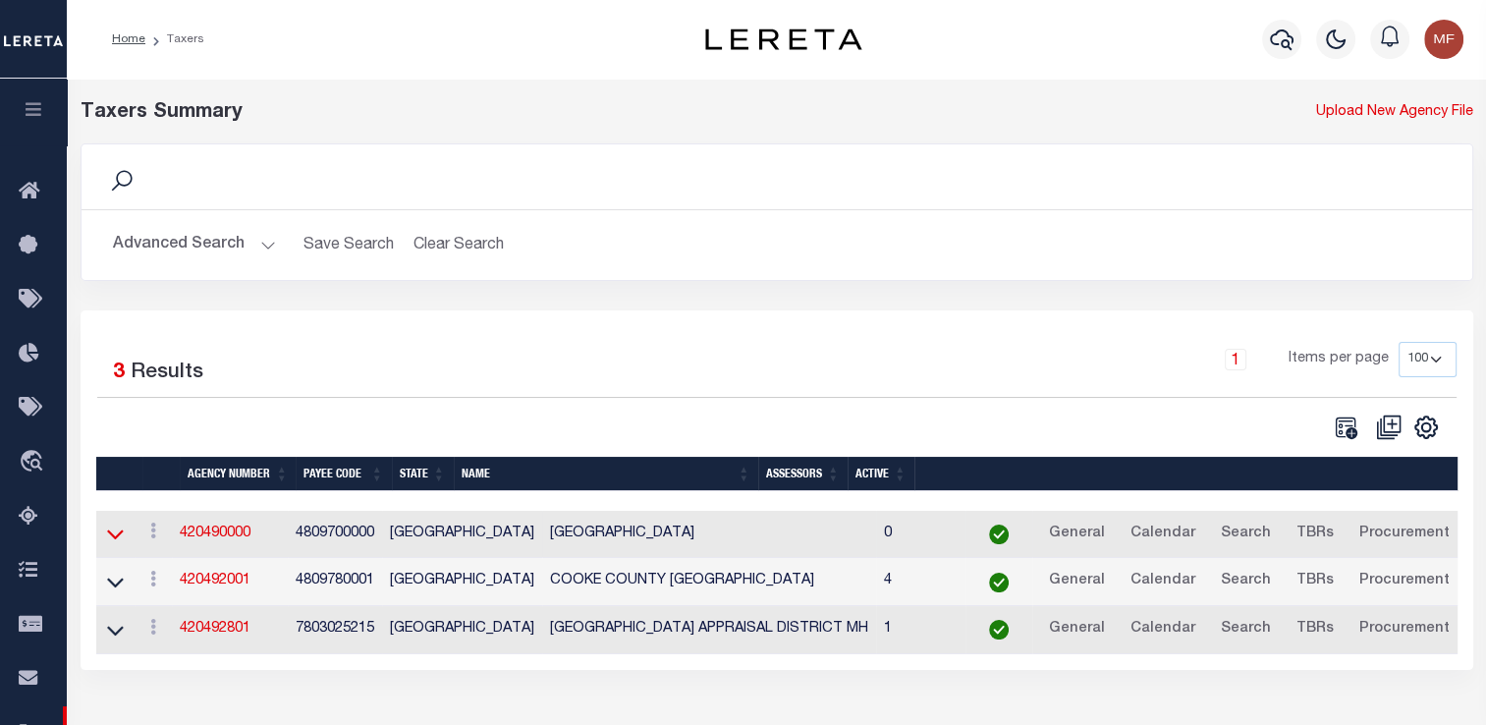
click at [115, 530] on icon at bounding box center [115, 534] width 17 height 21
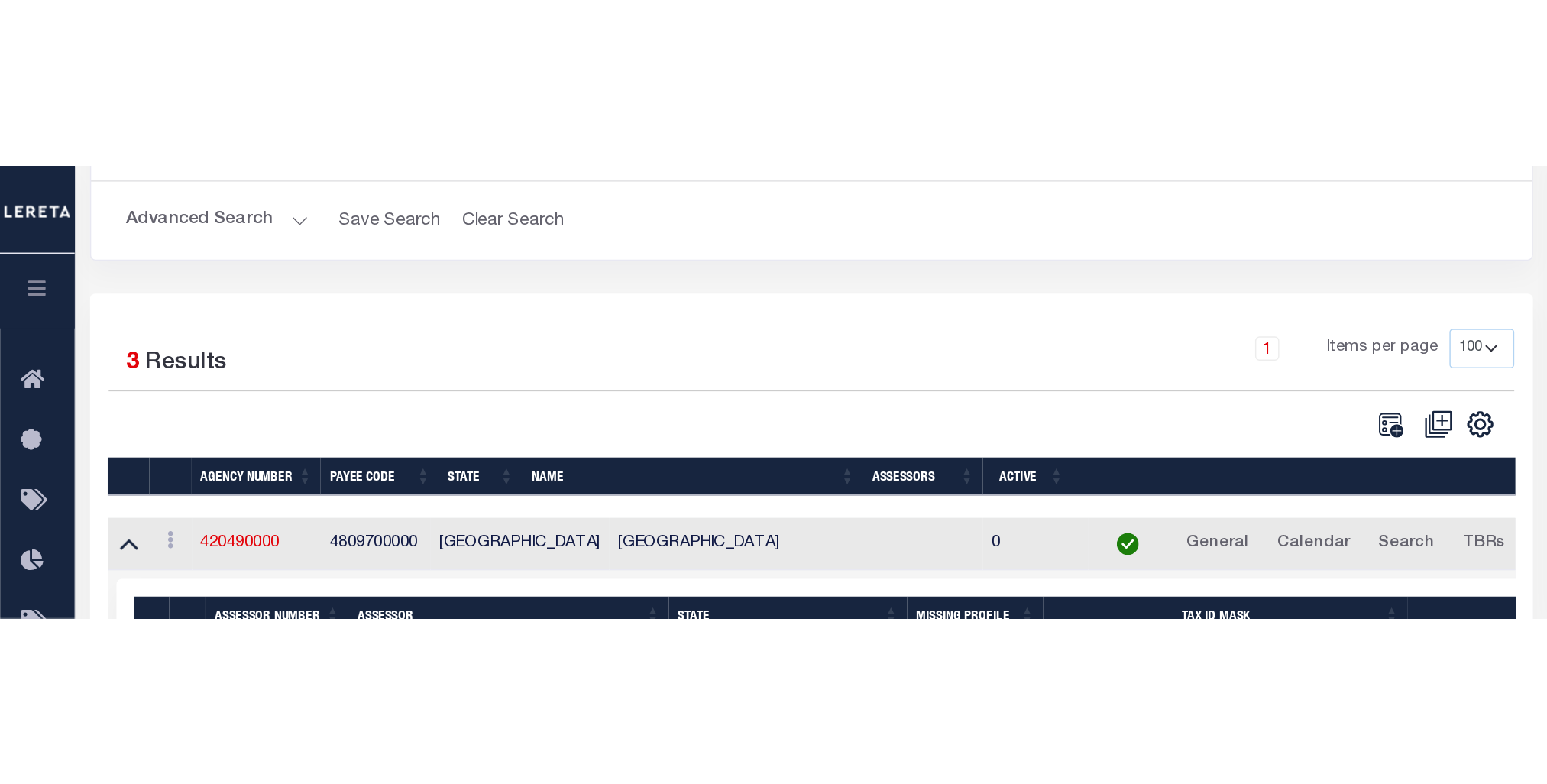
scroll to position [25, 0]
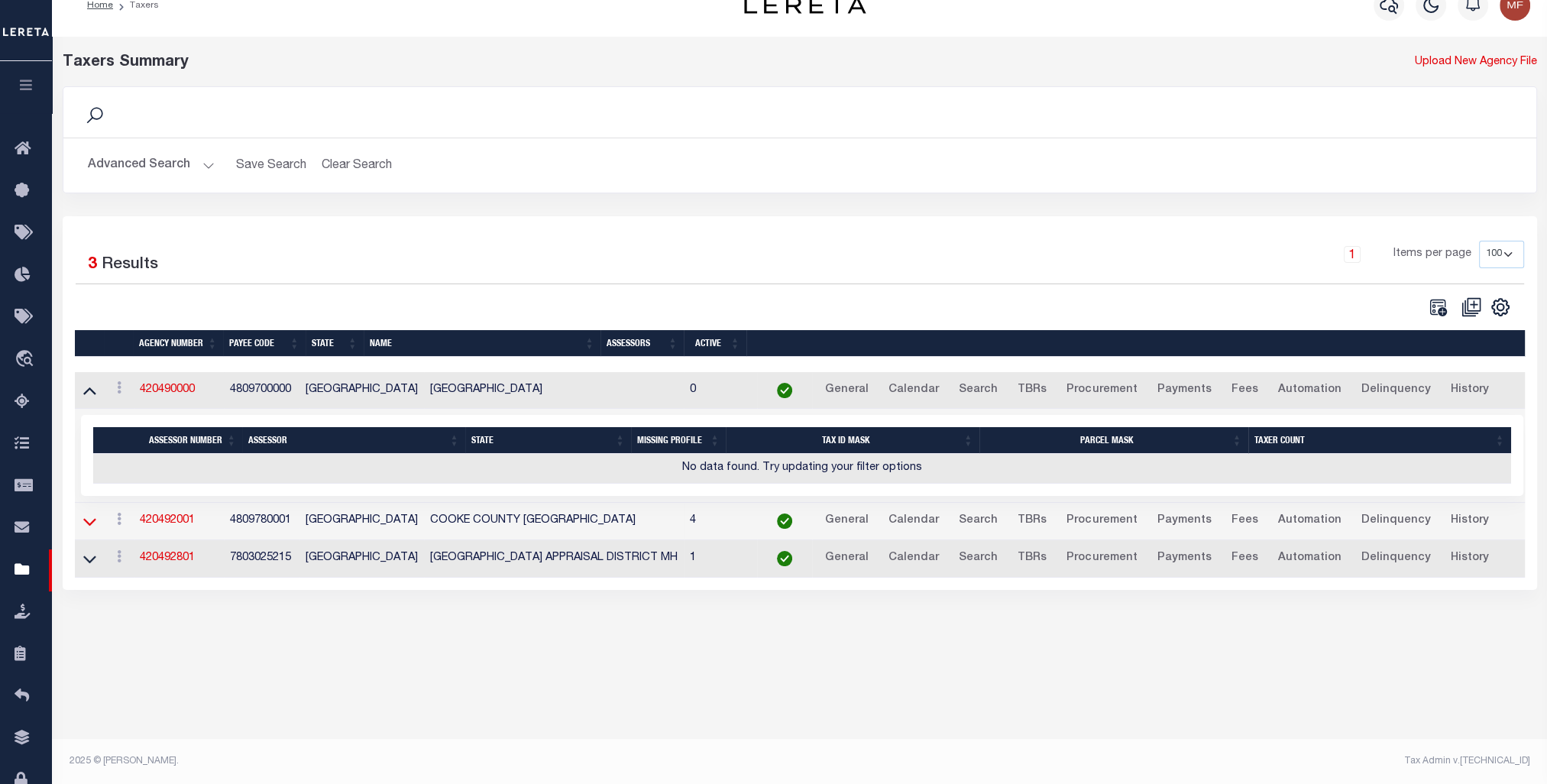
click at [89, 519] on icon at bounding box center [89, 521] width 13 height 16
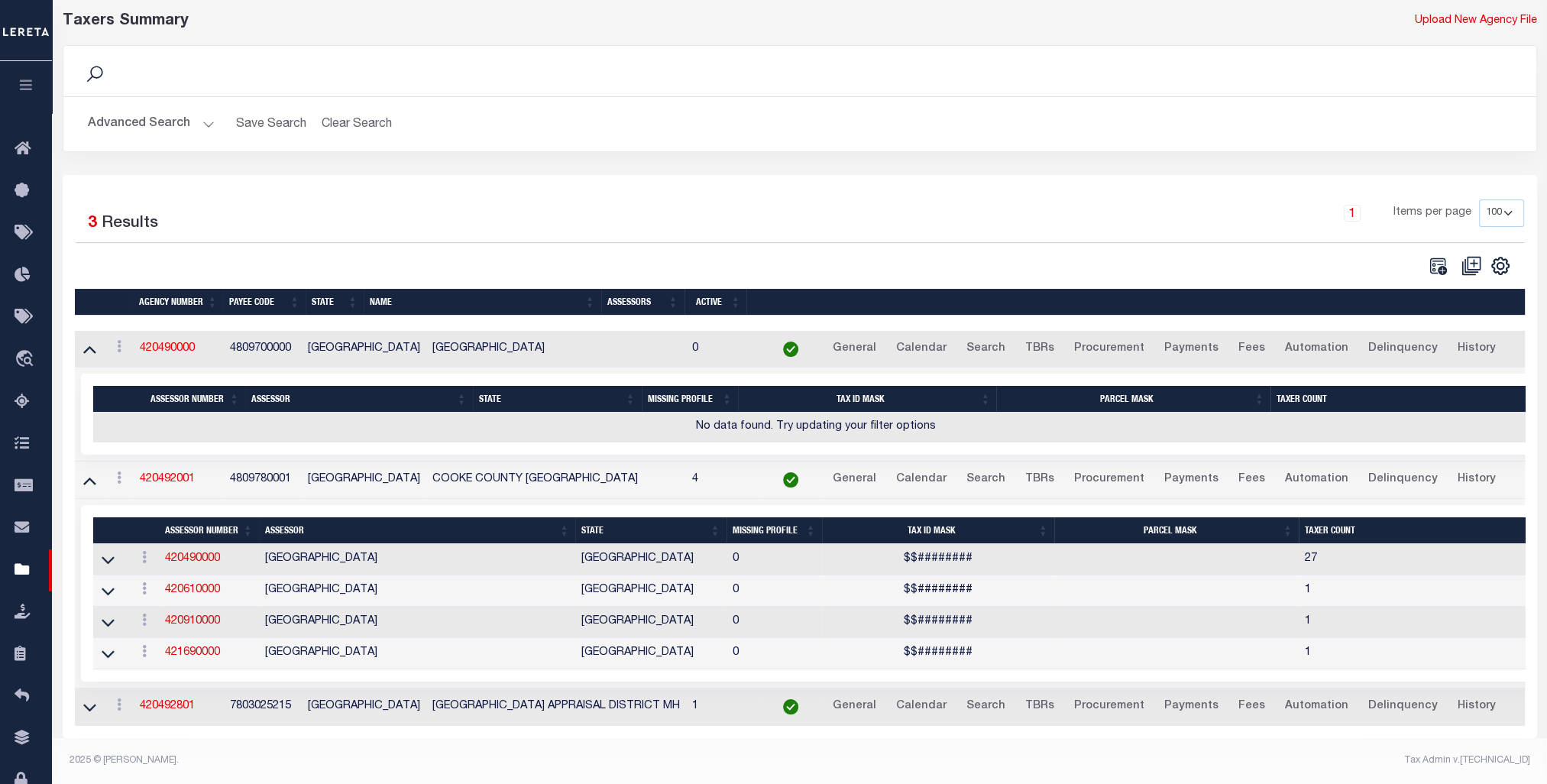
scroll to position [76, 0]
drag, startPoint x: 110, startPoint y: 642, endPoint x: 141, endPoint y: 642, distance: 31.0
click at [110, 563] on icon at bounding box center [108, 653] width 13 height 16
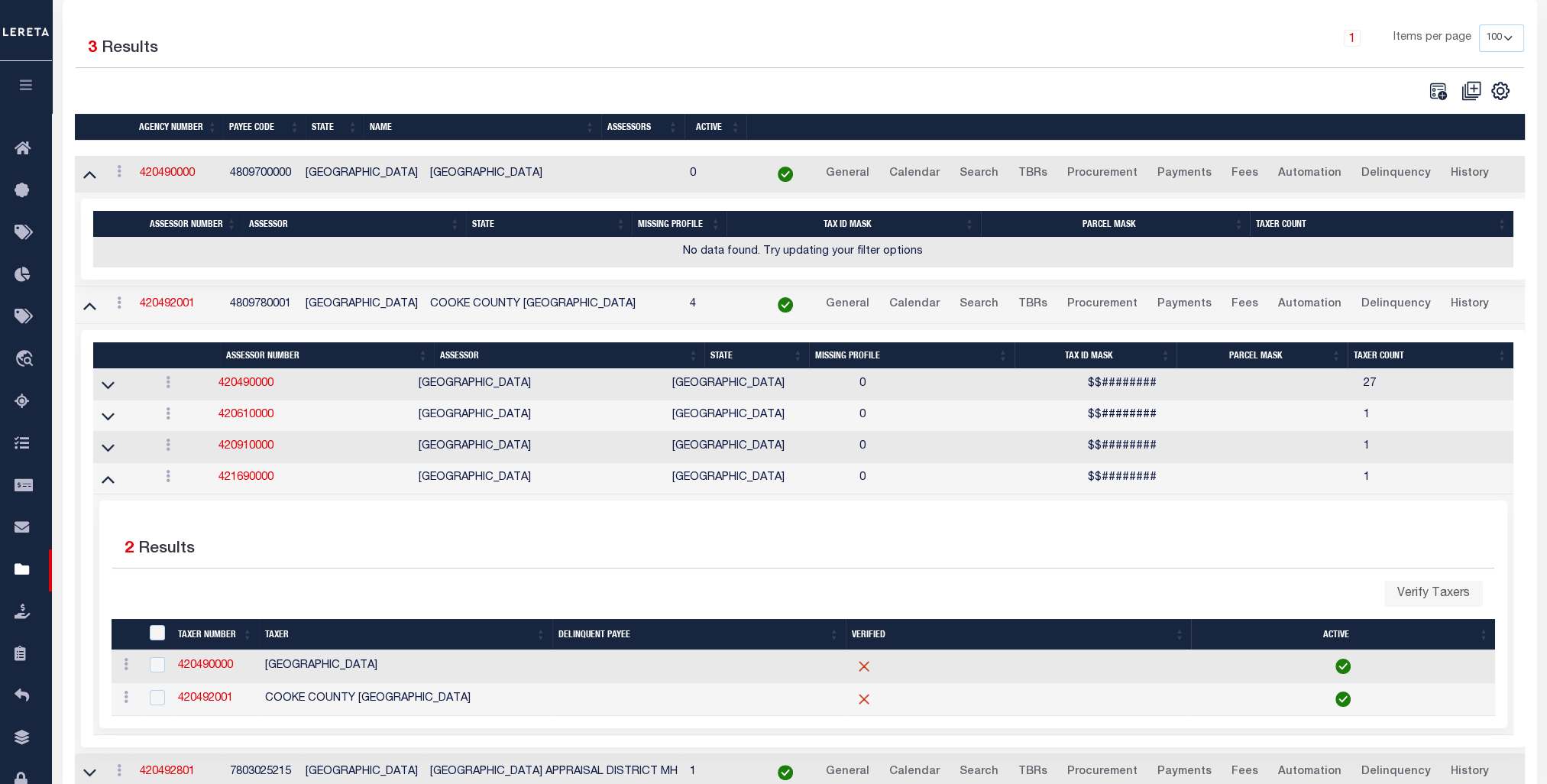
scroll to position [240, 0]
click at [87, 304] on icon at bounding box center [89, 306] width 13 height 16
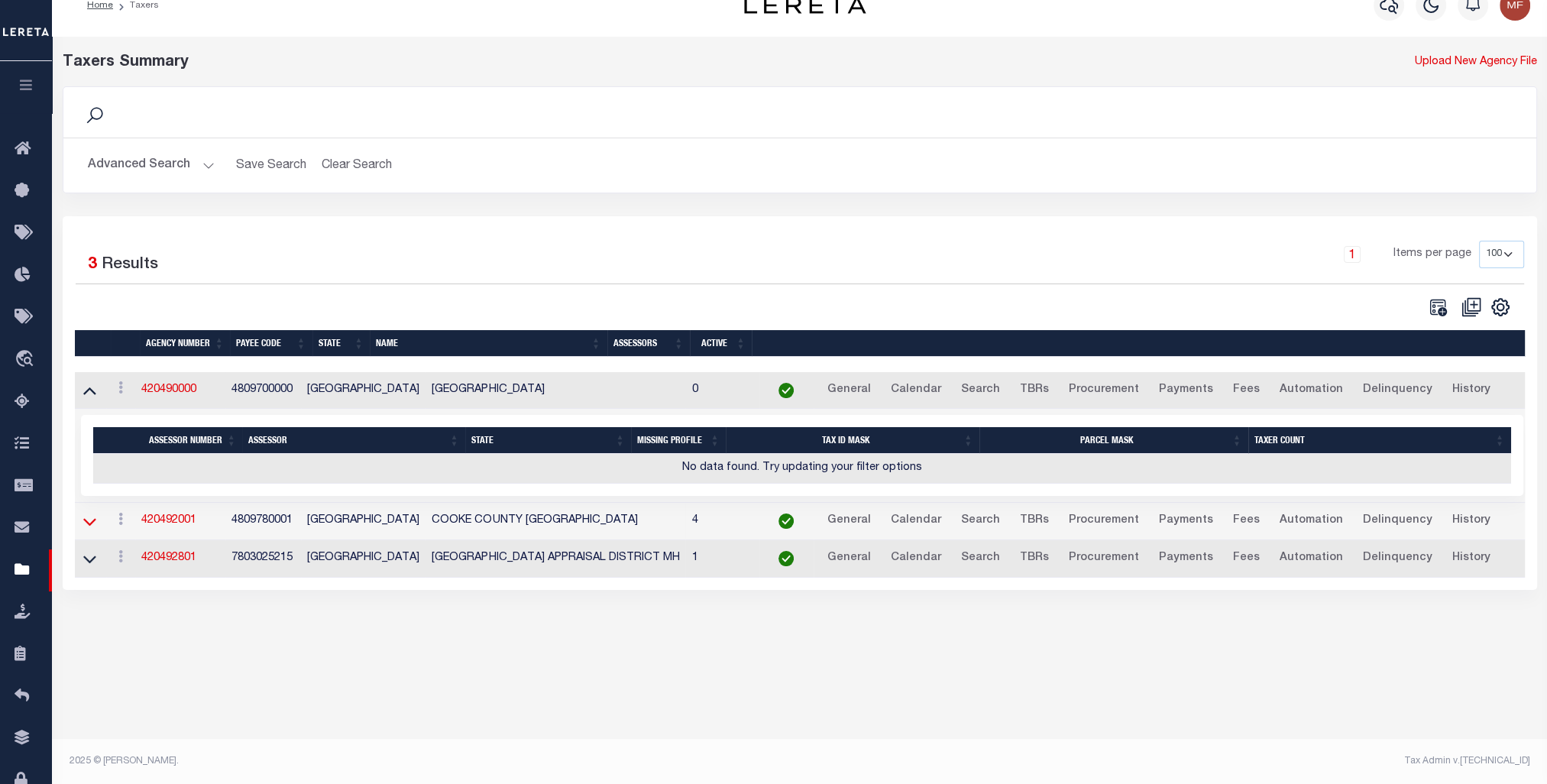
click at [93, 521] on icon at bounding box center [89, 522] width 13 height 8
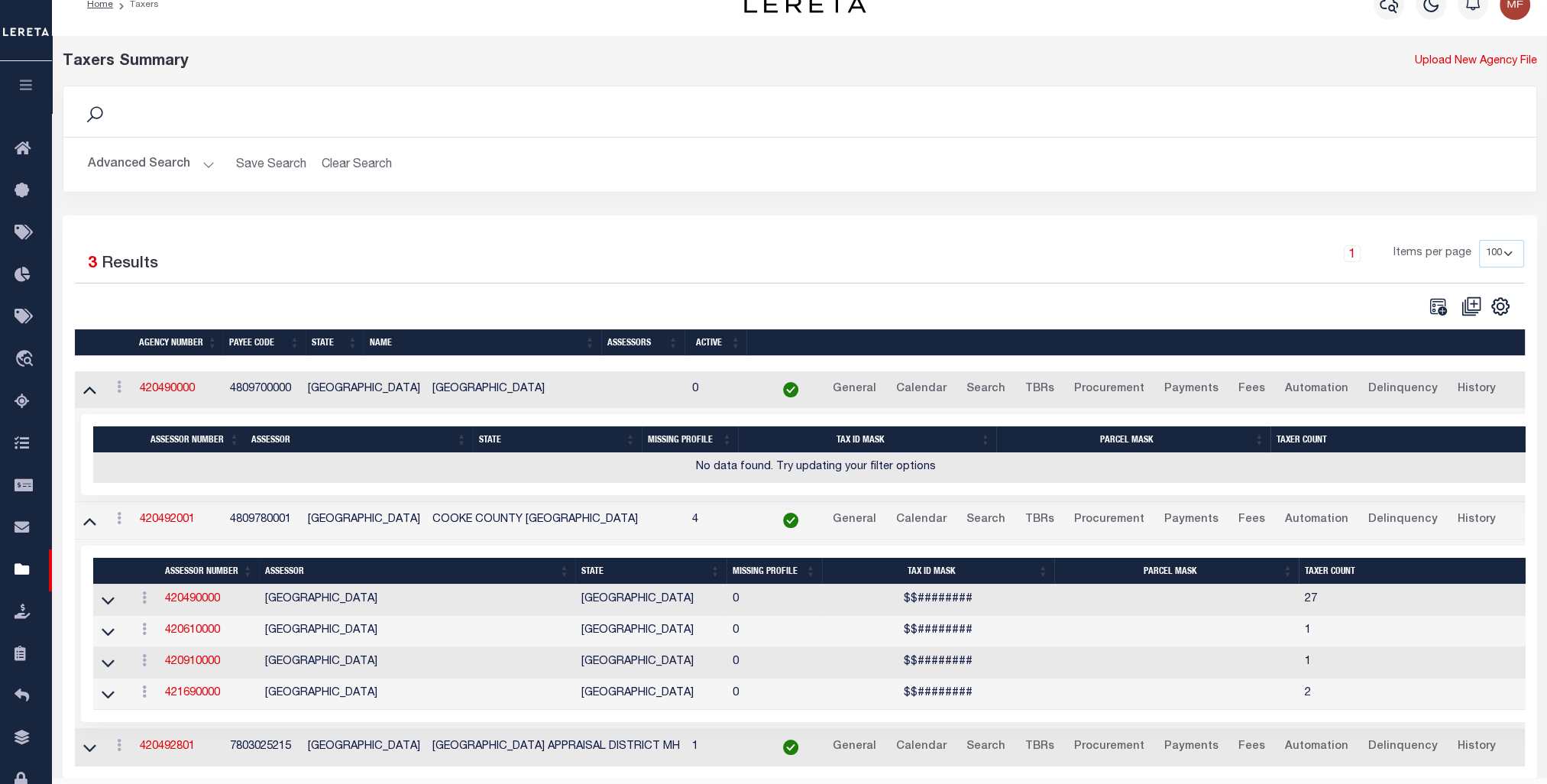
scroll to position [0, 0]
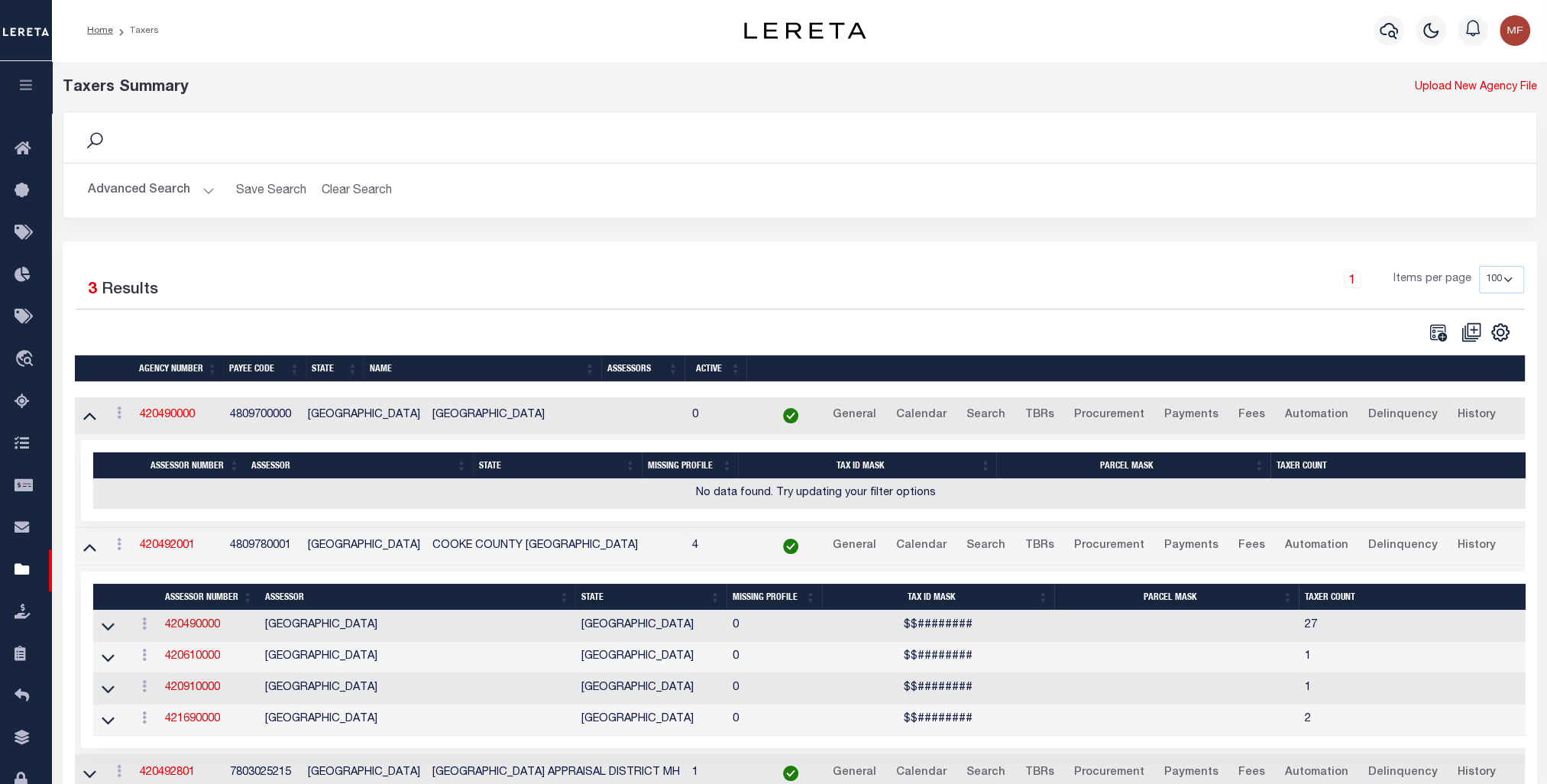
click at [139, 187] on button "Advanced Search" at bounding box center [151, 191] width 127 height 30
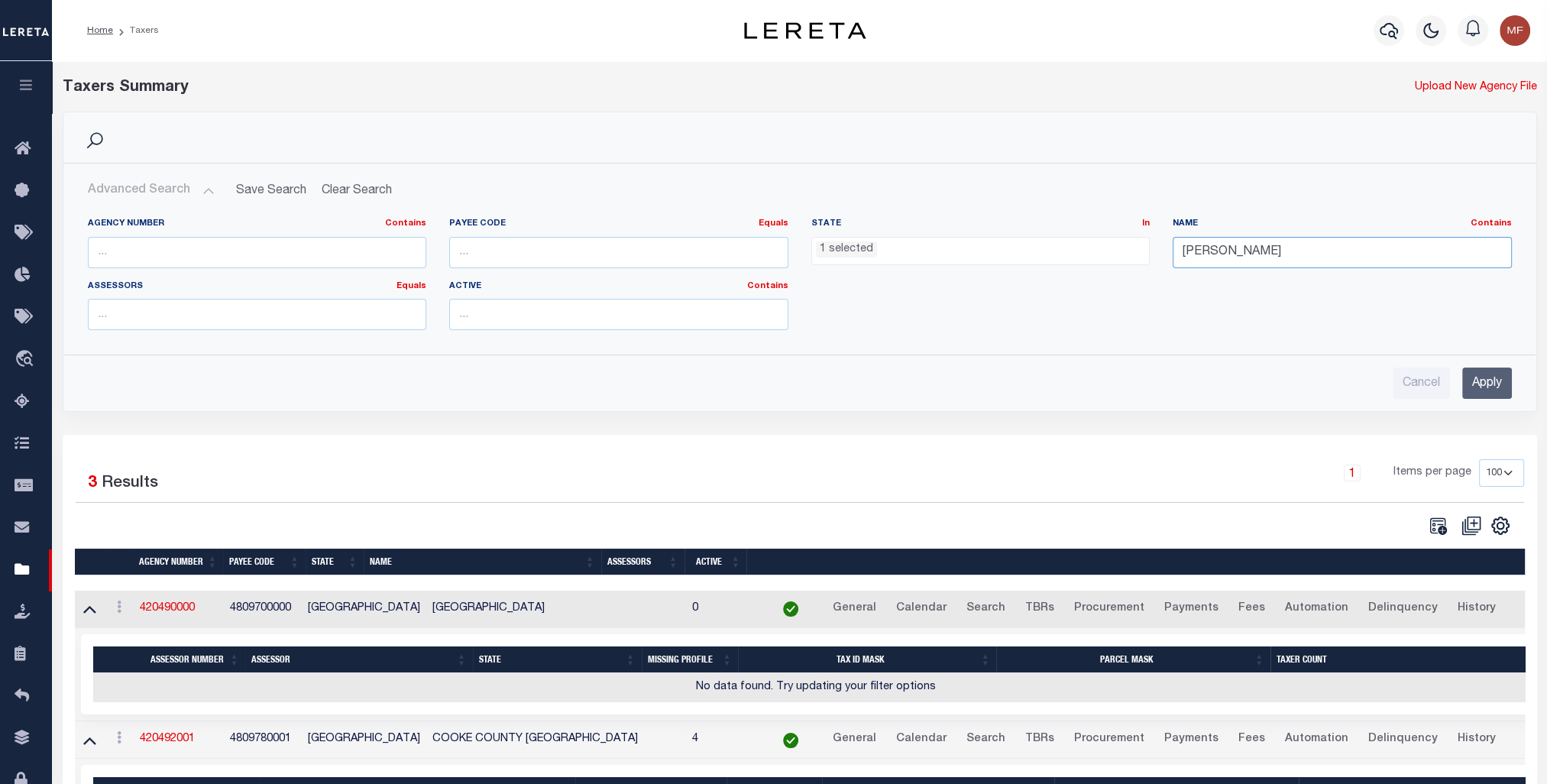
click at [860, 257] on input "cooke" at bounding box center [1342, 253] width 339 height 31
drag, startPoint x: 1265, startPoint y: 250, endPoint x: 1118, endPoint y: 239, distance: 147.4
click at [860, 239] on div "Agency Number Contains Contains Is Payee Code Equals Equals Is Not Equal To Is …" at bounding box center [800, 280] width 1447 height 124
click at [860, 386] on input "Apply" at bounding box center [1487, 383] width 50 height 31
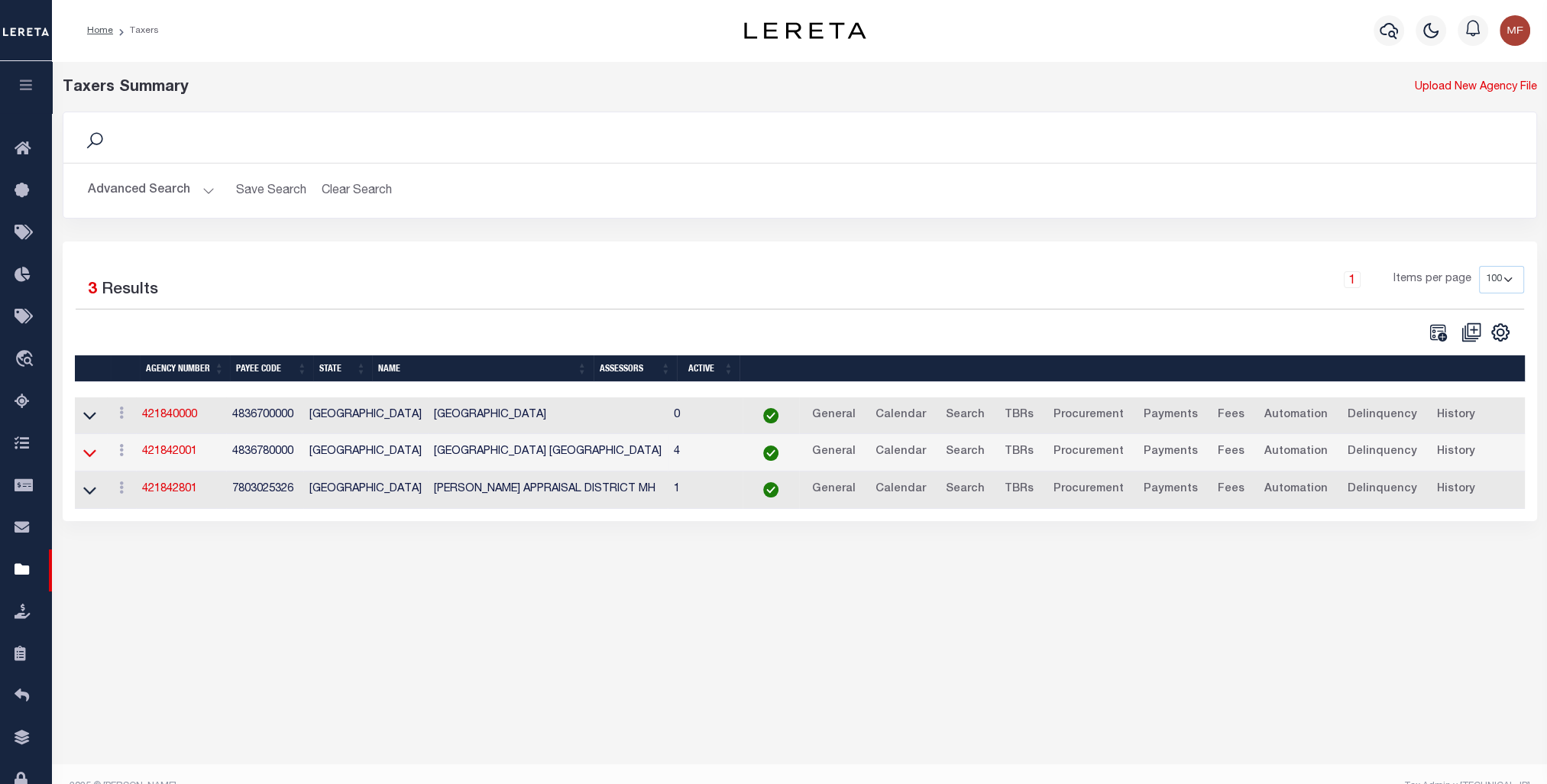
click at [89, 454] on icon at bounding box center [89, 453] width 13 height 16
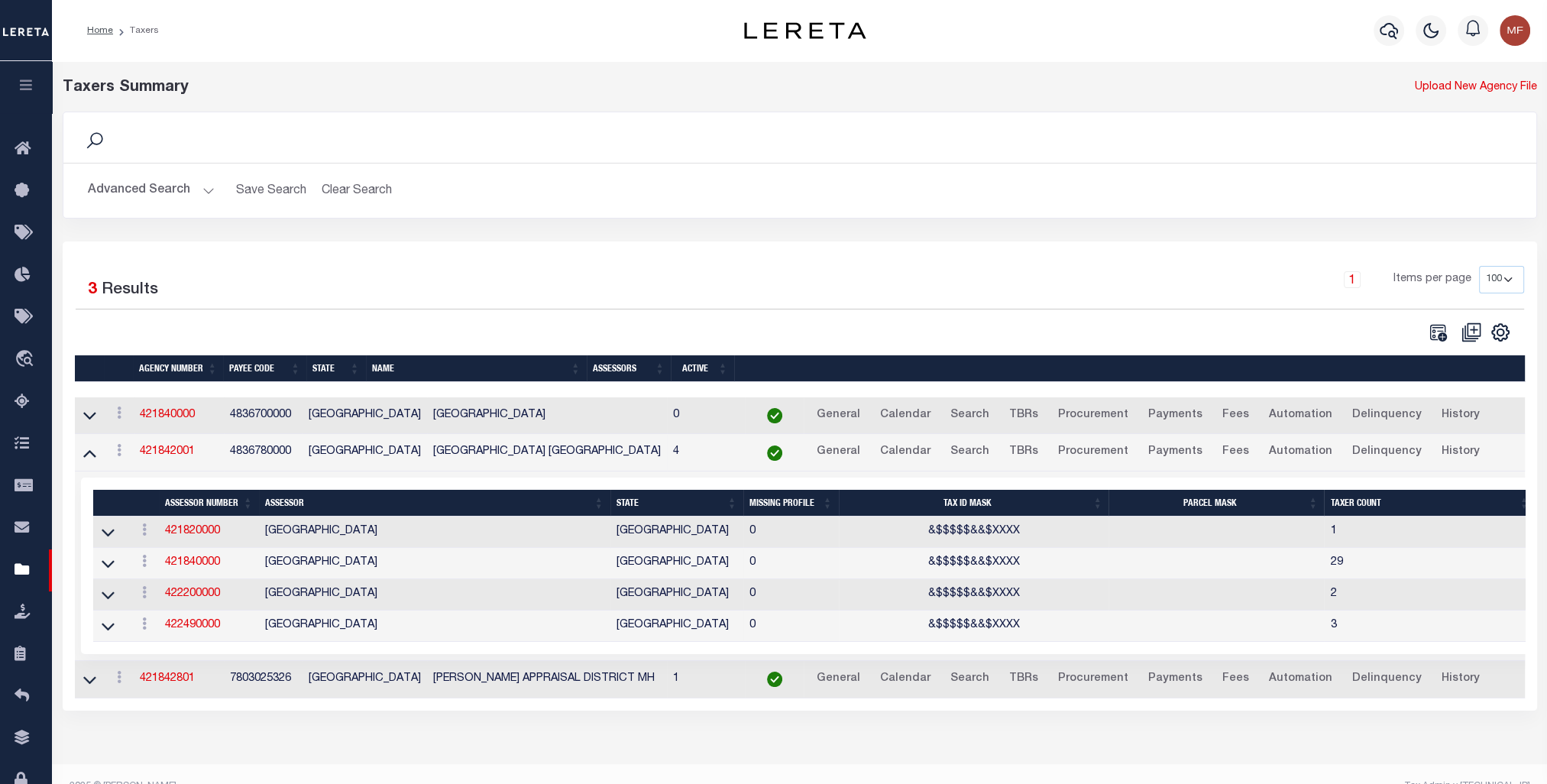
click at [147, 190] on button "Advanced Search" at bounding box center [151, 191] width 127 height 30
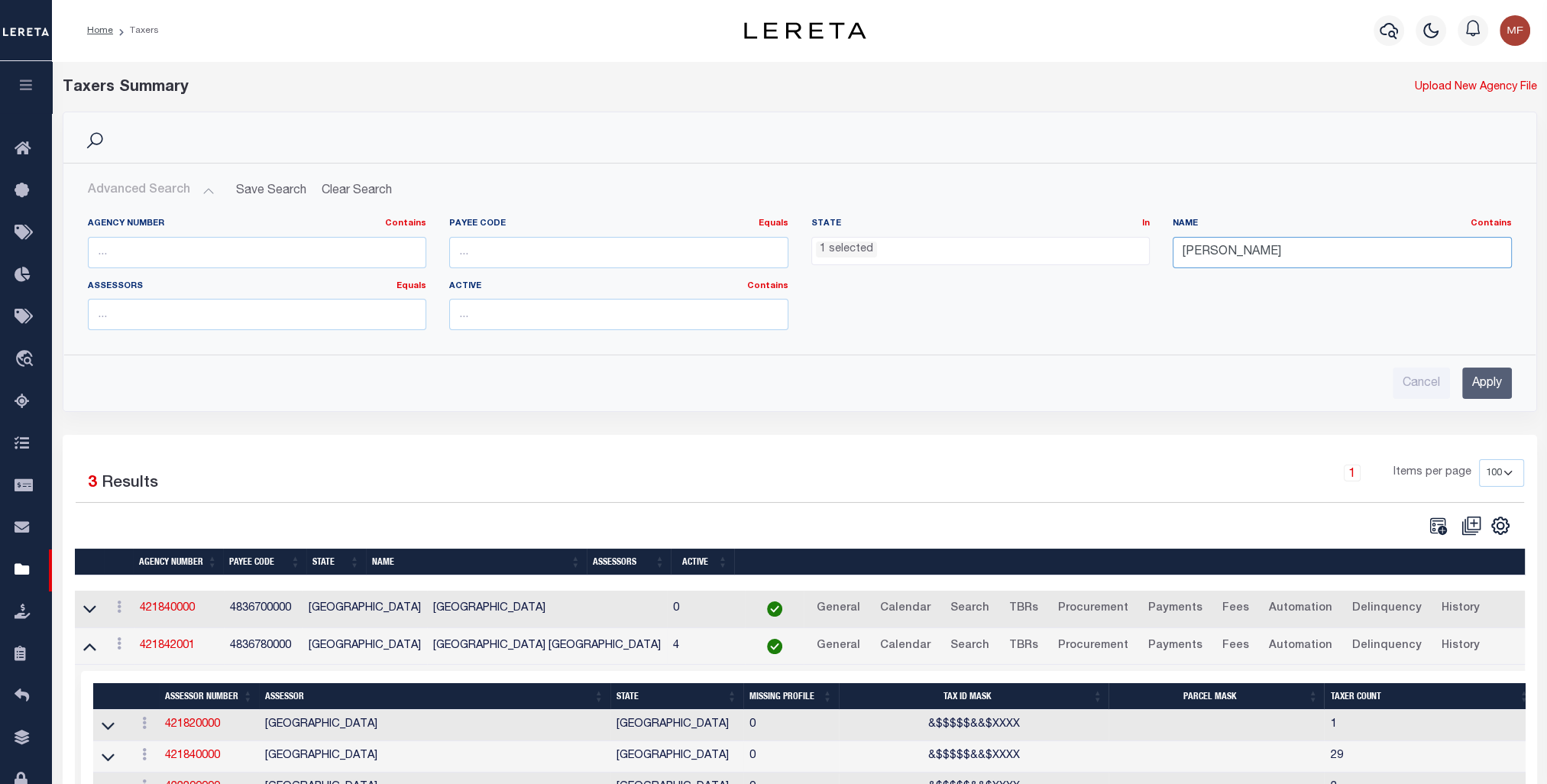
drag, startPoint x: 1250, startPoint y: 246, endPoint x: 1101, endPoint y: 247, distance: 149.0
click at [860, 246] on div "Agency Number Contains Contains Is Payee Code Equals Equals Is Not Equal To Is …" at bounding box center [800, 280] width 1447 height 124
click at [860, 386] on input "Apply" at bounding box center [1487, 383] width 50 height 31
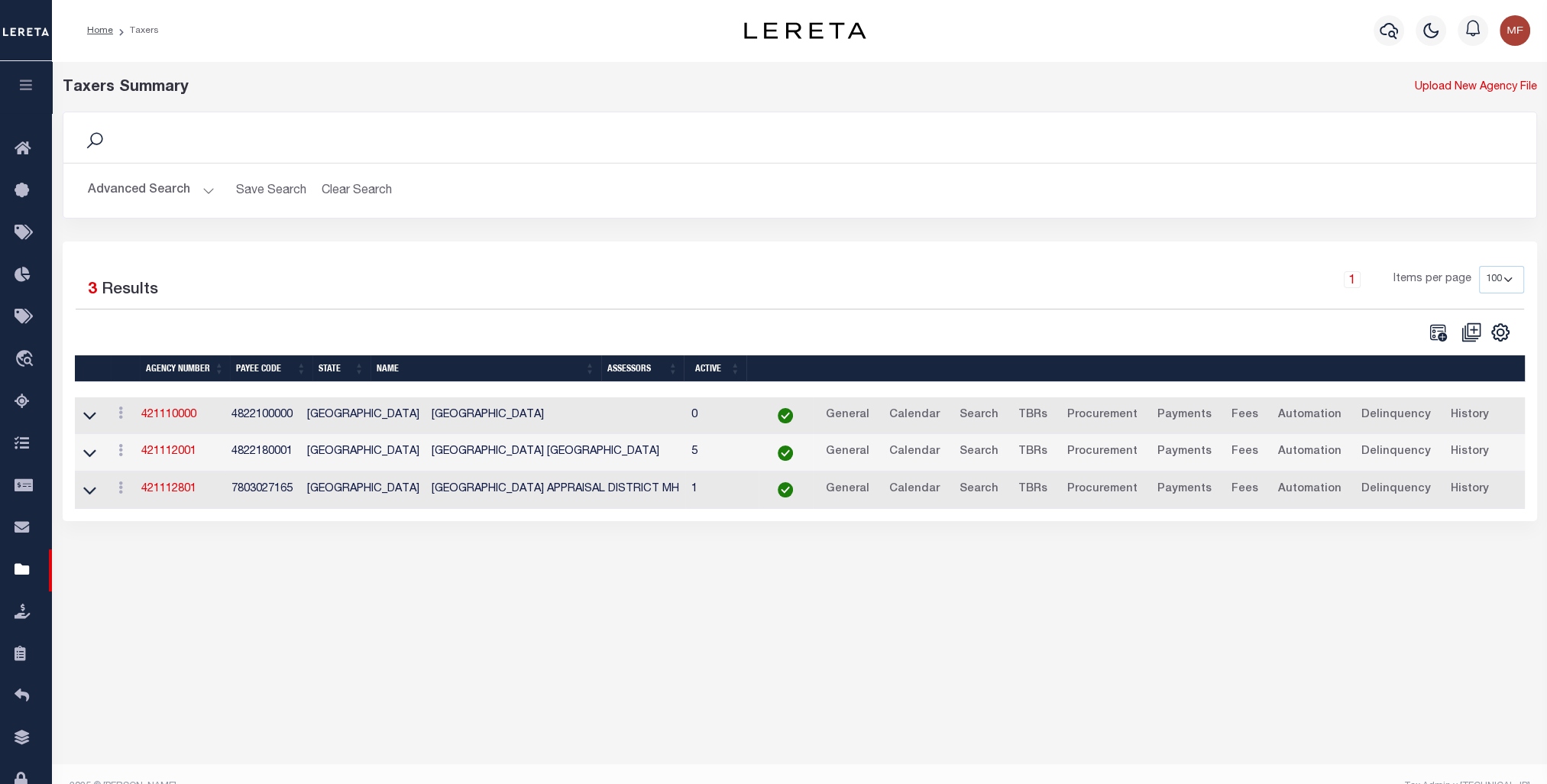
click at [102, 409] on td at bounding box center [90, 416] width 31 height 37
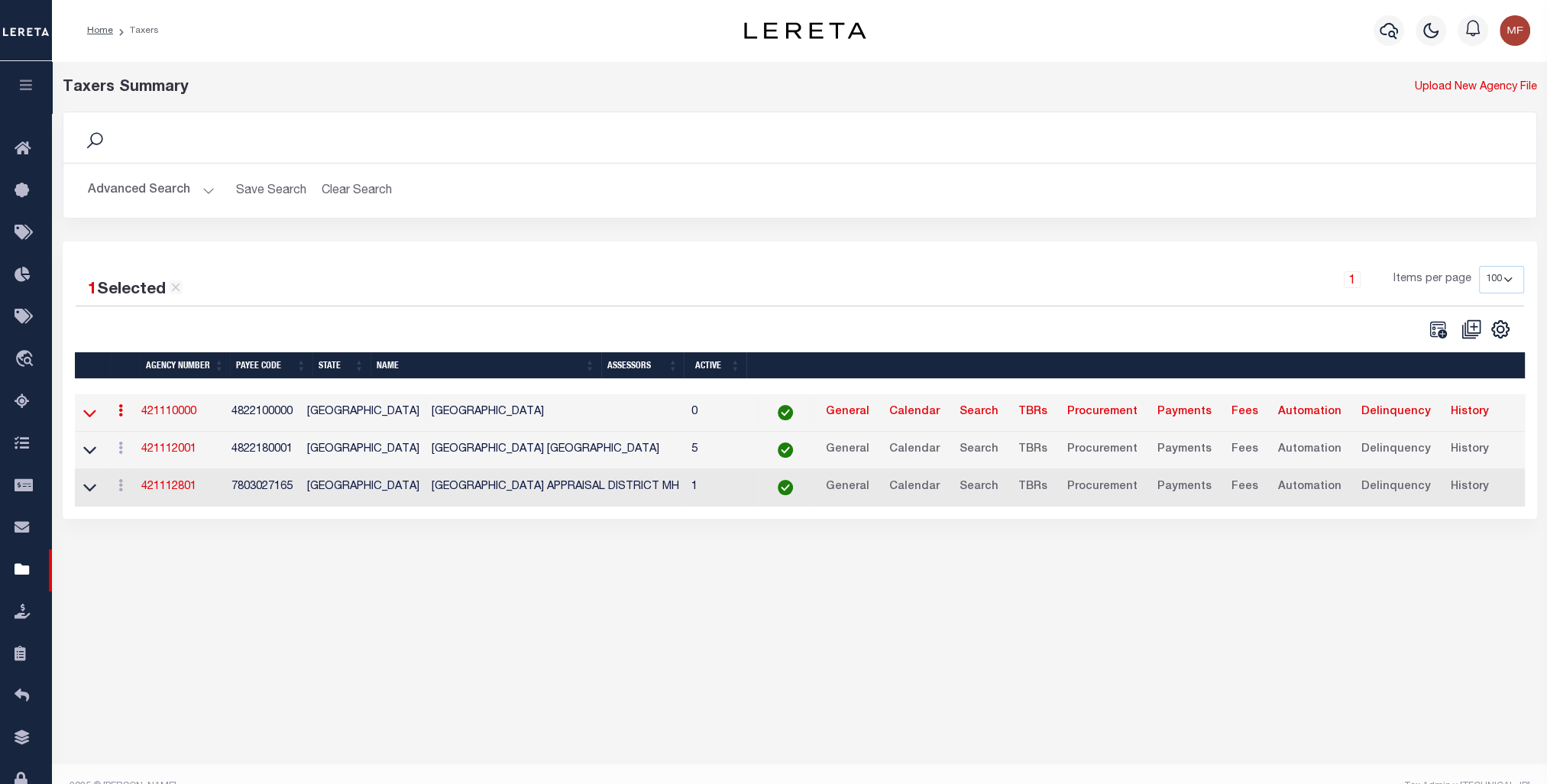
click at [90, 415] on icon at bounding box center [89, 413] width 13 height 16
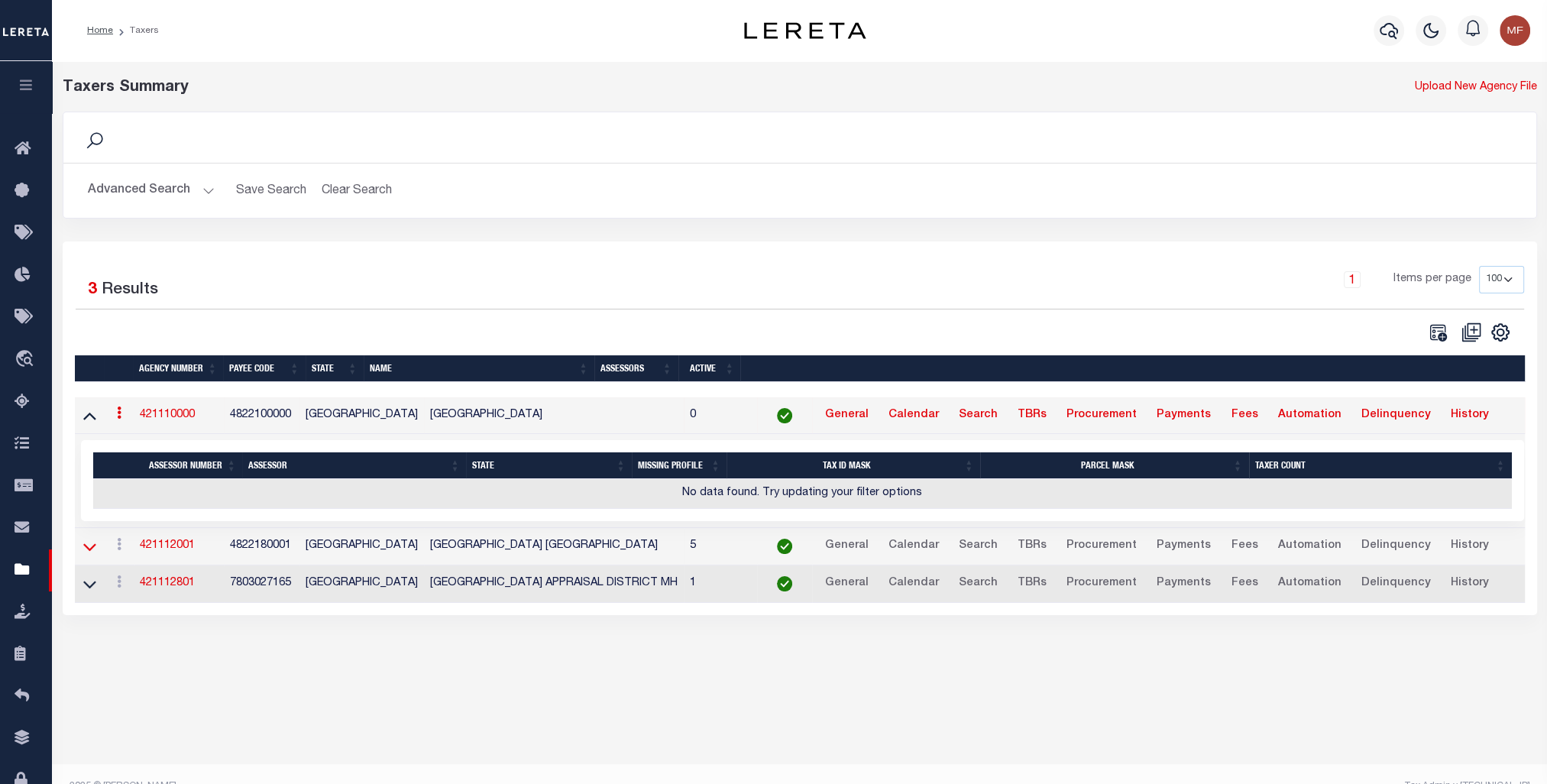
click at [90, 551] on icon at bounding box center [89, 547] width 13 height 16
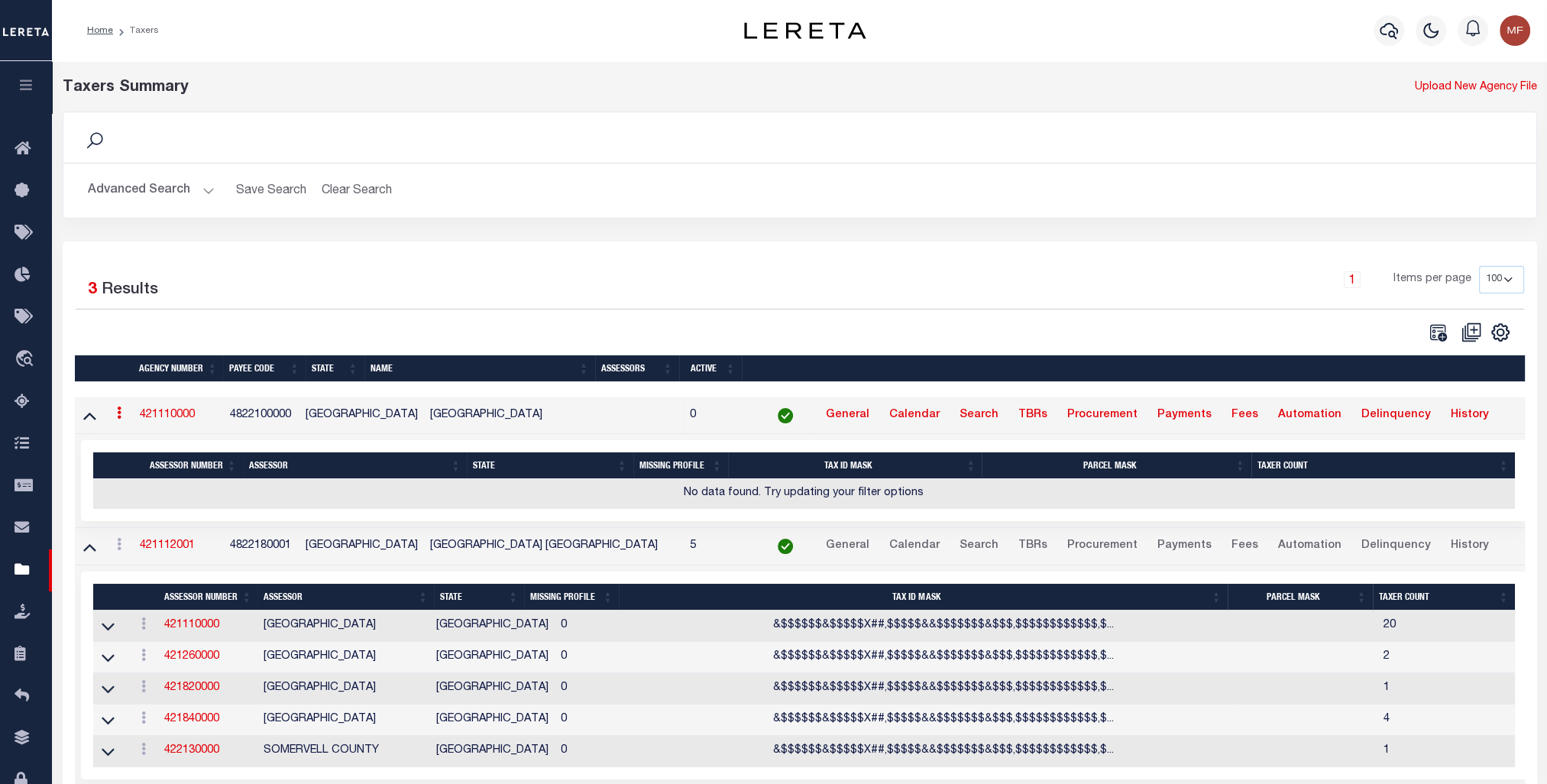
click at [122, 187] on button "Advanced Search" at bounding box center [151, 191] width 127 height 30
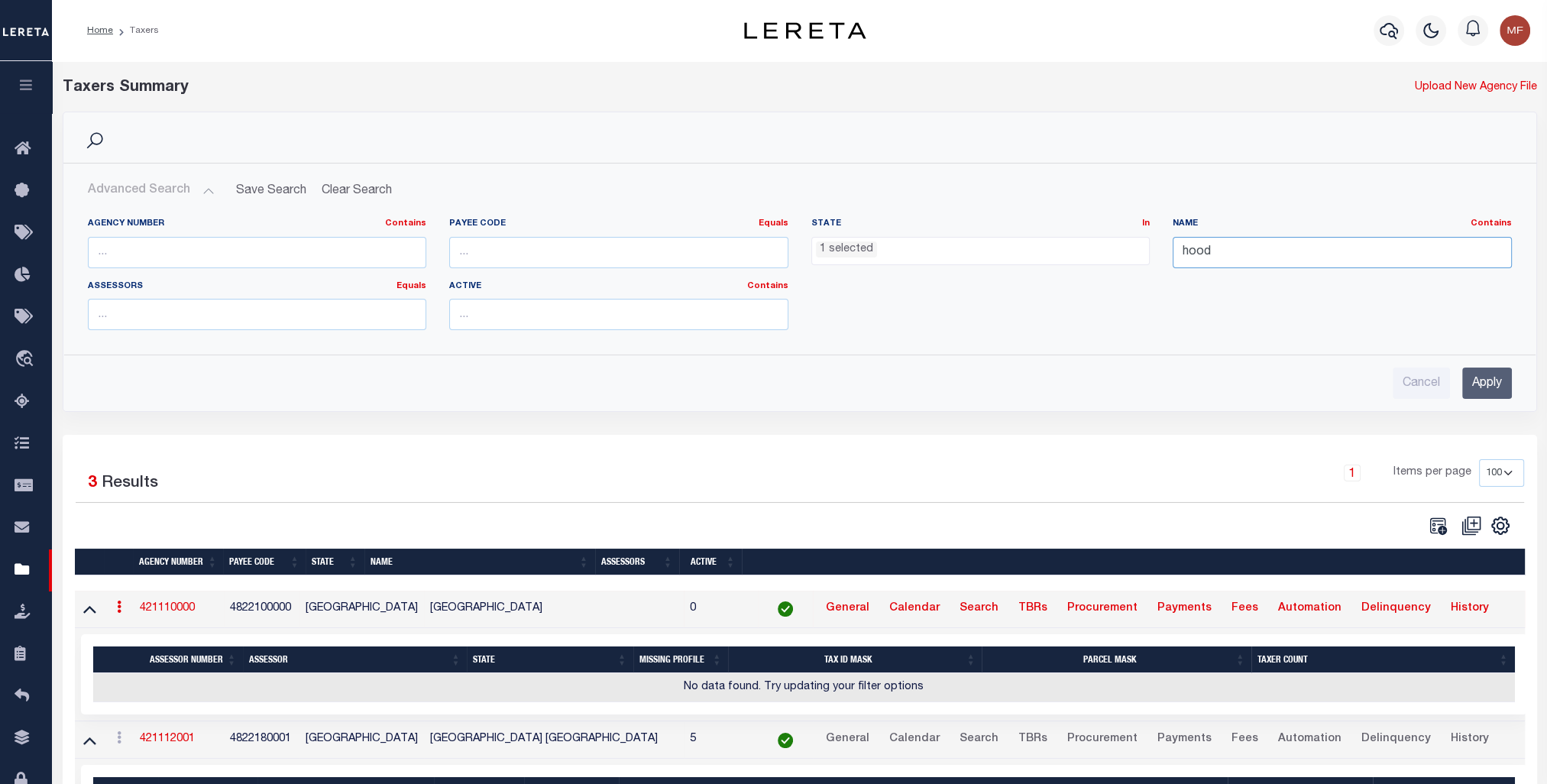
drag, startPoint x: 1232, startPoint y: 260, endPoint x: 1134, endPoint y: 249, distance: 98.6
click at [860, 249] on div "Agency Number Contains Contains Is Payee Code Equals Equals Is Not Equal To Is …" at bounding box center [800, 280] width 1447 height 124
click at [860, 381] on input "Apply" at bounding box center [1487, 383] width 50 height 31
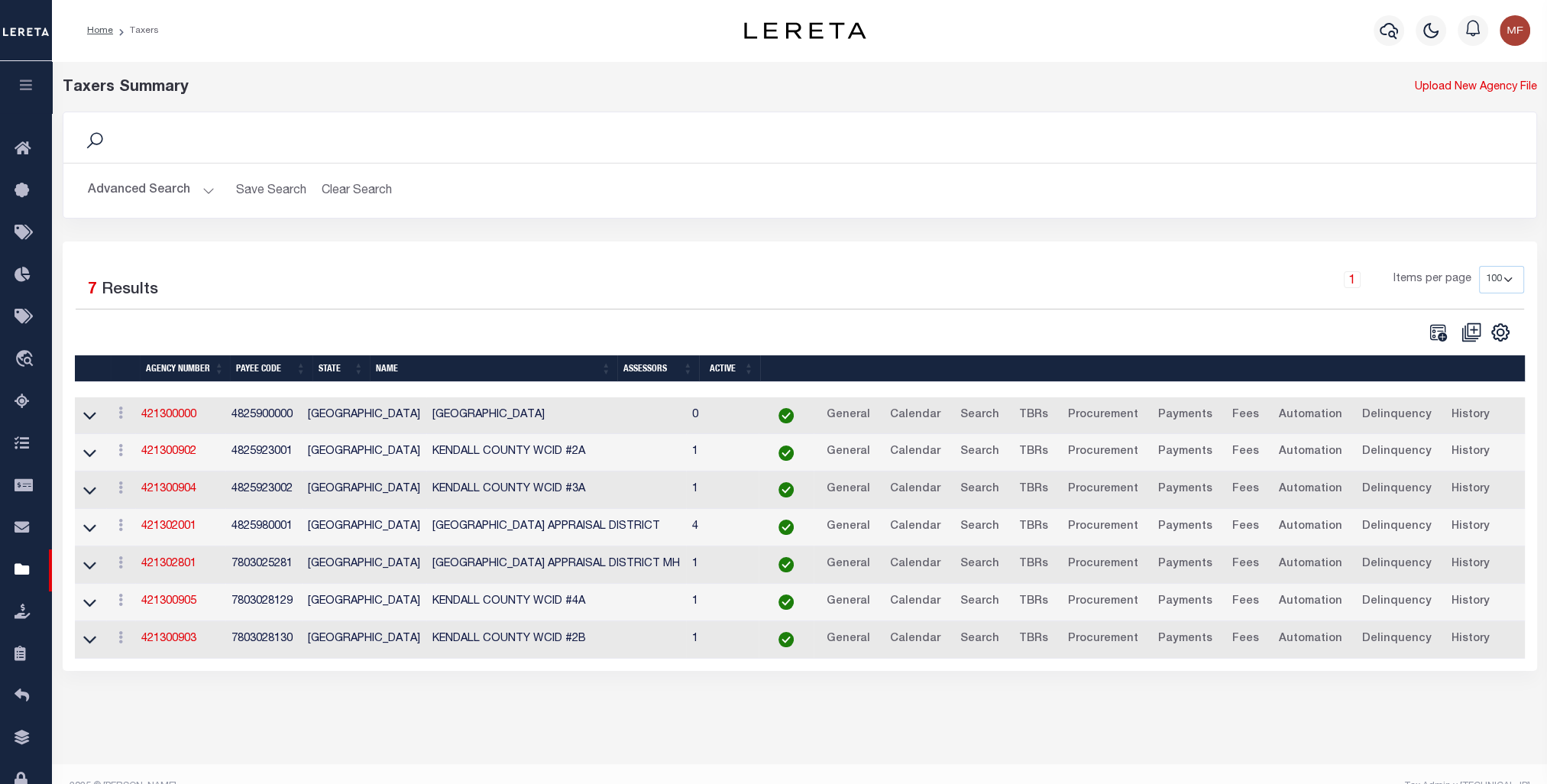
click at [96, 413] on link at bounding box center [89, 415] width 18 height 11
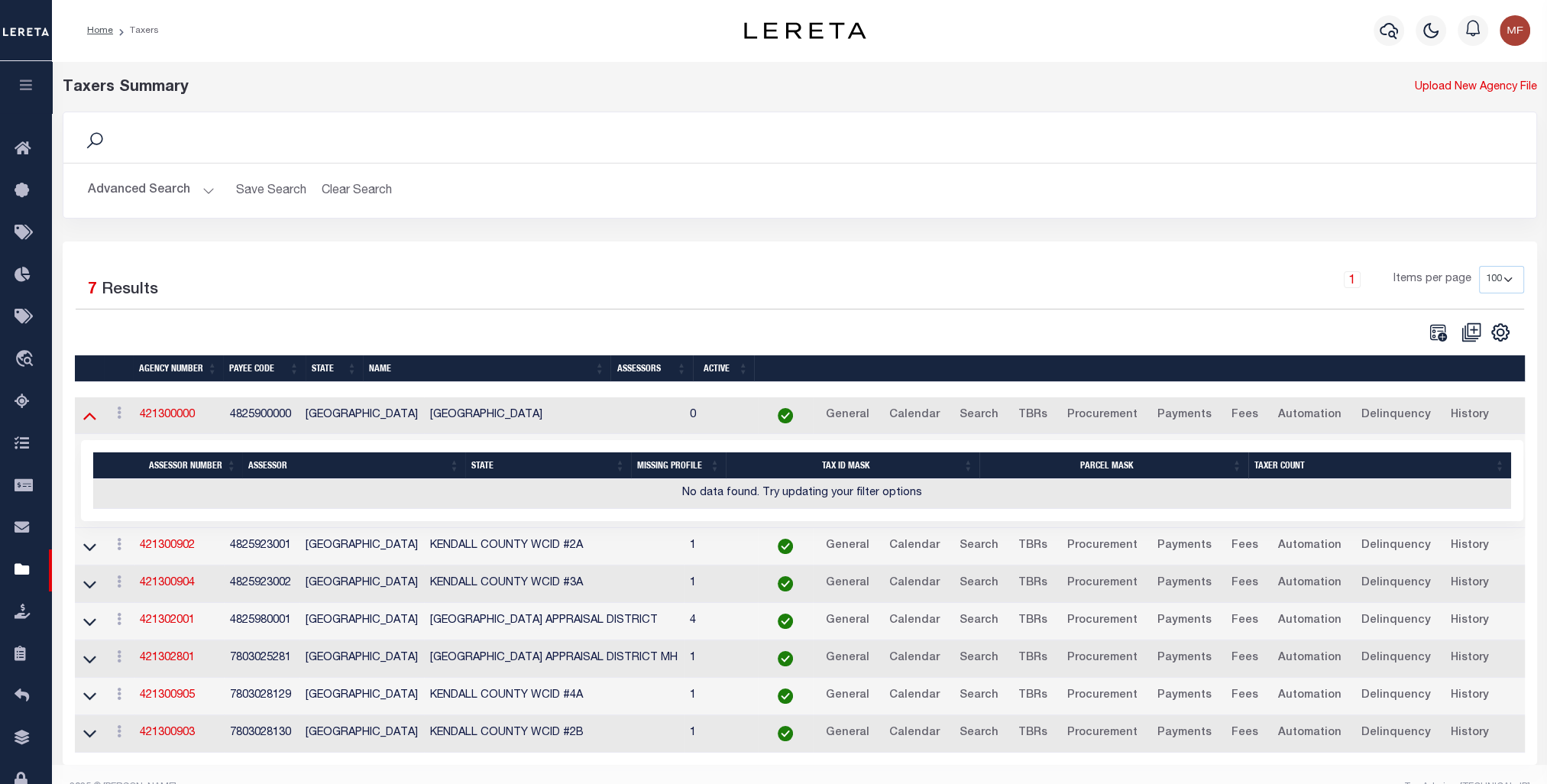
click at [86, 411] on icon at bounding box center [89, 415] width 13 height 16
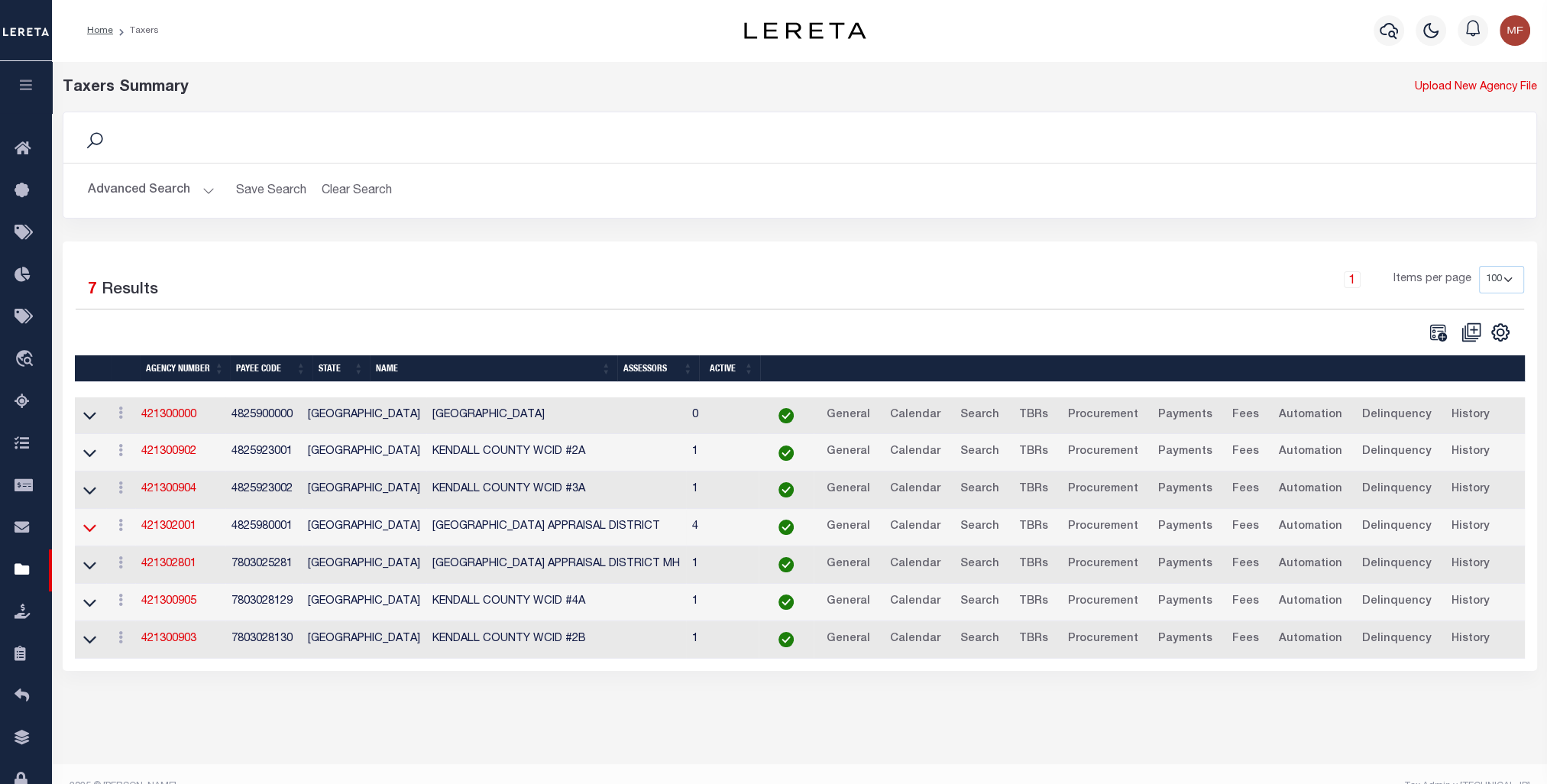
click at [94, 525] on icon at bounding box center [89, 528] width 13 height 8
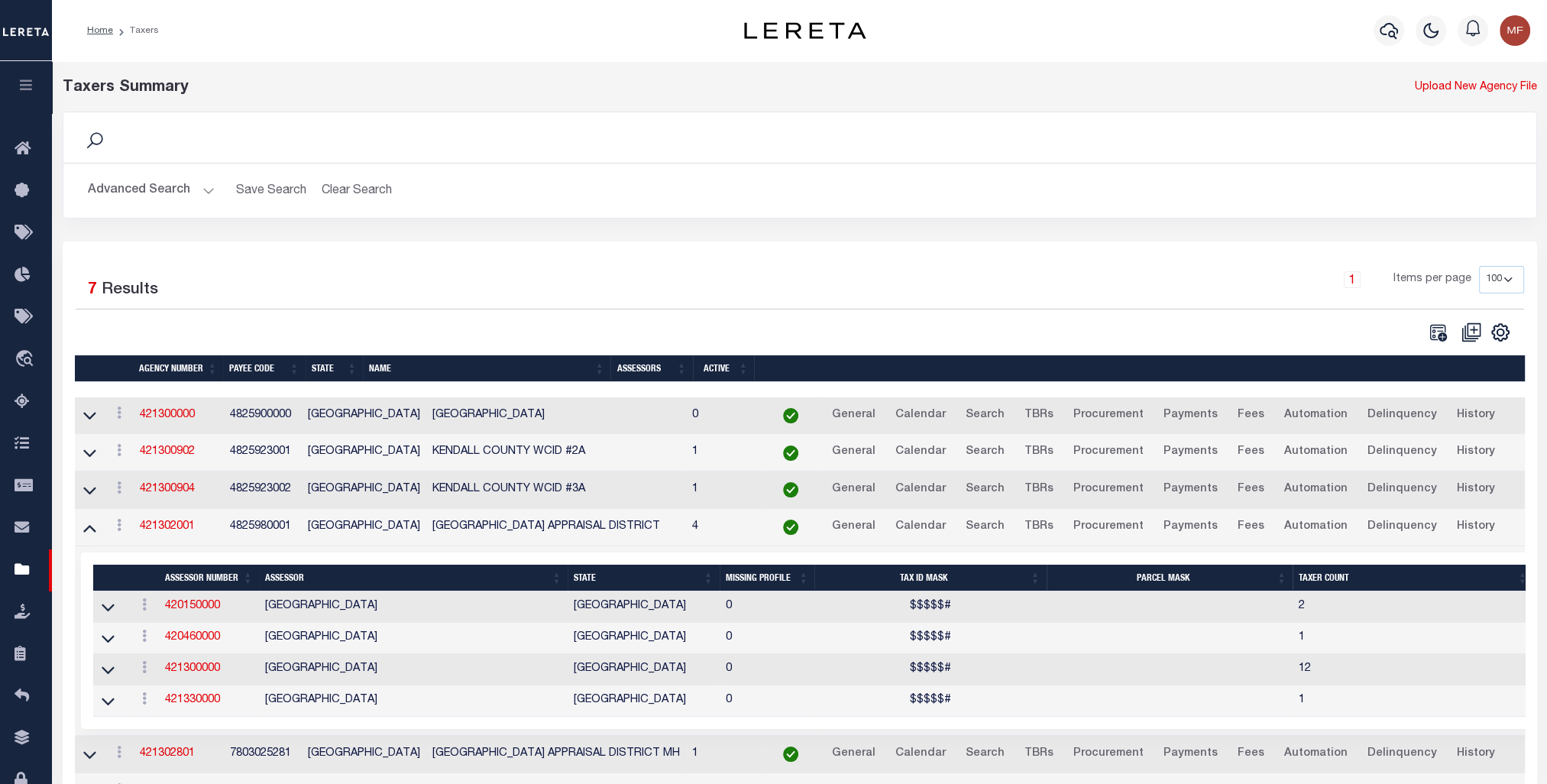
click at [165, 200] on button "Advanced Search" at bounding box center [151, 191] width 127 height 30
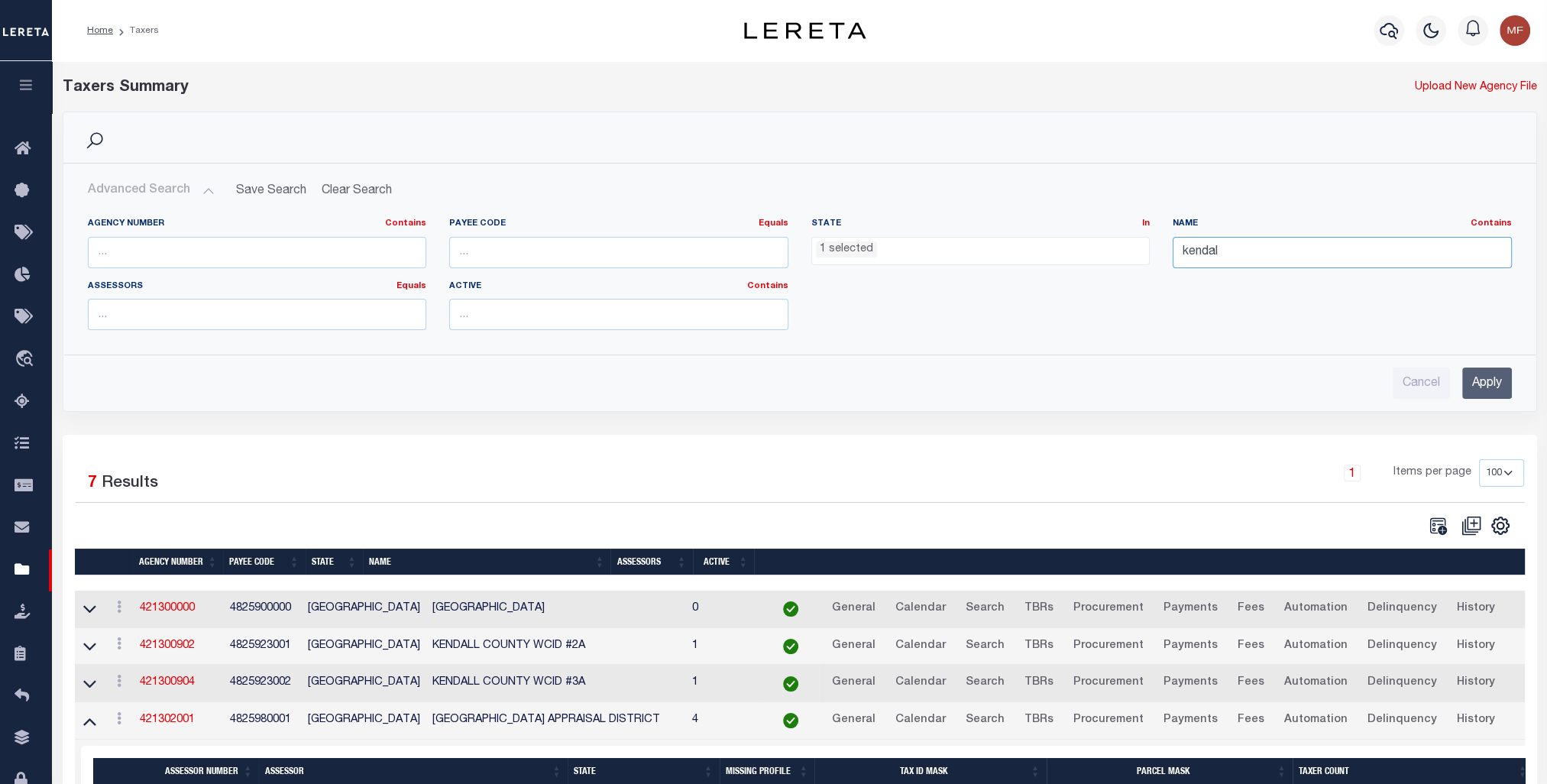
drag, startPoint x: 1223, startPoint y: 249, endPoint x: 1103, endPoint y: 246, distance: 120.0
click at [860, 246] on div "Agency Number Contains Contains Is Payee Code Equals Equals Is Not Equal To Is …" at bounding box center [800, 280] width 1447 height 124
click at [860, 368] on input "Apply" at bounding box center [1487, 383] width 50 height 31
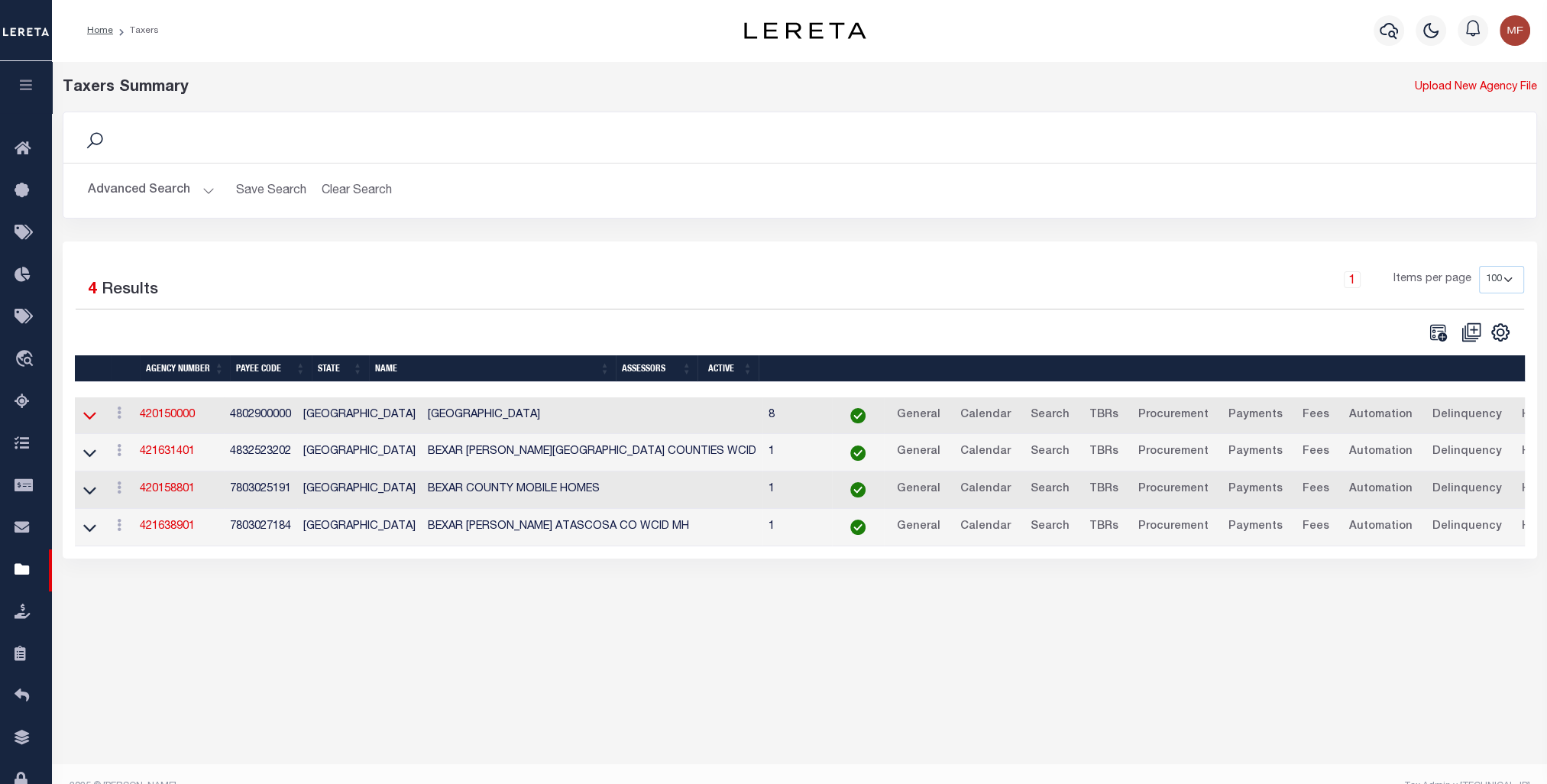
click at [86, 416] on icon at bounding box center [89, 416] width 13 height 8
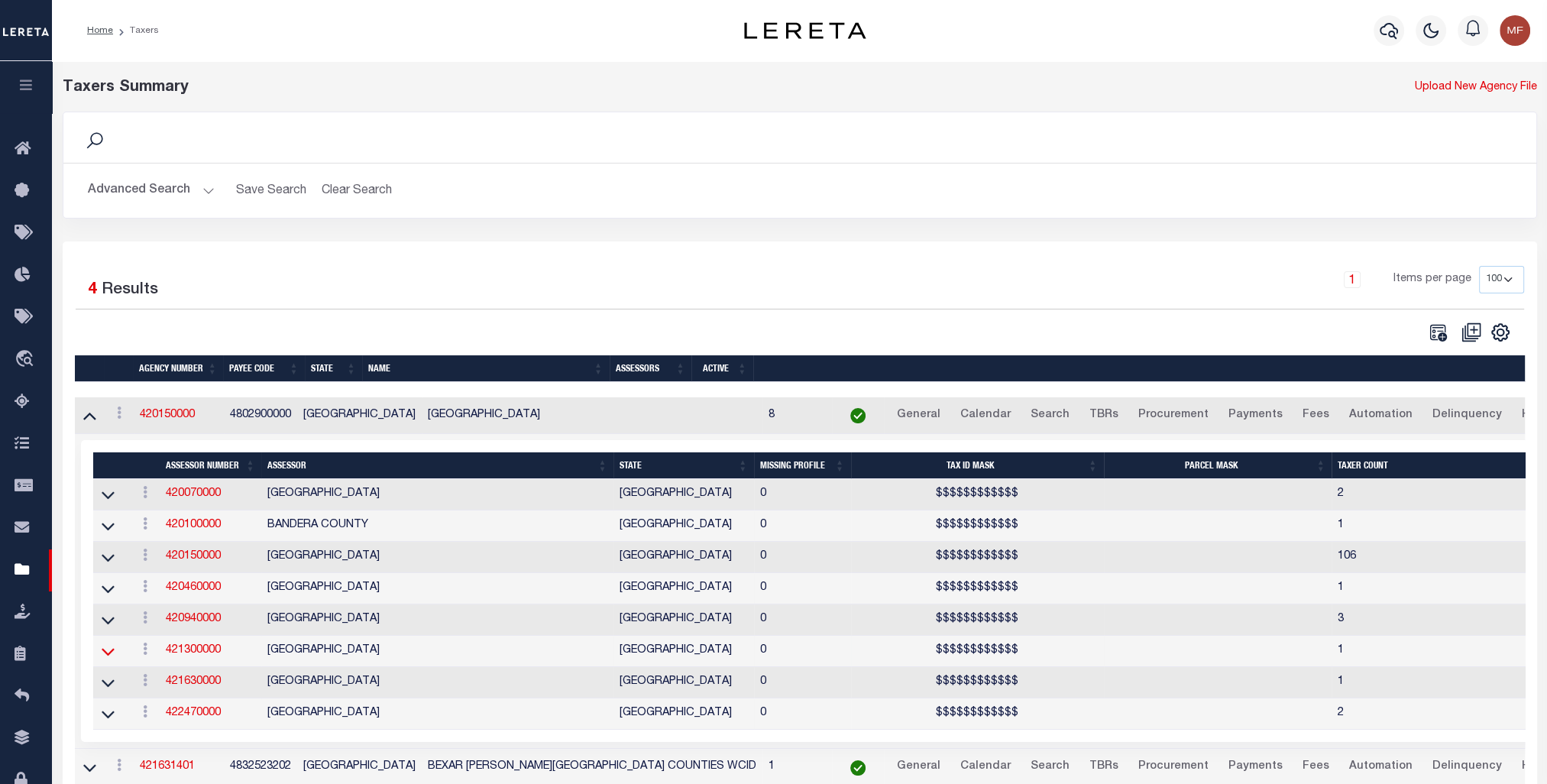
click at [113, 563] on icon at bounding box center [108, 653] width 13 height 8
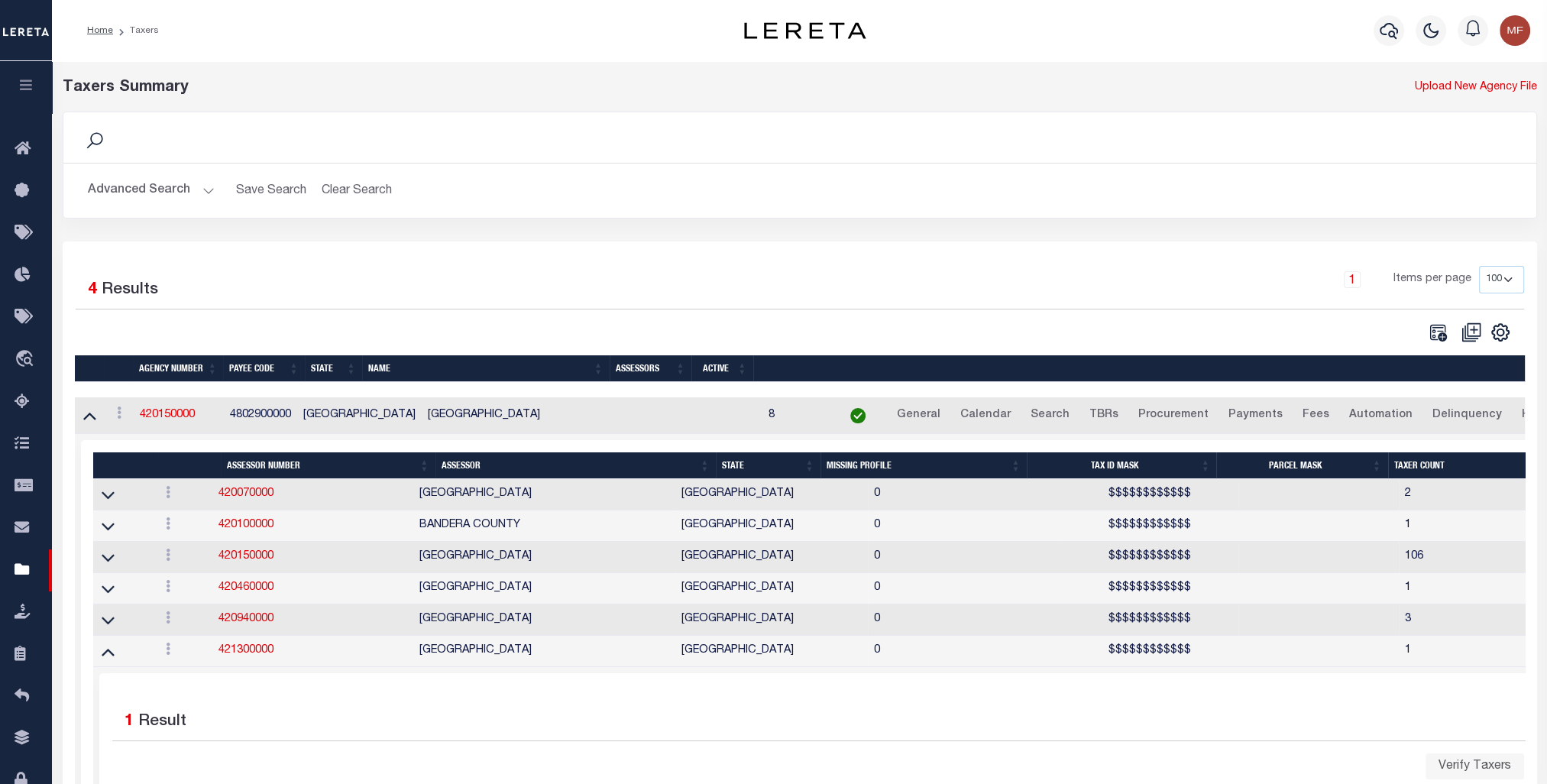
click at [165, 187] on button "Advanced Search" at bounding box center [151, 191] width 127 height 30
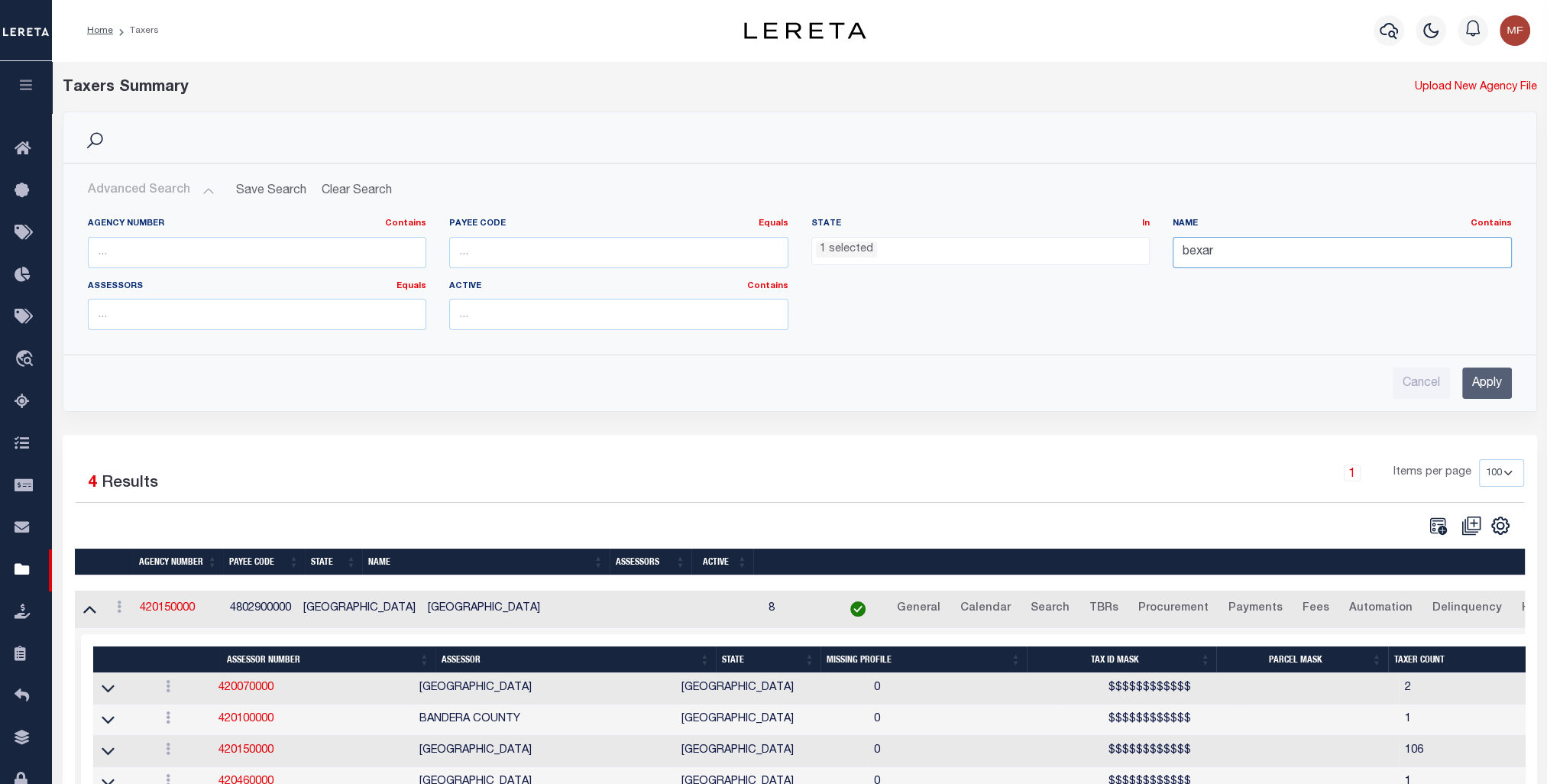
drag, startPoint x: 1252, startPoint y: 257, endPoint x: 1125, endPoint y: 250, distance: 127.2
click at [860, 250] on div "Agency Number Contains Contains Is Payee Code Equals Equals Is Not Equal To Is …" at bounding box center [800, 280] width 1447 height 124
click at [860, 383] on input "Apply" at bounding box center [1487, 383] width 50 height 31
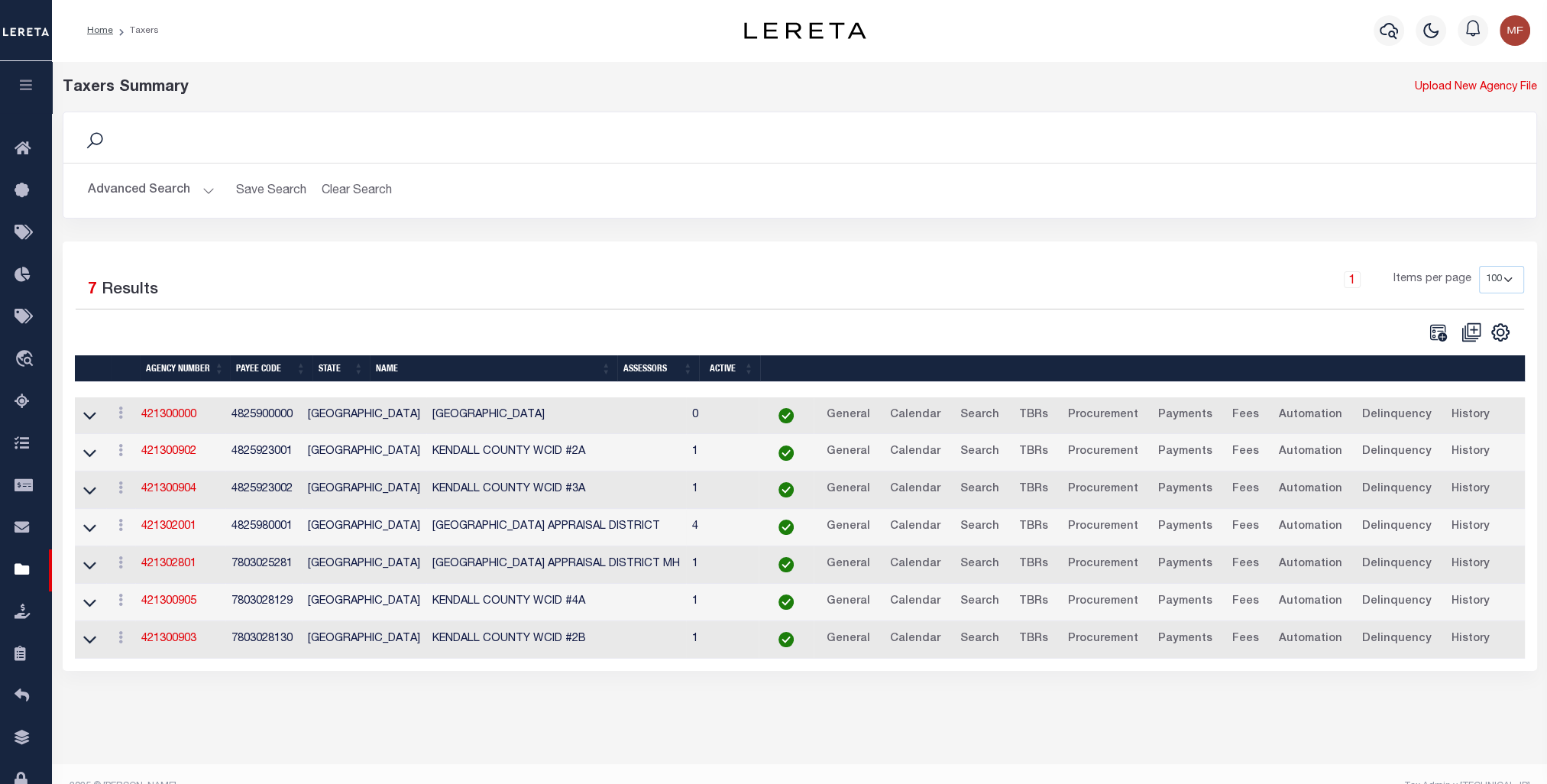
click at [97, 529] on link at bounding box center [89, 527] width 18 height 11
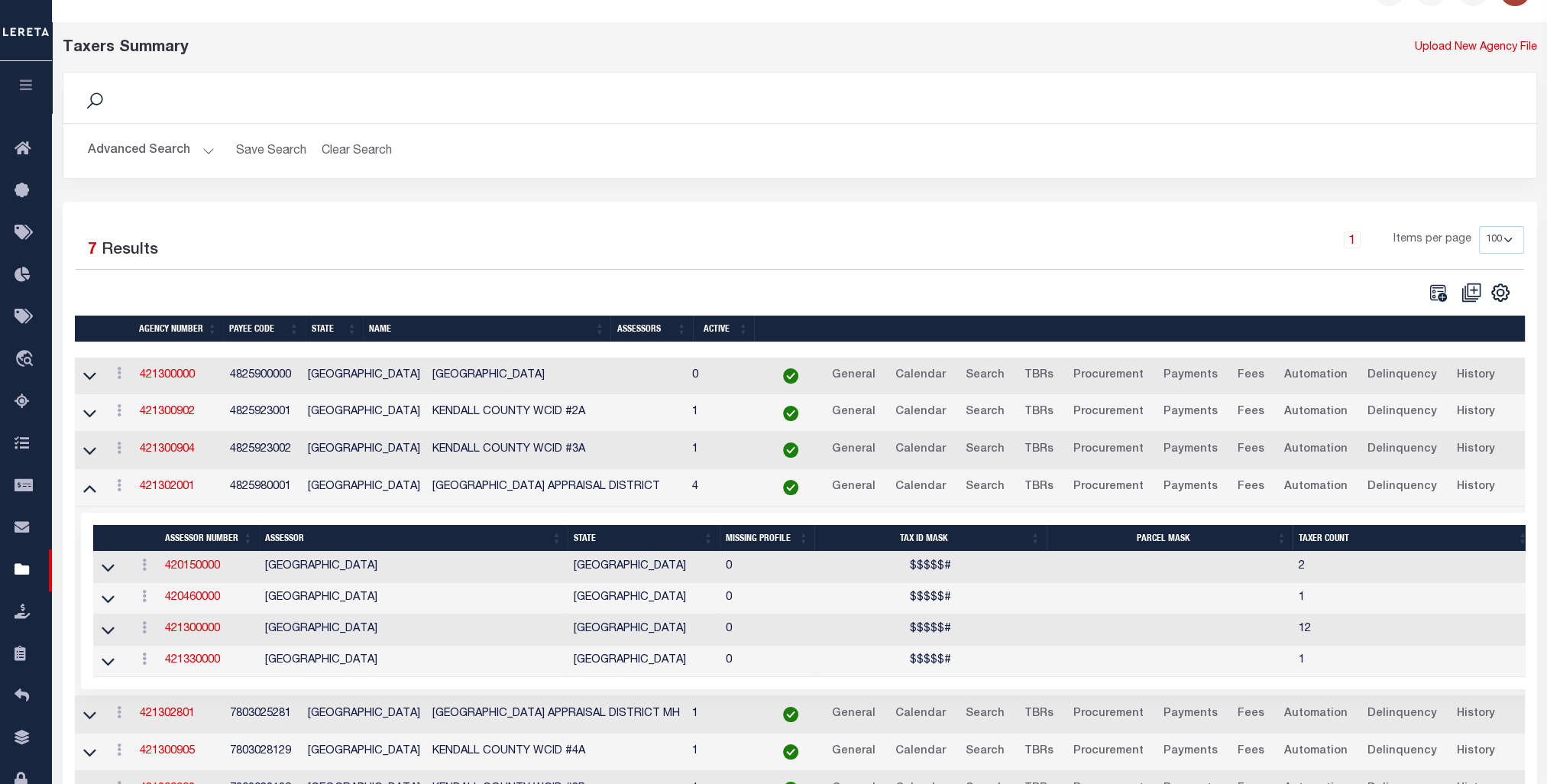
scroll to position [131, 0]
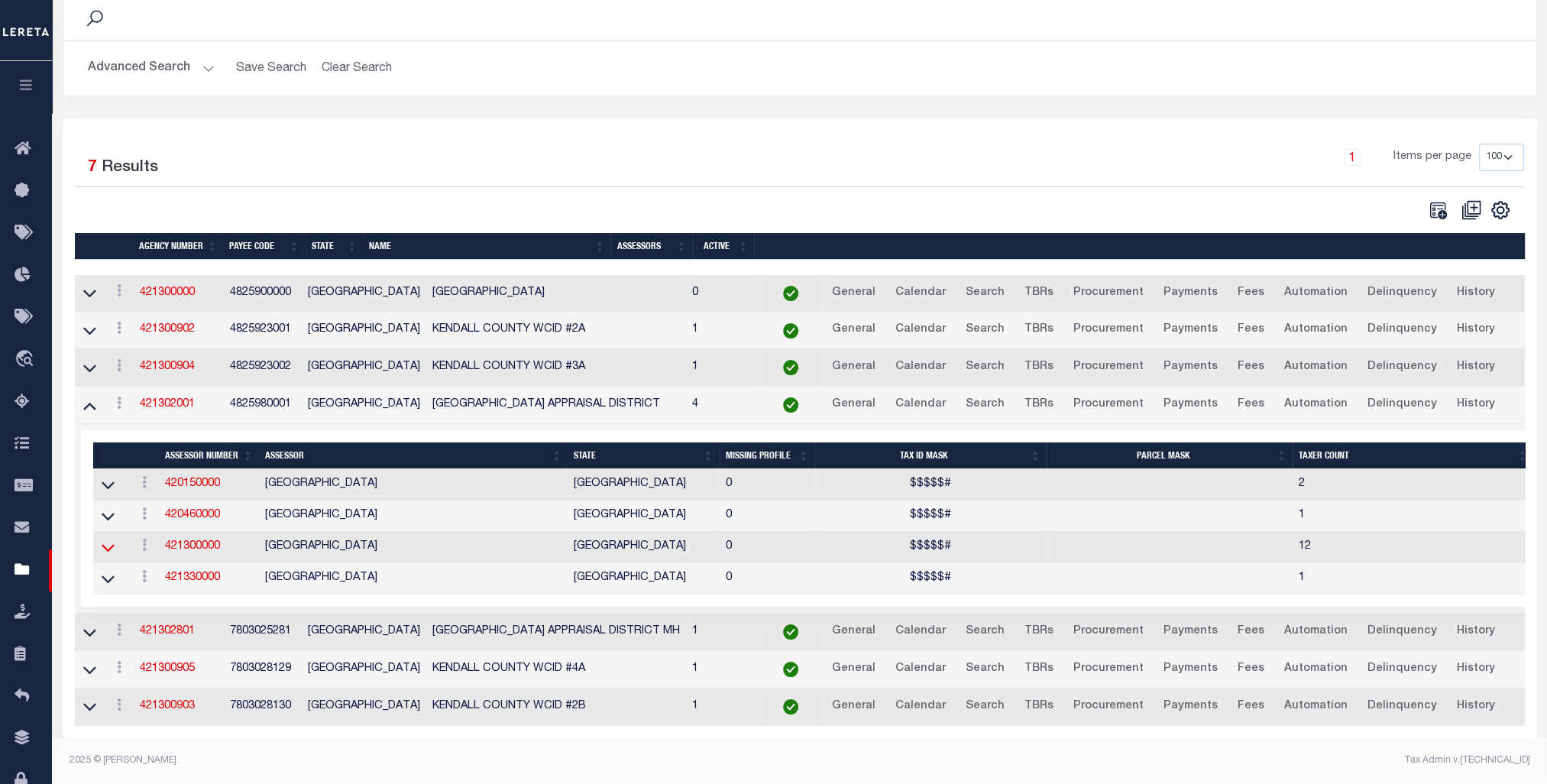
click at [108, 540] on icon at bounding box center [108, 548] width 13 height 16
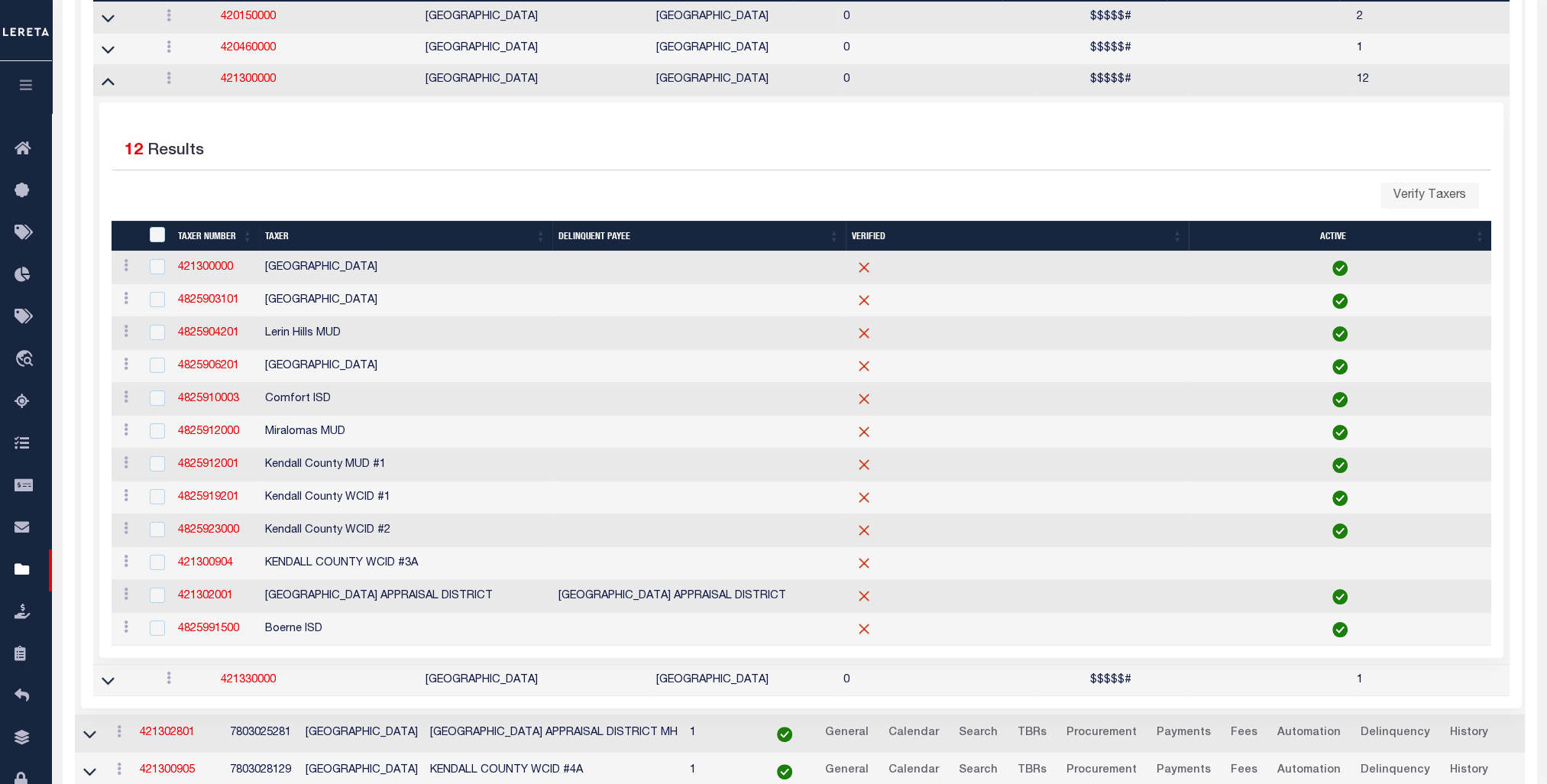
scroll to position [207, 0]
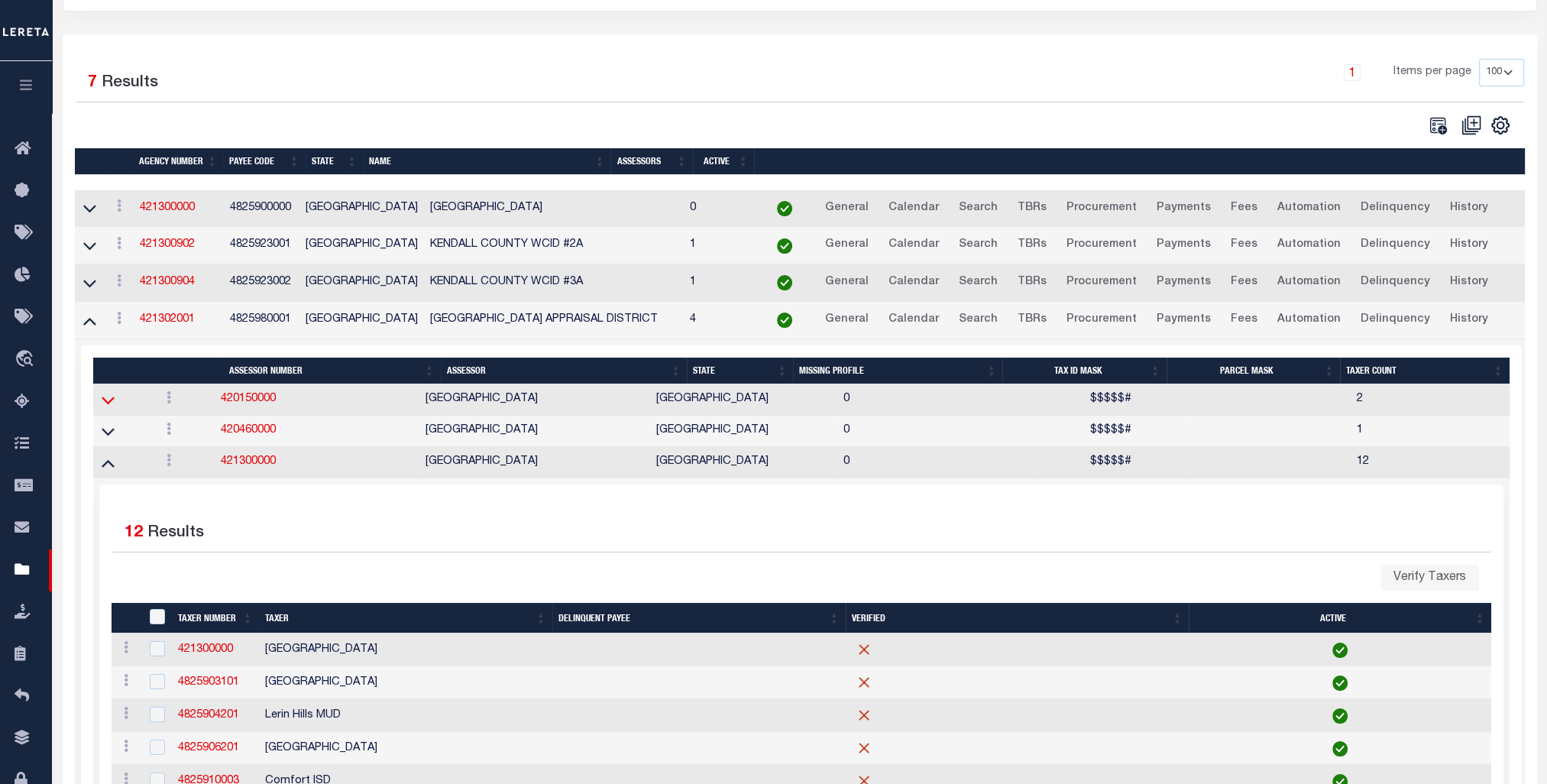
click at [108, 397] on icon at bounding box center [108, 400] width 13 height 16
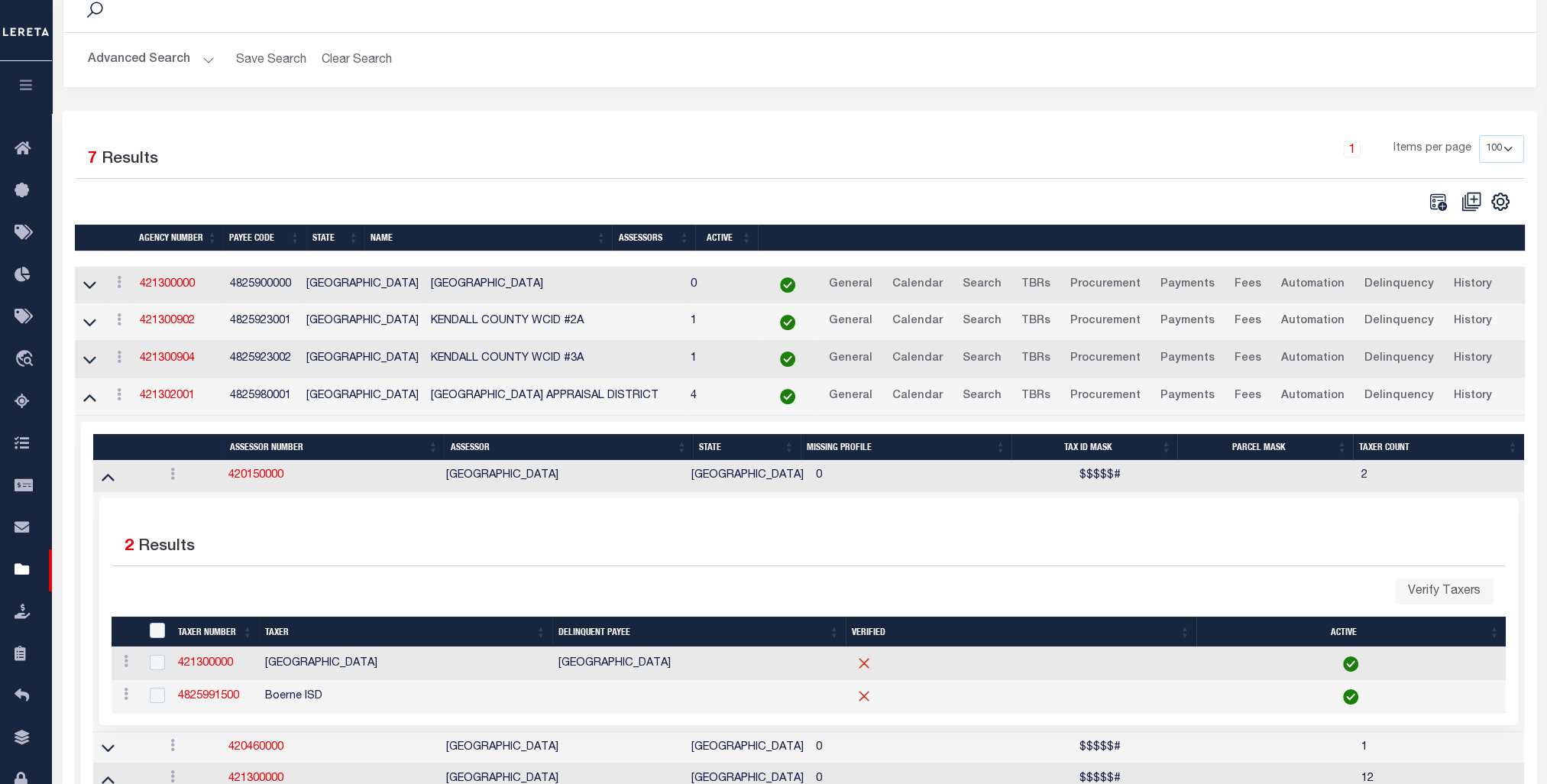
scroll to position [0, 0]
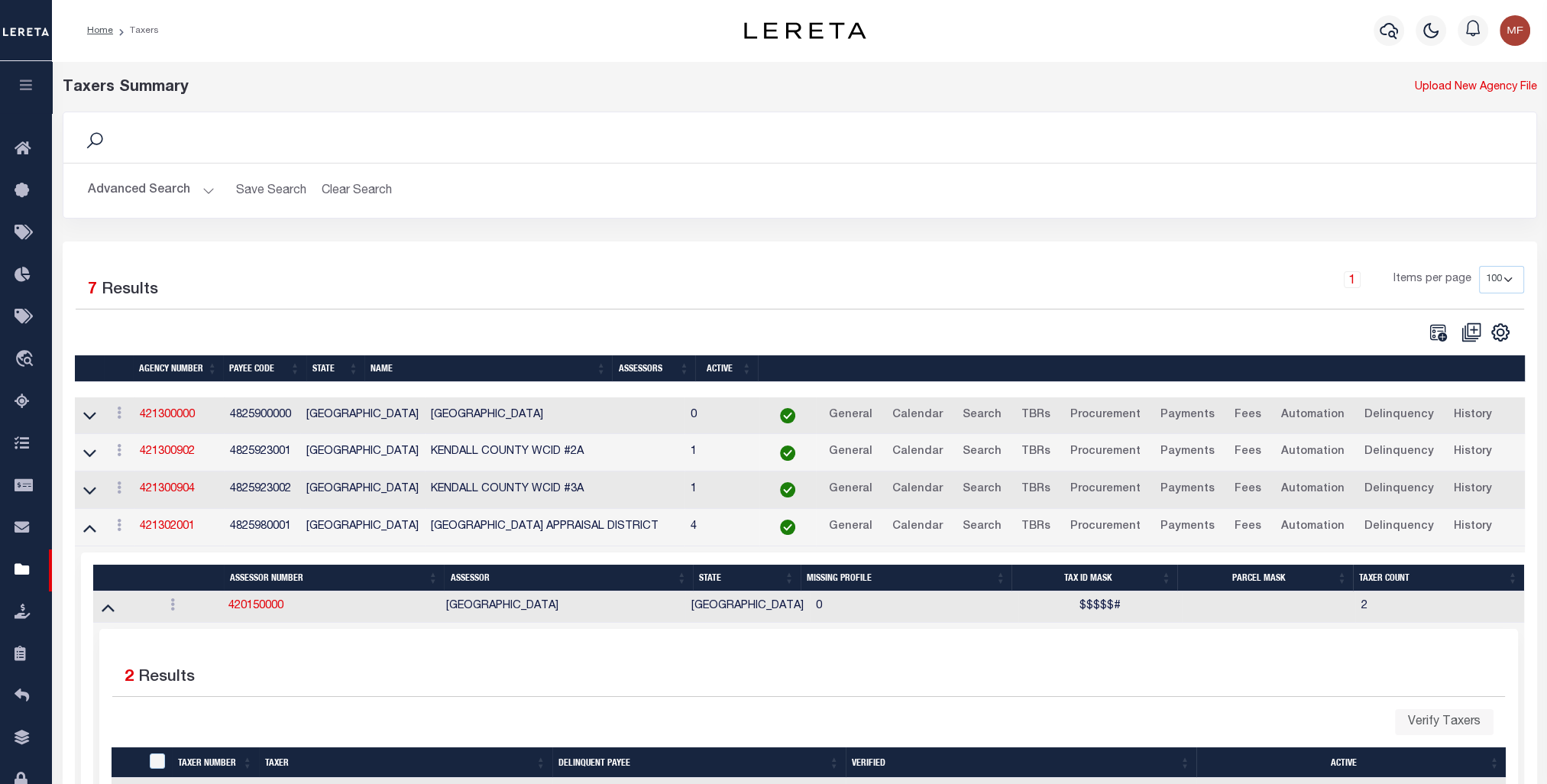
click at [194, 192] on button "Advanced Search" at bounding box center [151, 191] width 127 height 30
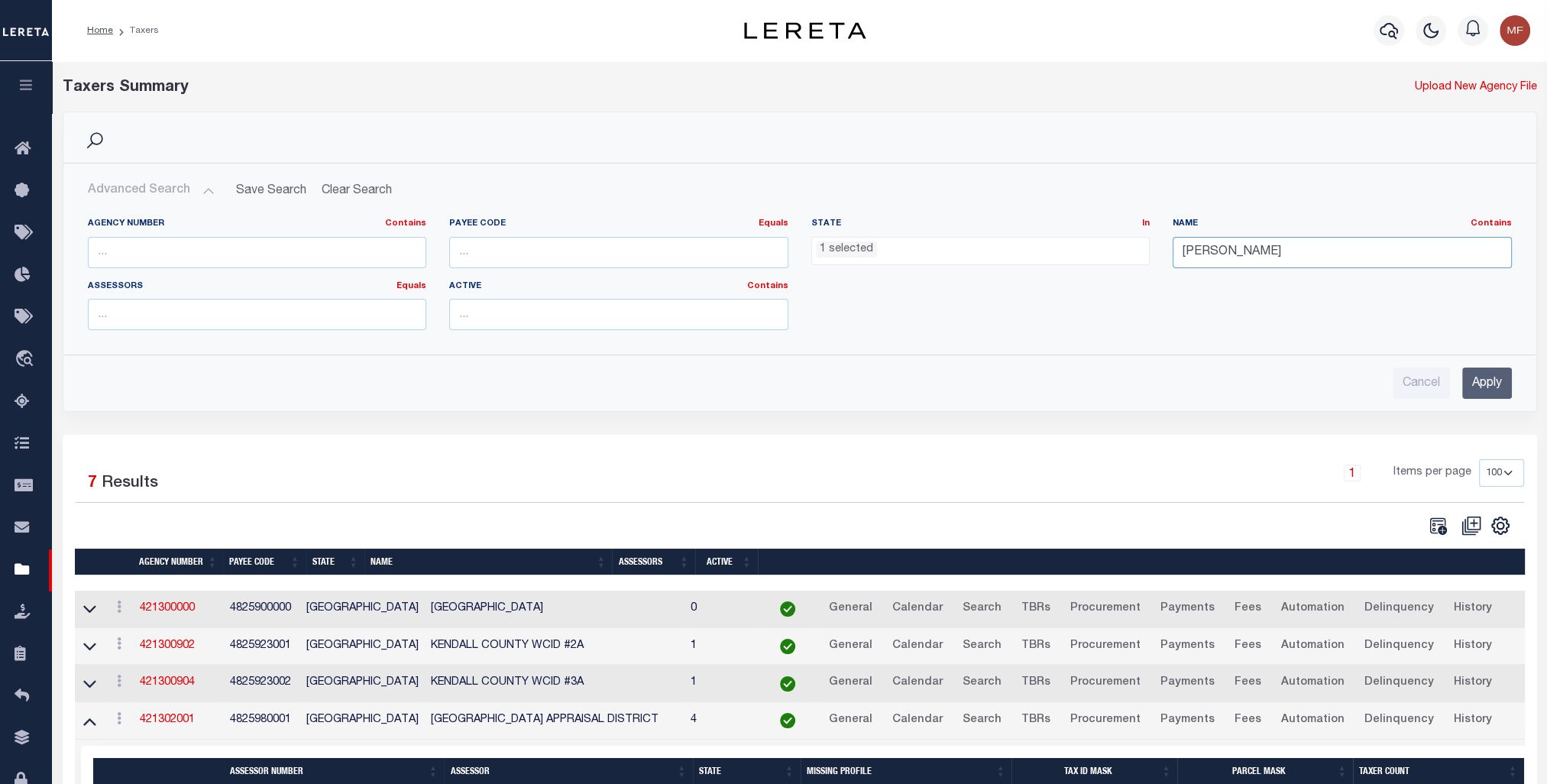
click at [860, 243] on input "kendall" at bounding box center [1342, 253] width 339 height 31
drag, startPoint x: 1247, startPoint y: 247, endPoint x: 1114, endPoint y: 243, distance: 133.1
click at [860, 243] on div "Agency Number Contains Contains Is Payee Code Equals Equals Is Not Equal To Is …" at bounding box center [800, 280] width 1447 height 124
click at [860, 381] on input "Apply" at bounding box center [1487, 383] width 50 height 31
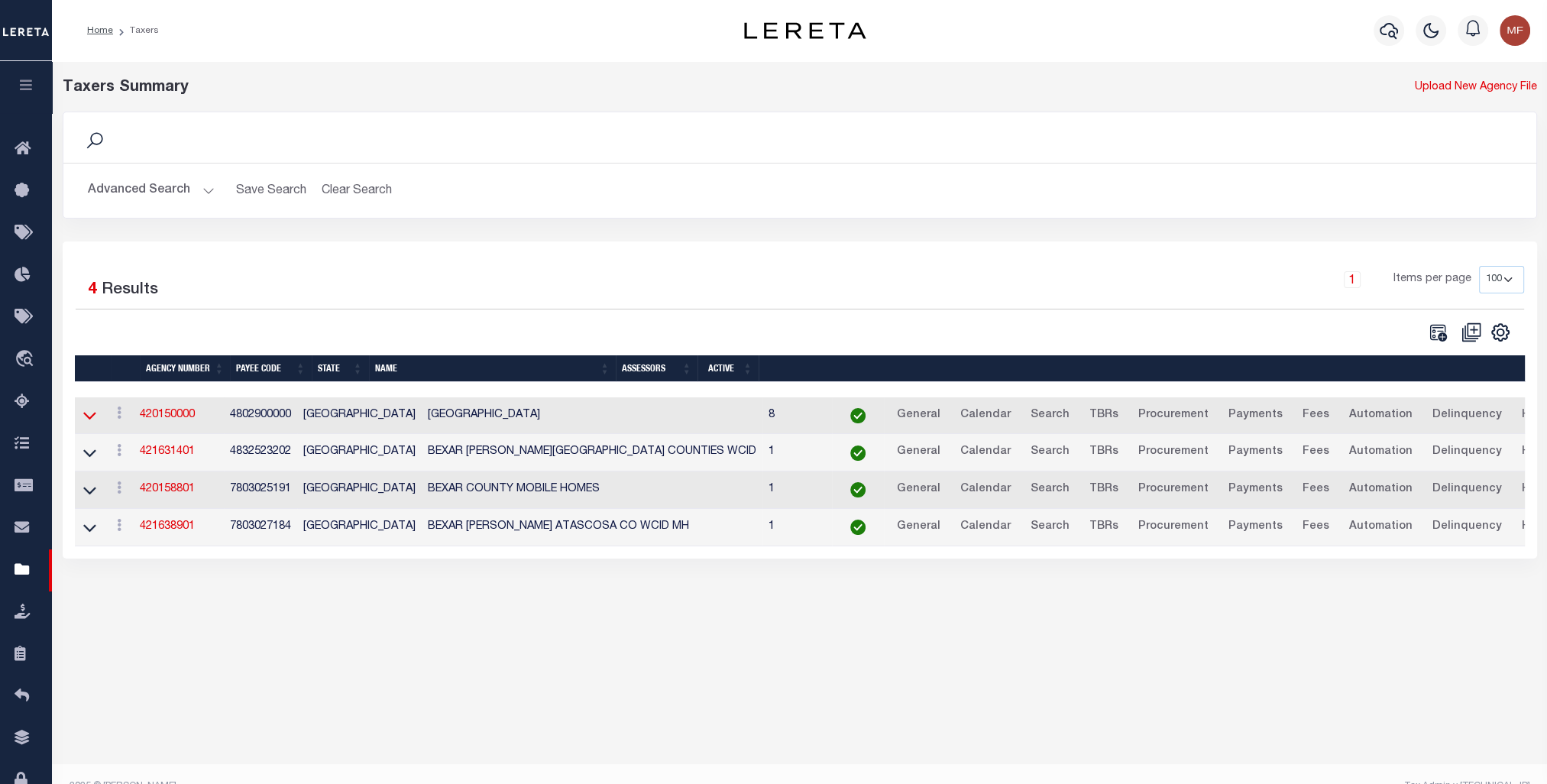
click at [86, 417] on icon at bounding box center [89, 416] width 13 height 8
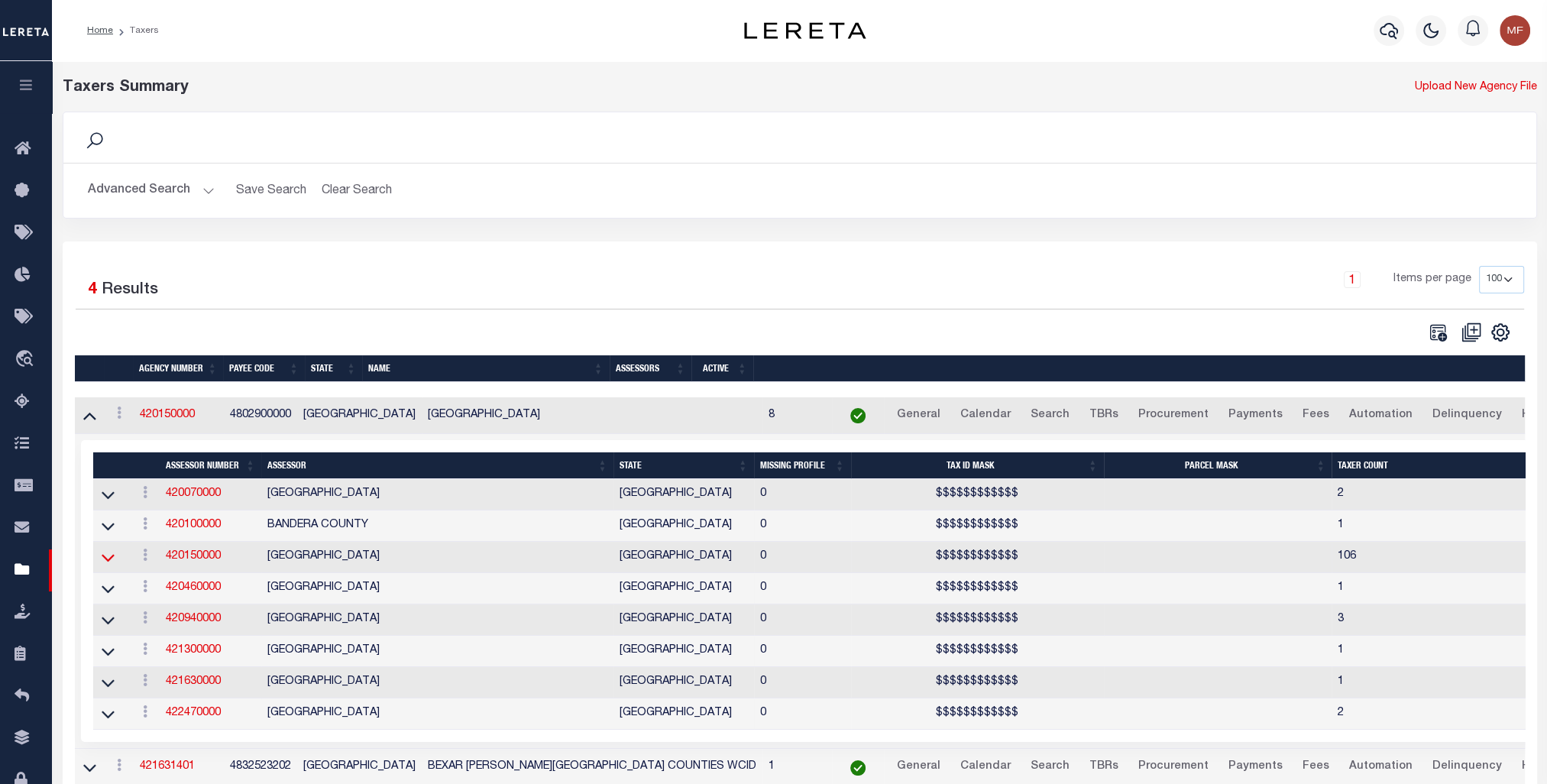
click at [107, 560] on icon at bounding box center [108, 557] width 13 height 16
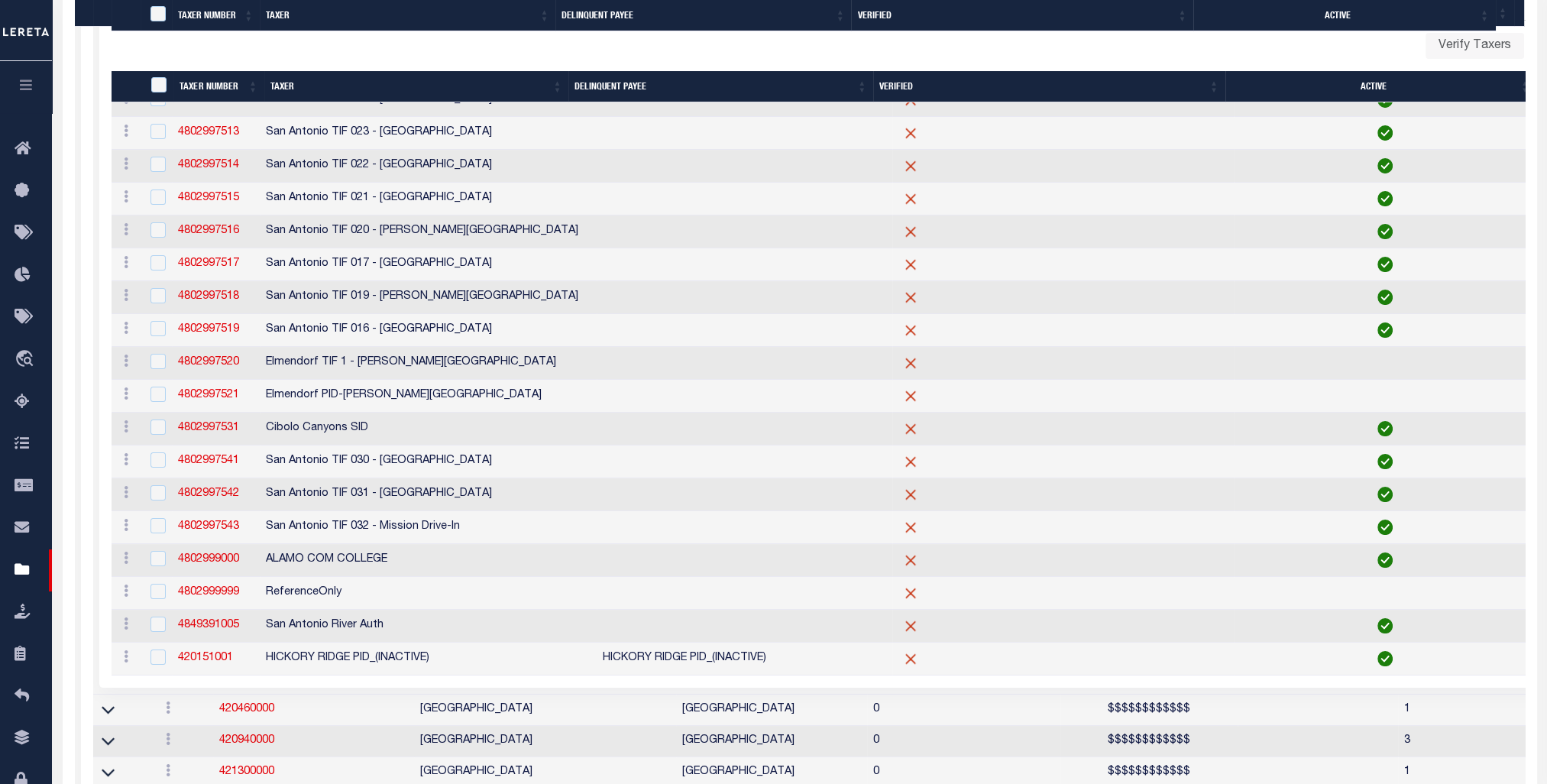
scroll to position [879, 0]
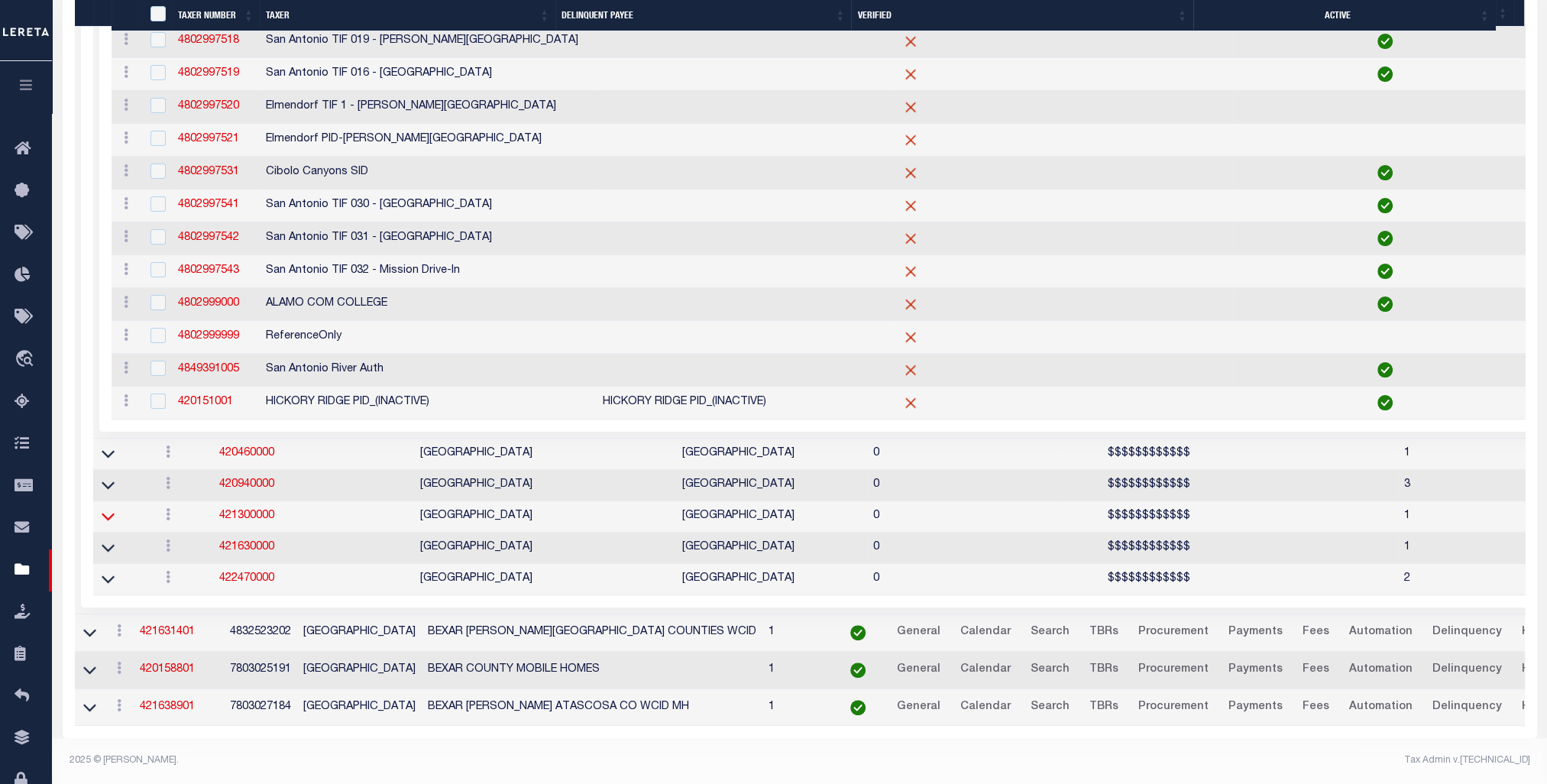
click at [109, 508] on icon at bounding box center [108, 516] width 13 height 16
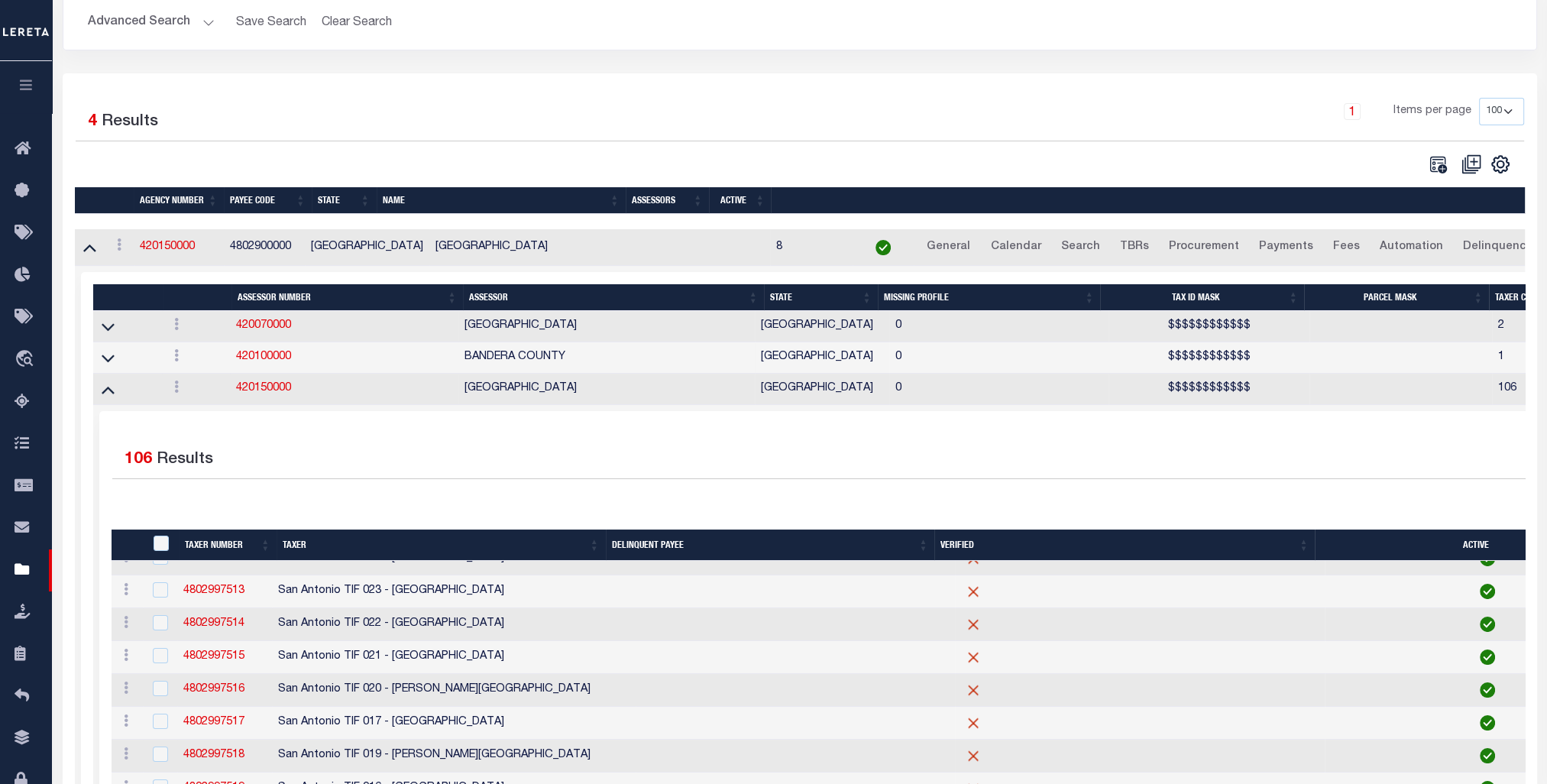
scroll to position [93, 0]
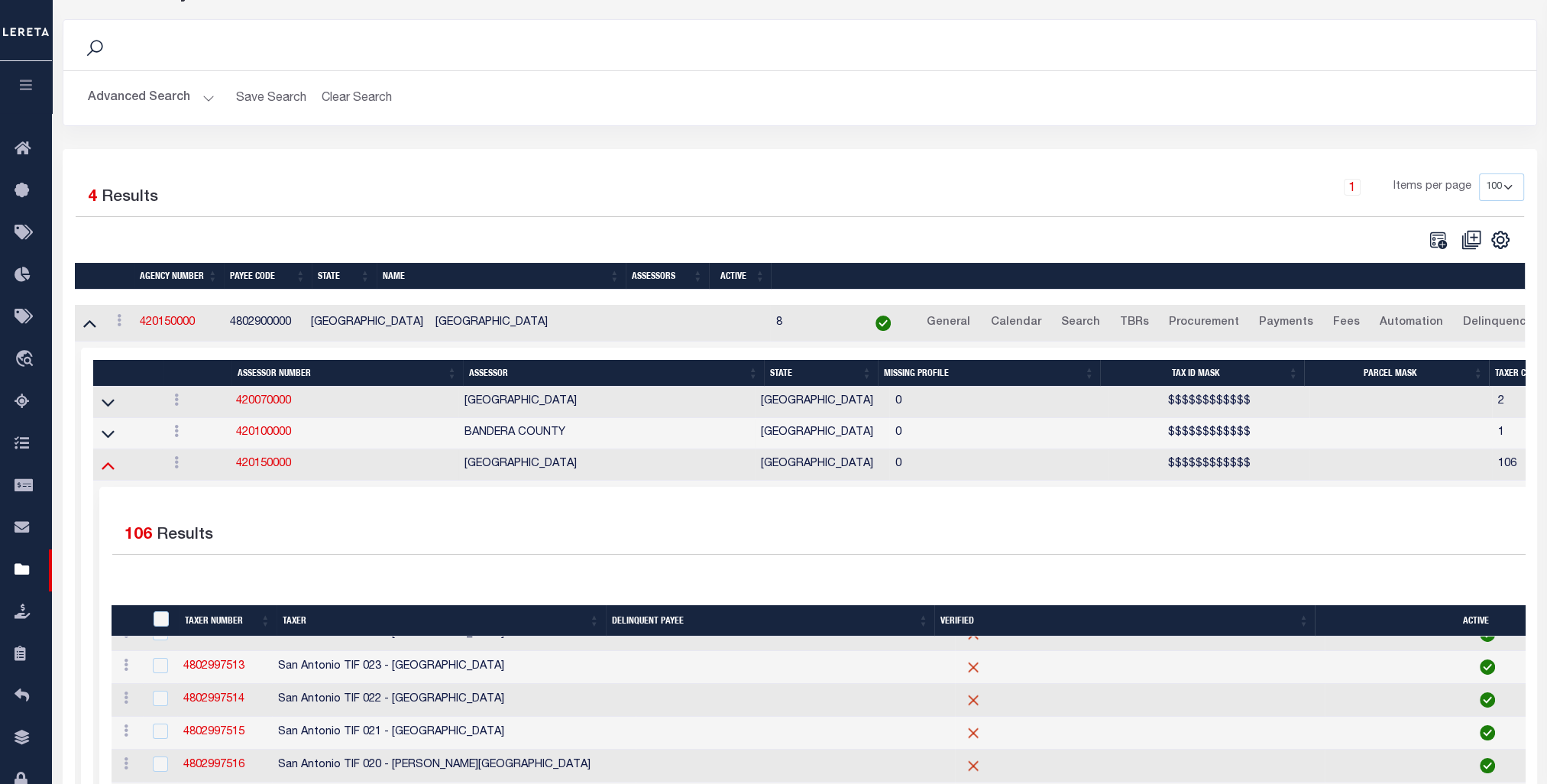
click at [108, 469] on icon at bounding box center [108, 464] width 13 height 16
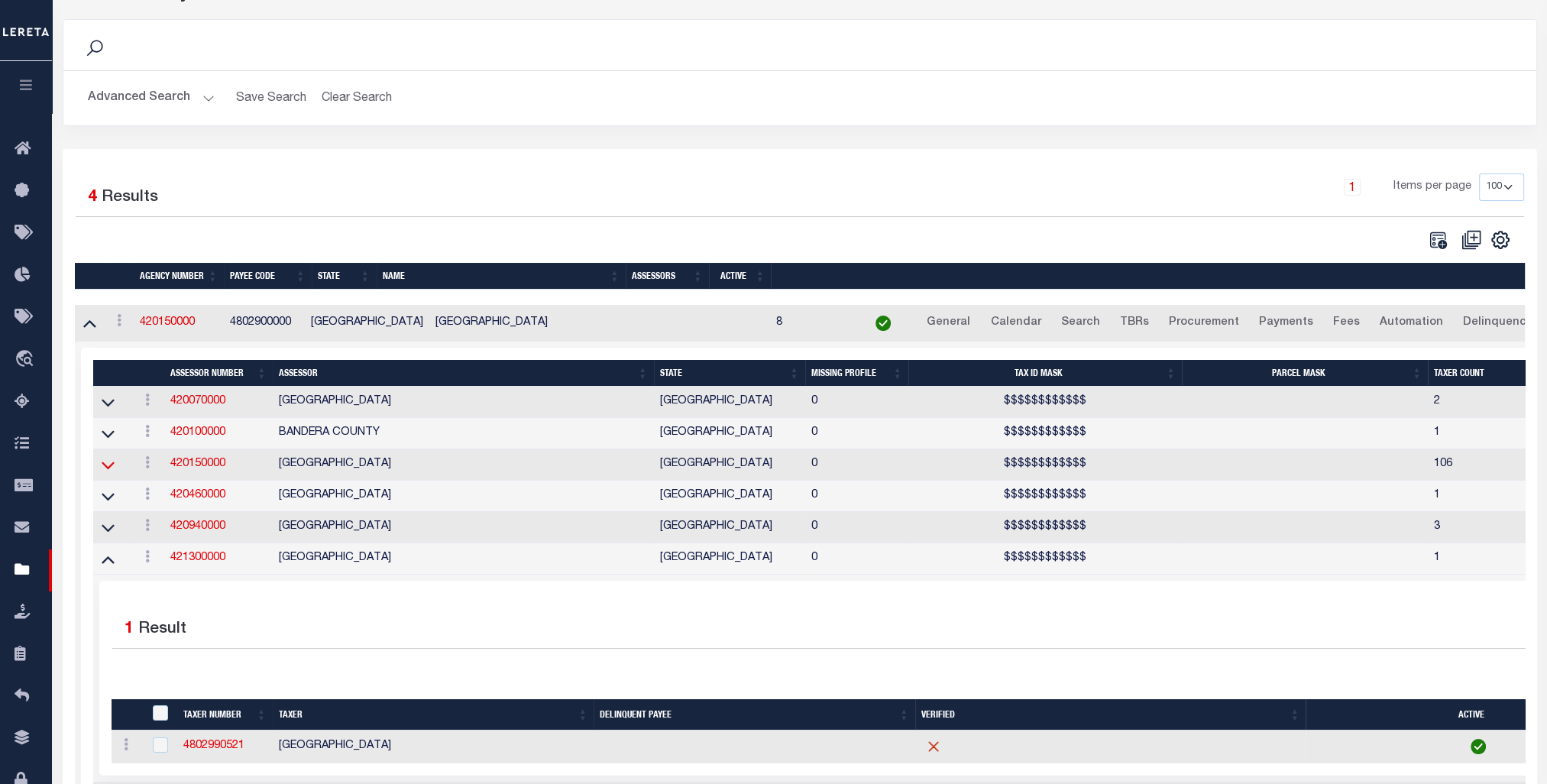
click at [104, 464] on icon at bounding box center [108, 464] width 13 height 16
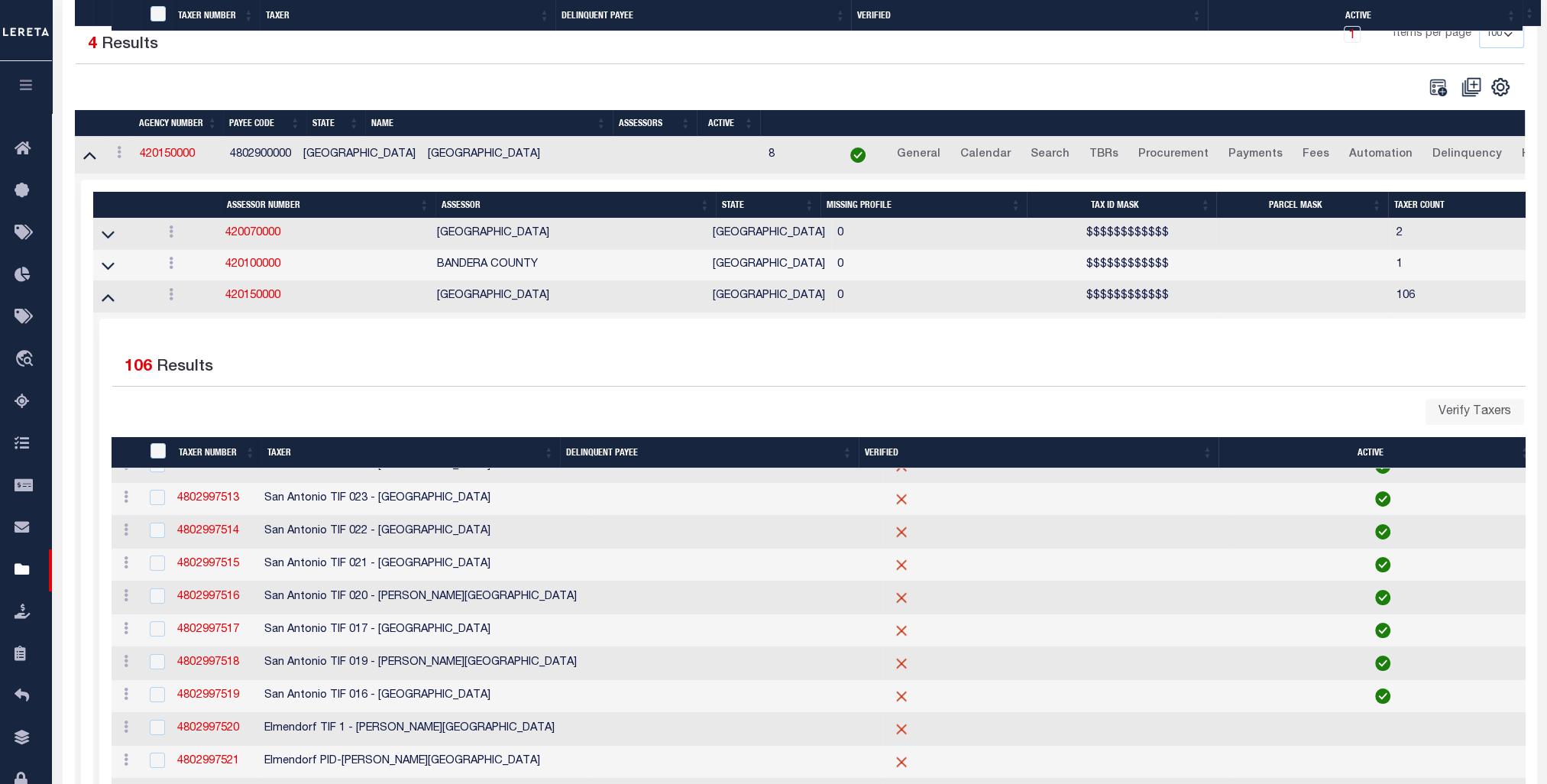
scroll to position [1086, 0]
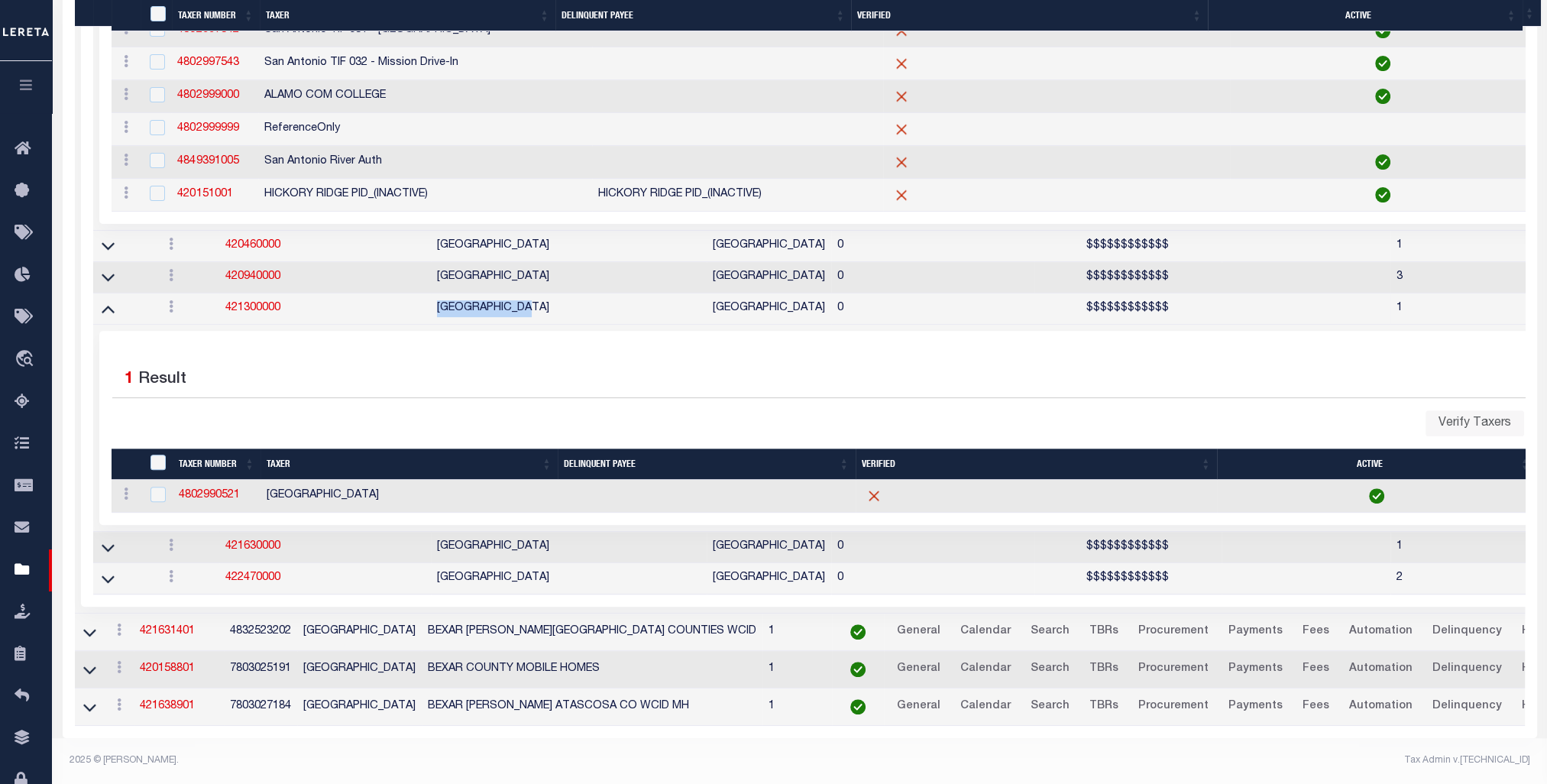
drag, startPoint x: 547, startPoint y: 300, endPoint x: 437, endPoint y: 303, distance: 110.0
click at [437, 303] on td "[GEOGRAPHIC_DATA]" at bounding box center [569, 309] width 276 height 31
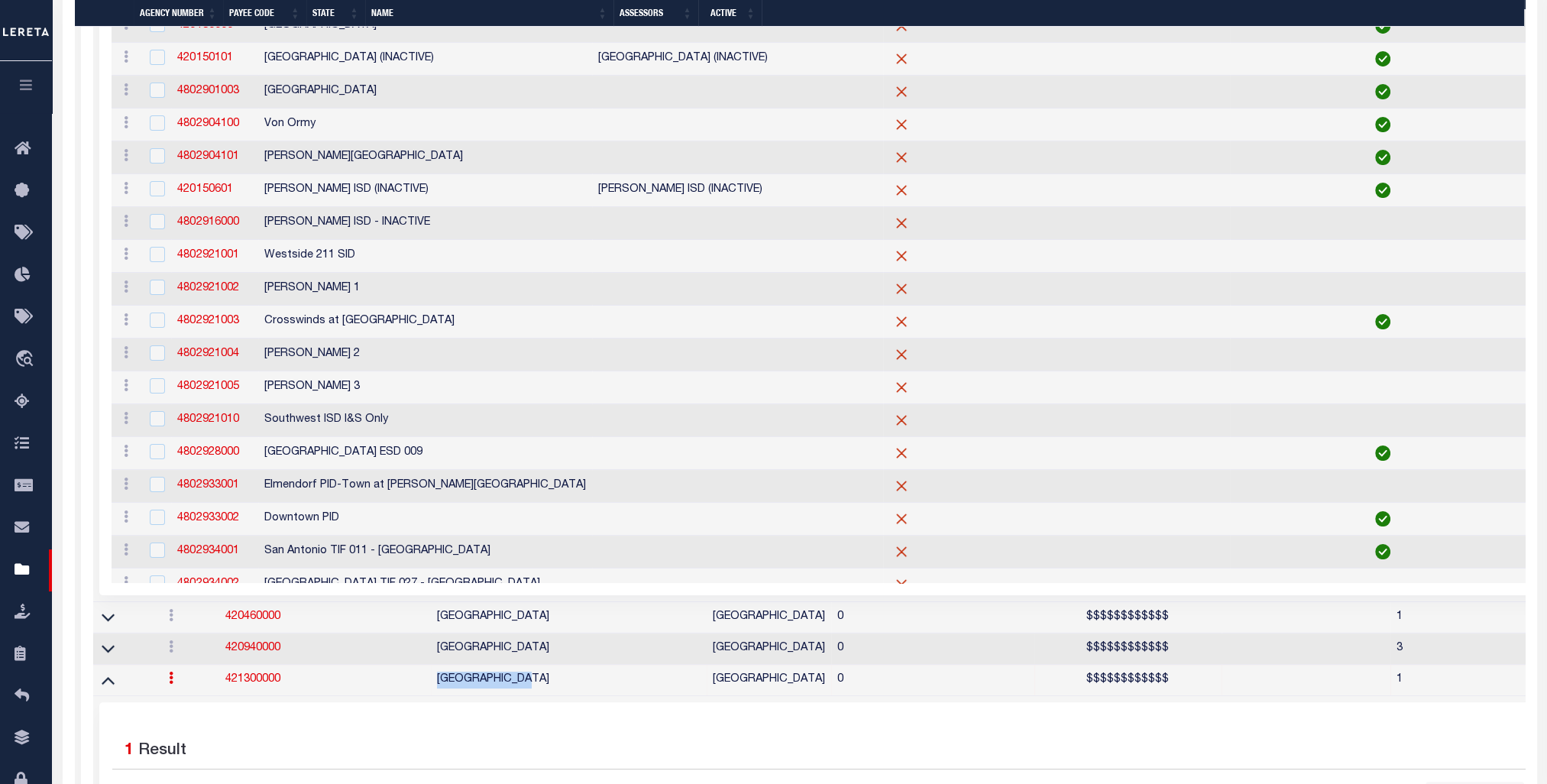
scroll to position [0, 0]
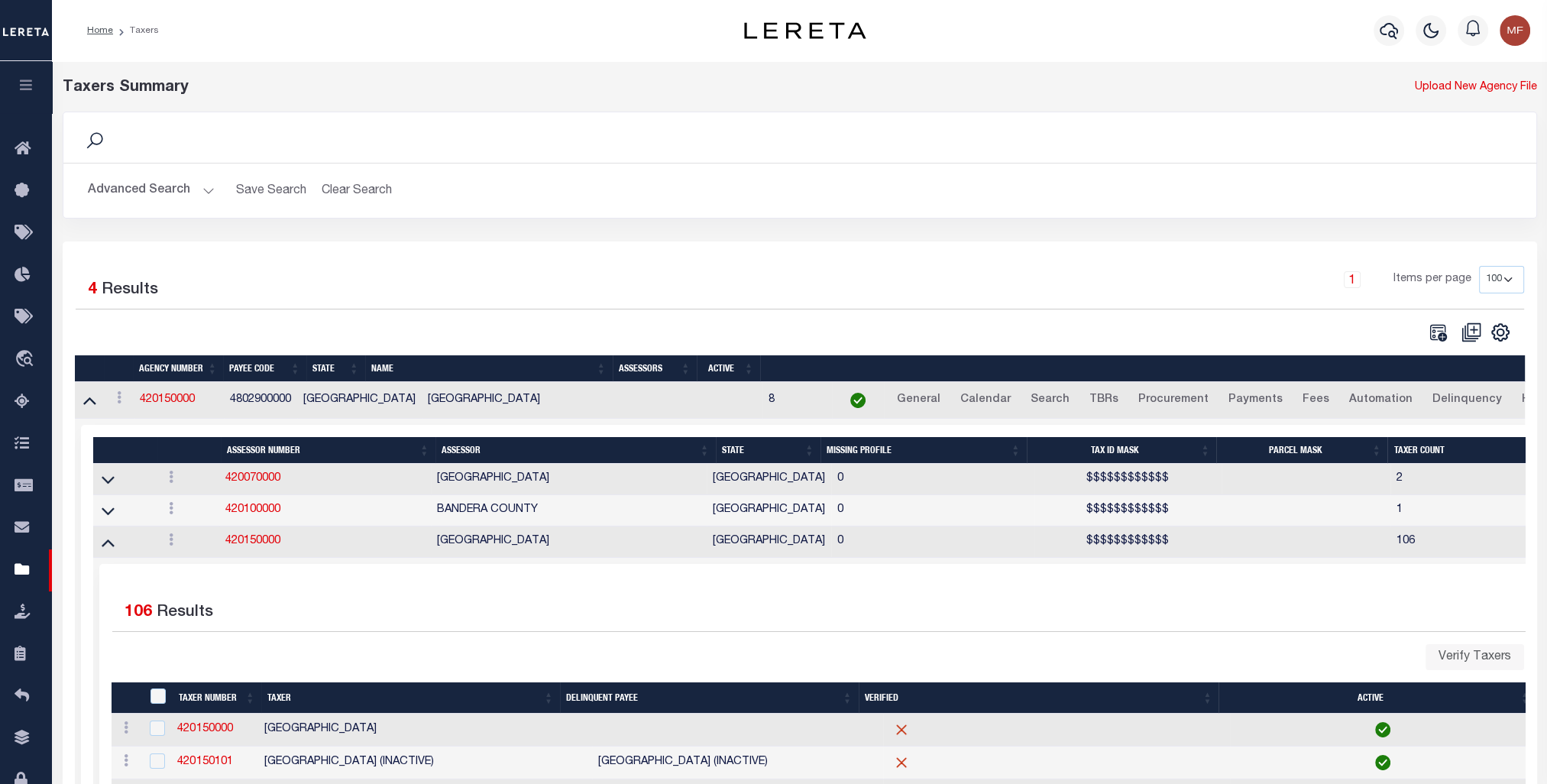
click at [210, 189] on button "Advanced Search" at bounding box center [151, 191] width 127 height 30
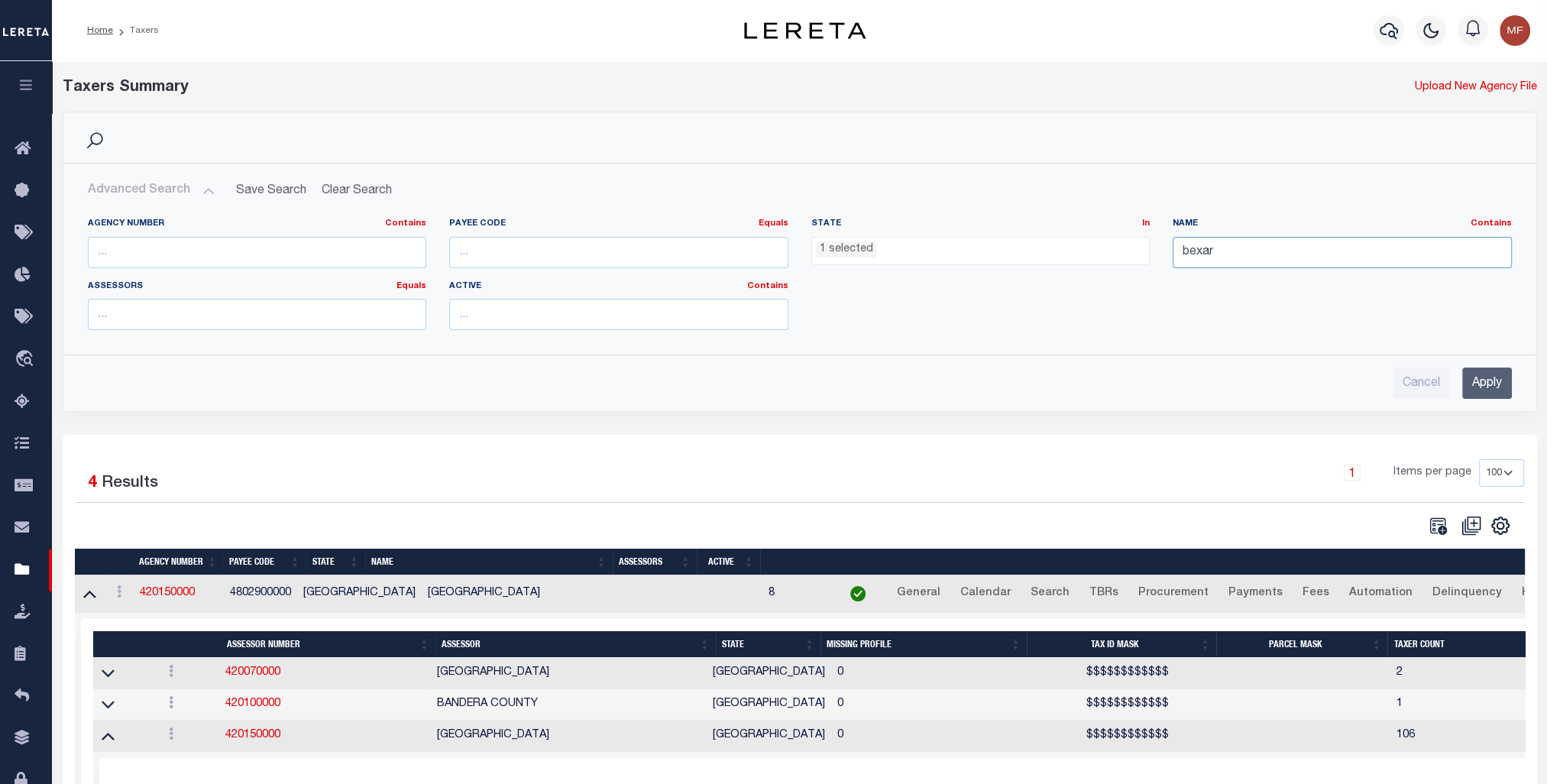
drag, startPoint x: 1276, startPoint y: 247, endPoint x: 1113, endPoint y: 242, distance: 163.1
click at [860, 242] on div "Agency Number Contains Contains Is Payee Code Equals Equals Is Not Equal To Is …" at bounding box center [800, 280] width 1447 height 124
click at [860, 377] on input "Apply" at bounding box center [1487, 383] width 50 height 31
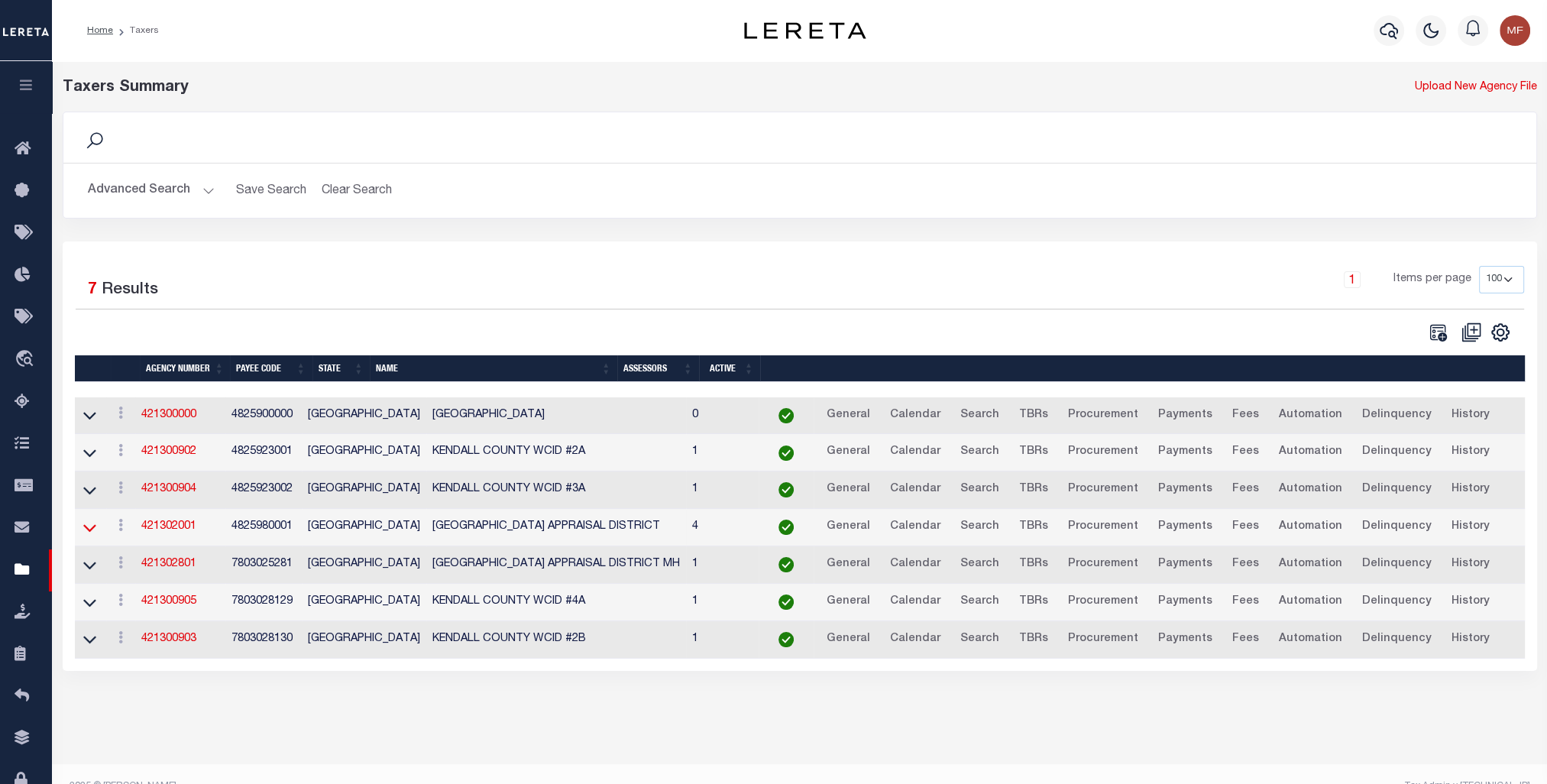
click at [92, 530] on icon at bounding box center [89, 528] width 13 height 8
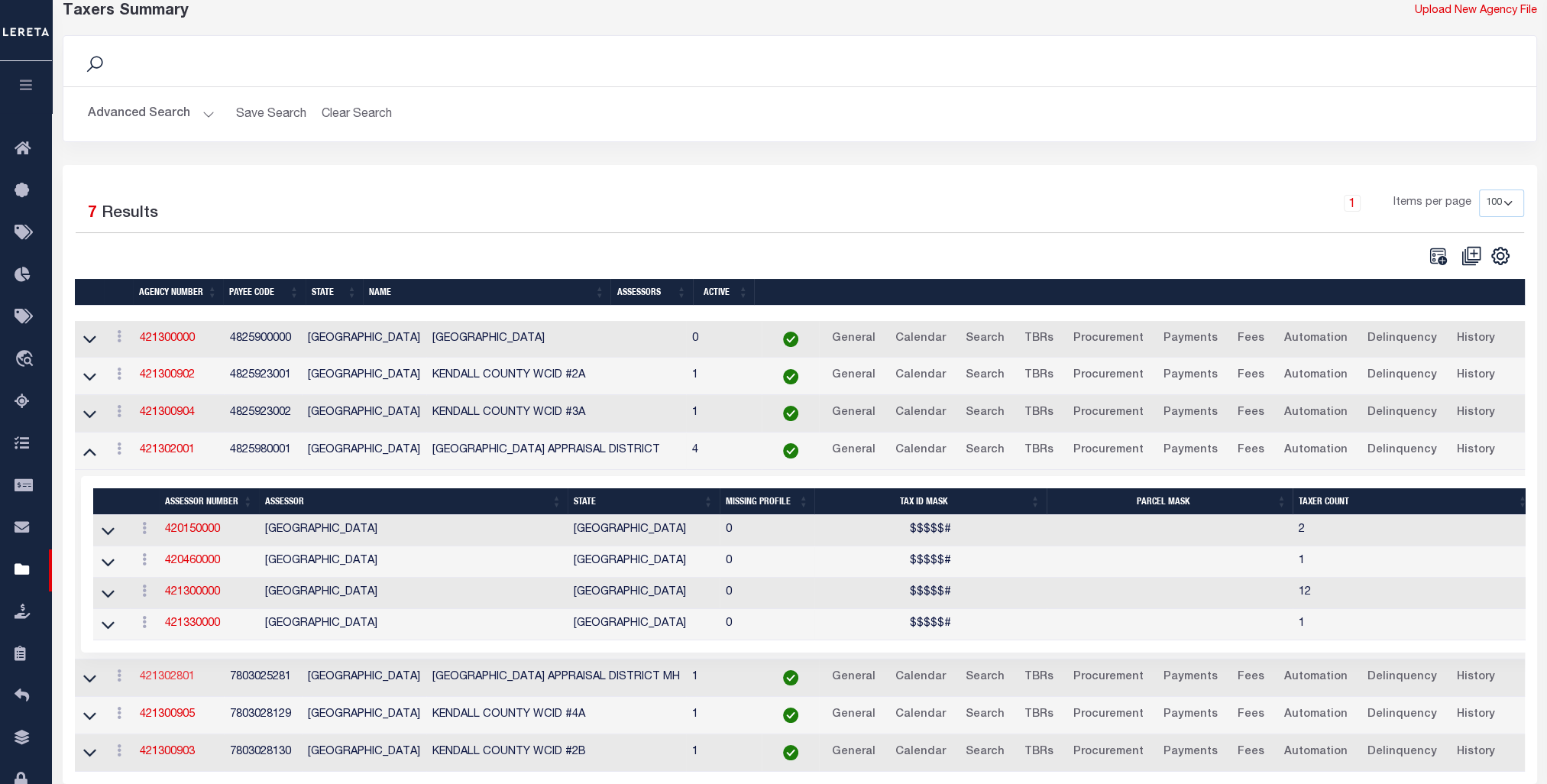
scroll to position [131, 0]
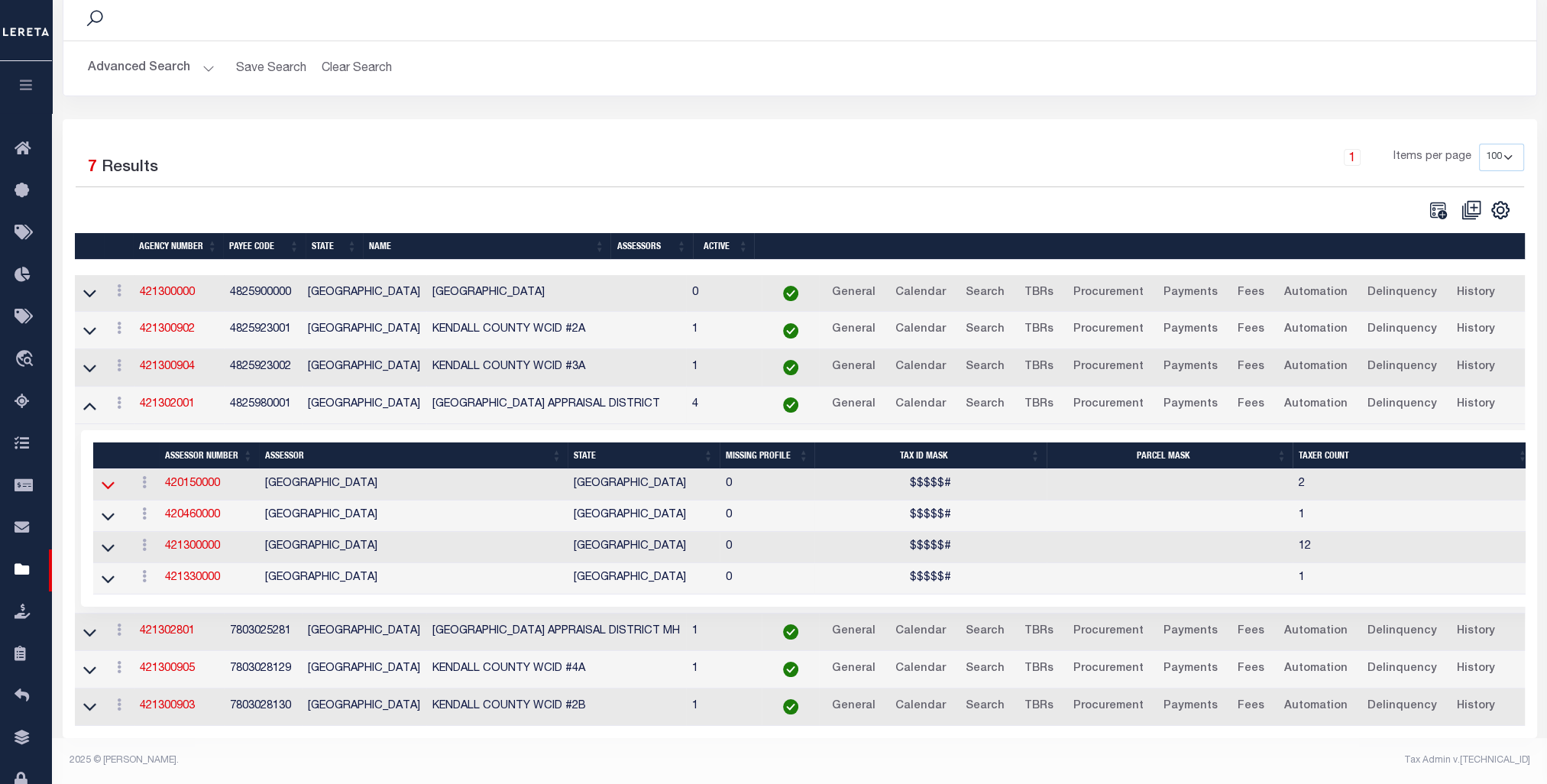
click at [104, 477] on icon at bounding box center [108, 485] width 13 height 16
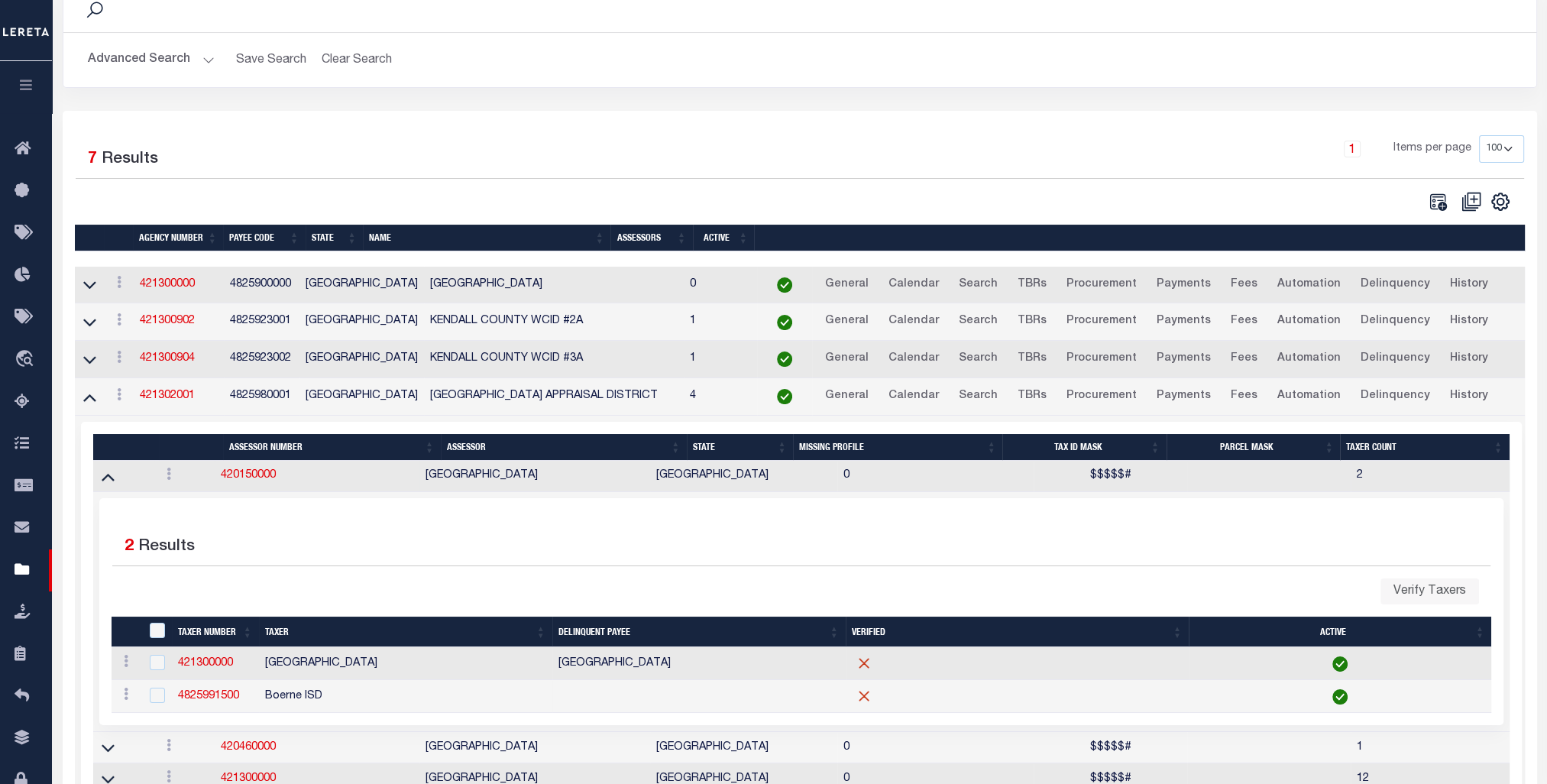
scroll to position [0, 0]
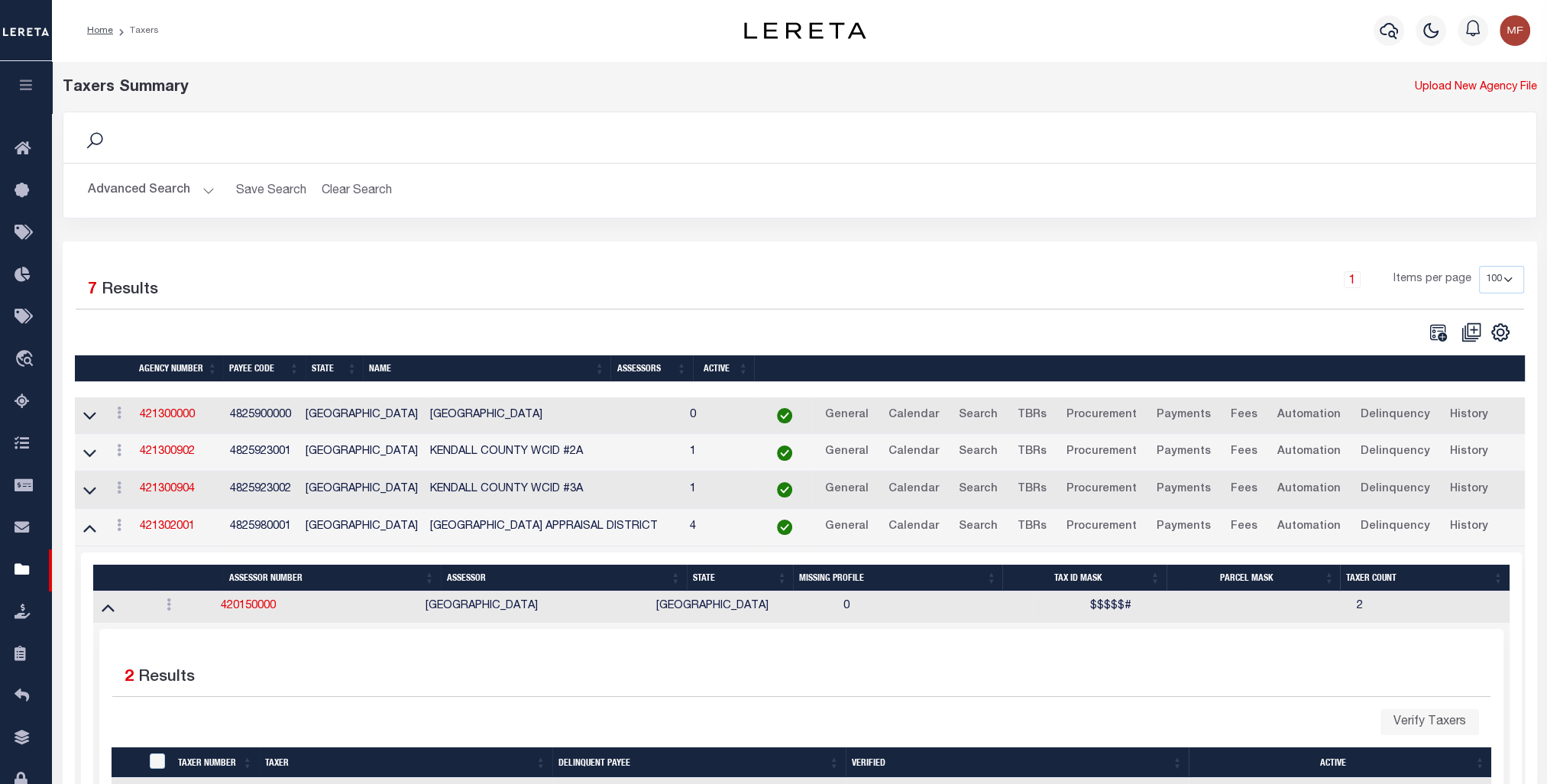
click at [157, 194] on button "Advanced Search" at bounding box center [151, 191] width 127 height 30
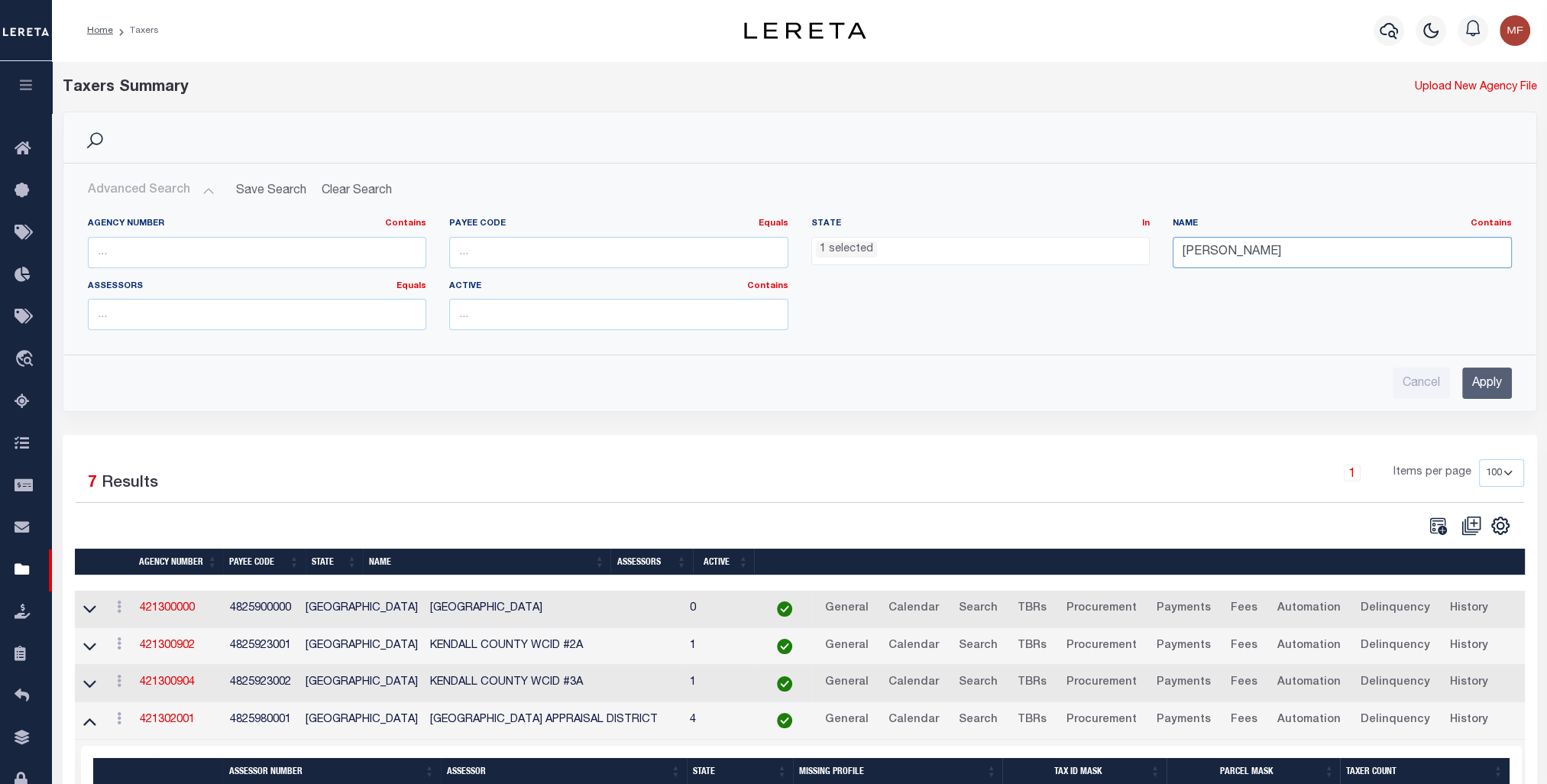
drag, startPoint x: 1265, startPoint y: 246, endPoint x: 1135, endPoint y: 255, distance: 130.3
click at [860, 246] on div "Agency Number Contains Contains Is Payee Code Equals Equals Is Not Equal To Is …" at bounding box center [800, 280] width 1447 height 124
type input "bexar"
click at [860, 386] on input "Apply" at bounding box center [1487, 383] width 50 height 31
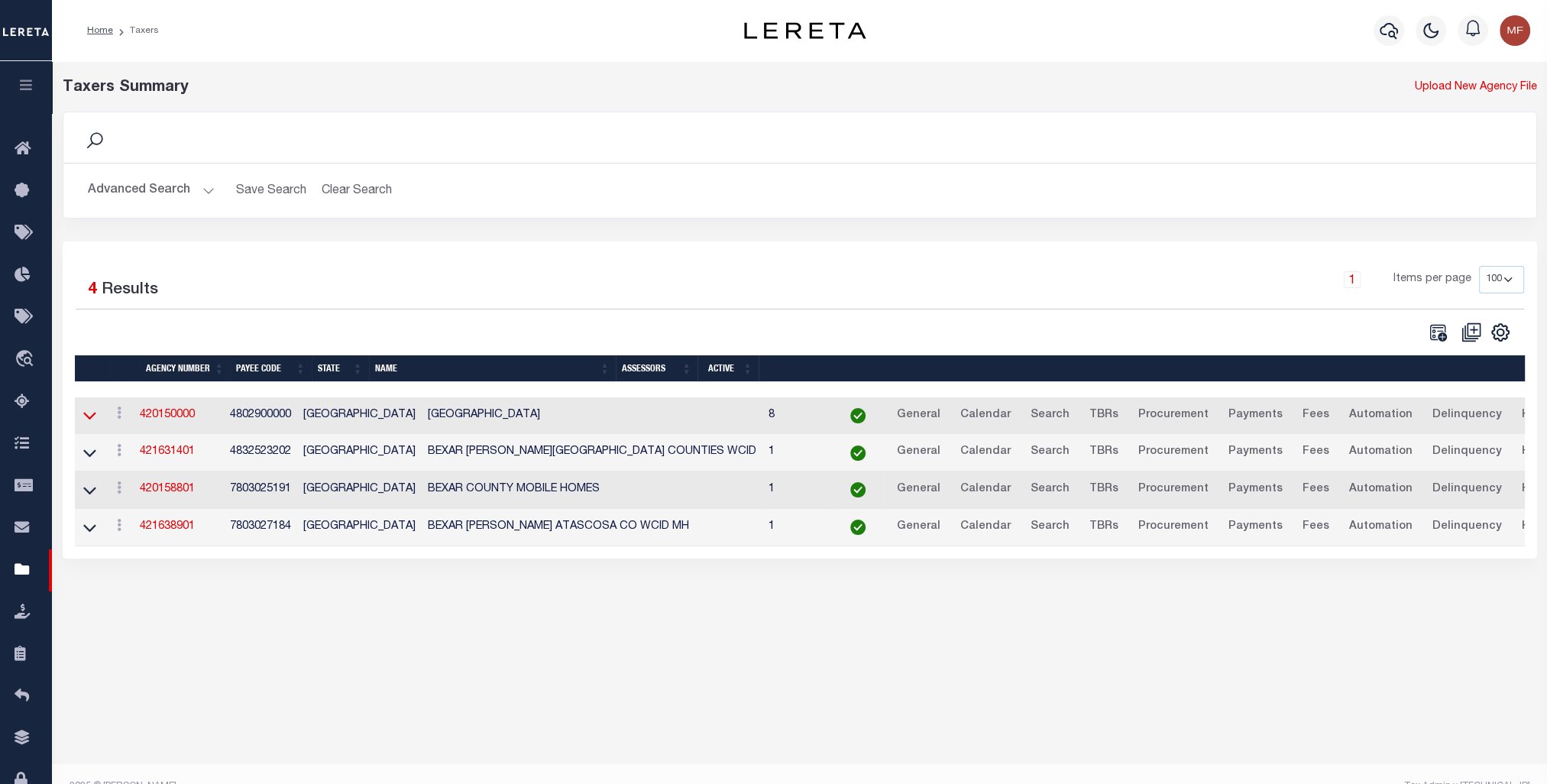
click at [92, 418] on icon at bounding box center [89, 416] width 13 height 8
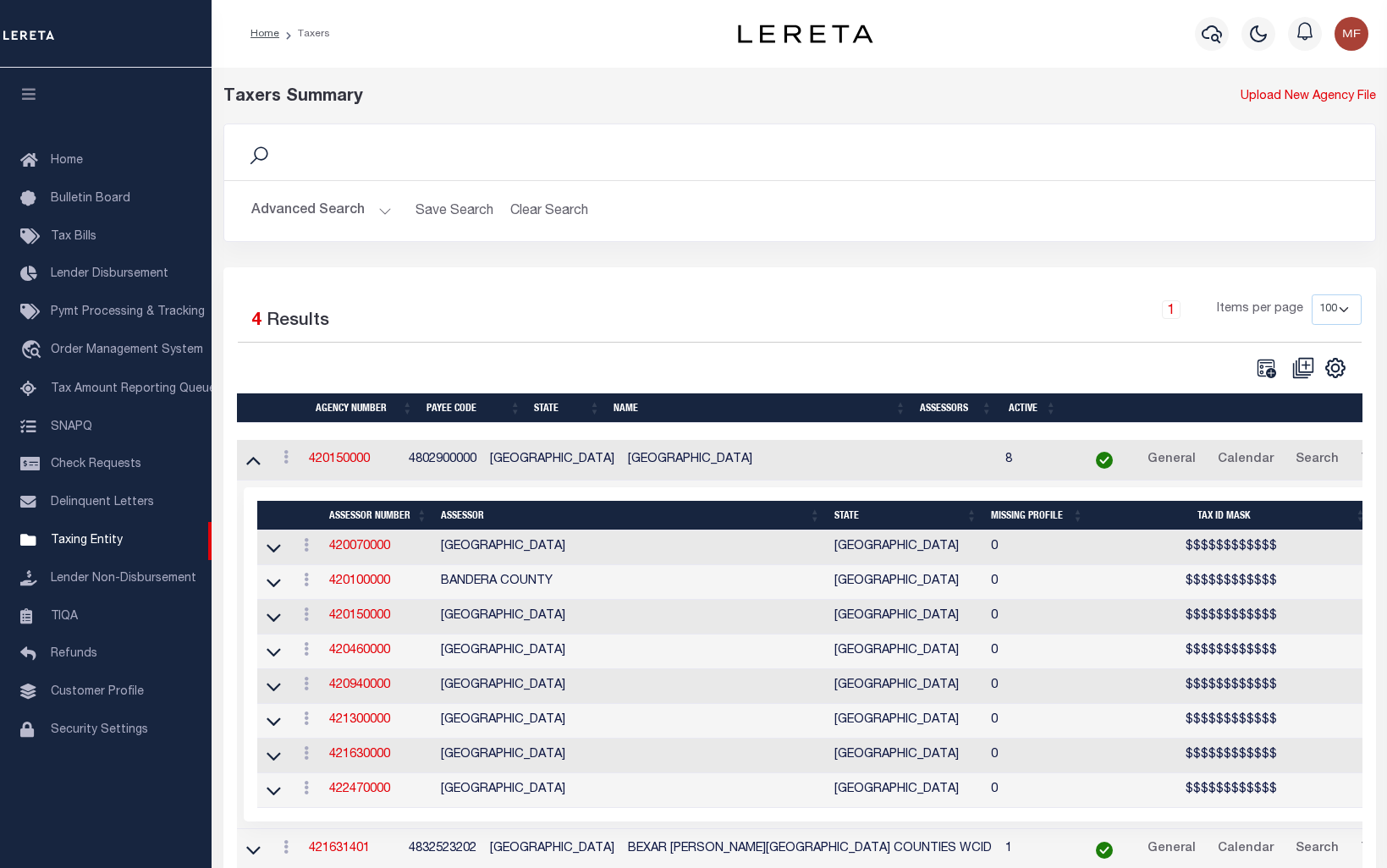
select select "100"
drag, startPoint x: 0, startPoint y: 0, endPoint x: 85, endPoint y: 194, distance: 211.8
click at [85, 194] on span "Bulletin Board" at bounding box center [90, 199] width 79 height 12
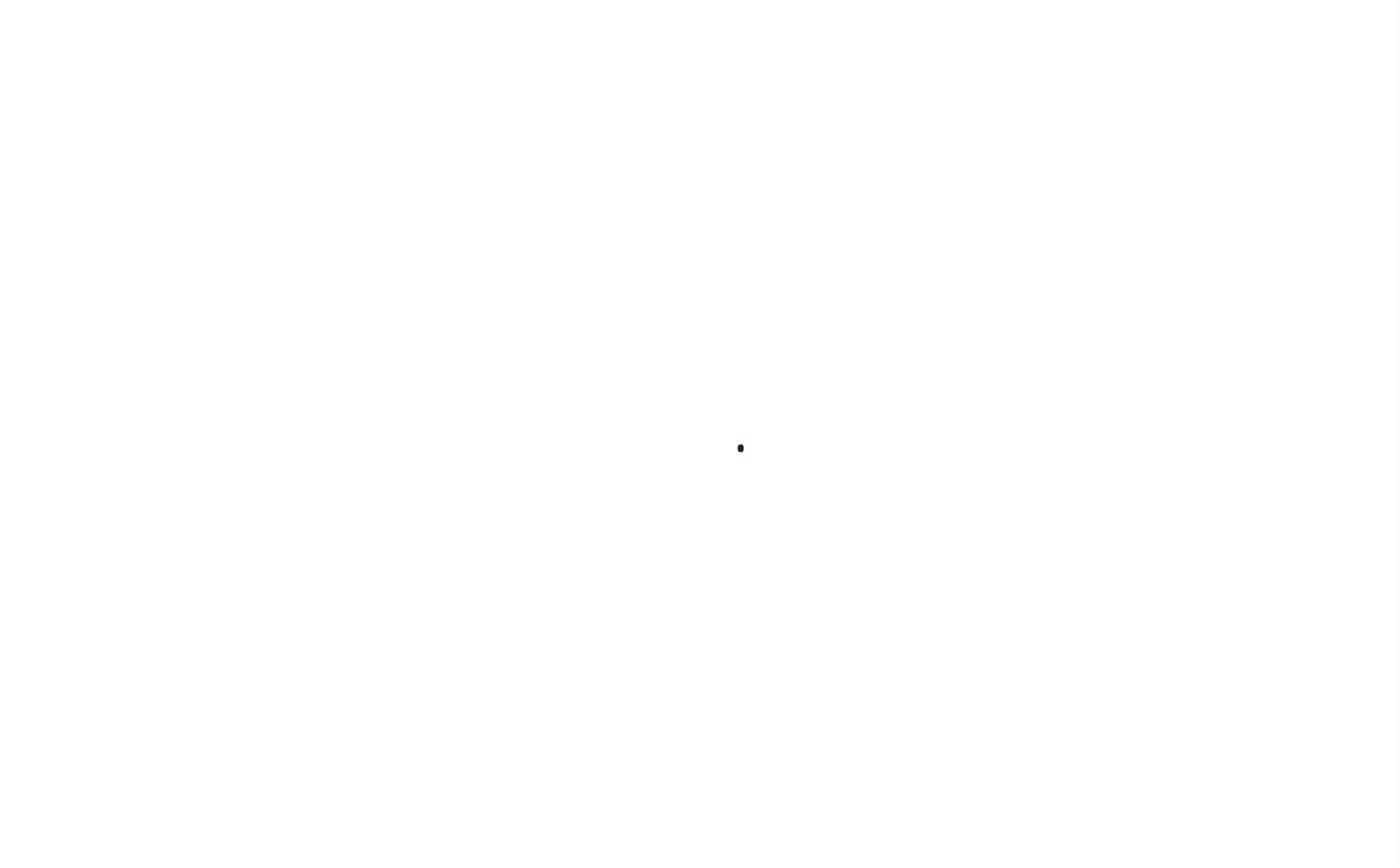
select select "50"
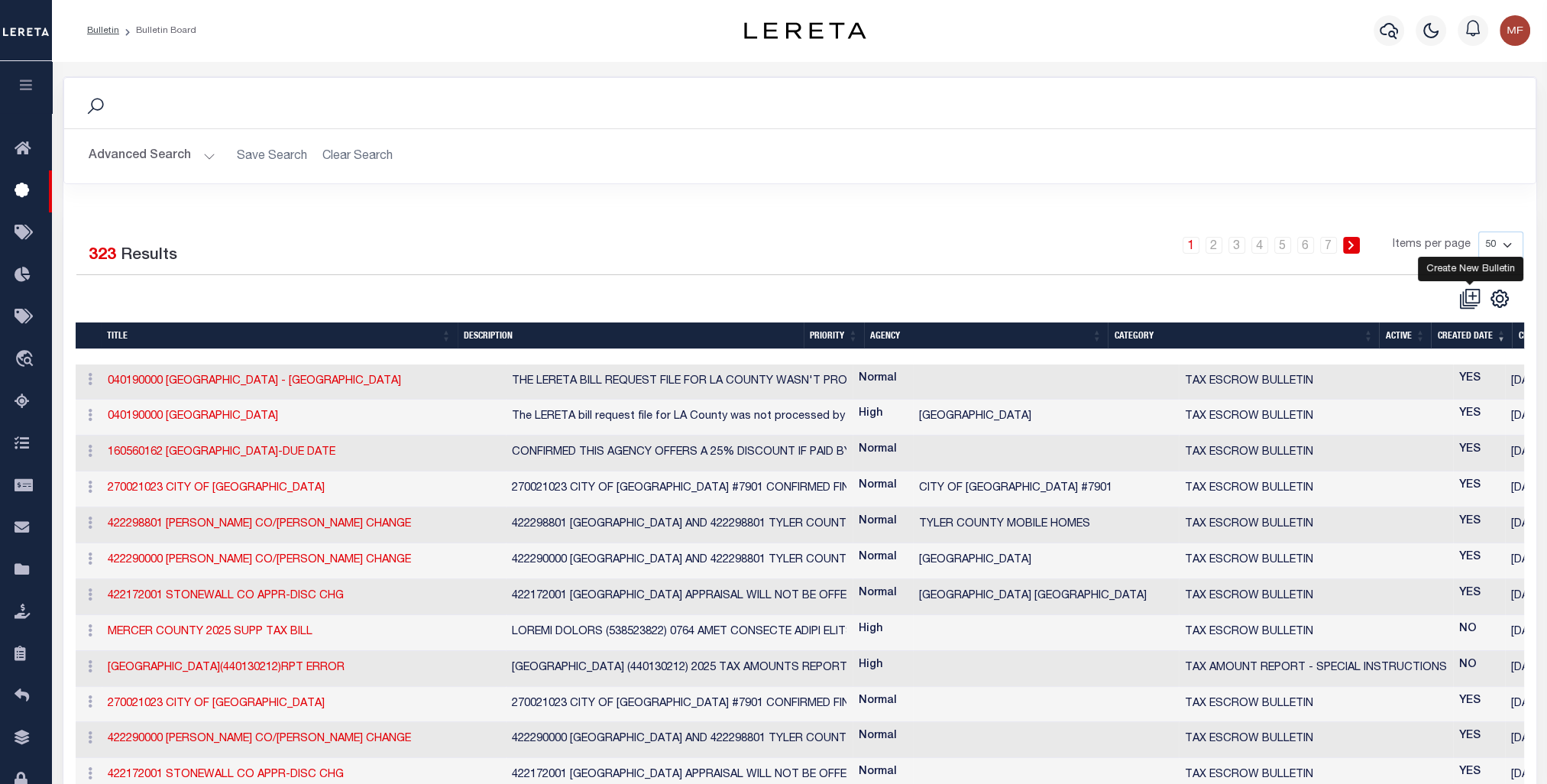
click at [1263, 294] on icon at bounding box center [1470, 299] width 22 height 22
checkbox input "false"
checkbox input "true"
select select
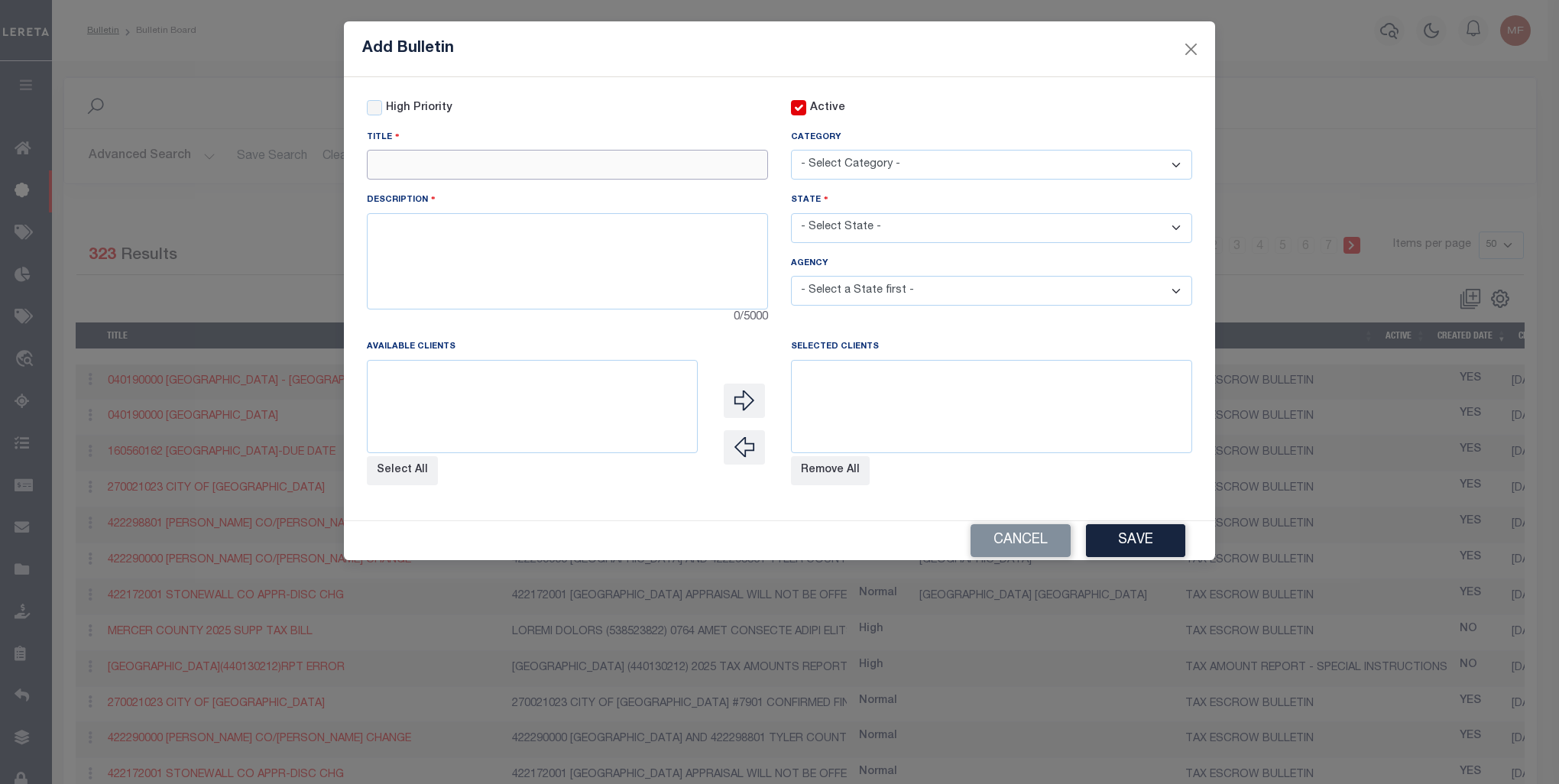
click at [424, 172] on input "text" at bounding box center [568, 165] width 401 height 30
paste input "320090205"
drag, startPoint x: 457, startPoint y: 173, endPoint x: 274, endPoint y: 162, distance: 183.3
click at [275, 162] on div "Add Bulletin High Priority Active Title 320090205" at bounding box center [780, 392] width 1559 height 784
paste input "[GEOGRAPHIC_DATA]-[GEOGRAPHIC_DATA]"
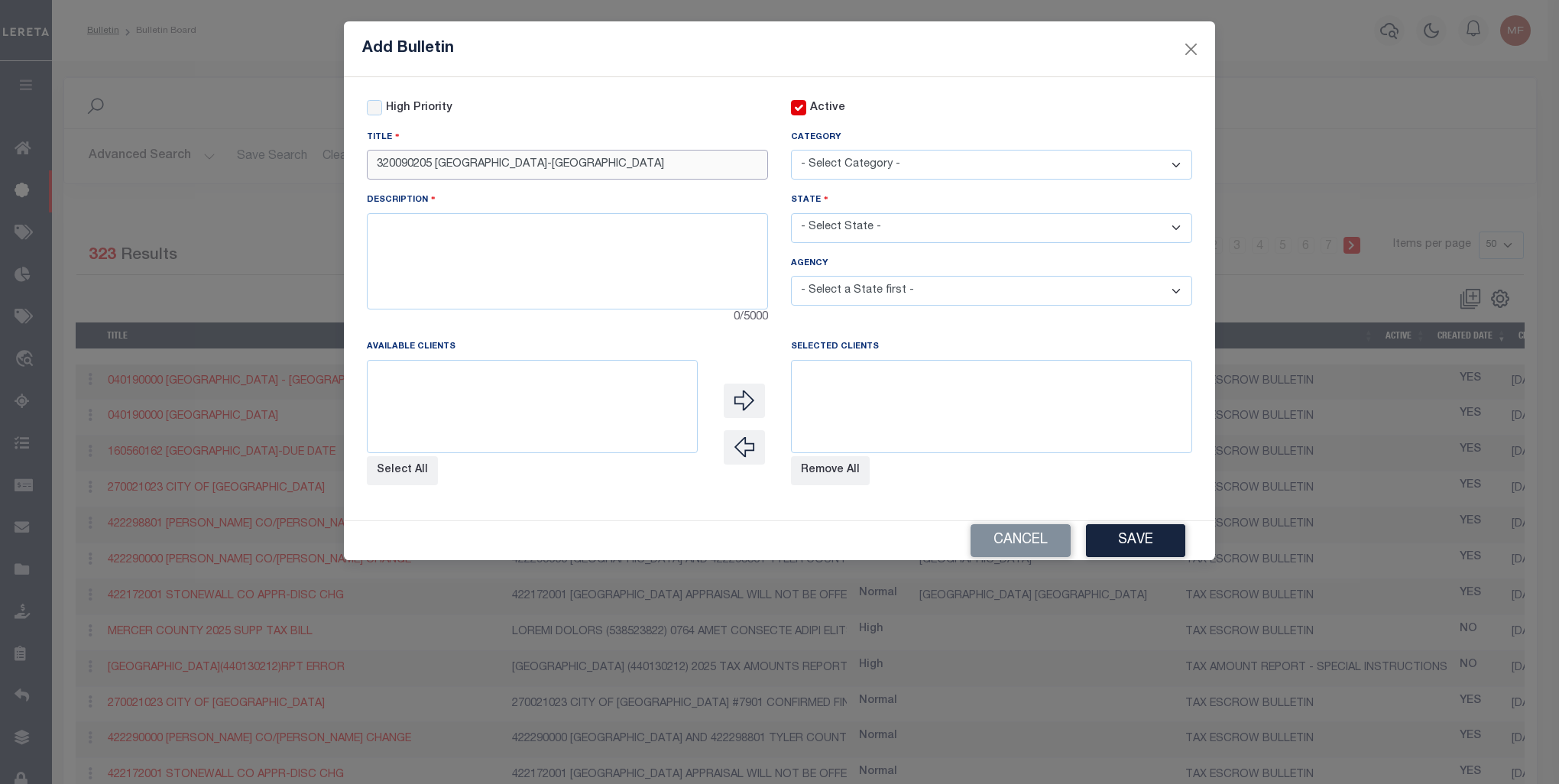
type input "320090205 [GEOGRAPHIC_DATA]-[GEOGRAPHIC_DATA]"
click at [411, 252] on textarea at bounding box center [568, 261] width 401 height 96
paste textarea "320090205 [GEOGRAPHIC_DATA] HAS BEEN UPDATED TO IAA. LIENS HAVE BEEN [PERSON_NA…"
drag, startPoint x: 434, startPoint y: 243, endPoint x: 510, endPoint y: 226, distance: 77.9
click at [434, 242] on textarea "320090205 [GEOGRAPHIC_DATA] HAS BEEN UPDATED TO IAA. LIENS HAVE BEEN [PERSON_NA…" at bounding box center [568, 261] width 401 height 96
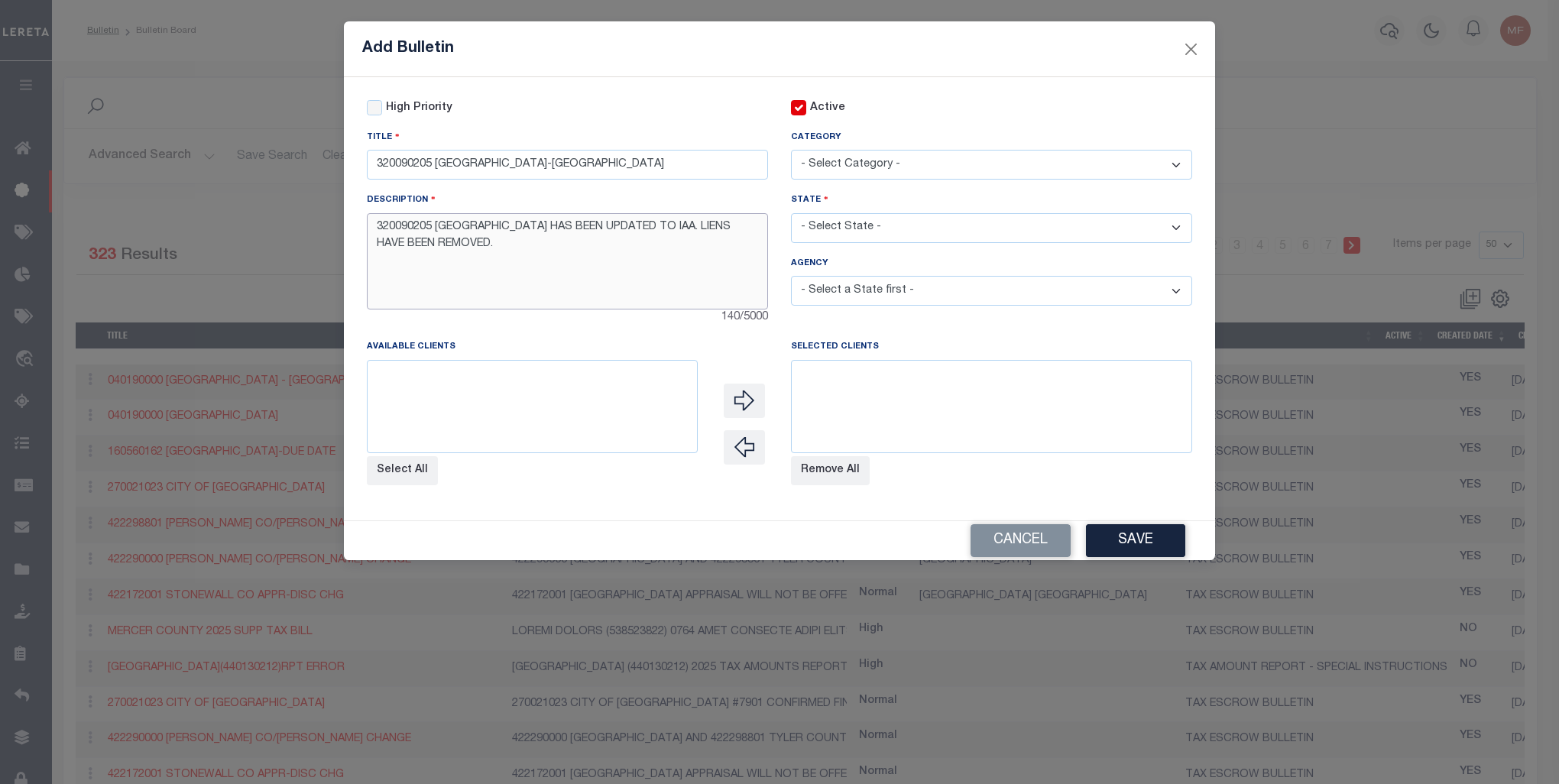
type textarea "320090205 [GEOGRAPHIC_DATA] HAS BEEN UPDATED TO IAA. LIENS HAVE BEEN REMOVED."
click at [905, 160] on select "- Select Category - AGENCY CONSOLIDATIONS/SPLITS/INACTIVE DELINQUENCY REPORTING…" at bounding box center [992, 165] width 401 height 30
select select "20"
click at [791, 151] on select "- Select Category - AGENCY CONSOLIDATIONS/SPLITS/INACTIVE DELINQUENCY REPORTING…" at bounding box center [992, 165] width 401 height 30
click at [879, 235] on select "- Select State - [US_STATE] AL AR AZ CA CO [GEOGRAPHIC_DATA] [GEOGRAPHIC_DATA] …" at bounding box center [992, 228] width 401 height 30
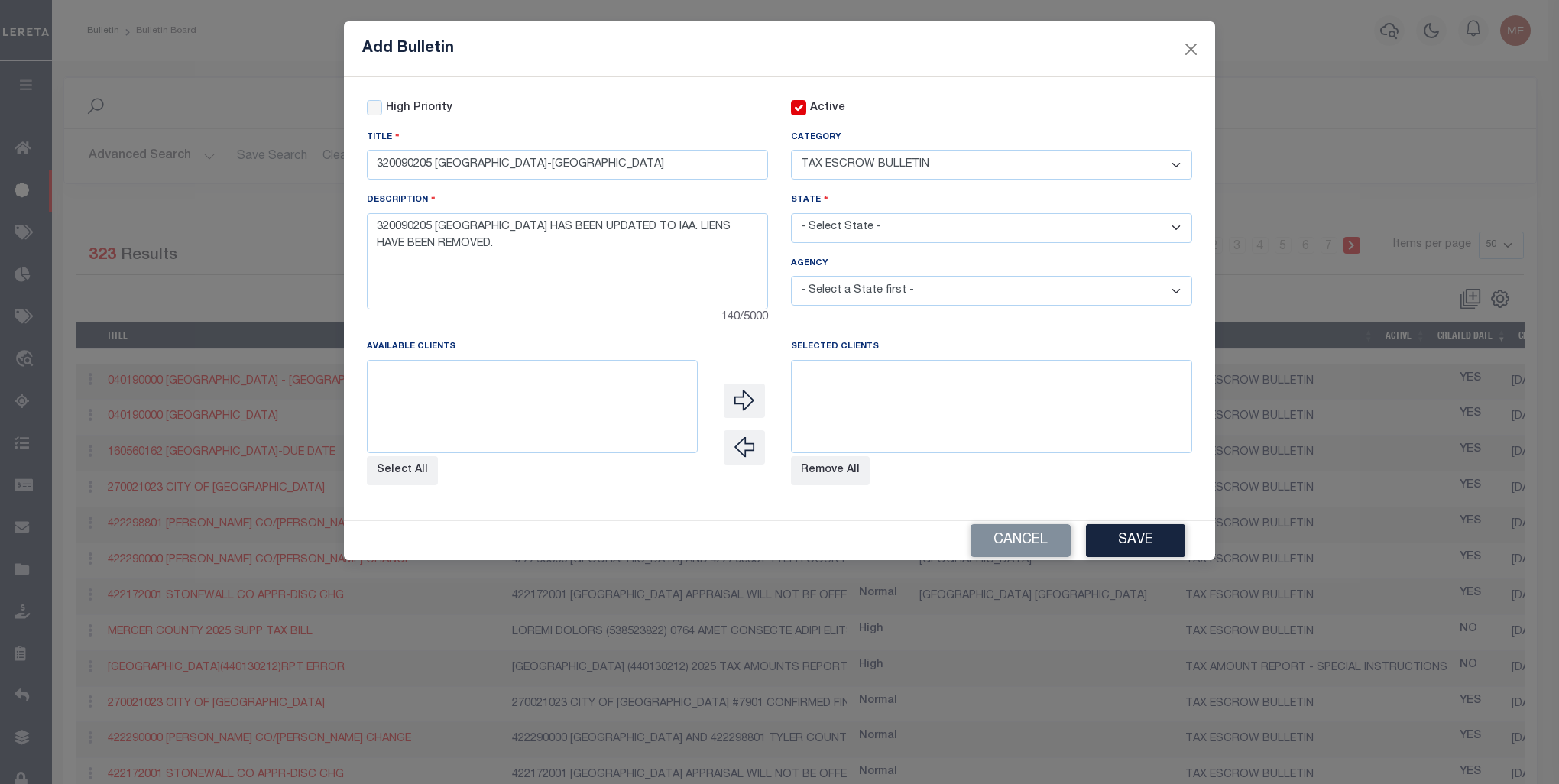
select select "NC"
click at [791, 215] on select "- Select State - [US_STATE] AL AR AZ CA CO [GEOGRAPHIC_DATA] [GEOGRAPHIC_DATA] …" at bounding box center [992, 228] width 401 height 30
select select
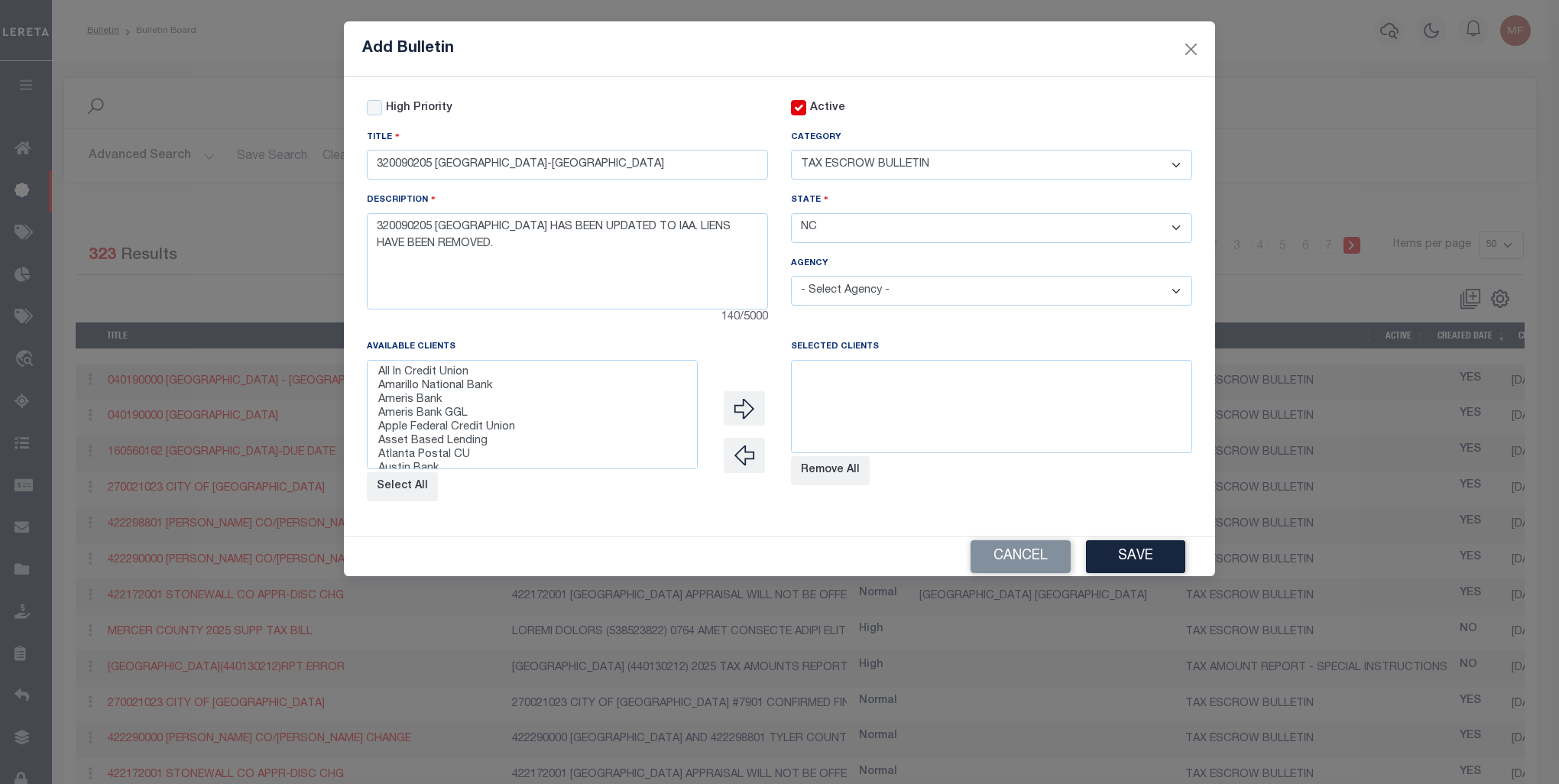
click at [850, 298] on select "- Select Agency - [GEOGRAPHIC_DATA] [GEOGRAPHIC_DATA] MOBILE HOMES [GEOGRAPHIC_…" at bounding box center [992, 291] width 401 height 30
select select "3701717007"
click at [791, 278] on select "- Select Agency - [GEOGRAPHIC_DATA] [GEOGRAPHIC_DATA] MOBILE HOMES [GEOGRAPHIC_…" at bounding box center [992, 291] width 401 height 30
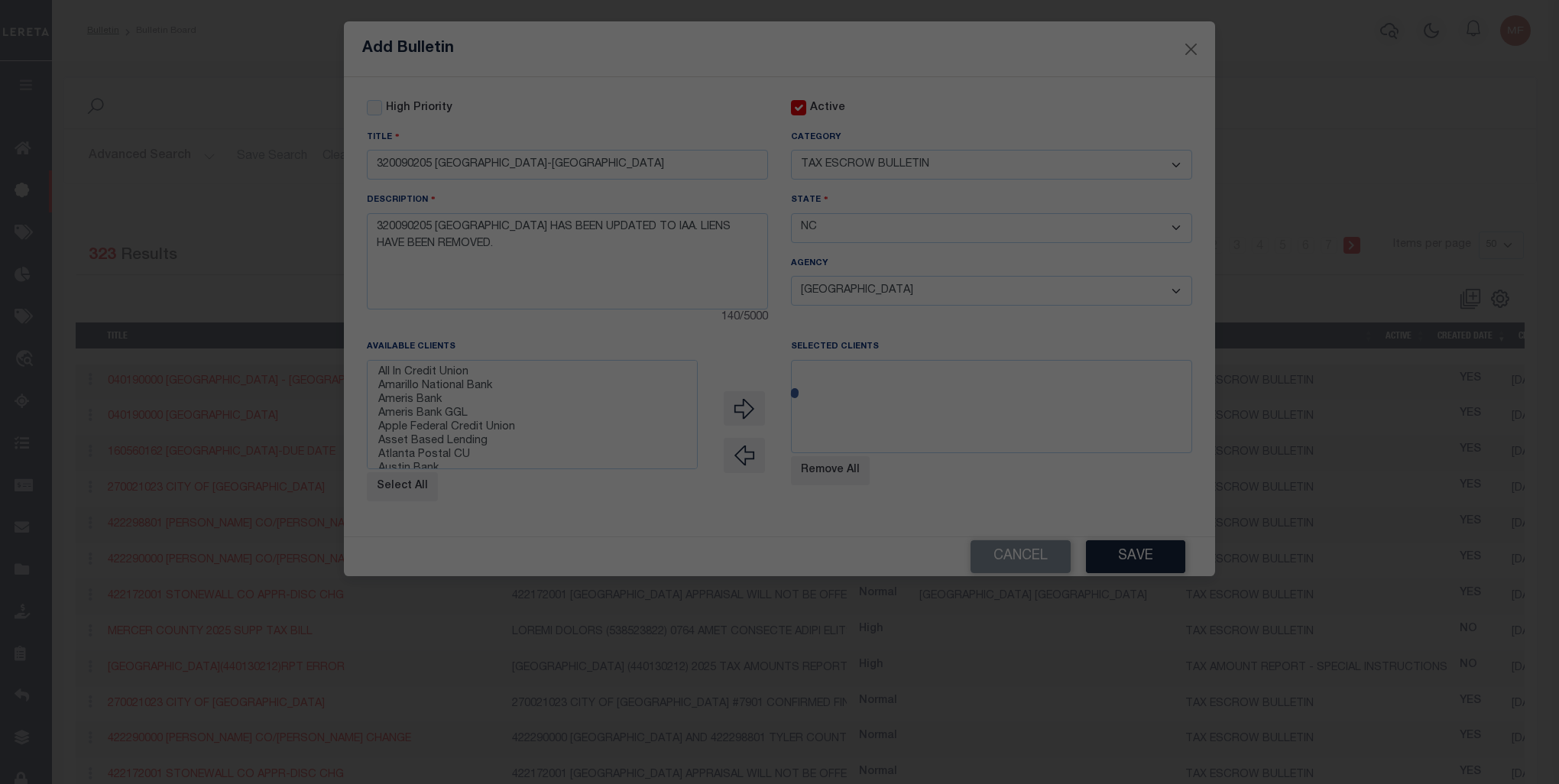
select select
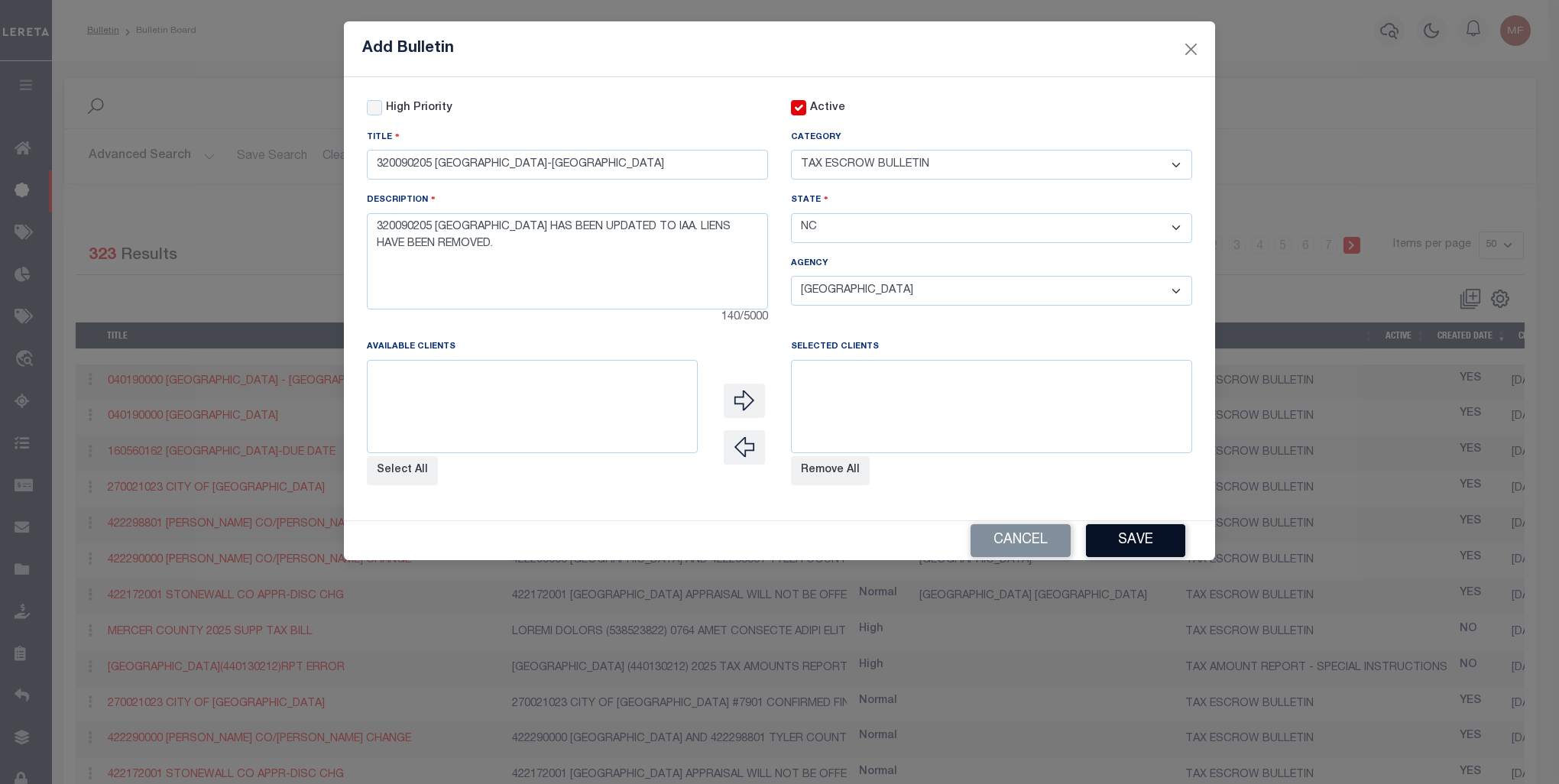
click at [1158, 551] on button "Save" at bounding box center [1136, 541] width 100 height 33
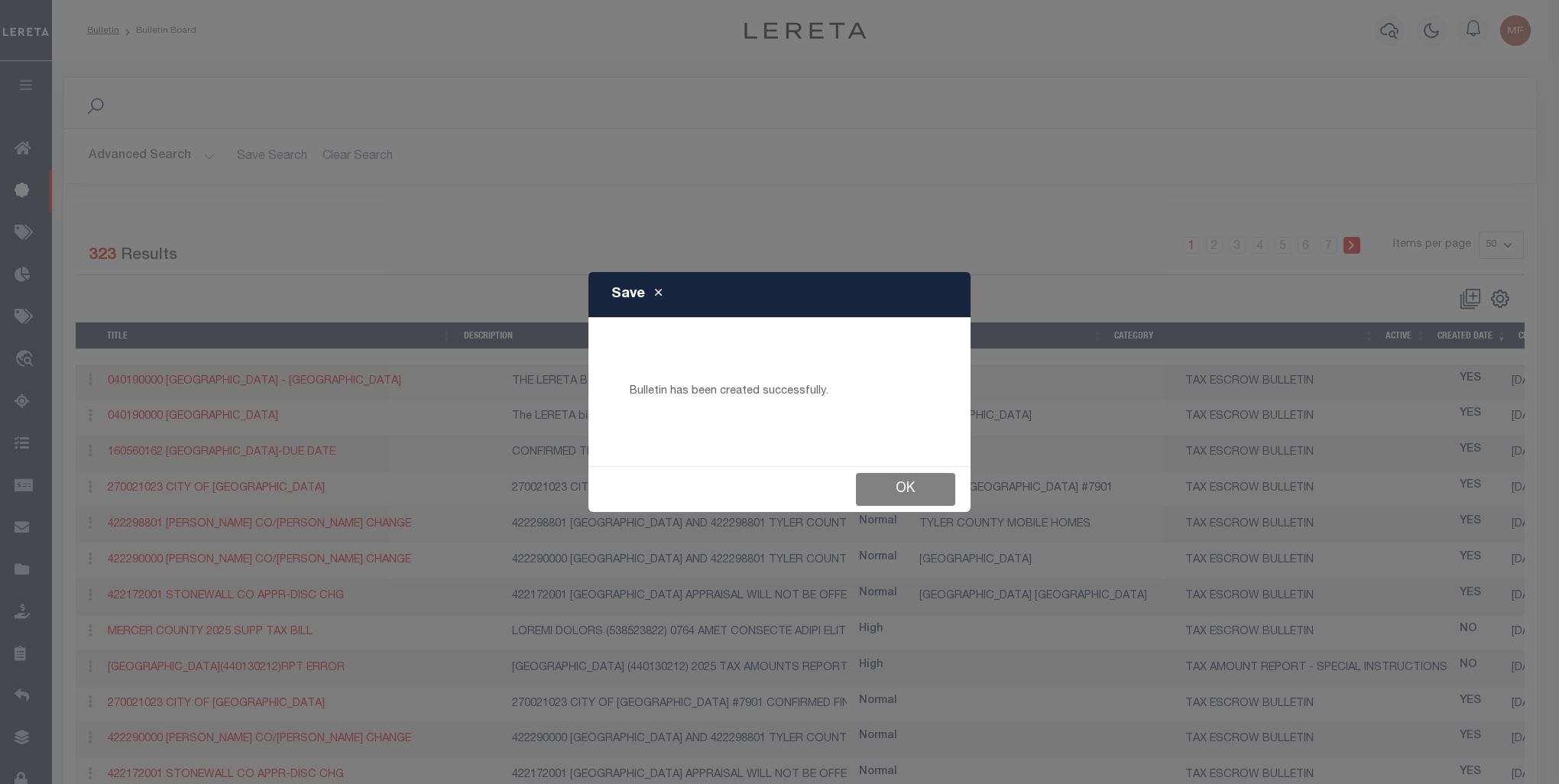
click at [917, 497] on button "Ok" at bounding box center [906, 489] width 100 height 33
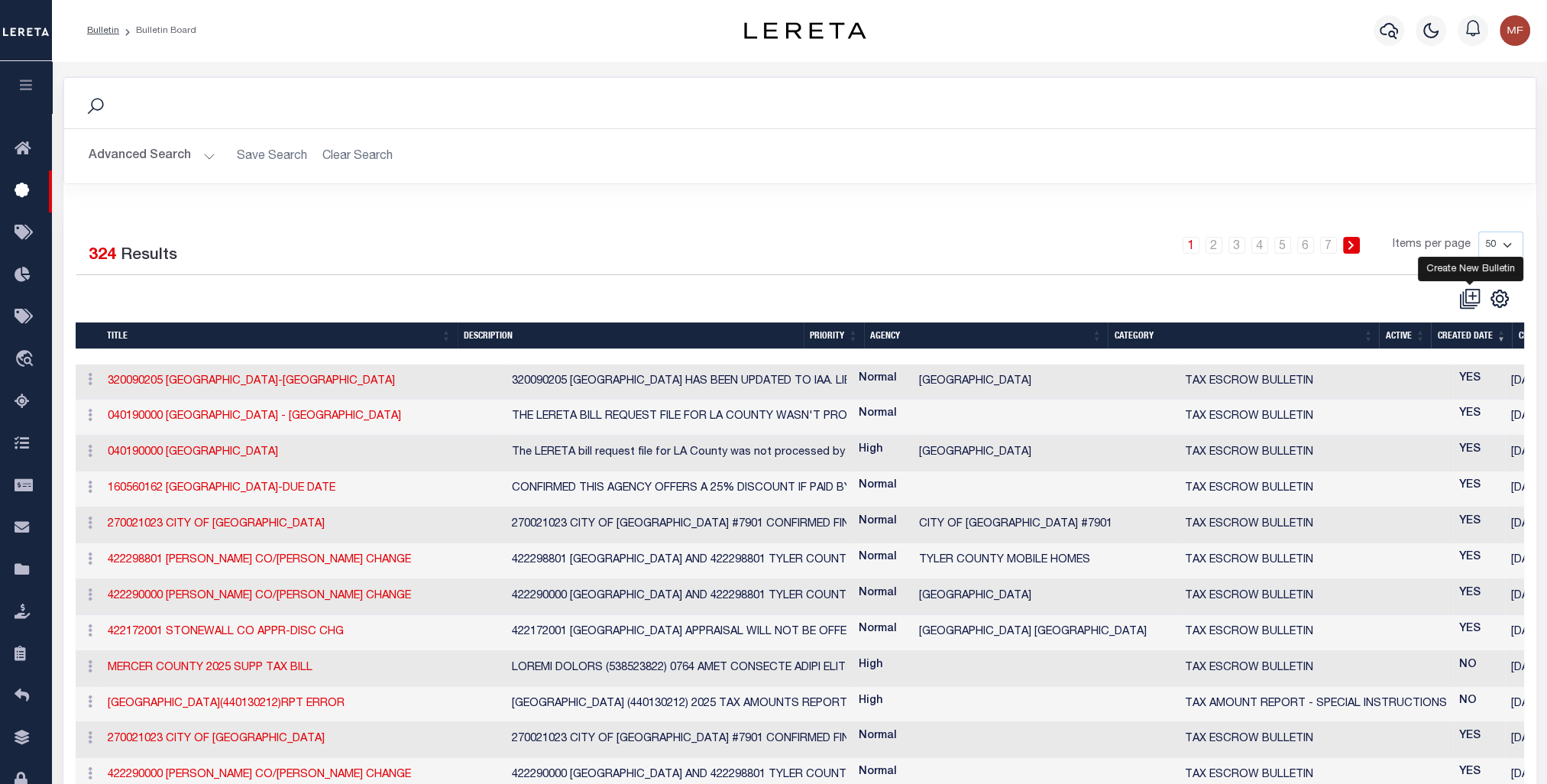
click at [1263, 301] on icon at bounding box center [1470, 299] width 22 height 22
checkbox input "false"
checkbox input "true"
select select
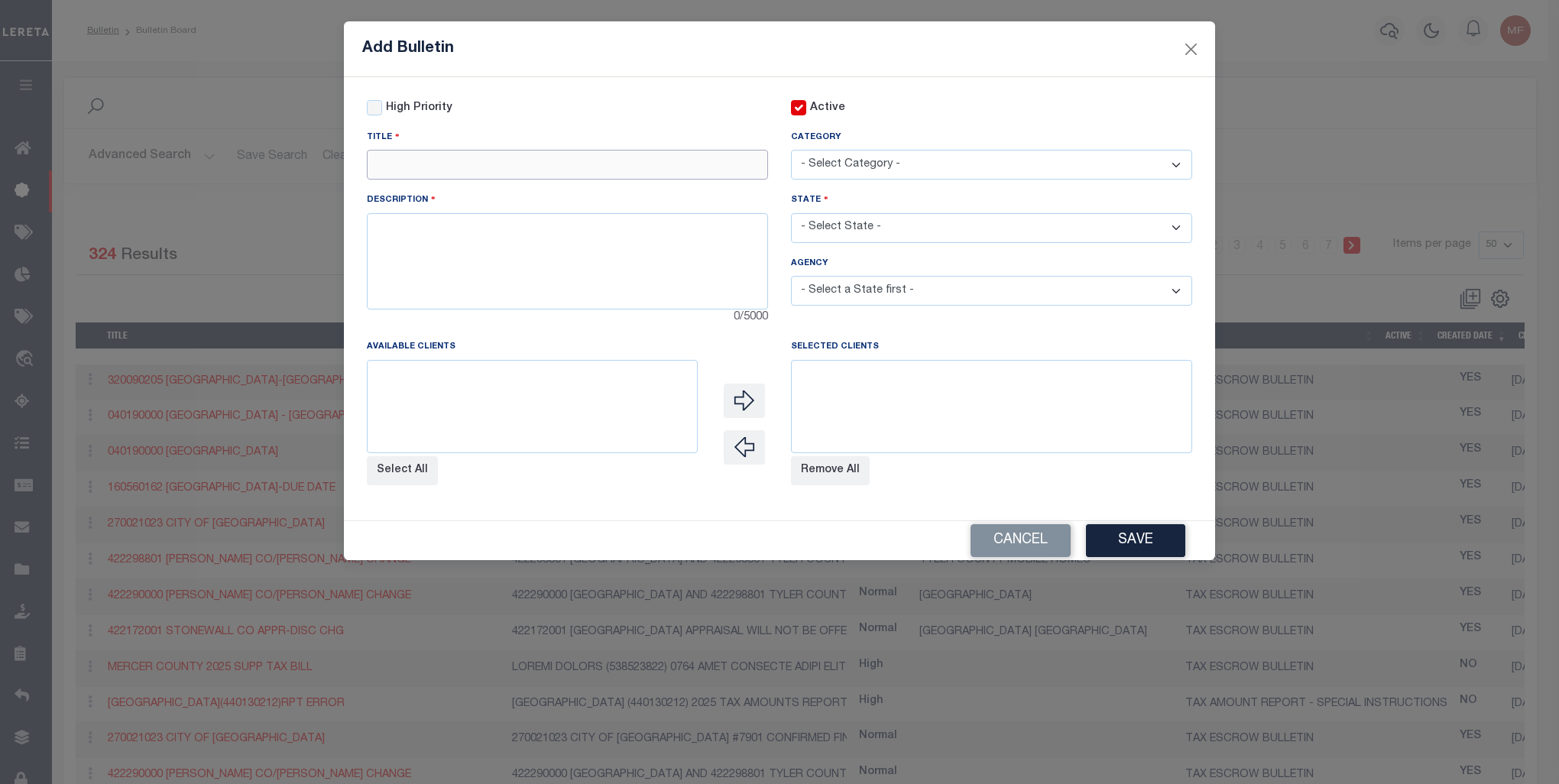
click at [434, 173] on input "text" at bounding box center [568, 165] width 401 height 30
paste input "010240000 [GEOGRAPHIC_DATA]-PARCEL [PERSON_NAME]"
type input "010240000 [GEOGRAPHIC_DATA]-PARCEL [PERSON_NAME]"
click at [507, 246] on textarea at bounding box center [568, 261] width 401 height 96
paste textarea "010240000 [GEOGRAPHIC_DATA] IS BEING CHANGED TO REMOVE AN EXTRA ZER O AT THE EN…"
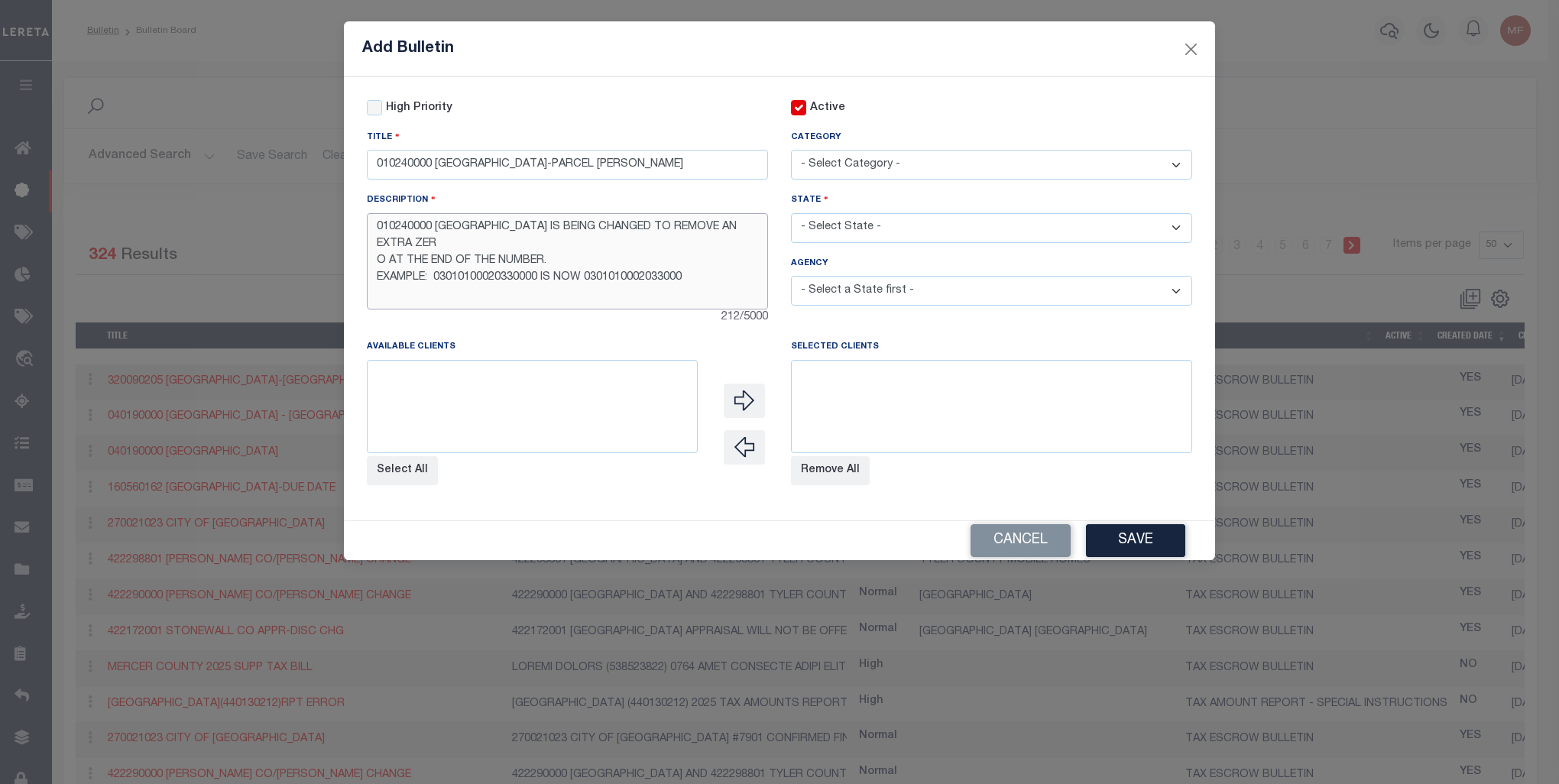
click at [474, 239] on textarea "010240000 [GEOGRAPHIC_DATA] IS BEING CHANGED TO REMOVE AN EXTRA ZER O AT THE EN…" at bounding box center [568, 261] width 401 height 96
type textarea "010240000 [GEOGRAPHIC_DATA] IS BEING CHANGED TO REMOVE AN EXTRA ZERO AT THE END…"
click at [897, 166] on select "- Select Category - AGENCY CONSOLIDATIONS/SPLITS/INACTIVE DELINQUENCY REPORTING…" at bounding box center [992, 165] width 401 height 30
select select "20"
click at [791, 151] on select "- Select Category - AGENCY CONSOLIDATIONS/SPLITS/INACTIVE DELINQUENCY REPORTING…" at bounding box center [992, 165] width 401 height 30
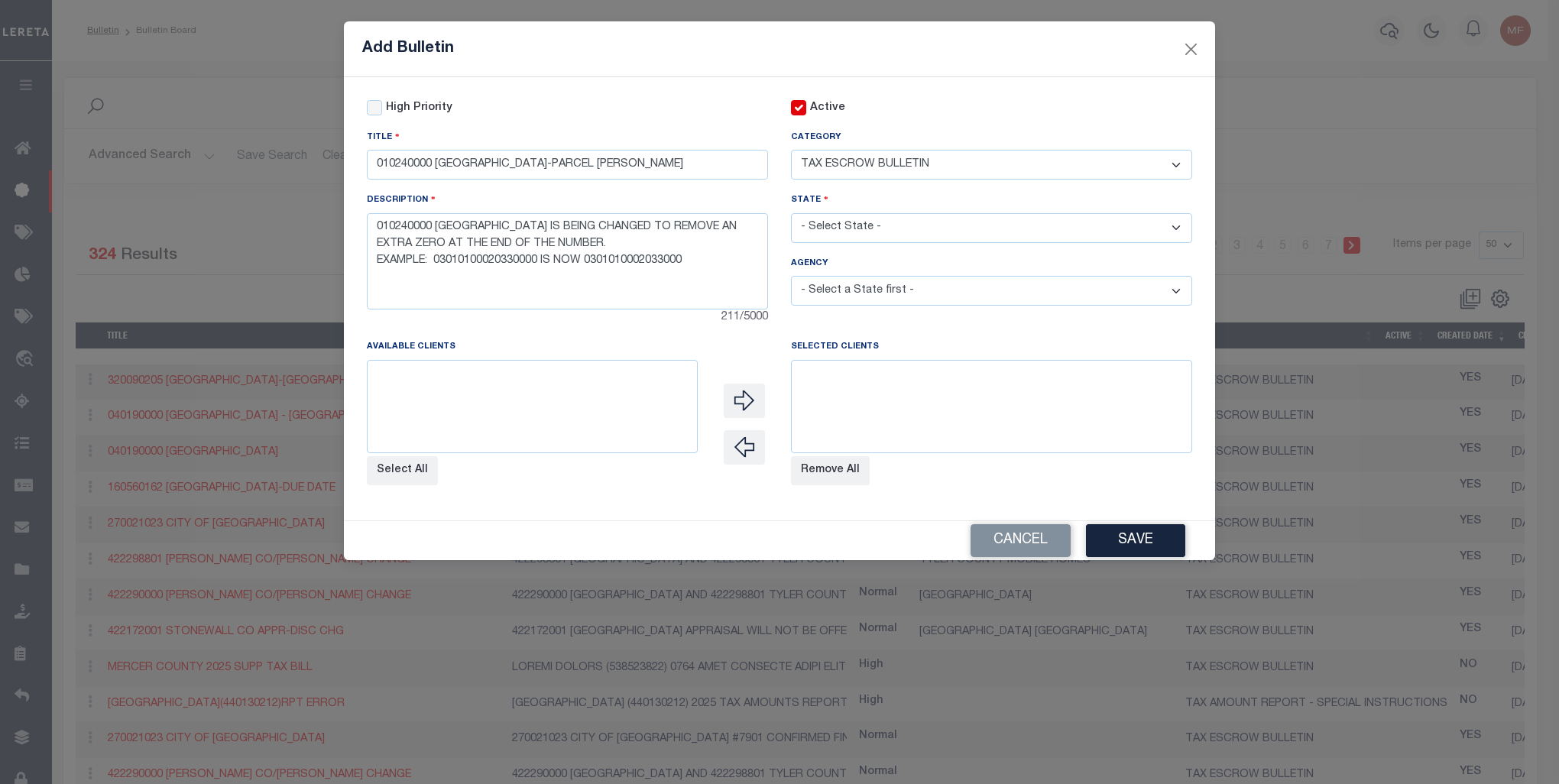
click at [863, 230] on select "- Select State - [US_STATE] AL AR AZ CA CO [GEOGRAPHIC_DATA] [GEOGRAPHIC_DATA] …" at bounding box center [992, 228] width 401 height 30
select select "AL"
click at [791, 215] on select "- Select State - [US_STATE] AL AR AZ CA CO [GEOGRAPHIC_DATA] [GEOGRAPHIC_DATA] …" at bounding box center [992, 228] width 401 height 30
select select
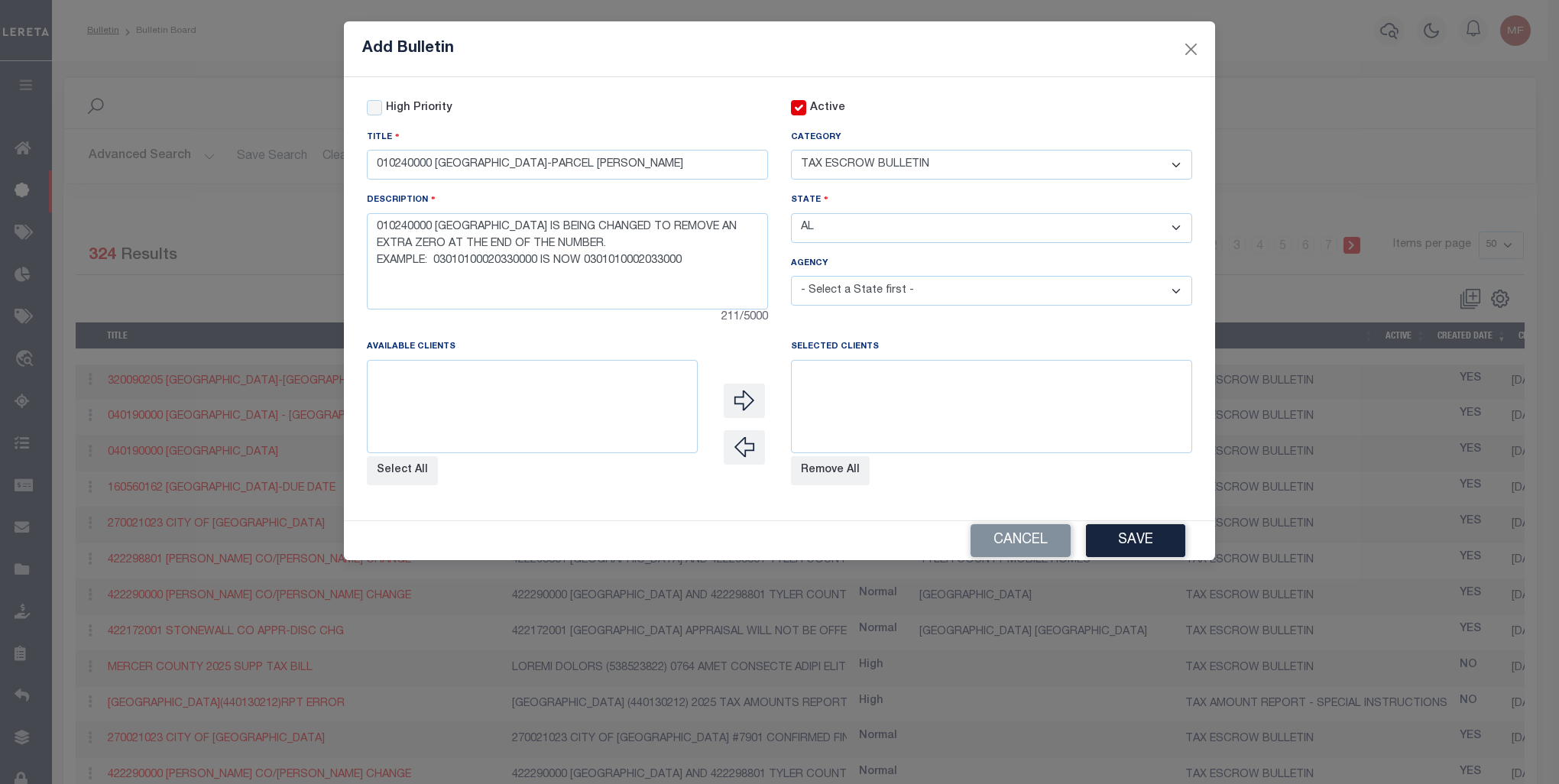
select select
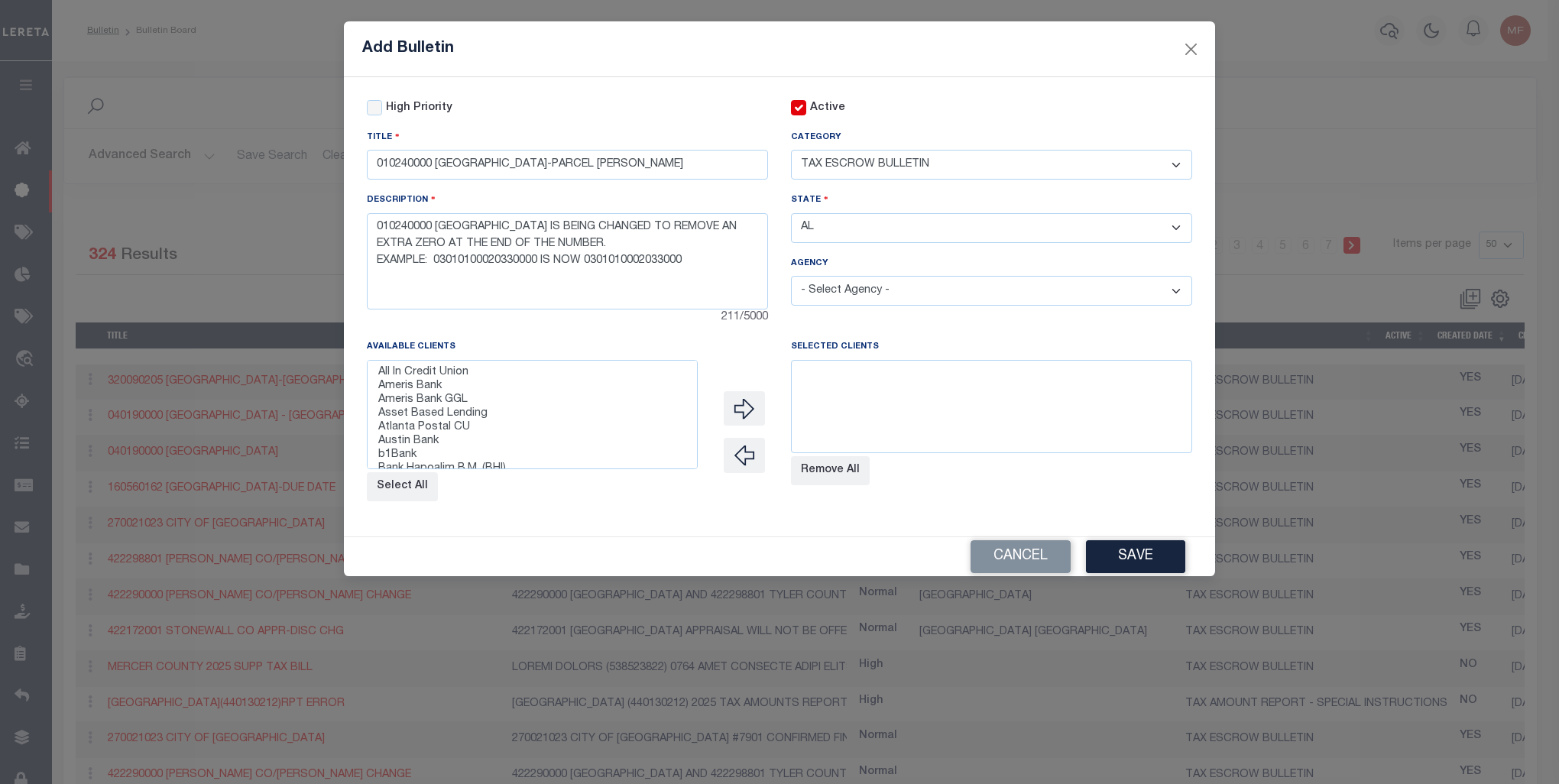
click at [842, 294] on select "- Select Agency - [US_STATE] - UNASSESSED MOBILE HOMES [GEOGRAPHIC_DATA] [GEOGR…" at bounding box center [992, 291] width 401 height 30
select select "104700000"
click at [791, 278] on select "- Select Agency - [US_STATE] - UNASSESSED MOBILE HOMES [GEOGRAPHIC_DATA] [GEOGR…" at bounding box center [992, 291] width 401 height 30
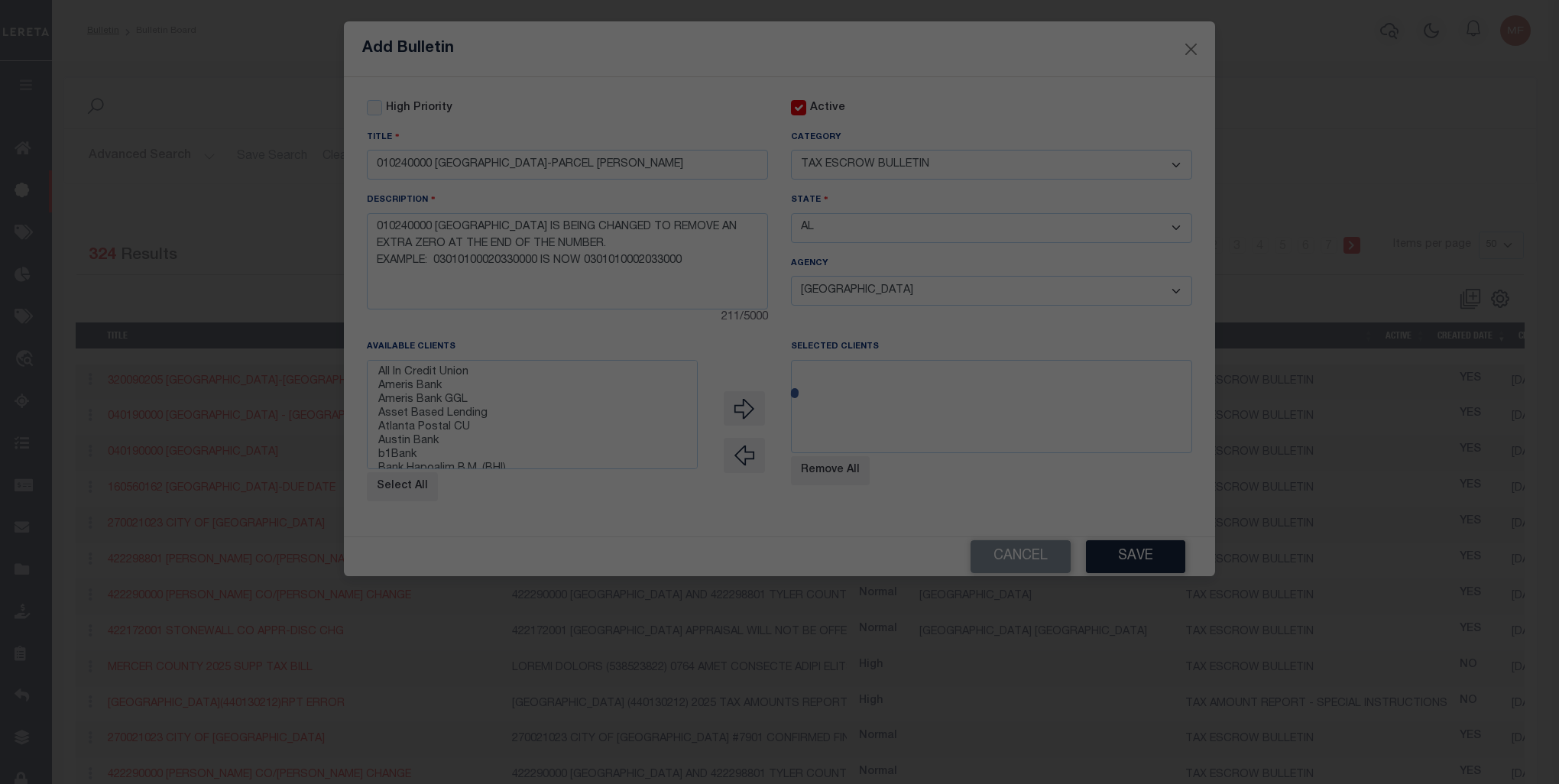
select select
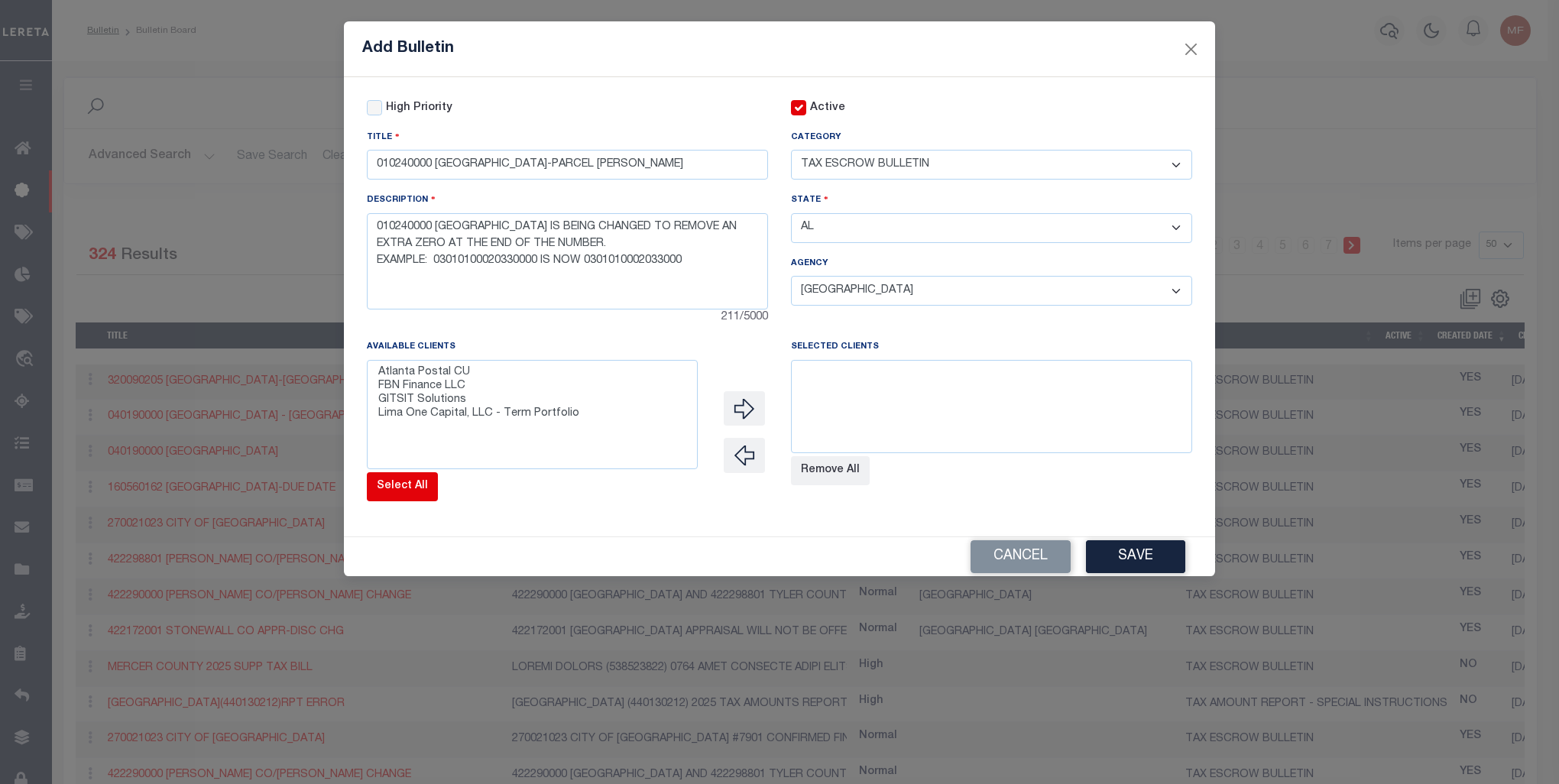
click at [380, 485] on button "Select All" at bounding box center [402, 486] width 71 height 29
select select
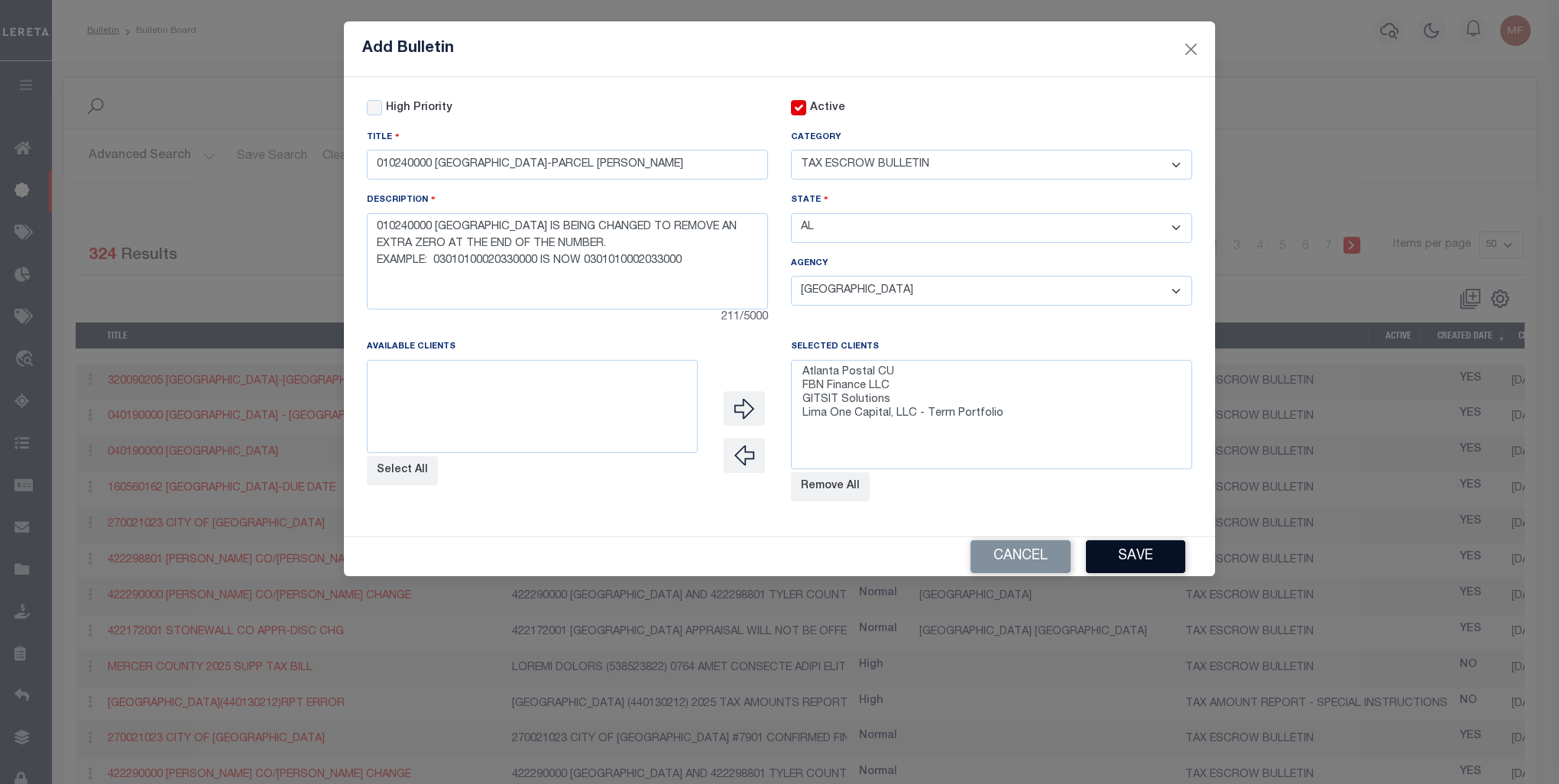
click at [1164, 558] on button "Save" at bounding box center [1136, 557] width 100 height 33
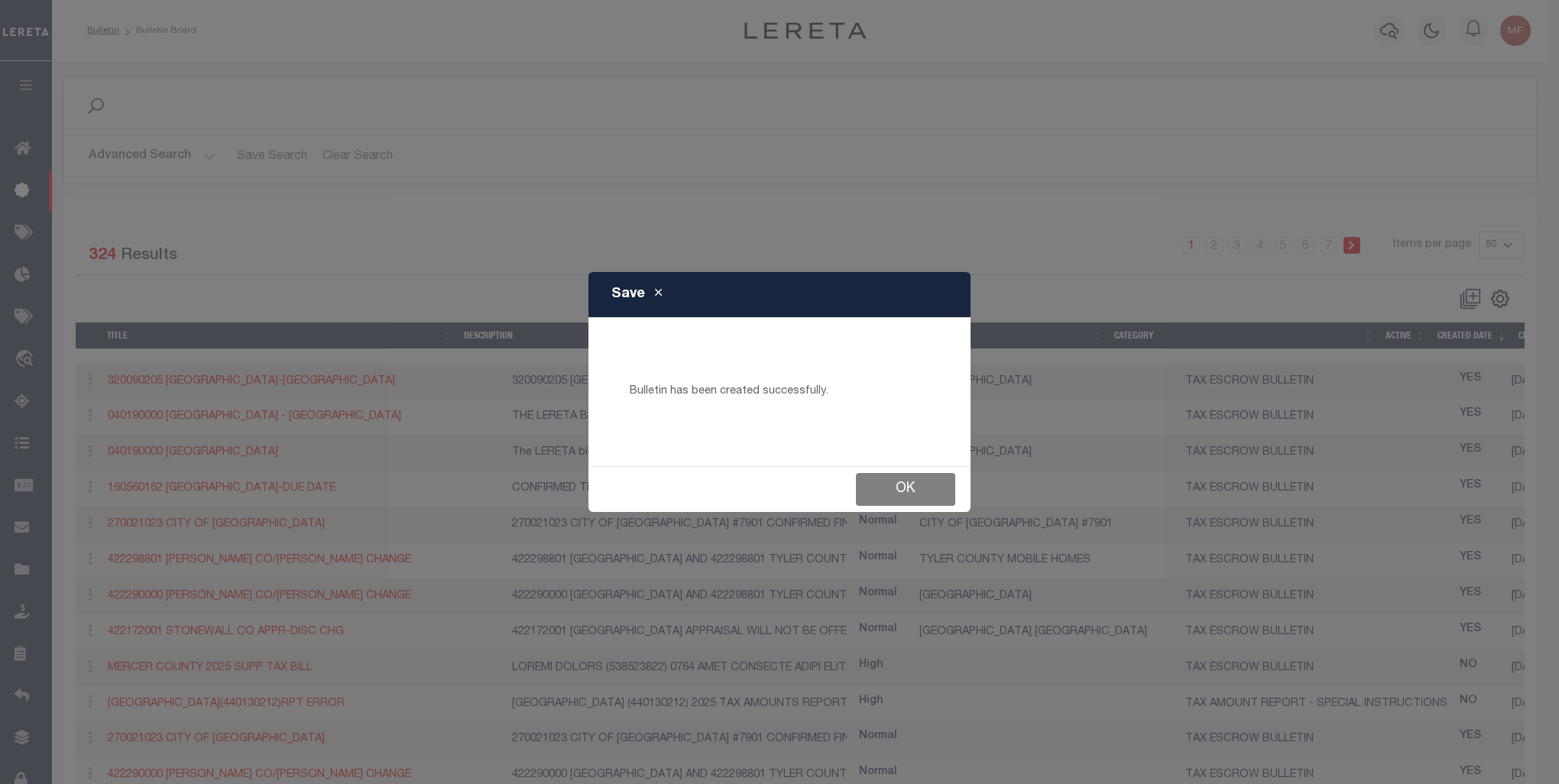
click at [930, 496] on button "Ok" at bounding box center [906, 489] width 100 height 33
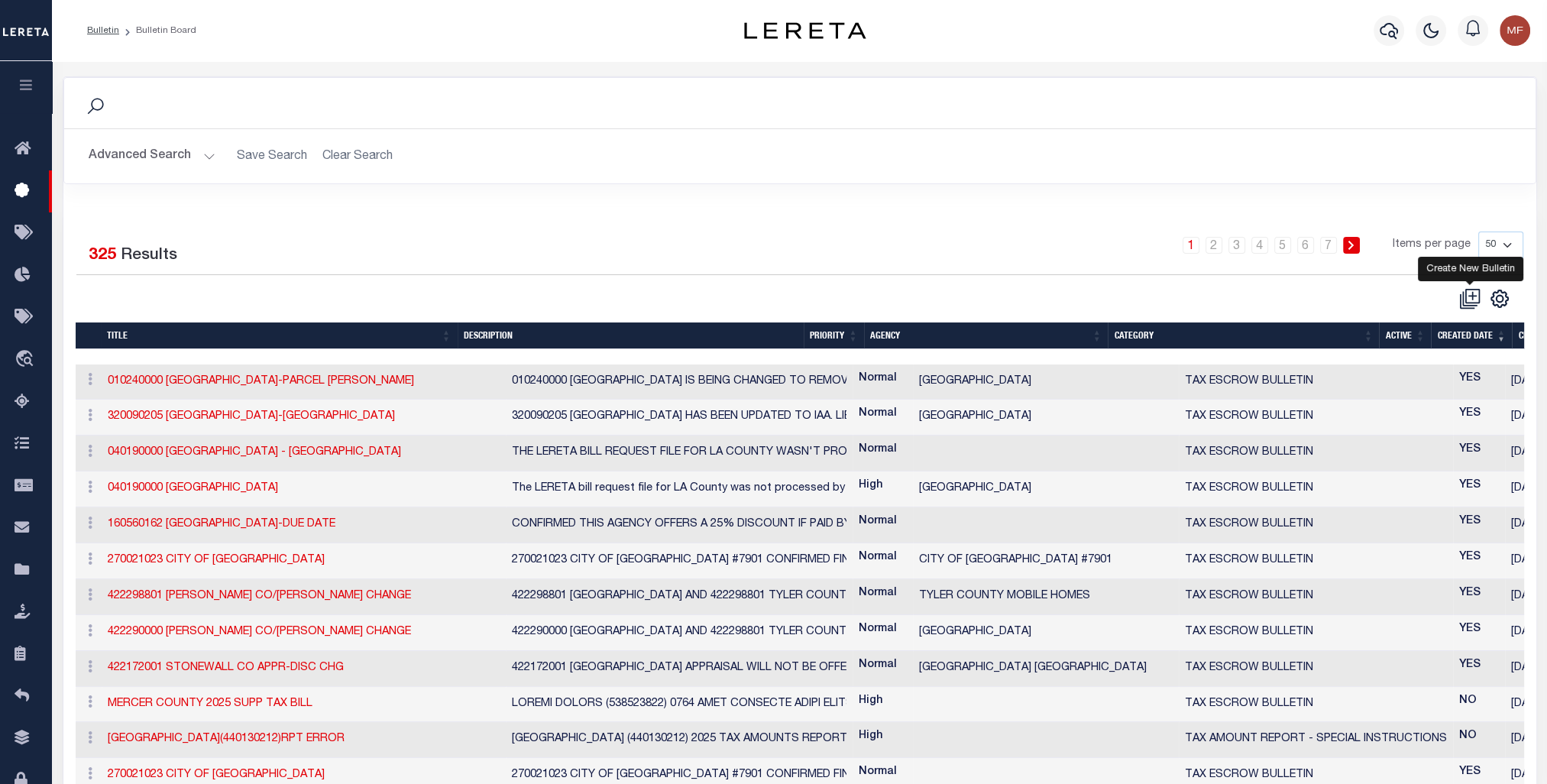
click at [1263, 301] on icon at bounding box center [1470, 299] width 22 height 22
checkbox input "false"
checkbox input "true"
select select
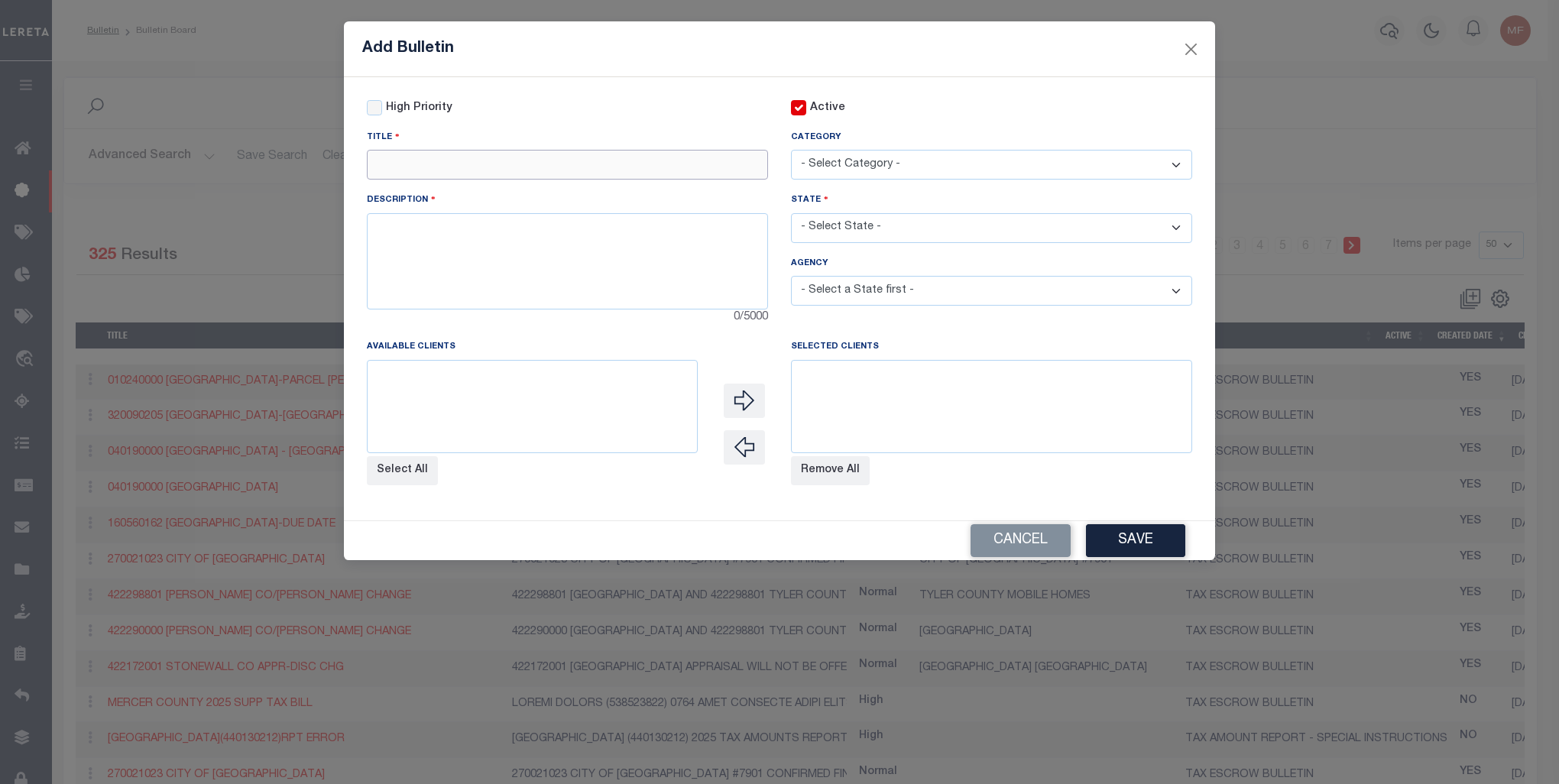
click at [575, 175] on input "text" at bounding box center [568, 165] width 401 height 30
click at [572, 173] on input "text" at bounding box center [568, 165] width 401 height 30
paste input "421704901 AUDUBON MUD 3-RE ACTIVATED"
type input "421704901 AUDUBON MUD 3-RE ACTIVATED"
drag, startPoint x: 599, startPoint y: 222, endPoint x: 293, endPoint y: 591, distance: 479.4
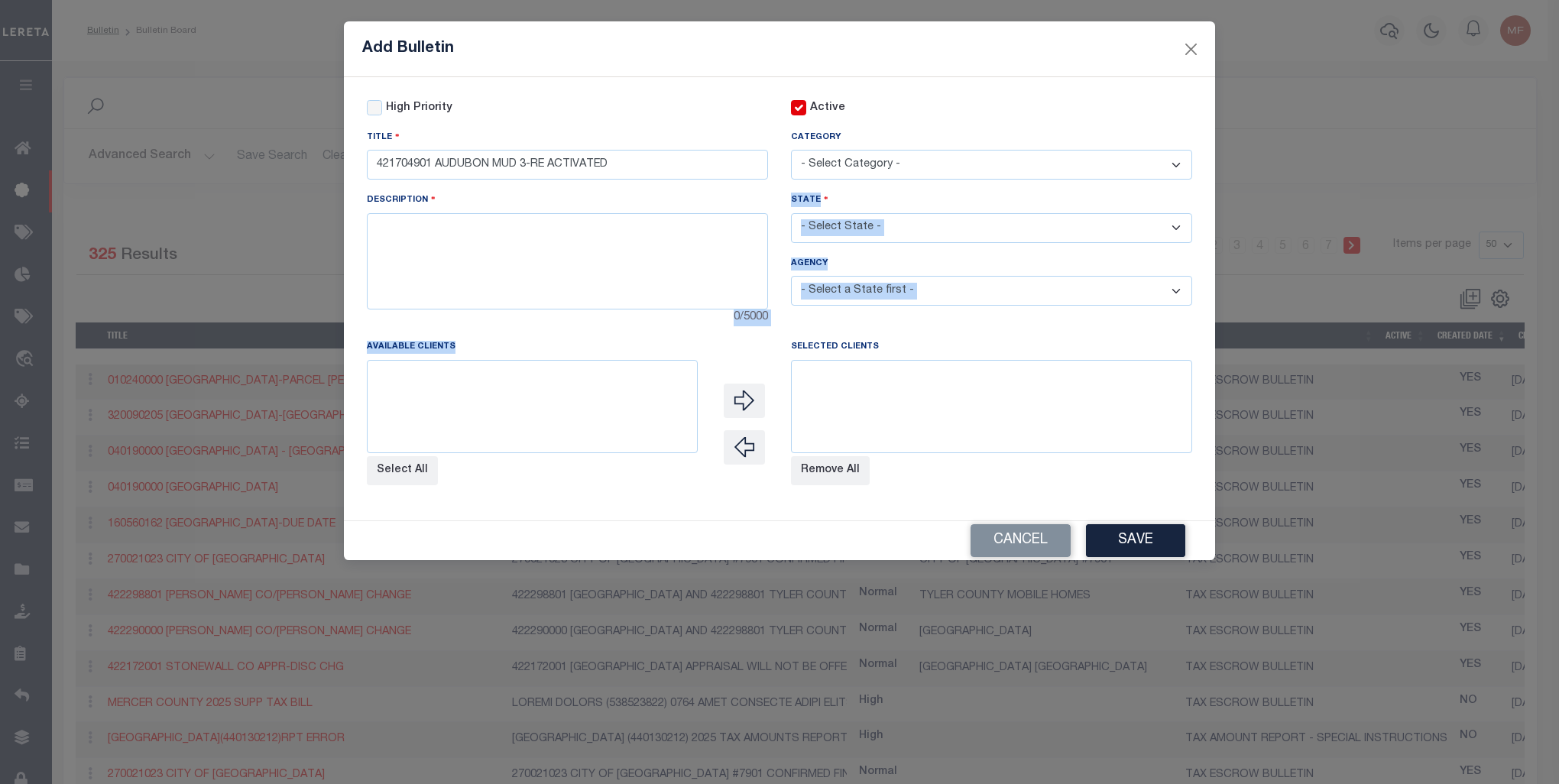
click at [408, 509] on div "High Priority Active Title 421704901 AUDUBON MUD 3-RE ACTIVATED Category - Sele…" at bounding box center [780, 299] width 871 height 443
click at [494, 255] on textarea at bounding box center [568, 261] width 401 height 96
click at [492, 255] on textarea at bounding box center [568, 261] width 401 height 96
paste textarea "421704901 AUDUBON MUD 3 HAS BEEN RE-ACTIVATED. THEY WILL BE ADOPTING A NEW TAX …"
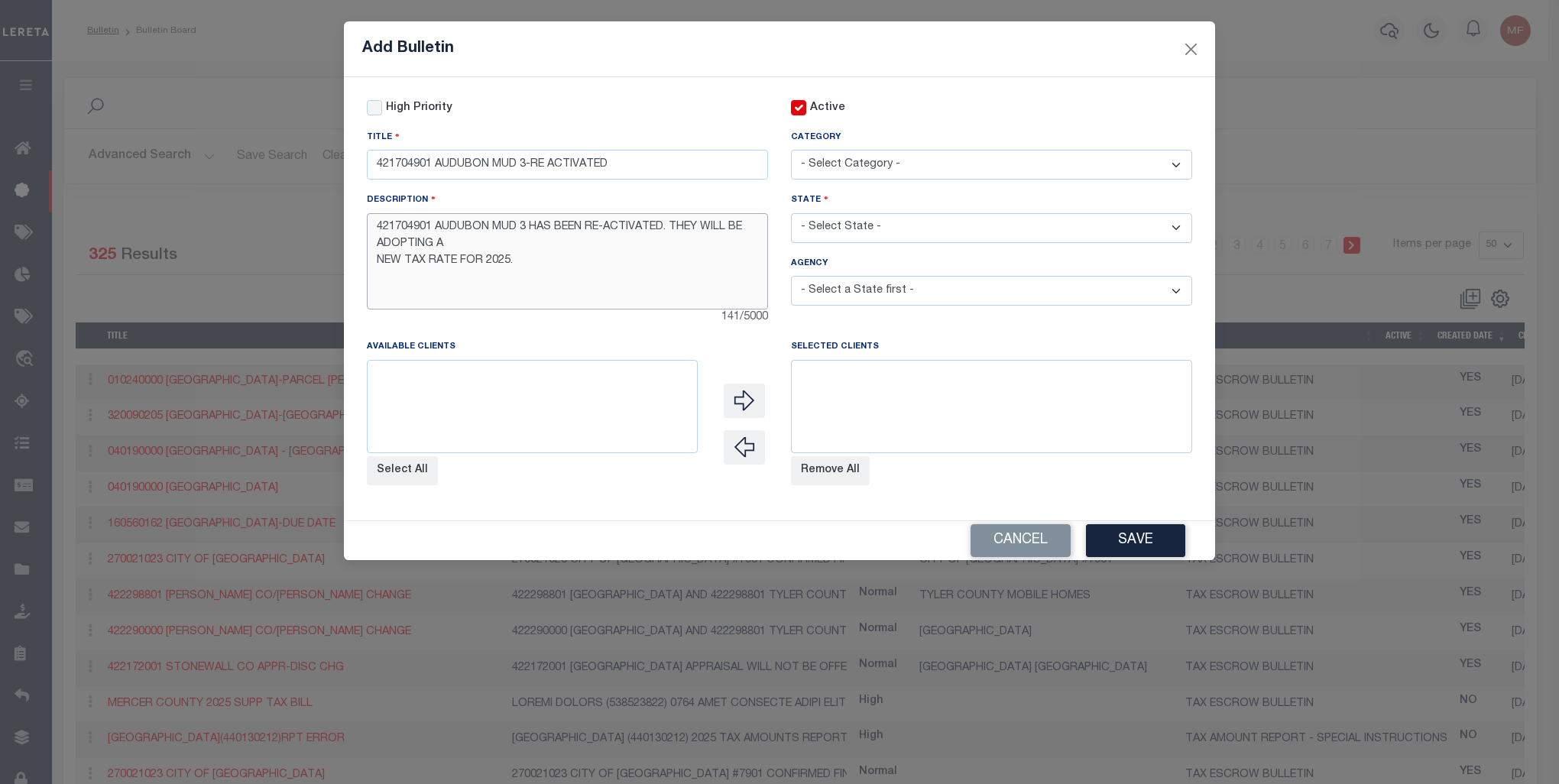
click at [523, 246] on textarea "421704901 AUDUBON MUD 3 HAS BEEN RE-ACTIVATED. THEY WILL BE ADOPTING A NEW TAX …" at bounding box center [568, 261] width 401 height 96
type textarea "421704901 AUDUBON MUD 3 HAS BEEN RE-ACTIVATED. THEY WILL BE ADOPTING A NEW TAX …"
click at [824, 165] on select "- Select Category - AGENCY CONSOLIDATIONS/SPLITS/INACTIVE DELINQUENCY REPORTING…" at bounding box center [992, 165] width 401 height 30
select select "20"
click at [791, 151] on select "- Select Category - AGENCY CONSOLIDATIONS/SPLITS/INACTIVE DELINQUENCY REPORTING…" at bounding box center [992, 165] width 401 height 30
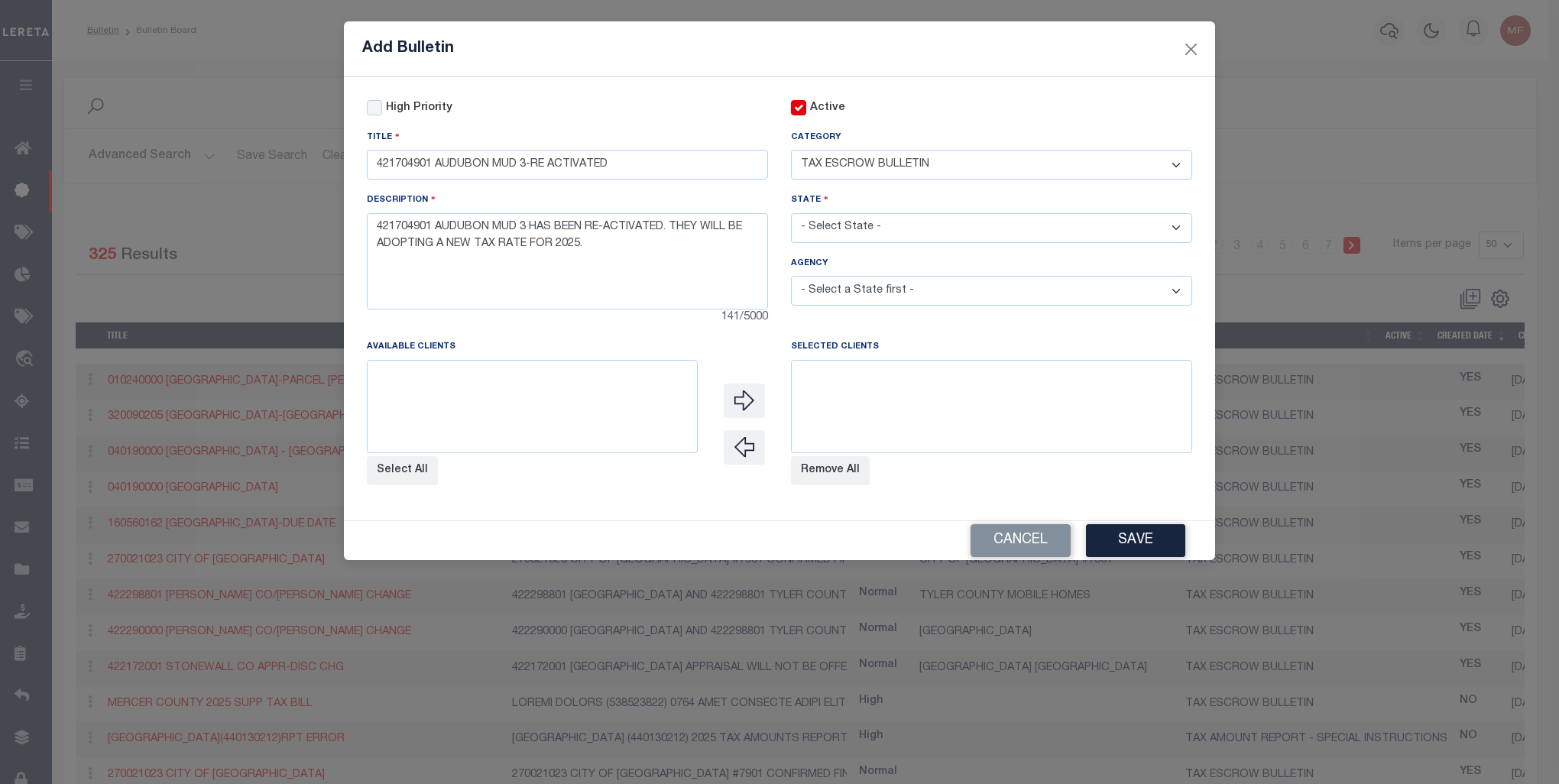
click at [887, 227] on select "- Select State - [US_STATE] AL AR AZ CA CO [GEOGRAPHIC_DATA] [GEOGRAPHIC_DATA] …" at bounding box center [992, 228] width 401 height 30
select select "[GEOGRAPHIC_DATA]"
click at [791, 215] on select "- Select State - [US_STATE] AL AR AZ CA CO [GEOGRAPHIC_DATA] [GEOGRAPHIC_DATA] …" at bounding box center [992, 228] width 401 height 30
select select
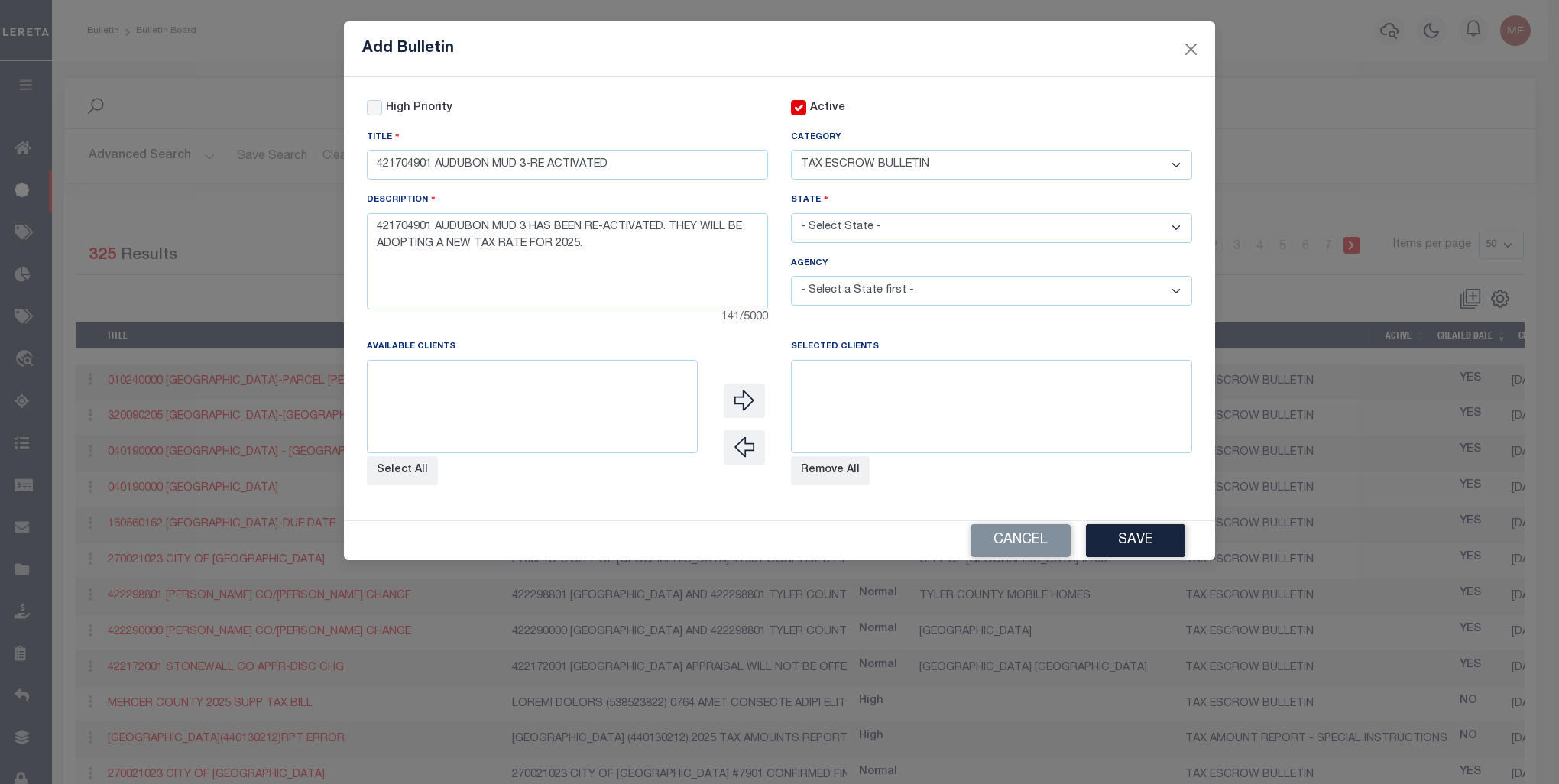
select select
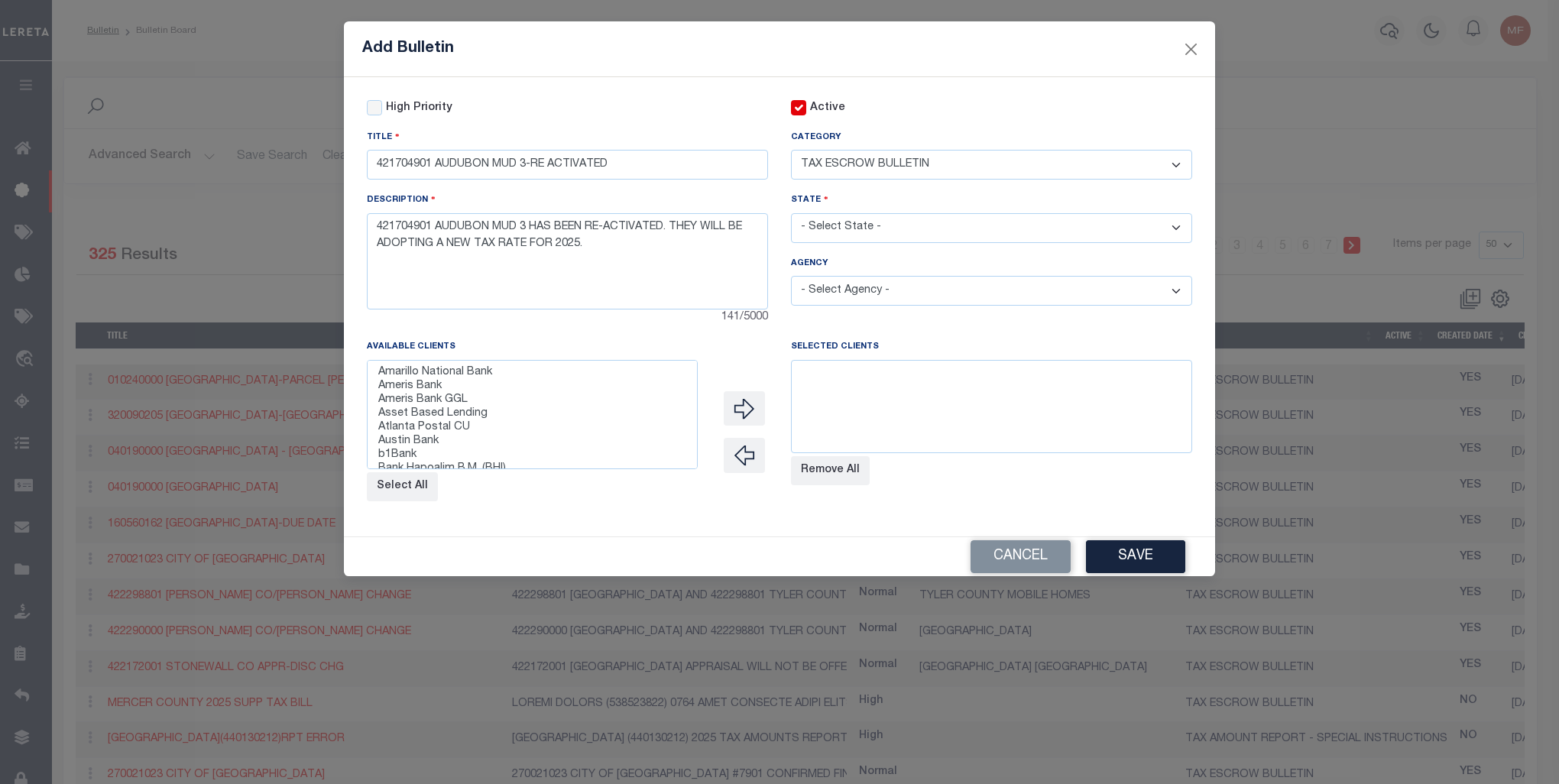
click at [1179, 289] on select "- Select Agency - [GEOGRAPHIC_DATA] MUD 583 [PERSON_NAME] GARDEN IRR DIST #19 (…" at bounding box center [992, 291] width 401 height 30
click at [1098, 65] on div "Add Bulletin" at bounding box center [780, 50] width 871 height 56
click at [418, 497] on button "Select All" at bounding box center [402, 486] width 71 height 29
select select
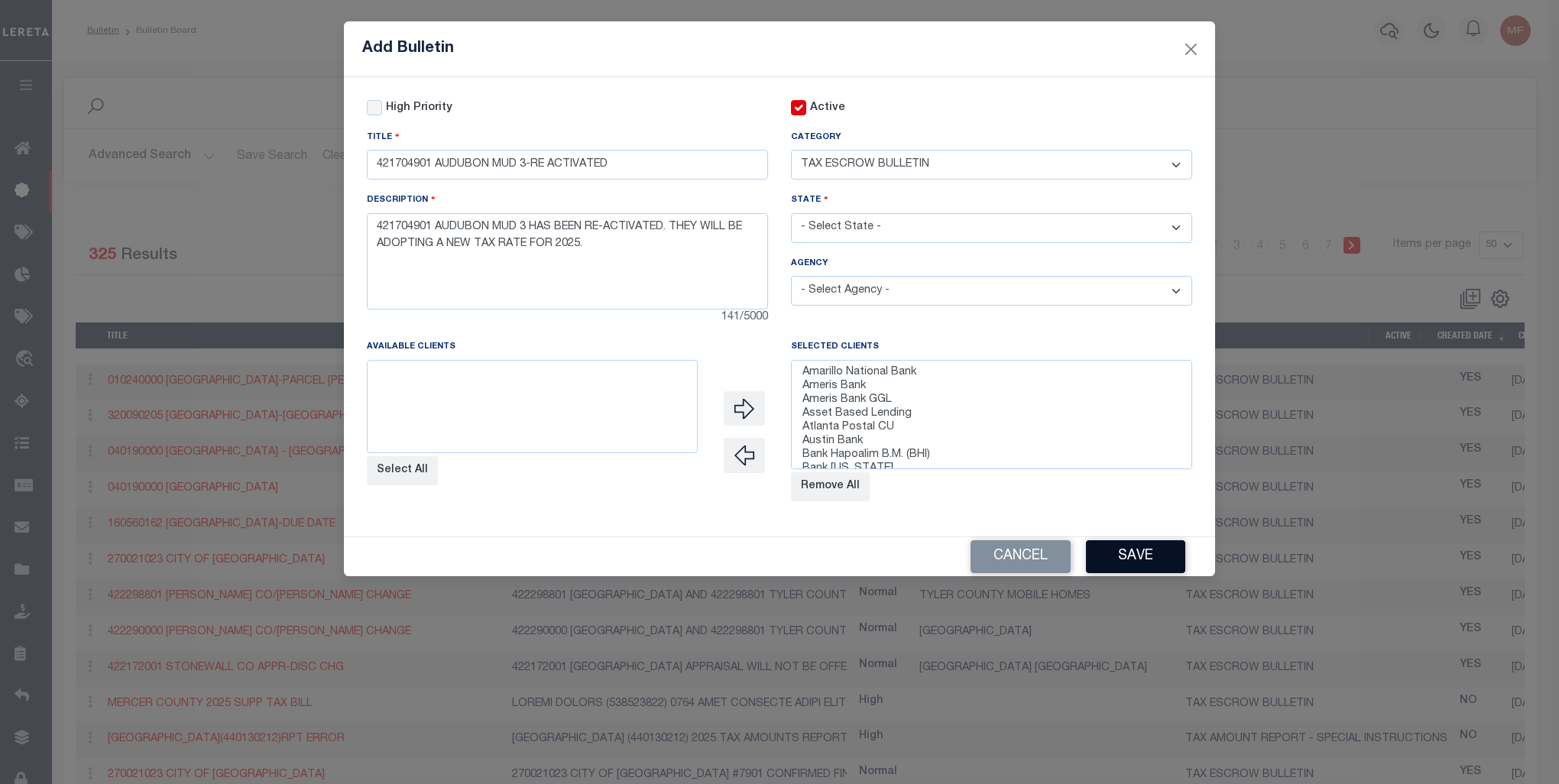
click at [1151, 567] on button "Save" at bounding box center [1136, 557] width 100 height 33
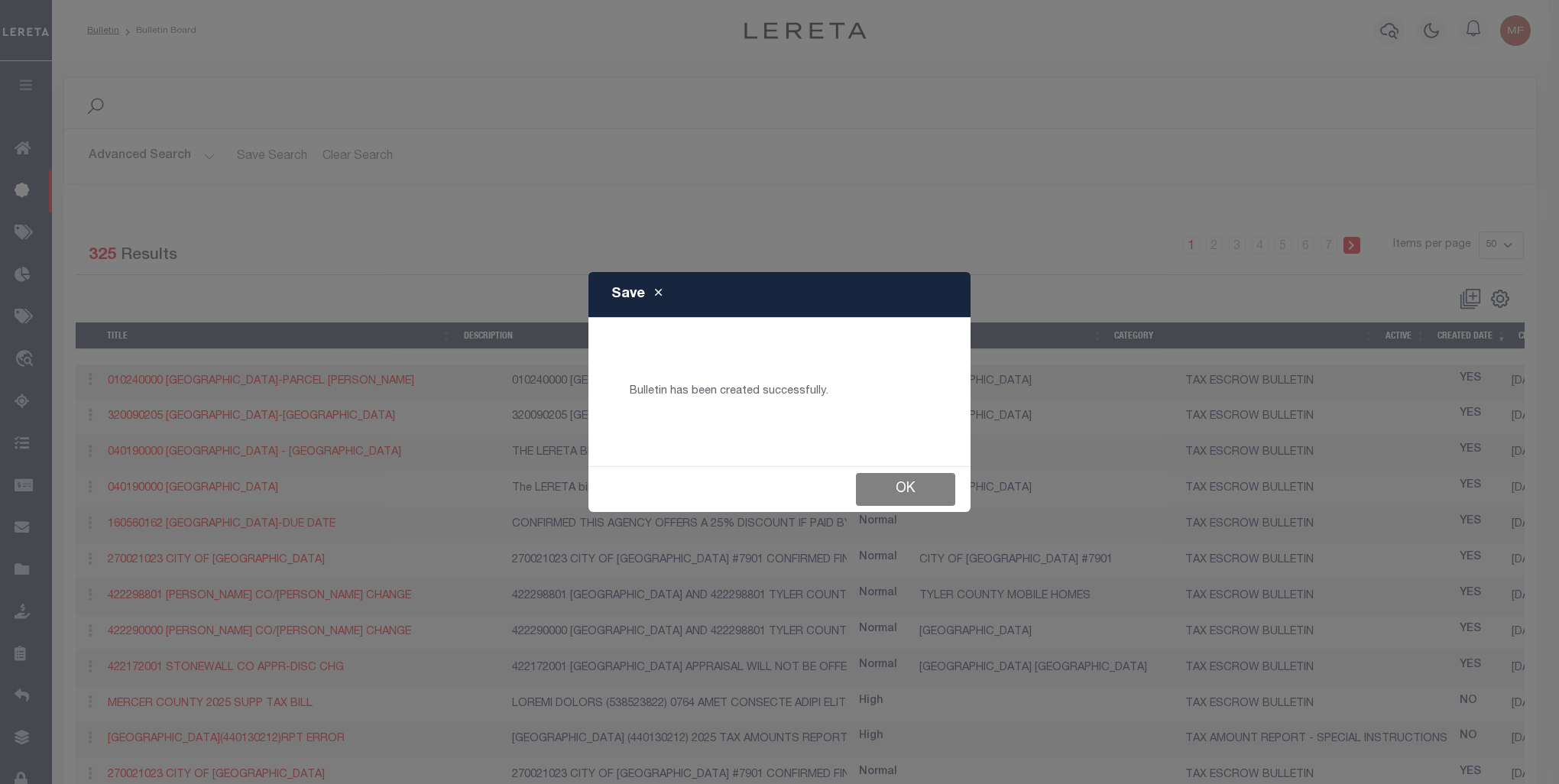
click at [899, 474] on button "Ok" at bounding box center [906, 489] width 100 height 33
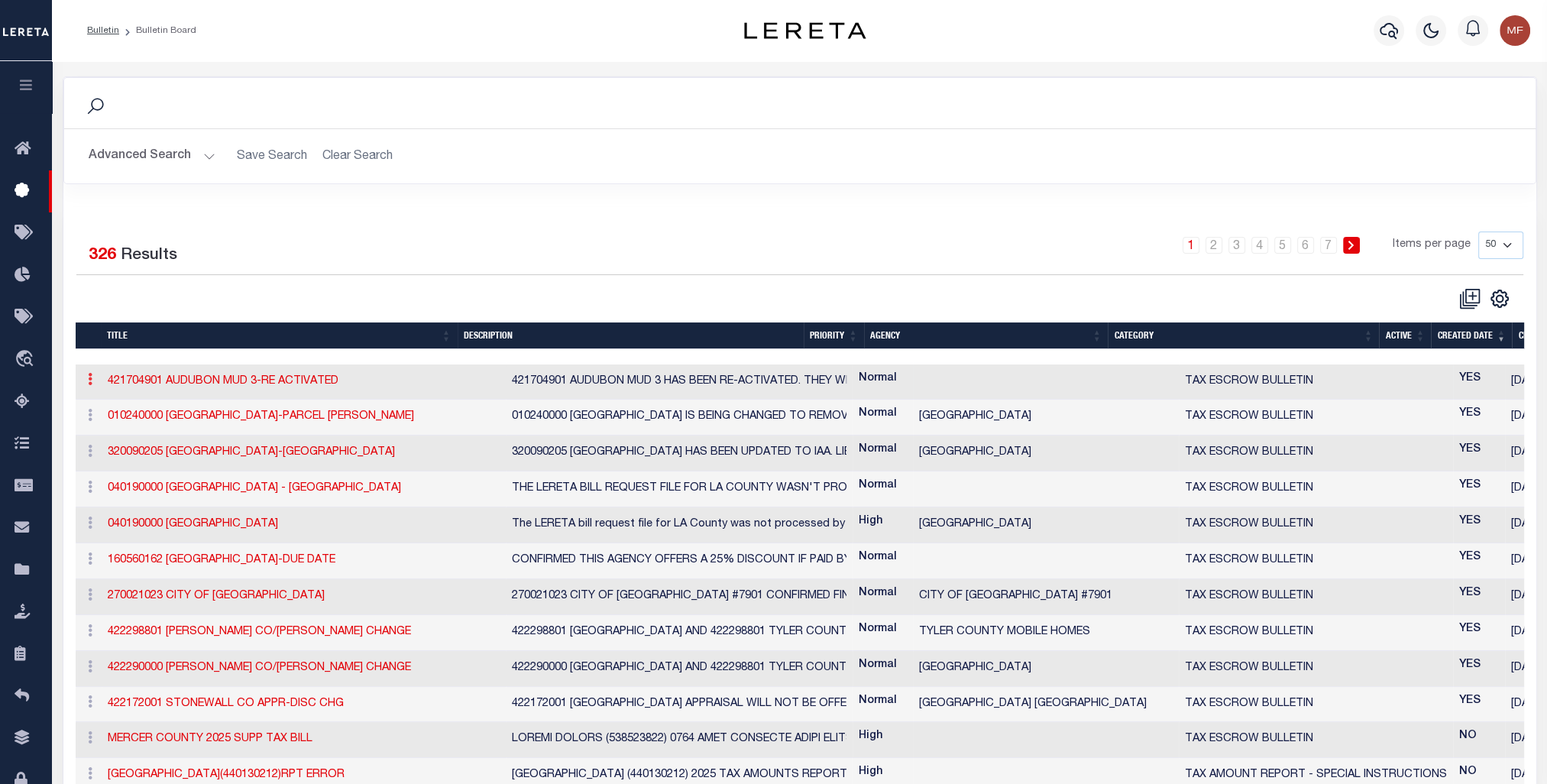
click at [86, 380] on link at bounding box center [90, 381] width 17 height 12
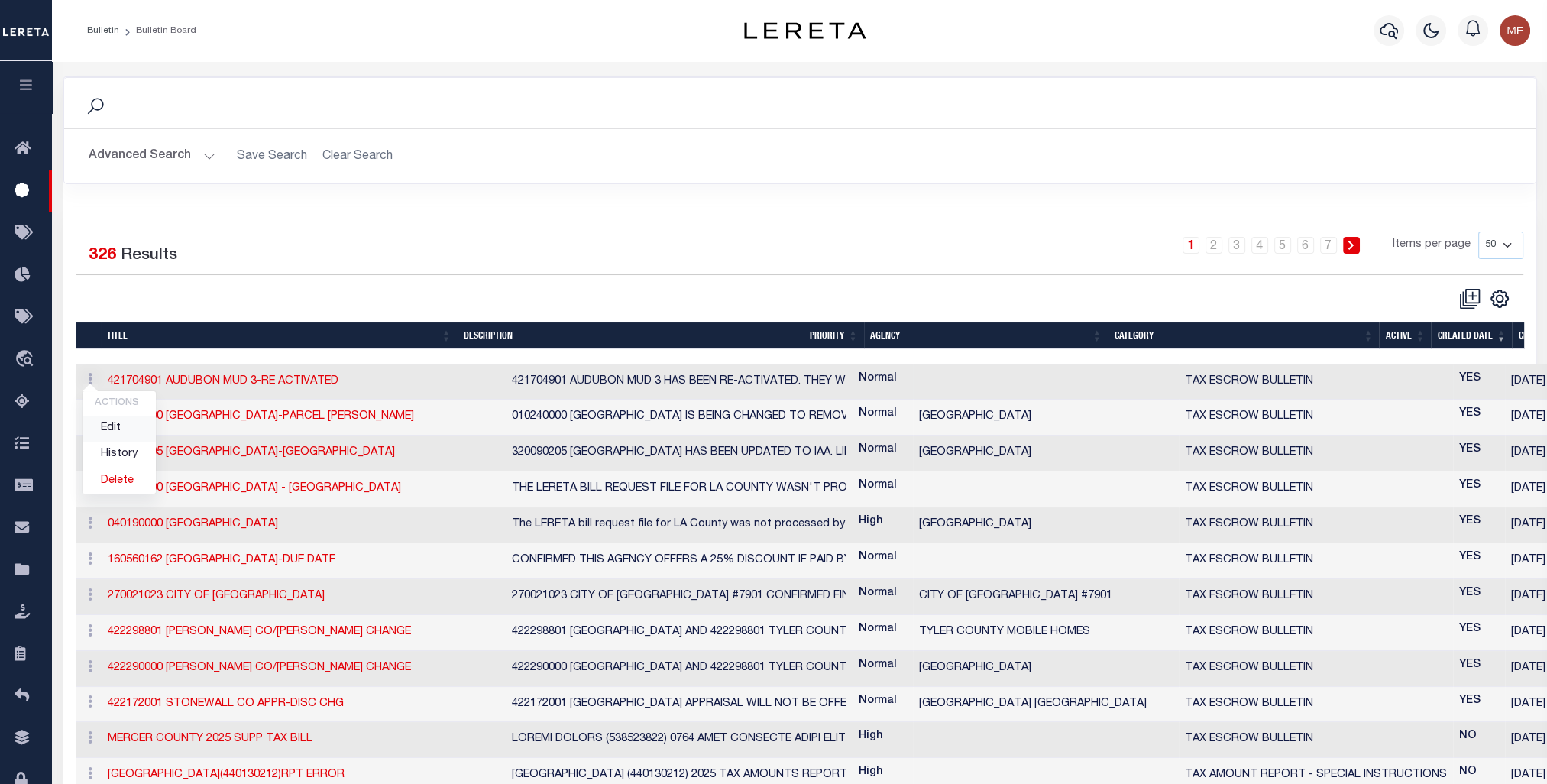
click at [111, 432] on link "Edit" at bounding box center [119, 429] width 73 height 25
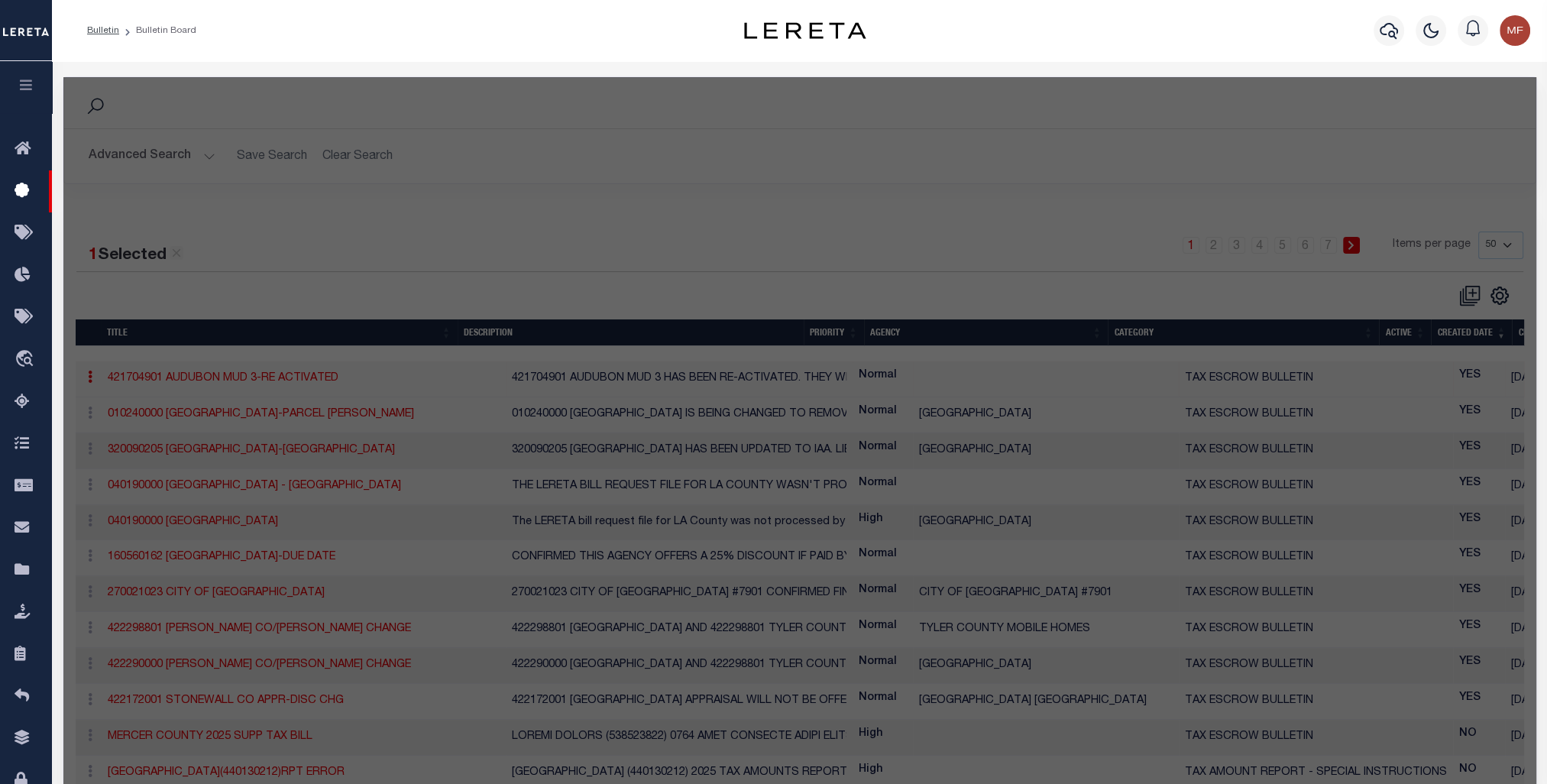
checkbox input "false"
checkbox input "true"
type input "421704901 AUDUBON MUD 3-RE ACTIVATED"
select select "20"
type textarea "421704901 AUDUBON MUD 3 HAS BEEN RE-ACTIVATED. THEY WILL BE ADOPTING A NEW TAX …"
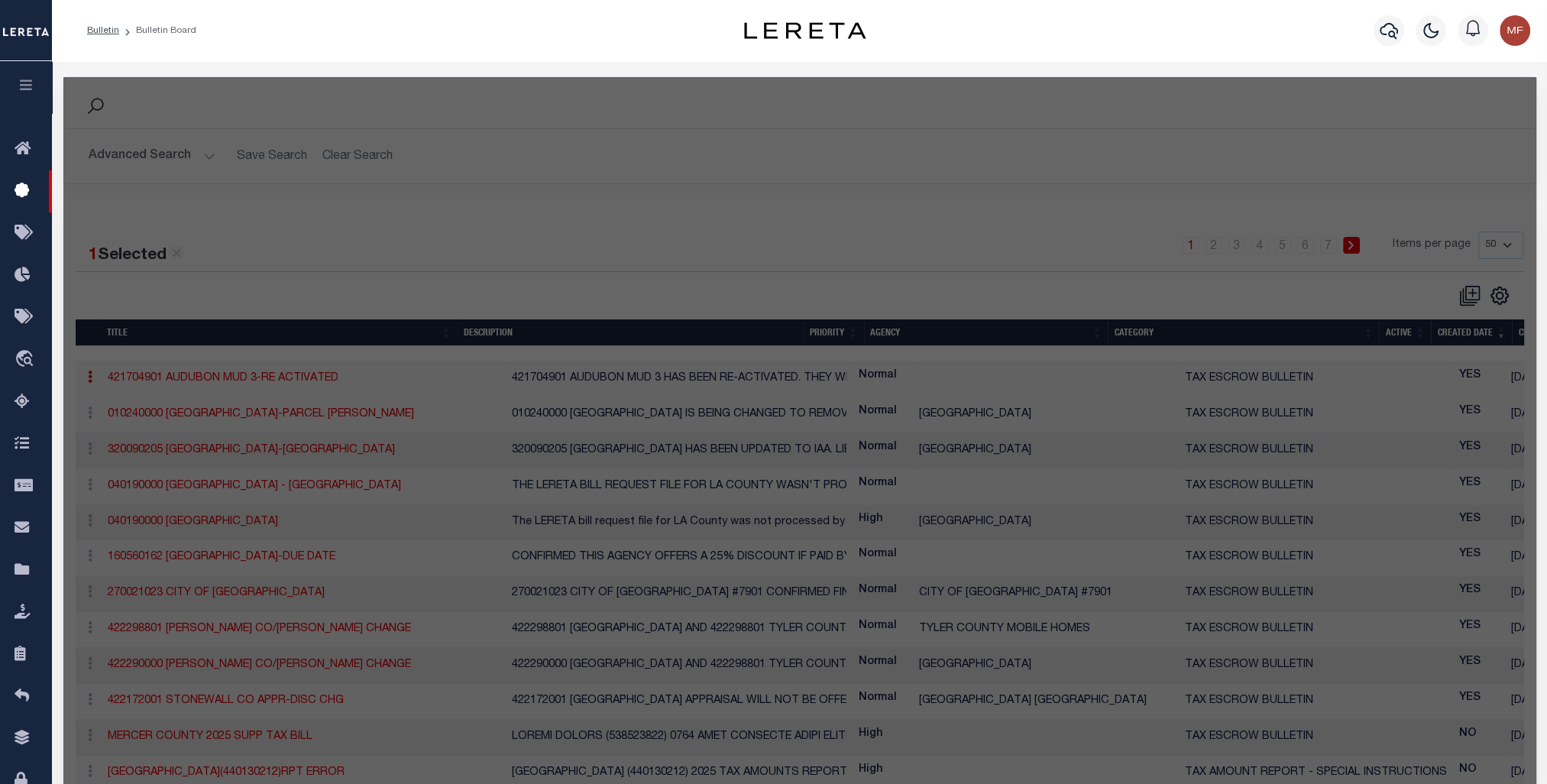
select select "[GEOGRAPHIC_DATA]"
select select
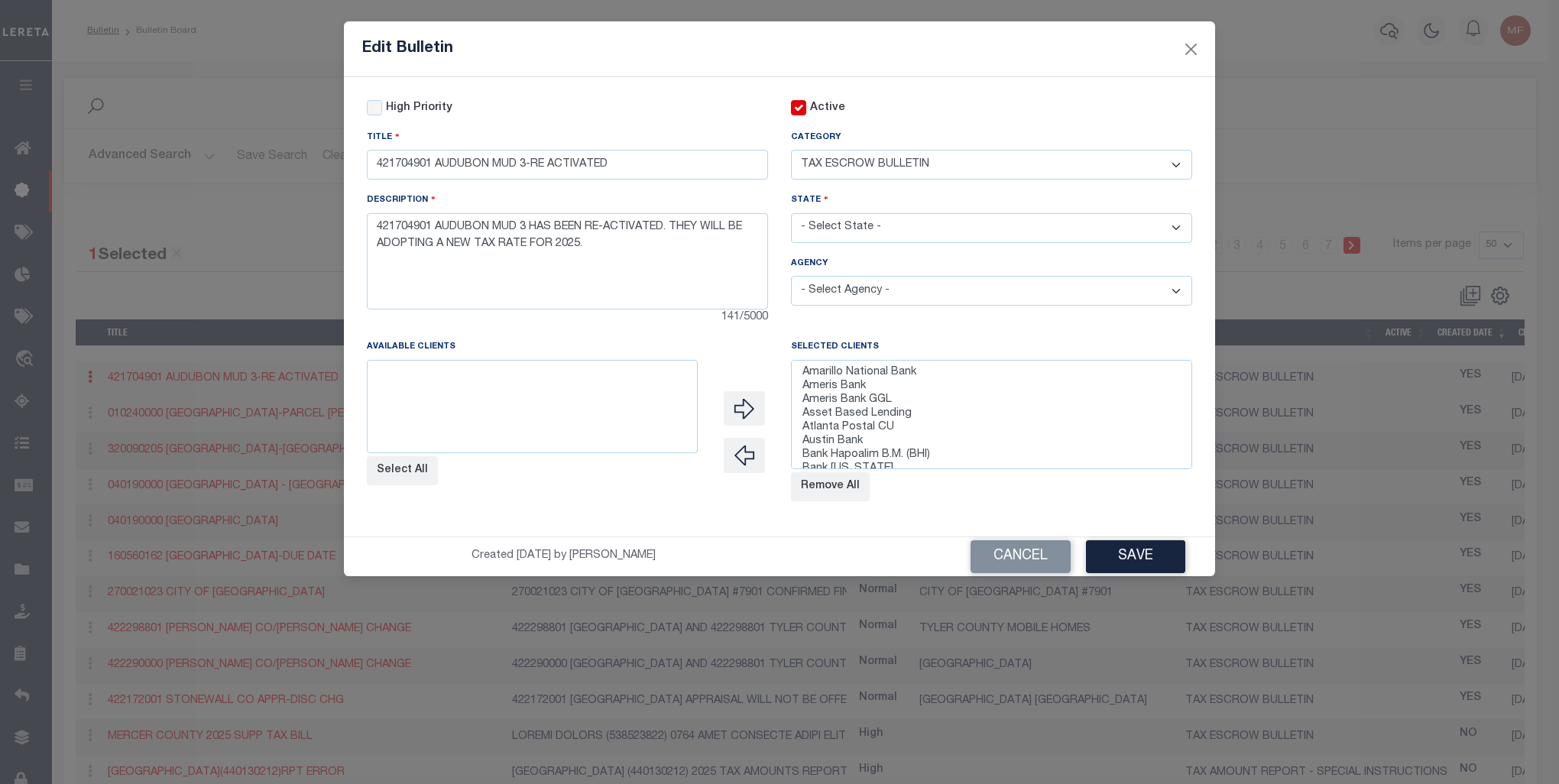
click at [1182, 292] on select "- Select Agency - [GEOGRAPHIC_DATA] MUD 583 [PERSON_NAME] GARDEN IRR DIST #19 (…" at bounding box center [992, 291] width 401 height 30
select select "7803023345"
click at [791, 278] on select "- Select Agency - [GEOGRAPHIC_DATA] MUD 583 [PERSON_NAME] GARDEN IRR DIST #19 (…" at bounding box center [992, 291] width 401 height 30
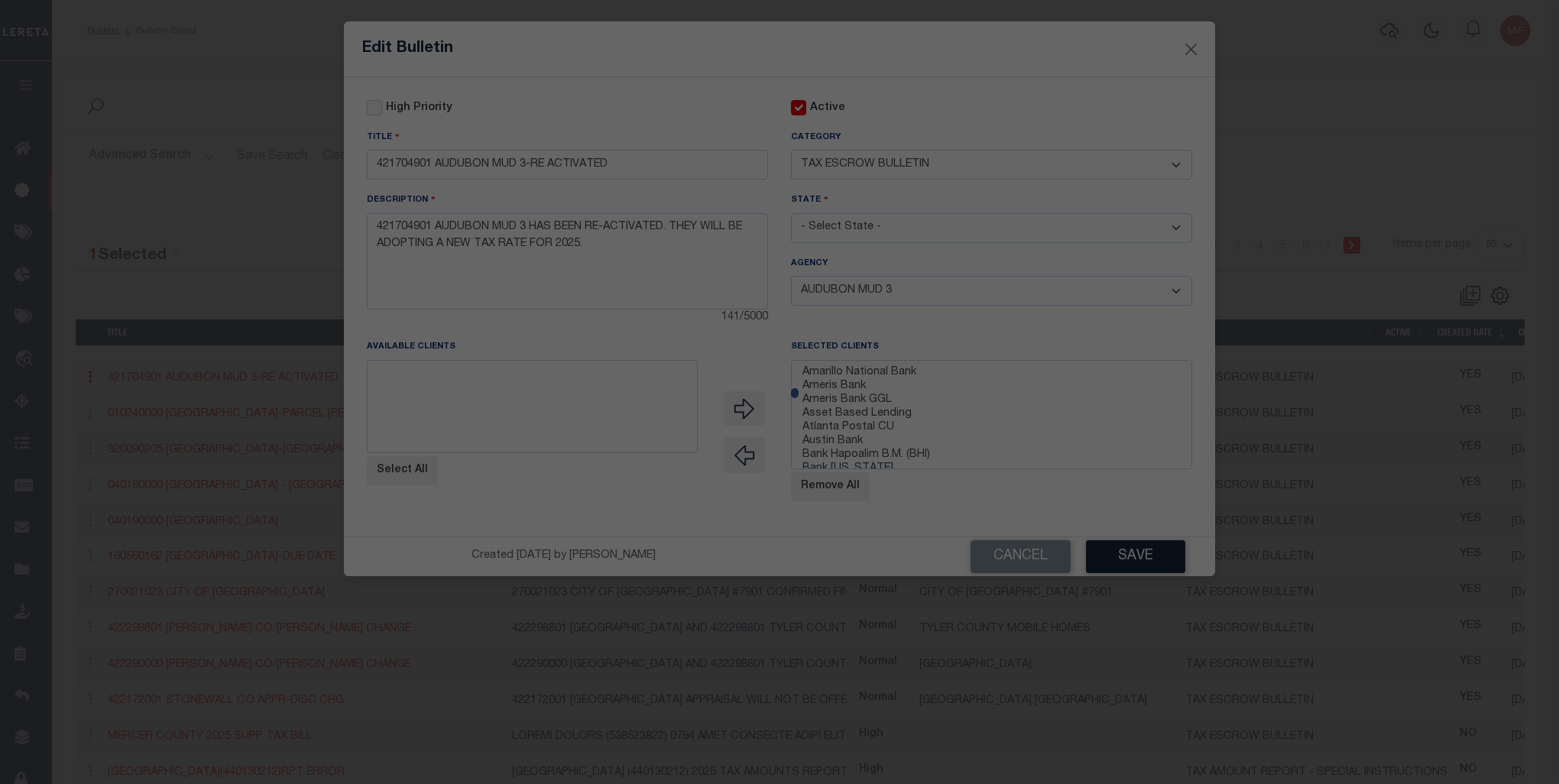
select select
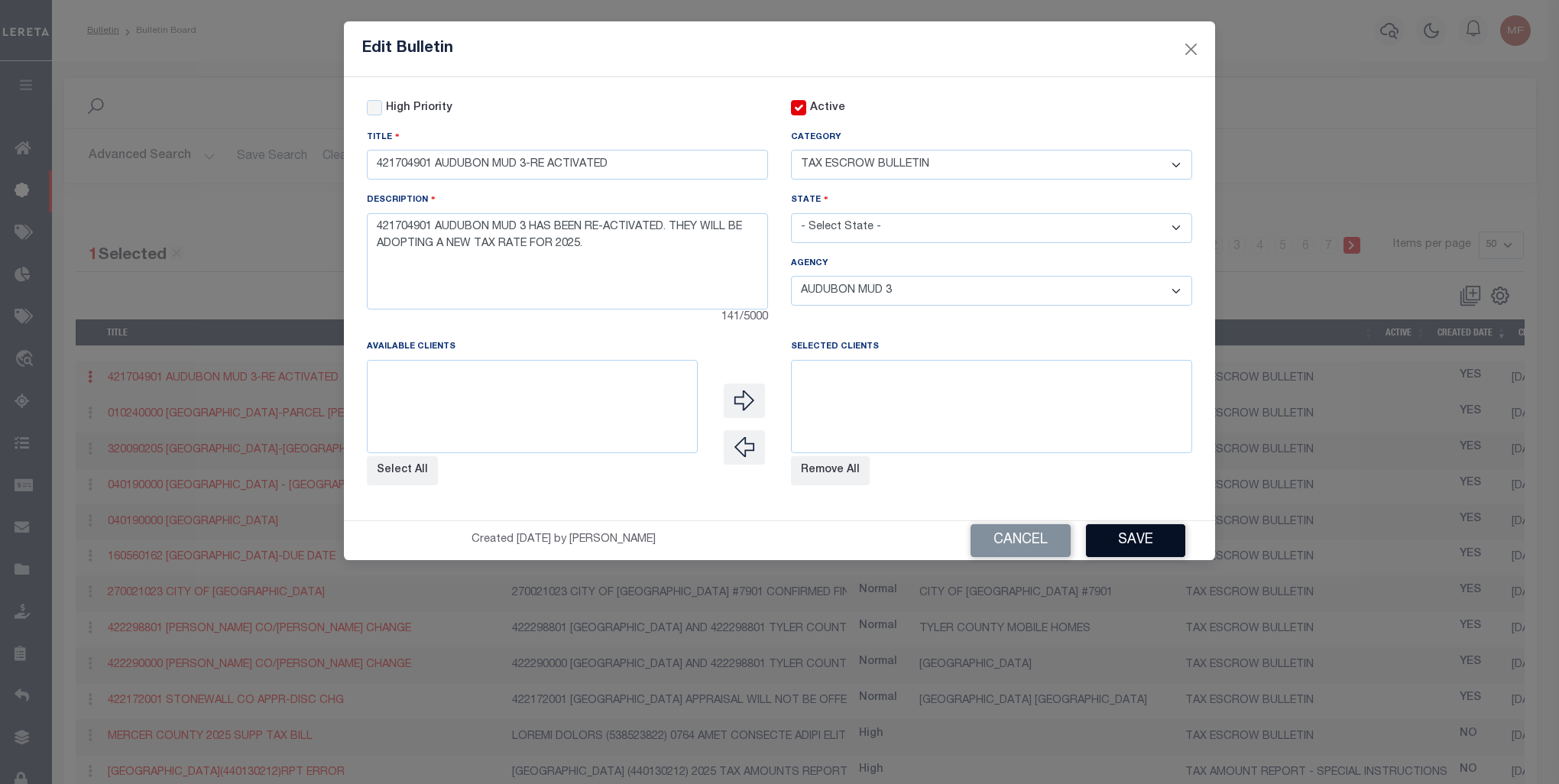
click at [1146, 545] on button "Save" at bounding box center [1136, 541] width 100 height 33
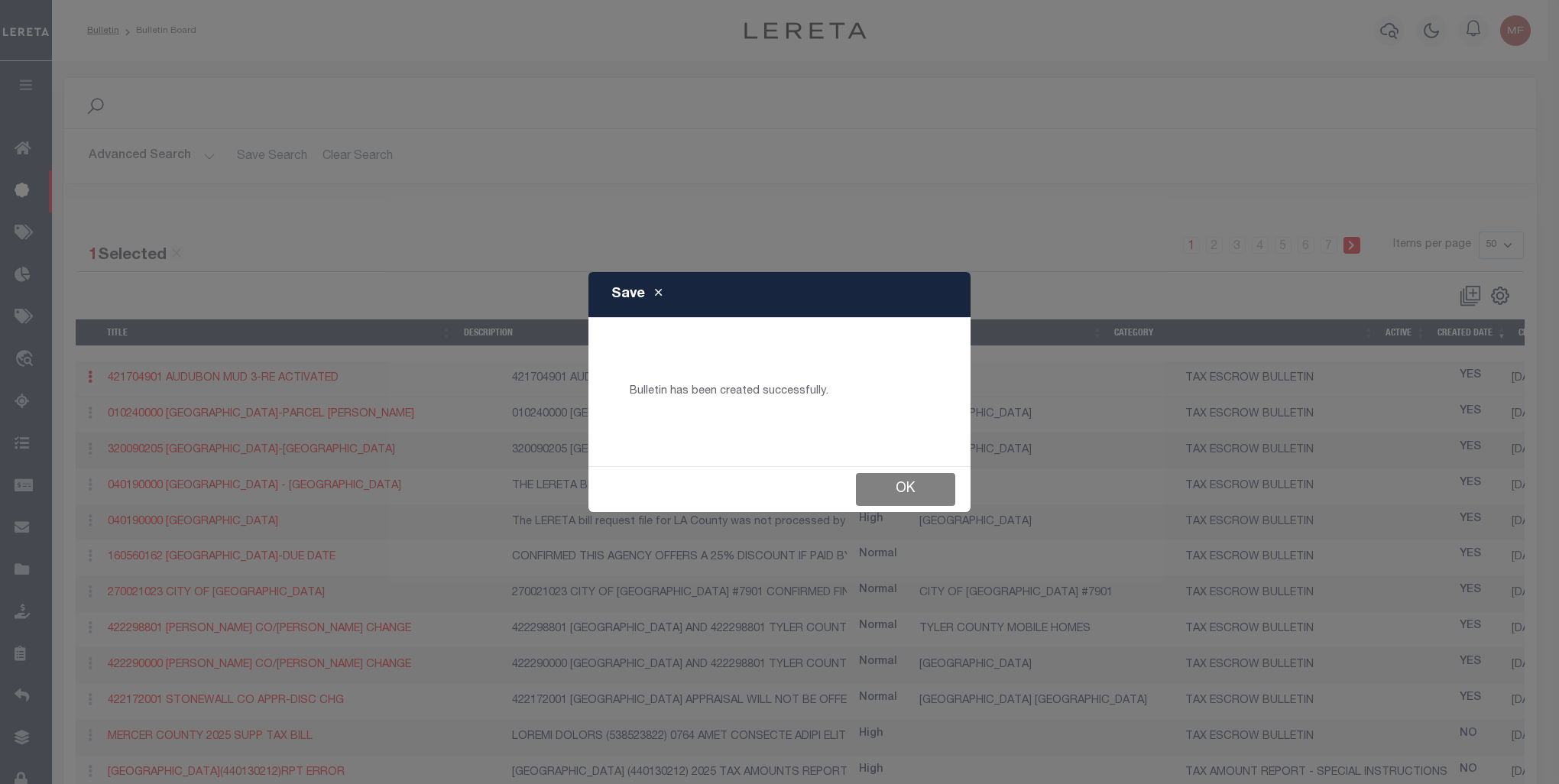
click at [859, 483] on button "Ok" at bounding box center [906, 489] width 100 height 33
